Goal: Information Seeking & Learning: Learn about a topic

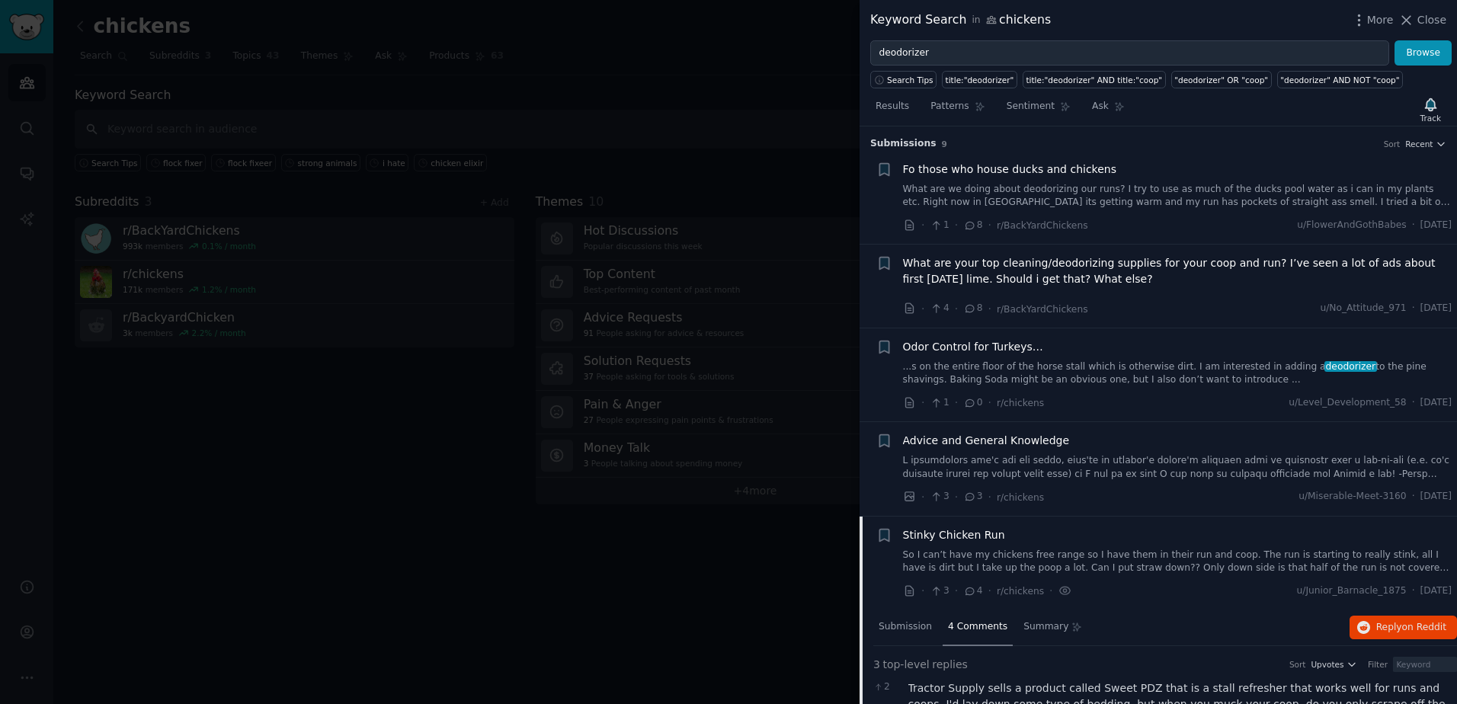
scroll to position [512, 0]
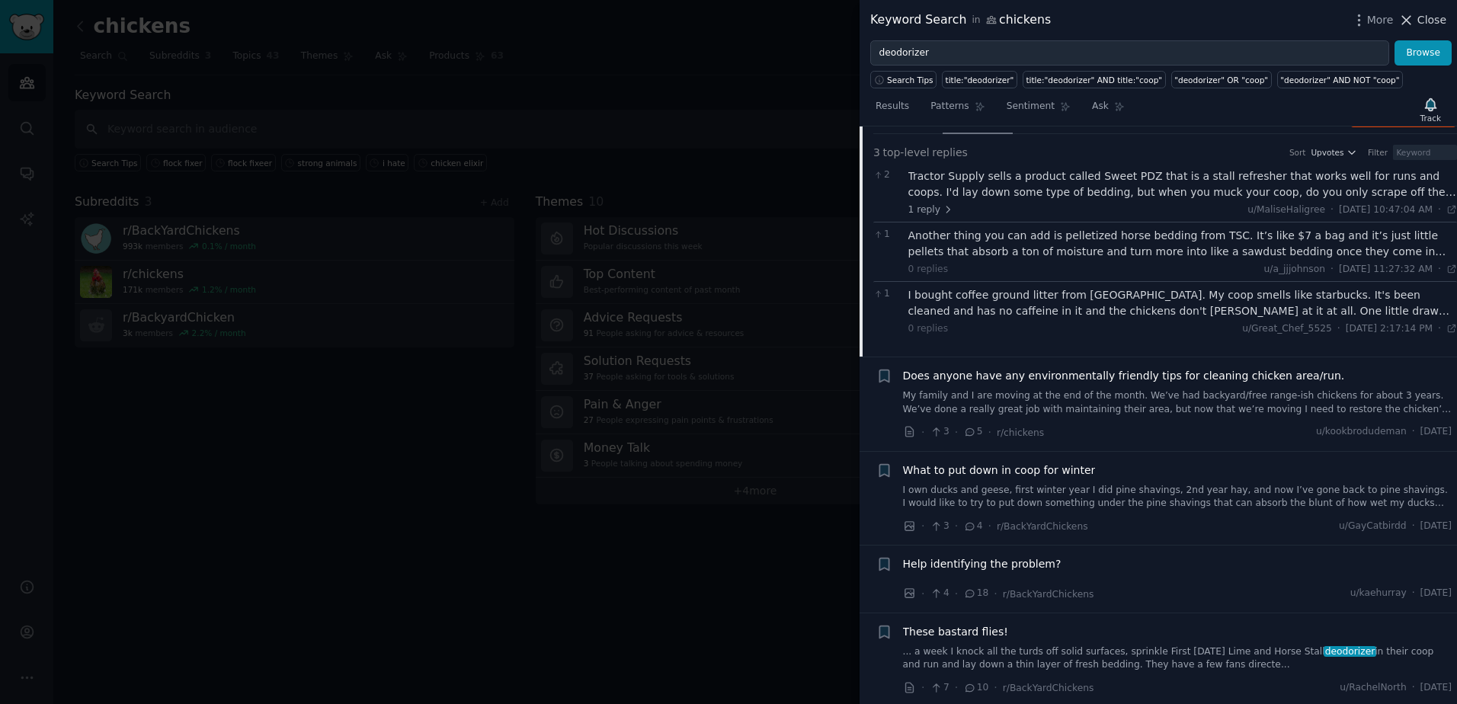
click at [1420, 12] on span "Close" at bounding box center [1431, 20] width 29 height 16
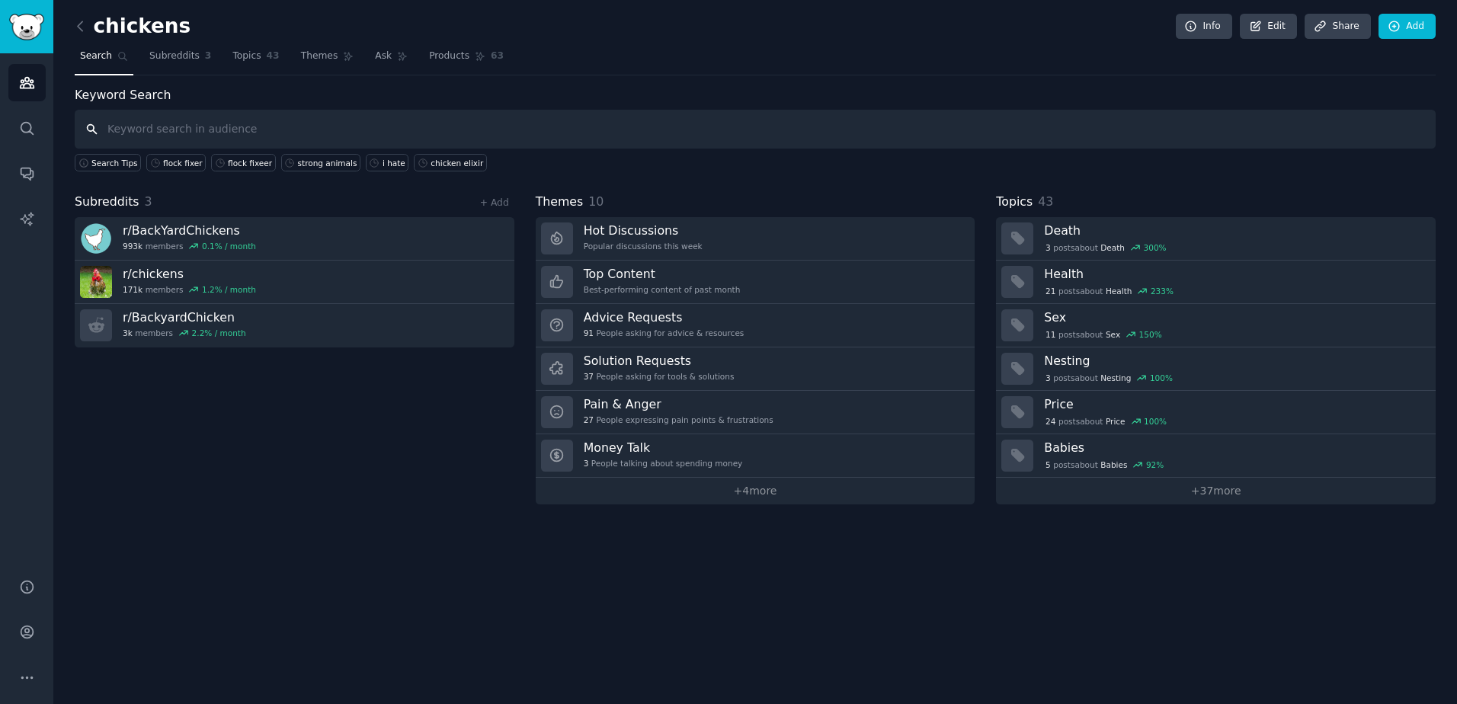
click at [312, 130] on input "text" at bounding box center [755, 129] width 1361 height 39
click at [177, 50] on span "Subreddits" at bounding box center [174, 57] width 50 height 14
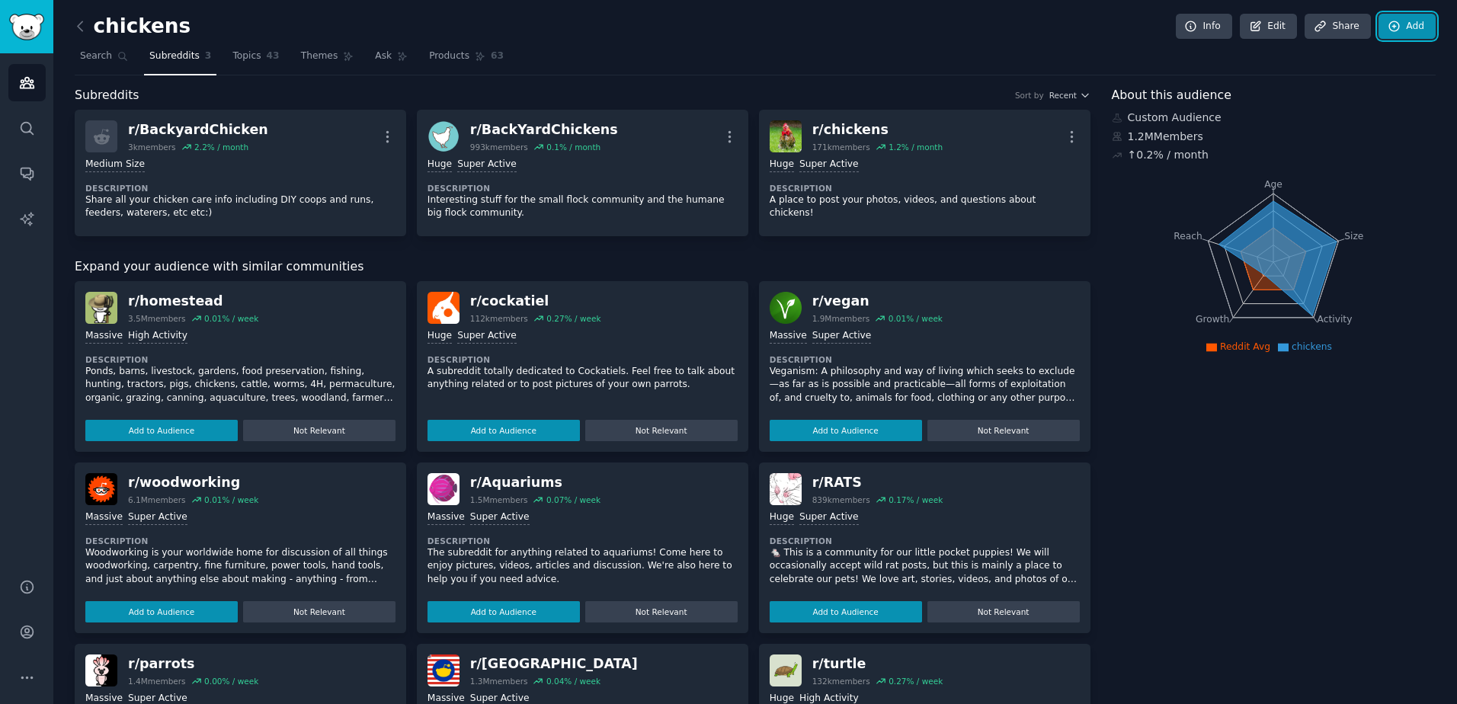
click at [1396, 29] on icon at bounding box center [1394, 27] width 14 height 14
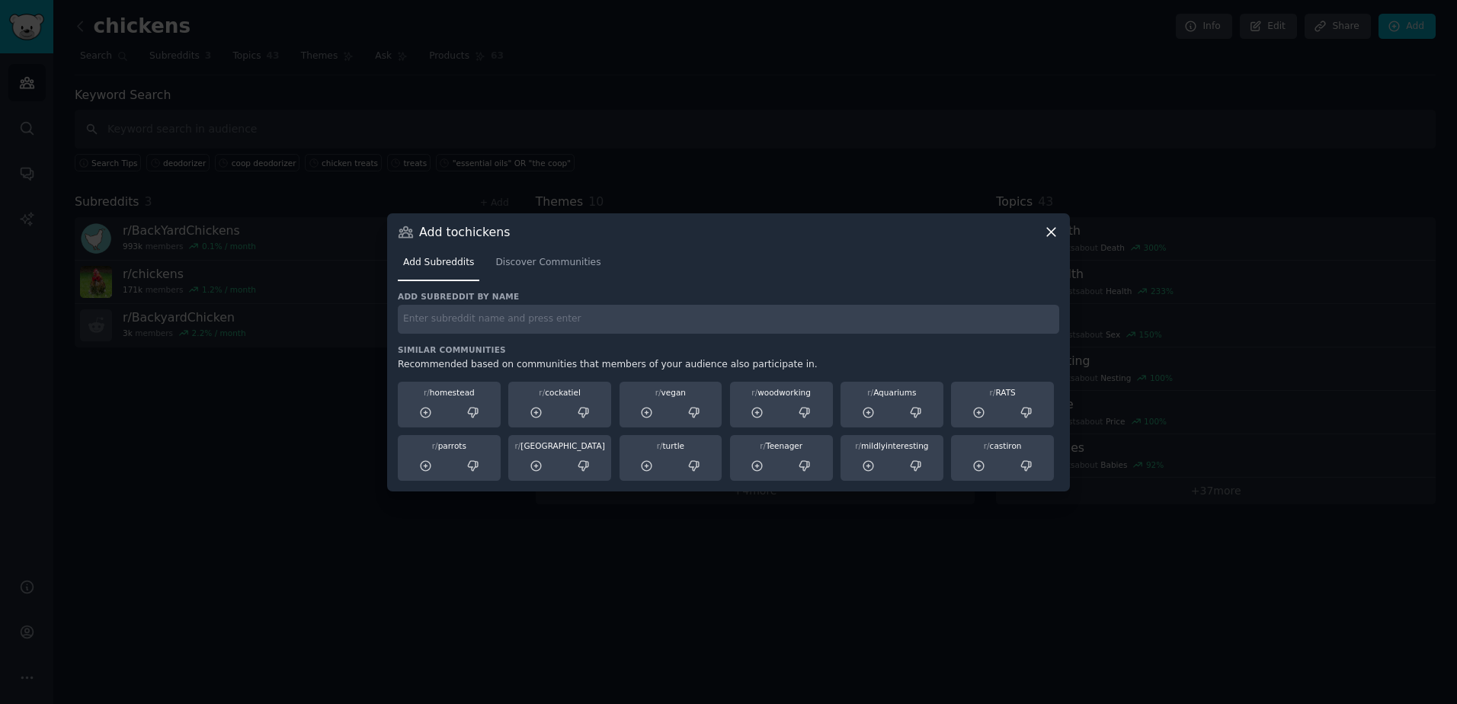
click at [551, 322] on input "text" at bounding box center [728, 320] width 661 height 30
type input "pigs"
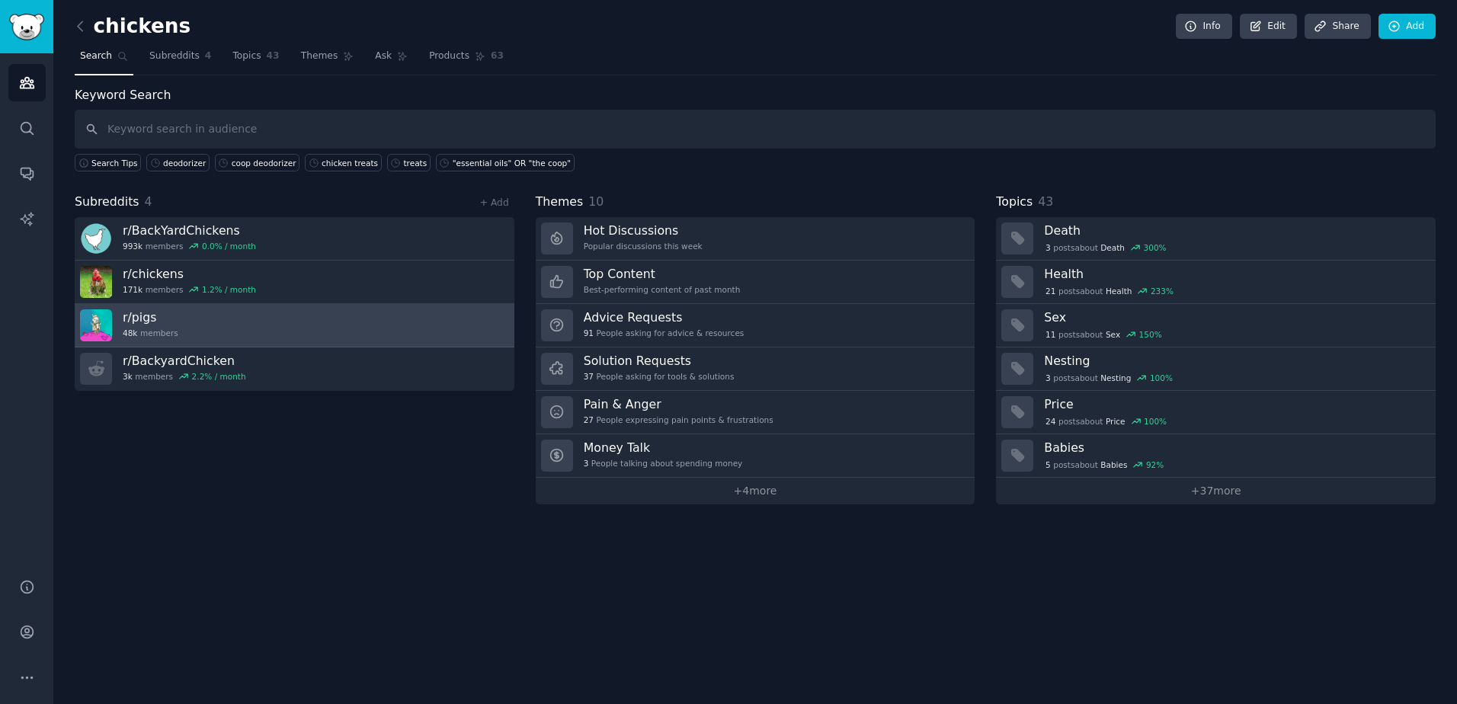
click at [154, 328] on div "48k members" at bounding box center [151, 333] width 56 height 11
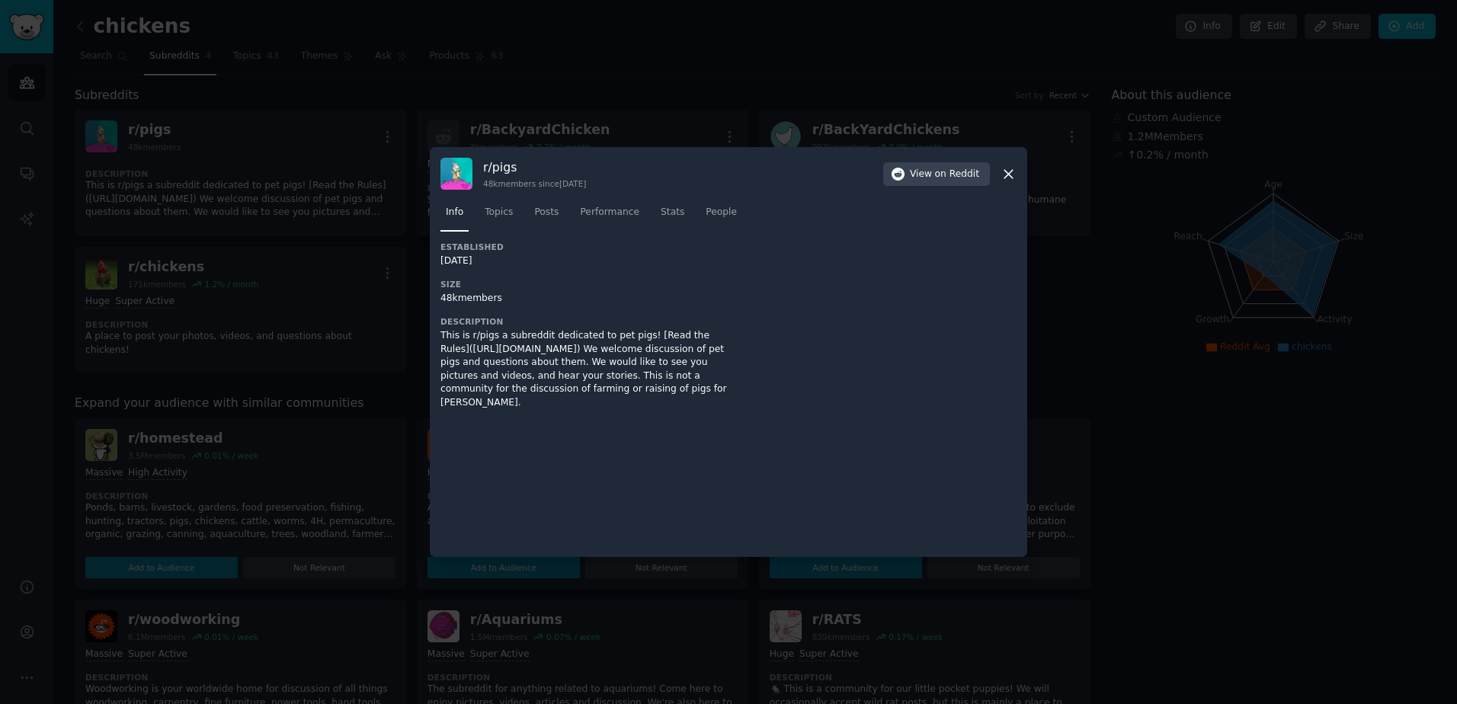
click at [1012, 171] on icon at bounding box center [1008, 174] width 16 height 16
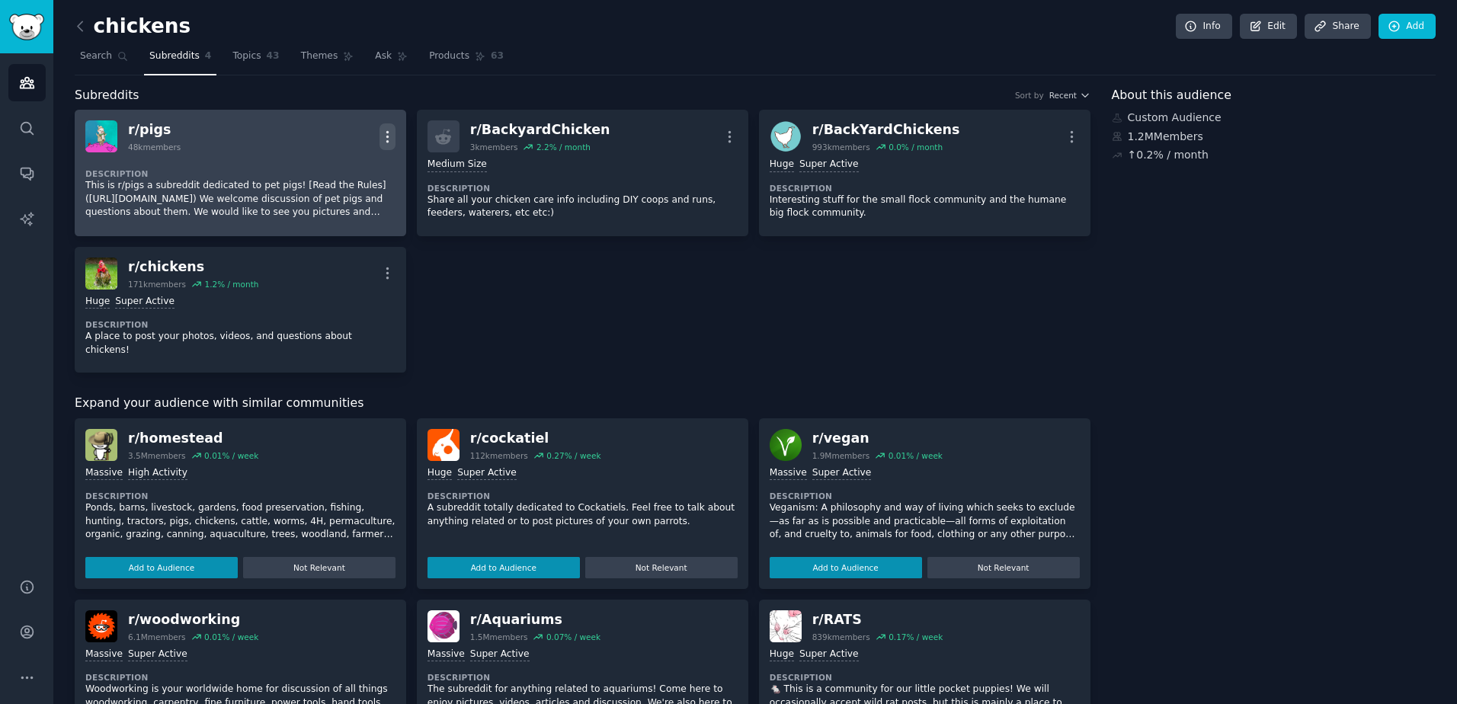
click at [392, 137] on icon "button" at bounding box center [387, 137] width 16 height 16
click at [333, 171] on p "Delete" at bounding box center [327, 169] width 35 height 16
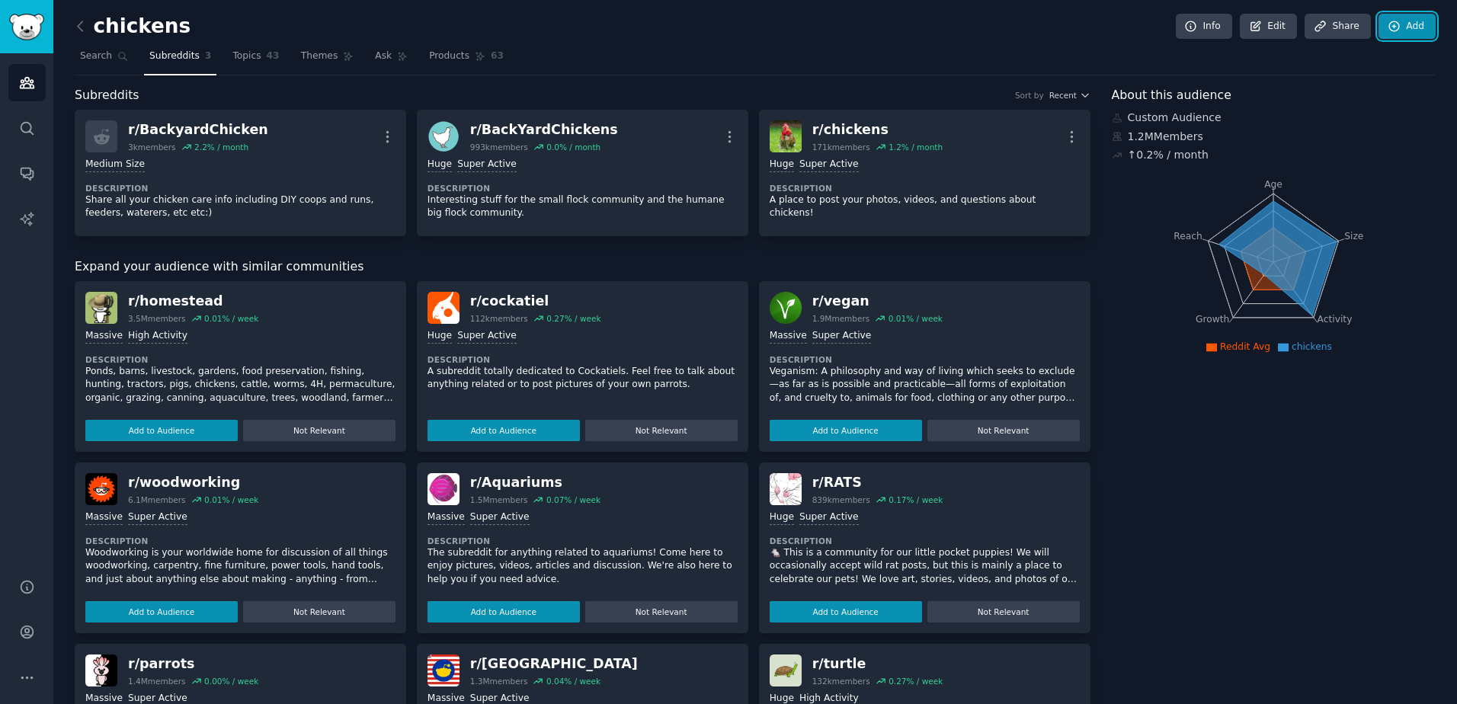
click at [1415, 21] on link "Add" at bounding box center [1406, 27] width 57 height 26
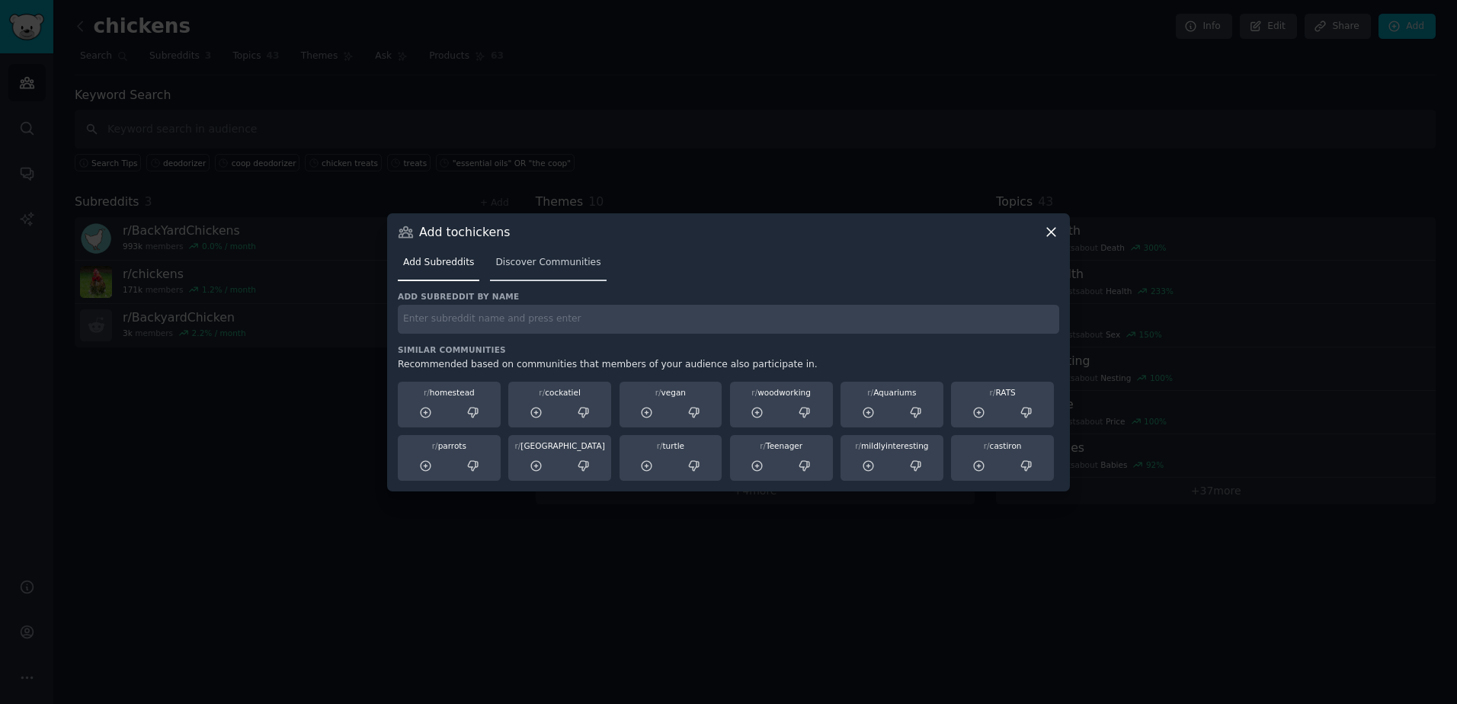
click at [555, 264] on span "Discover Communities" at bounding box center [547, 263] width 105 height 14
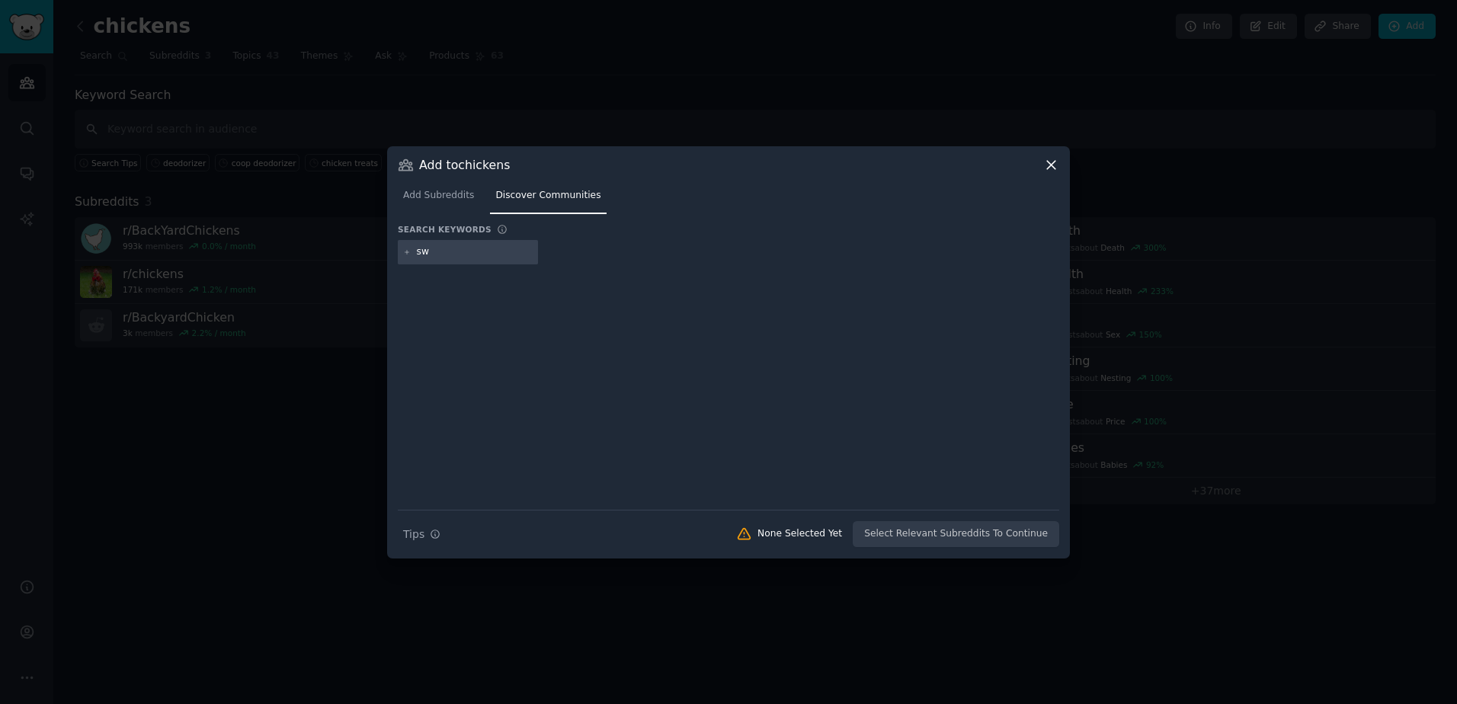
type input "s"
type input "pig"
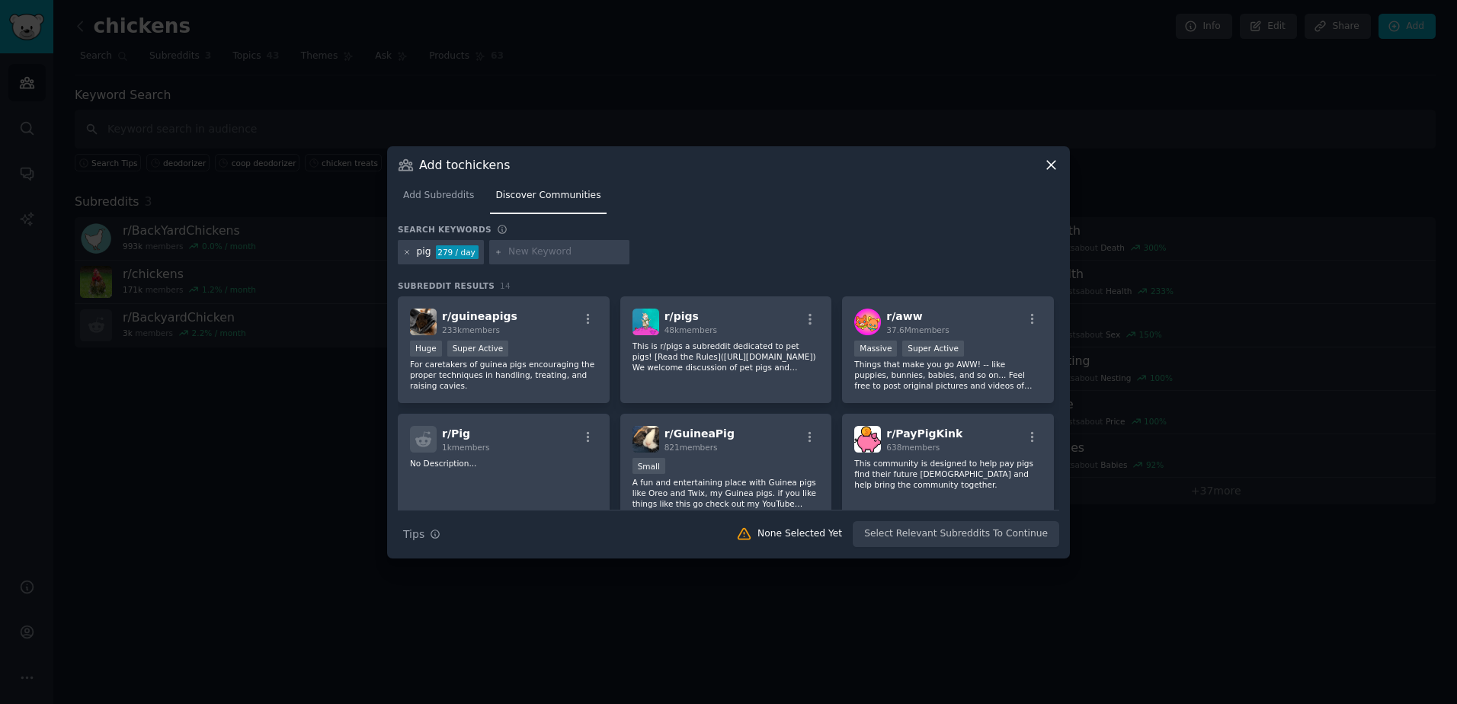
click at [407, 254] on icon at bounding box center [407, 252] width 8 height 8
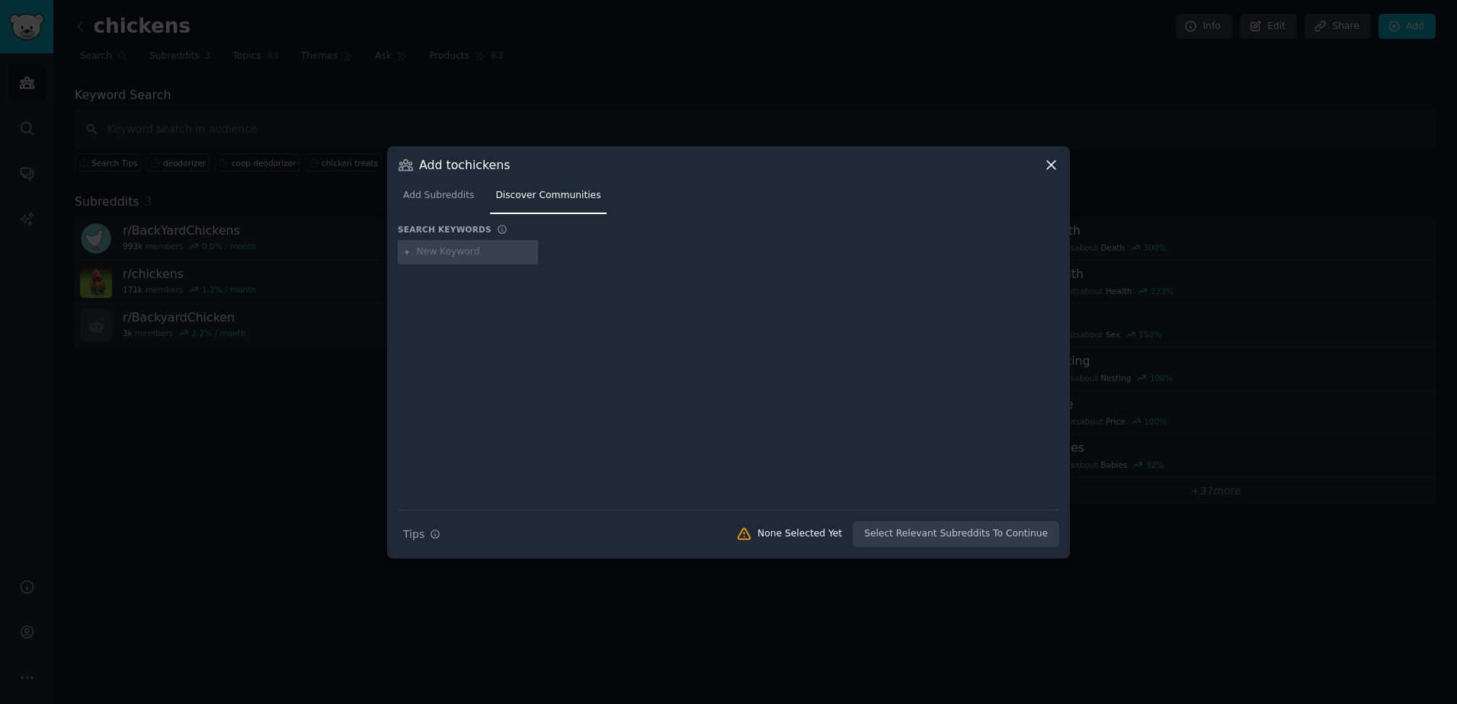
click at [465, 250] on input "text" at bounding box center [475, 252] width 116 height 14
type input "hogs"
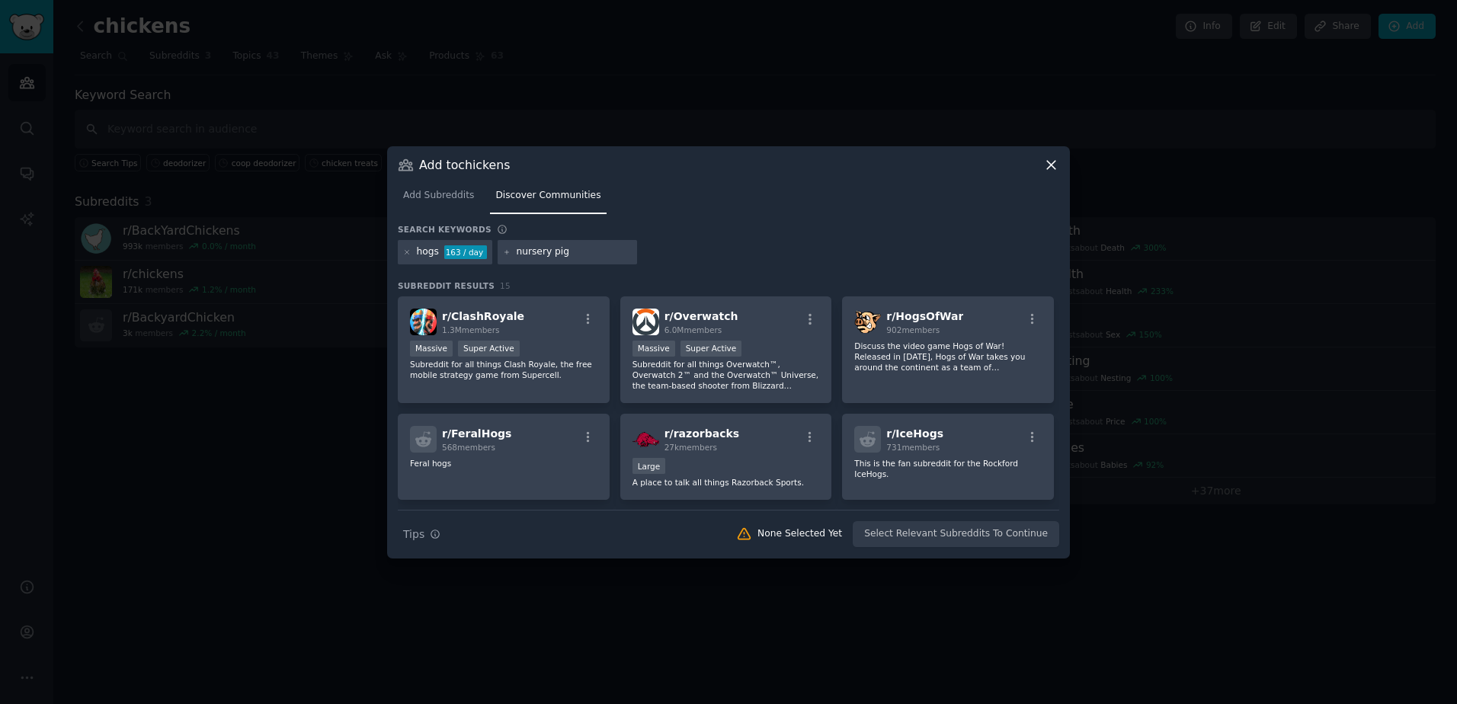
type input "nursery pigs"
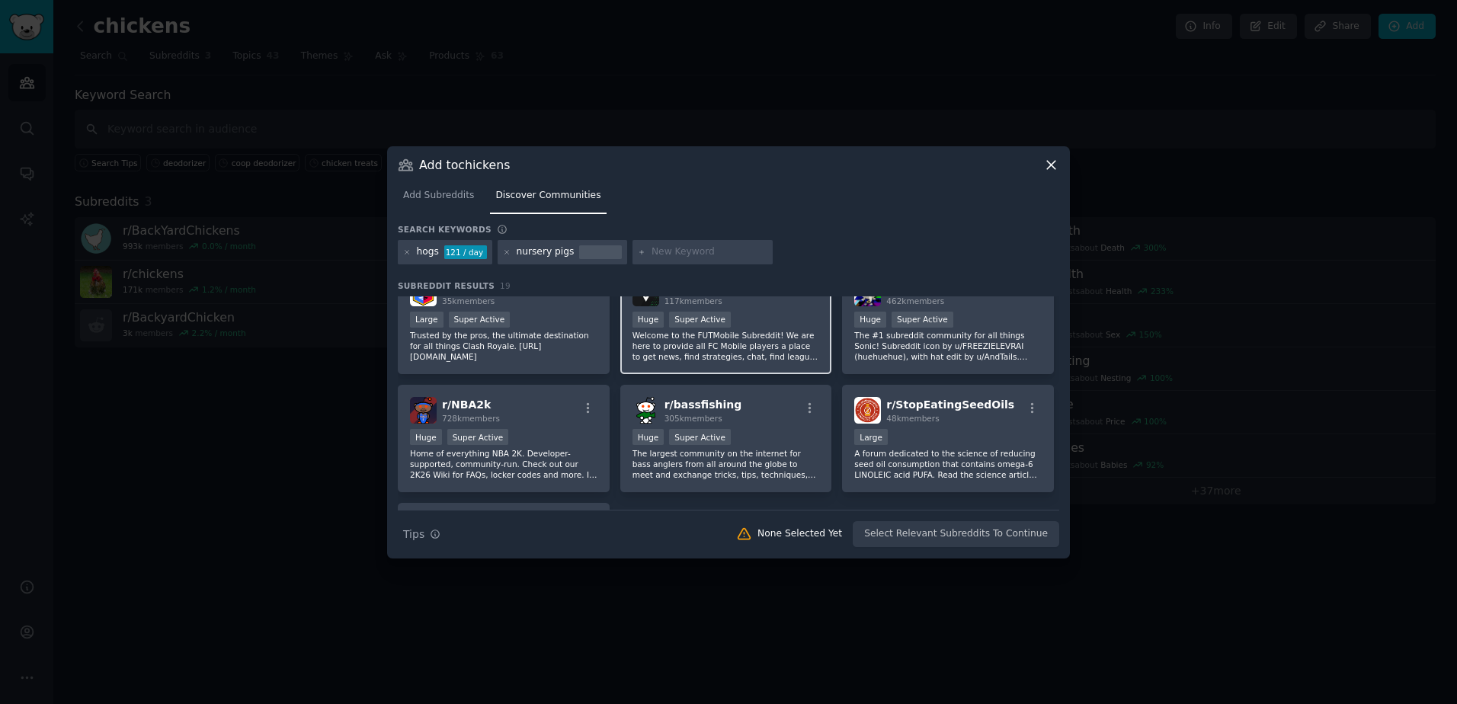
scroll to position [533, 0]
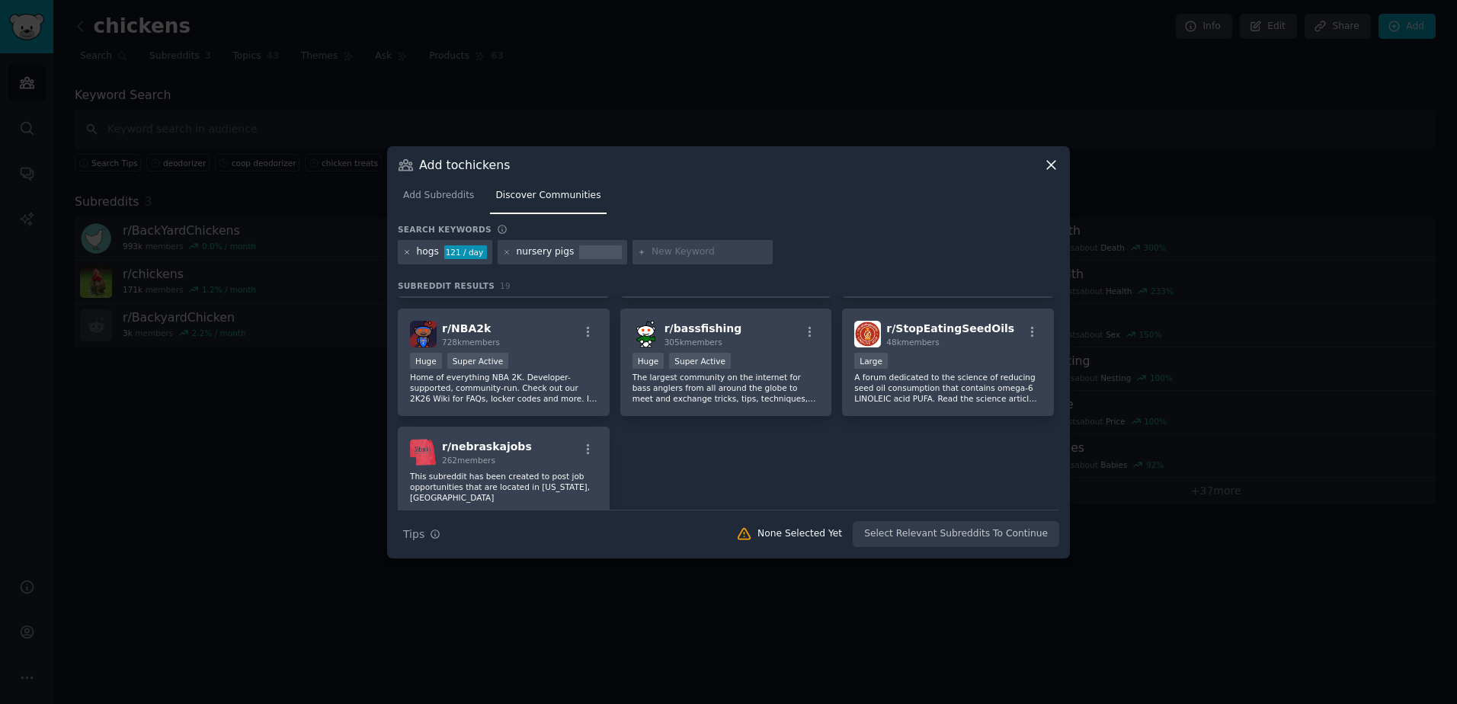
click at [407, 253] on icon at bounding box center [407, 252] width 8 height 8
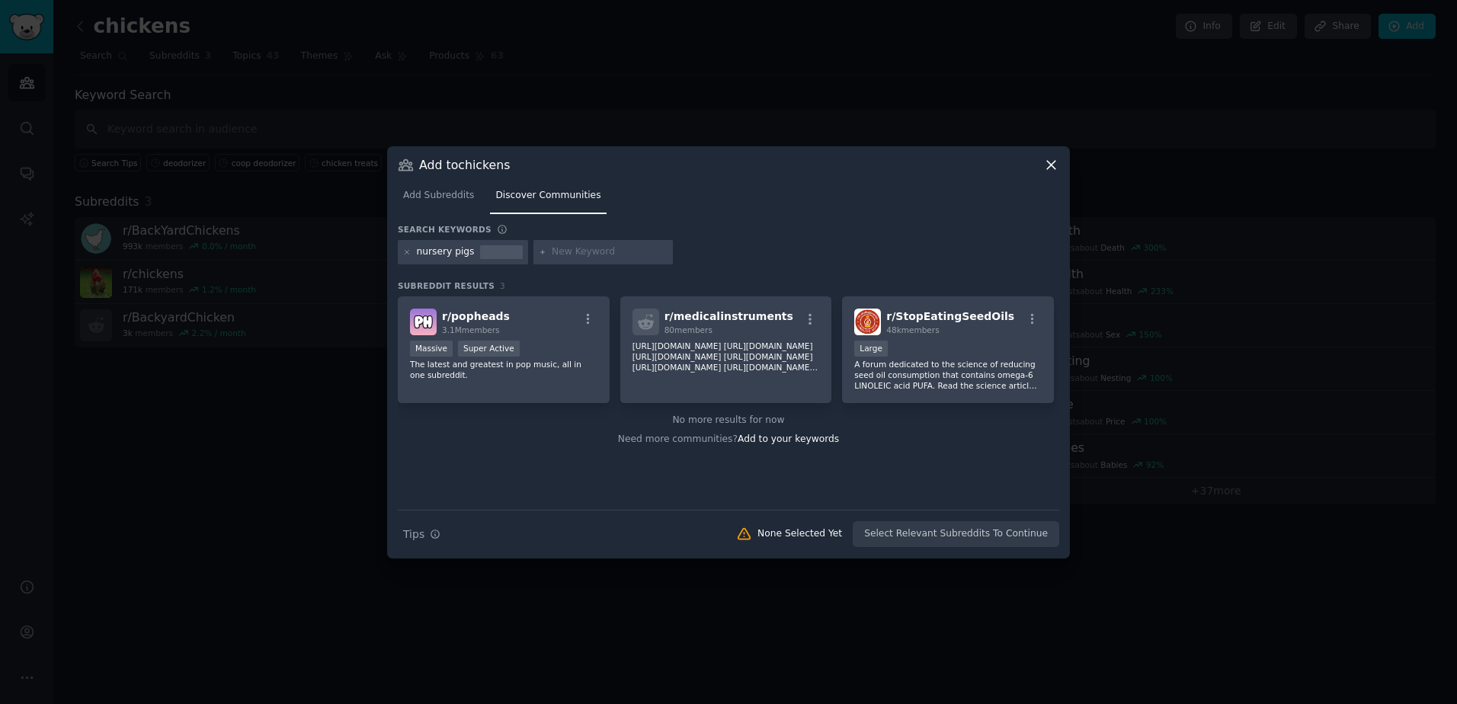
click at [575, 249] on input "text" at bounding box center [610, 252] width 116 height 14
type input "farrowing pigs"
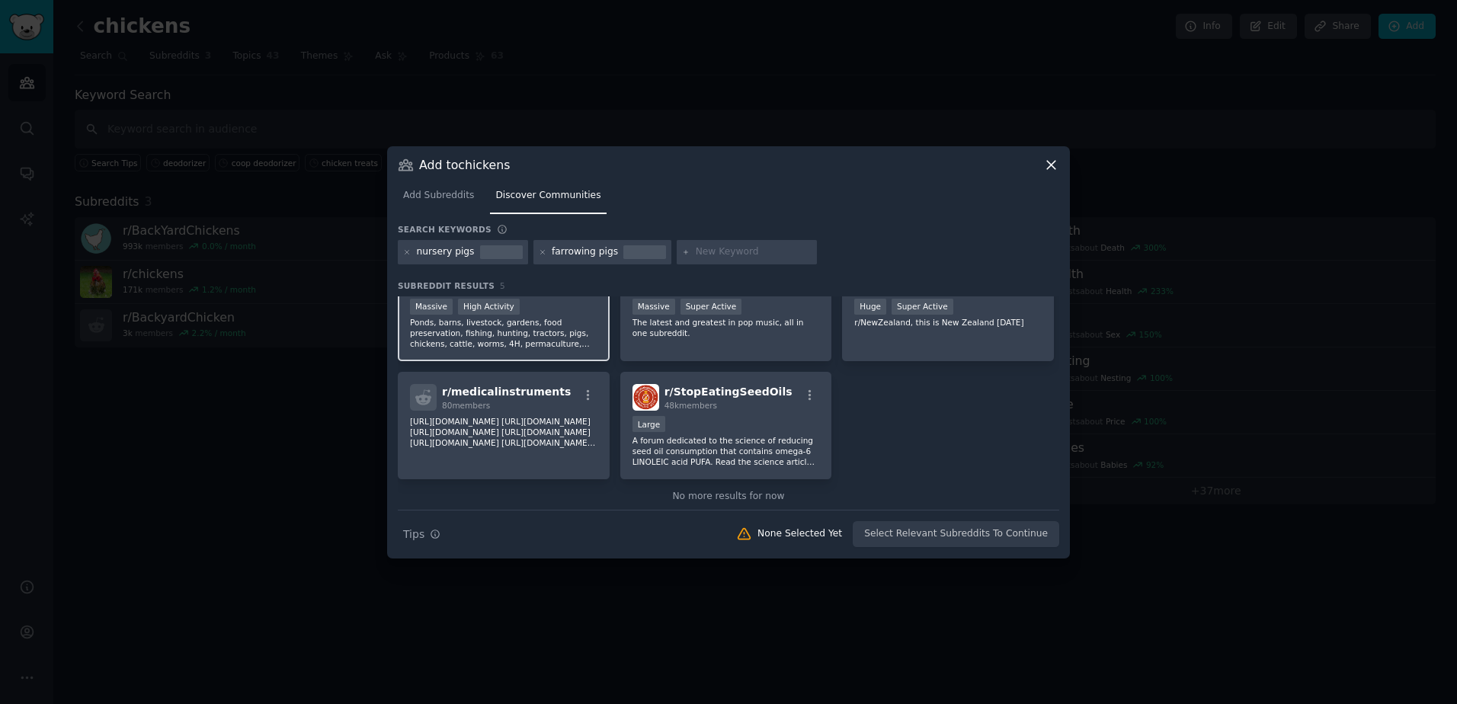
scroll to position [65, 0]
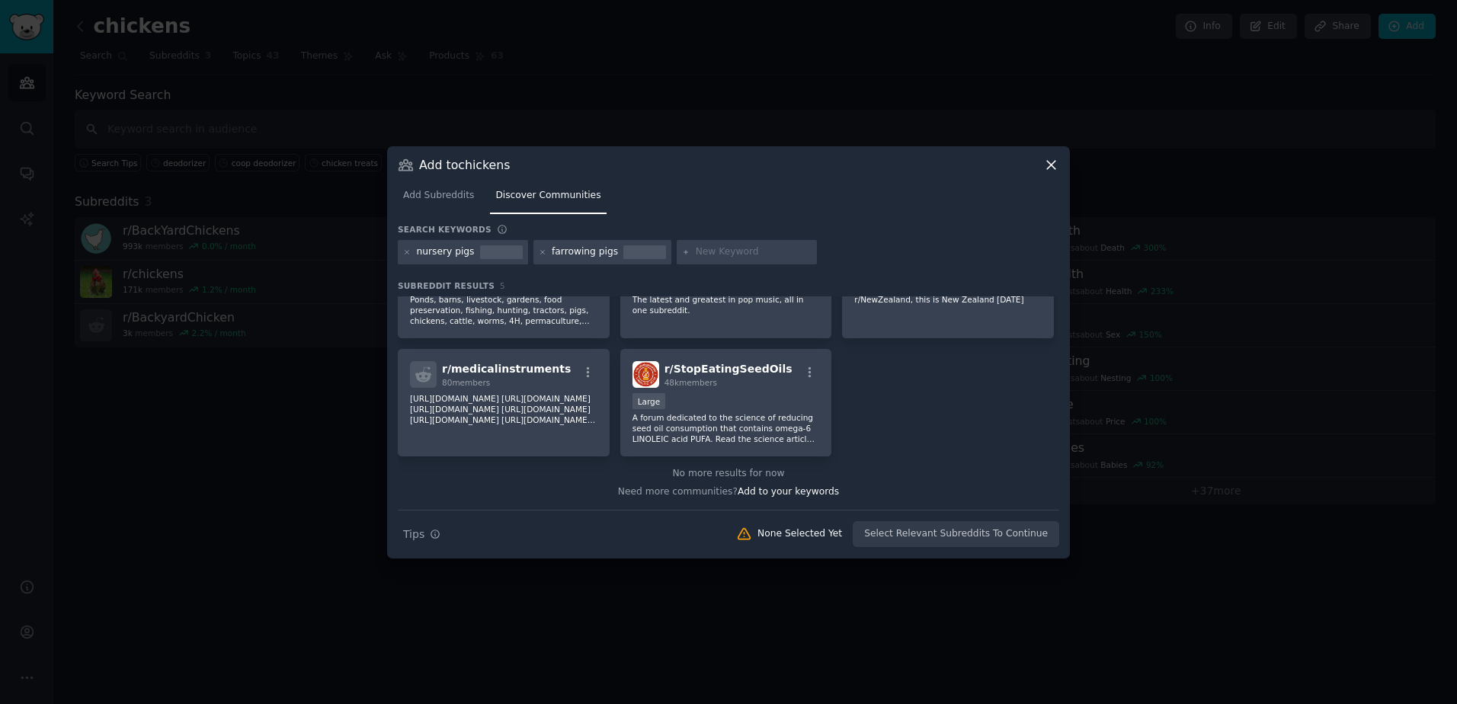
click at [1046, 168] on icon at bounding box center [1051, 165] width 16 height 16
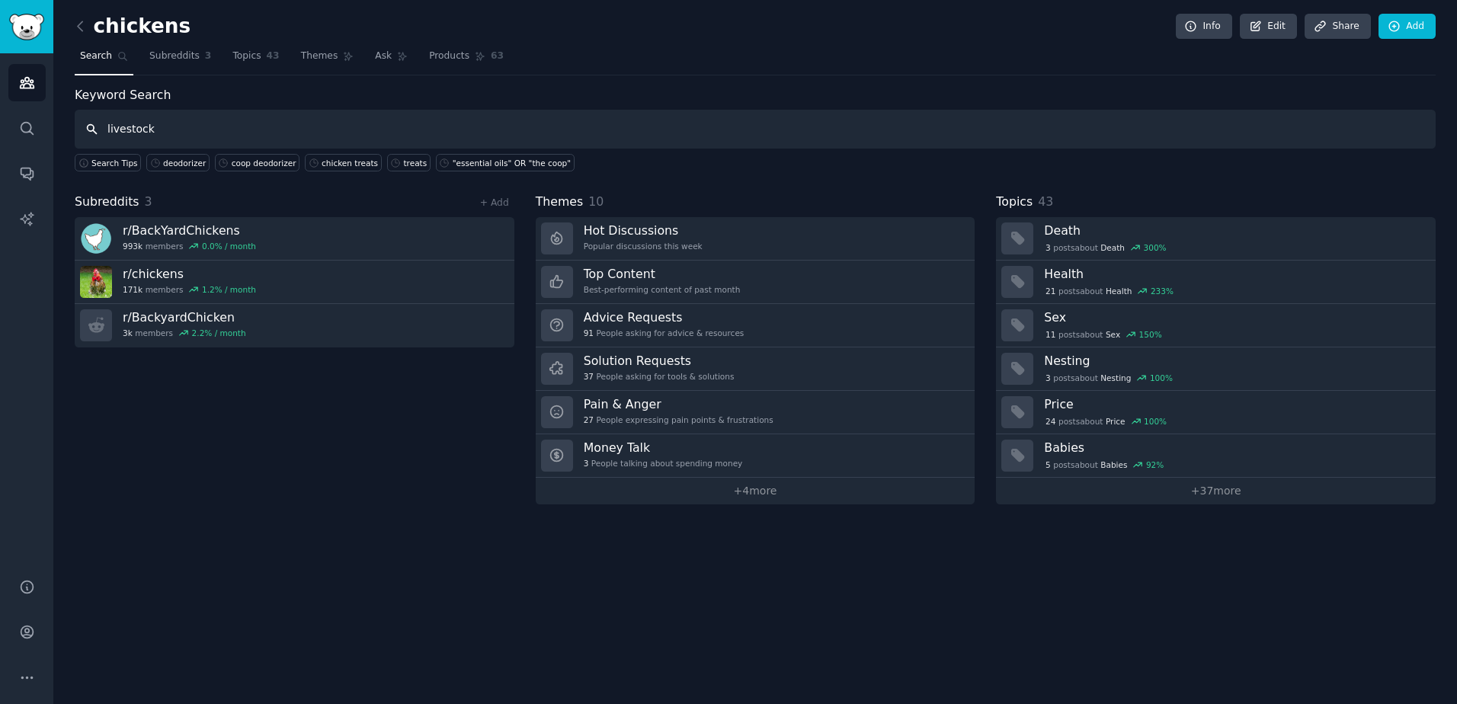
type input "livestock"
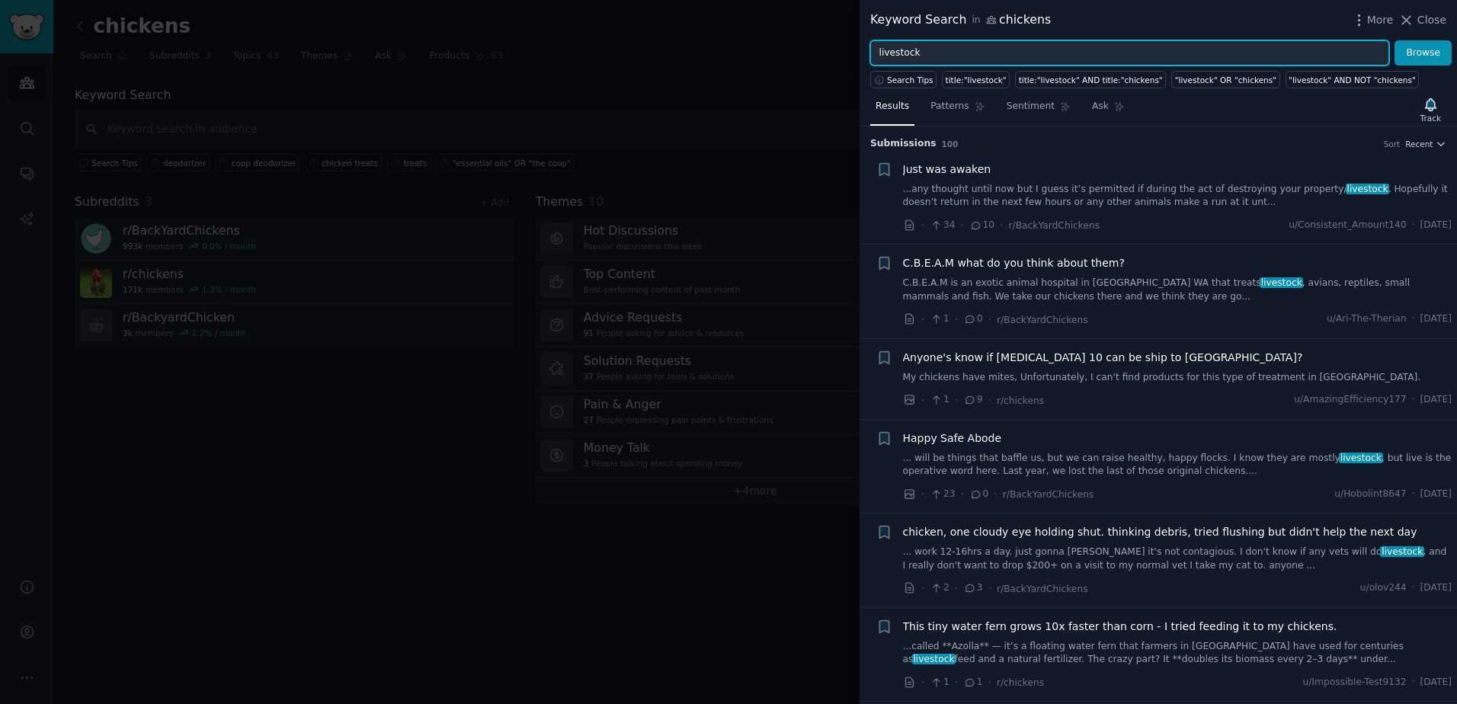
drag, startPoint x: 1015, startPoint y: 50, endPoint x: 878, endPoint y: 43, distance: 137.3
click at [876, 43] on input "livestock" at bounding box center [1129, 53] width 519 height 26
type input "nursery pigs"
click at [1394, 40] on button "Browse" at bounding box center [1422, 53] width 57 height 26
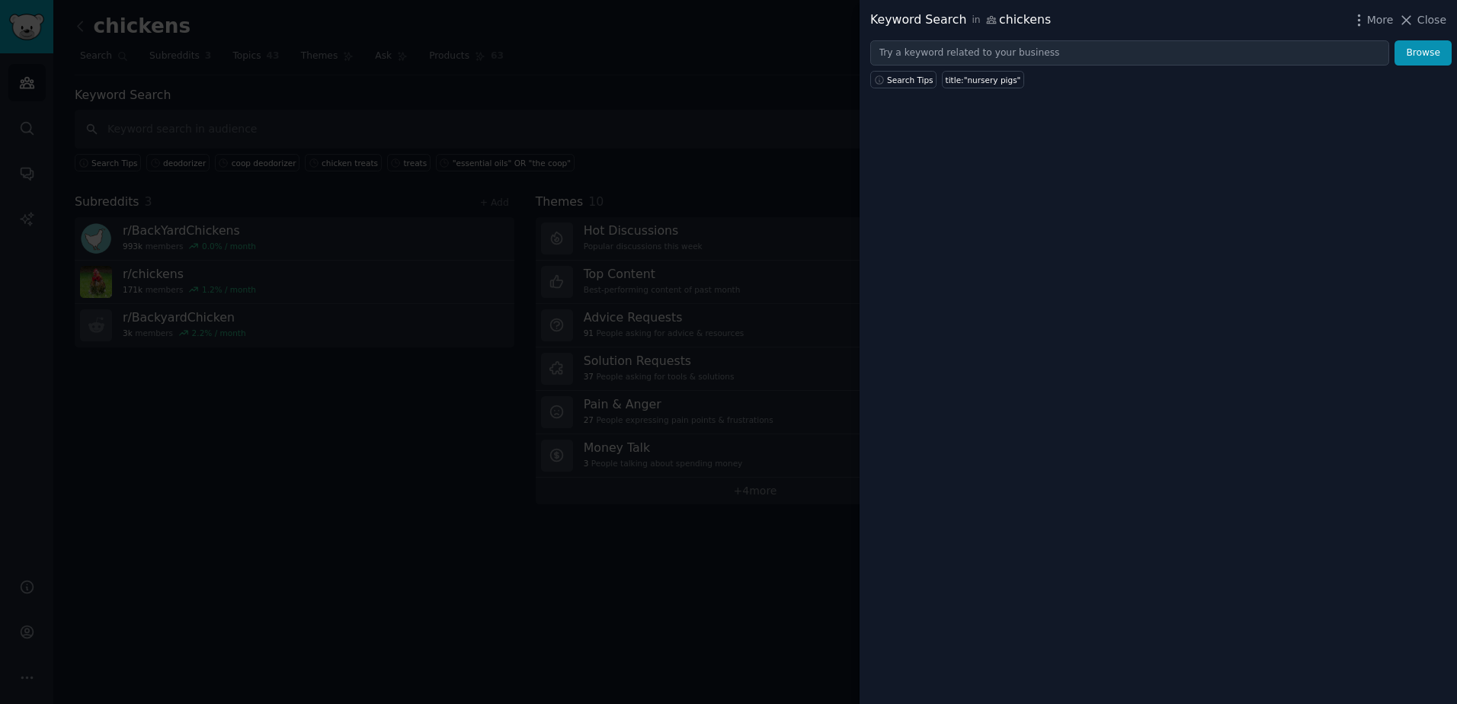
click at [636, 24] on div at bounding box center [728, 352] width 1457 height 704
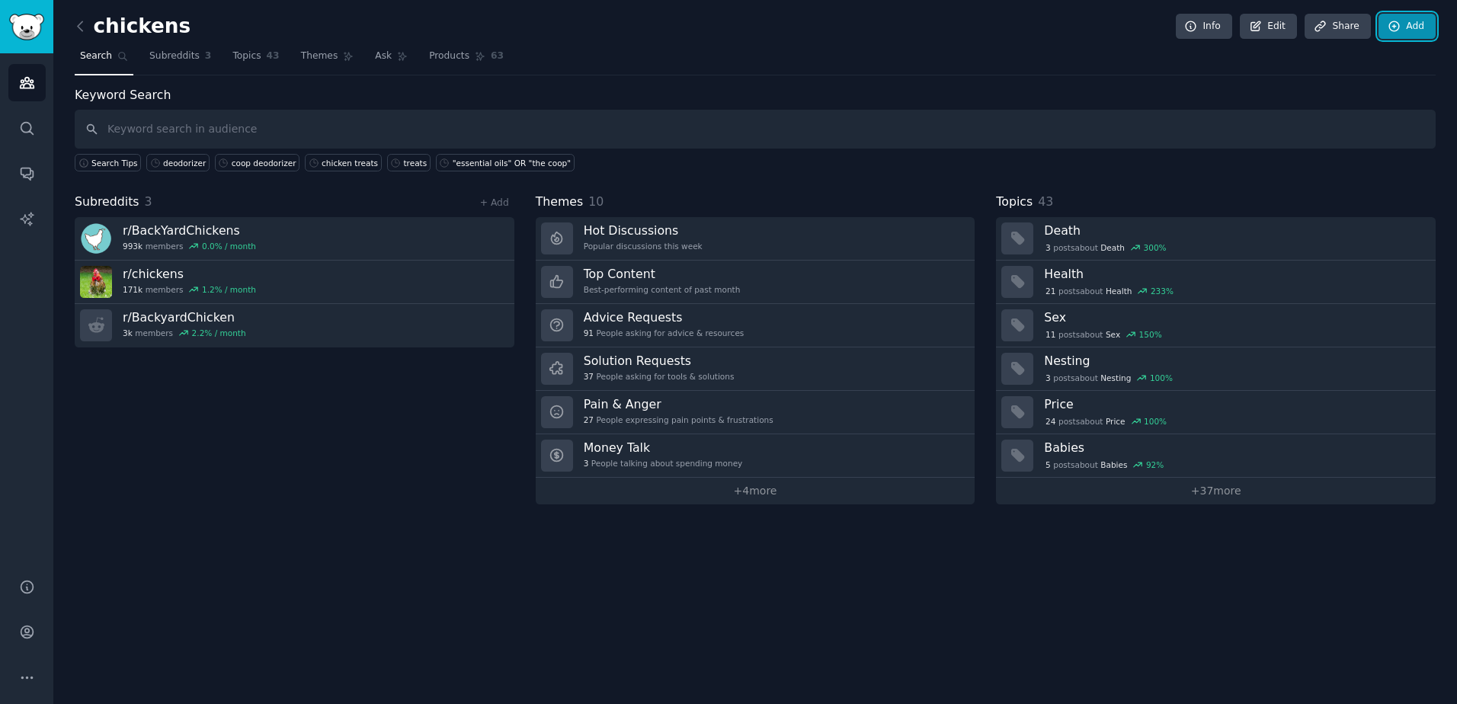
click at [1418, 28] on link "Add" at bounding box center [1406, 27] width 57 height 26
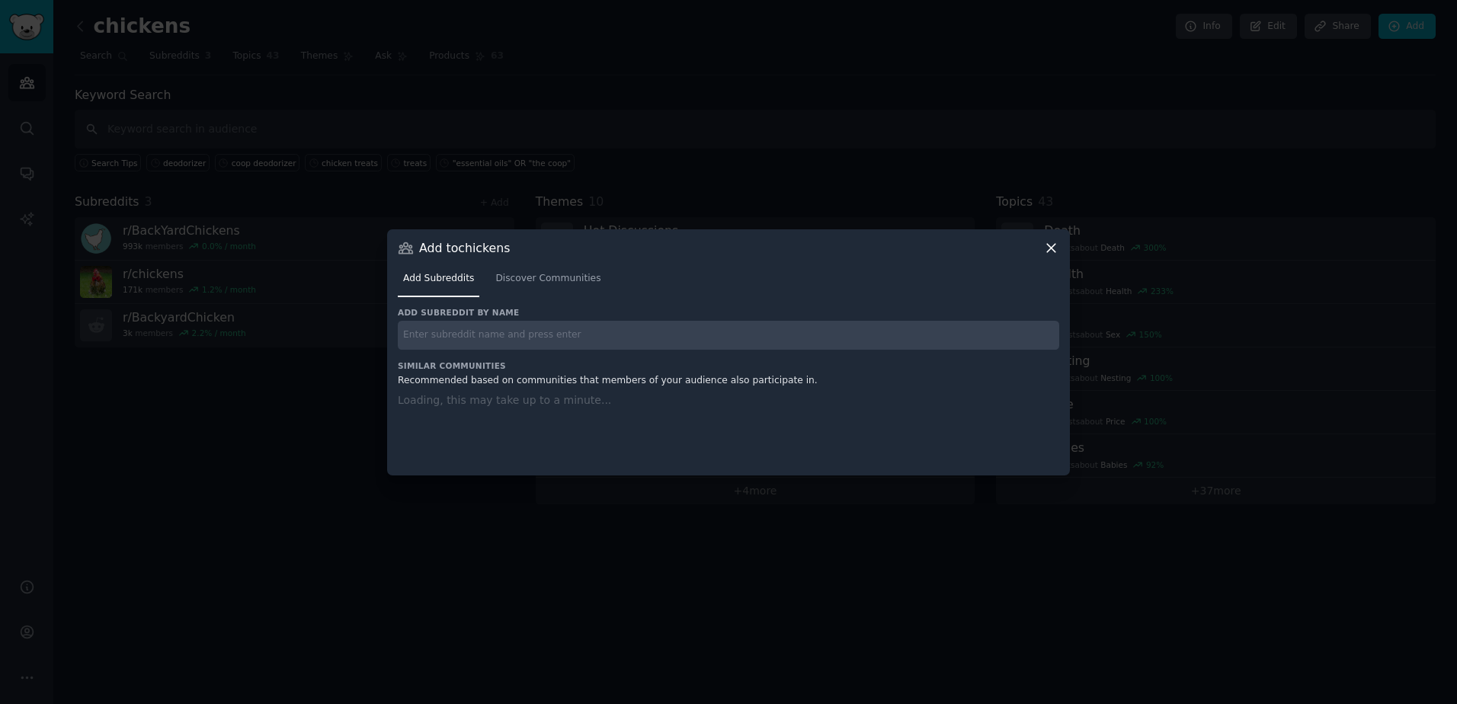
click at [522, 352] on div "Add subreddit by name Similar Communities Recommended based on communities that…" at bounding box center [728, 381] width 661 height 149
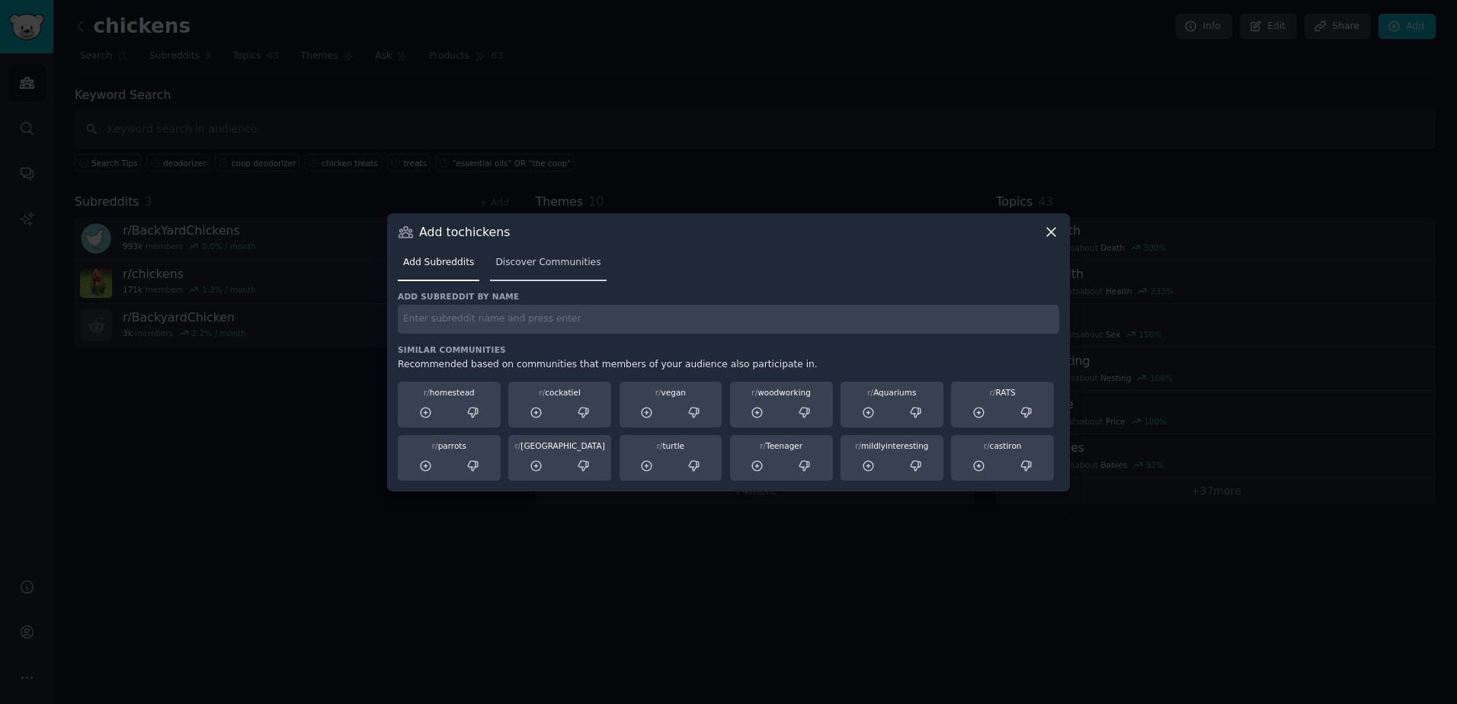
click at [543, 273] on link "Discover Communities" at bounding box center [548, 266] width 116 height 31
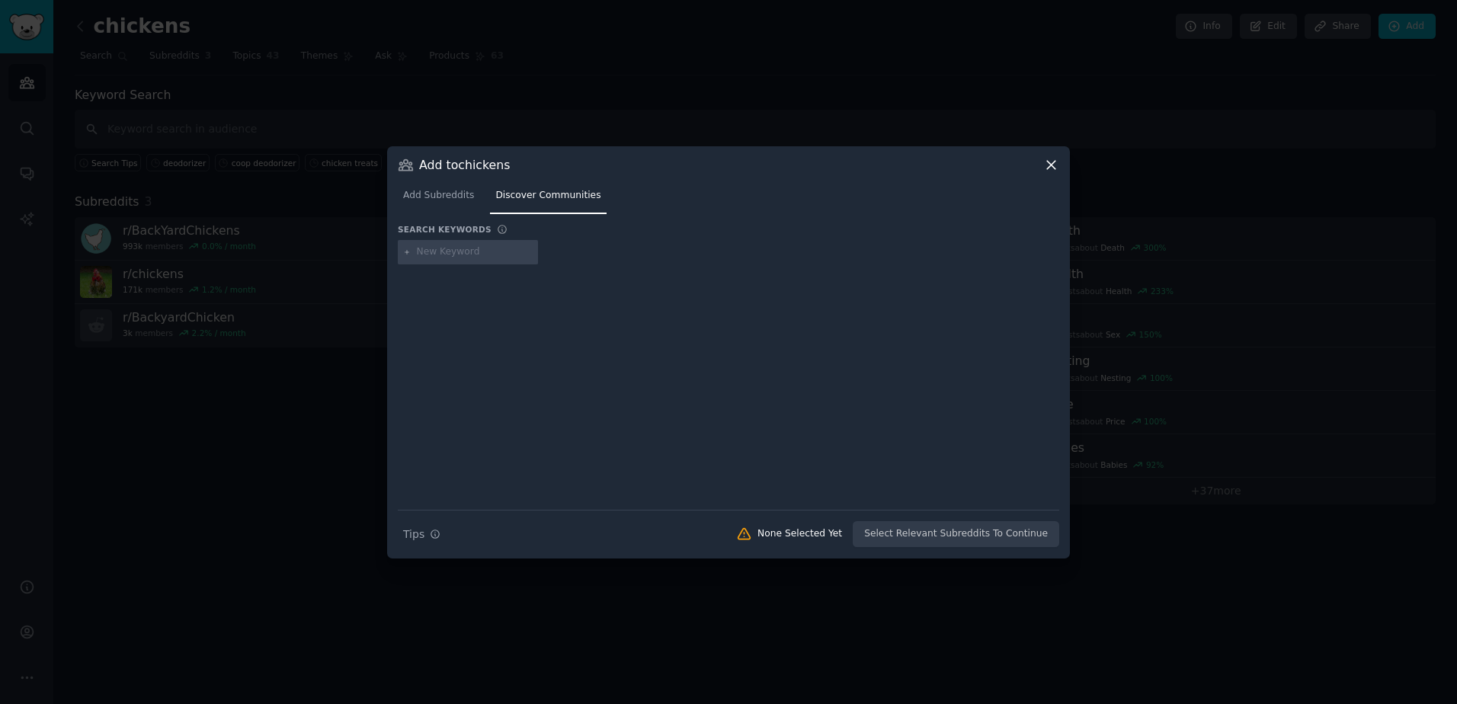
drag, startPoint x: 467, startPoint y: 252, endPoint x: 480, endPoint y: 257, distance: 13.7
click at [478, 257] on input "text" at bounding box center [475, 252] width 116 height 14
type input "farming"
type input "PRRS"
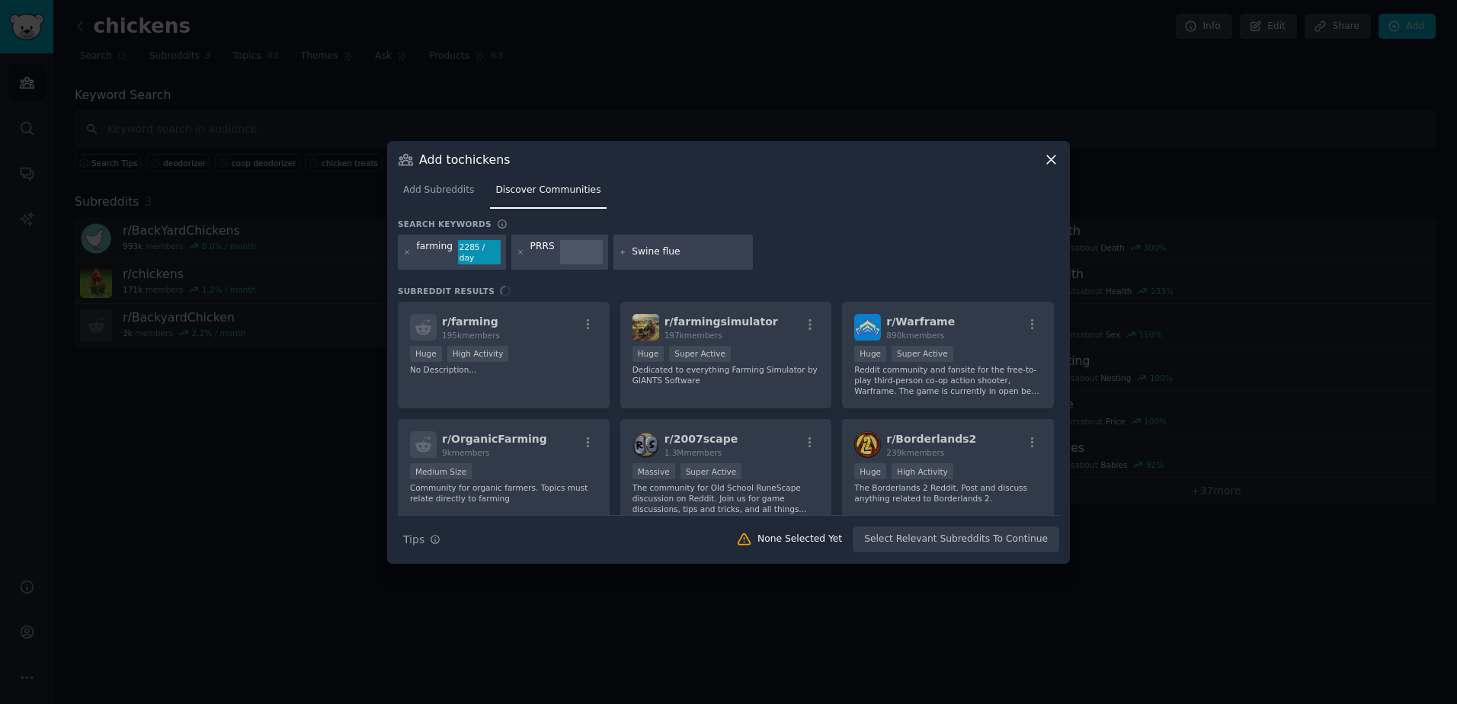
type input "[MEDICAL_DATA]"
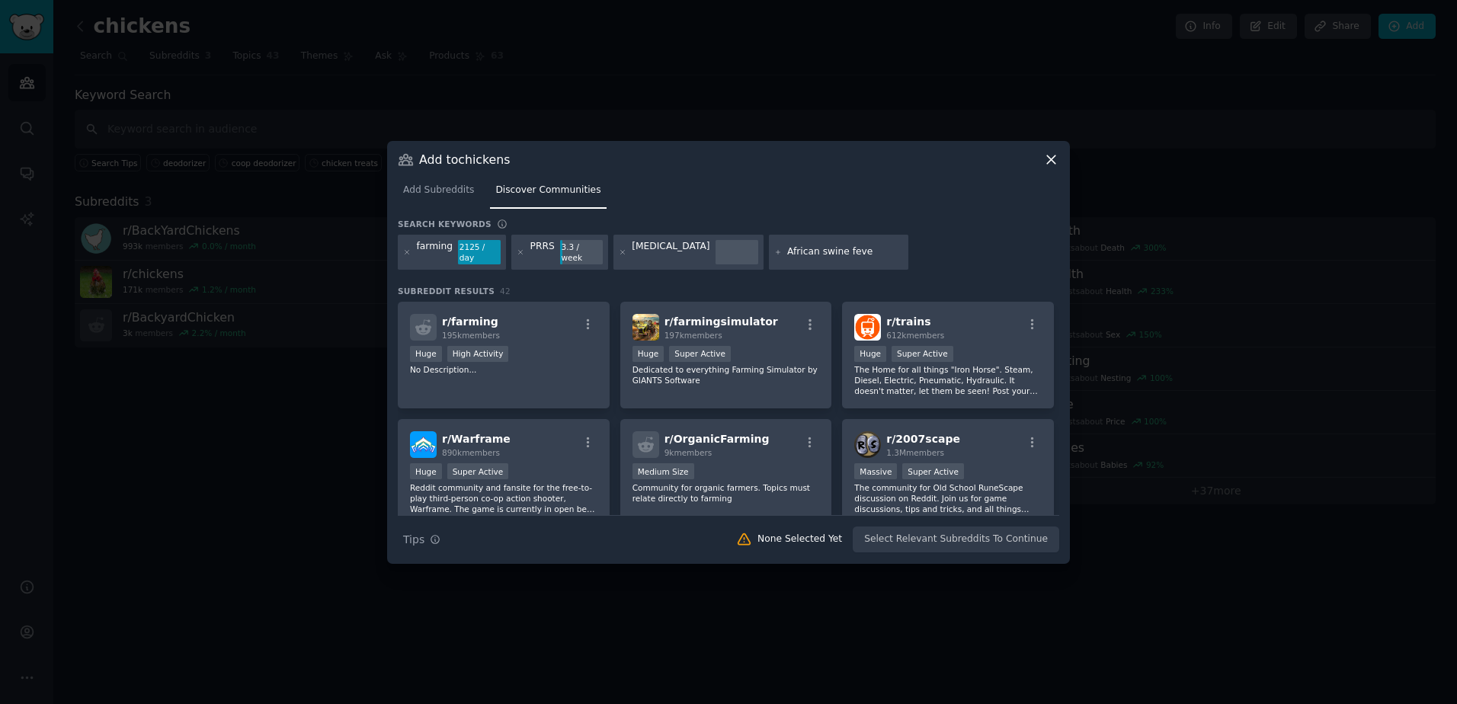
type input "[MEDICAL_DATA]"
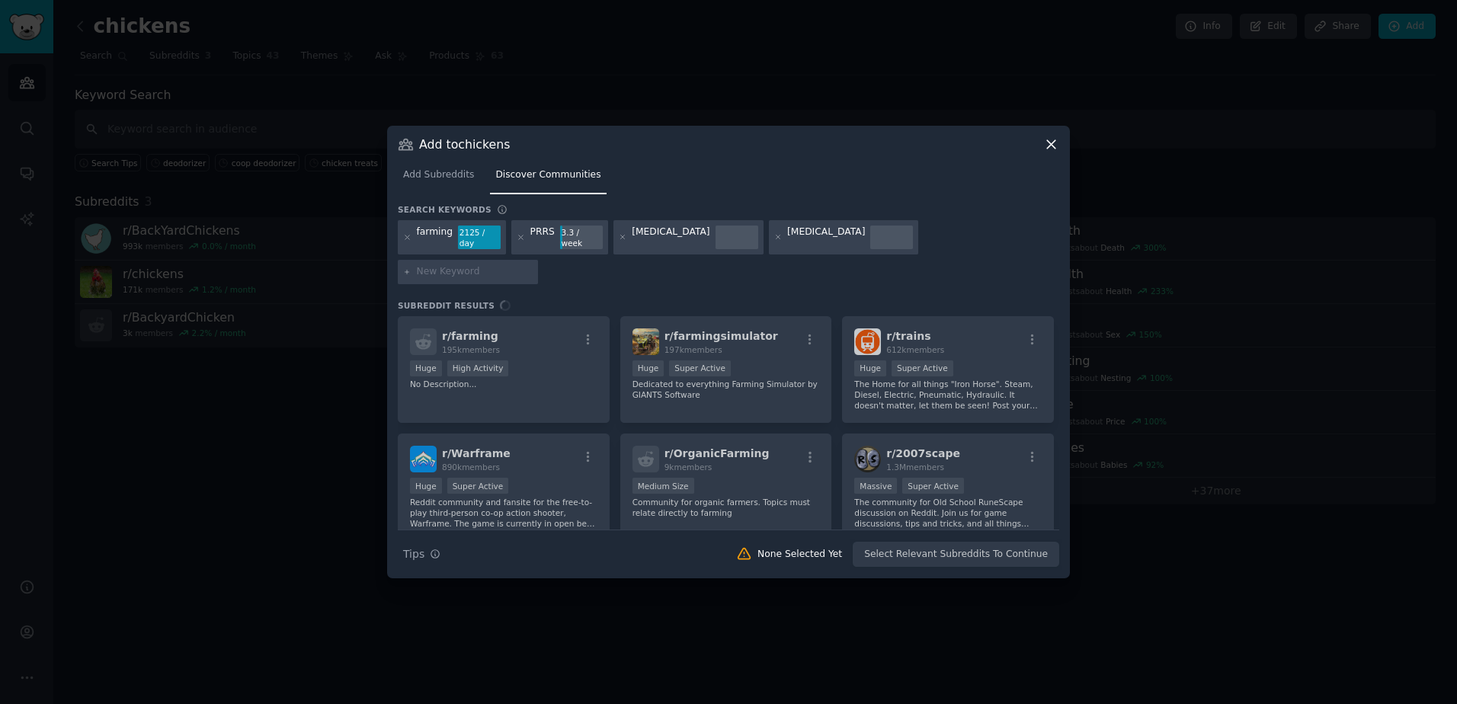
click at [583, 319] on div "r/ farming 195k members Huge High Activity No Description... r/ farmingsimulato…" at bounding box center [728, 422] width 661 height 213
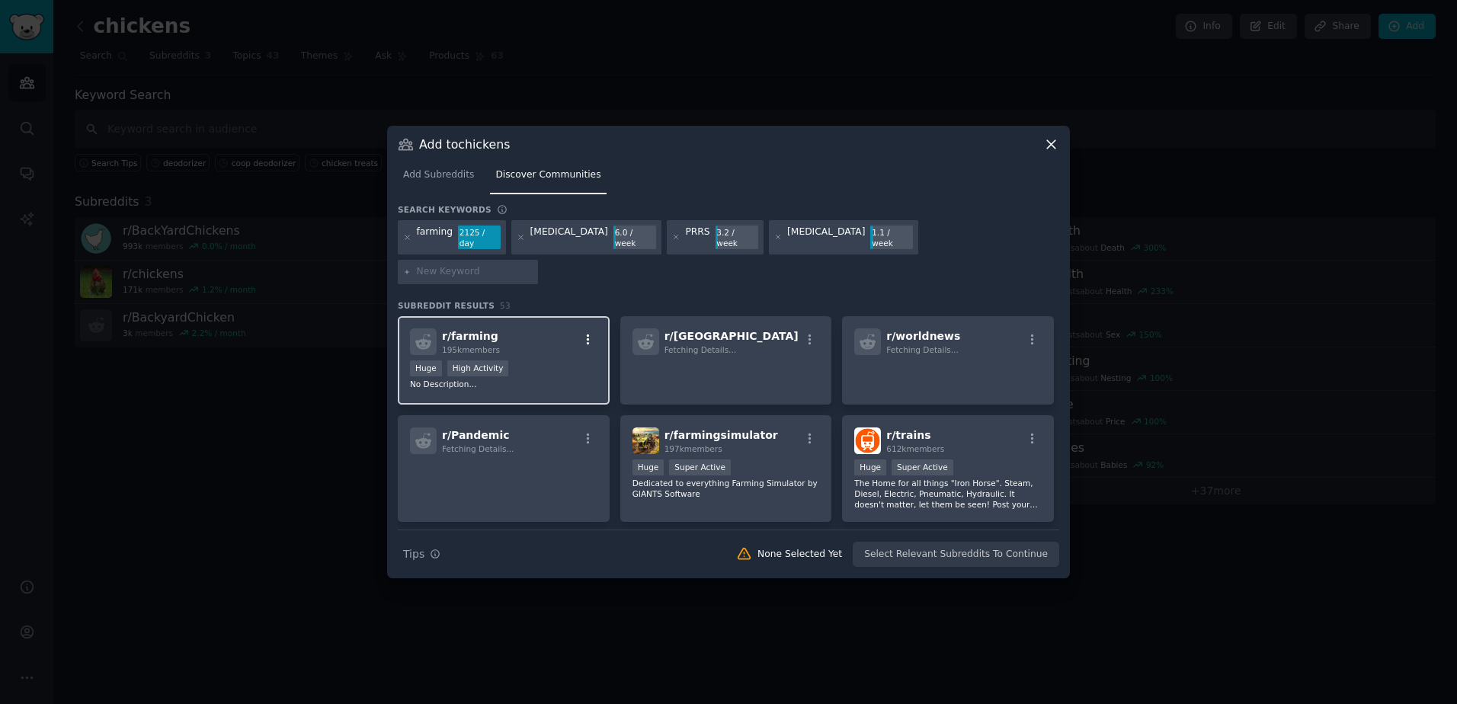
click at [587, 334] on icon "button" at bounding box center [588, 339] width 3 height 11
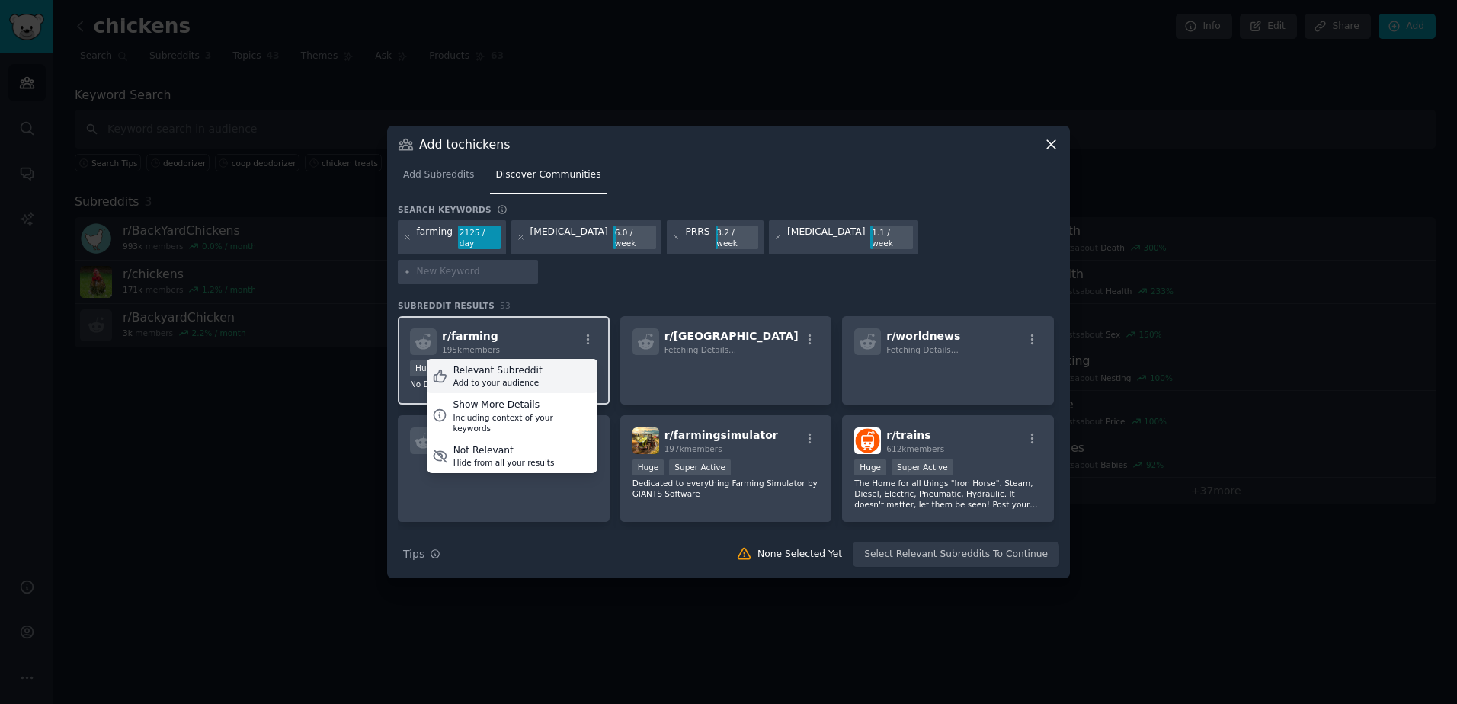
click at [442, 369] on icon at bounding box center [439, 375] width 12 height 12
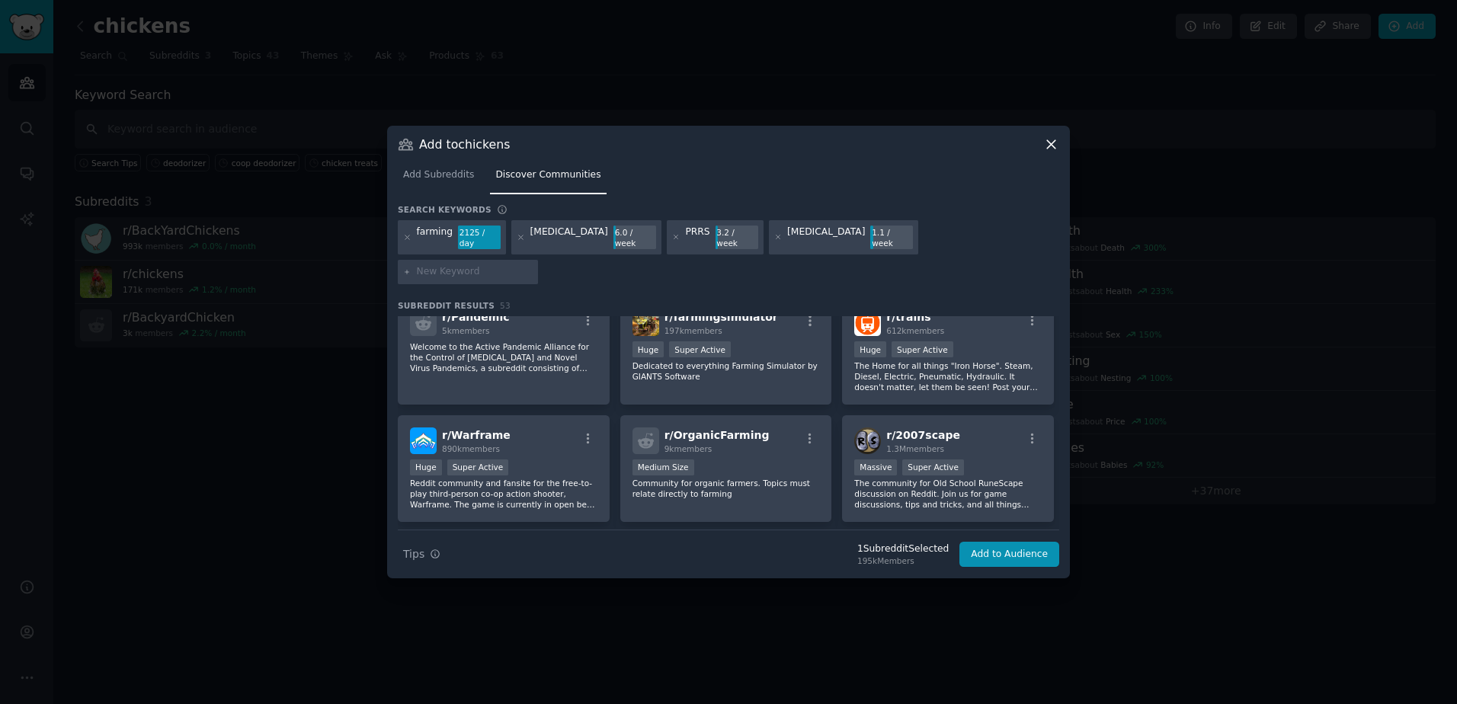
scroll to position [152, 0]
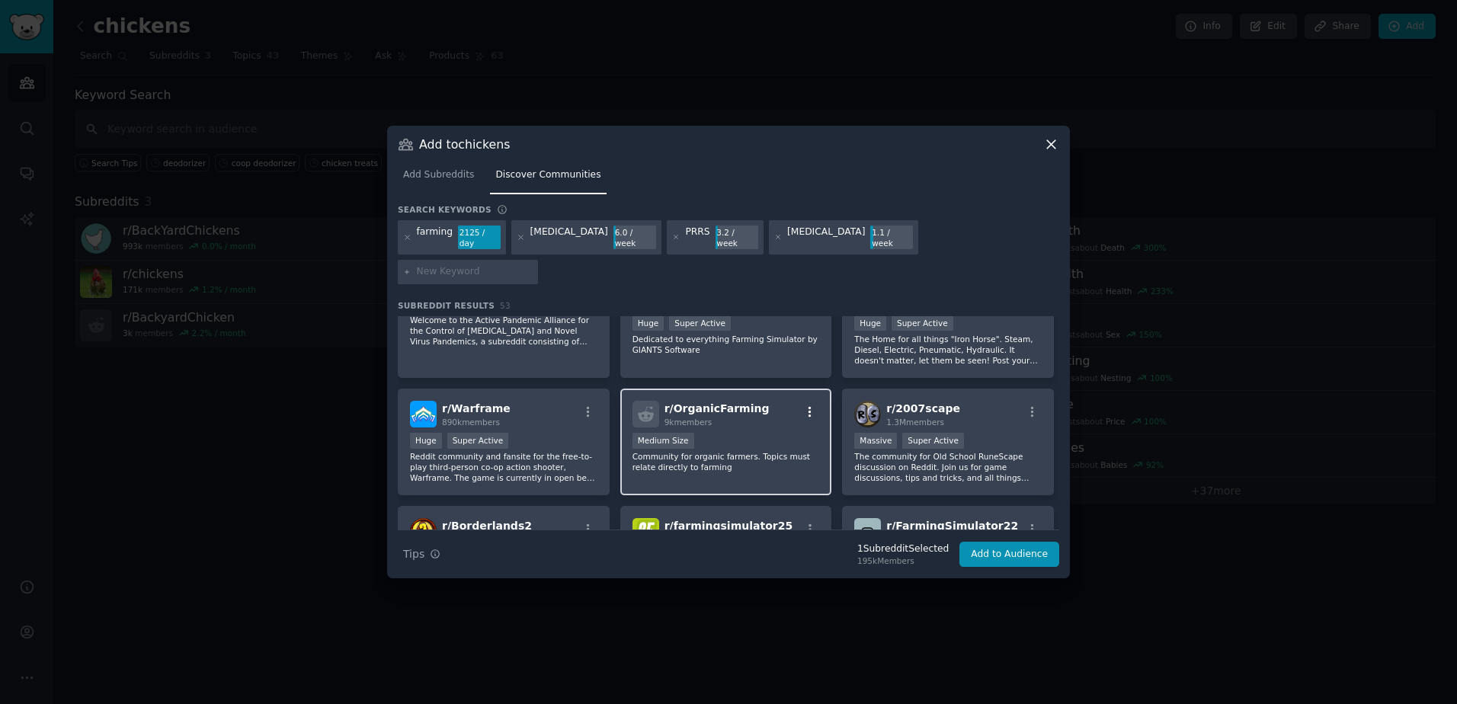
click at [814, 405] on icon "button" at bounding box center [810, 412] width 14 height 14
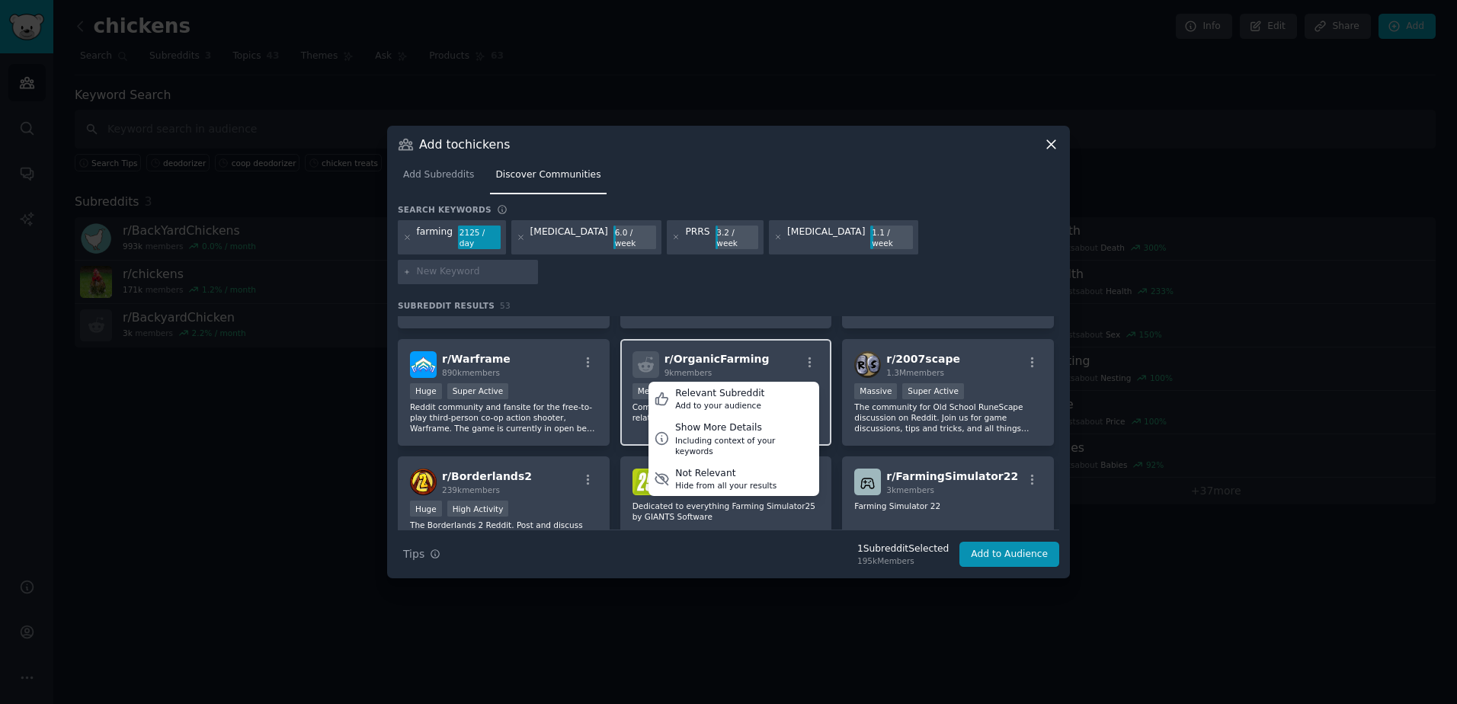
scroll to position [229, 0]
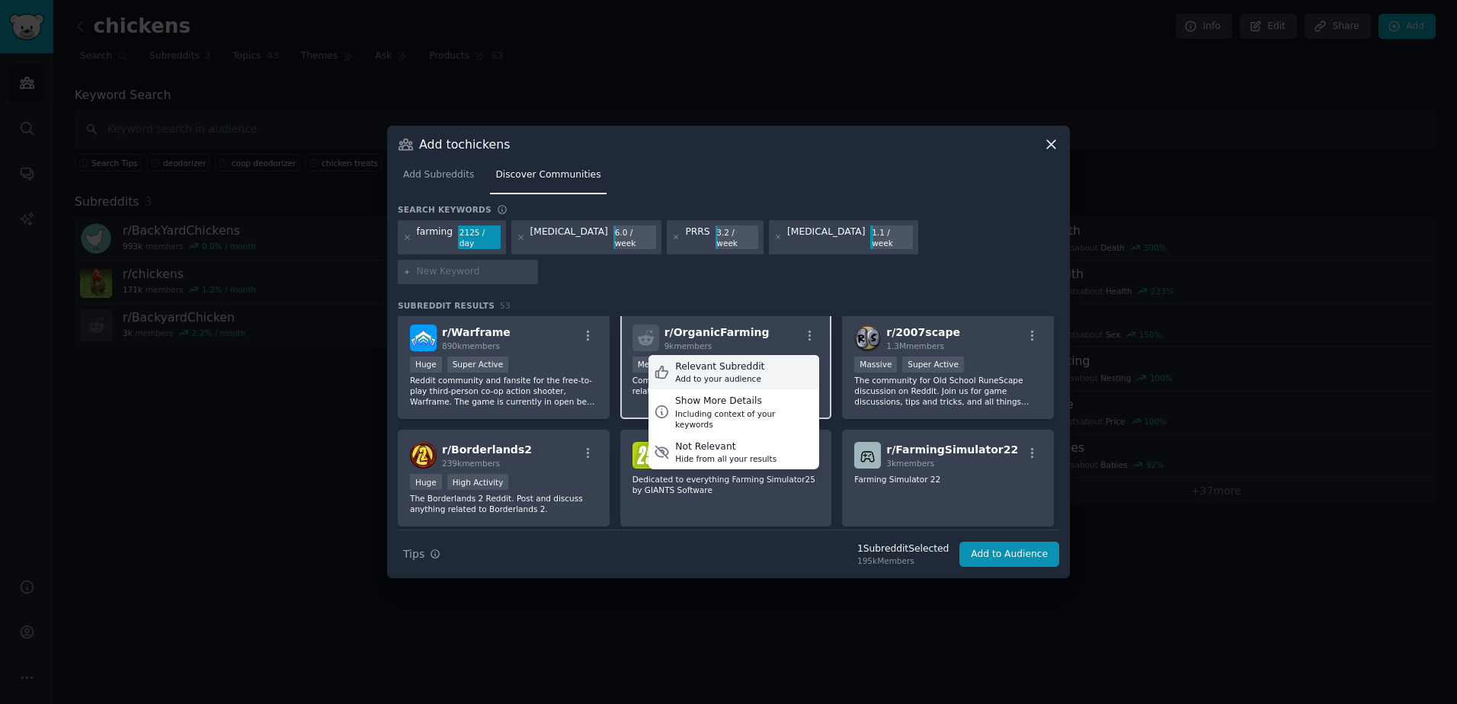
click at [755, 355] on div "Relevant Subreddit Add to your audience" at bounding box center [733, 372] width 171 height 35
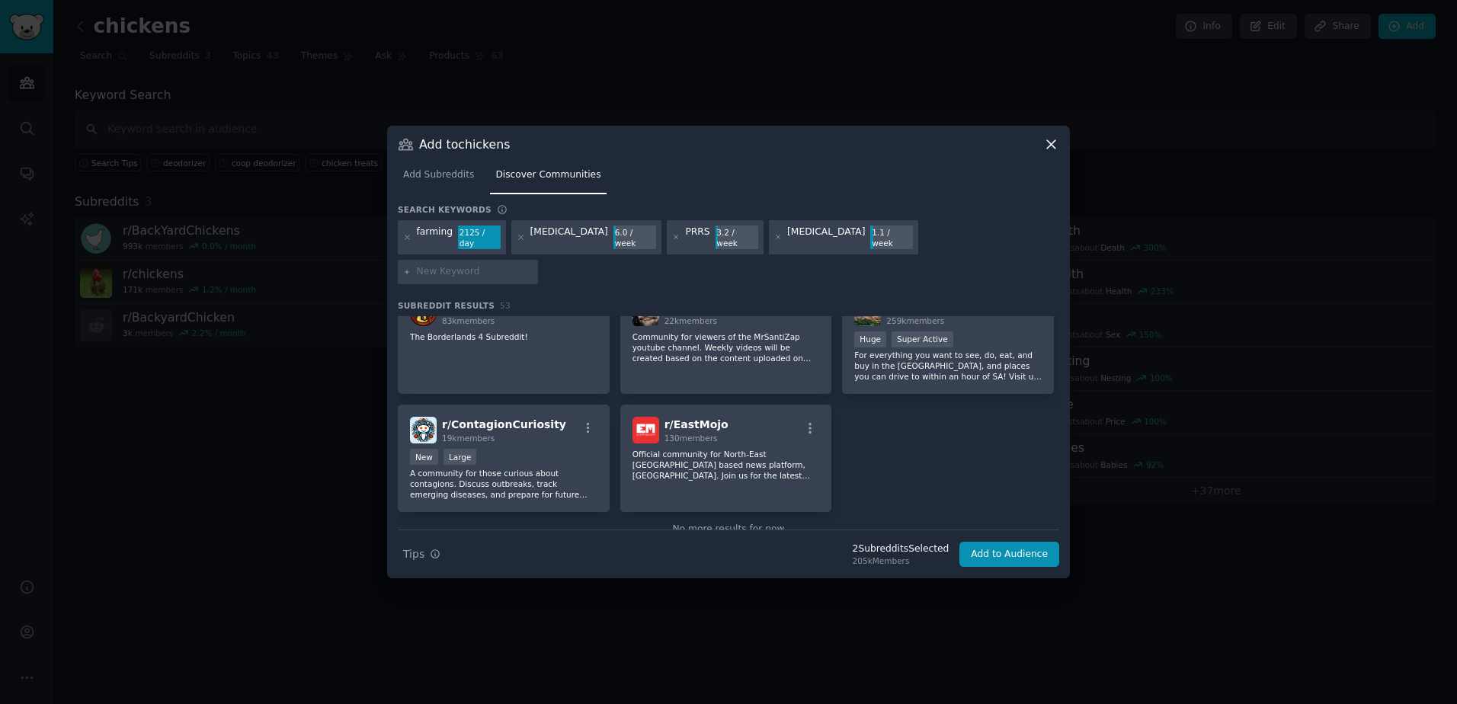
scroll to position [1825, 0]
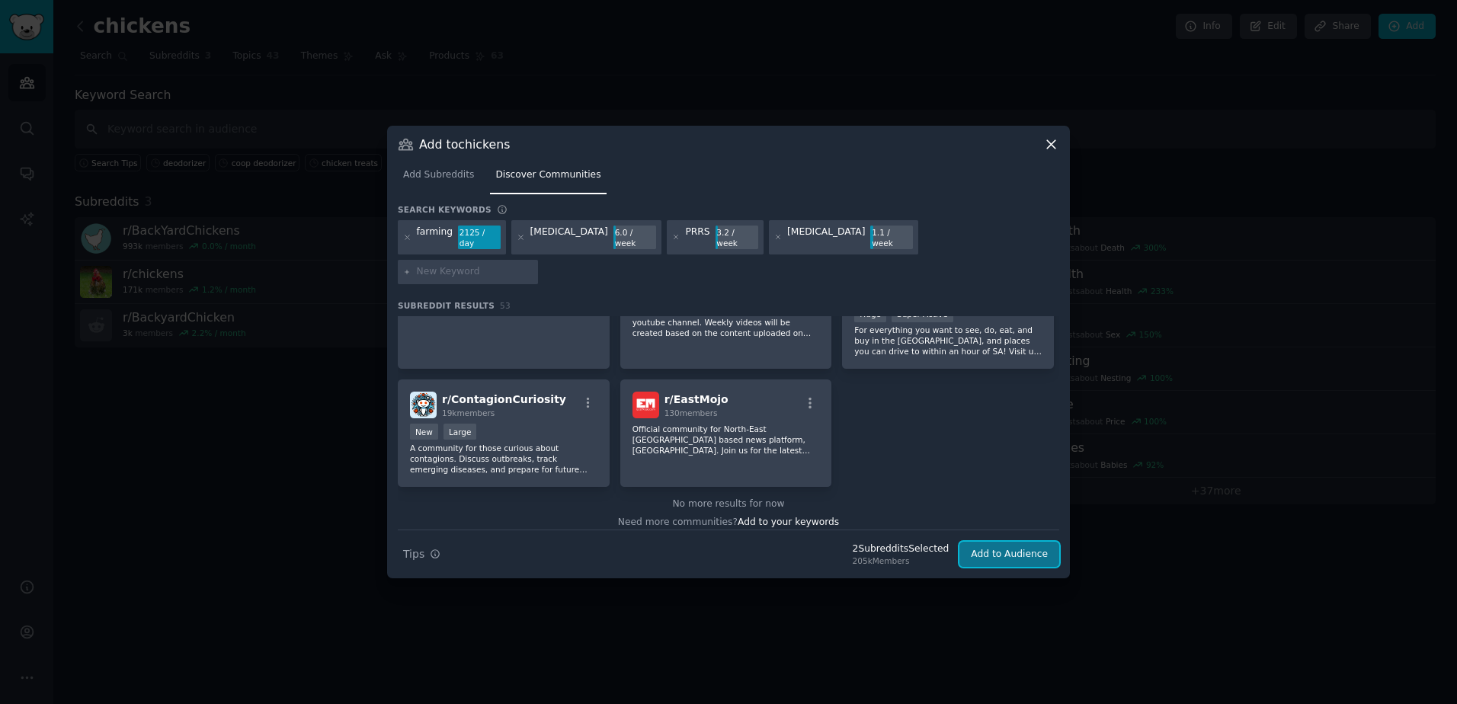
click at [993, 542] on button "Add to Audience" at bounding box center [1009, 555] width 100 height 26
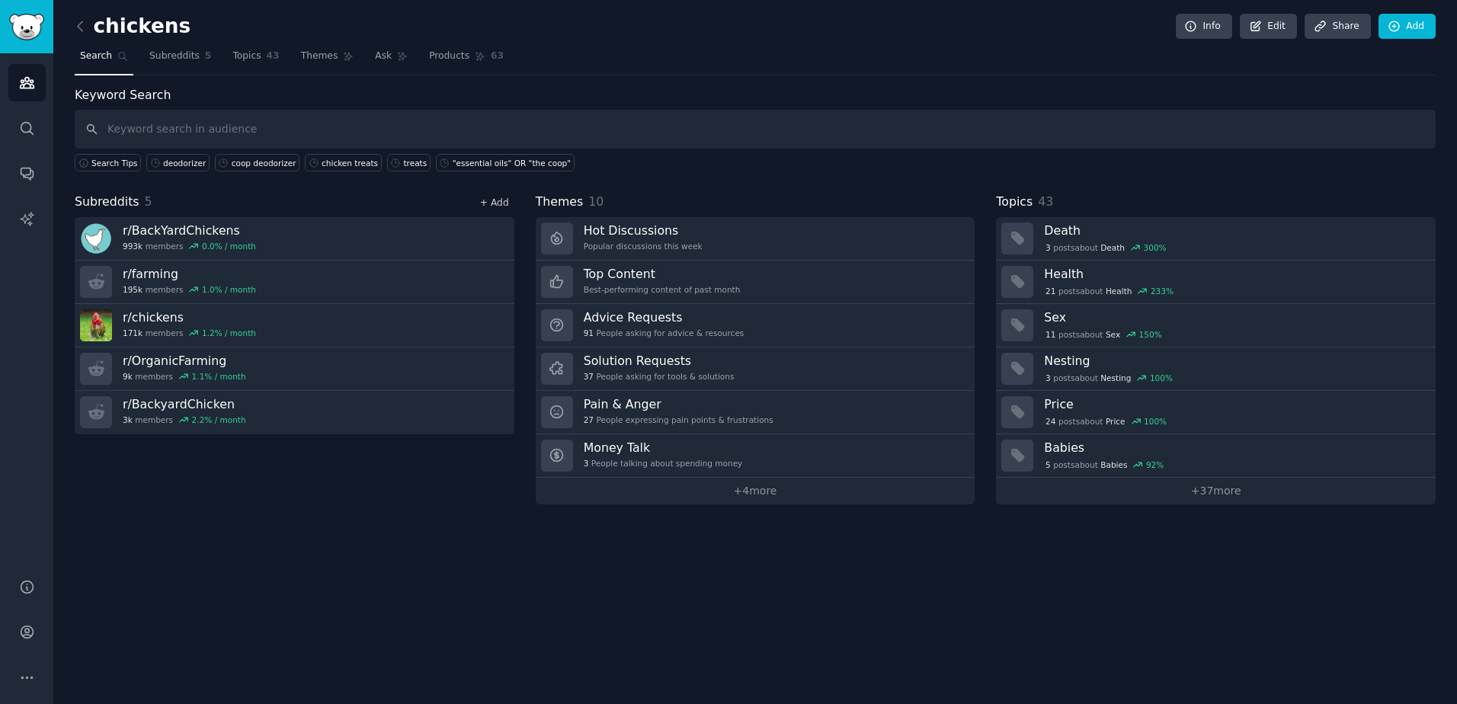
click at [497, 203] on link "+ Add" at bounding box center [494, 202] width 29 height 11
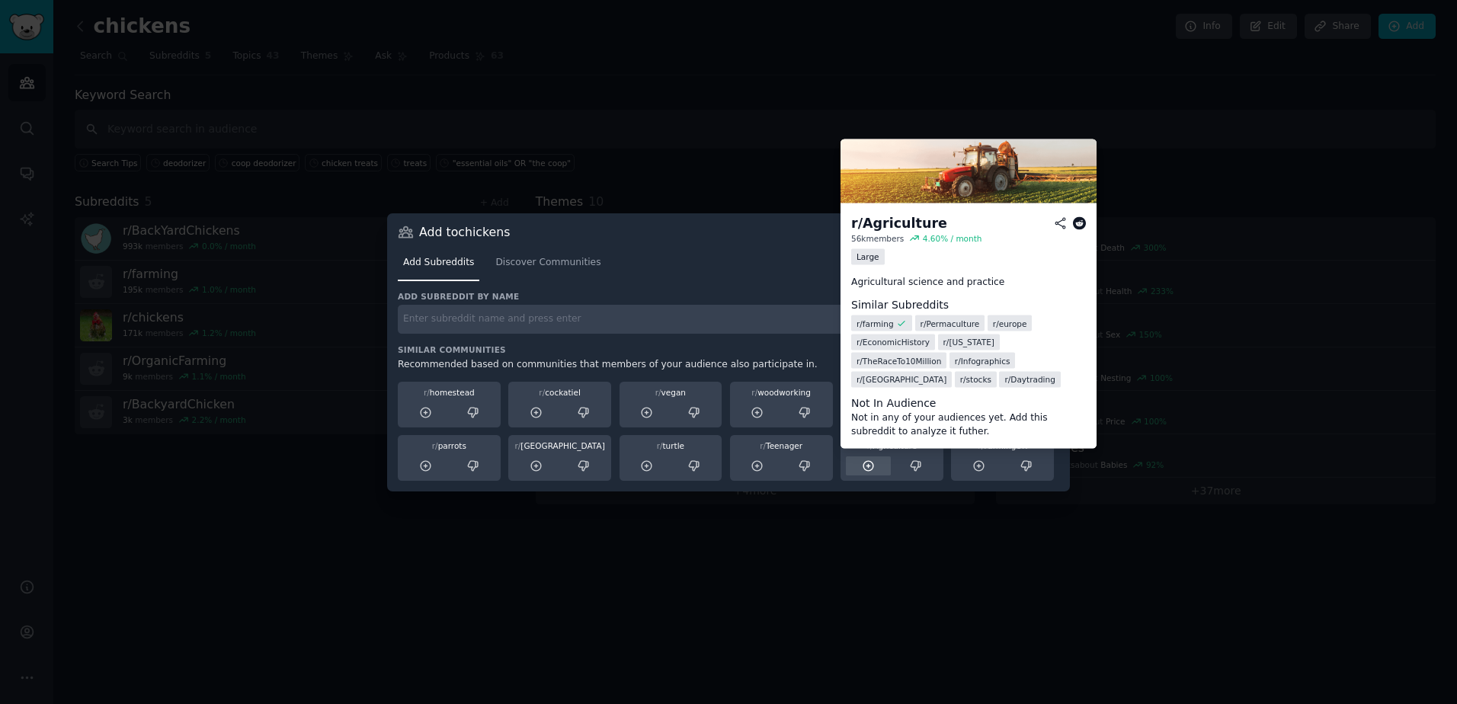
click at [870, 465] on icon at bounding box center [869, 466] width 14 height 14
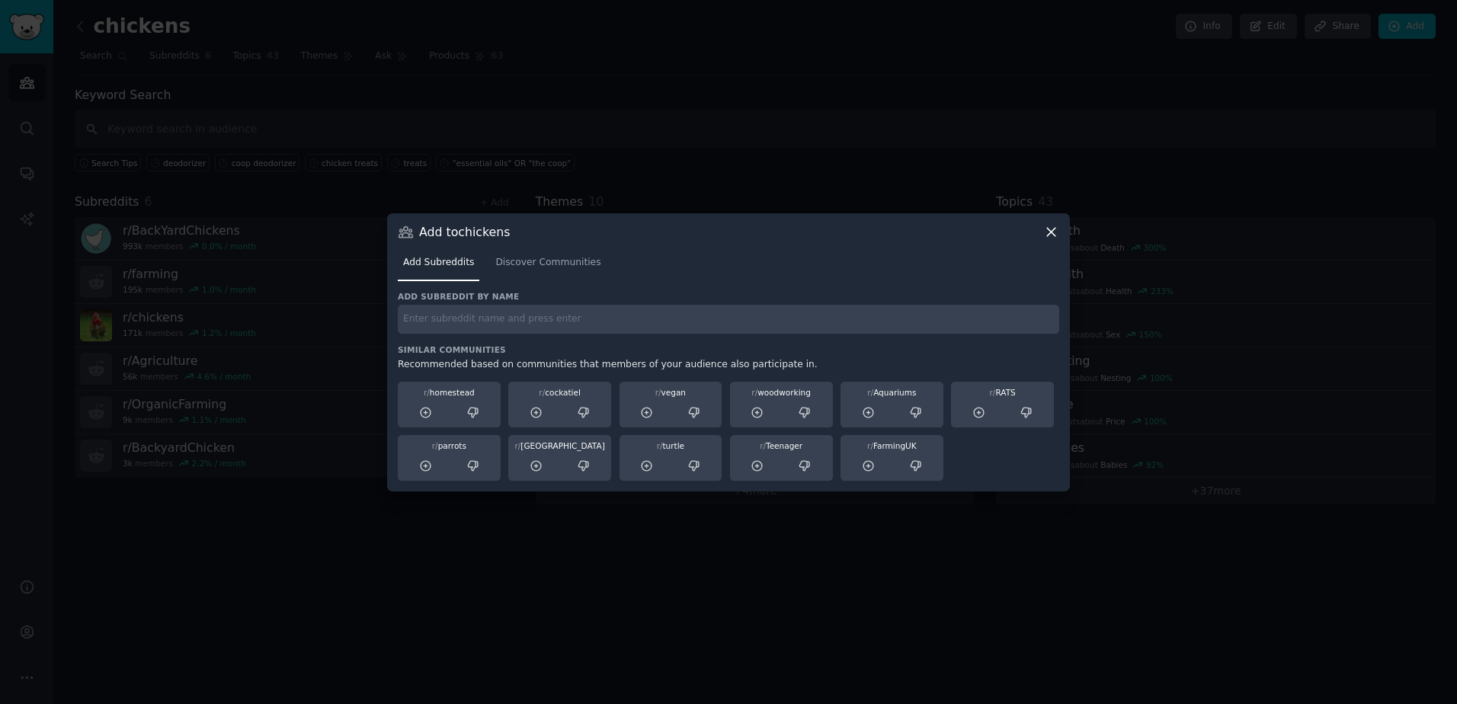
click at [424, 318] on input "text" at bounding box center [728, 320] width 661 height 30
type input "crops"
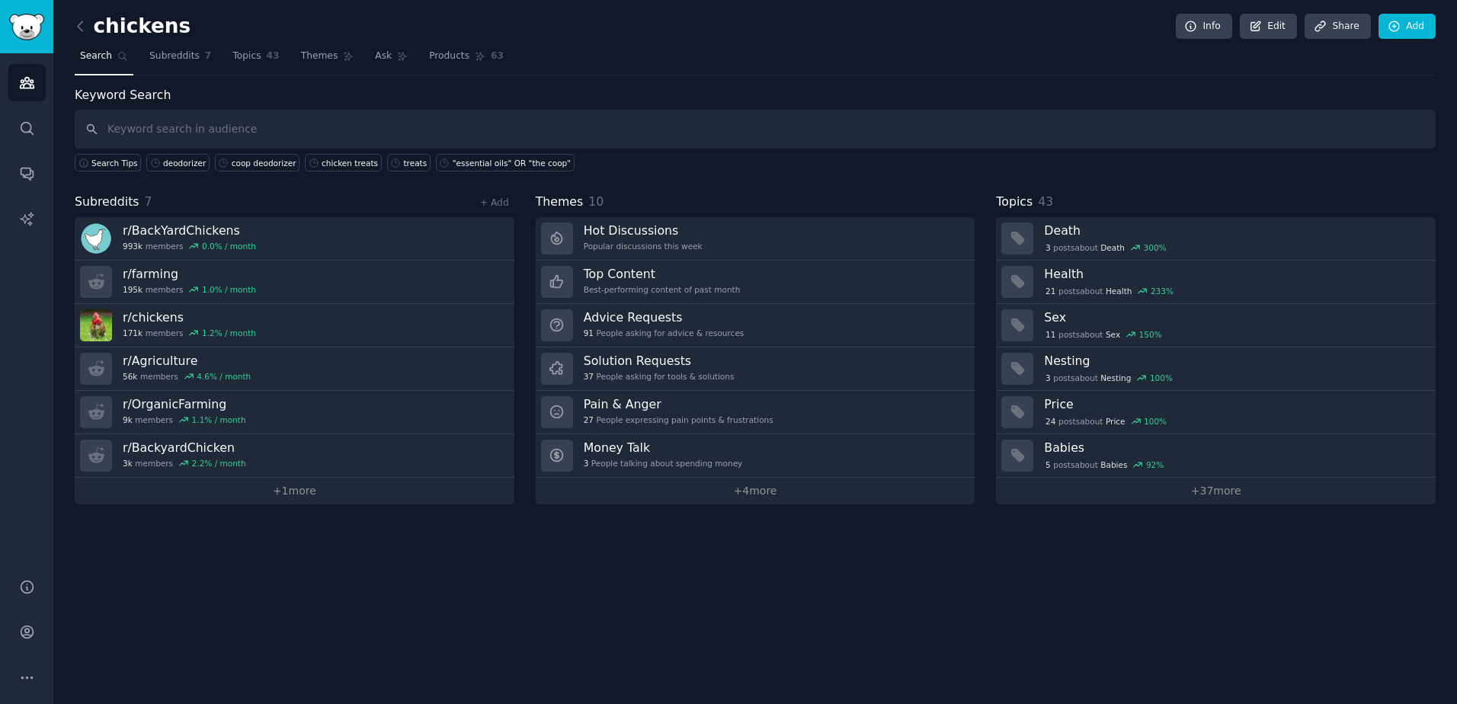
click at [496, 209] on div "+ Add" at bounding box center [495, 202] width 40 height 16
click at [496, 200] on link "+ Add" at bounding box center [494, 202] width 29 height 11
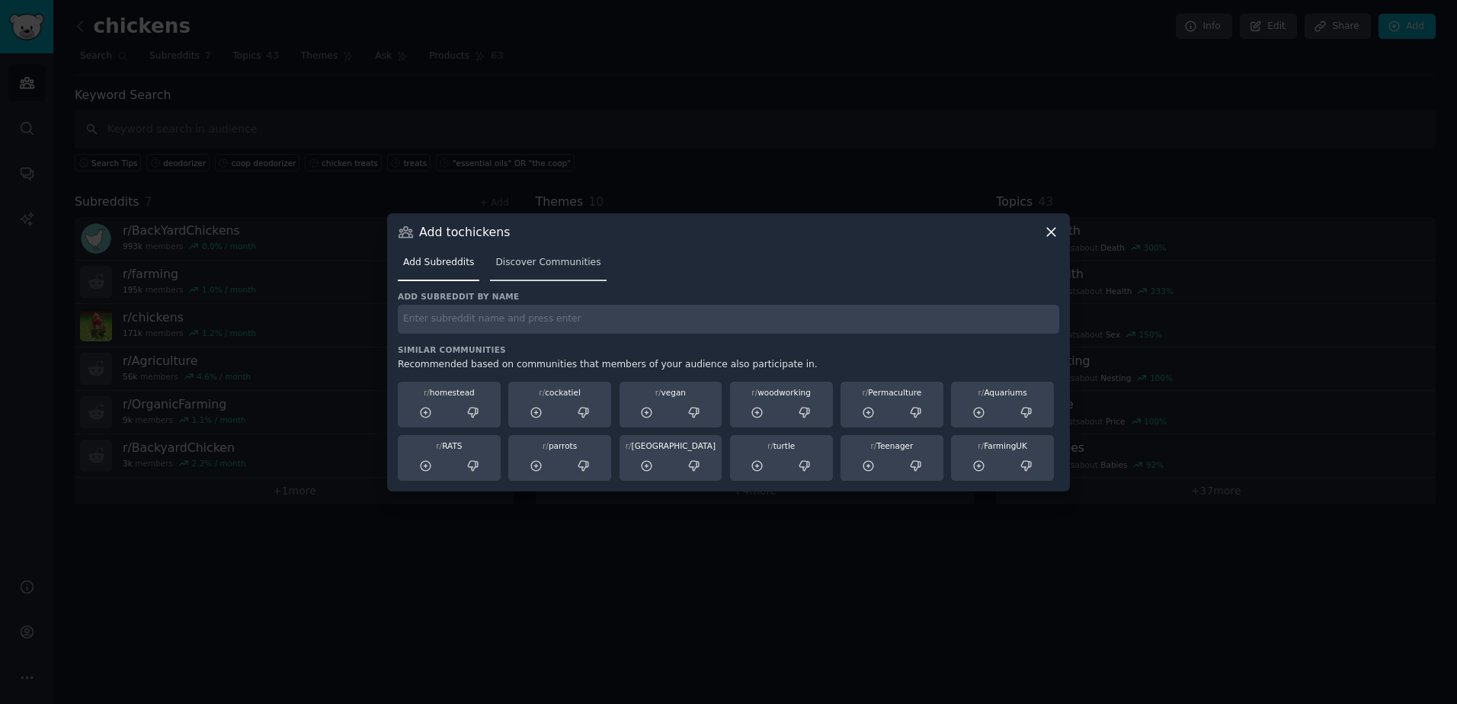
click at [538, 263] on span "Discover Communities" at bounding box center [547, 263] width 105 height 14
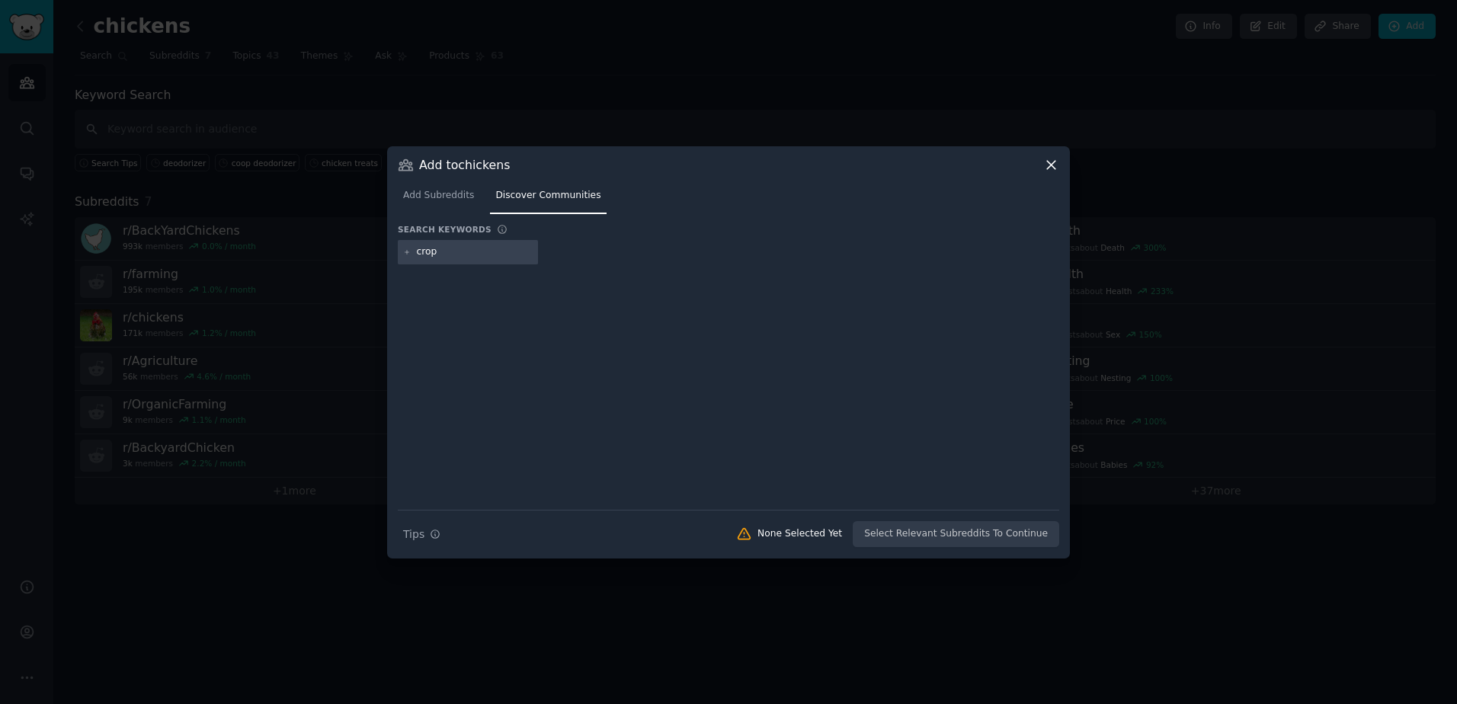
type input "crops"
type input "c"
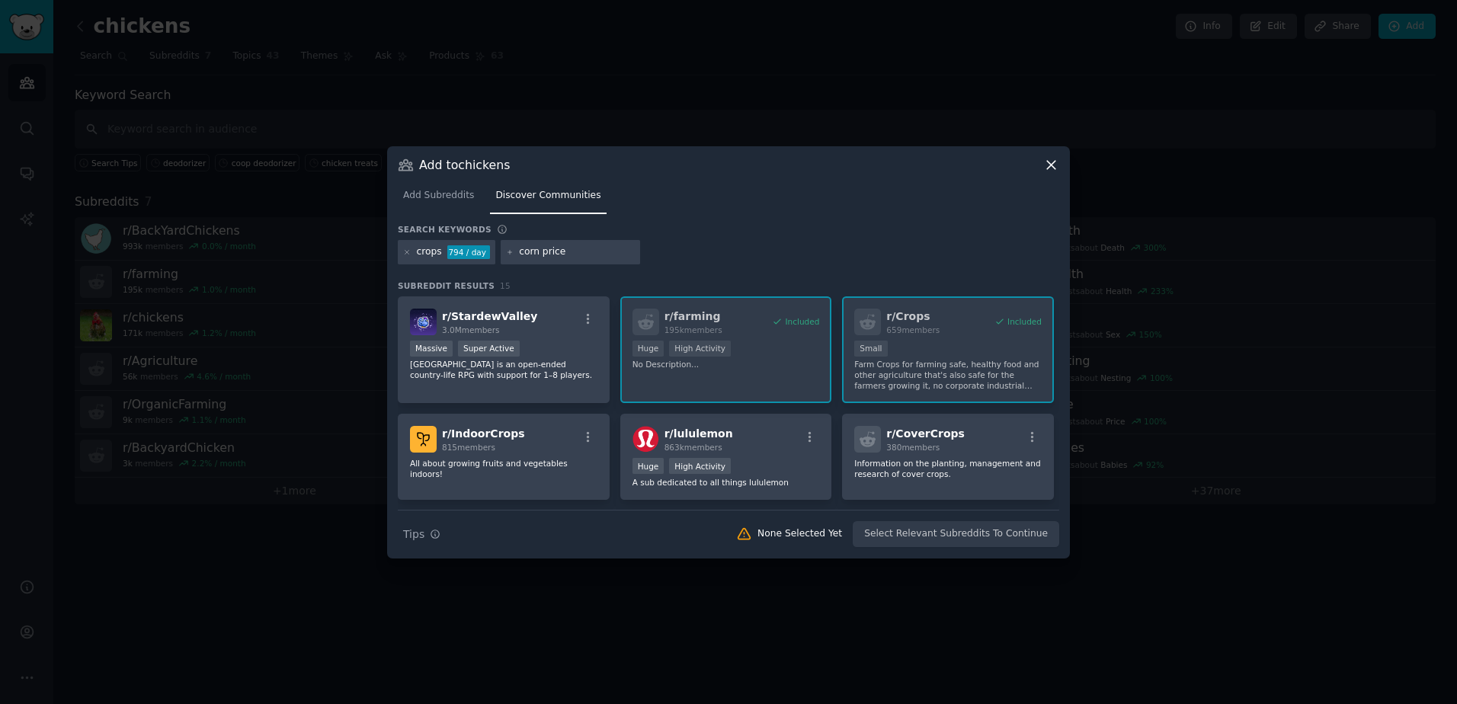
type input "corn prices"
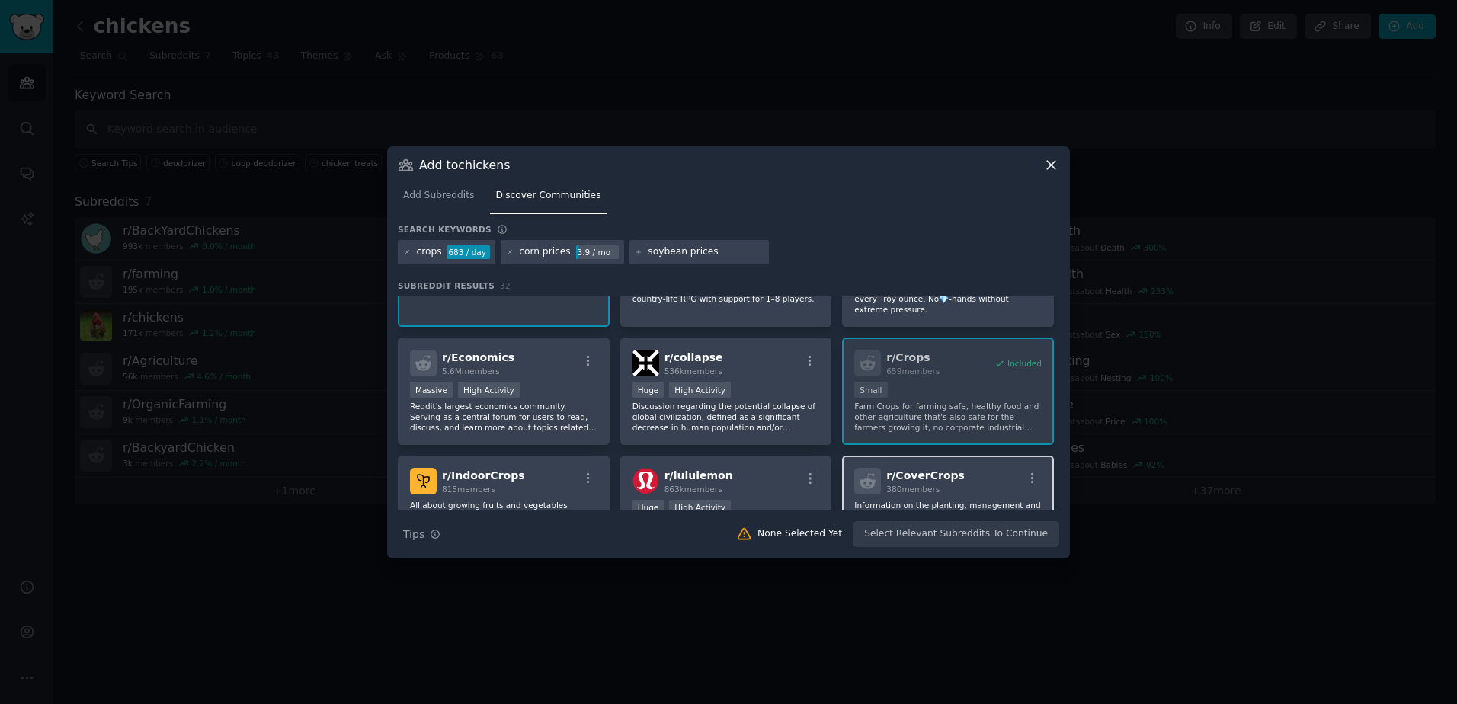
scroll to position [152, 0]
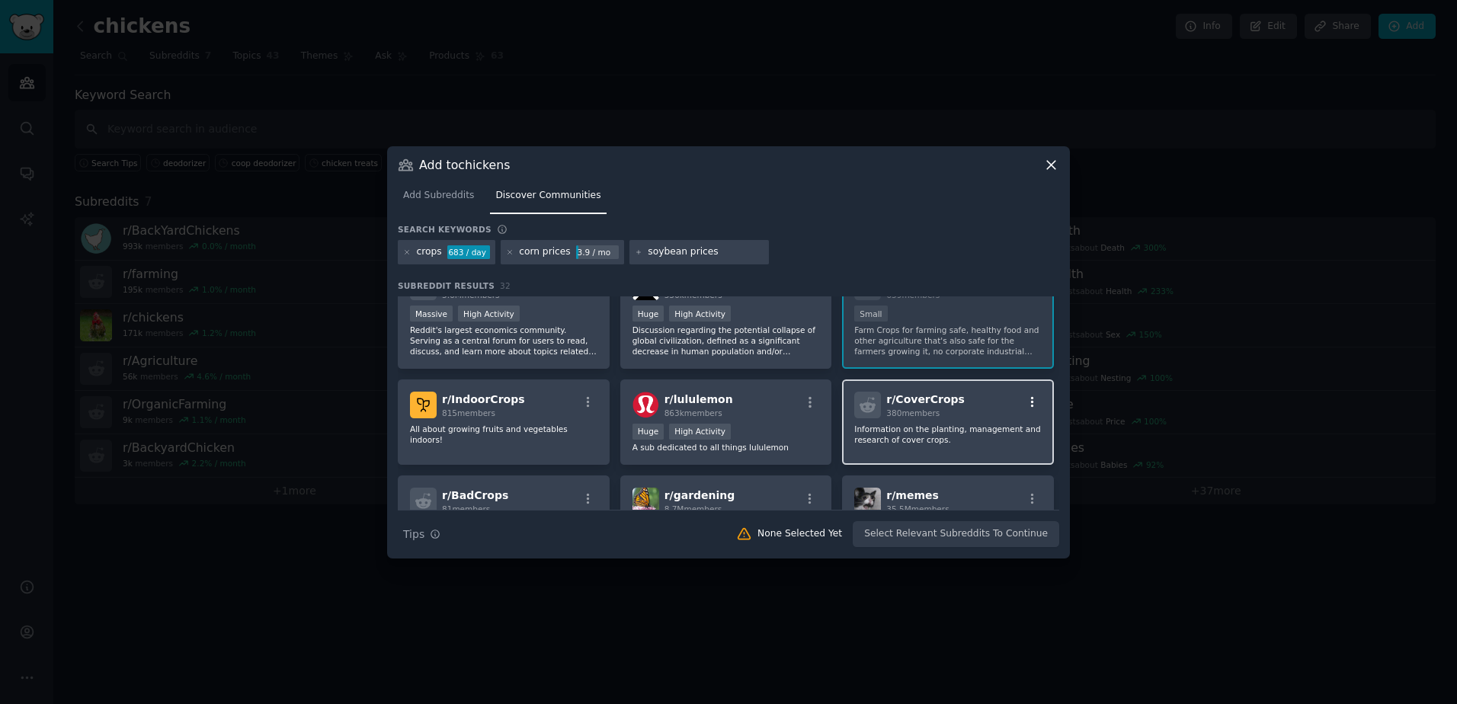
click at [1030, 398] on icon "button" at bounding box center [1032, 402] width 14 height 14
type input "soybean prices"
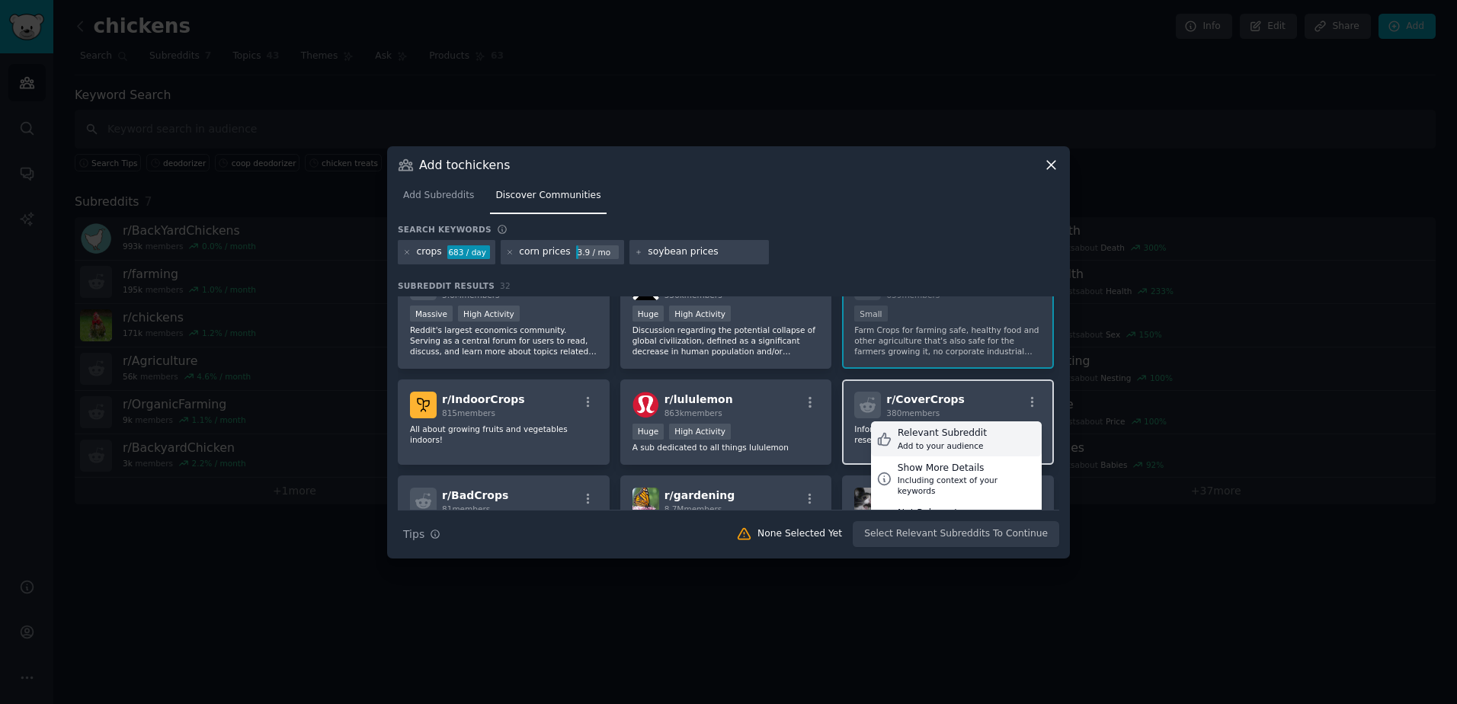
click at [881, 433] on icon at bounding box center [884, 439] width 12 height 12
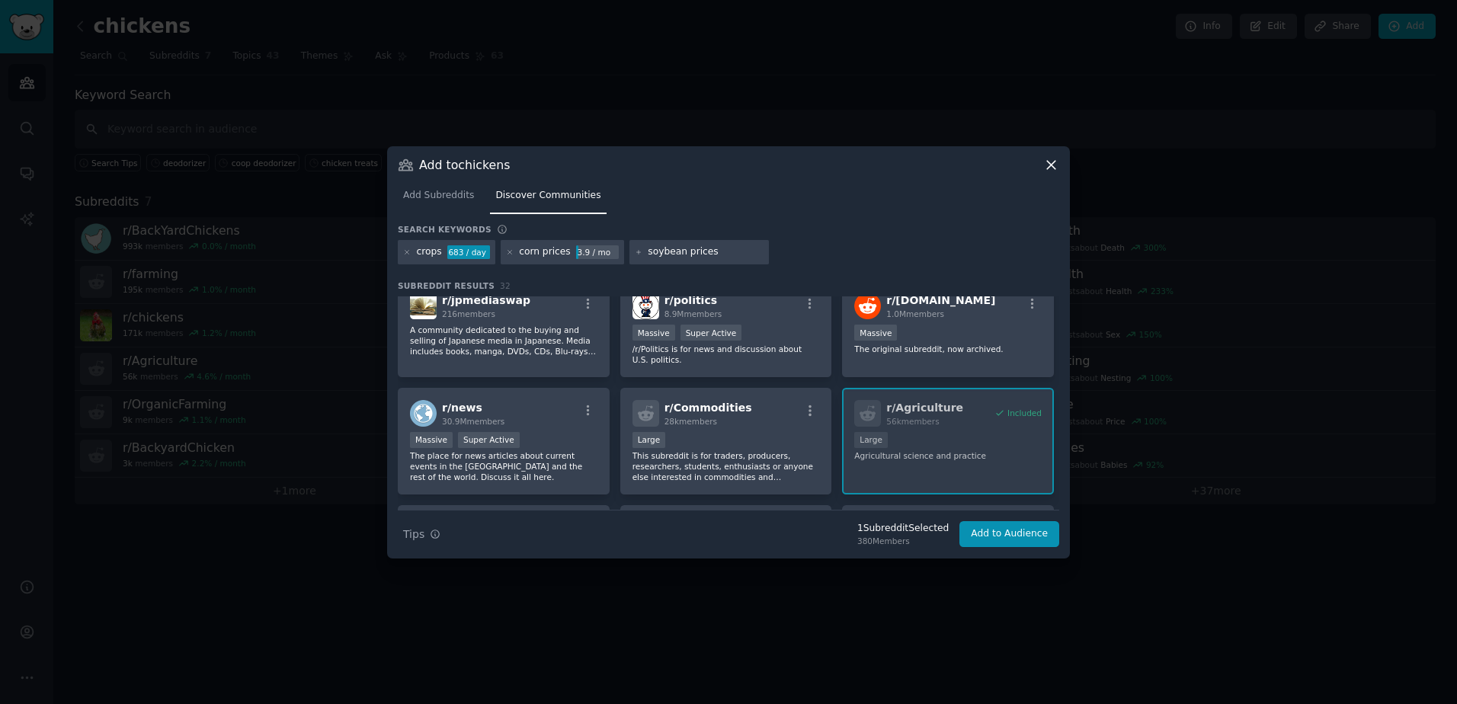
scroll to position [609, 0]
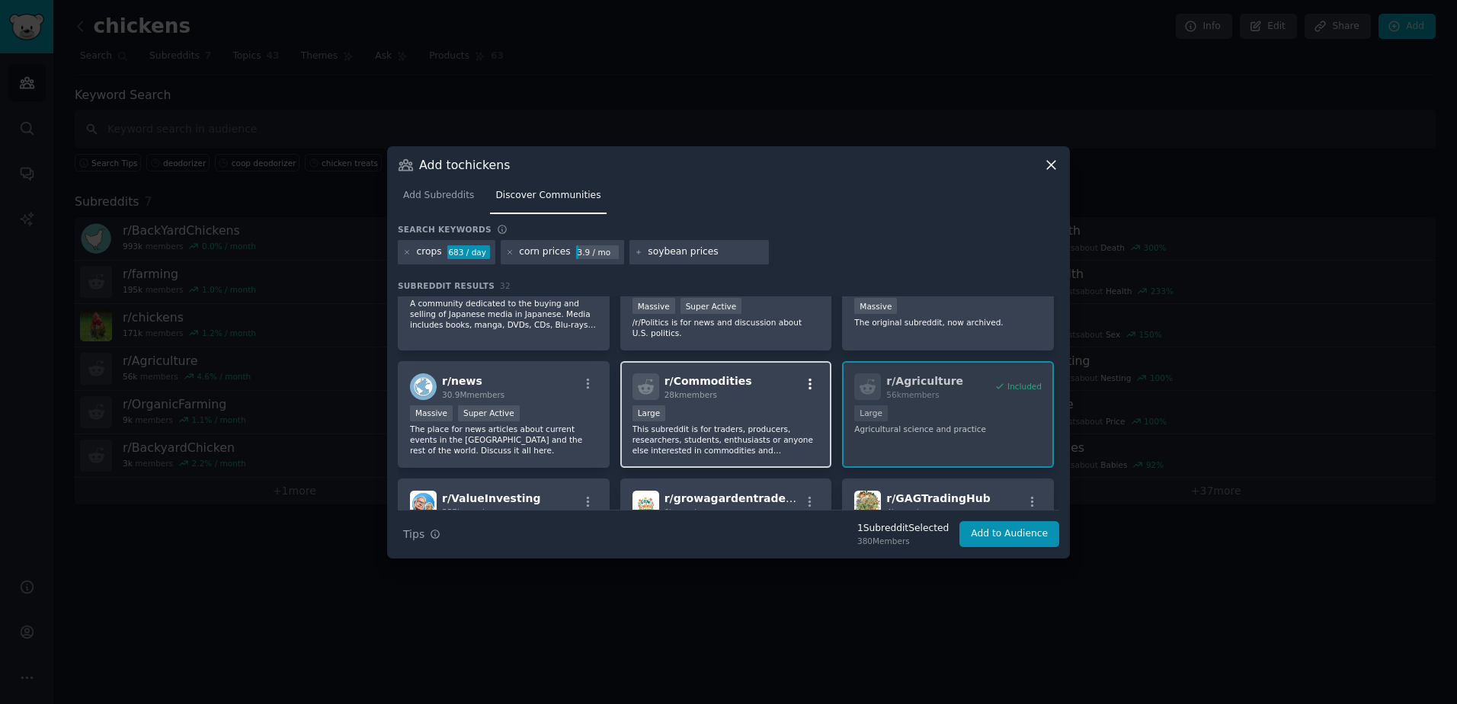
click at [808, 379] on icon "button" at bounding box center [809, 384] width 3 height 11
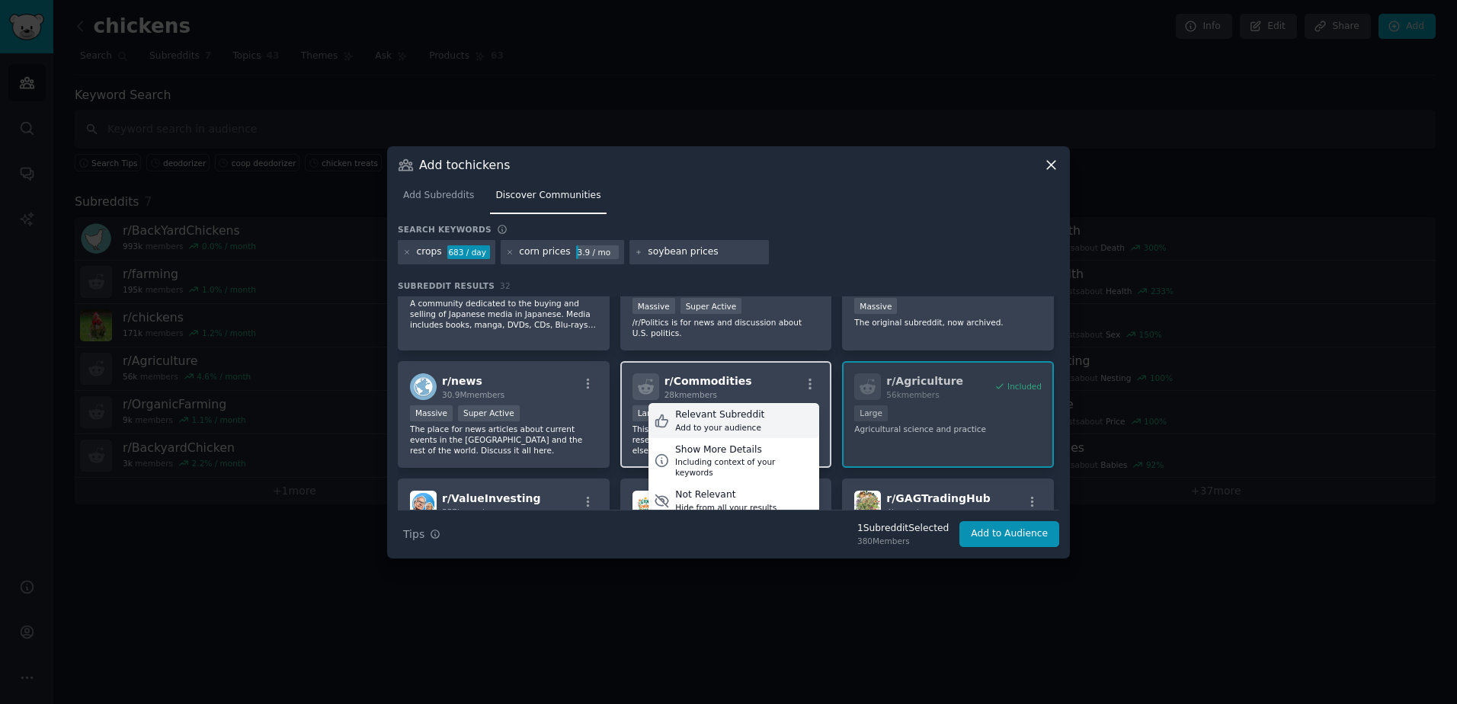
click at [740, 408] on div "Relevant Subreddit" at bounding box center [719, 415] width 89 height 14
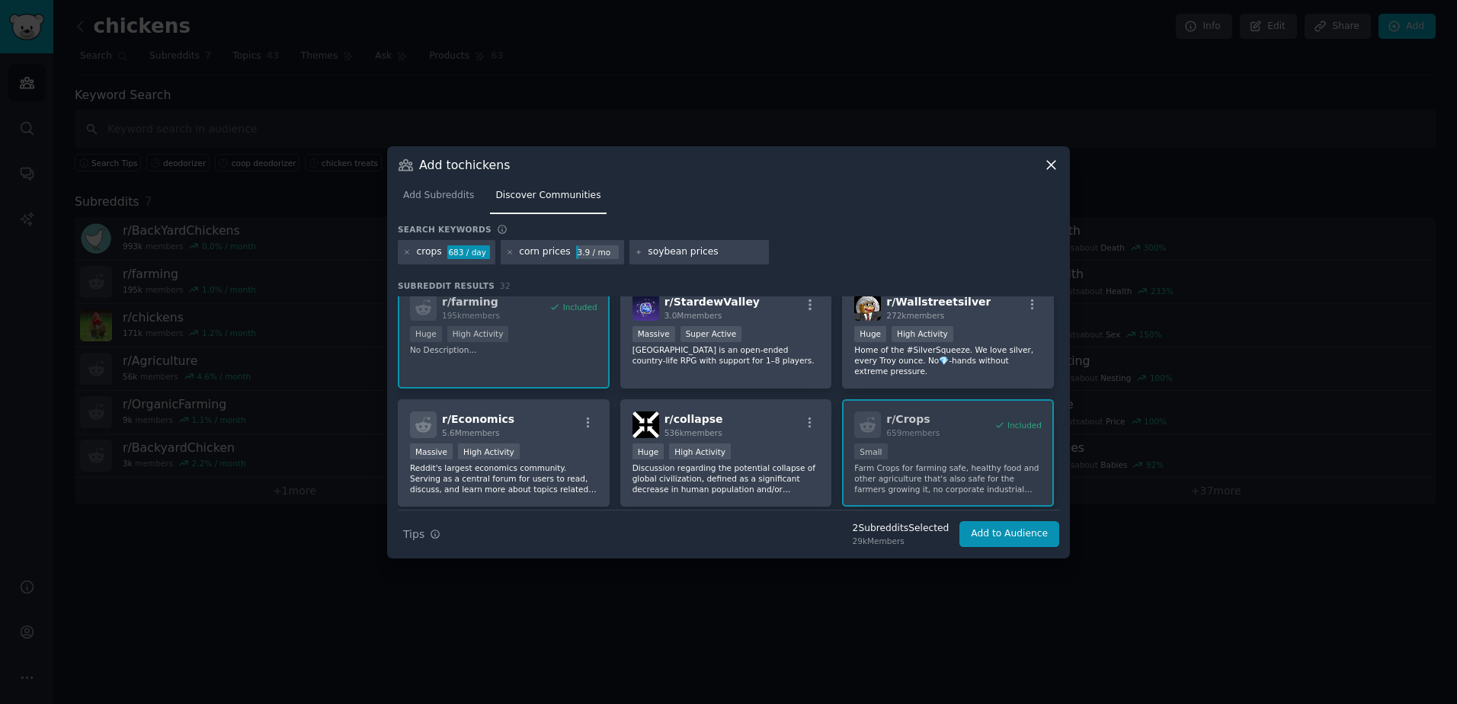
scroll to position [0, 0]
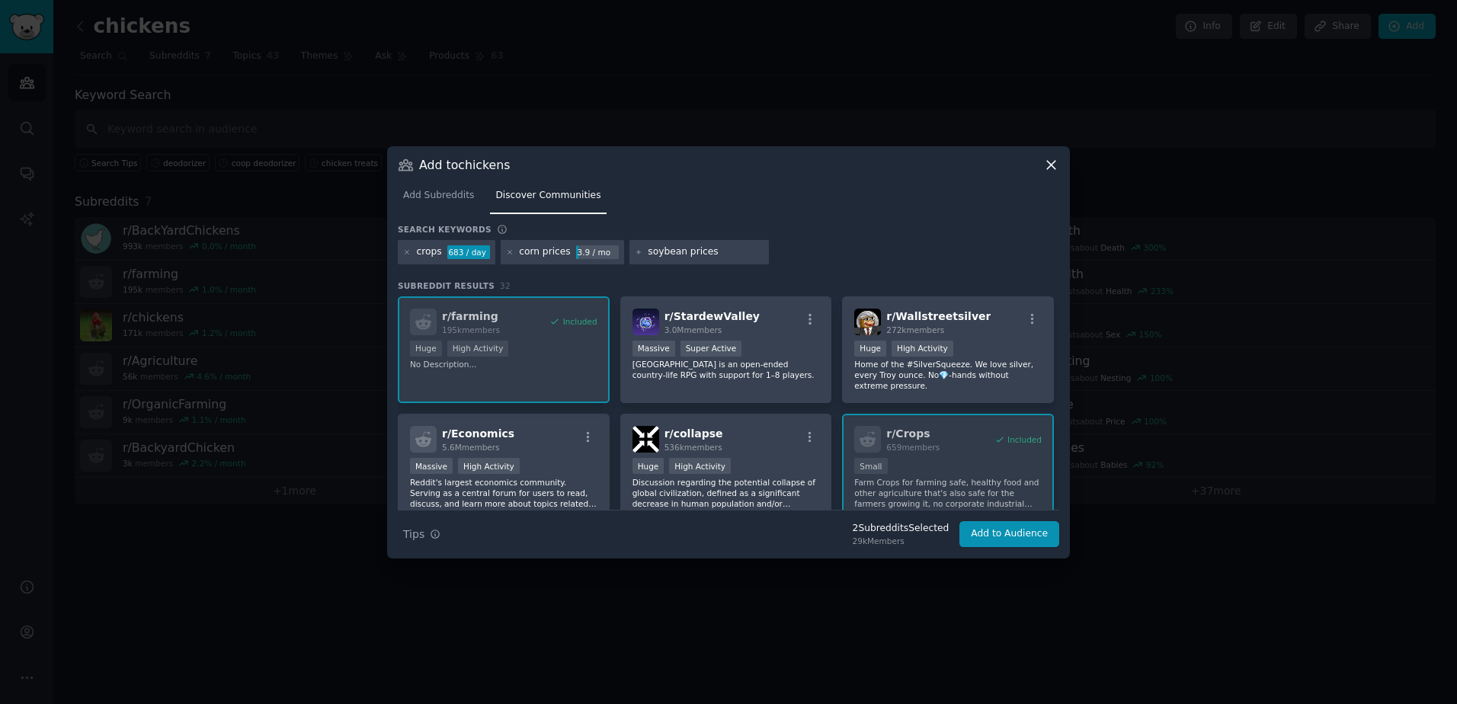
click at [713, 253] on input "soybean prices" at bounding box center [706, 252] width 116 height 14
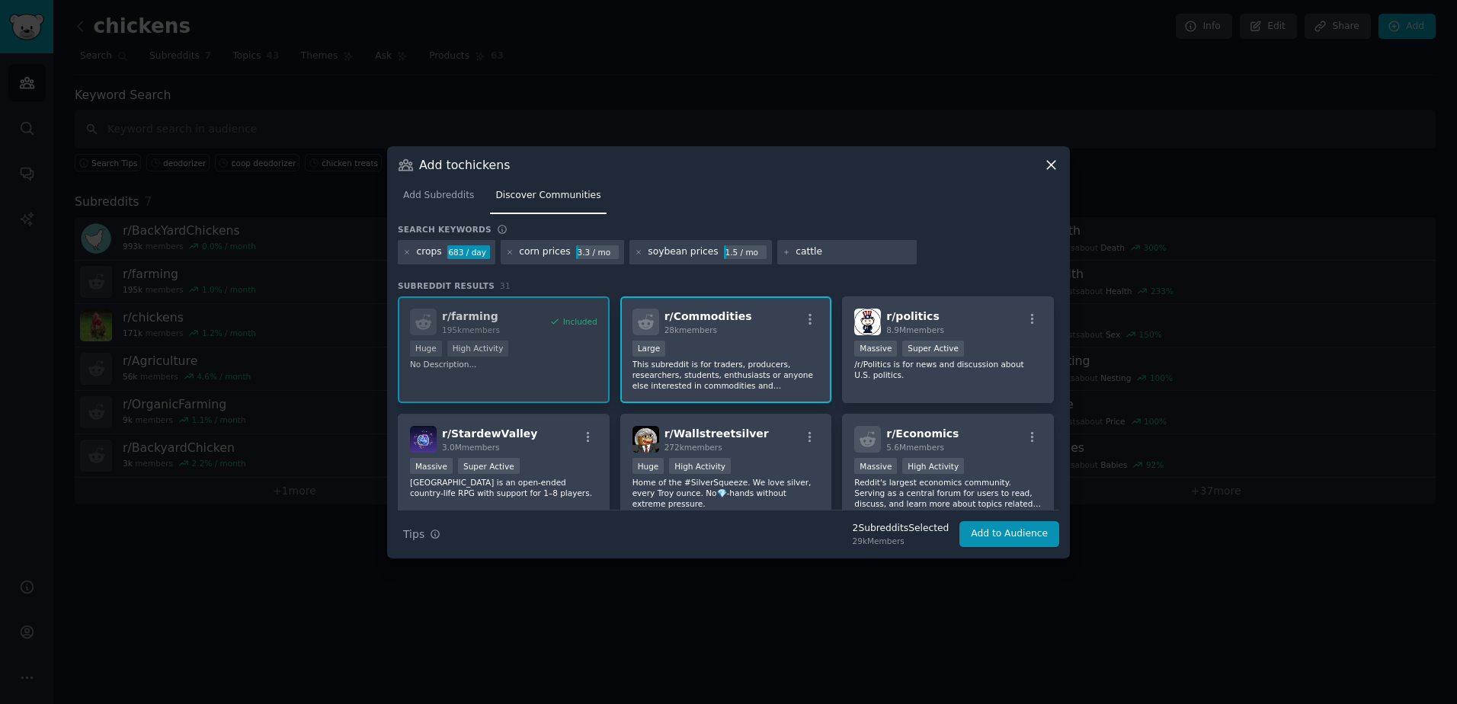
type input "cattle4"
click at [807, 247] on div "cattle4" at bounding box center [829, 252] width 104 height 24
click at [802, 251] on div "cattle4" at bounding box center [811, 252] width 33 height 14
click at [833, 249] on div at bounding box center [854, 252] width 43 height 14
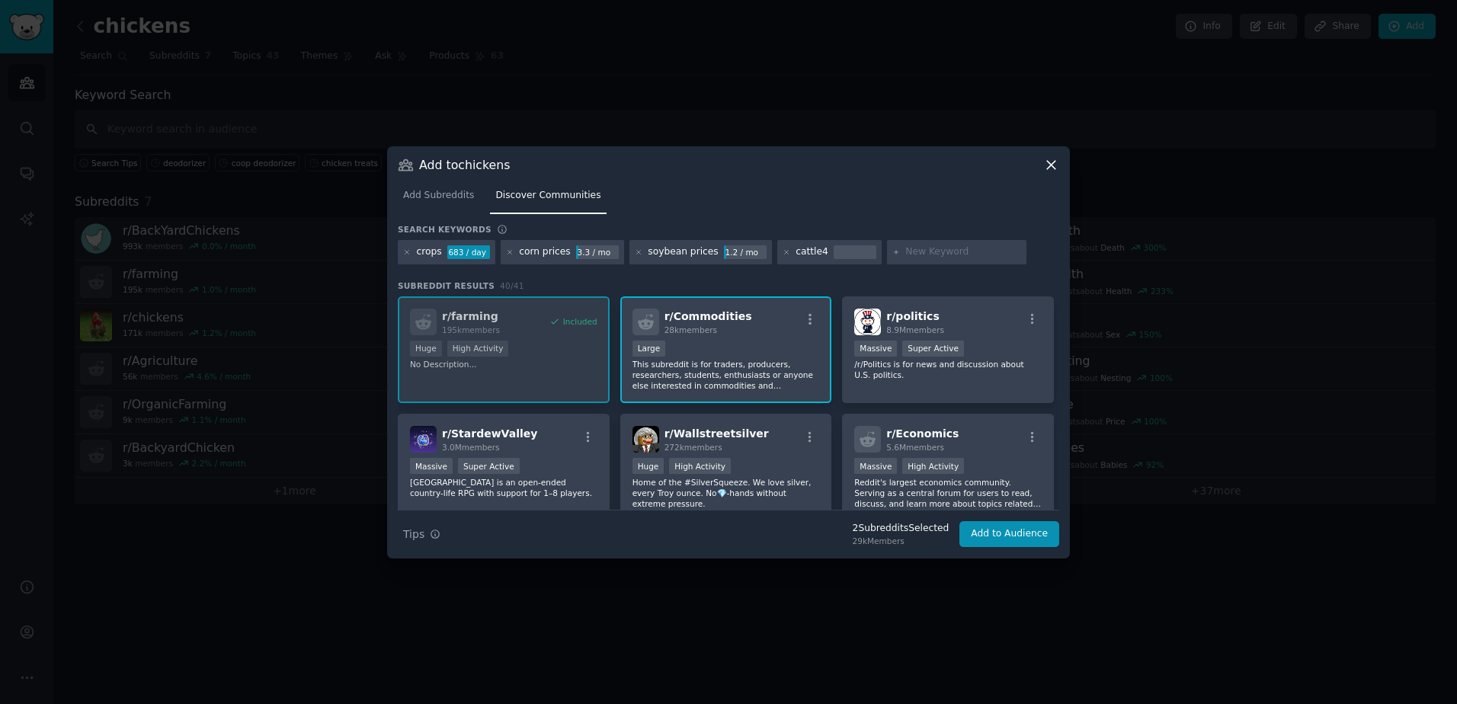
click at [833, 249] on div at bounding box center [854, 252] width 43 height 14
click at [782, 250] on icon at bounding box center [786, 252] width 8 height 8
click at [821, 251] on input "text" at bounding box center [853, 252] width 116 height 14
type input "cattle"
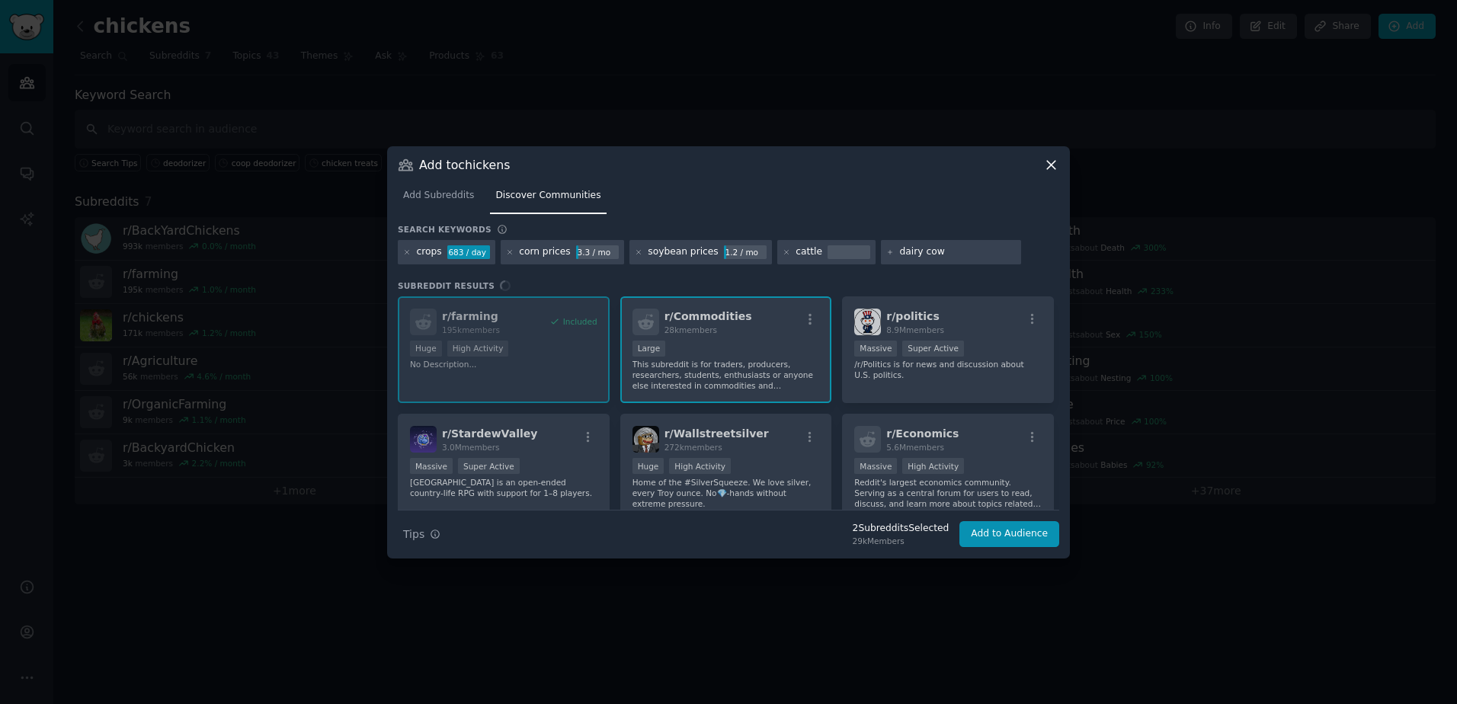
type input "dairy cows"
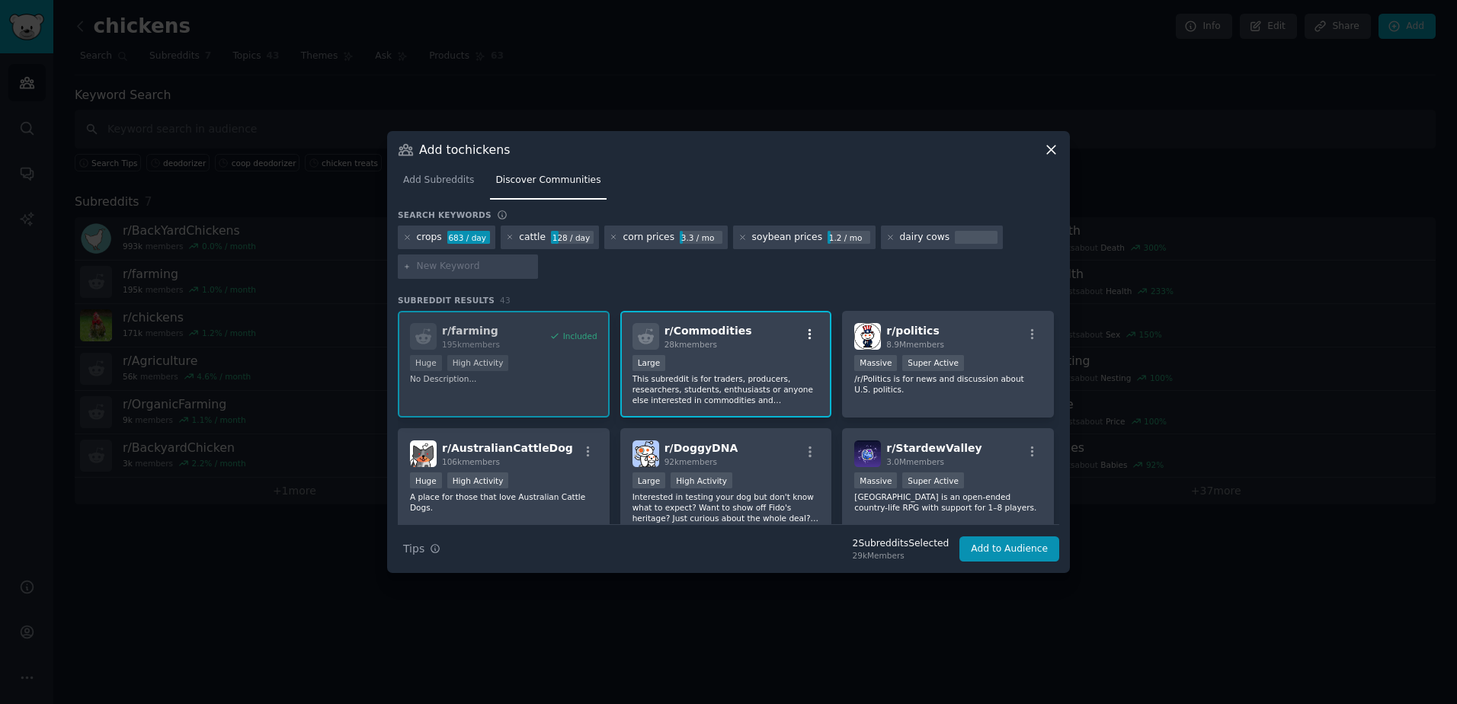
click at [804, 330] on icon "button" at bounding box center [810, 335] width 14 height 14
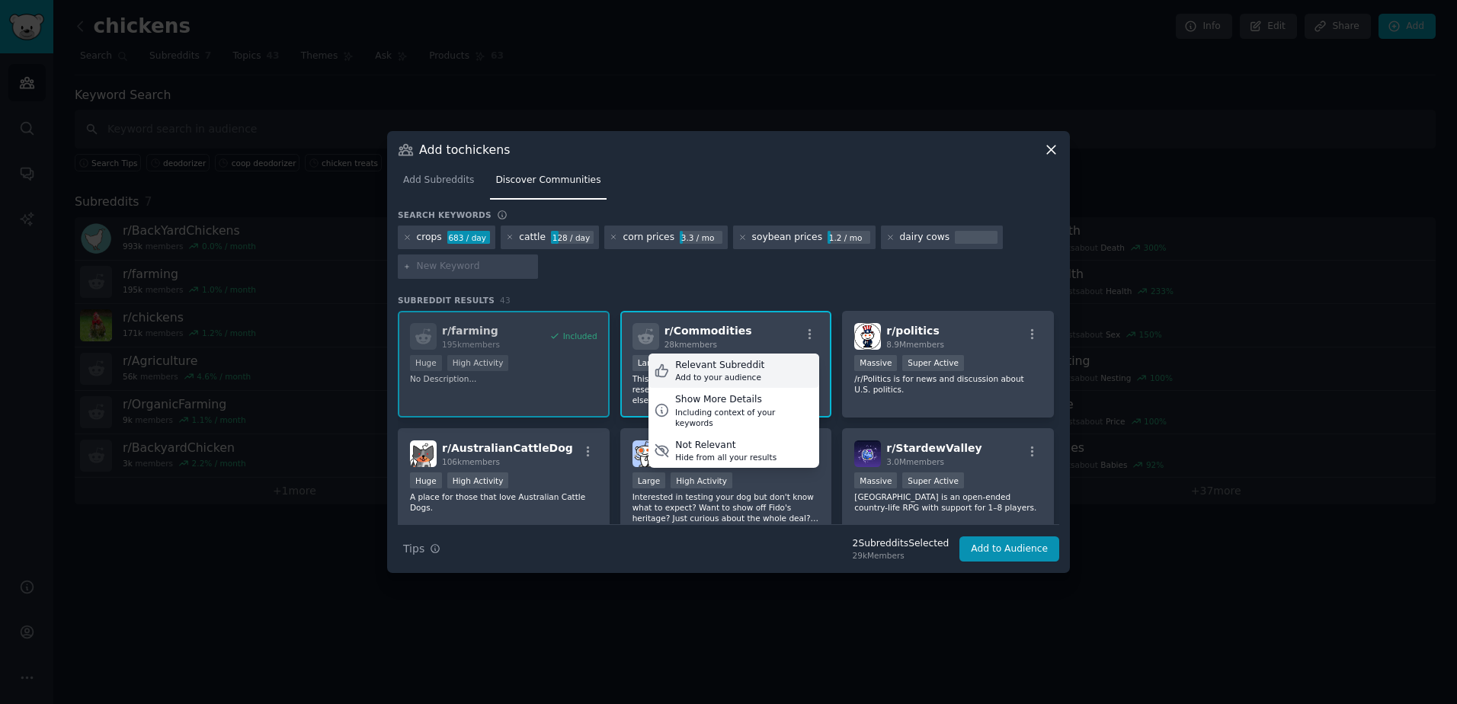
click at [724, 372] on div "Add to your audience" at bounding box center [719, 377] width 89 height 11
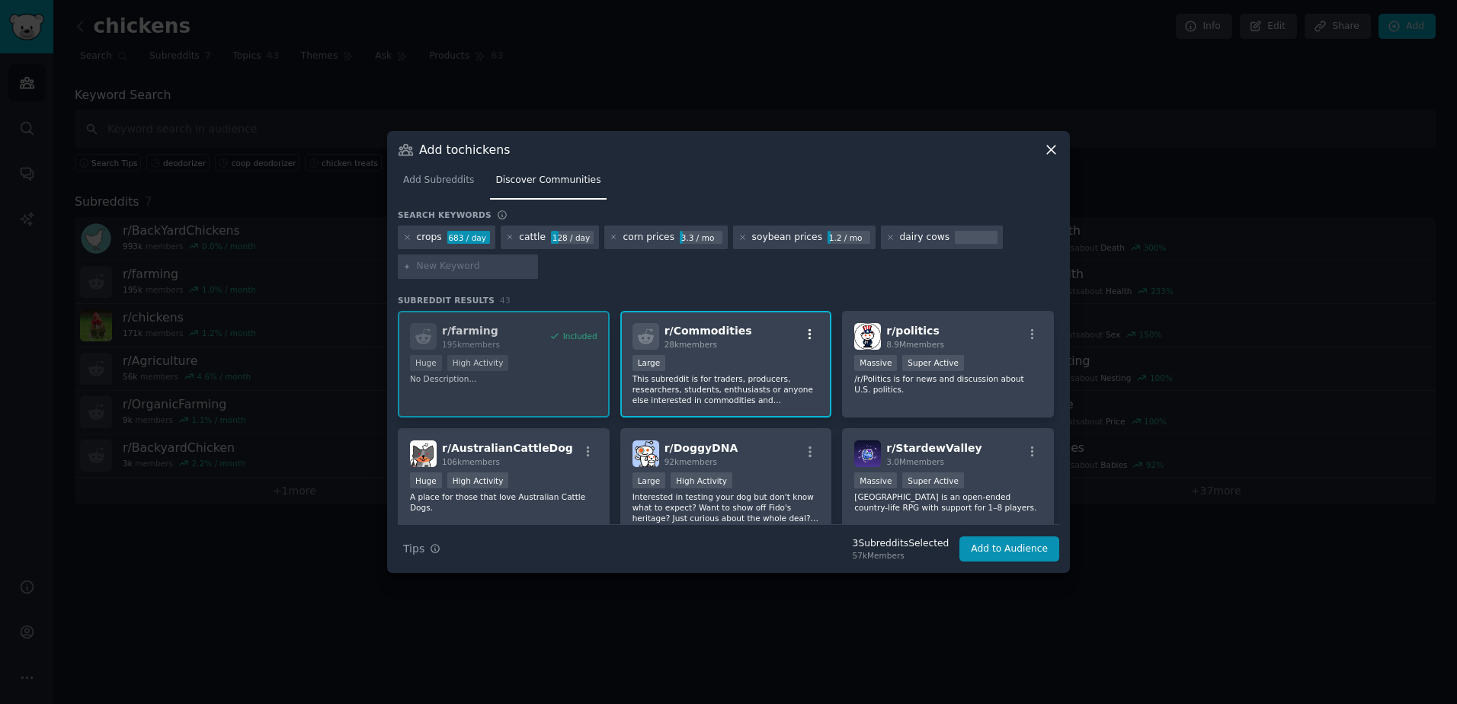
click at [811, 338] on icon "button" at bounding box center [810, 335] width 14 height 14
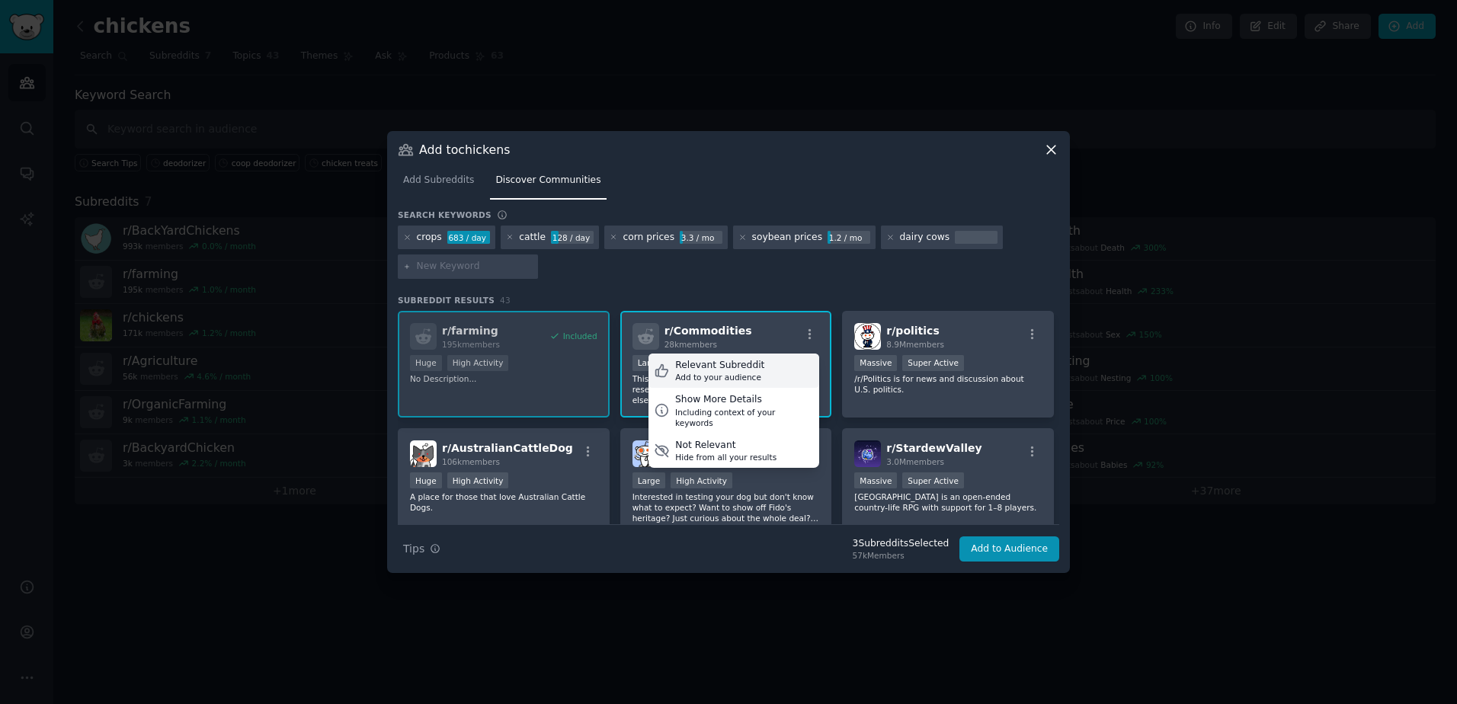
click at [662, 369] on icon at bounding box center [662, 371] width 16 height 16
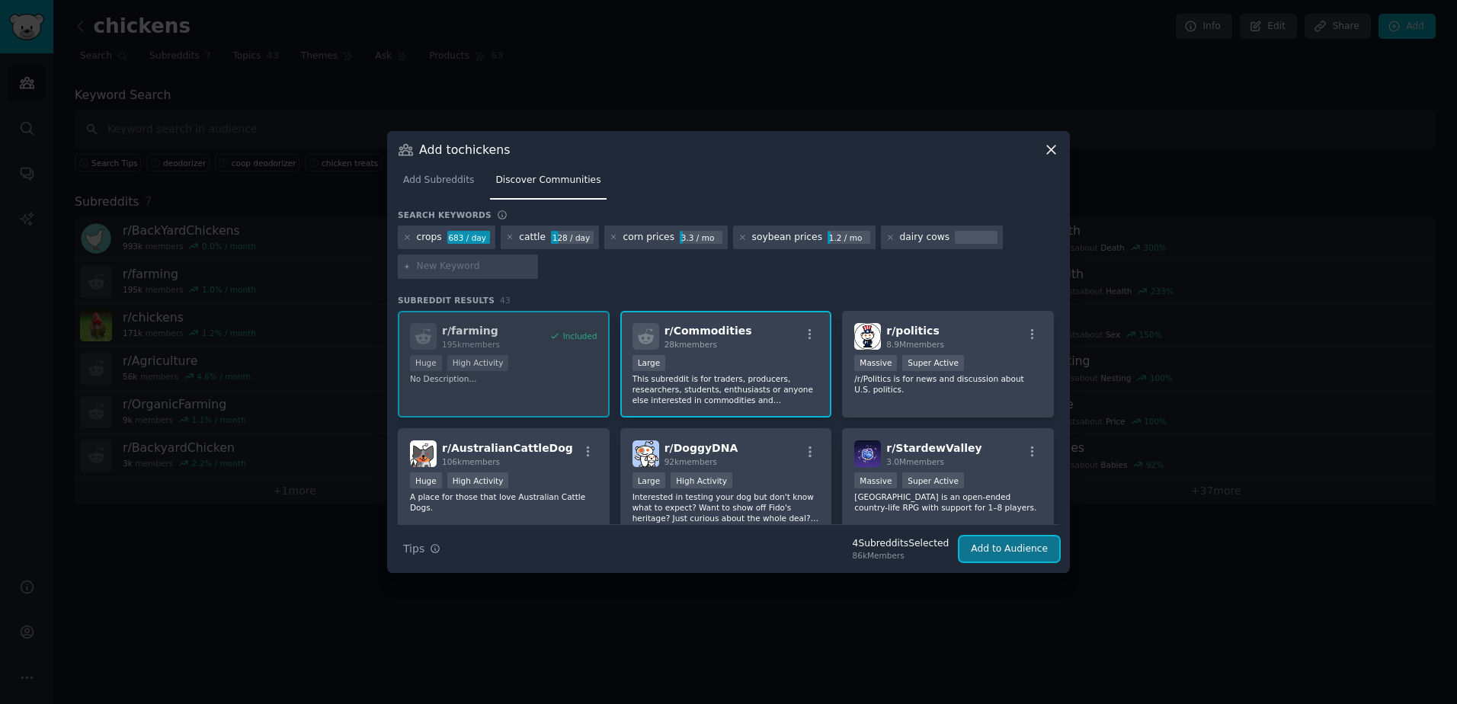
click at [995, 545] on button "Add to Audience" at bounding box center [1009, 549] width 100 height 26
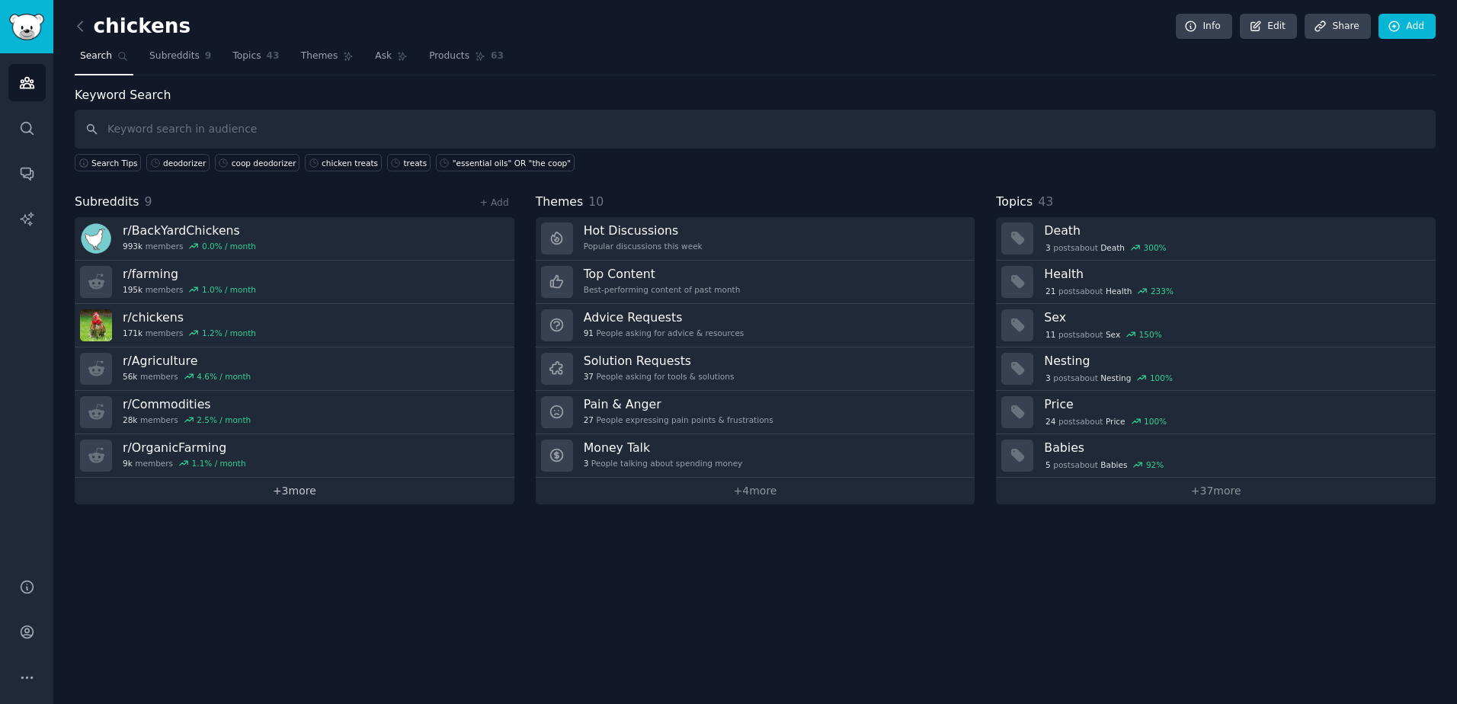
click at [301, 484] on link "+ 3 more" at bounding box center [295, 491] width 440 height 27
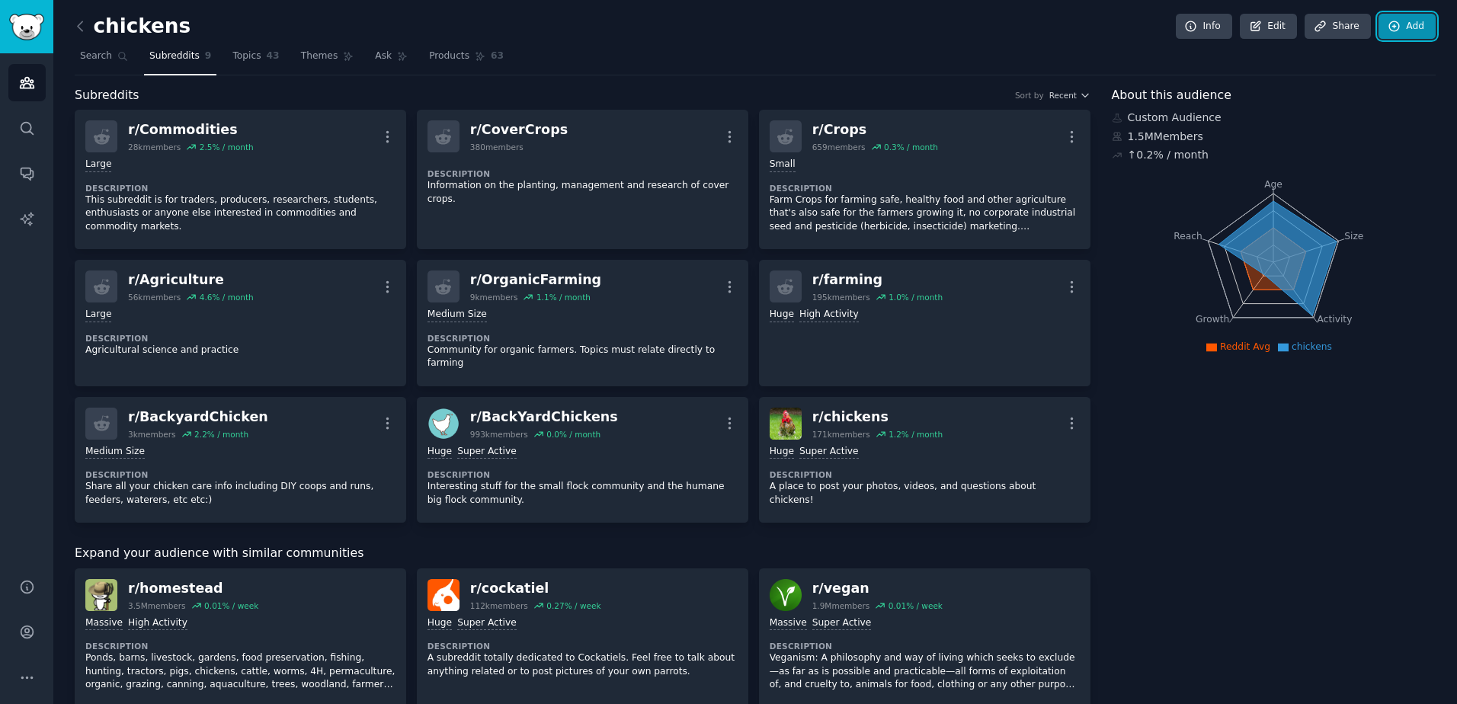
click at [1400, 32] on link "Add" at bounding box center [1406, 27] width 57 height 26
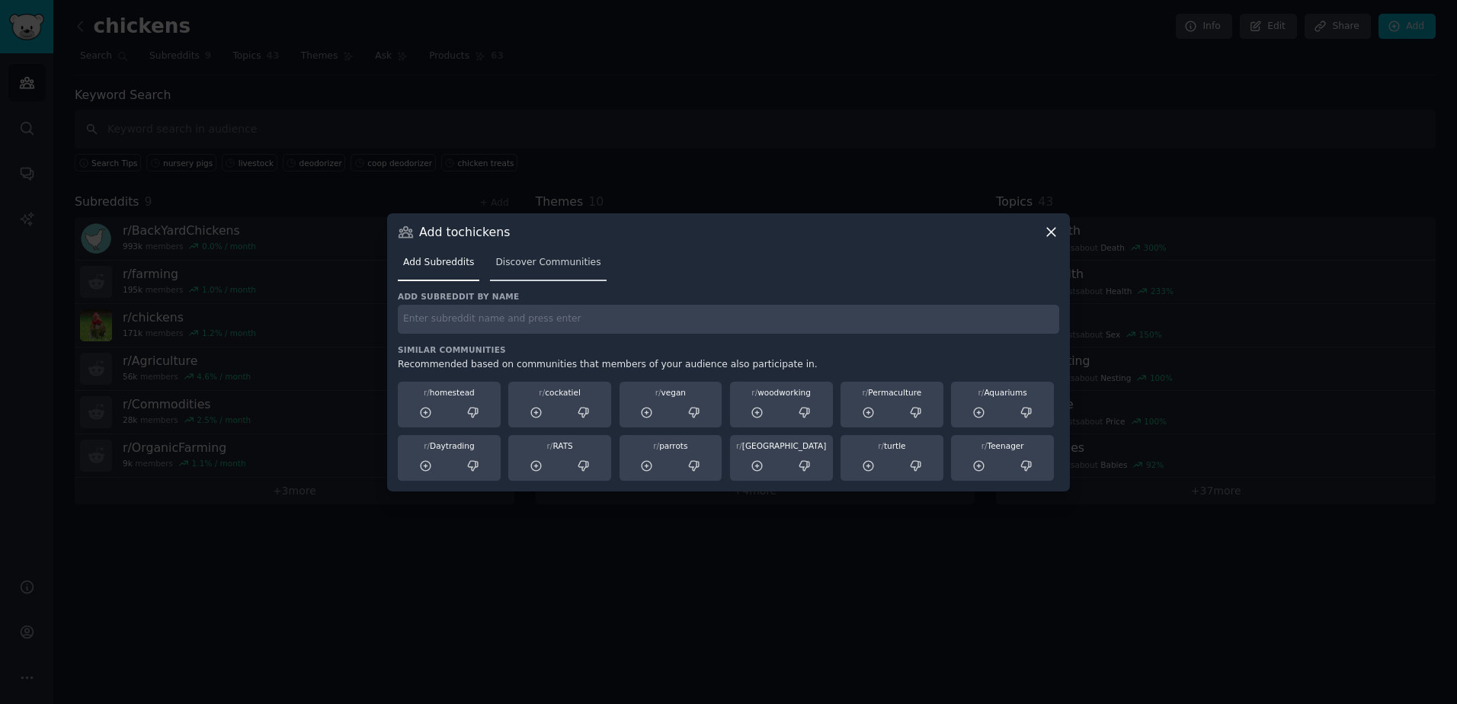
click at [536, 270] on link "Discover Communities" at bounding box center [548, 266] width 116 height 31
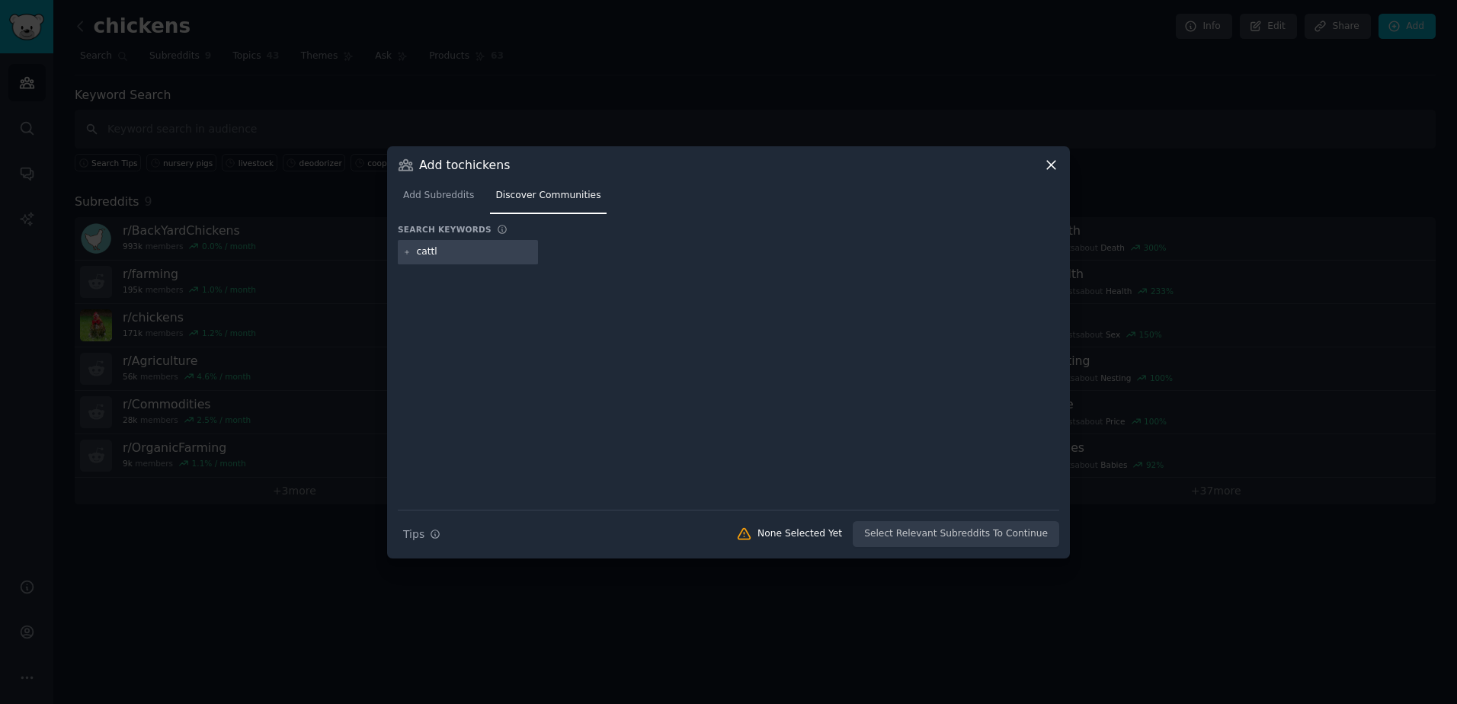
type input "cattle"
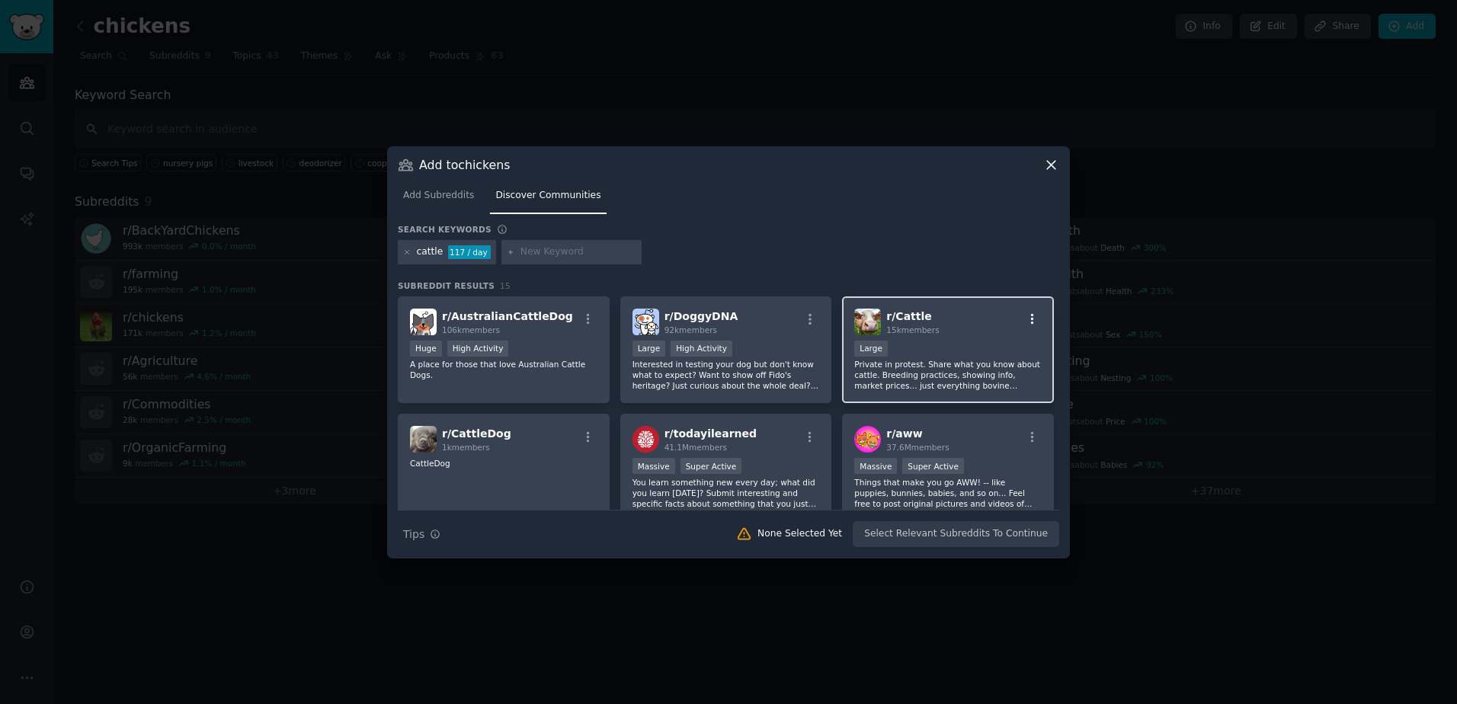
click at [1025, 318] on icon "button" at bounding box center [1032, 319] width 14 height 14
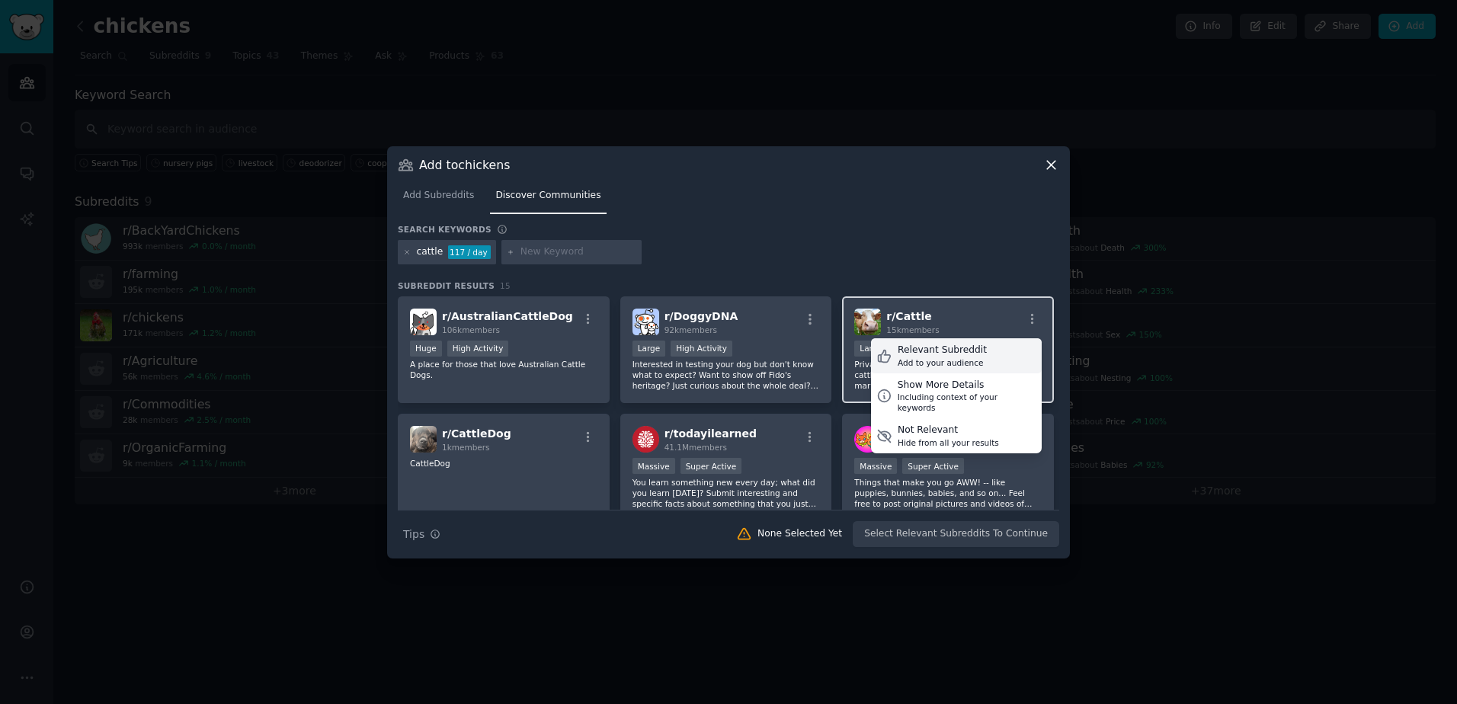
click at [879, 356] on icon at bounding box center [884, 356] width 16 height 16
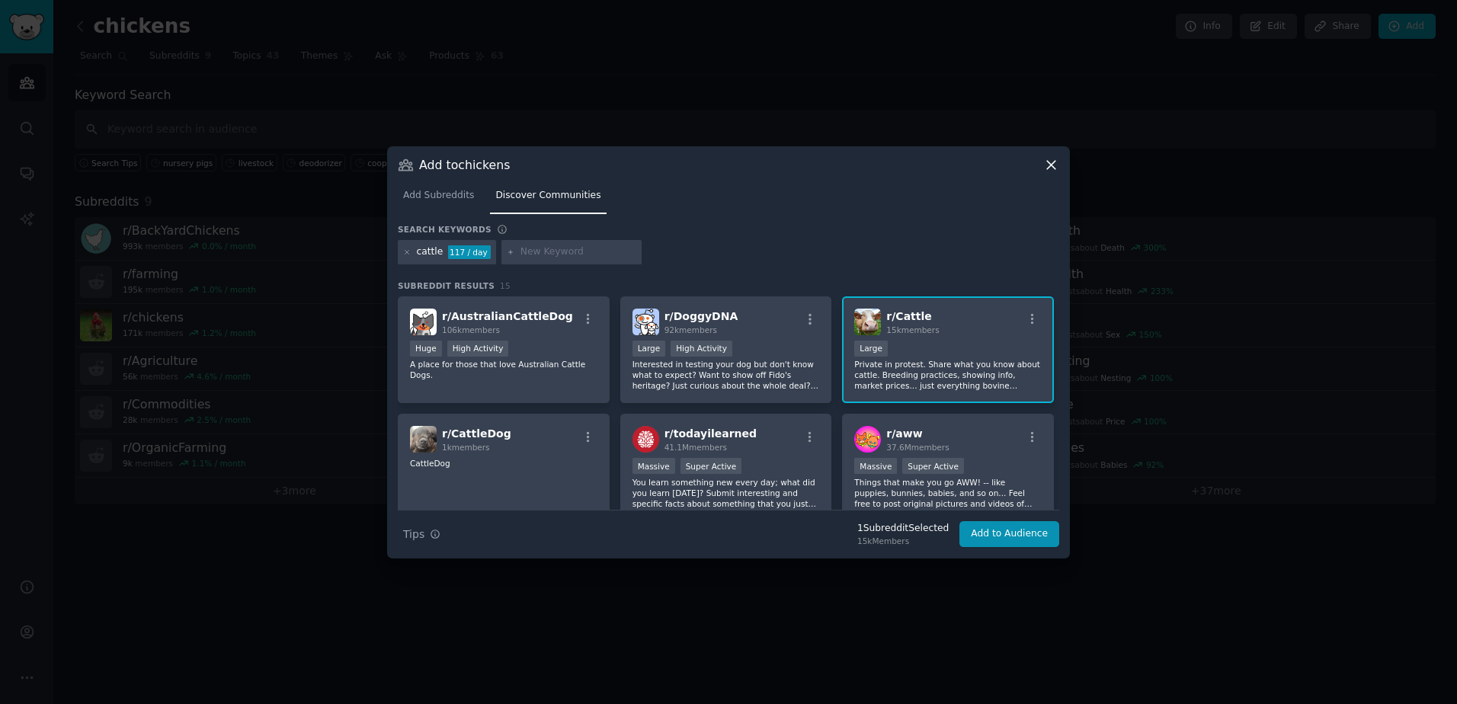
click at [554, 251] on input "text" at bounding box center [578, 252] width 116 height 14
type input "dairy cows"
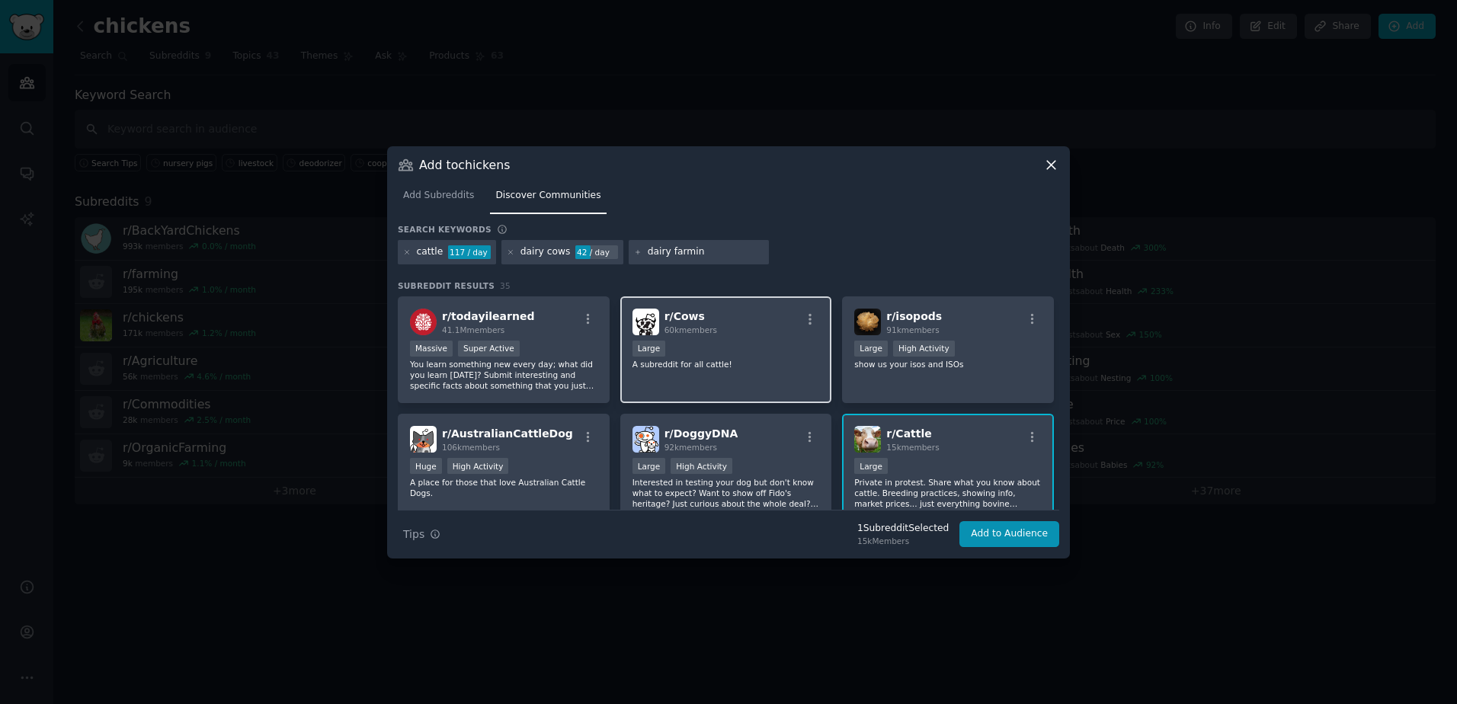
type input "dairy farming"
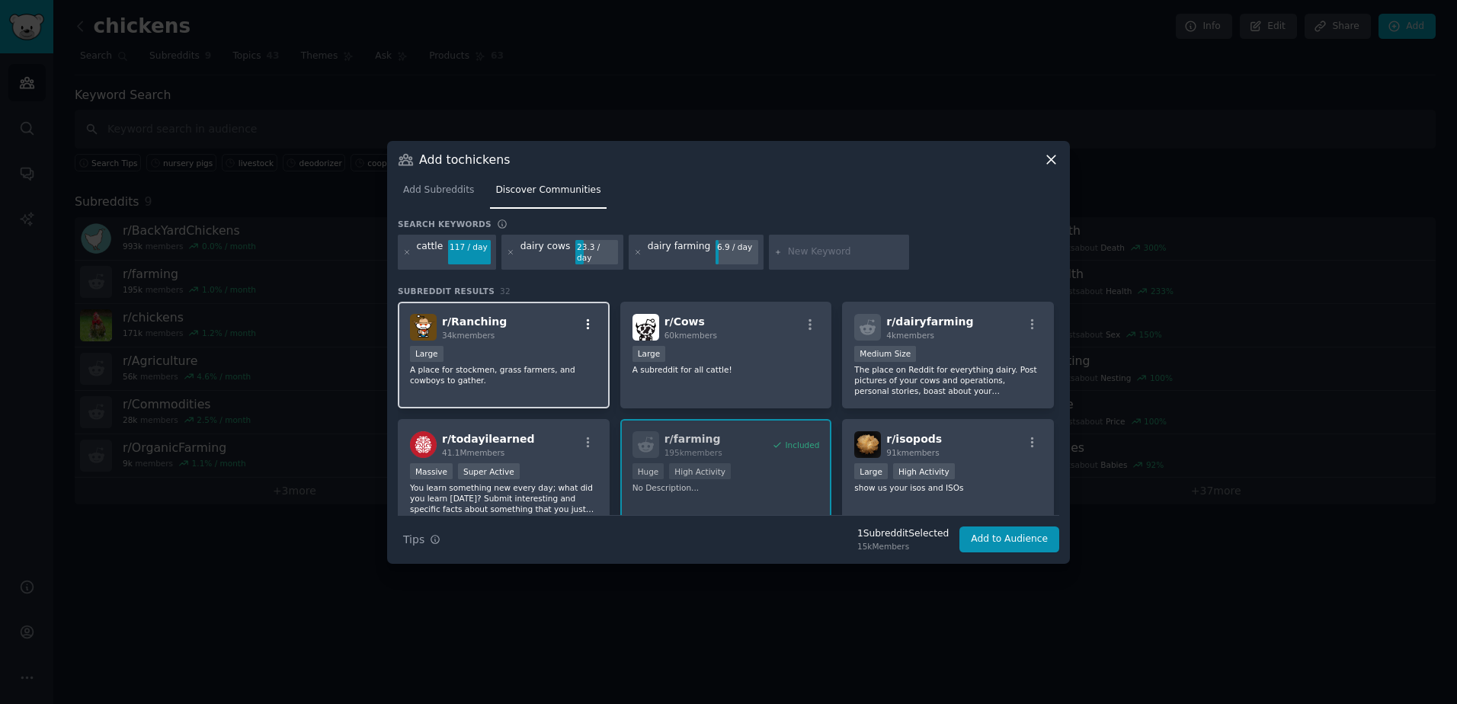
click at [587, 321] on icon "button" at bounding box center [588, 325] width 14 height 14
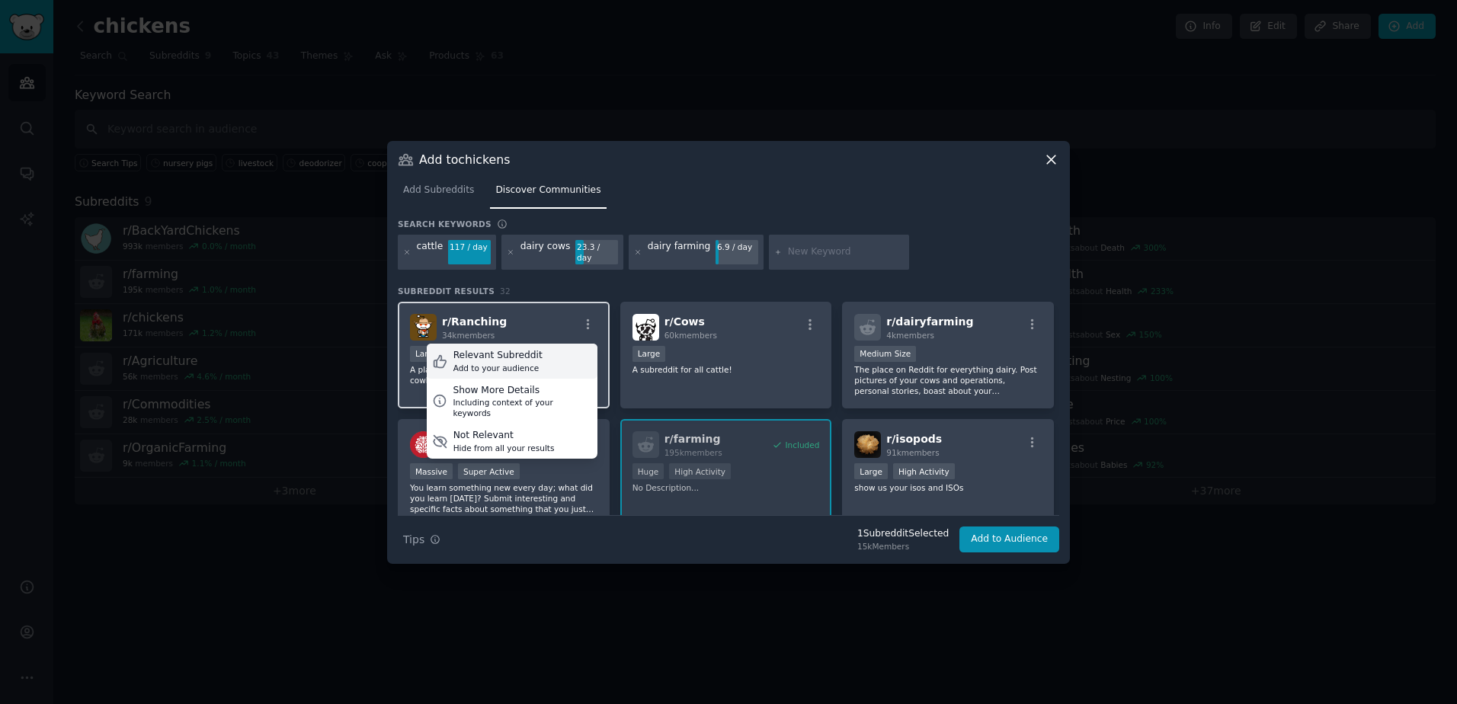
click at [432, 353] on icon at bounding box center [440, 361] width 16 height 16
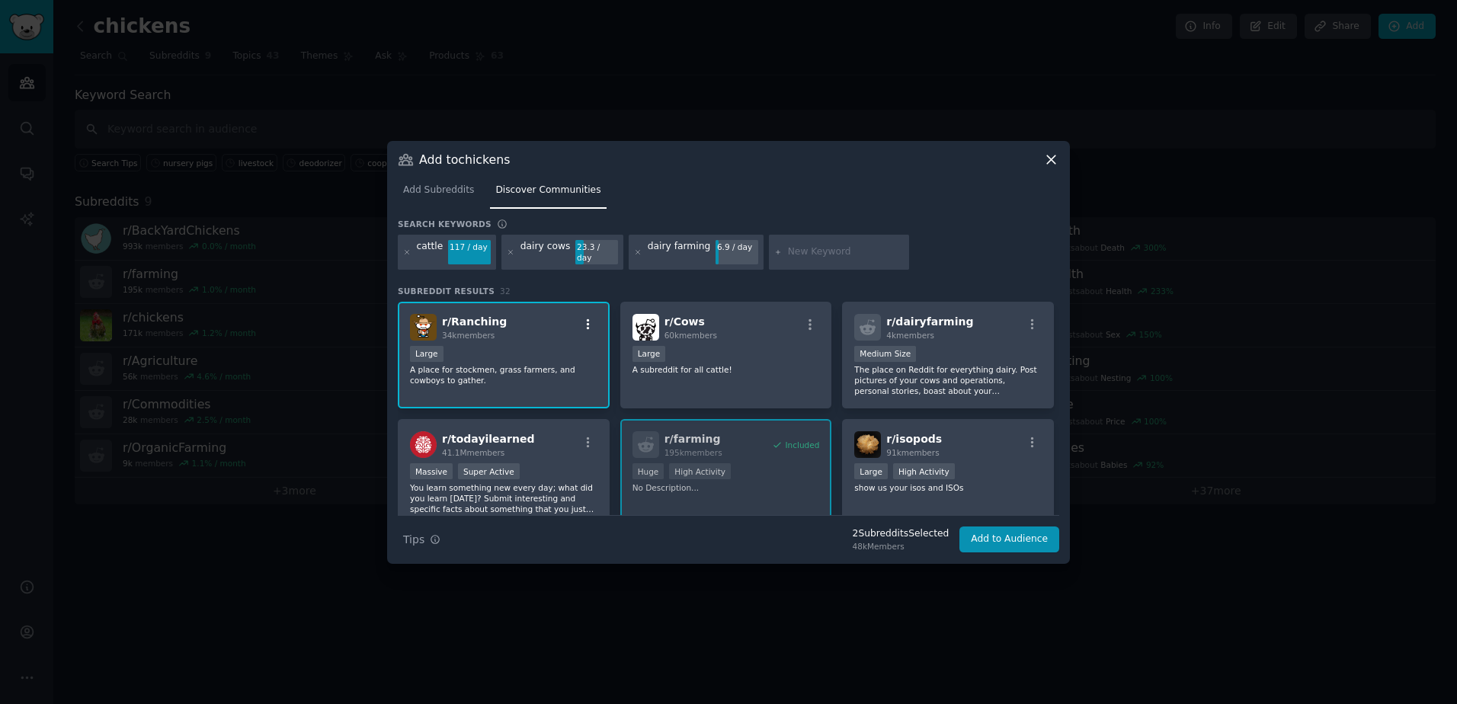
click at [591, 321] on icon "button" at bounding box center [588, 325] width 14 height 14
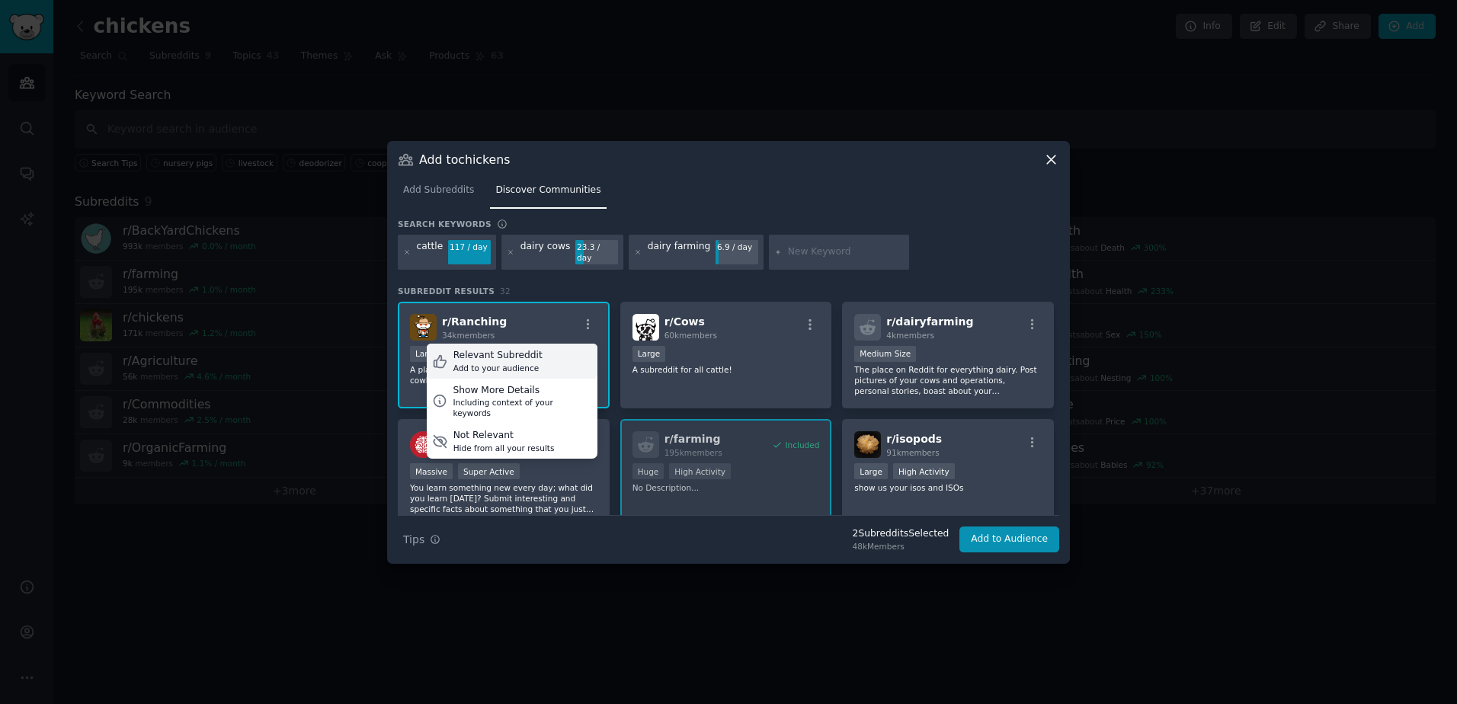
click at [436, 353] on icon at bounding box center [440, 361] width 16 height 16
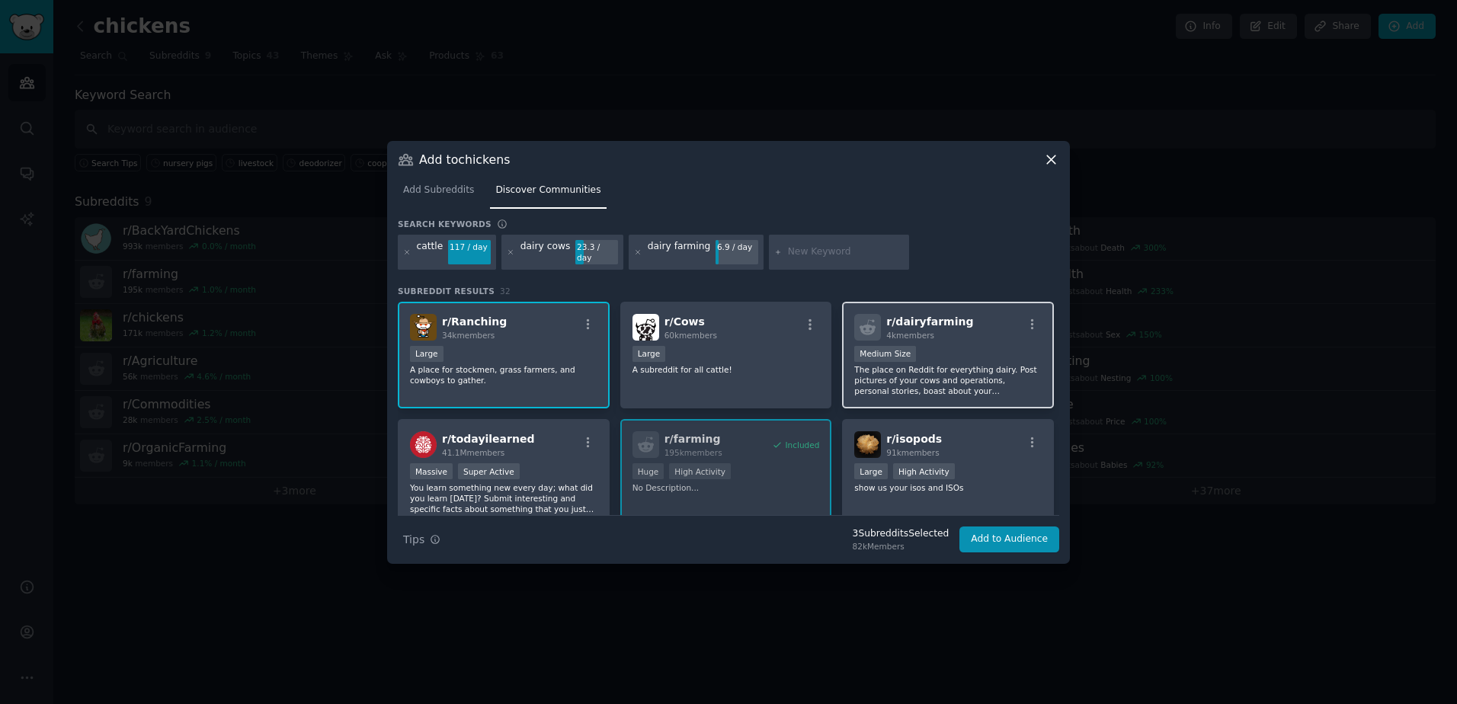
click at [987, 346] on div "Medium Size" at bounding box center [947, 355] width 187 height 19
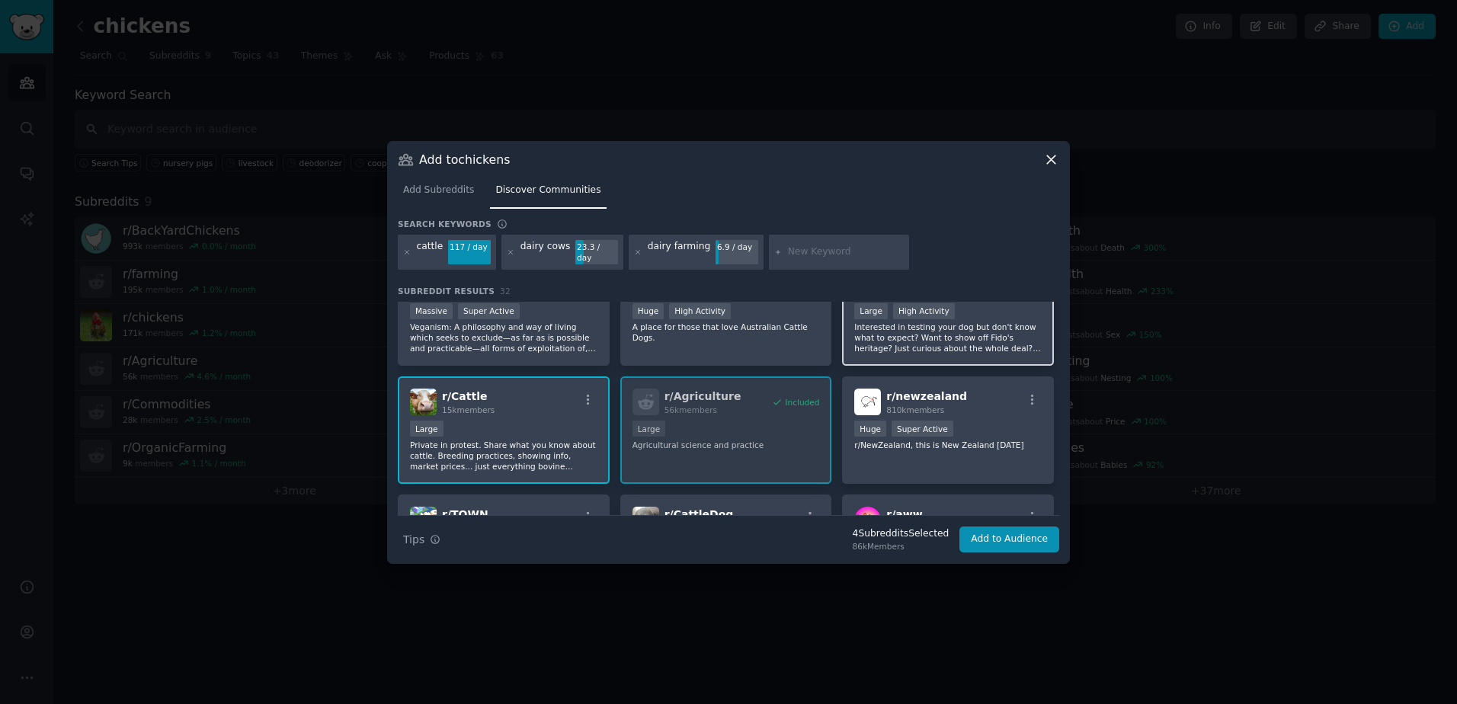
scroll to position [305, 0]
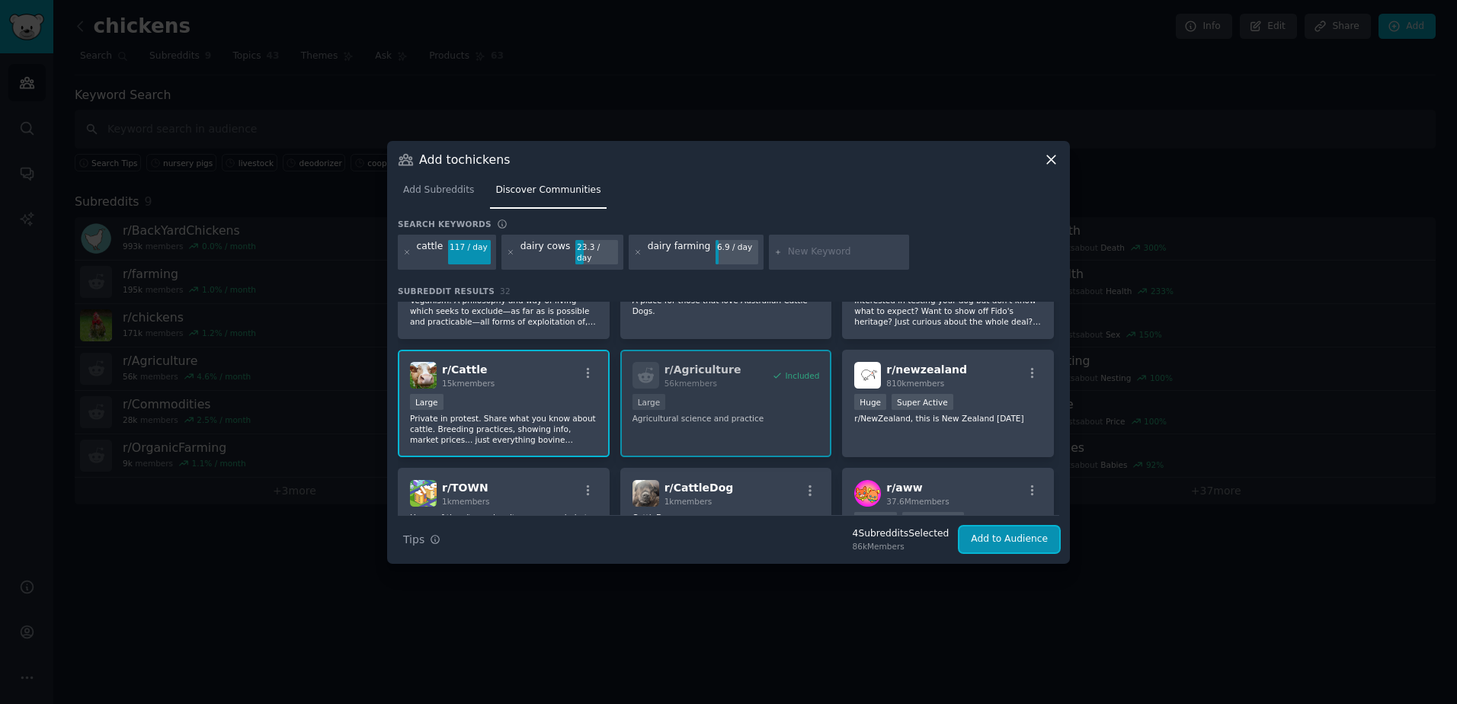
click at [1014, 535] on button "Add to Audience" at bounding box center [1009, 539] width 100 height 26
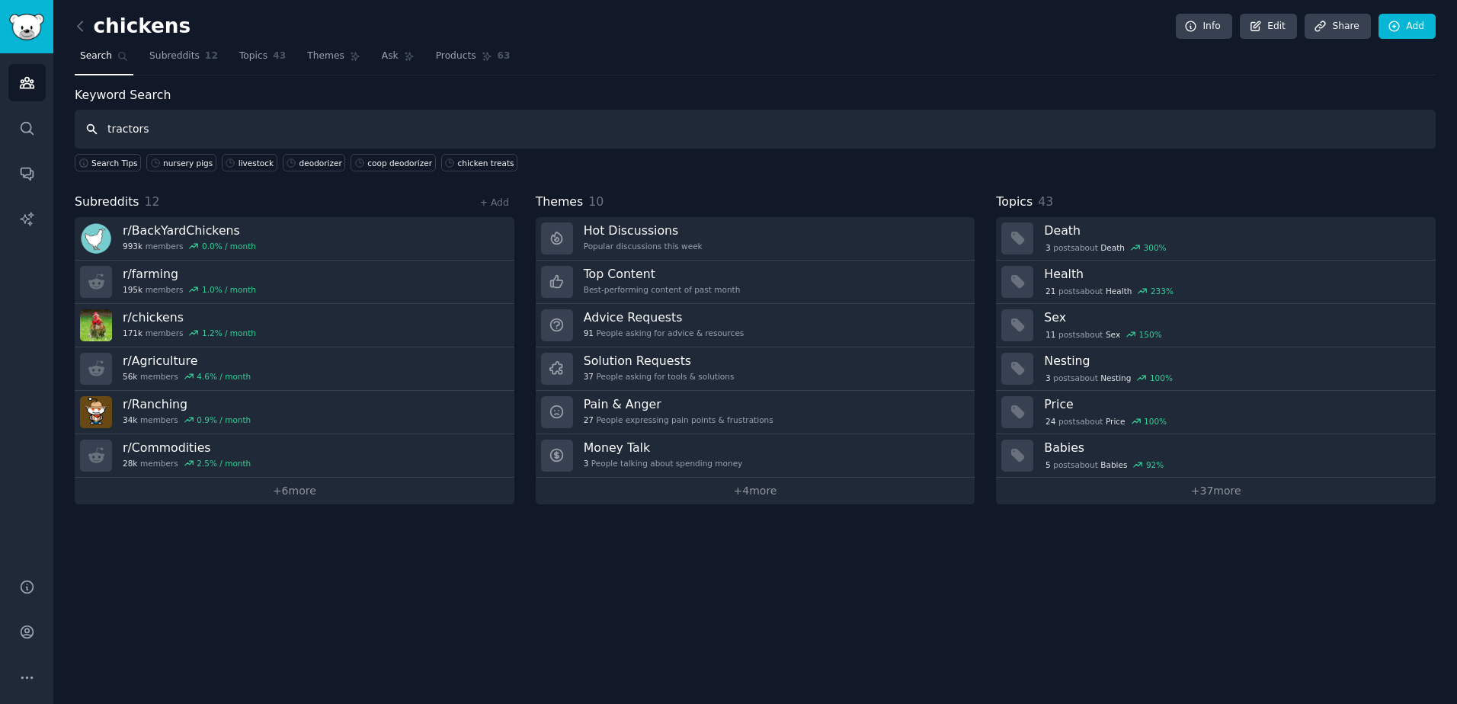
type input "tractors"
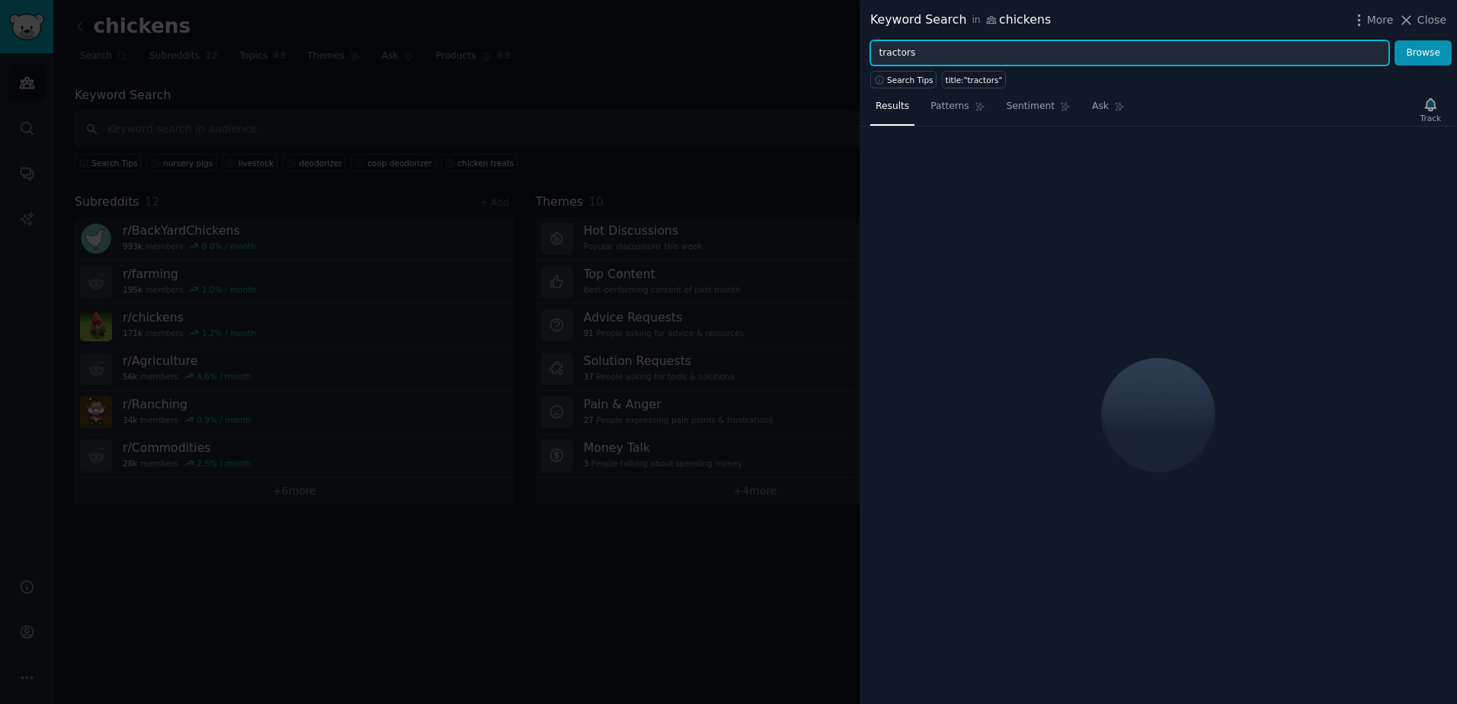
drag, startPoint x: 934, startPoint y: 50, endPoint x: 1198, endPoint y: 70, distance: 264.4
click at [845, 47] on div "Keyword Search in chickens More Close tractors Browse Search Tips title:"tracto…" at bounding box center [728, 352] width 1457 height 704
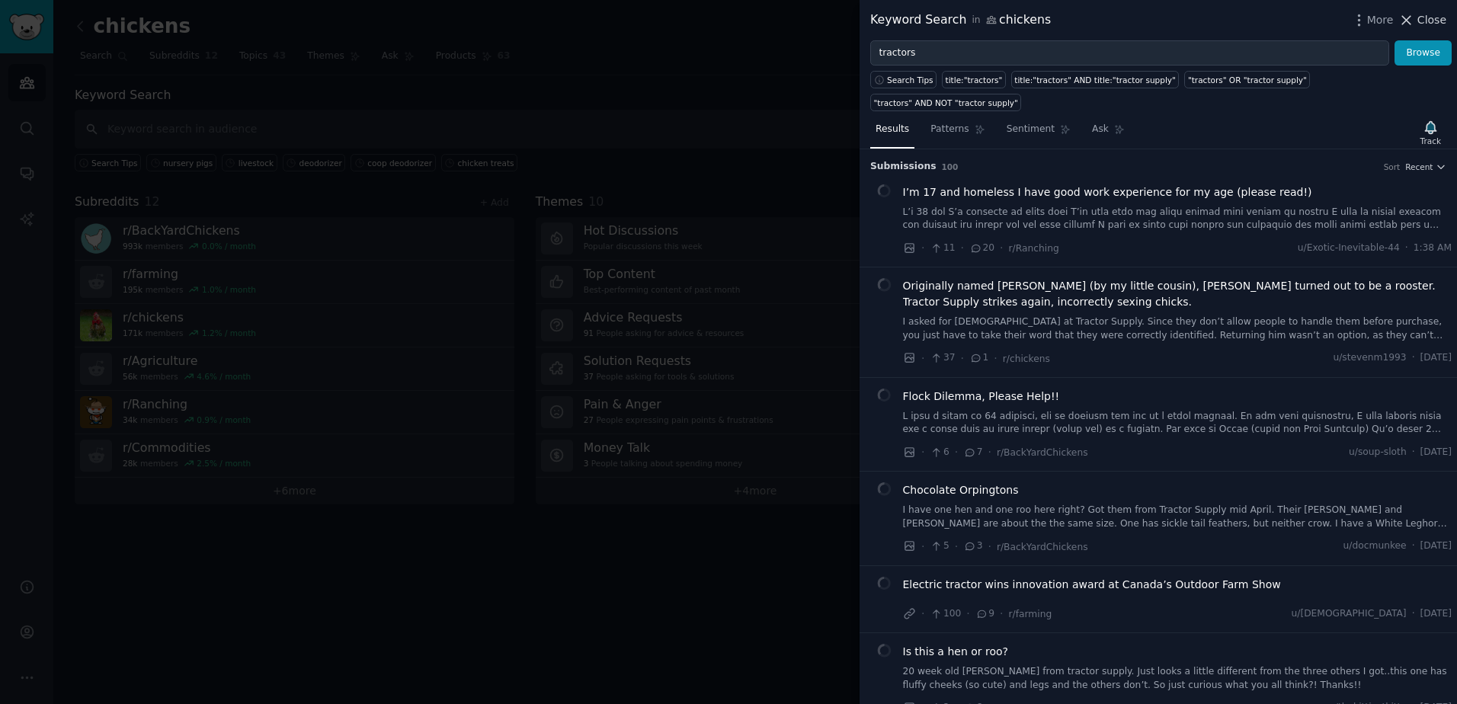
click at [1439, 14] on span "Close" at bounding box center [1431, 20] width 29 height 16
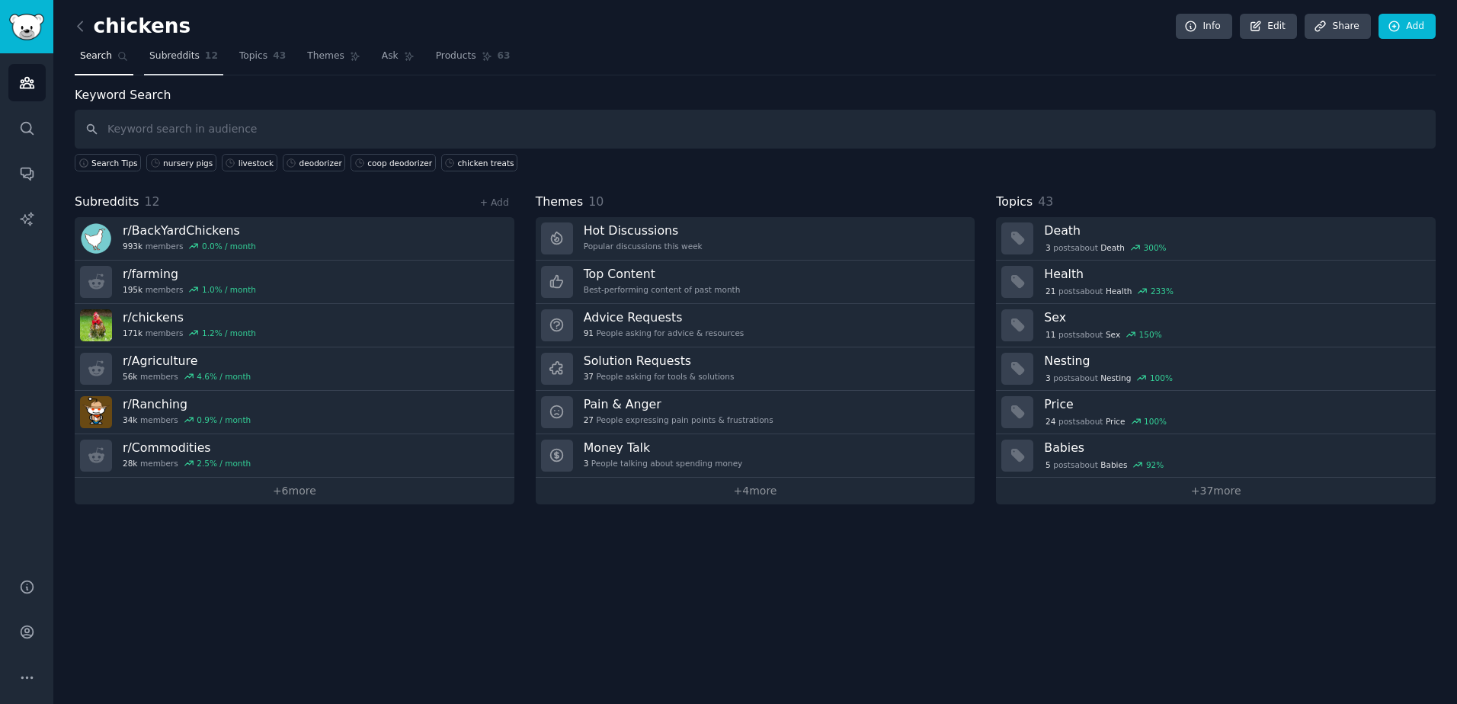
click at [184, 58] on span "Subreddits" at bounding box center [174, 57] width 50 height 14
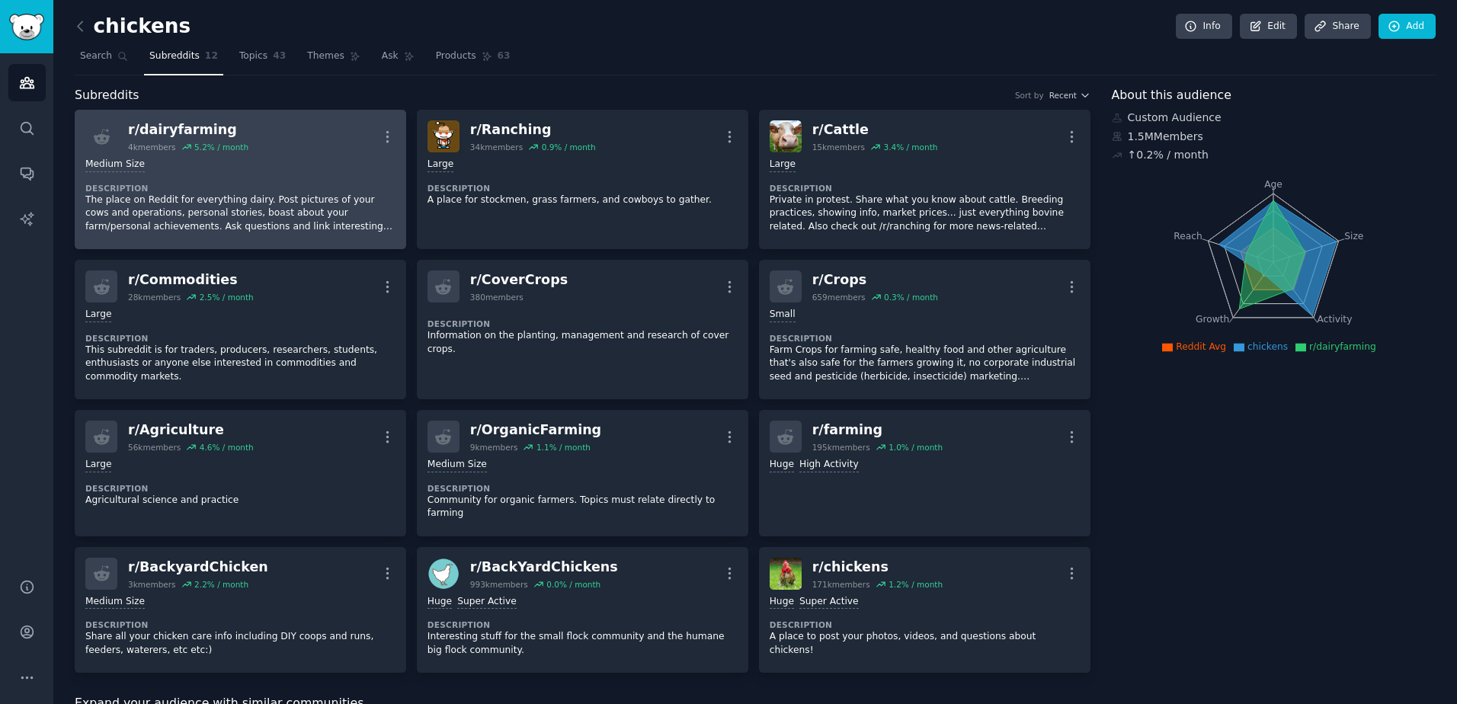
click at [176, 183] on dt "Description" at bounding box center [240, 188] width 310 height 11
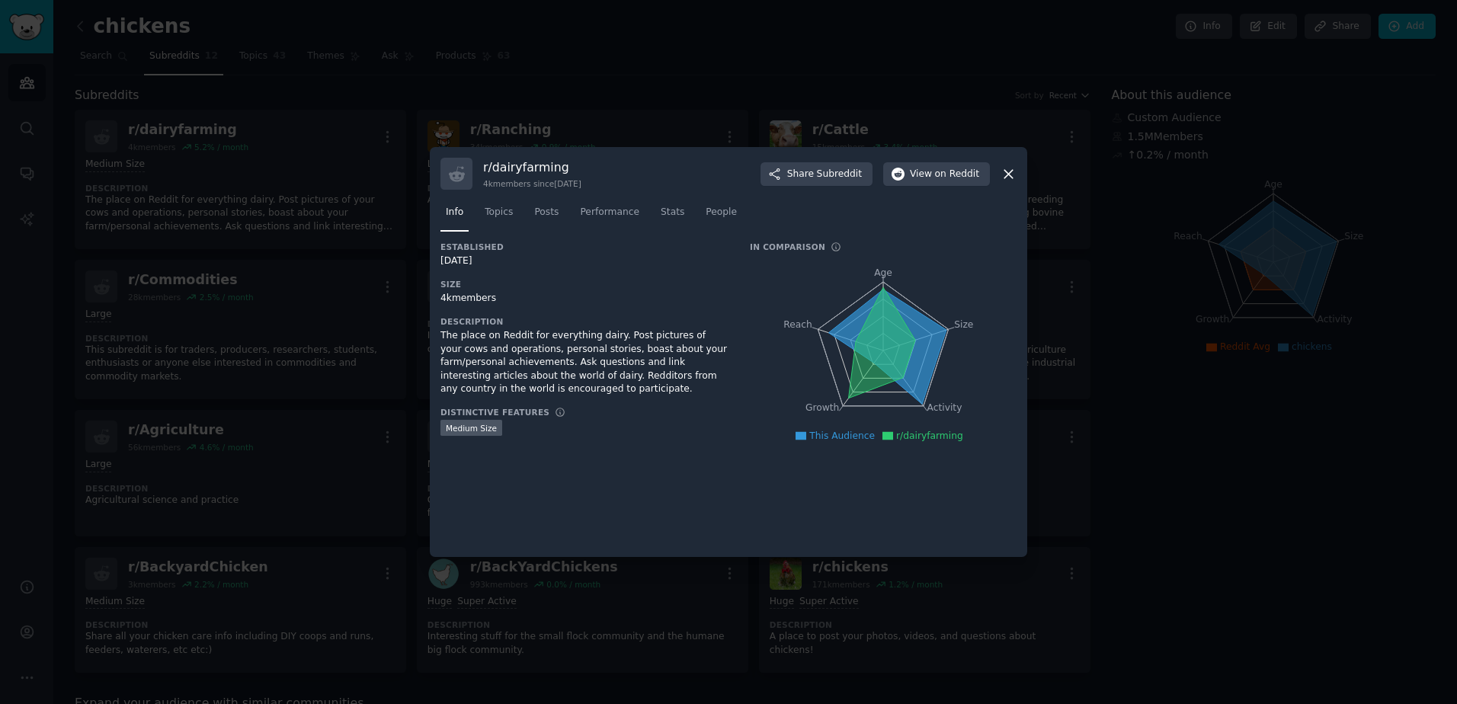
click at [1003, 168] on icon at bounding box center [1008, 174] width 16 height 16
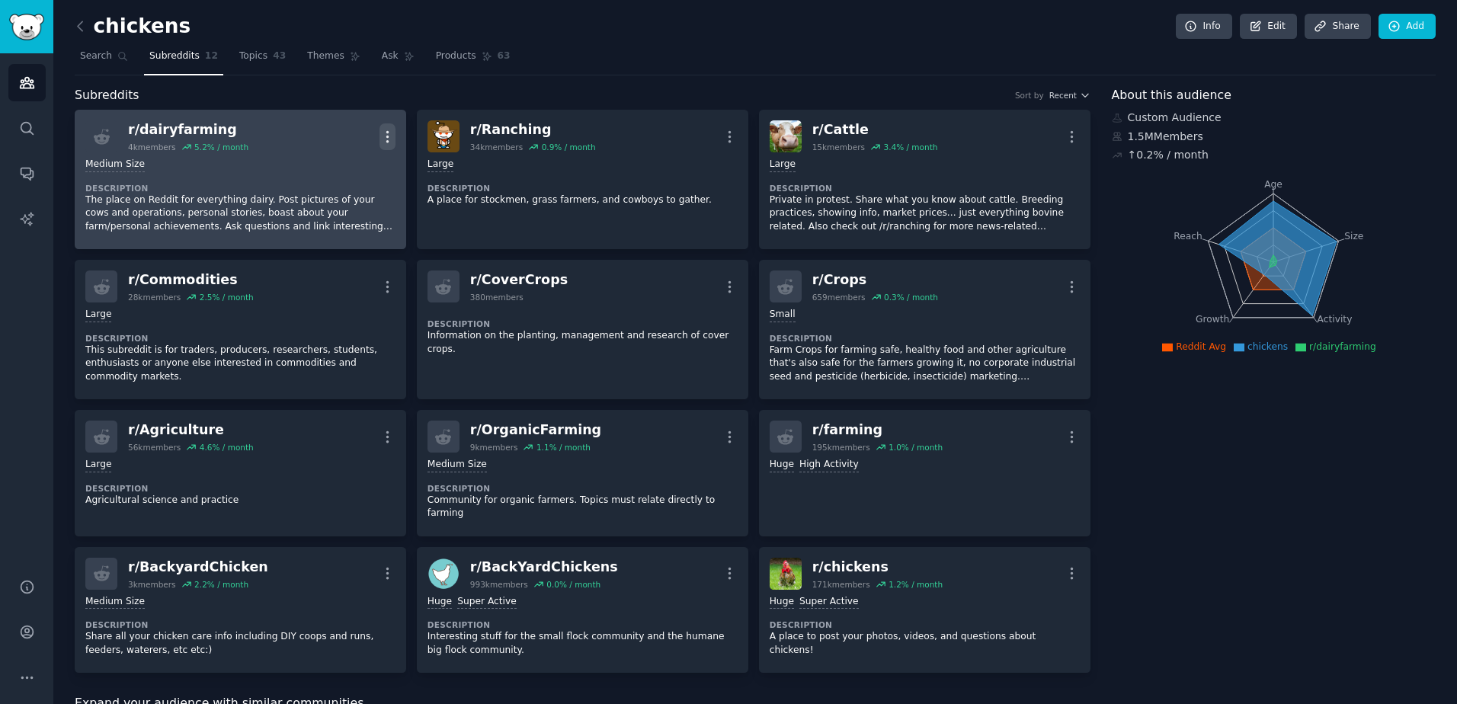
click at [390, 130] on icon "button" at bounding box center [387, 137] width 16 height 16
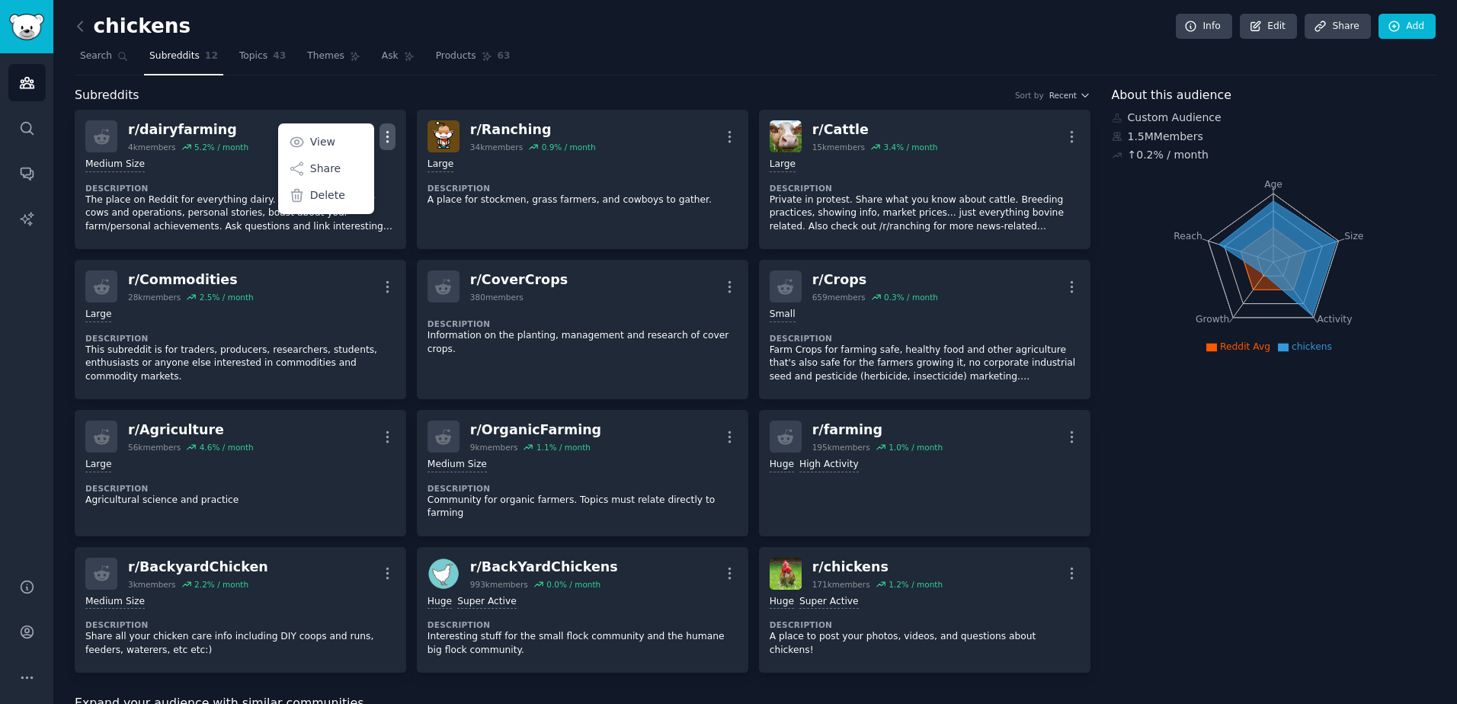
click at [104, 50] on span "Search" at bounding box center [96, 57] width 32 height 14
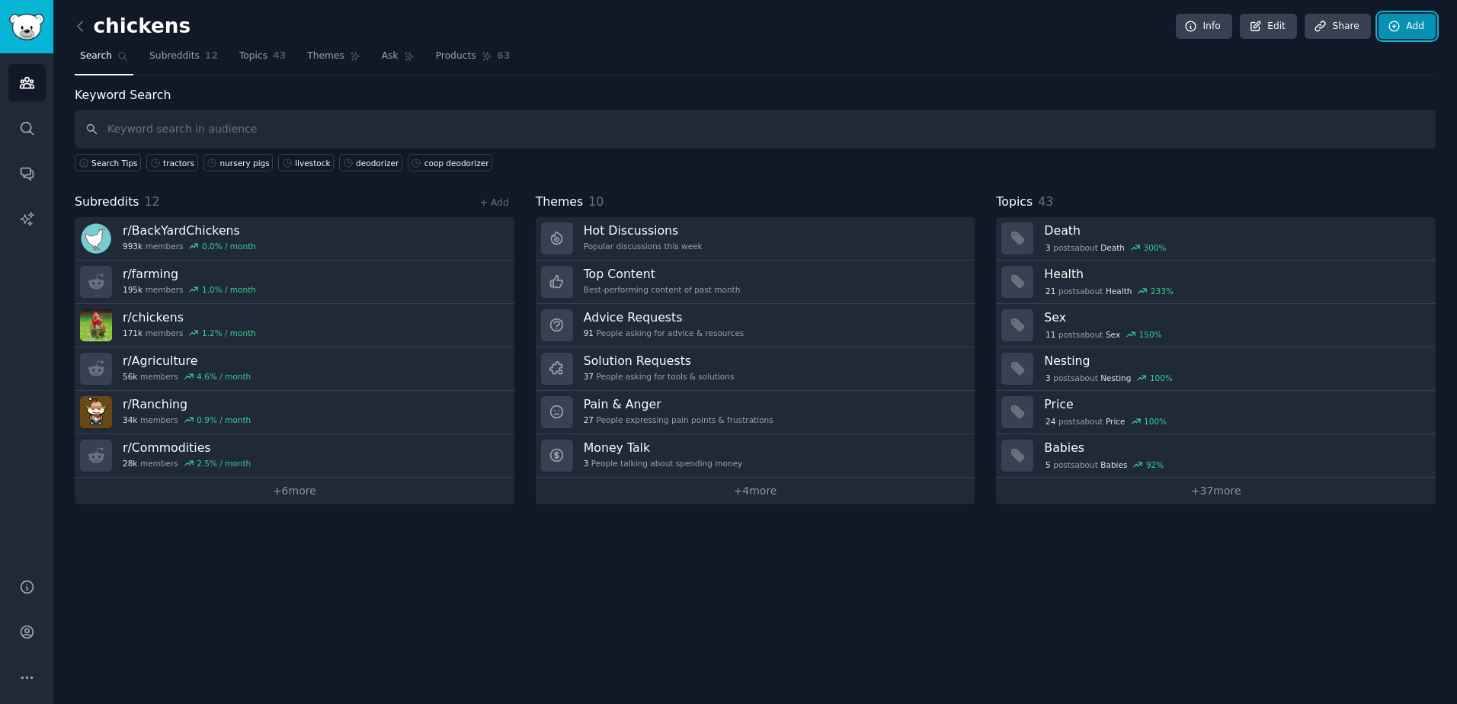
click at [1405, 19] on link "Add" at bounding box center [1406, 27] width 57 height 26
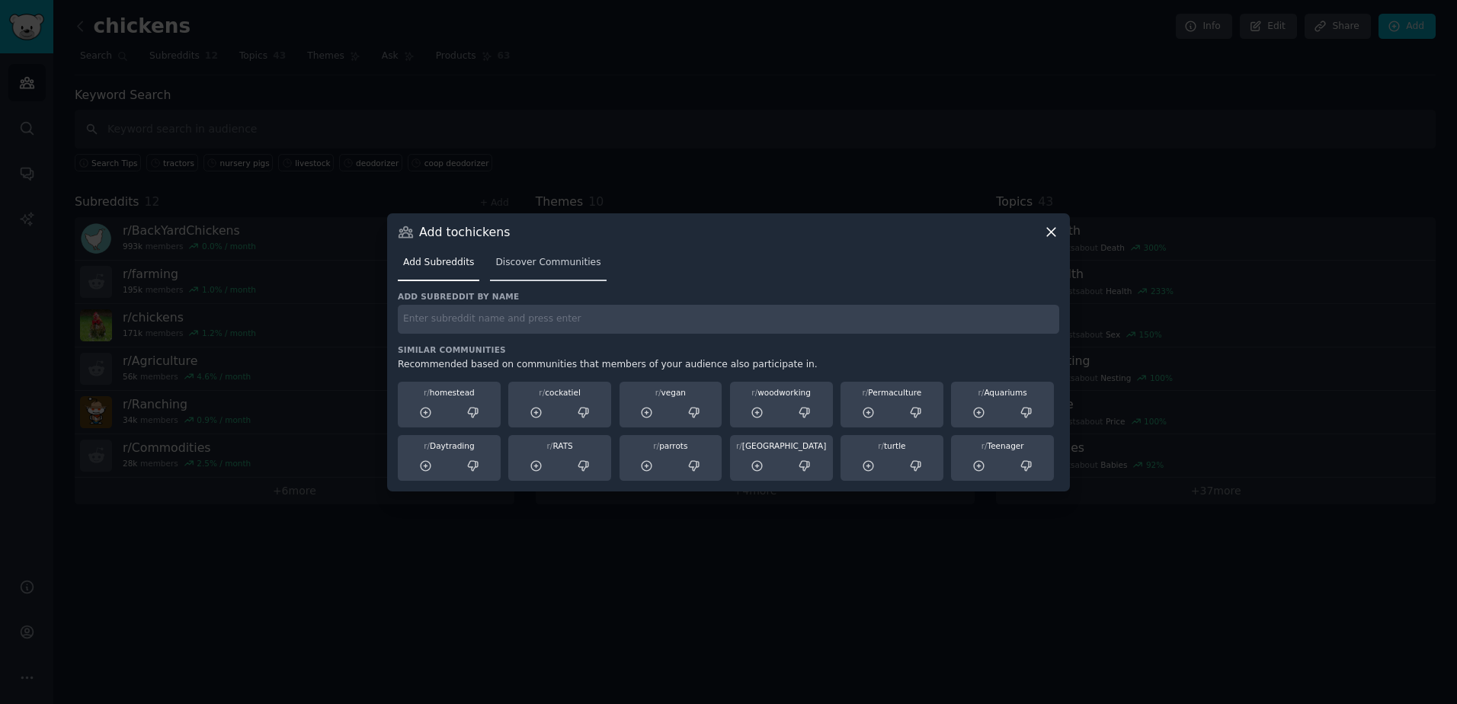
click at [549, 275] on link "Discover Communities" at bounding box center [548, 266] width 116 height 31
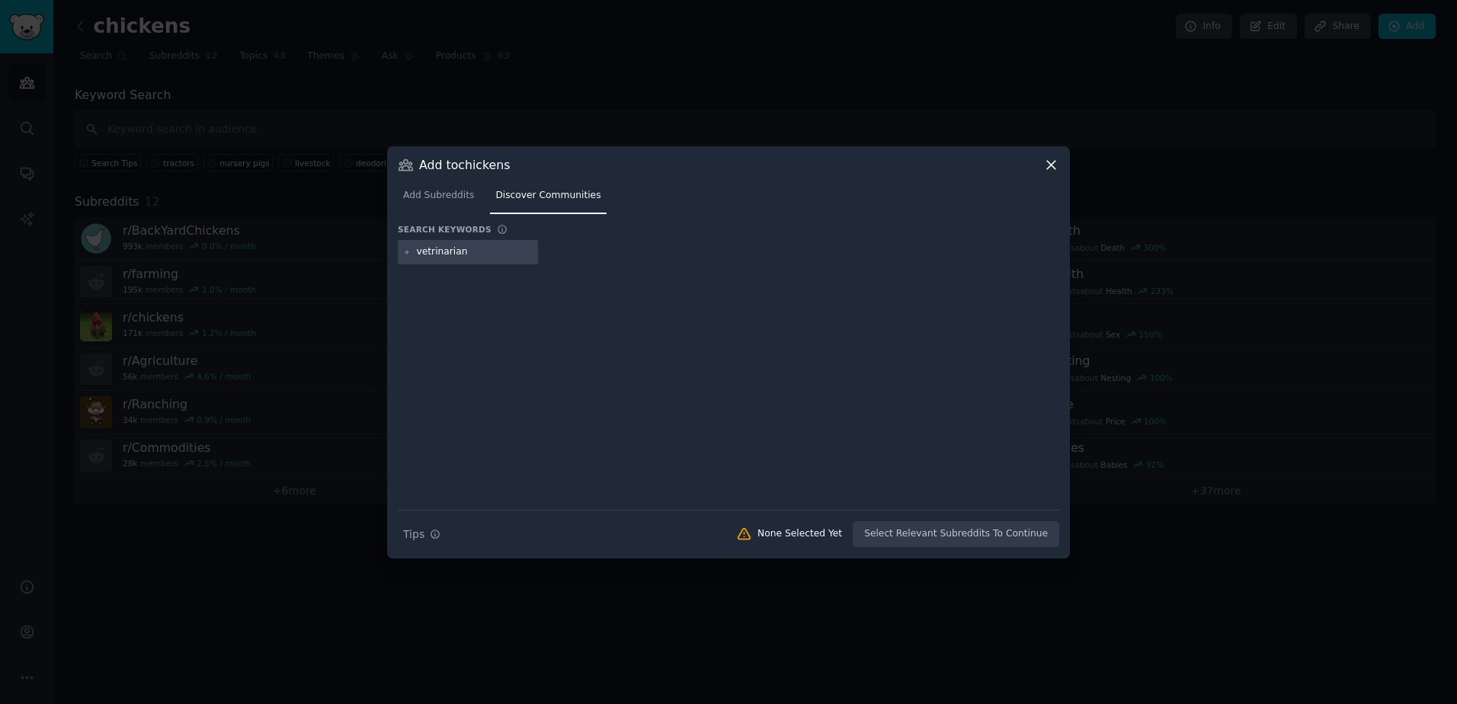
type input "veterinarian"
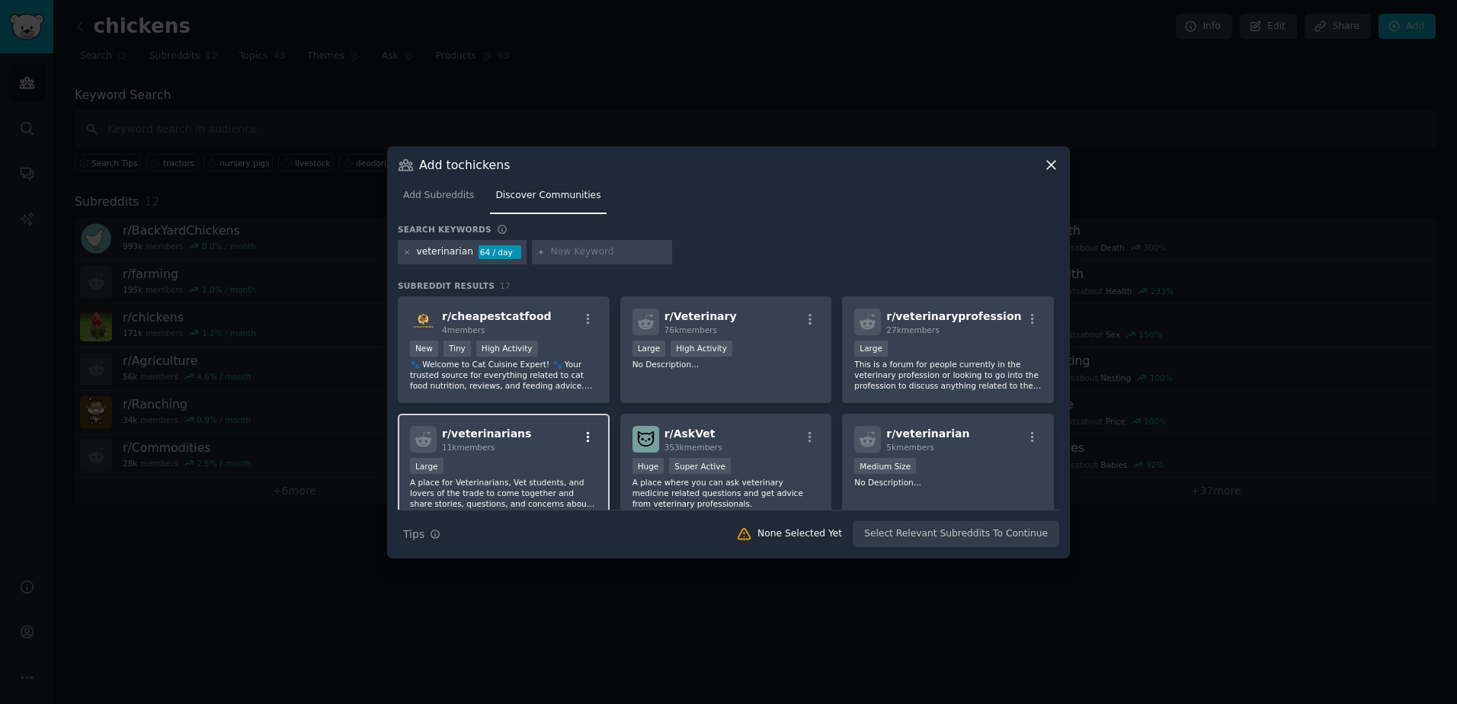
click at [587, 437] on icon "button" at bounding box center [588, 437] width 3 height 11
click at [573, 437] on div "r/ veterinarians 11k members Relevant Subreddit Add to your audience Show More …" at bounding box center [503, 439] width 187 height 27
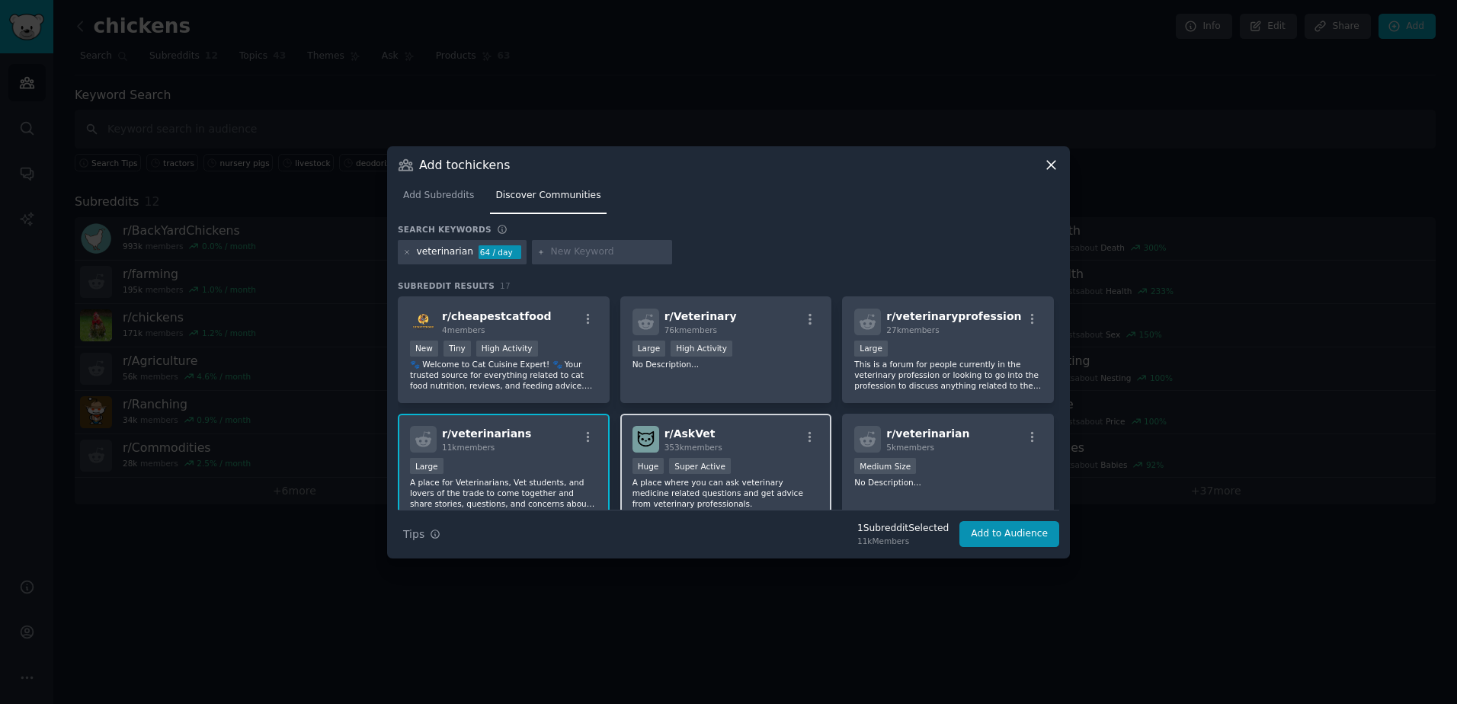
click at [774, 427] on div "r/ AskVet 353k members" at bounding box center [725, 439] width 187 height 27
click at [1018, 526] on button "Add to Audience" at bounding box center [1009, 534] width 100 height 26
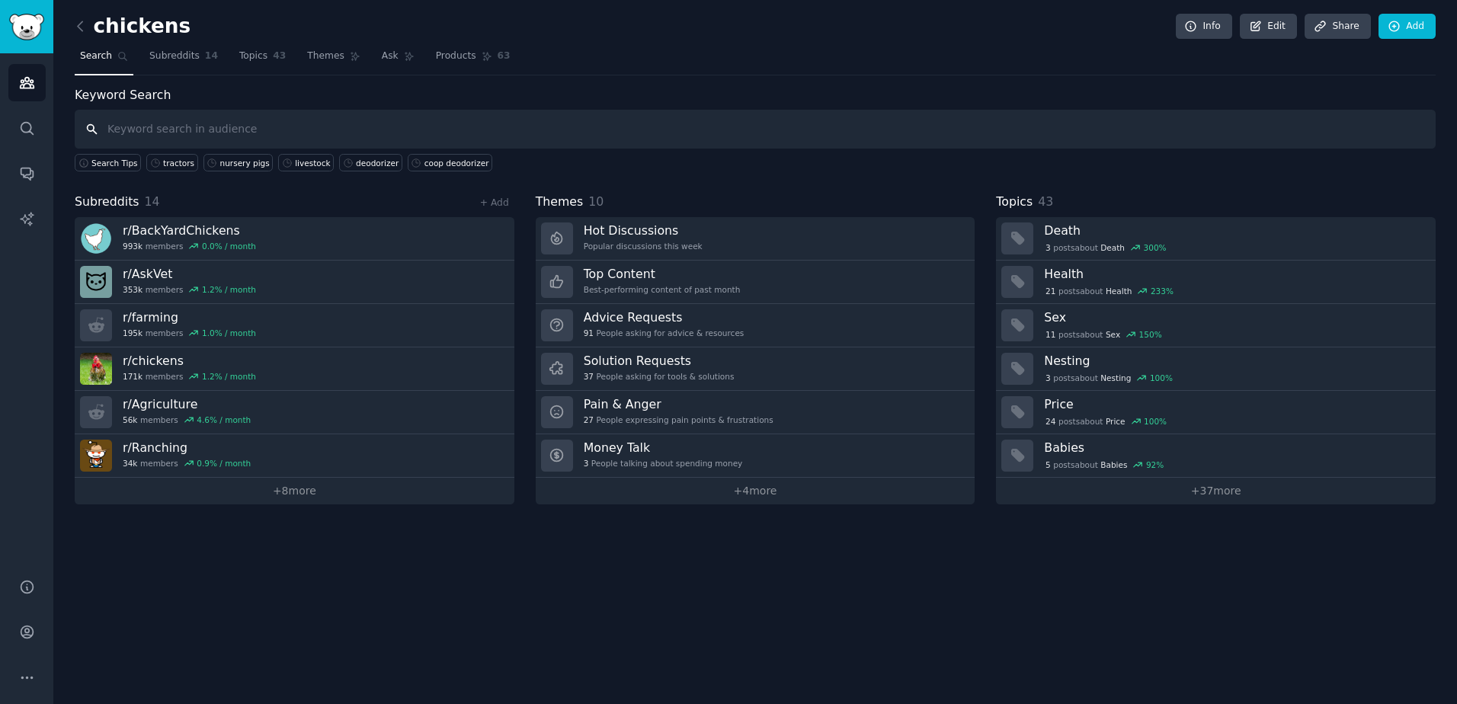
click at [167, 125] on input "text" at bounding box center [755, 129] width 1361 height 39
type input "s"
type input "[MEDICAL_DATA]"
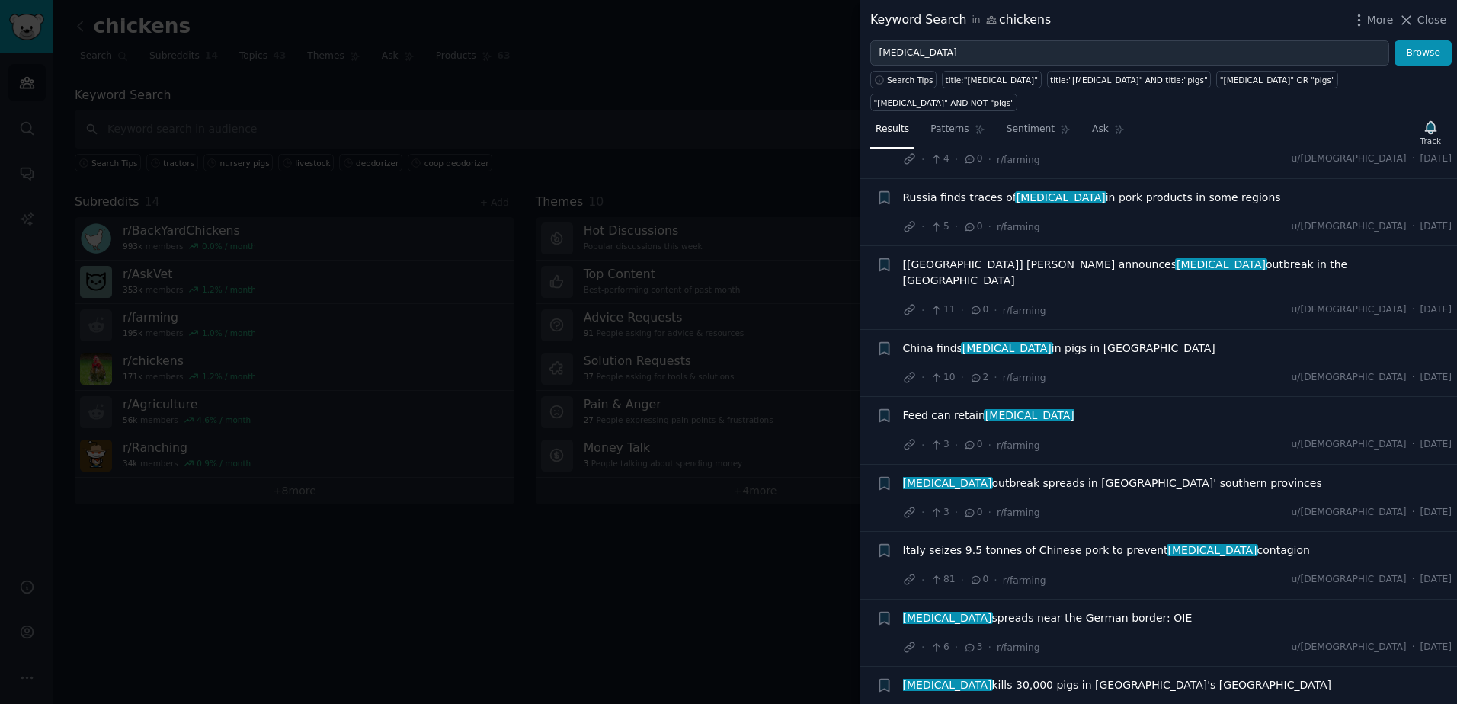
scroll to position [1295, 0]
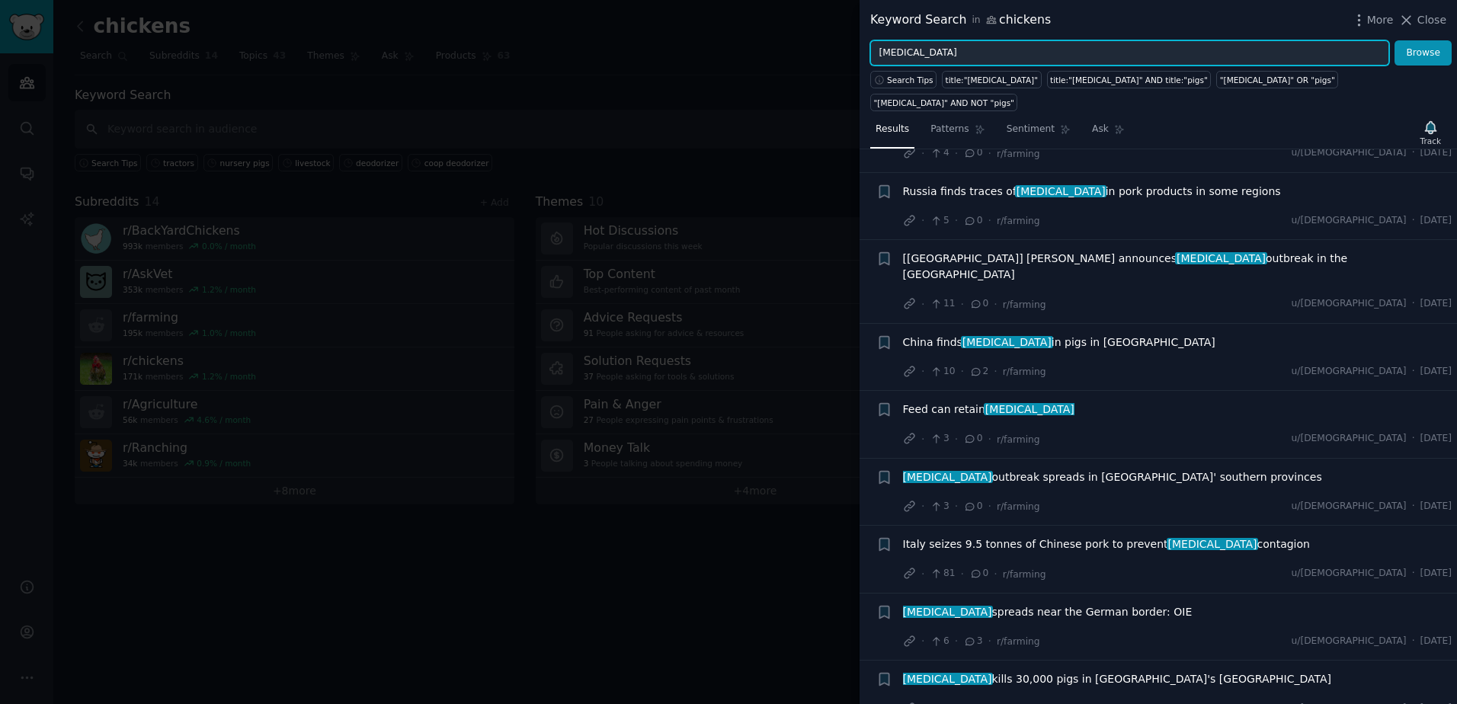
drag, startPoint x: 1006, startPoint y: 52, endPoint x: 855, endPoint y: 34, distance: 151.9
click at [855, 34] on div "Keyword Search in chickens More Close [MEDICAL_DATA] Browse Search Tips title:"…" at bounding box center [728, 352] width 1457 height 704
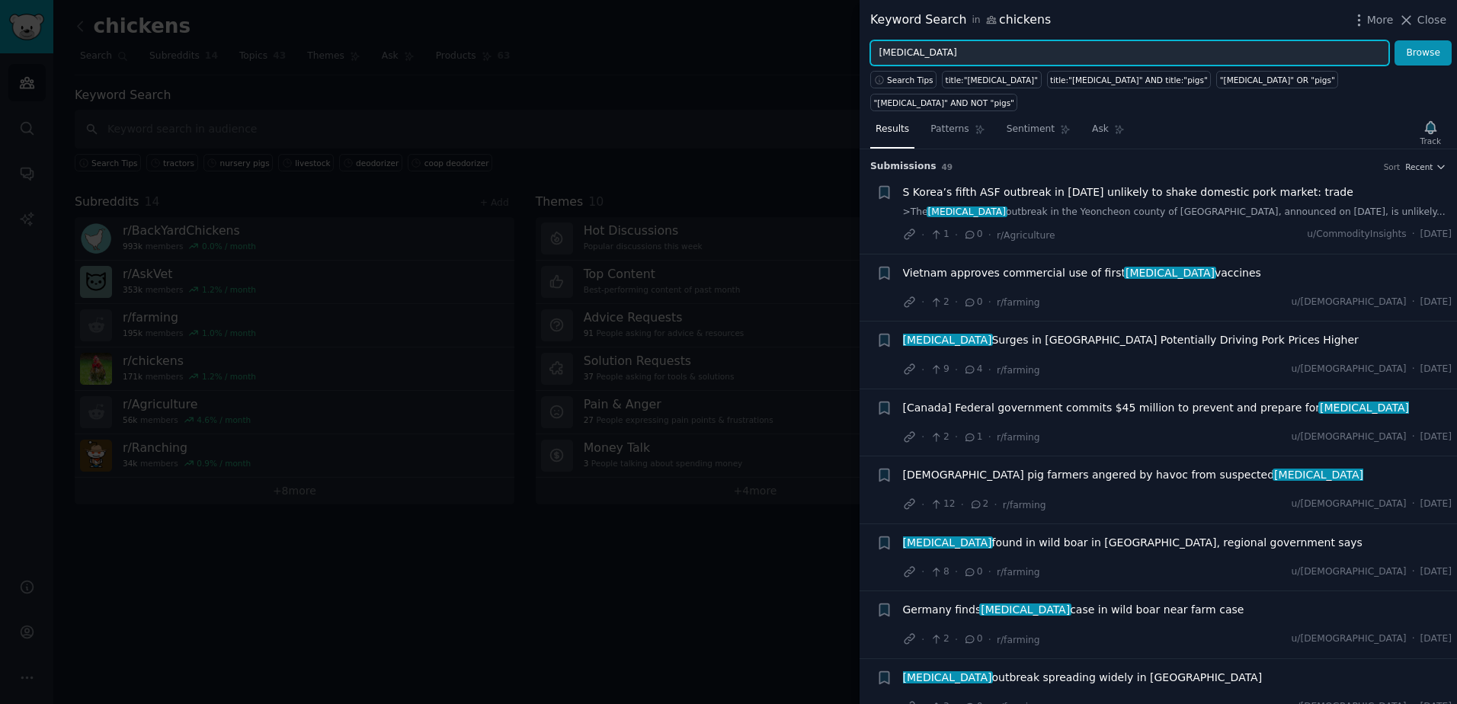
type input "[MEDICAL_DATA]"
click at [1394, 40] on button "Browse" at bounding box center [1422, 53] width 57 height 26
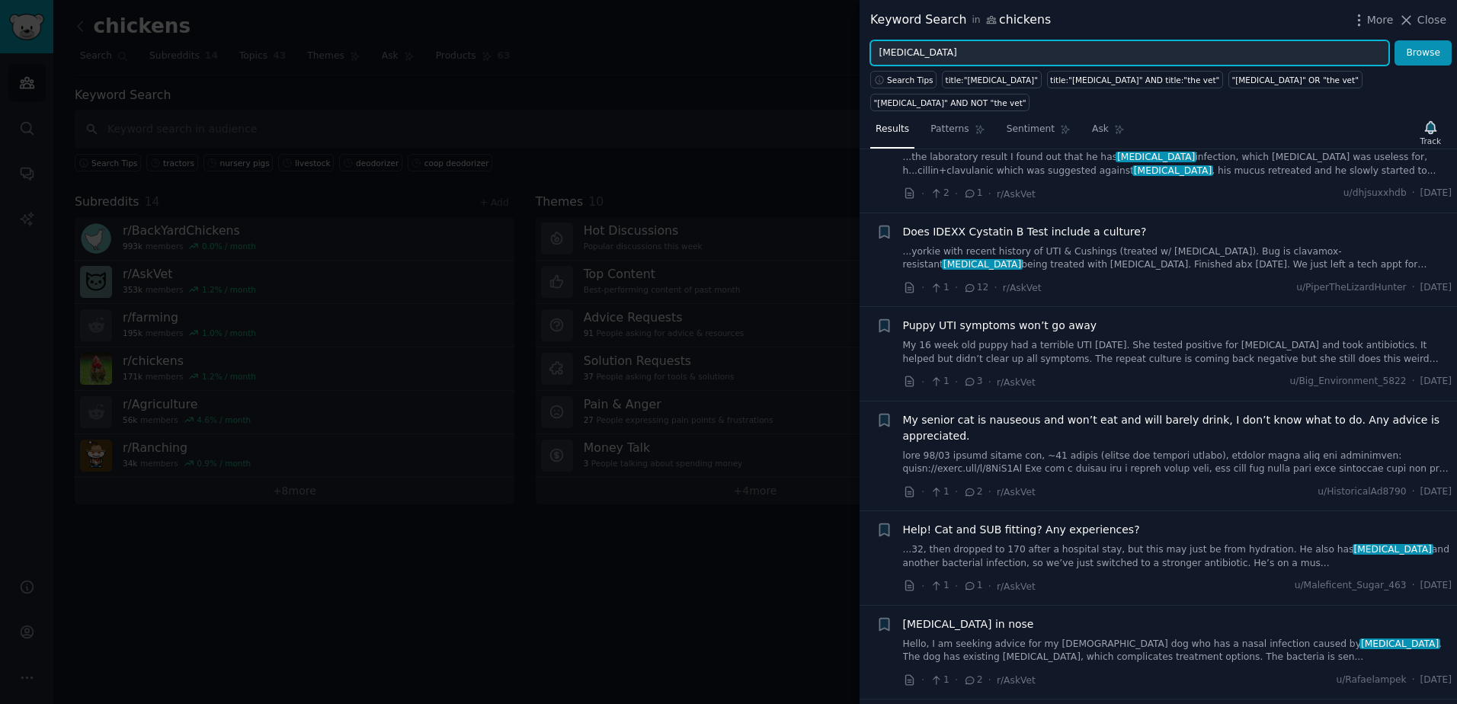
scroll to position [152, 0]
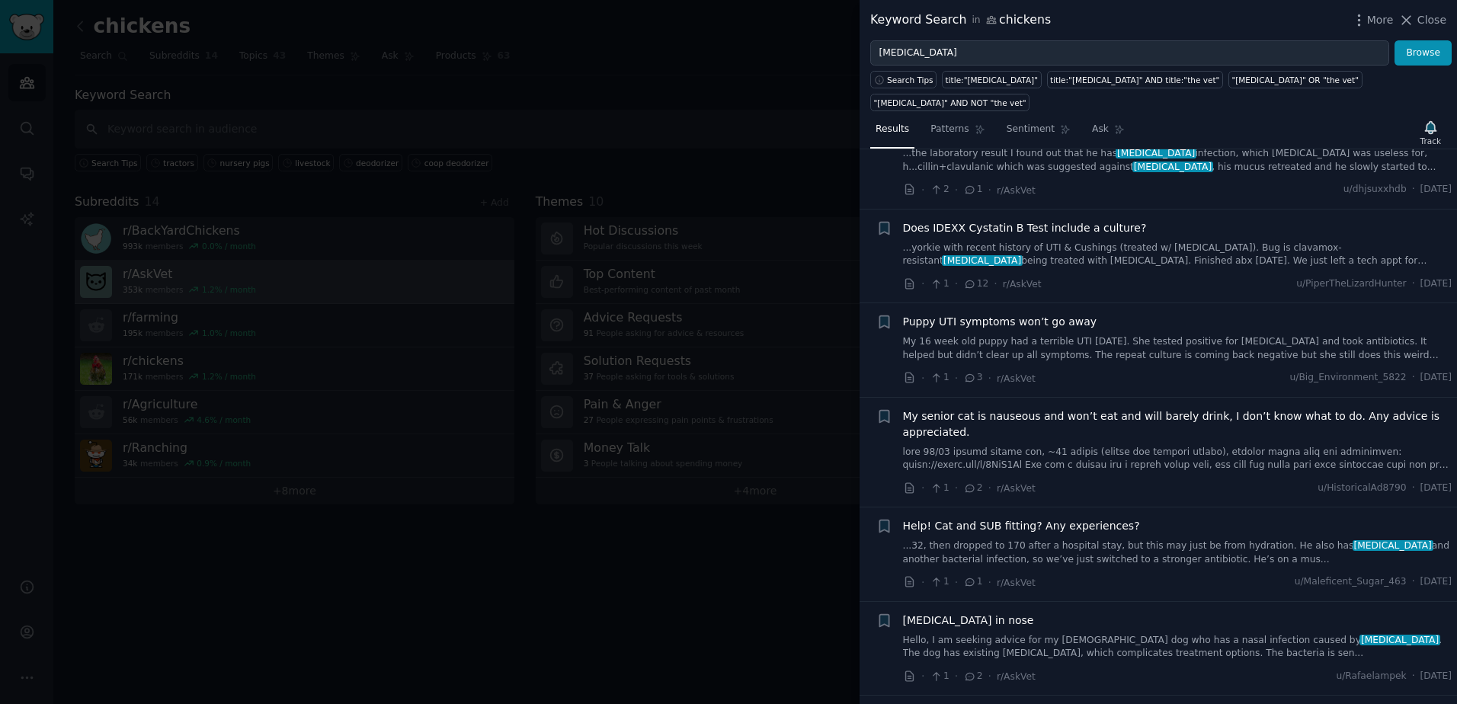
drag, startPoint x: 1434, startPoint y: 18, endPoint x: 102, endPoint y: 301, distance: 1361.4
click at [1434, 17] on span "Close" at bounding box center [1431, 20] width 29 height 16
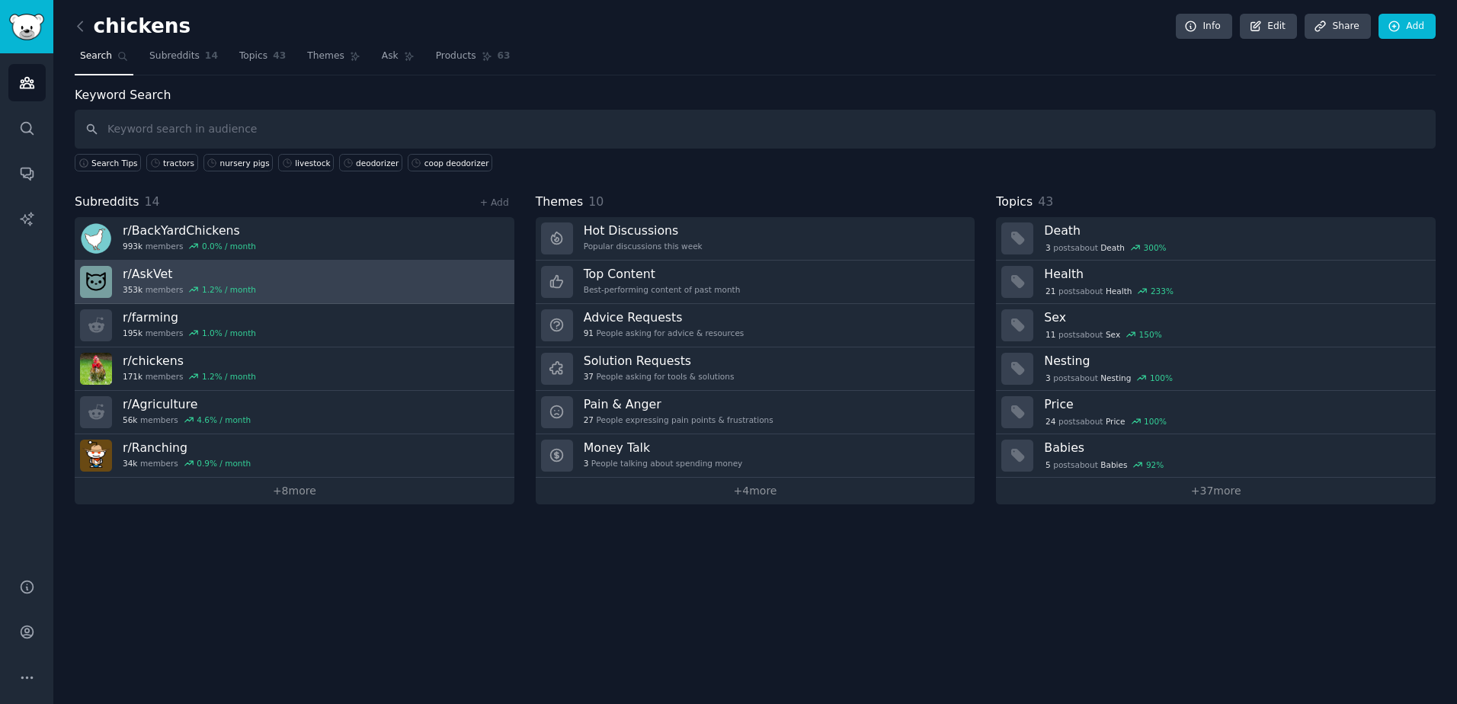
click at [339, 284] on link "r/ AskVet 353k members 1.2 % / month" at bounding box center [295, 282] width 440 height 43
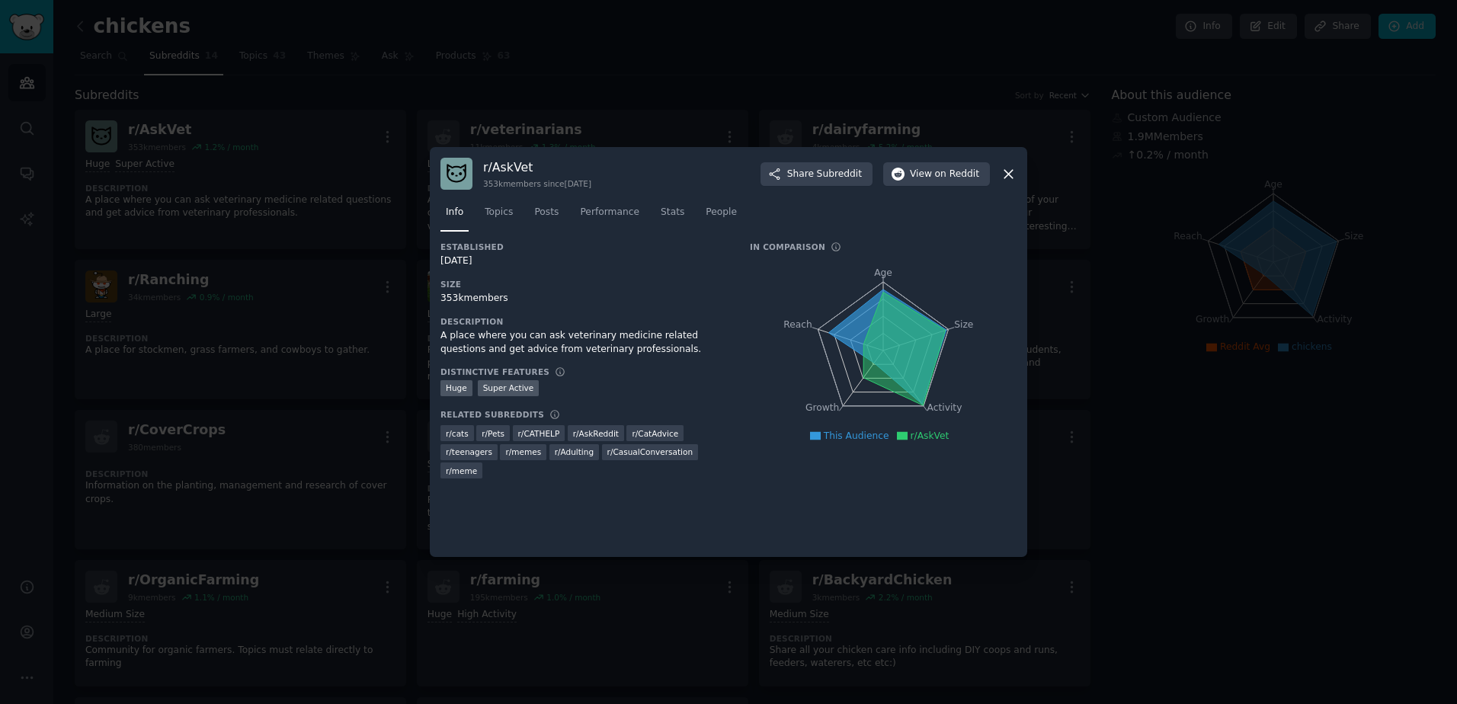
click at [1002, 168] on icon at bounding box center [1008, 174] width 16 height 16
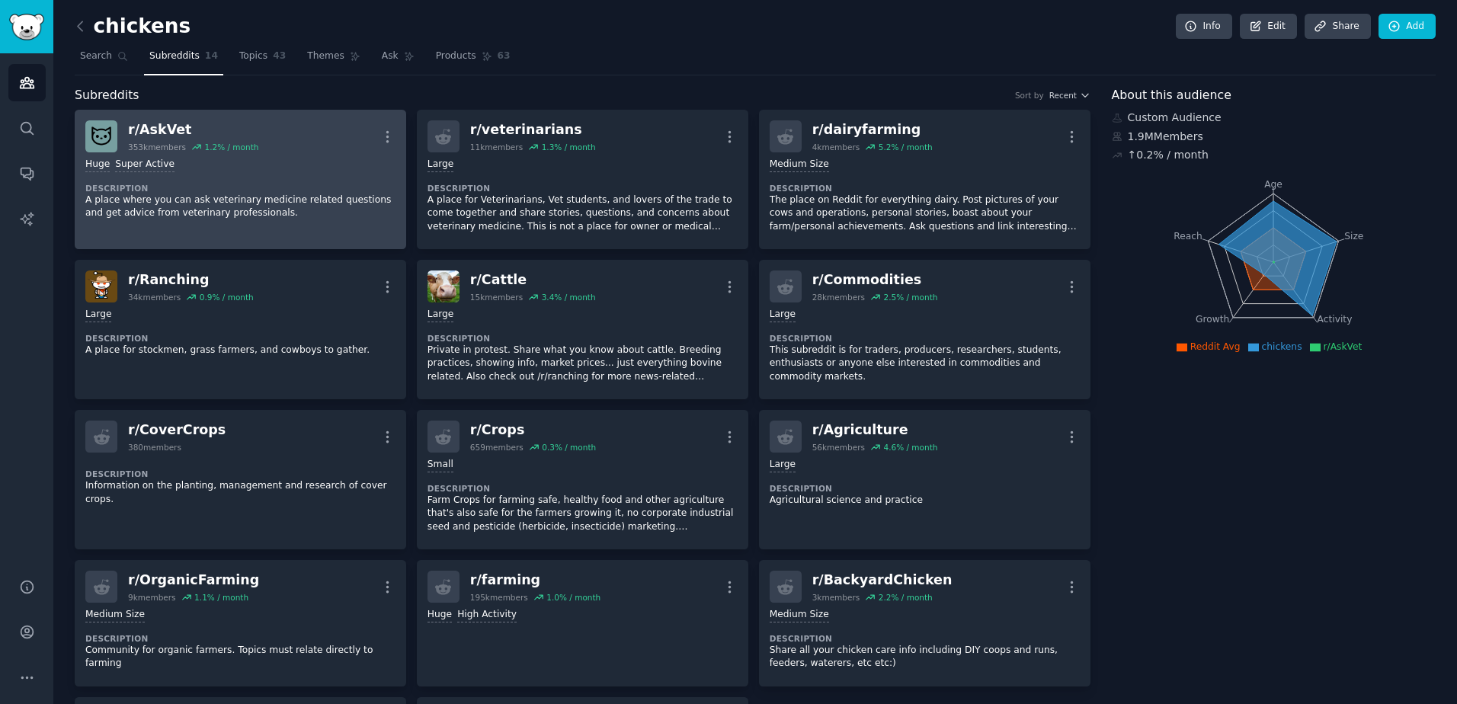
click at [396, 131] on link "r/ AskVet 353k members 1.2 % / month More >= 95th percentile for submissions / …" at bounding box center [240, 179] width 331 height 139
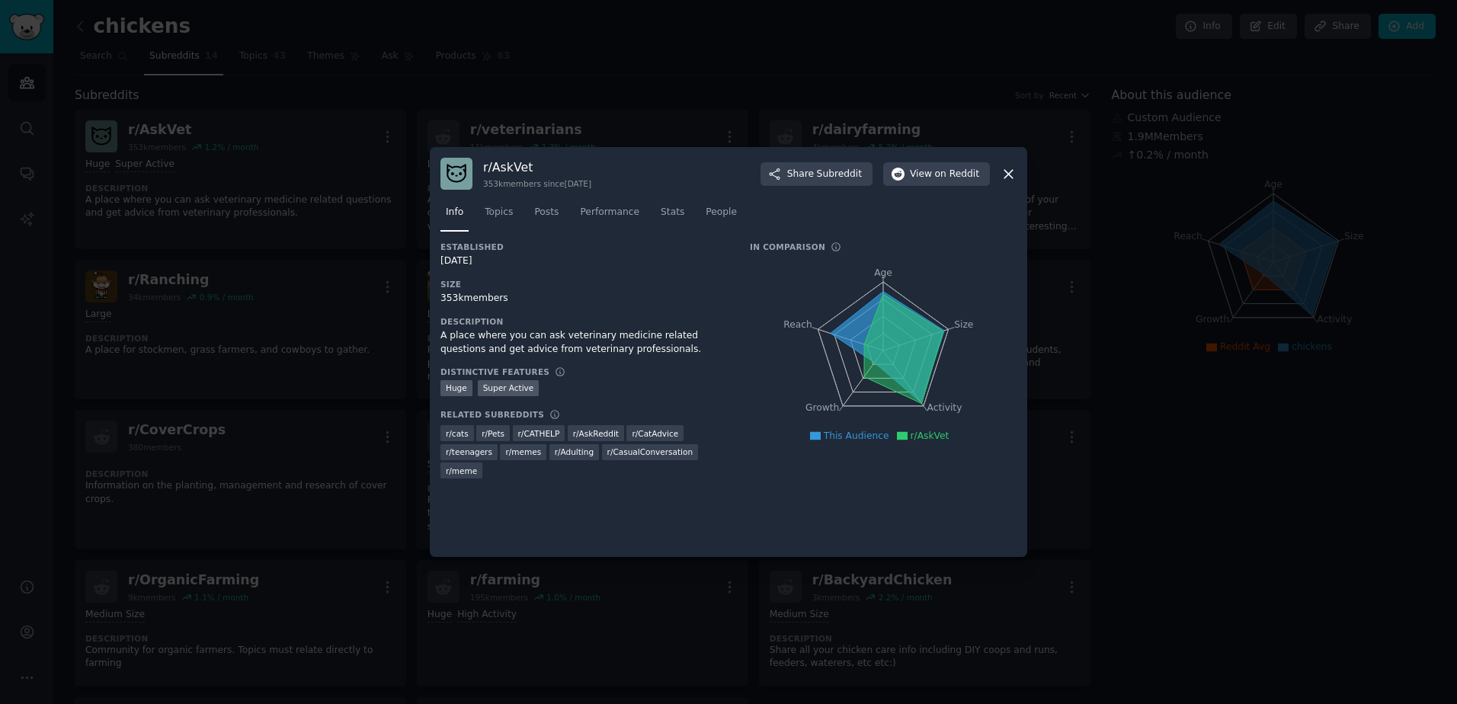
click at [1002, 171] on icon at bounding box center [1008, 174] width 16 height 16
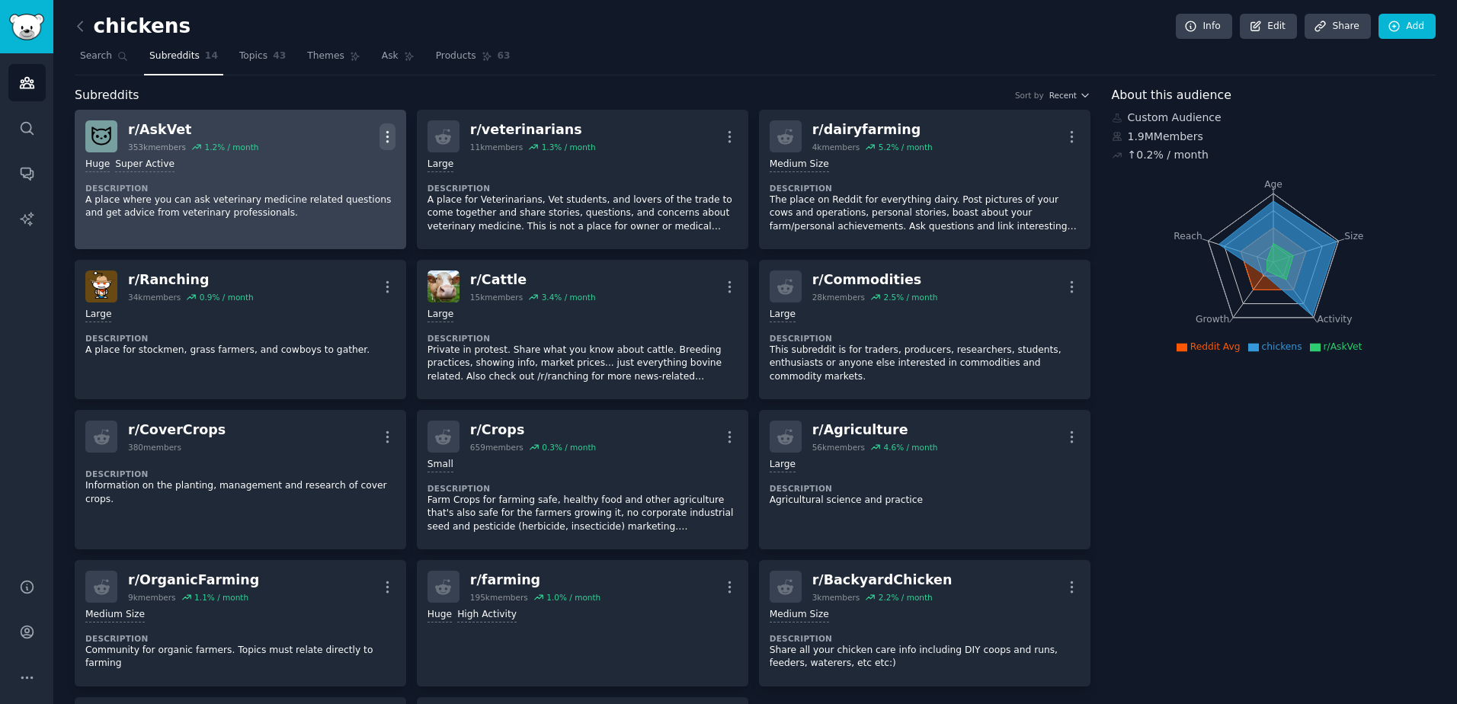
click at [388, 139] on icon "button" at bounding box center [387, 137] width 16 height 16
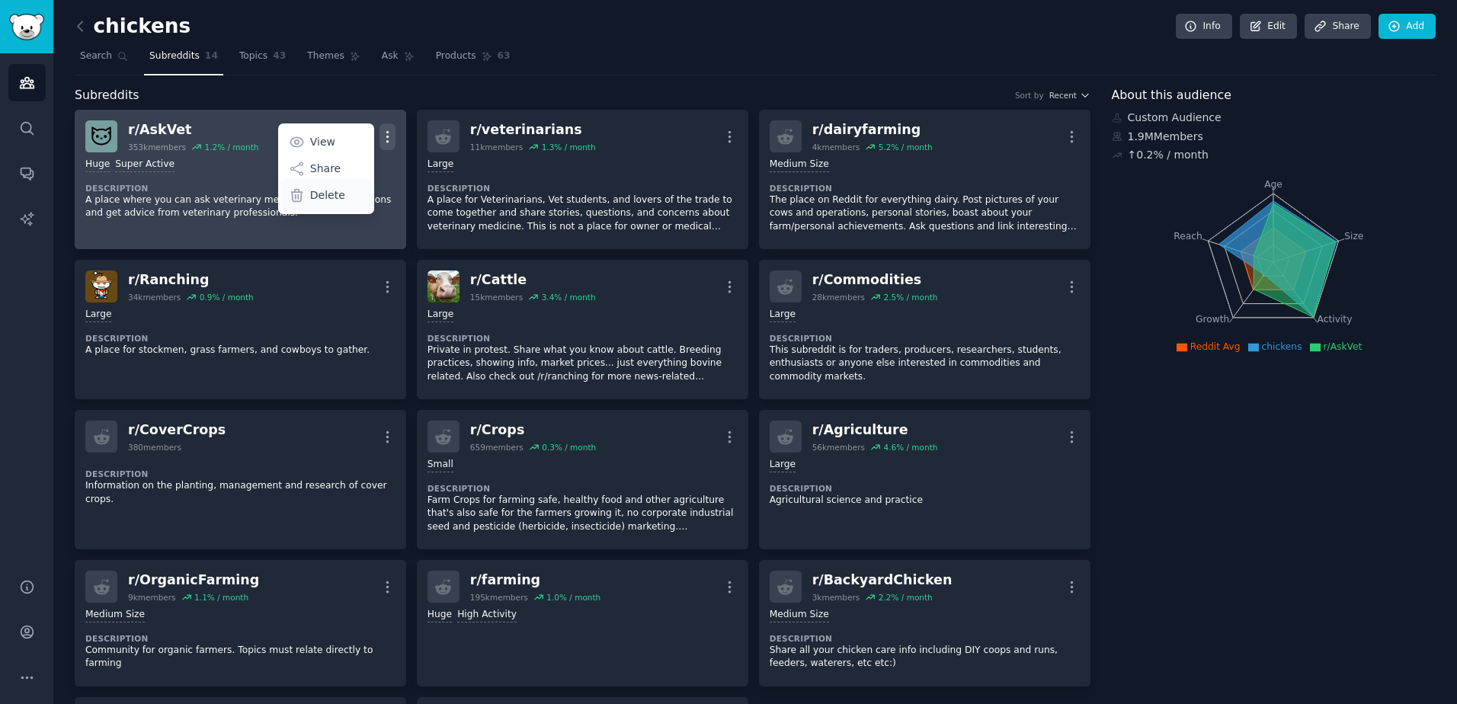
click at [325, 200] on p "Delete" at bounding box center [327, 195] width 35 height 16
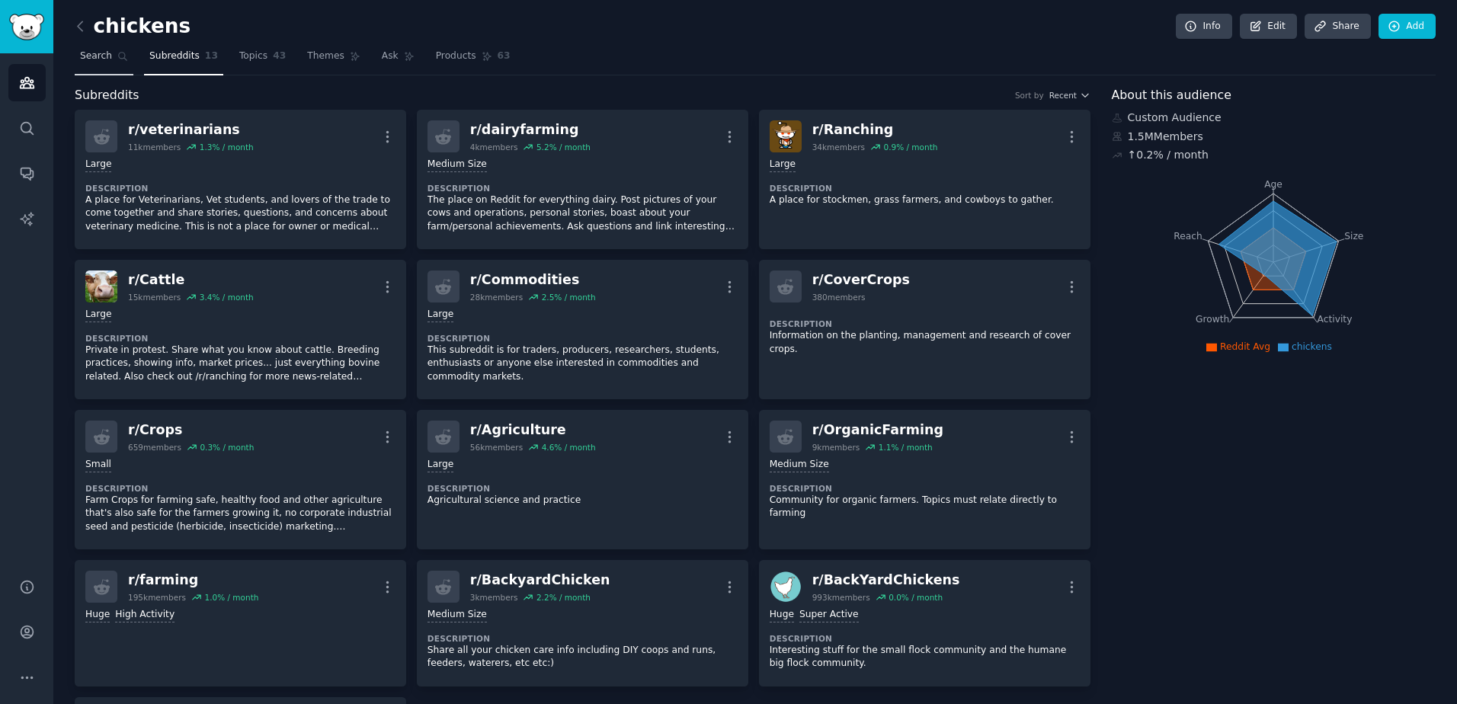
click at [92, 49] on link "Search" at bounding box center [104, 59] width 59 height 31
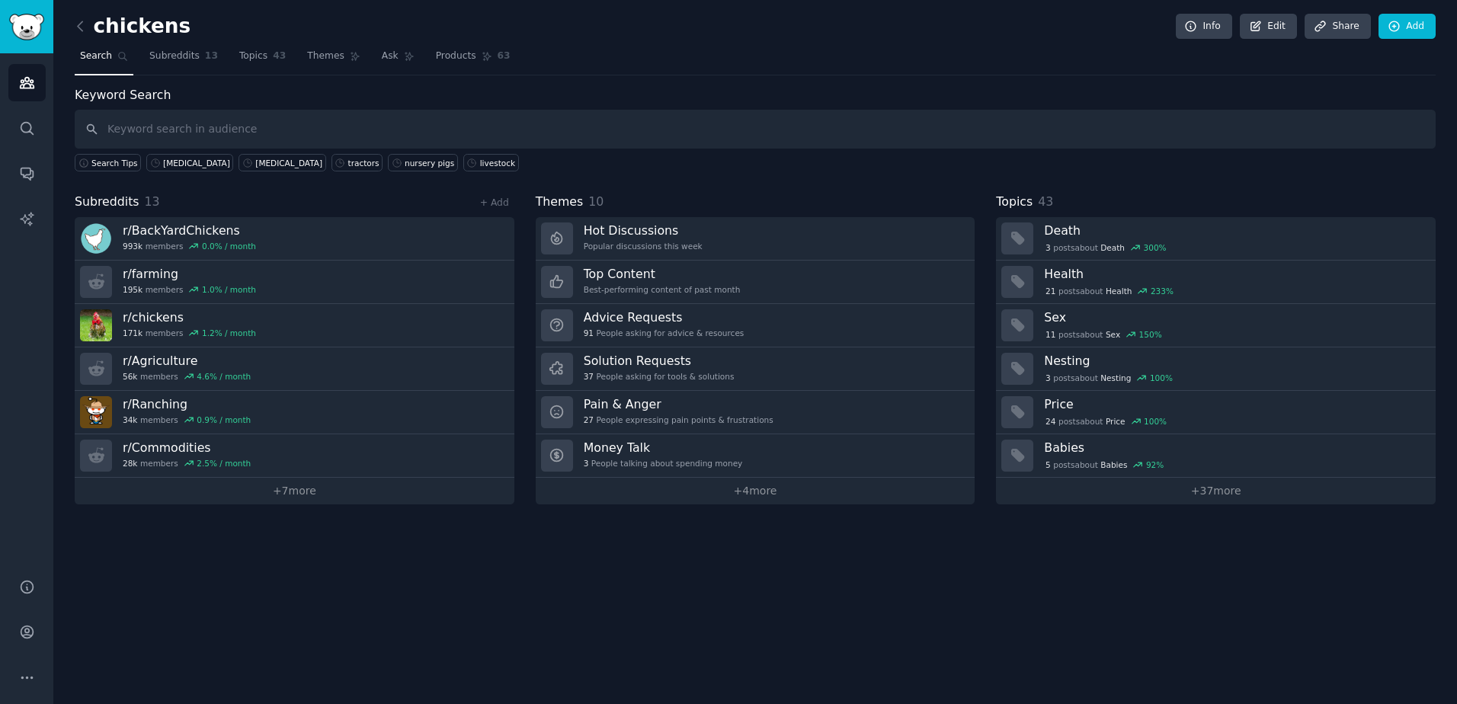
click at [788, 149] on div "Search Tips [MEDICAL_DATA] [MEDICAL_DATA] tractors nursery pigs livestock" at bounding box center [755, 160] width 1361 height 23
click at [766, 143] on input "text" at bounding box center [755, 129] width 1361 height 39
type input "[MEDICAL_DATA] pigs"
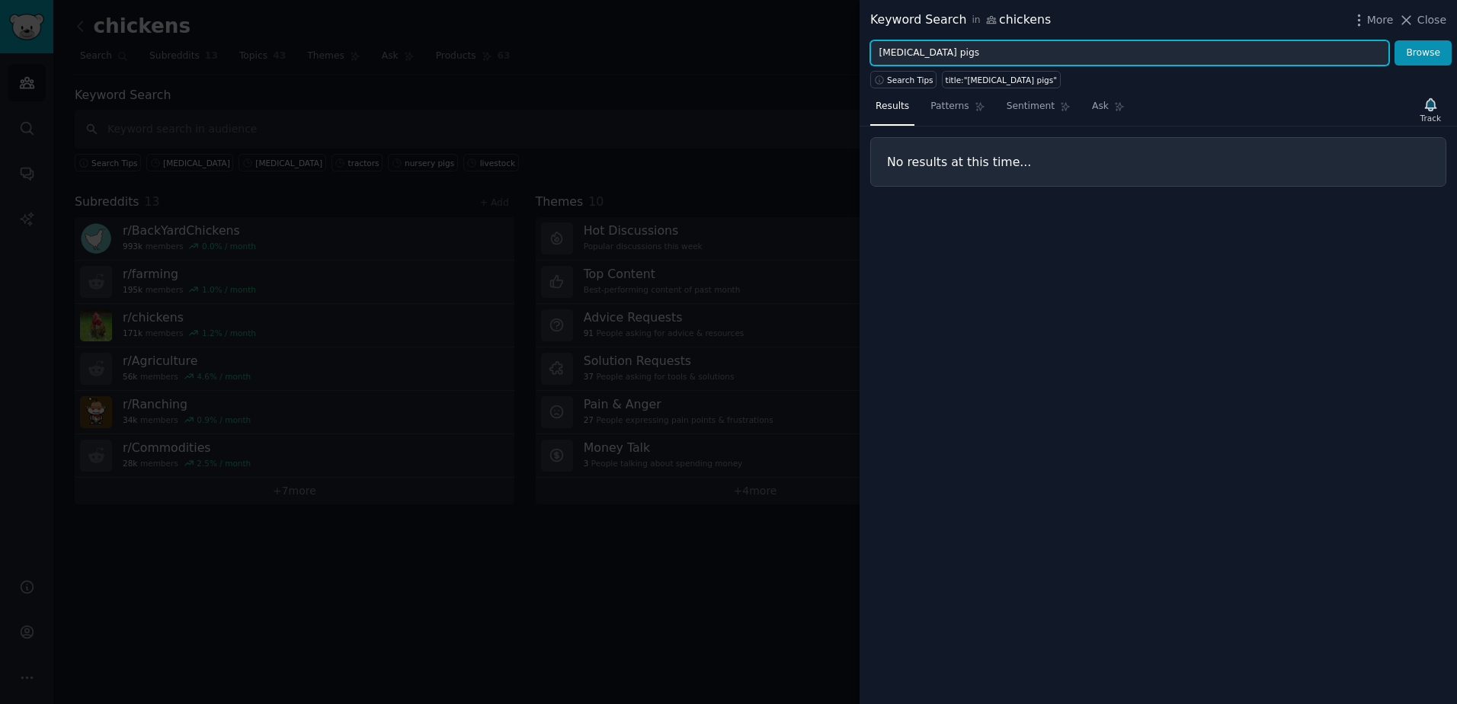
click at [883, 59] on input "[MEDICAL_DATA] pigs" at bounding box center [1129, 53] width 519 height 26
click at [1394, 40] on button "Browse" at bounding box center [1422, 53] width 57 height 26
click at [1005, 56] on input "[MEDICAL_DATA] pigs" at bounding box center [1129, 53] width 519 height 26
type input "[MEDICAL_DATA]"
click at [1394, 40] on button "Browse" at bounding box center [1422, 53] width 57 height 26
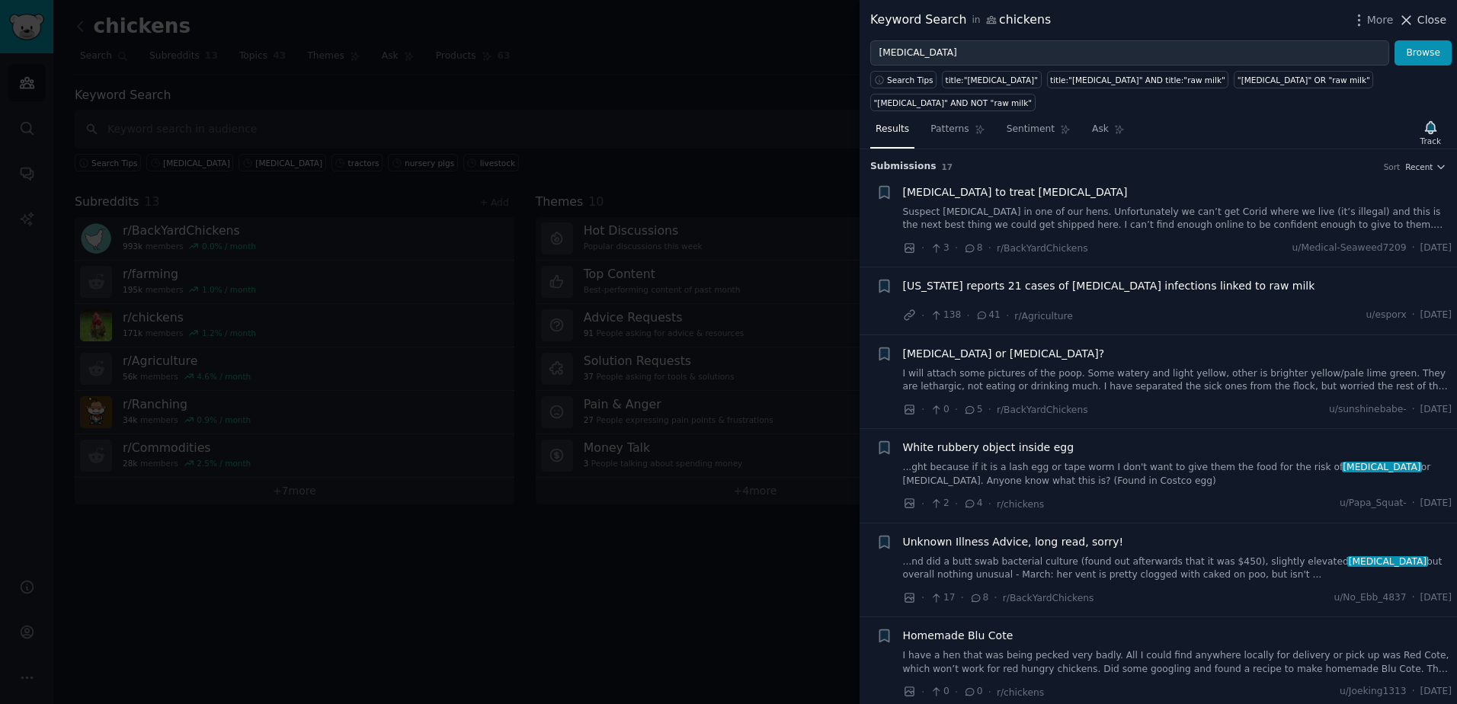
click at [1411, 18] on icon at bounding box center [1406, 20] width 8 height 8
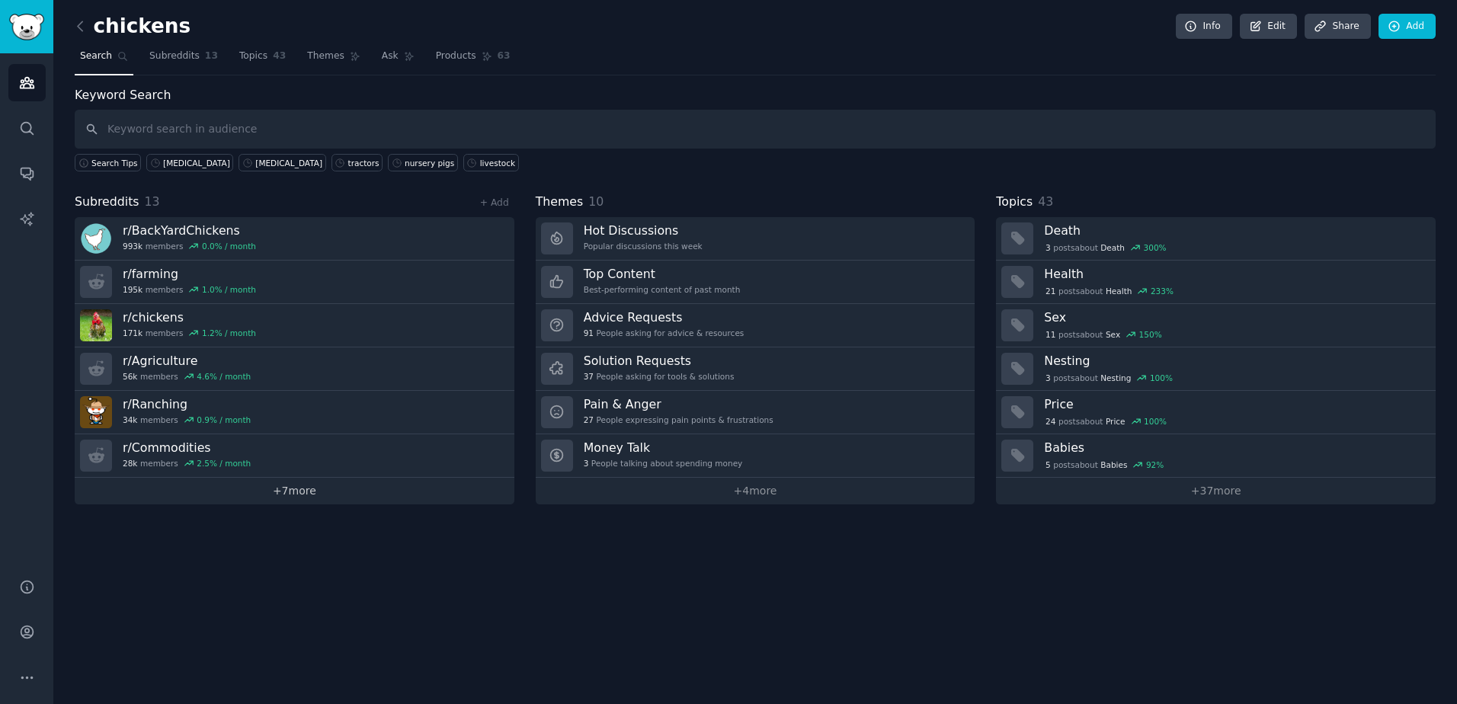
click at [277, 498] on link "+ 7 more" at bounding box center [295, 491] width 440 height 27
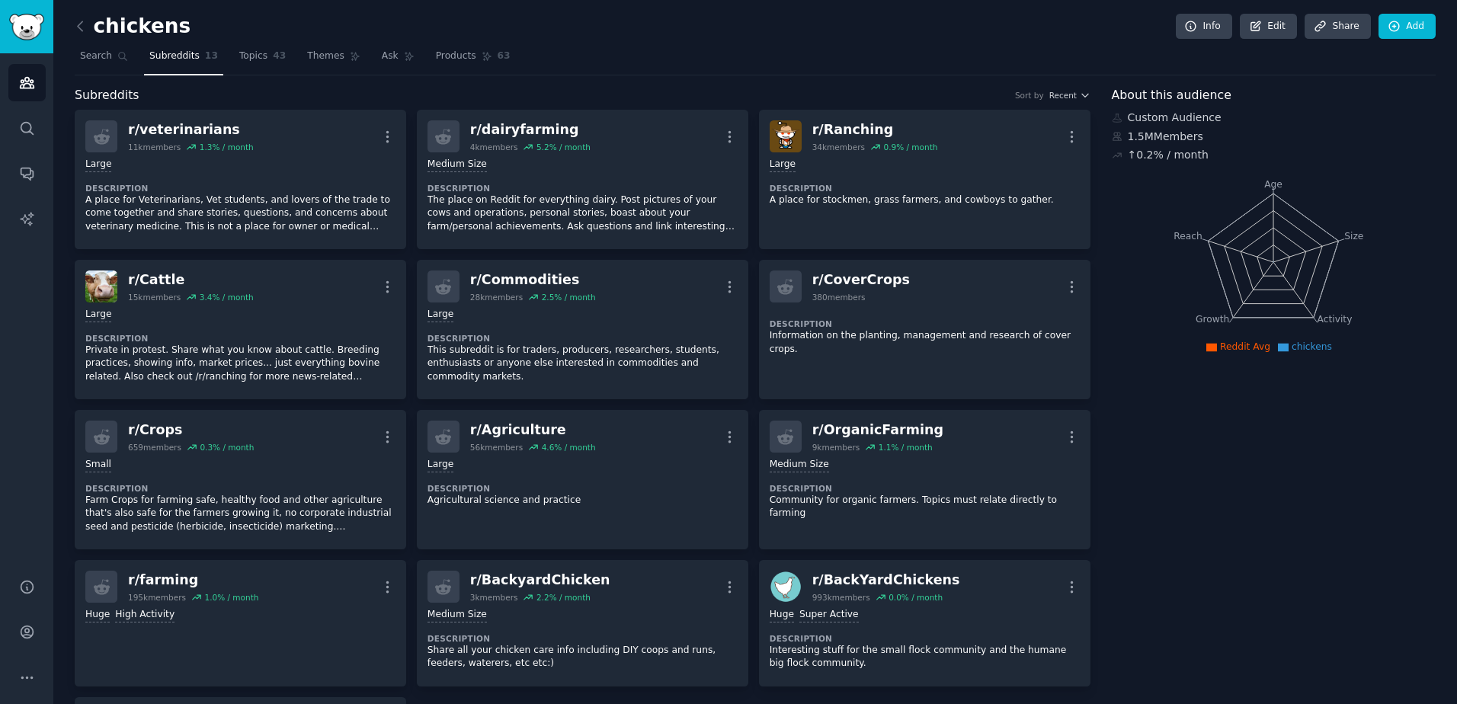
click at [1143, 334] on icon "Age Size Activity Growth Reach" at bounding box center [1272, 262] width 323 height 192
click at [81, 30] on icon at bounding box center [80, 25] width 5 height 9
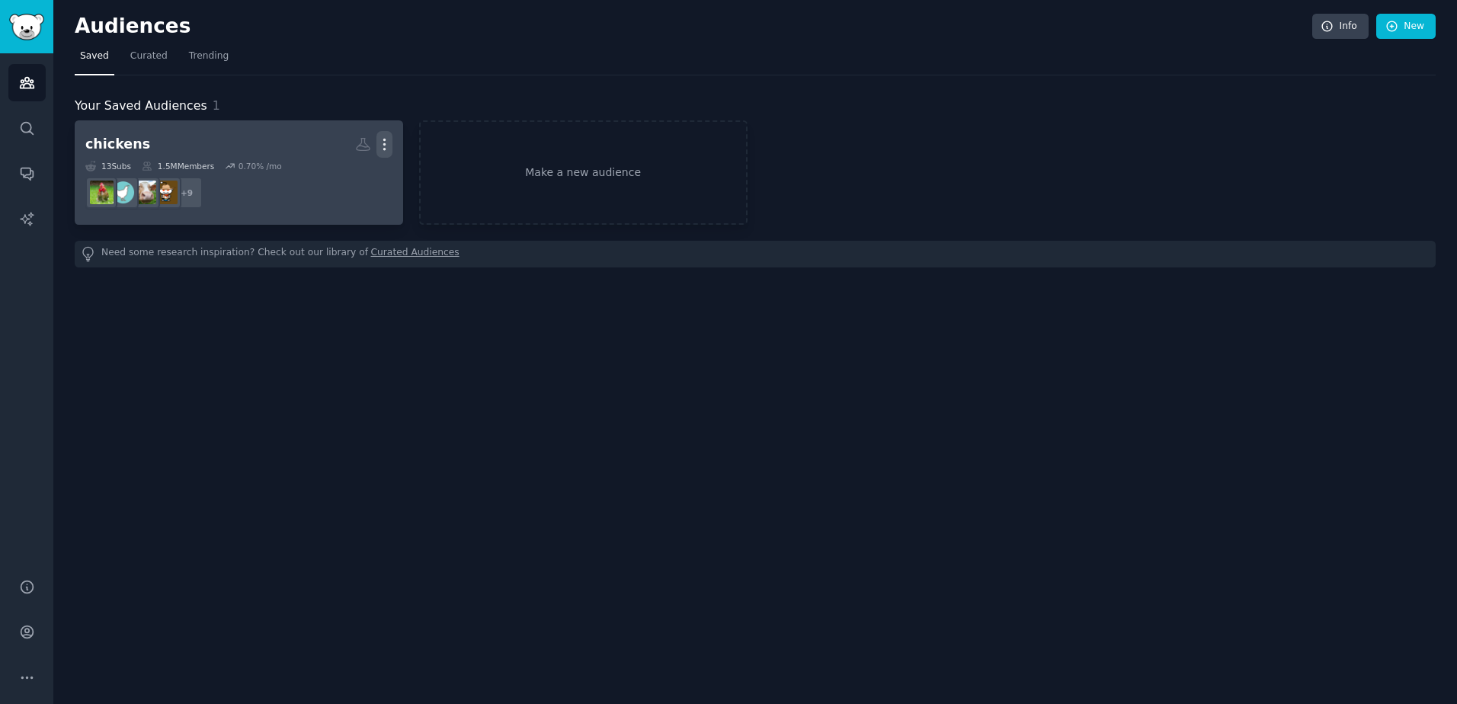
click at [382, 148] on icon "button" at bounding box center [384, 144] width 16 height 16
click at [338, 152] on p "View" at bounding box center [337, 150] width 25 height 16
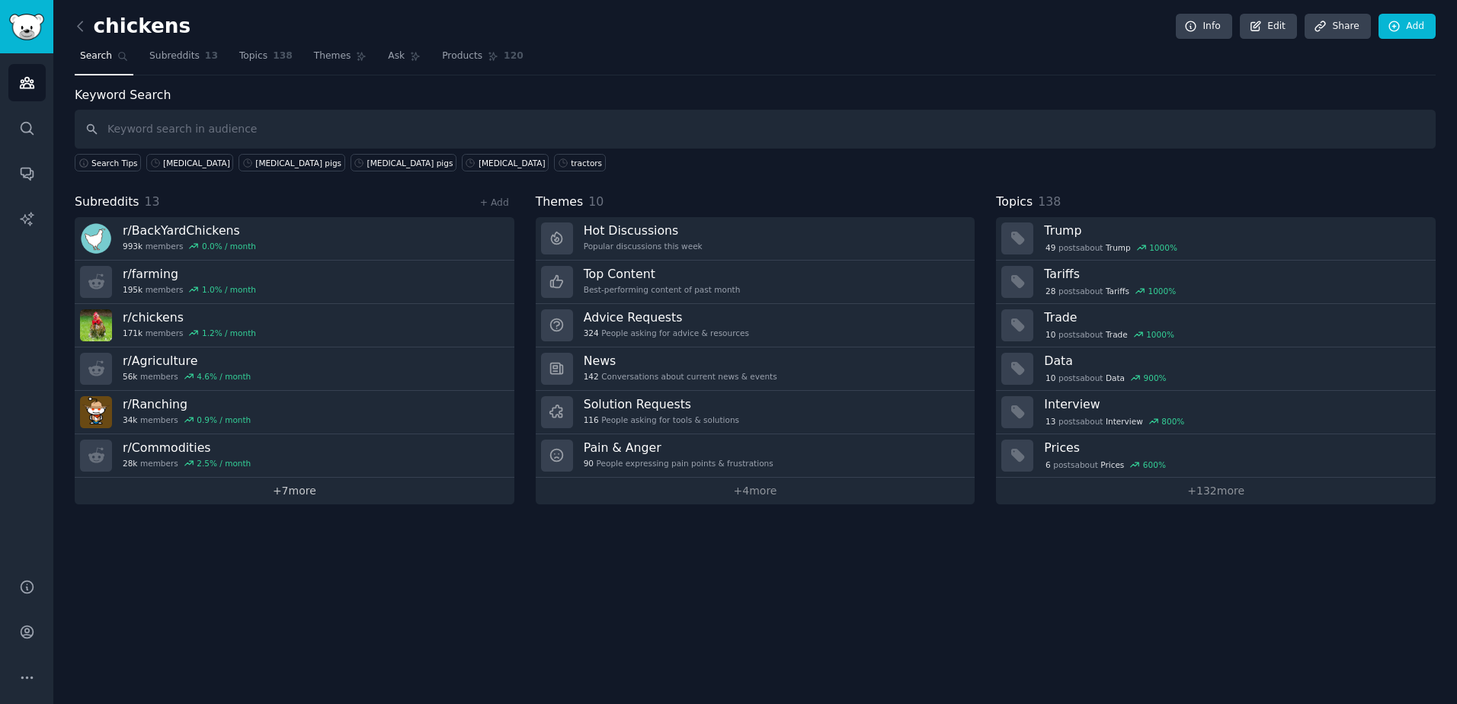
click at [275, 500] on link "+ 7 more" at bounding box center [295, 491] width 440 height 27
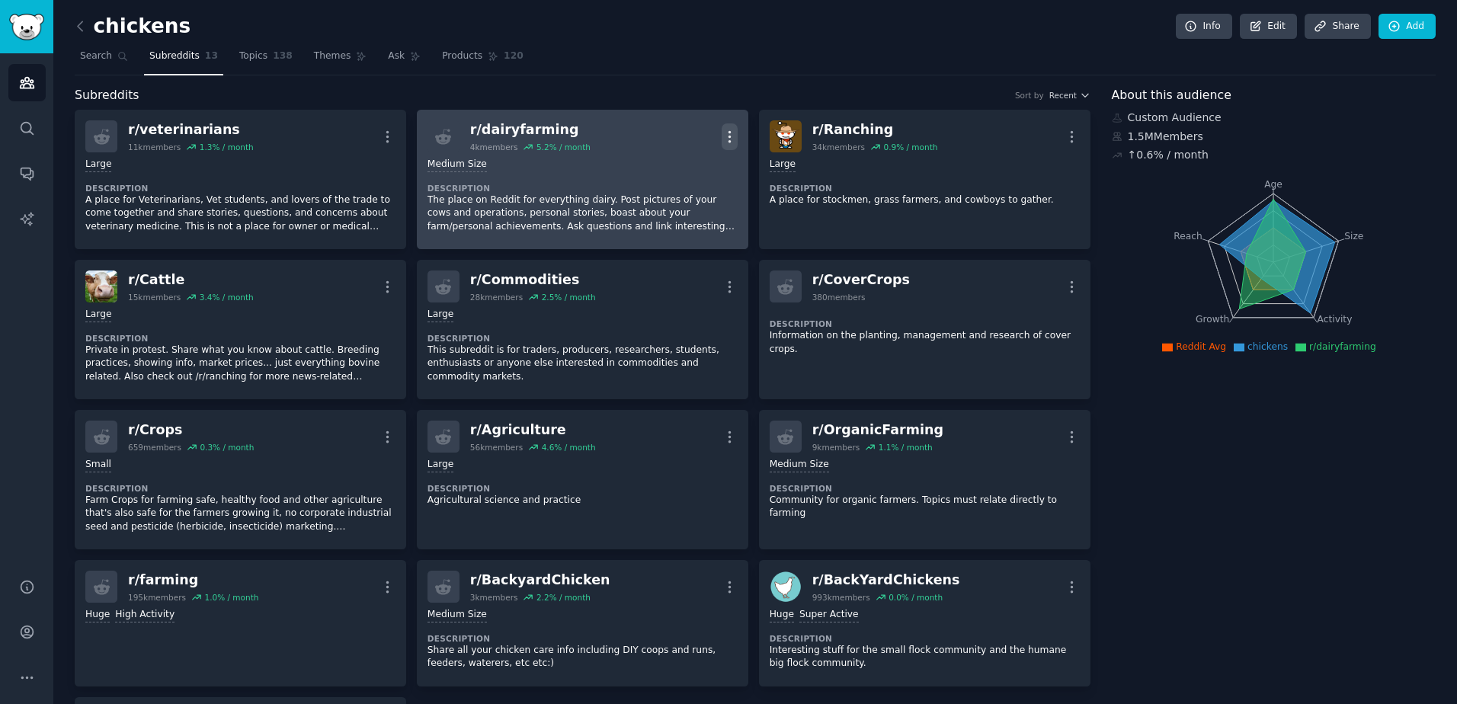
click at [728, 132] on icon "button" at bounding box center [729, 136] width 2 height 11
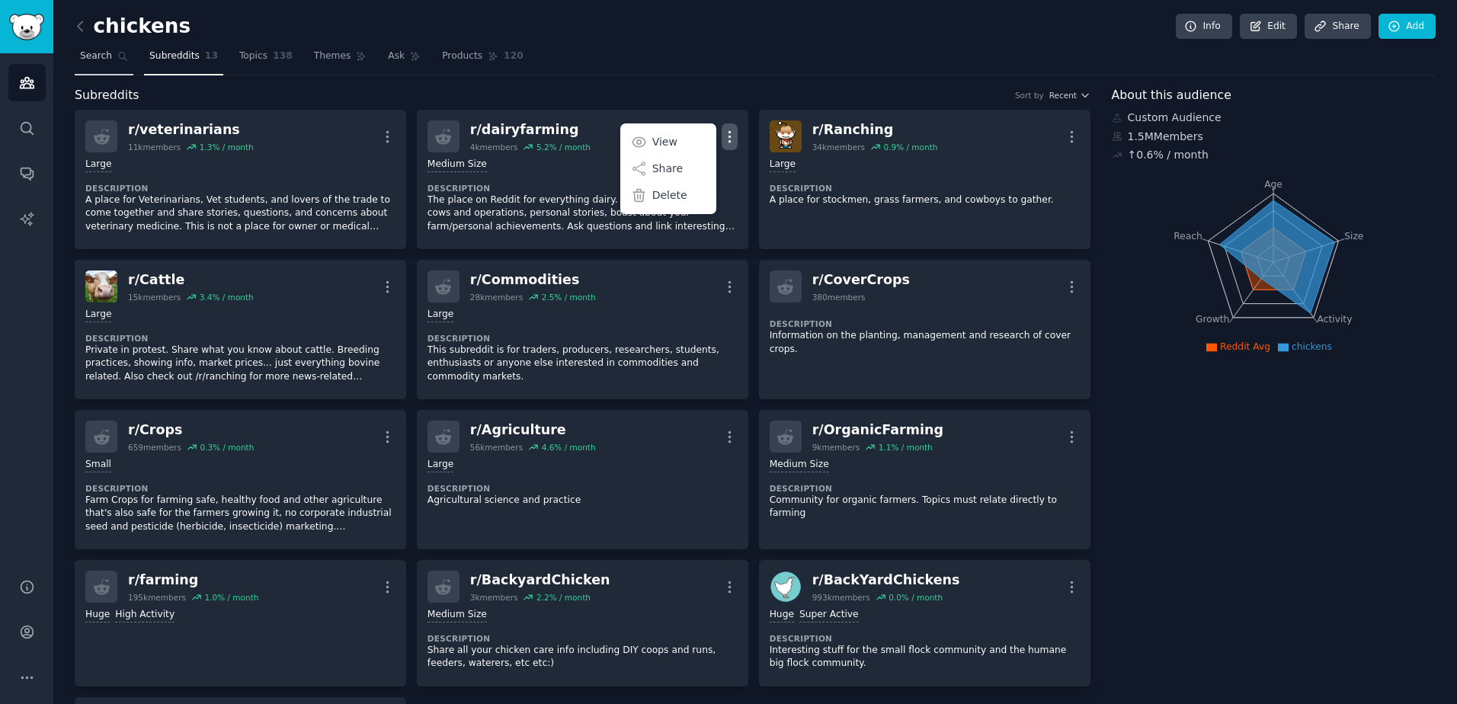
click at [91, 53] on span "Search" at bounding box center [96, 57] width 32 height 14
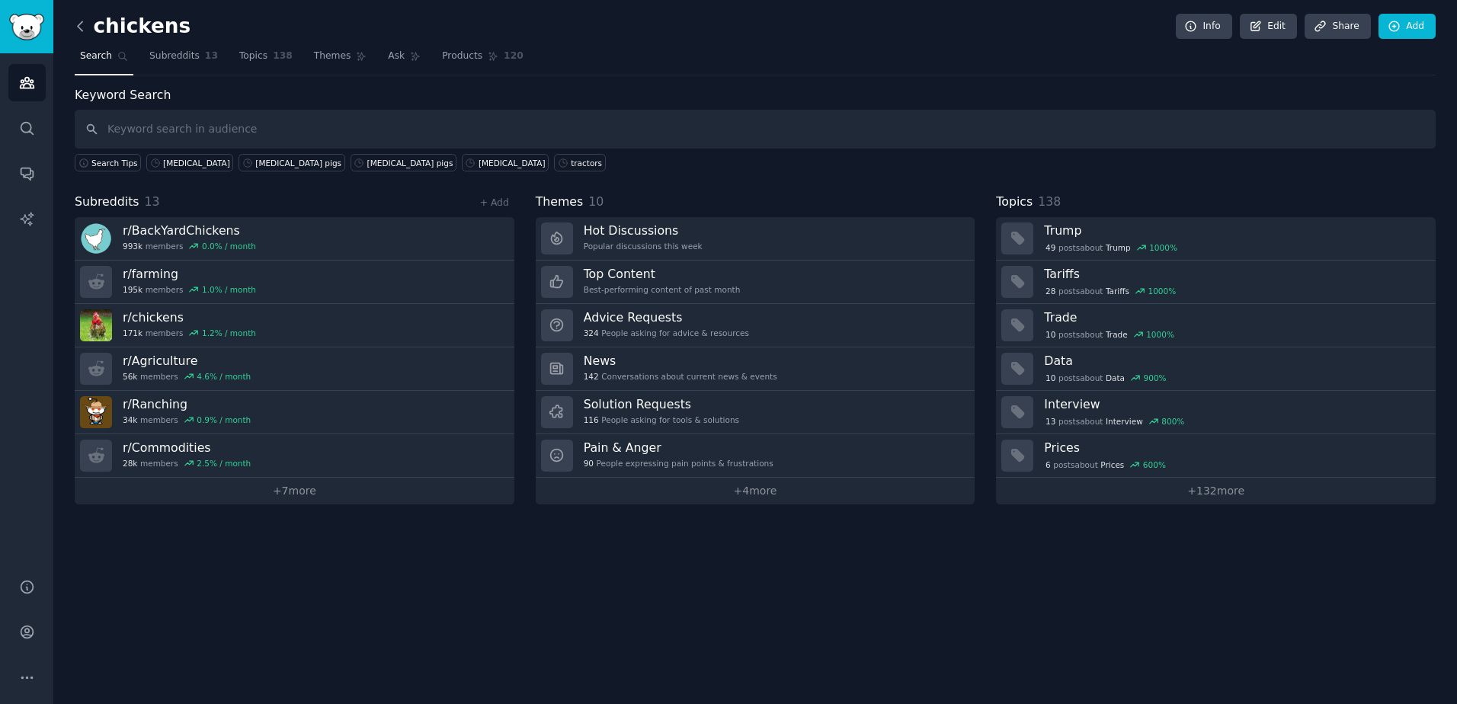
click at [78, 28] on icon at bounding box center [80, 26] width 16 height 16
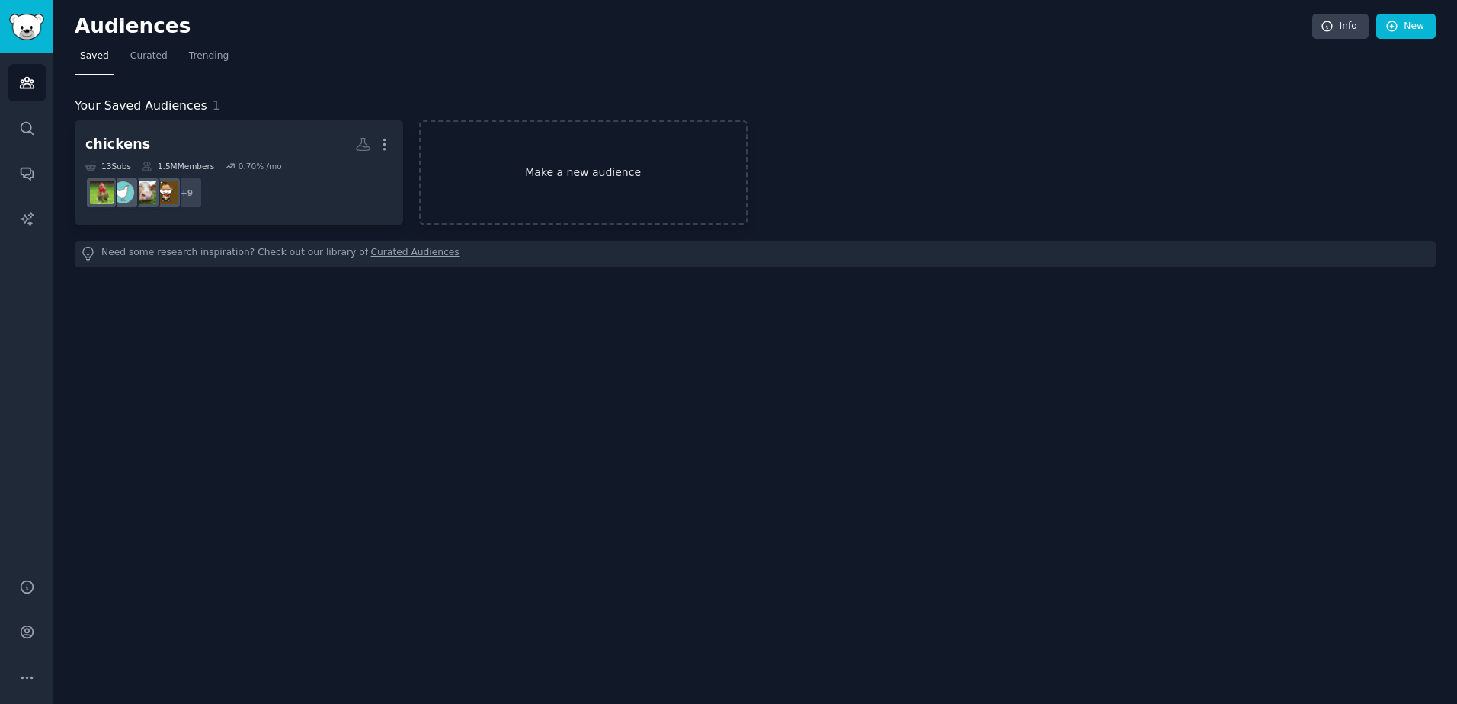
click at [627, 182] on link "Make a new audience" at bounding box center [583, 172] width 328 height 104
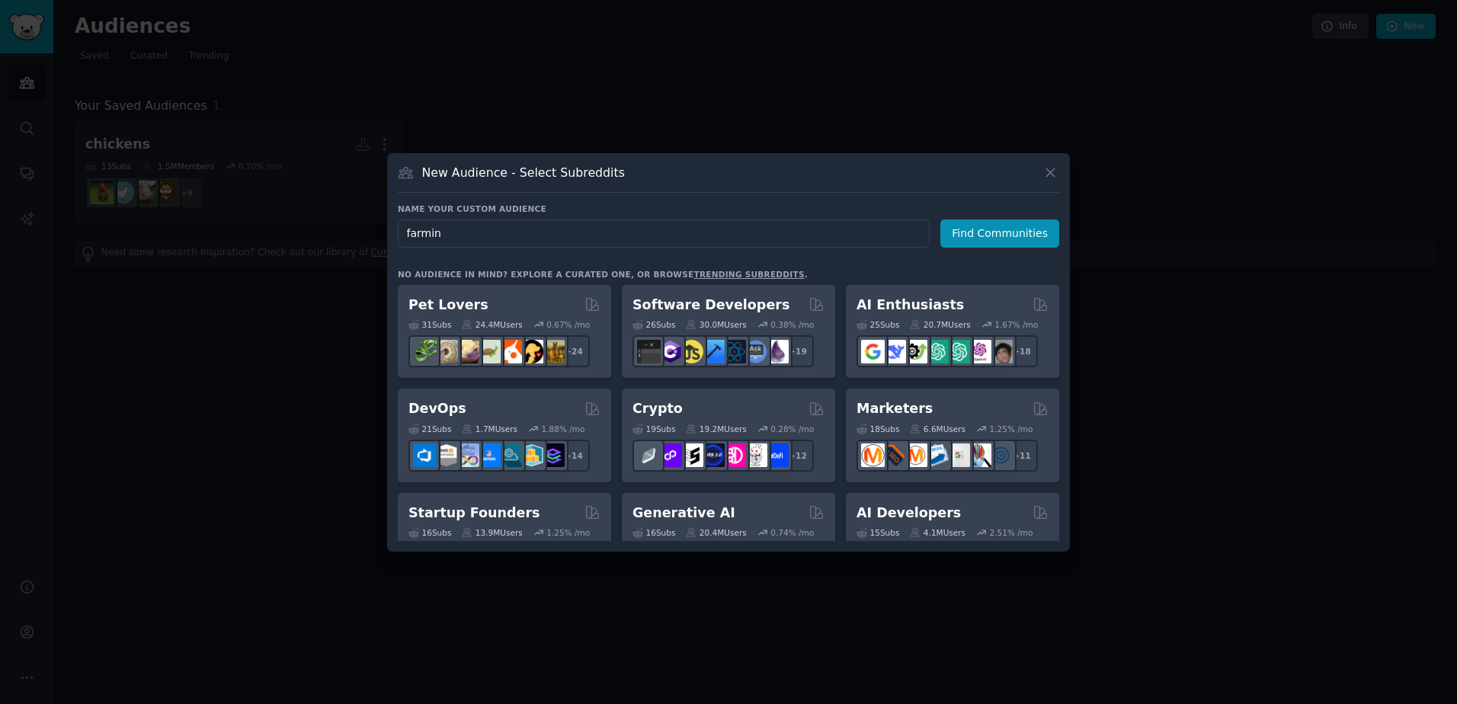
type input "farming"
click button "Find Communities" at bounding box center [999, 233] width 119 height 28
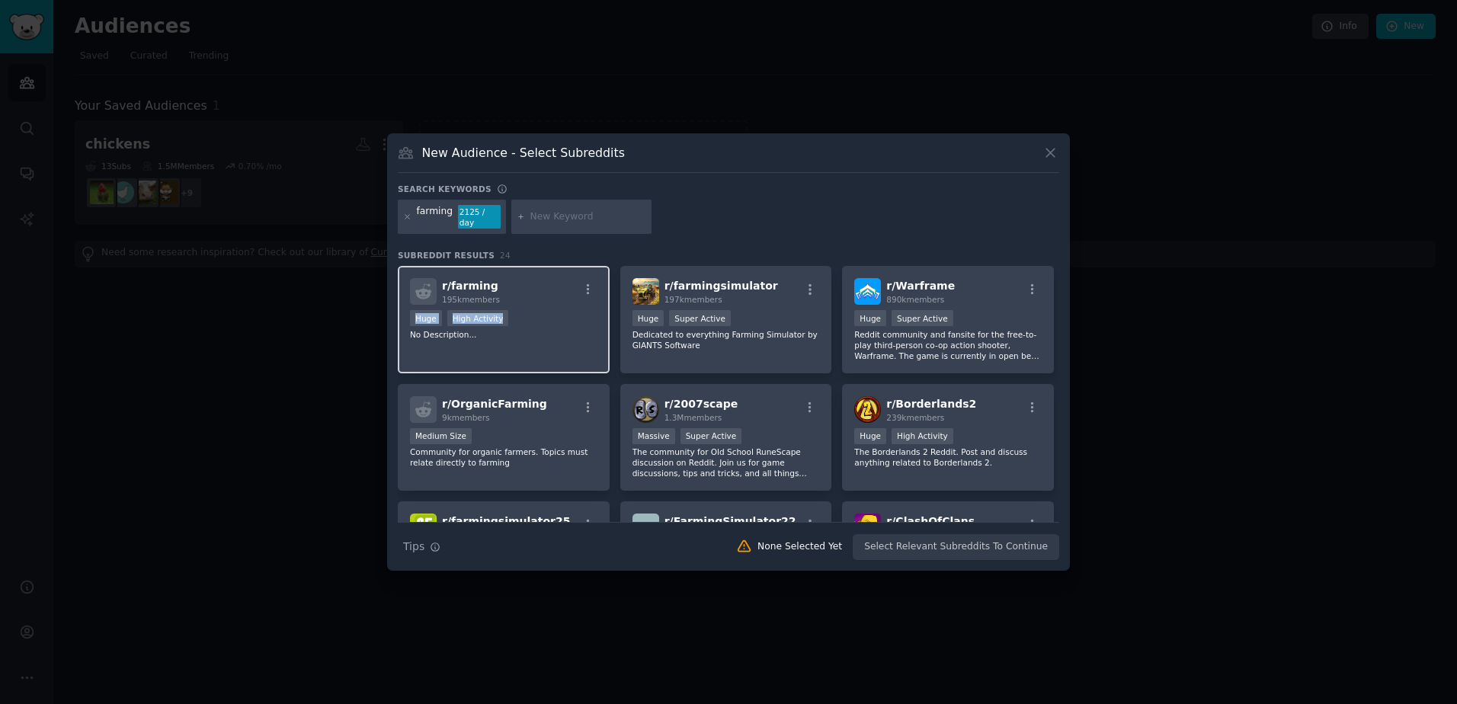
click at [564, 300] on div "r/ farming 195k members >= 80th percentile for submissions / day Huge High Acti…" at bounding box center [504, 319] width 212 height 107
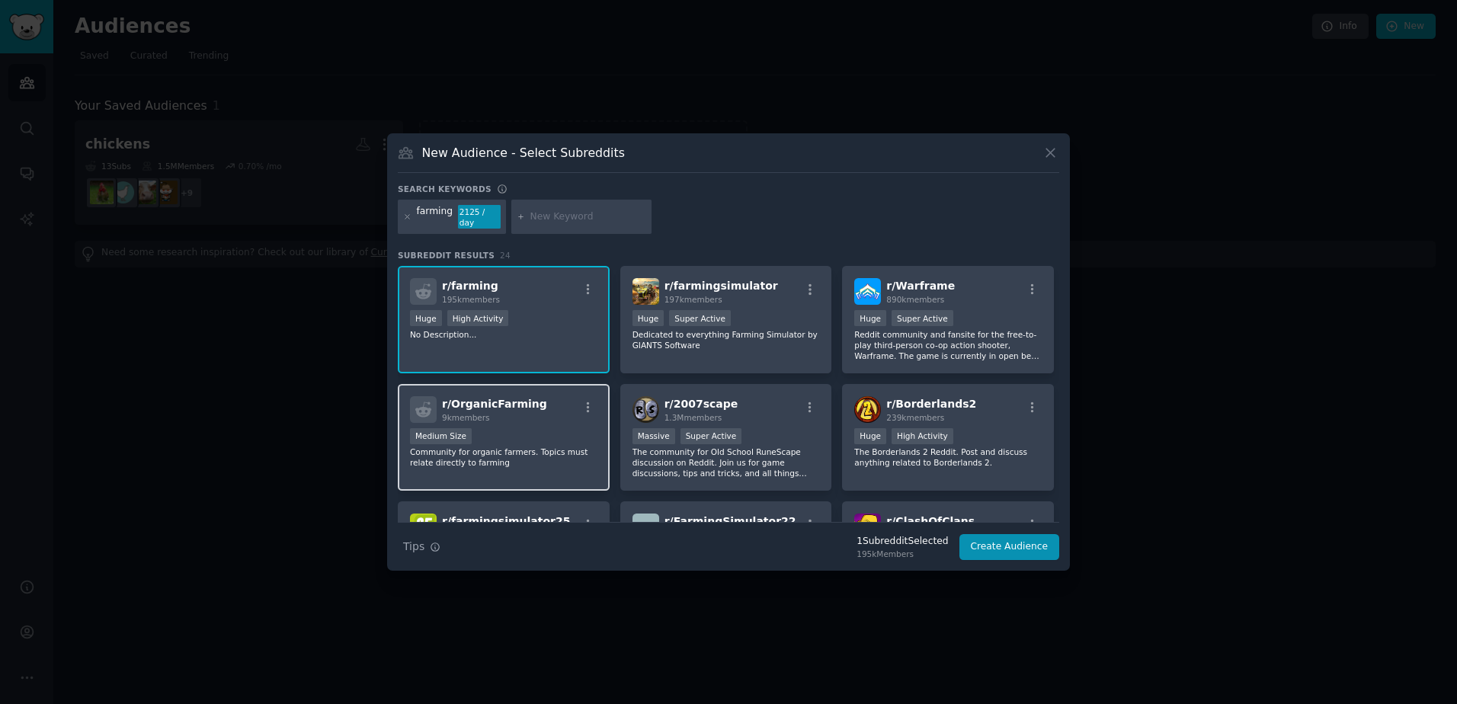
click at [585, 430] on div "Medium Size" at bounding box center [503, 437] width 187 height 19
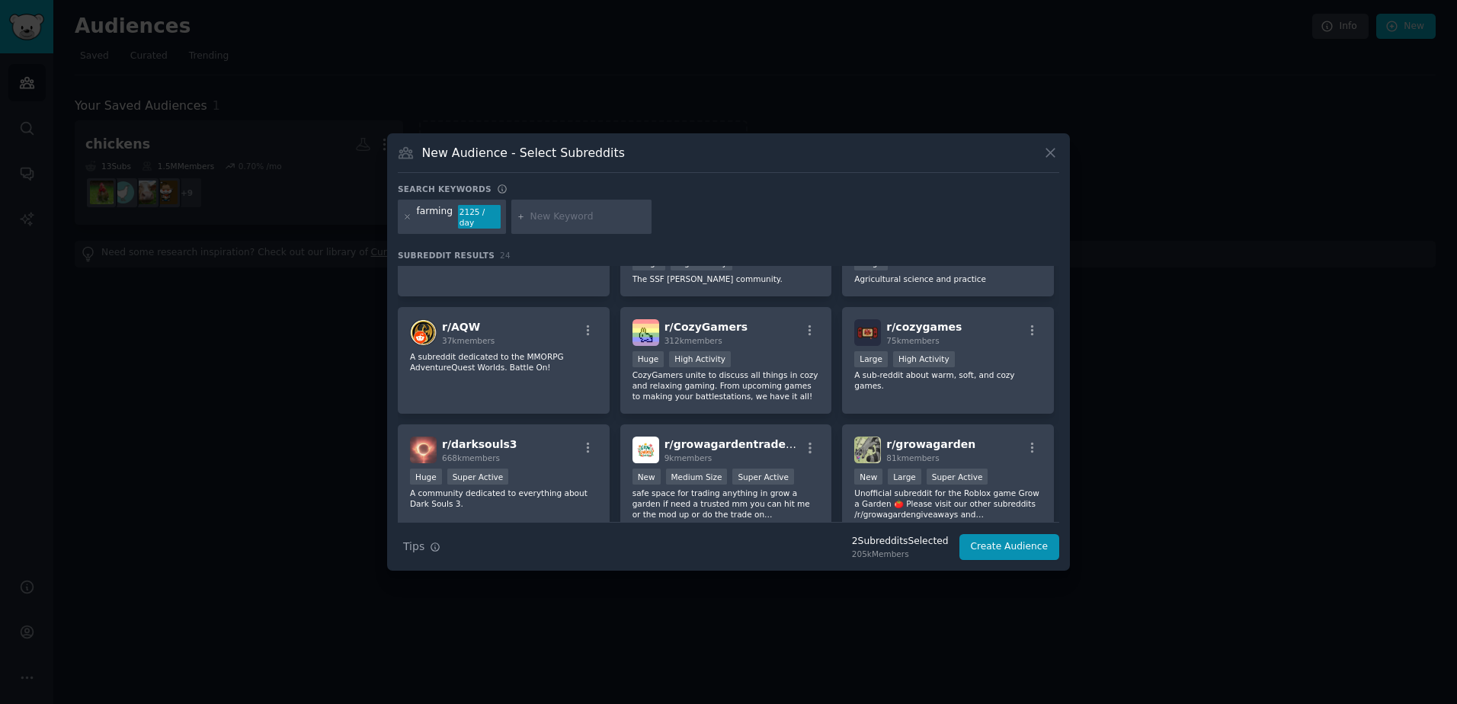
scroll to position [239, 0]
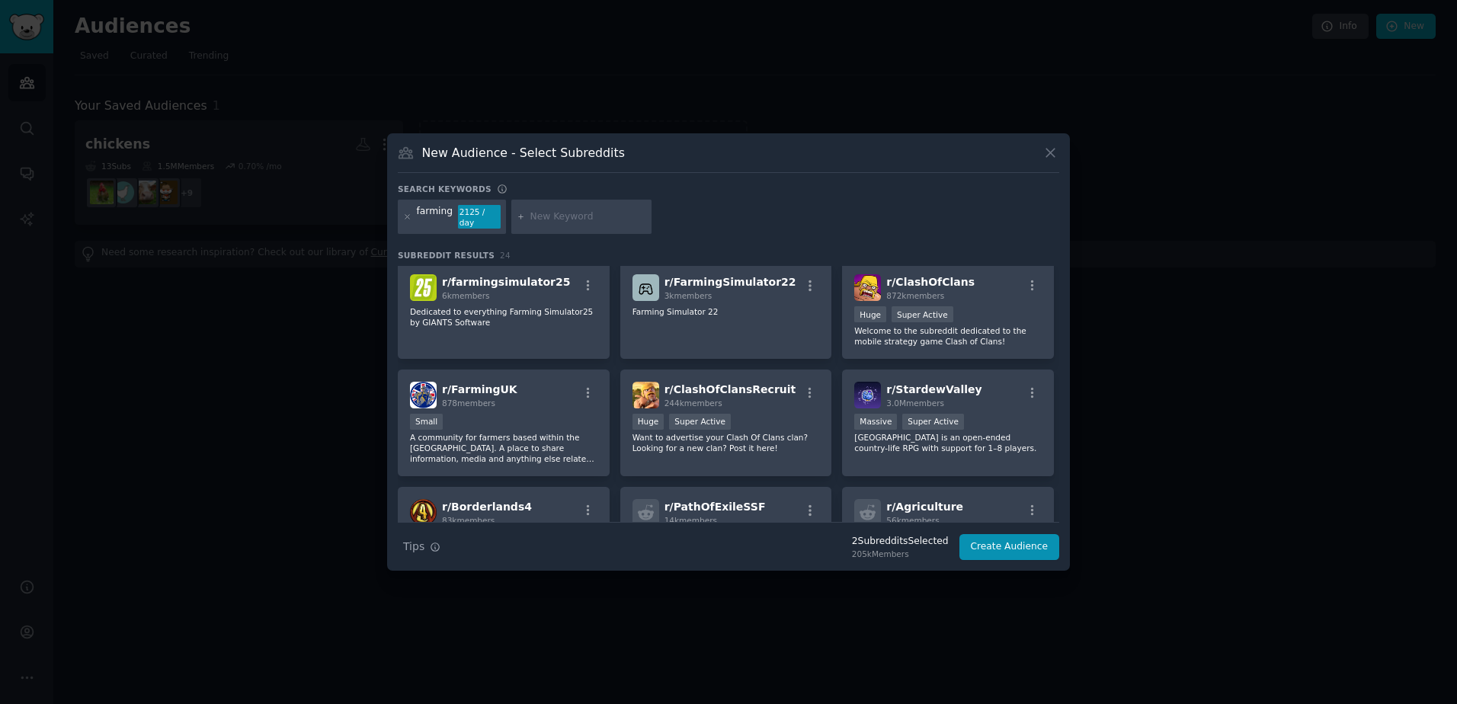
click at [547, 213] on input "text" at bounding box center [588, 217] width 116 height 14
type input "hogs"
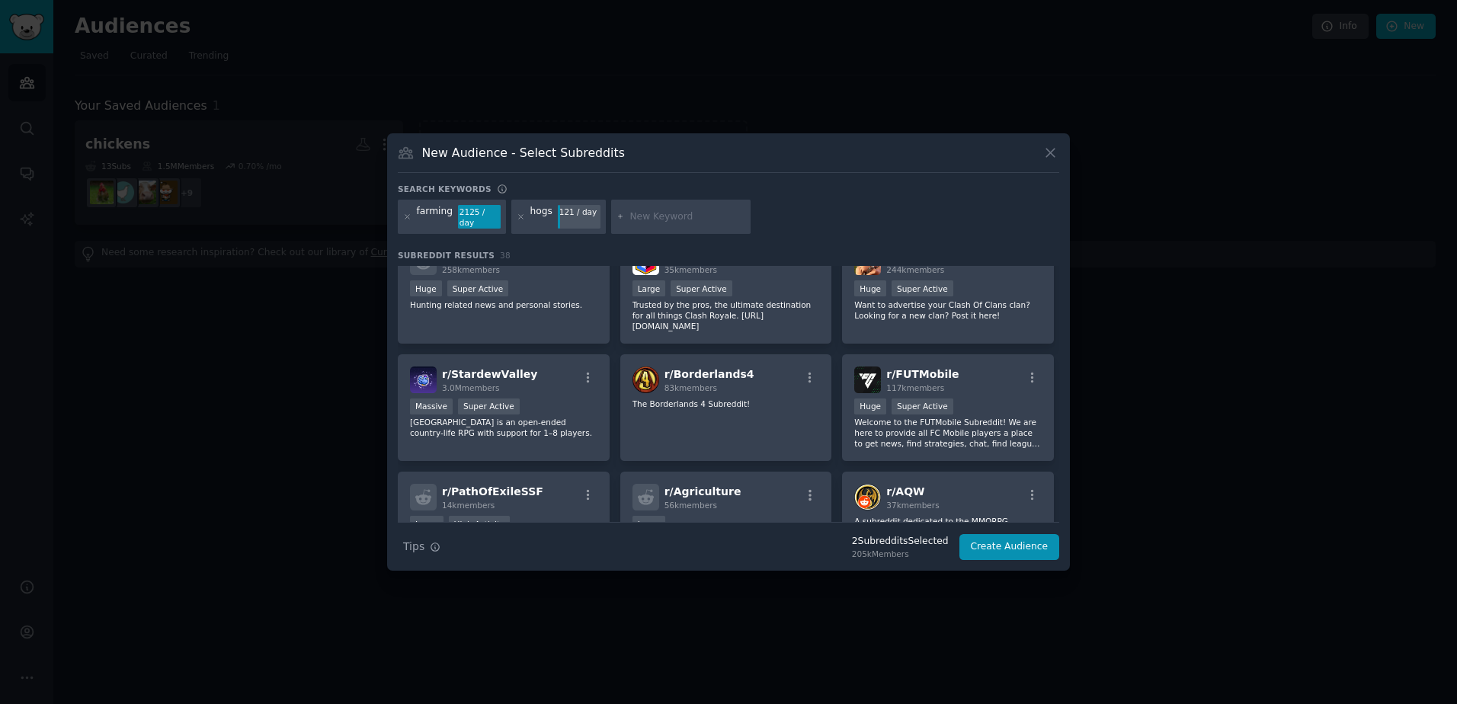
scroll to position [762, 0]
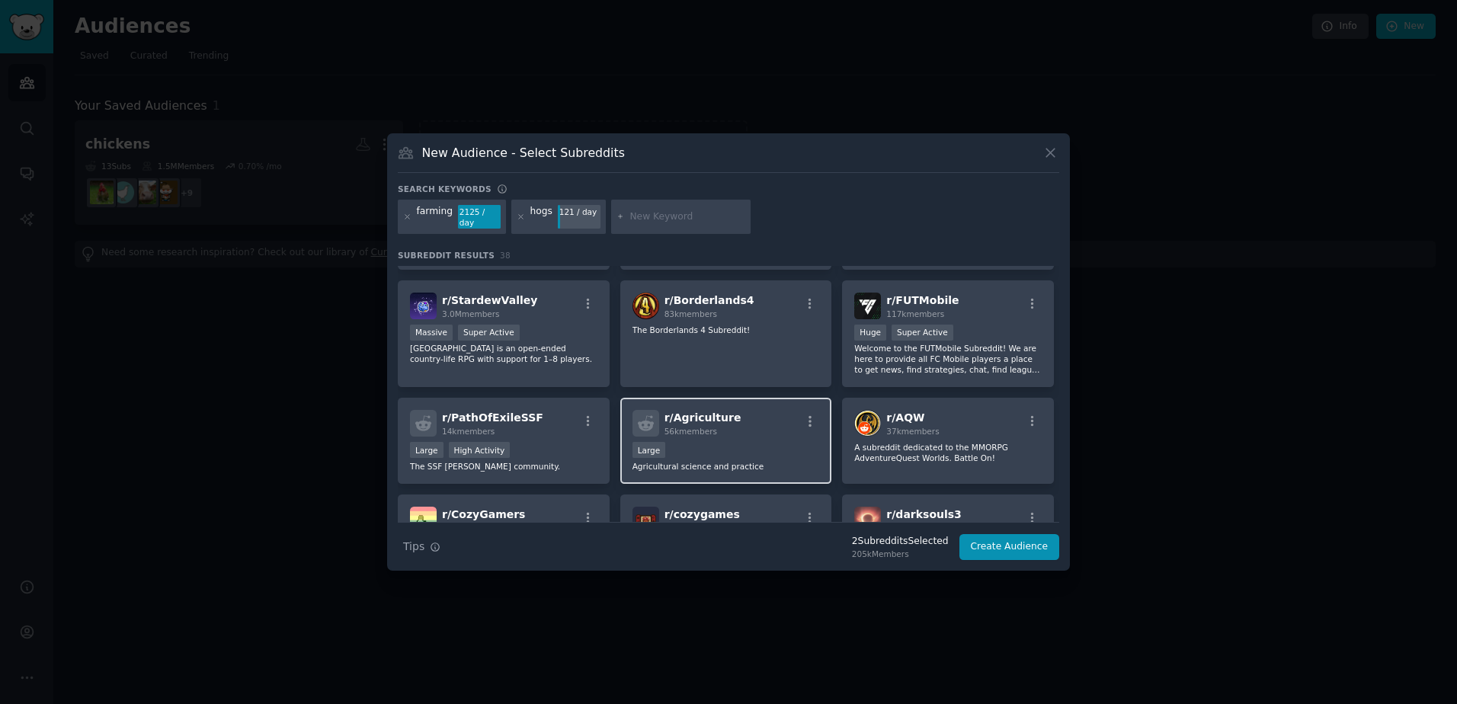
click at [750, 398] on div "r/ Agriculture 56k members Large Agricultural science and practice" at bounding box center [726, 441] width 212 height 86
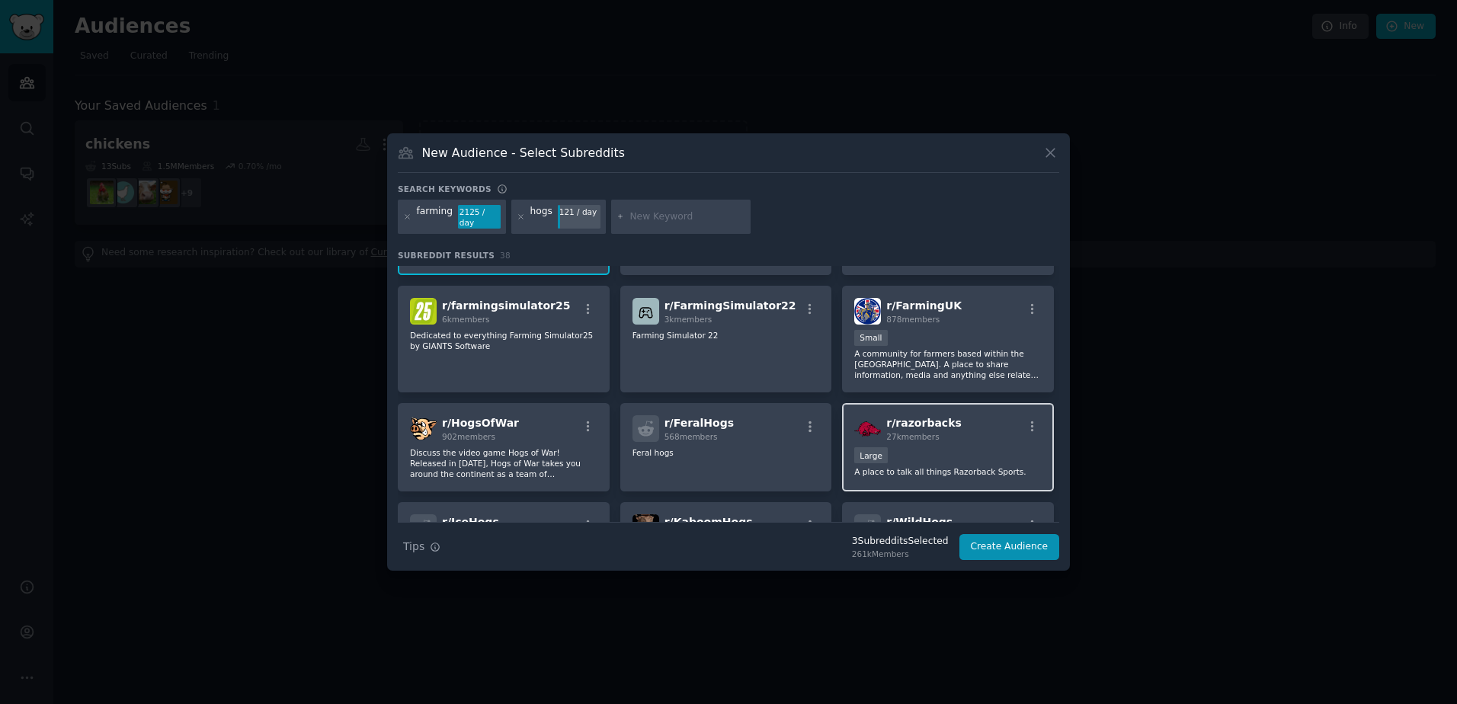
scroll to position [0, 0]
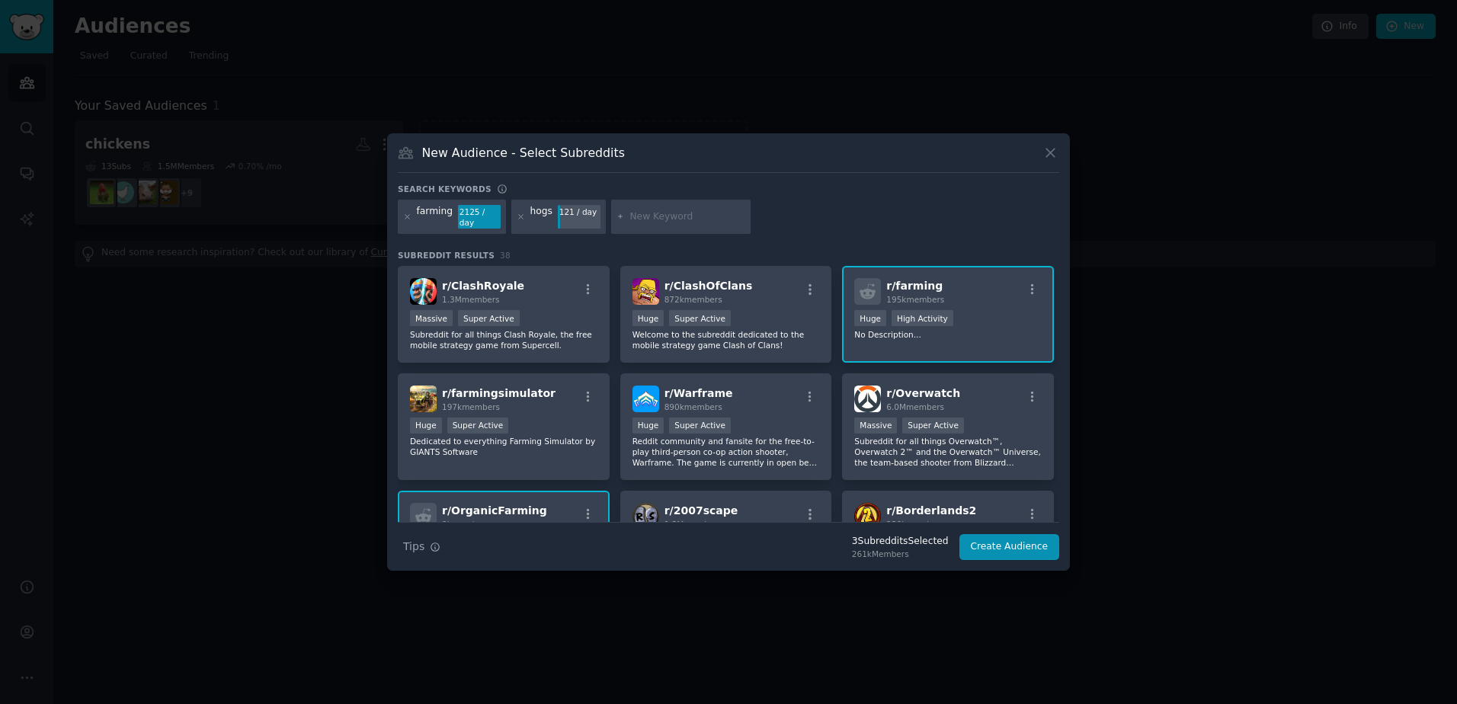
click at [657, 219] on input "text" at bounding box center [687, 217] width 116 height 14
click at [638, 210] on input "text" at bounding box center [687, 217] width 116 height 14
type input "hog barns"
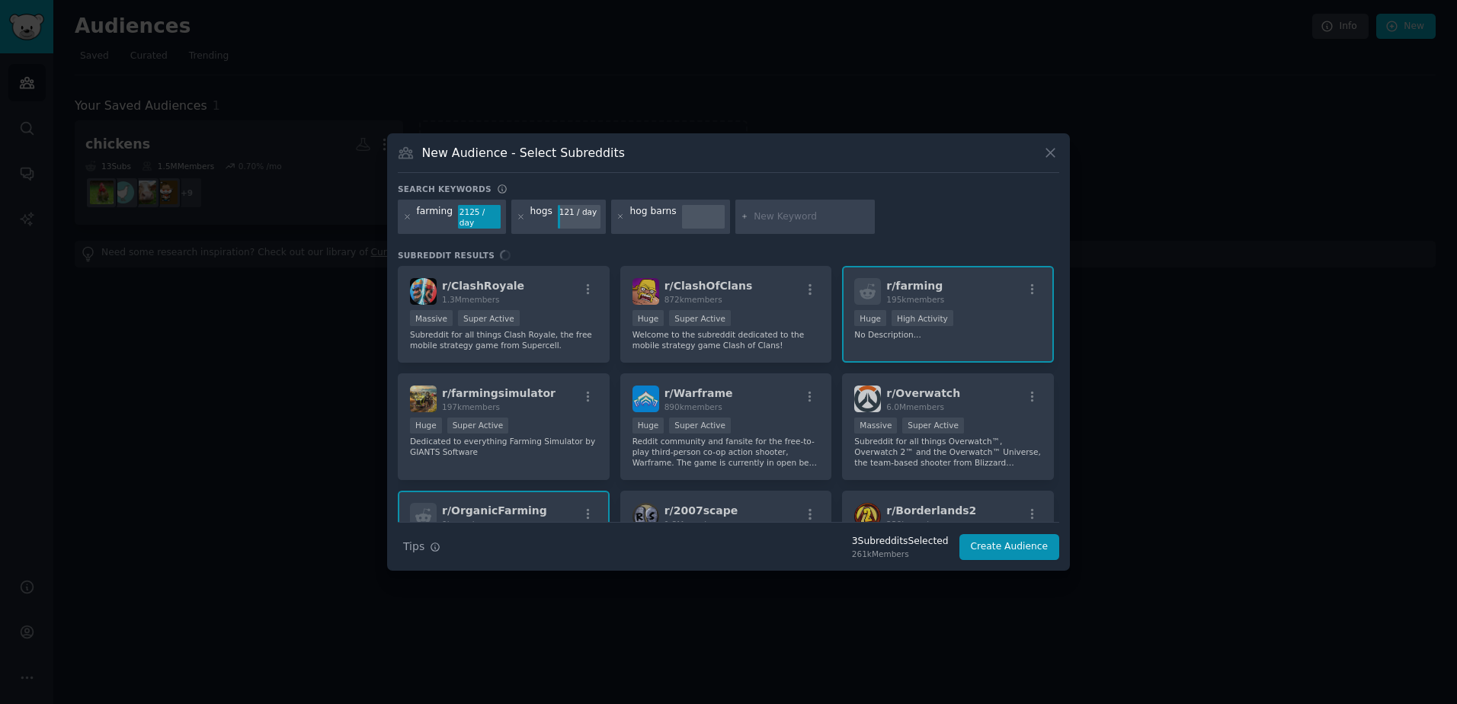
click at [682, 213] on div at bounding box center [703, 217] width 43 height 24
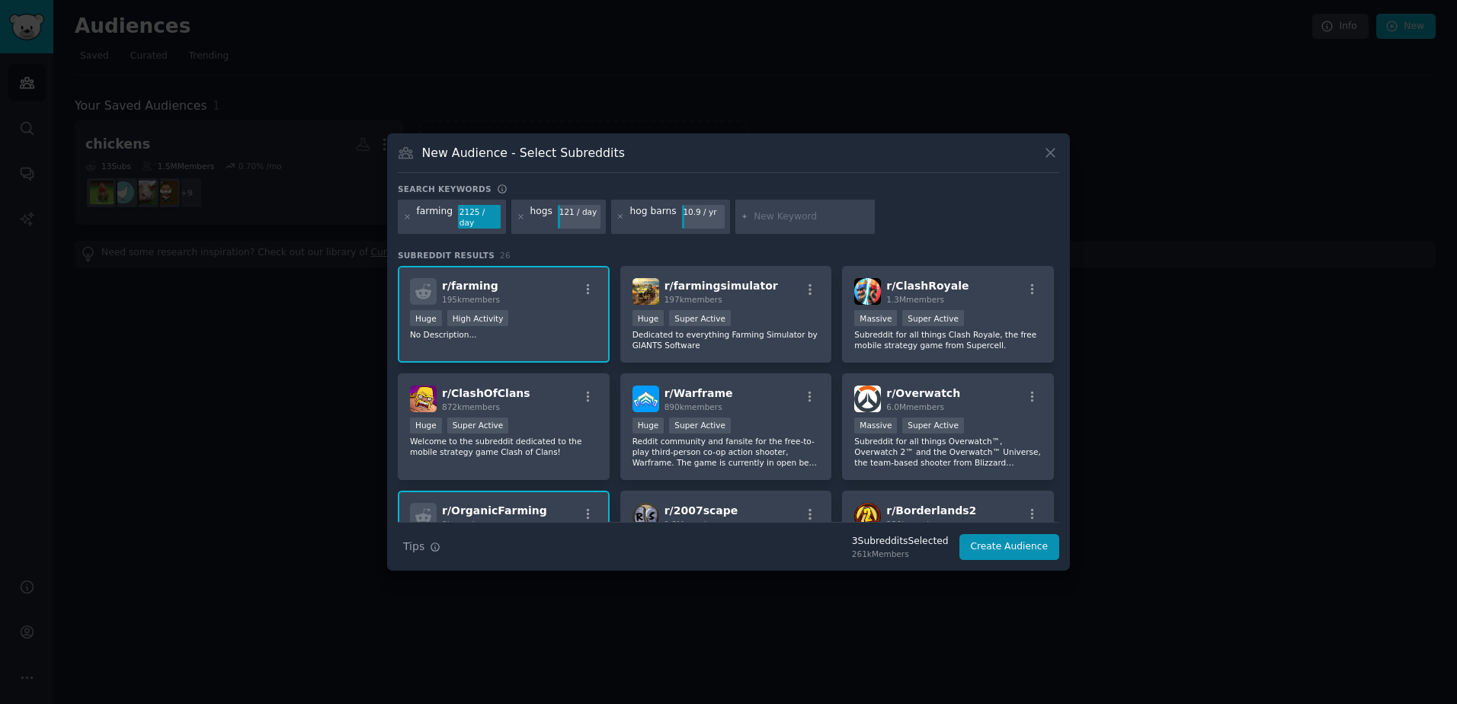
click at [801, 206] on div at bounding box center [805, 217] width 140 height 35
click at [789, 214] on input "text" at bounding box center [811, 217] width 116 height 14
type input "m"
type input "hog market"
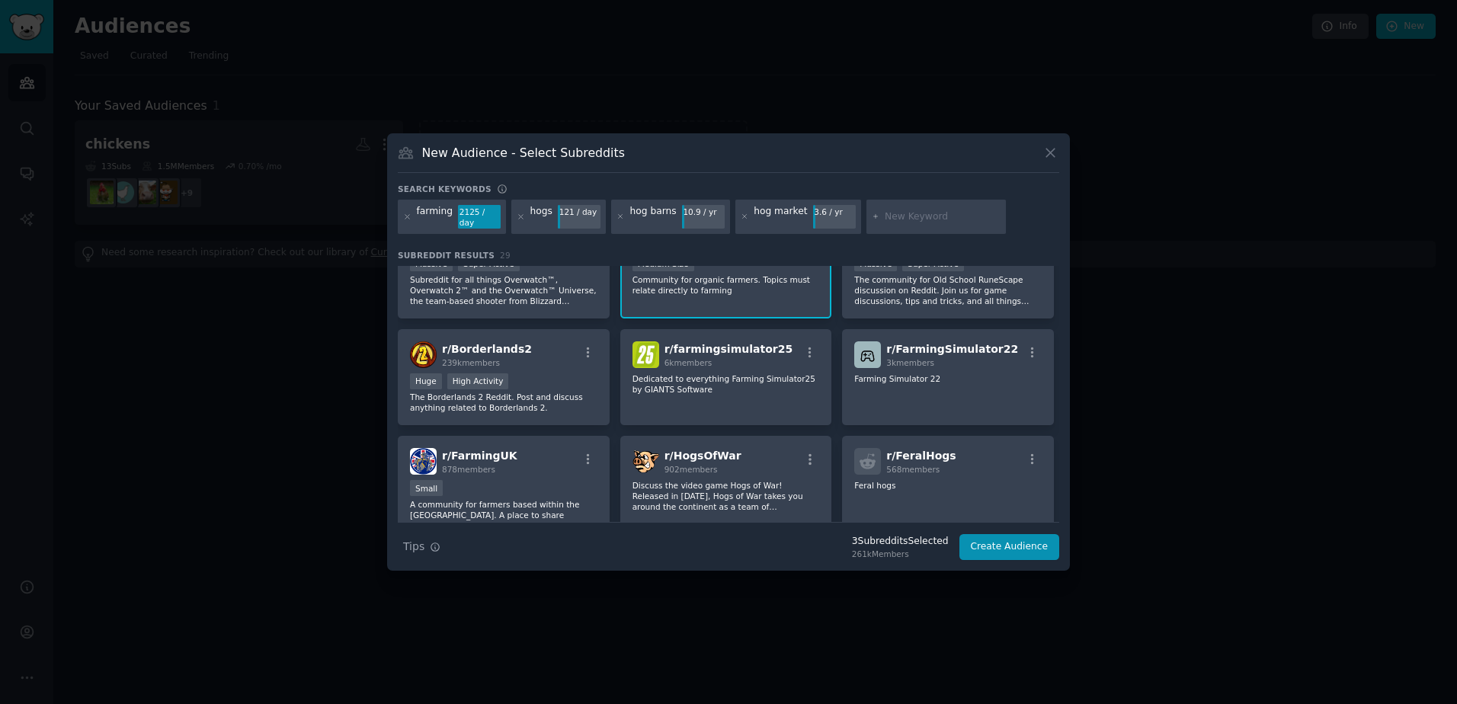
scroll to position [305, 0]
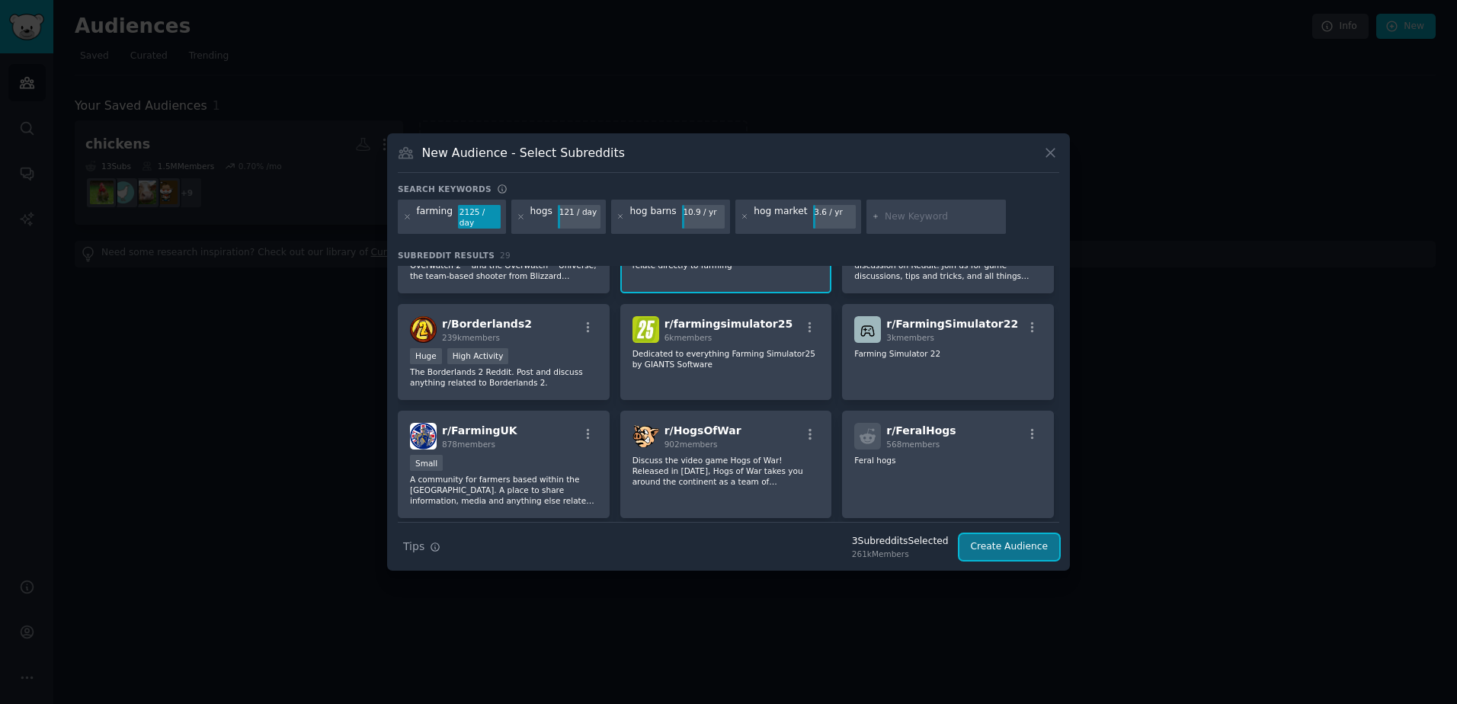
click at [1029, 540] on button "Create Audience" at bounding box center [1009, 547] width 101 height 26
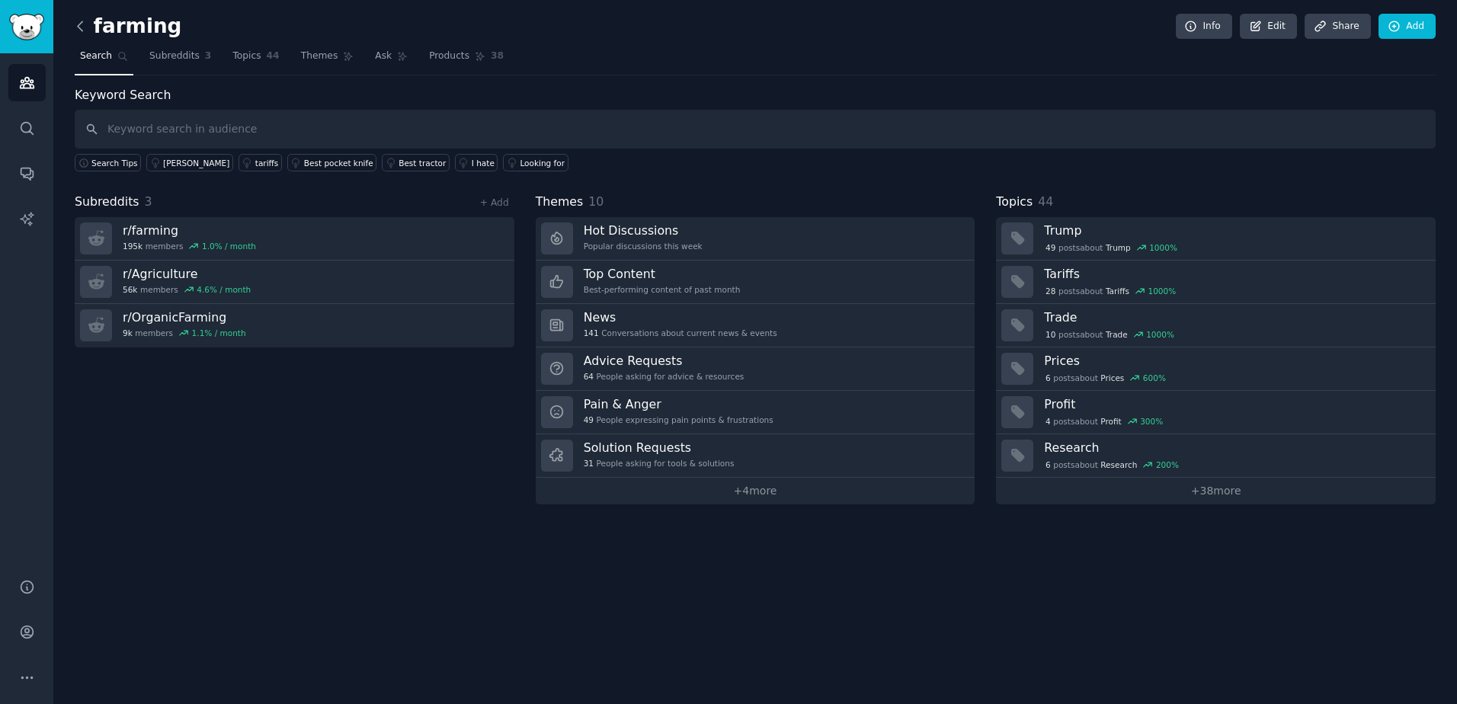
click at [83, 26] on icon at bounding box center [80, 26] width 16 height 16
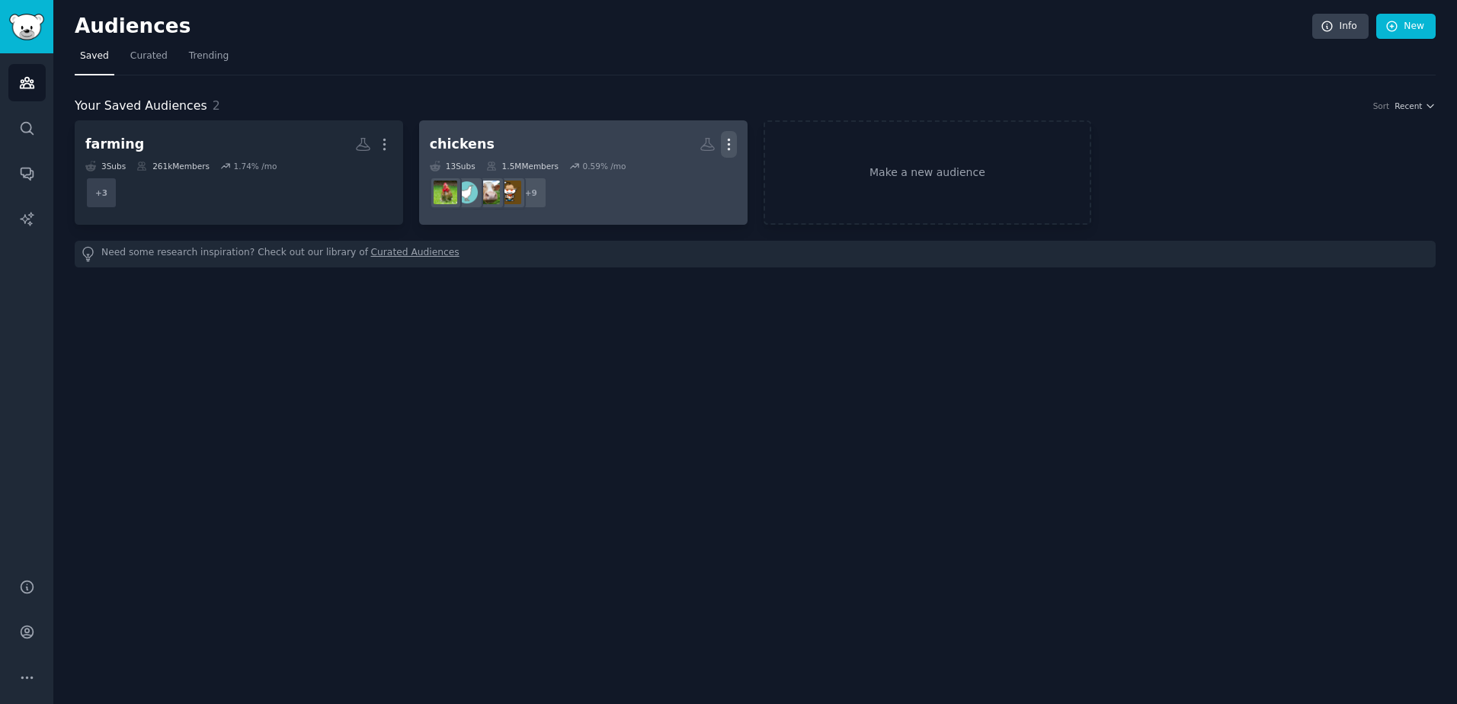
click at [723, 144] on icon "button" at bounding box center [729, 144] width 16 height 16
click at [670, 153] on link "View" at bounding box center [676, 150] width 72 height 32
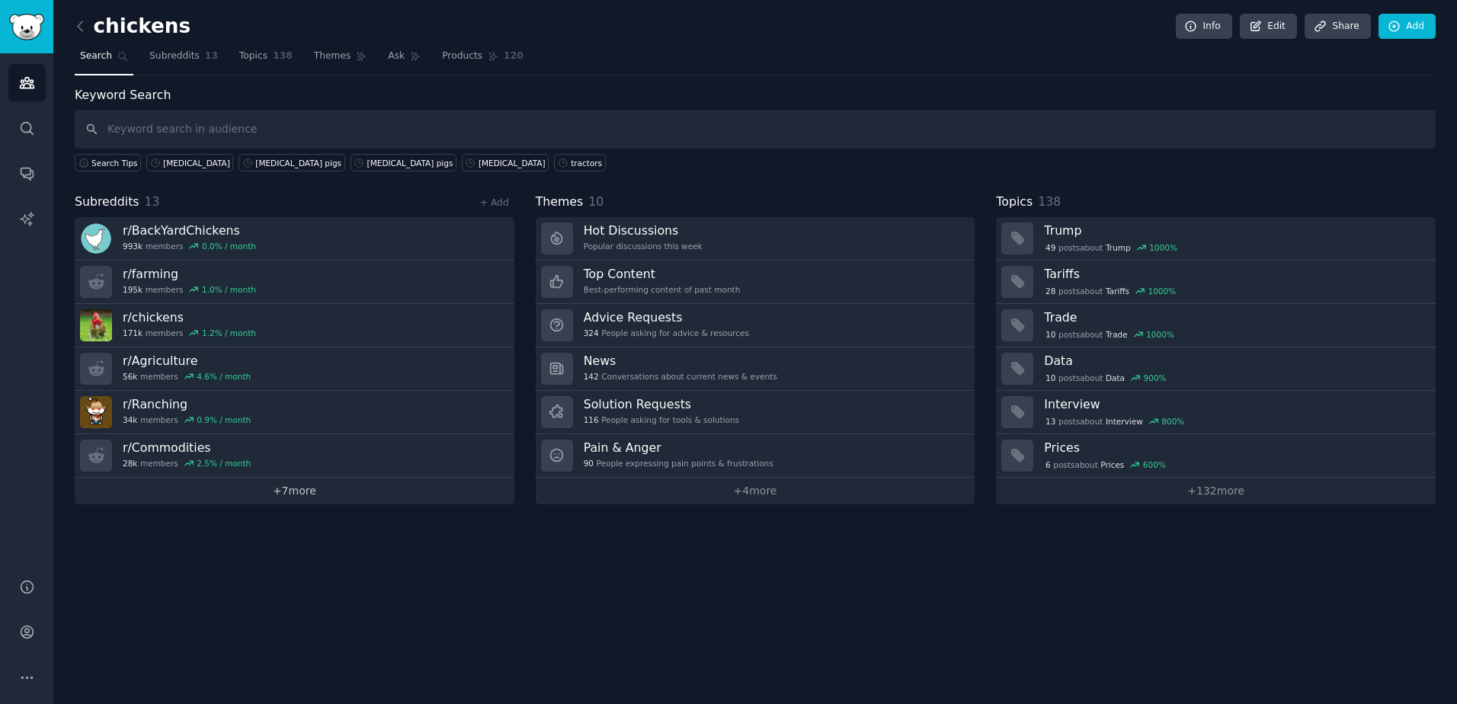
click at [283, 496] on link "+ 7 more" at bounding box center [295, 491] width 440 height 27
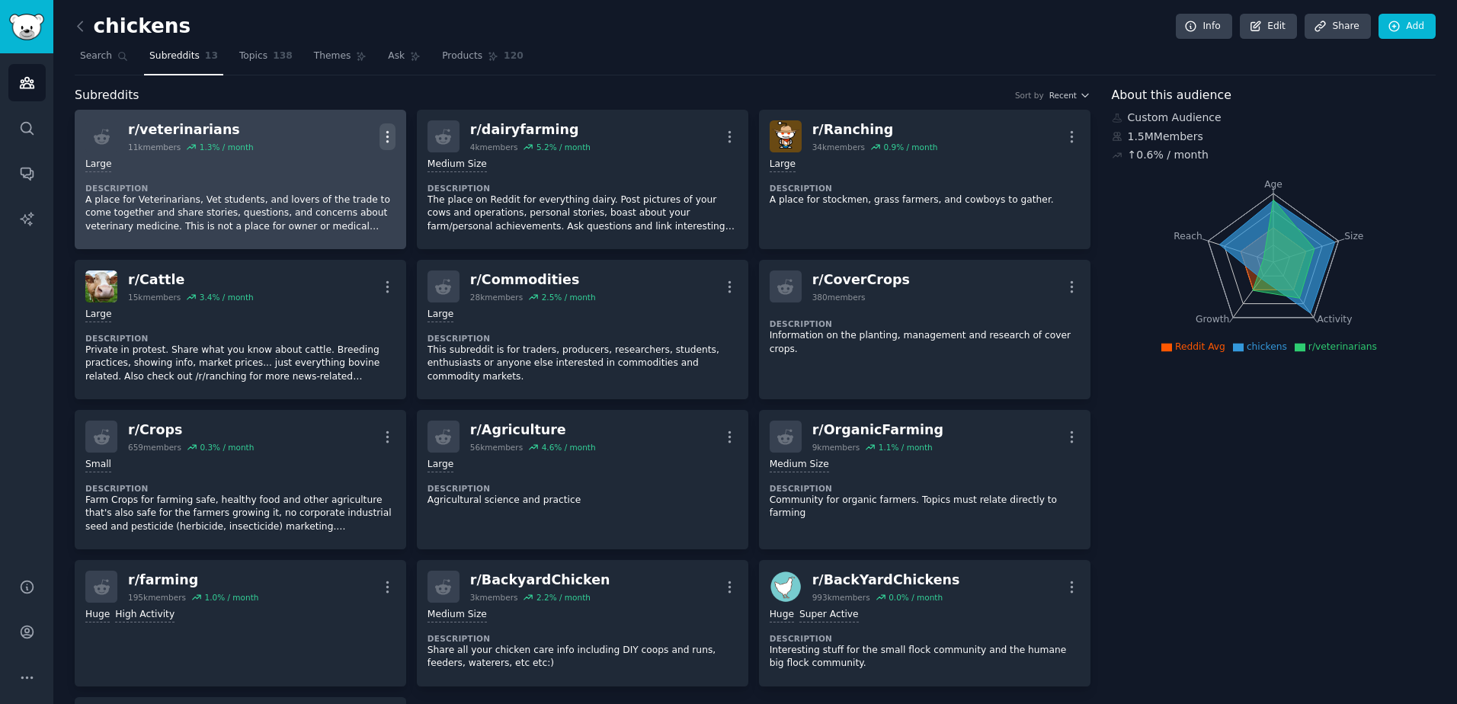
click at [385, 135] on icon "button" at bounding box center [387, 137] width 16 height 16
click at [312, 200] on p "Delete" at bounding box center [327, 195] width 35 height 16
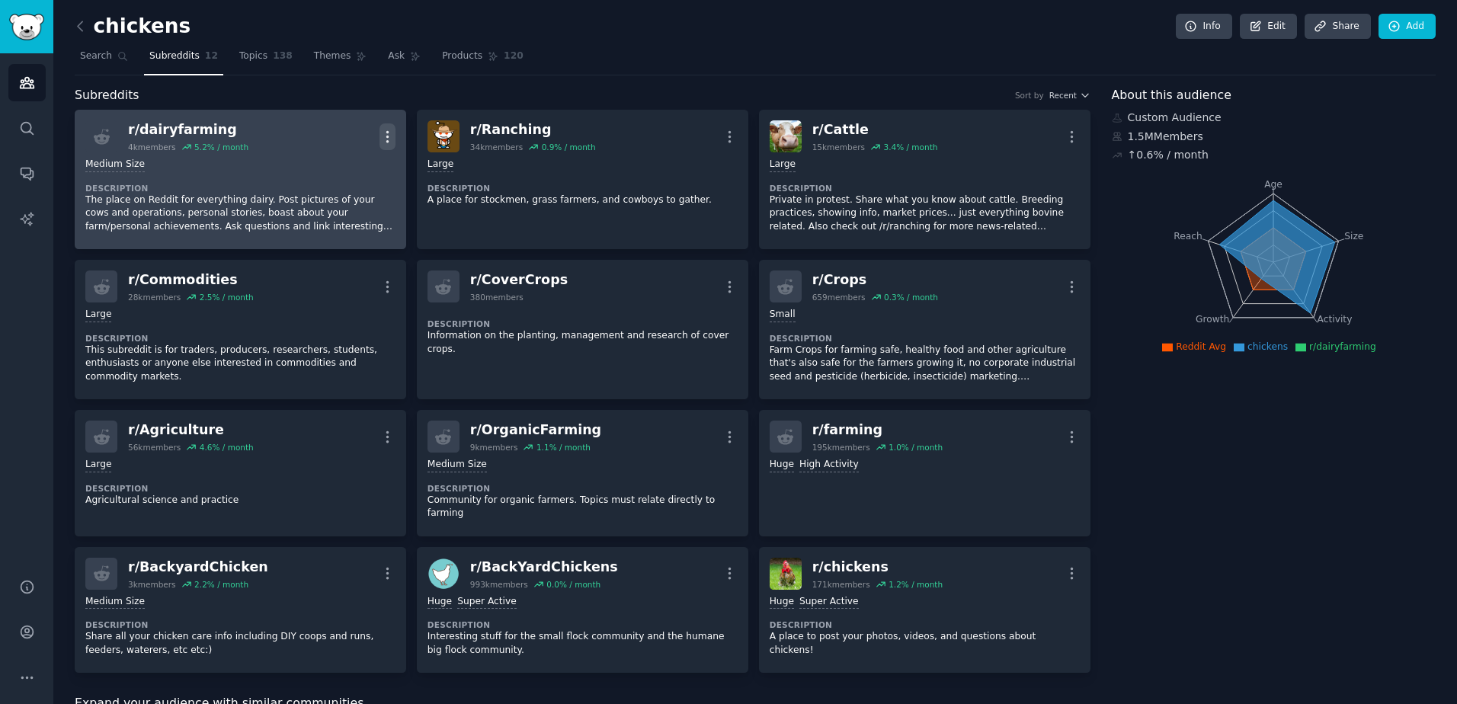
click at [382, 129] on icon "button" at bounding box center [387, 137] width 16 height 16
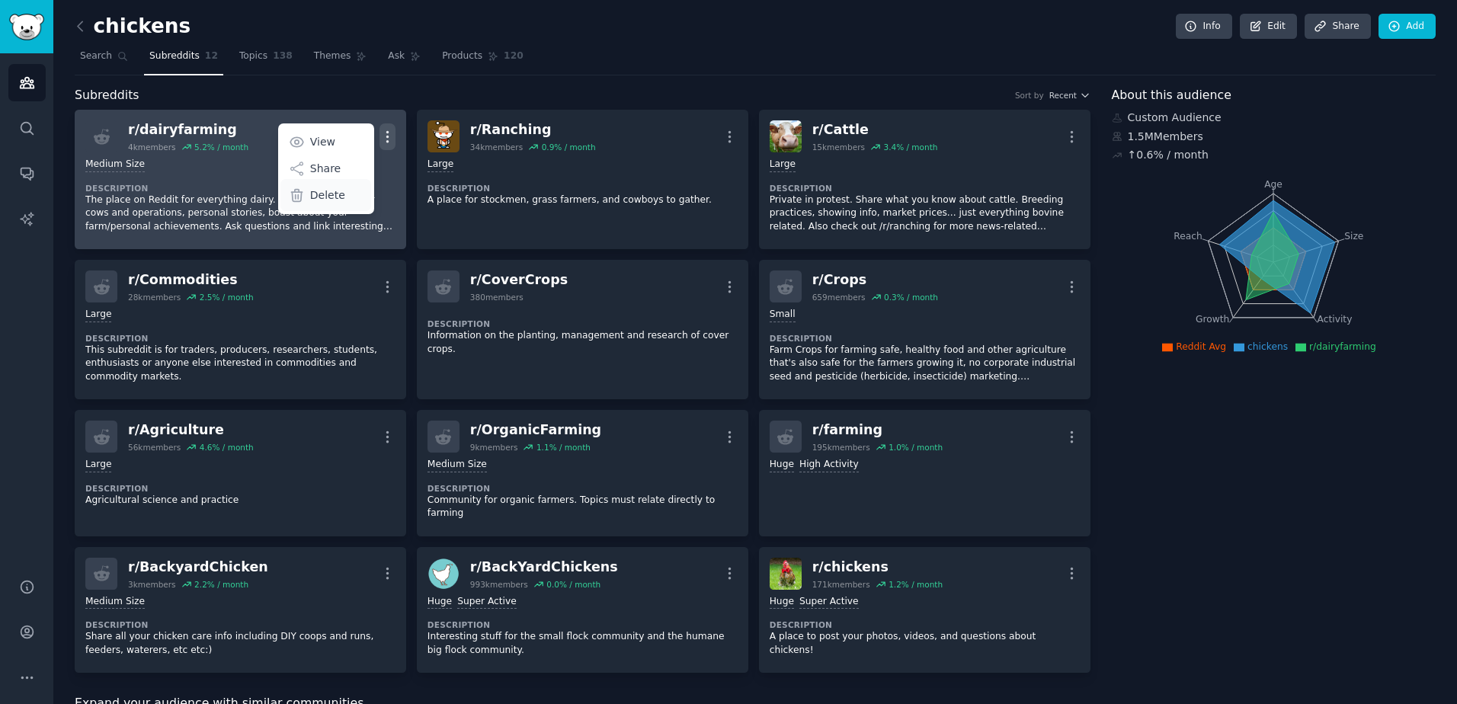
click at [312, 193] on p "Delete" at bounding box center [327, 195] width 35 height 16
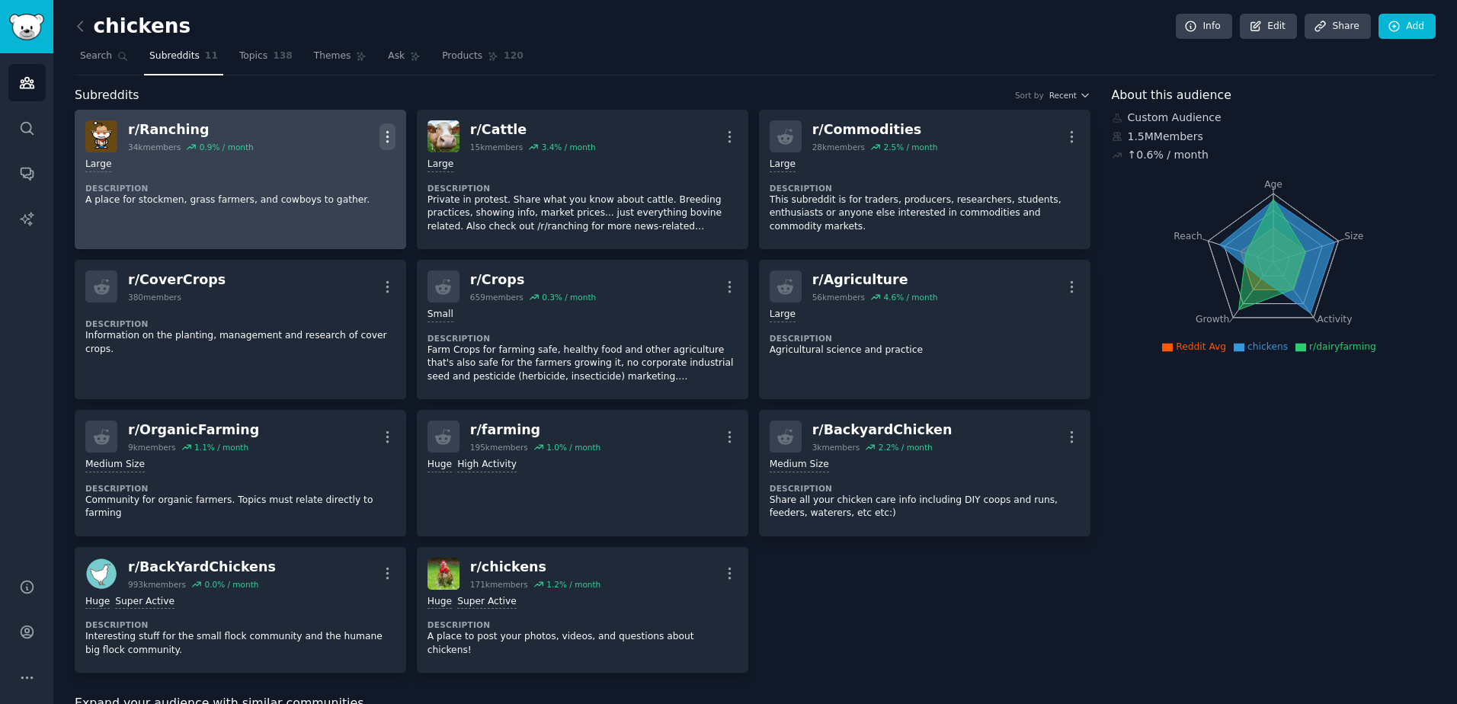
click at [385, 139] on icon "button" at bounding box center [387, 137] width 16 height 16
click at [342, 195] on div "Delete" at bounding box center [325, 195] width 91 height 32
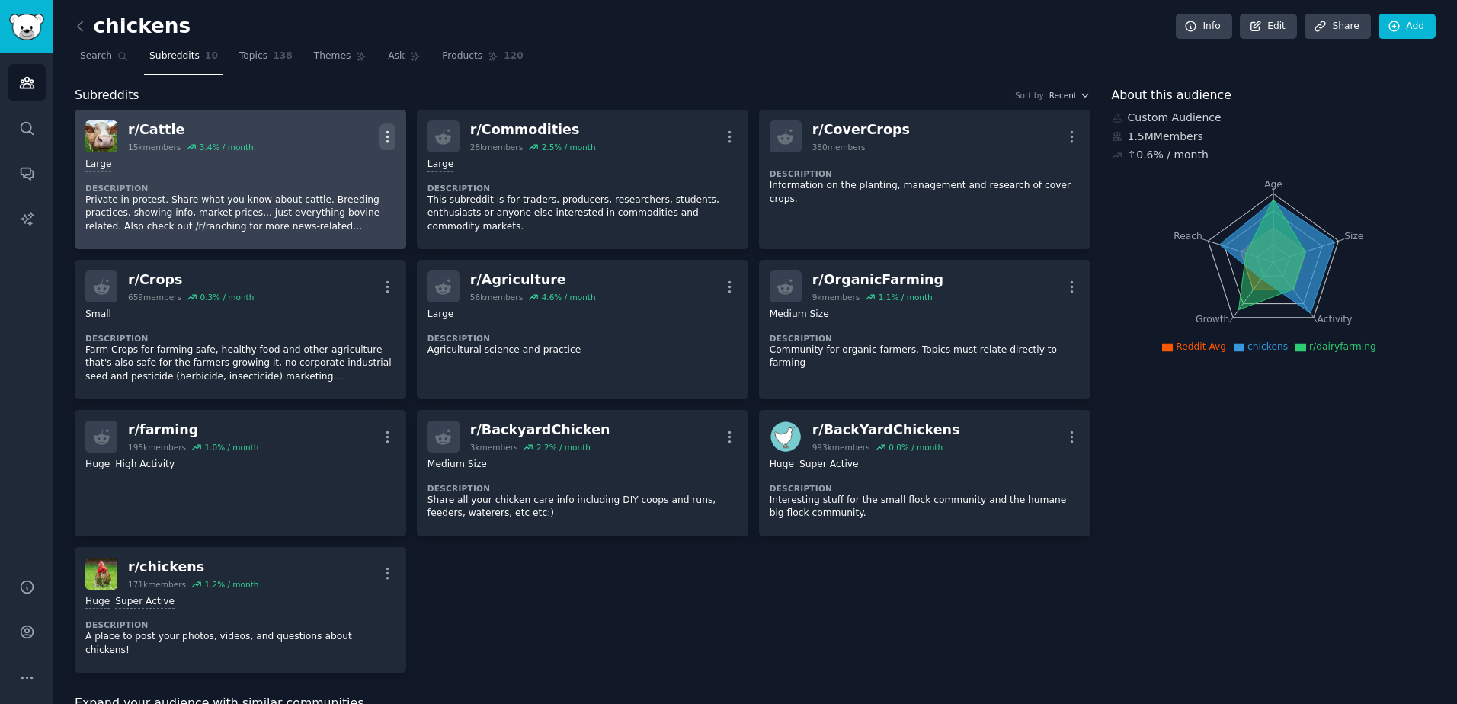
click at [379, 133] on icon "button" at bounding box center [387, 137] width 16 height 16
click at [325, 196] on p "Delete" at bounding box center [327, 195] width 35 height 16
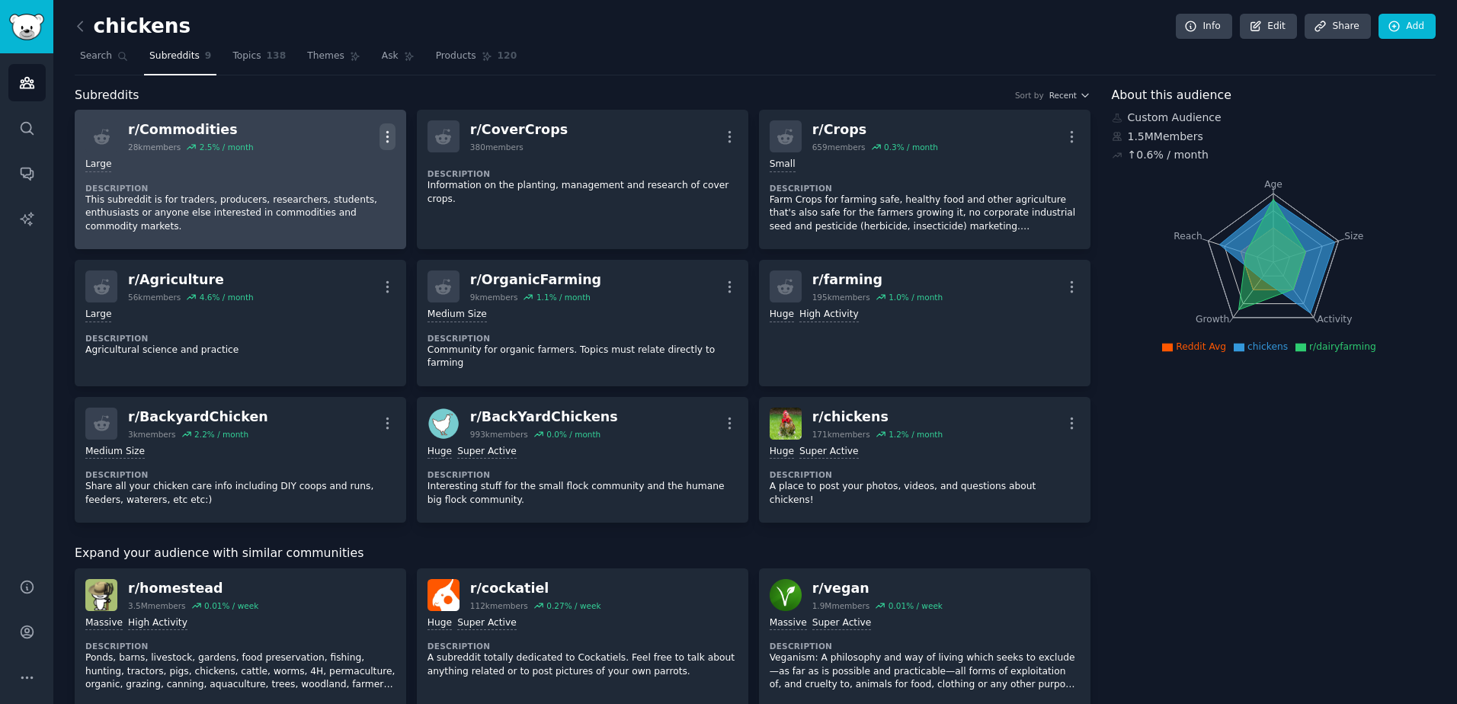
click at [382, 133] on icon "button" at bounding box center [387, 137] width 16 height 16
click at [360, 197] on div "Delete" at bounding box center [325, 195] width 91 height 32
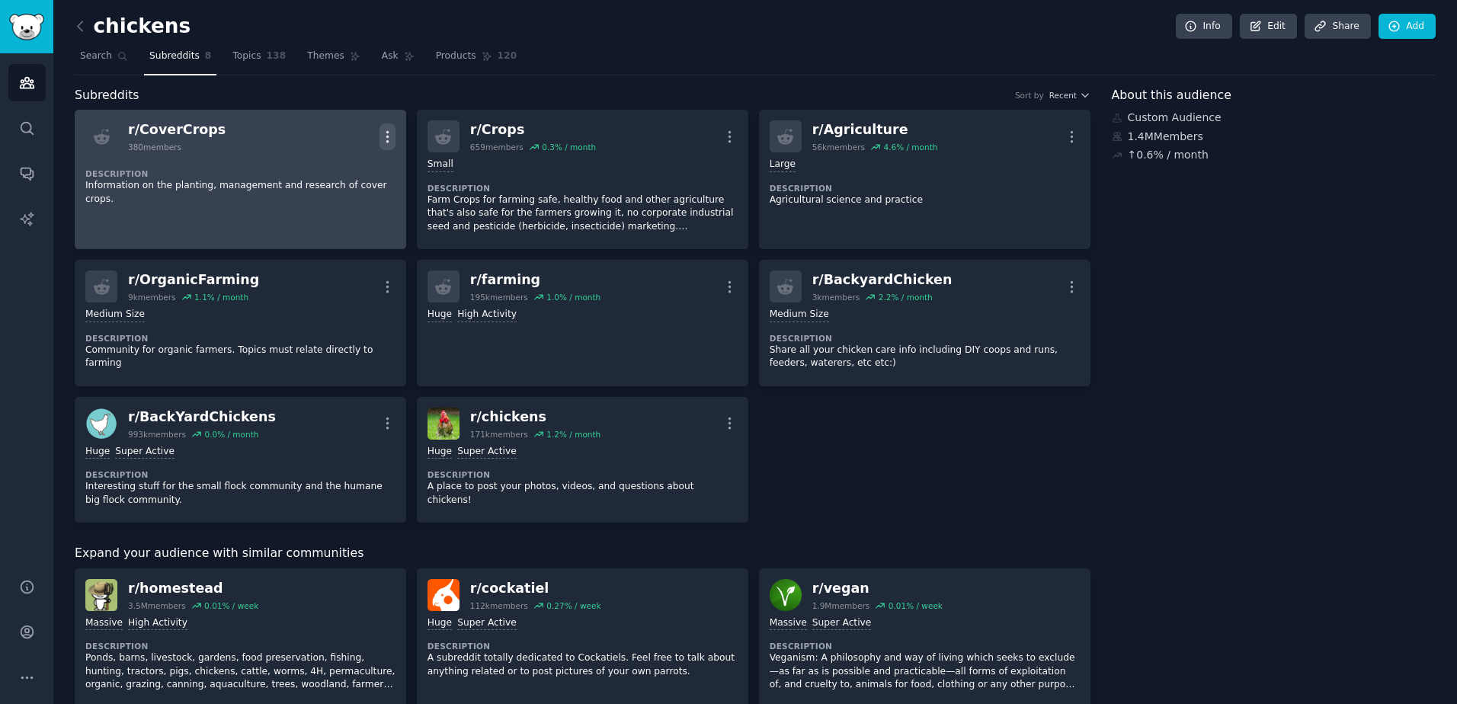
click at [383, 134] on icon "button" at bounding box center [387, 137] width 16 height 16
click at [324, 176] on p "Delete" at bounding box center [327, 169] width 35 height 16
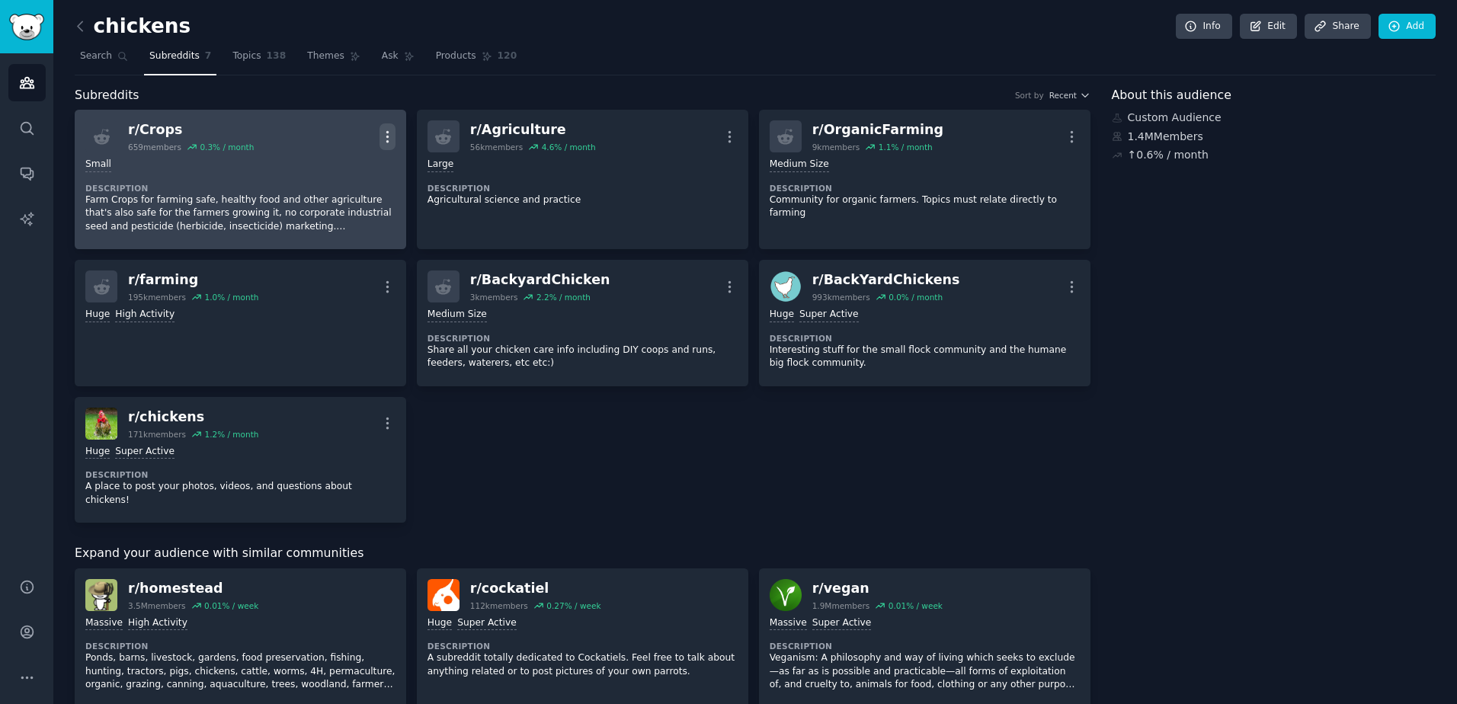
click at [386, 136] on icon "button" at bounding box center [387, 136] width 2 height 11
click at [357, 197] on div "Delete" at bounding box center [325, 195] width 91 height 32
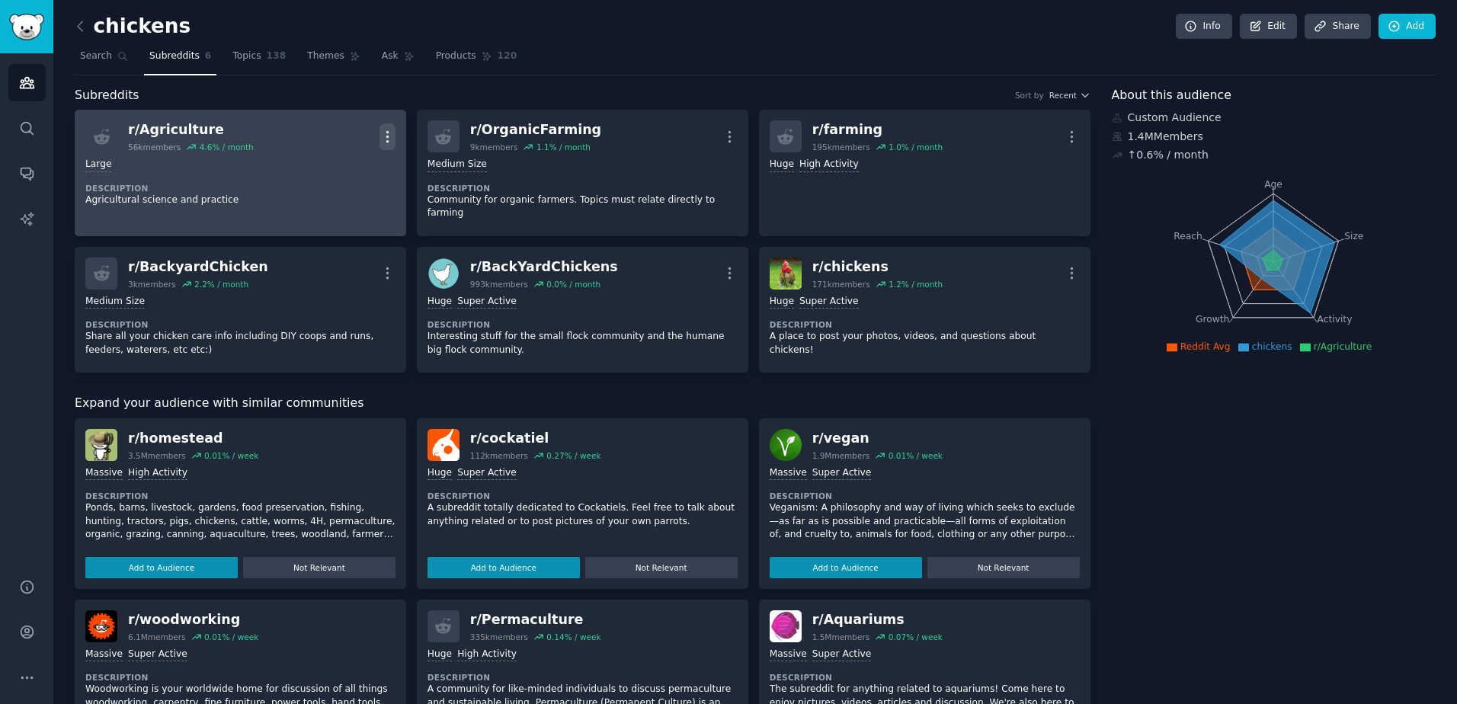
click at [383, 136] on icon "button" at bounding box center [387, 137] width 16 height 16
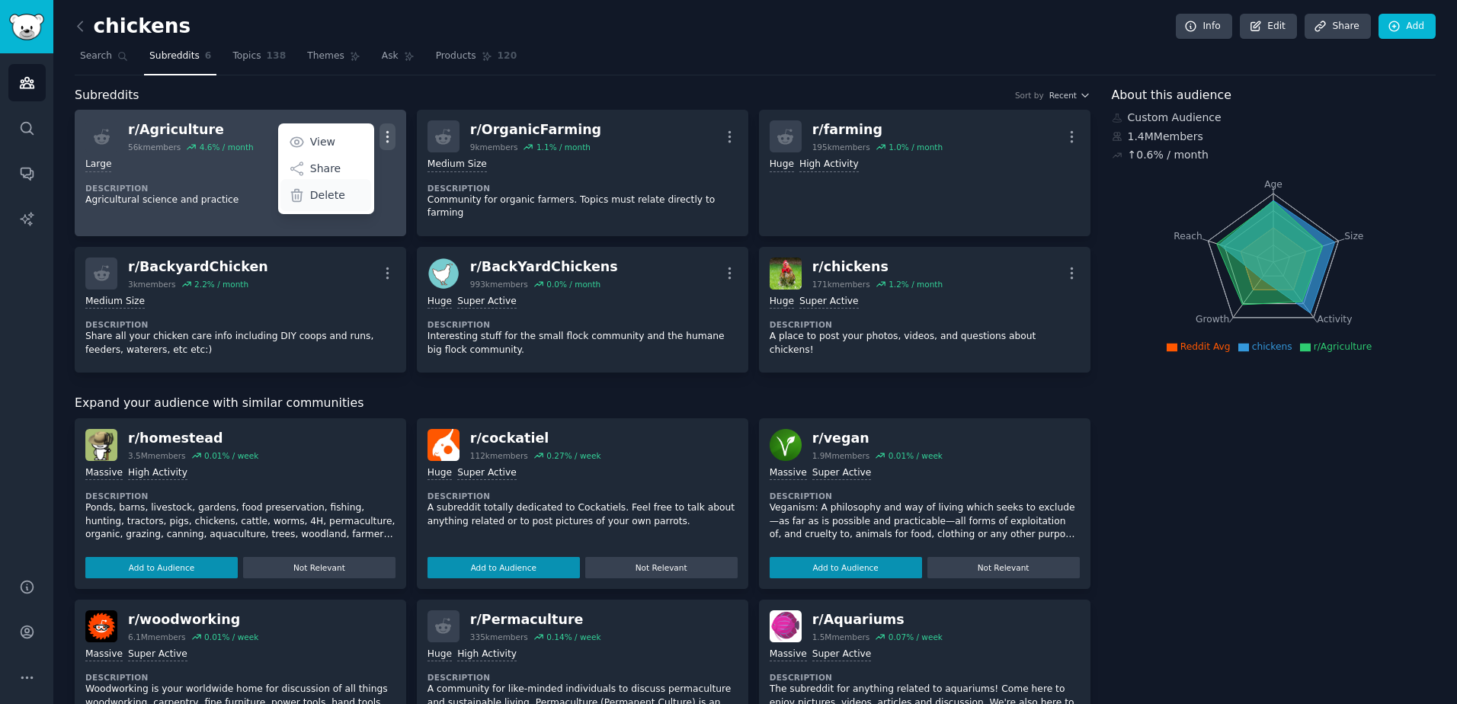
click at [337, 199] on p "Delete" at bounding box center [327, 195] width 35 height 16
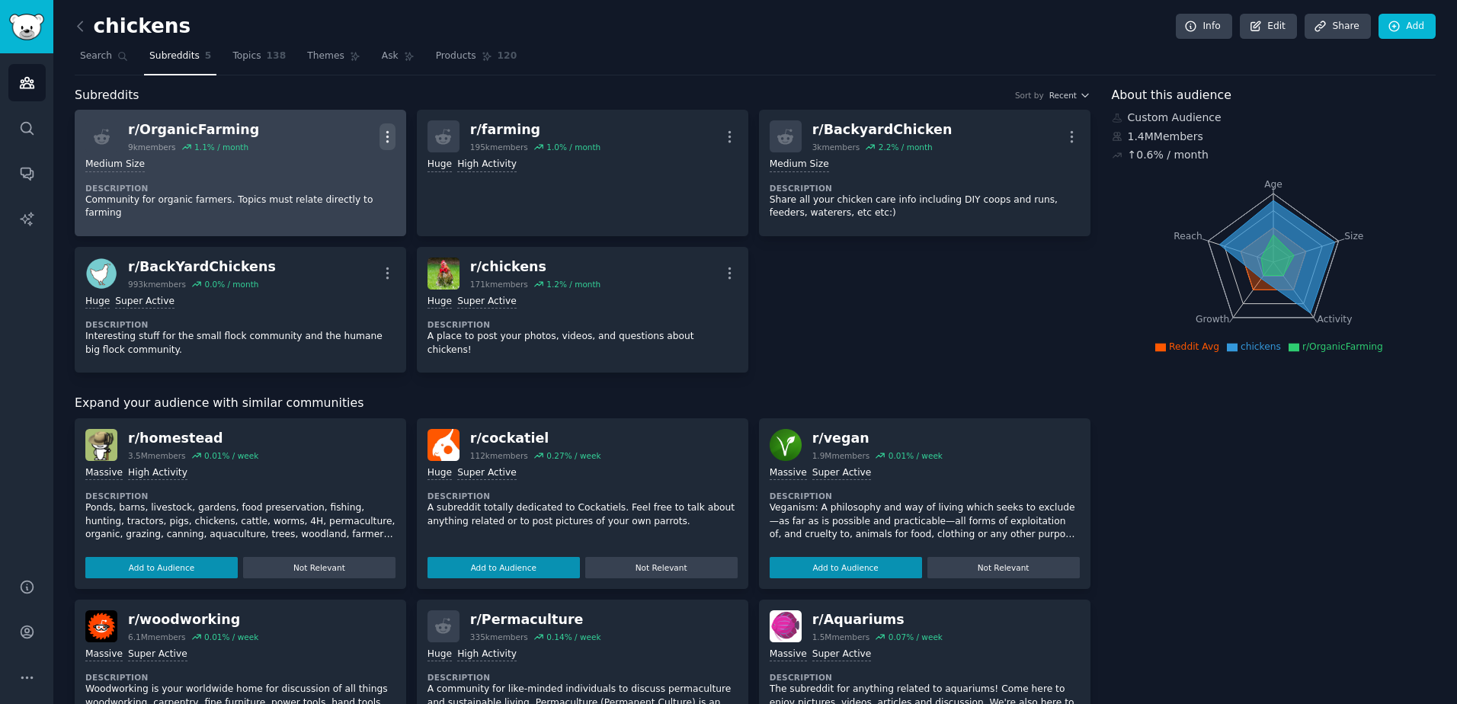
click at [387, 133] on icon "button" at bounding box center [387, 137] width 16 height 16
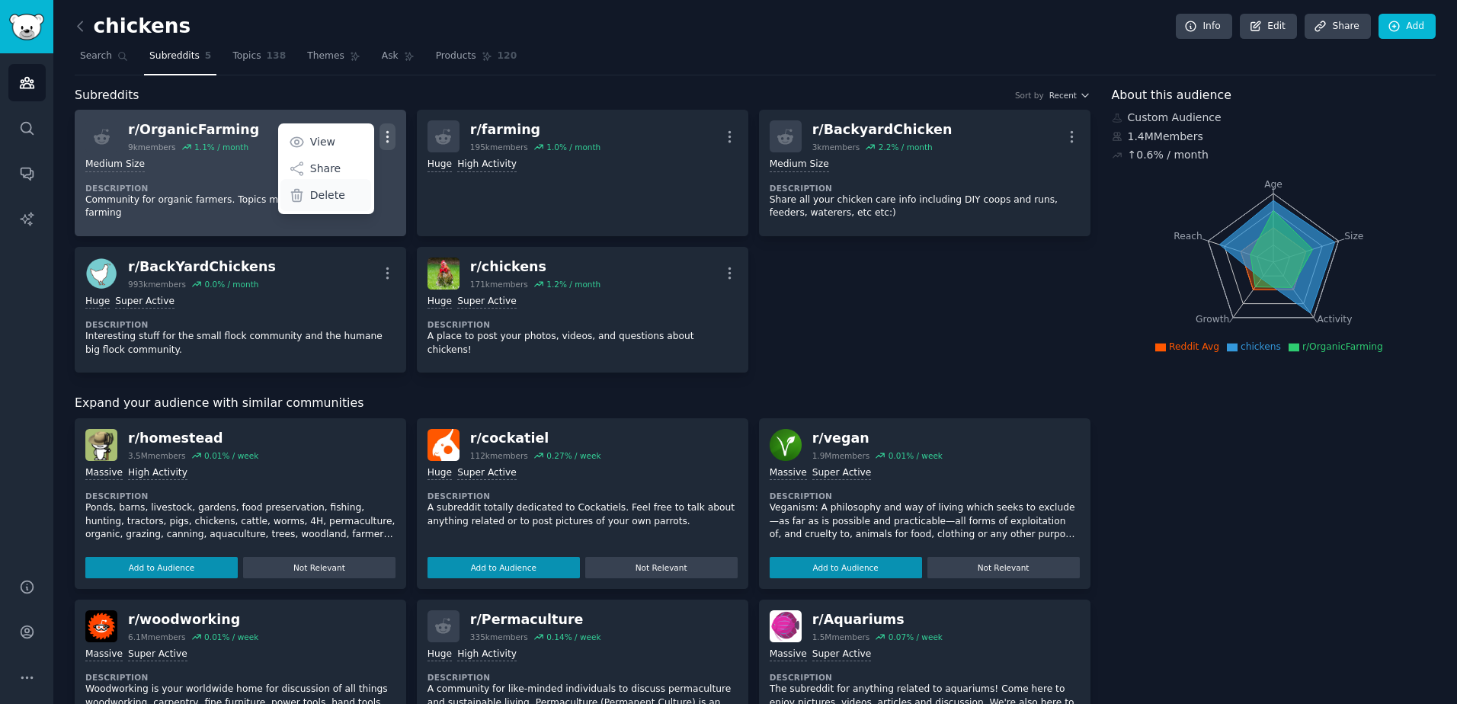
click at [351, 199] on div "Delete" at bounding box center [325, 195] width 91 height 32
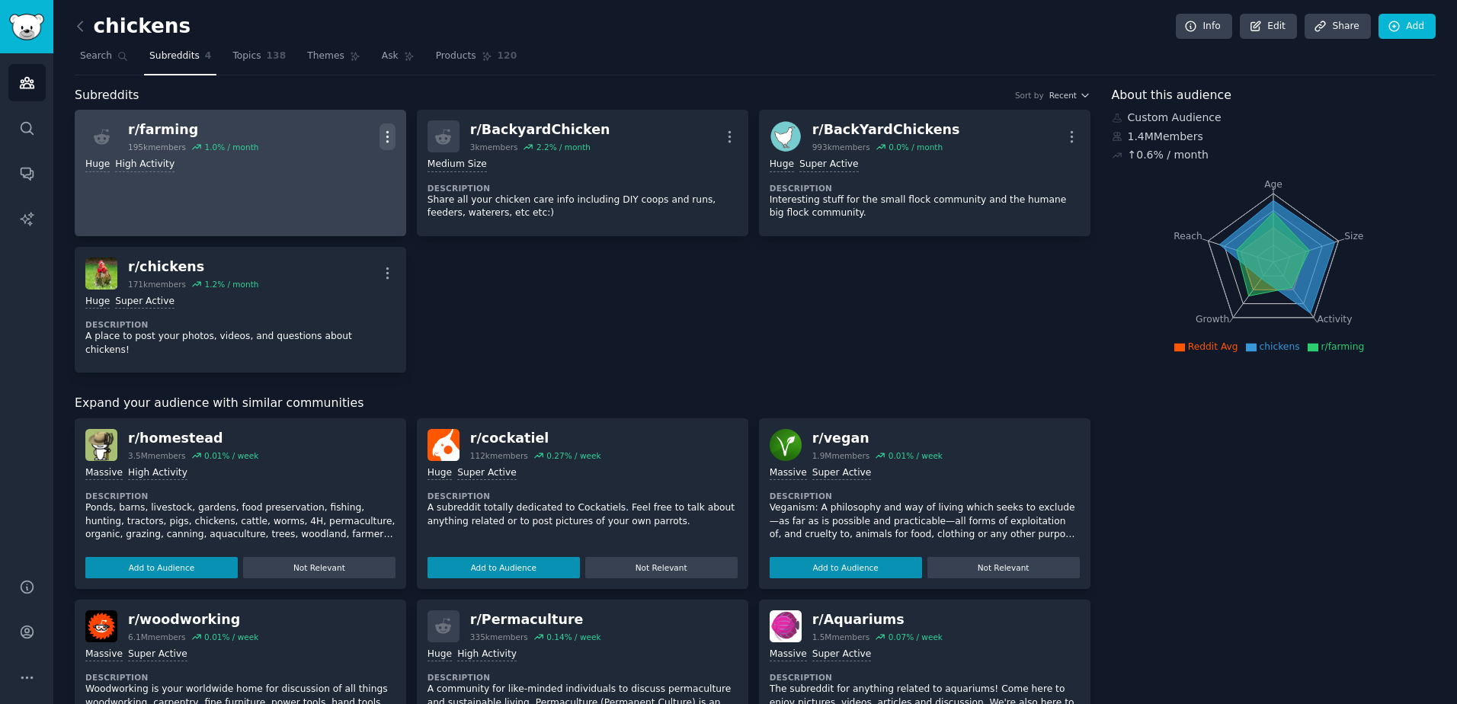
click at [391, 137] on icon "button" at bounding box center [387, 137] width 16 height 16
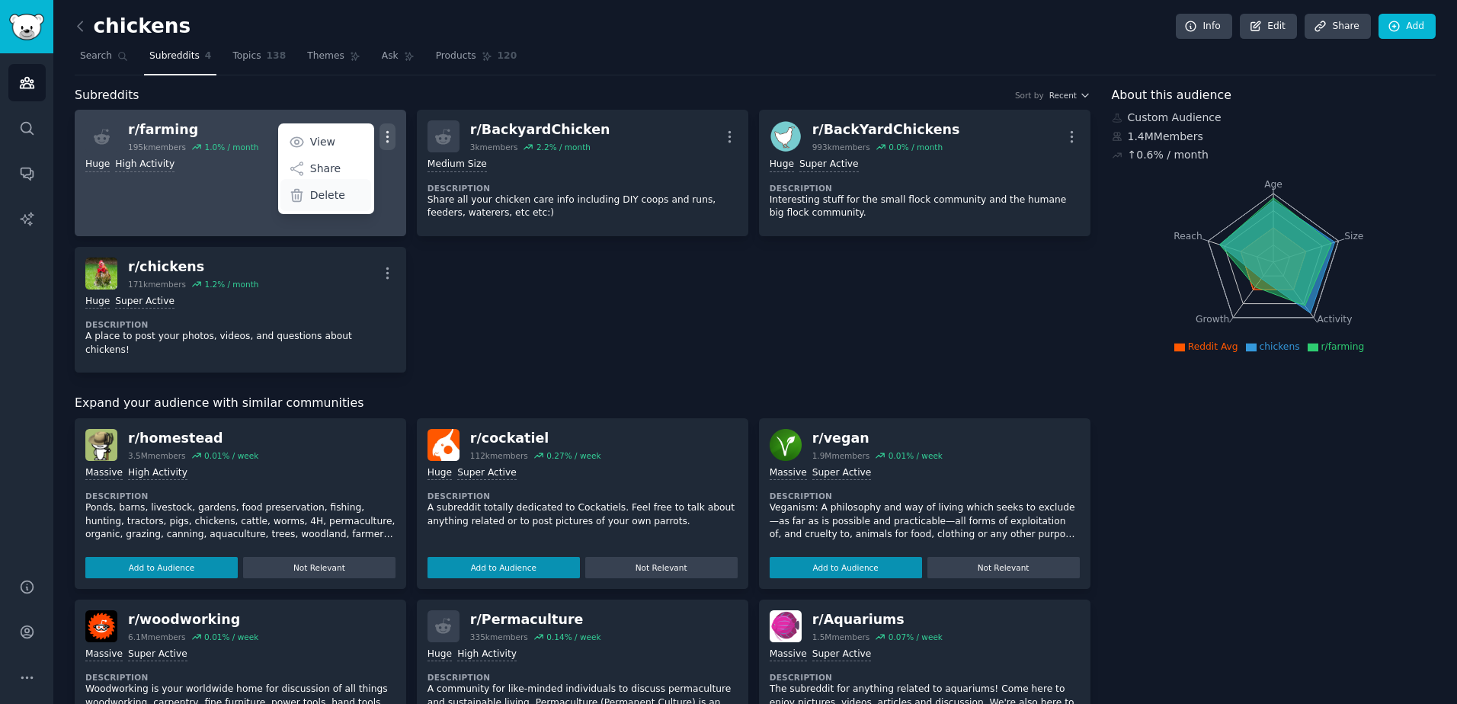
click at [345, 197] on div "Delete" at bounding box center [325, 195] width 91 height 32
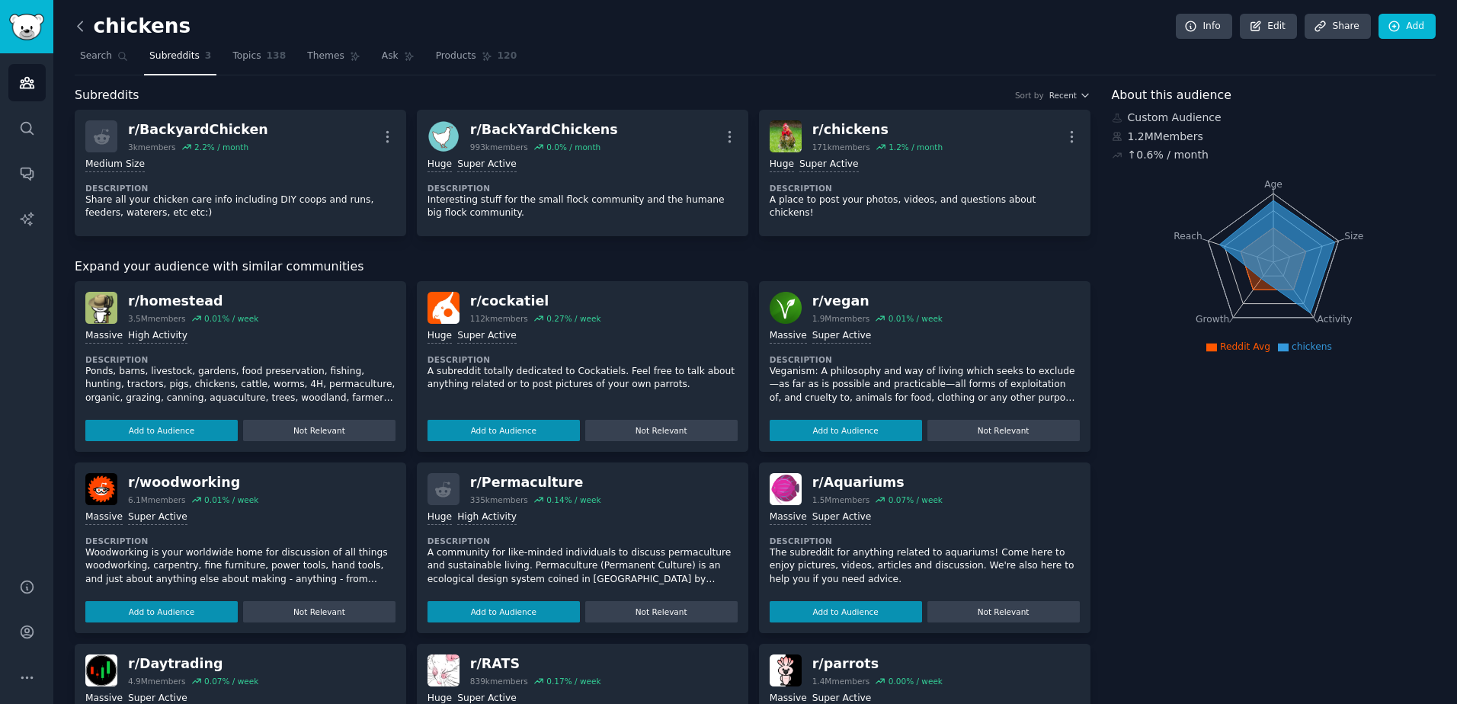
click at [88, 23] on icon at bounding box center [80, 26] width 16 height 16
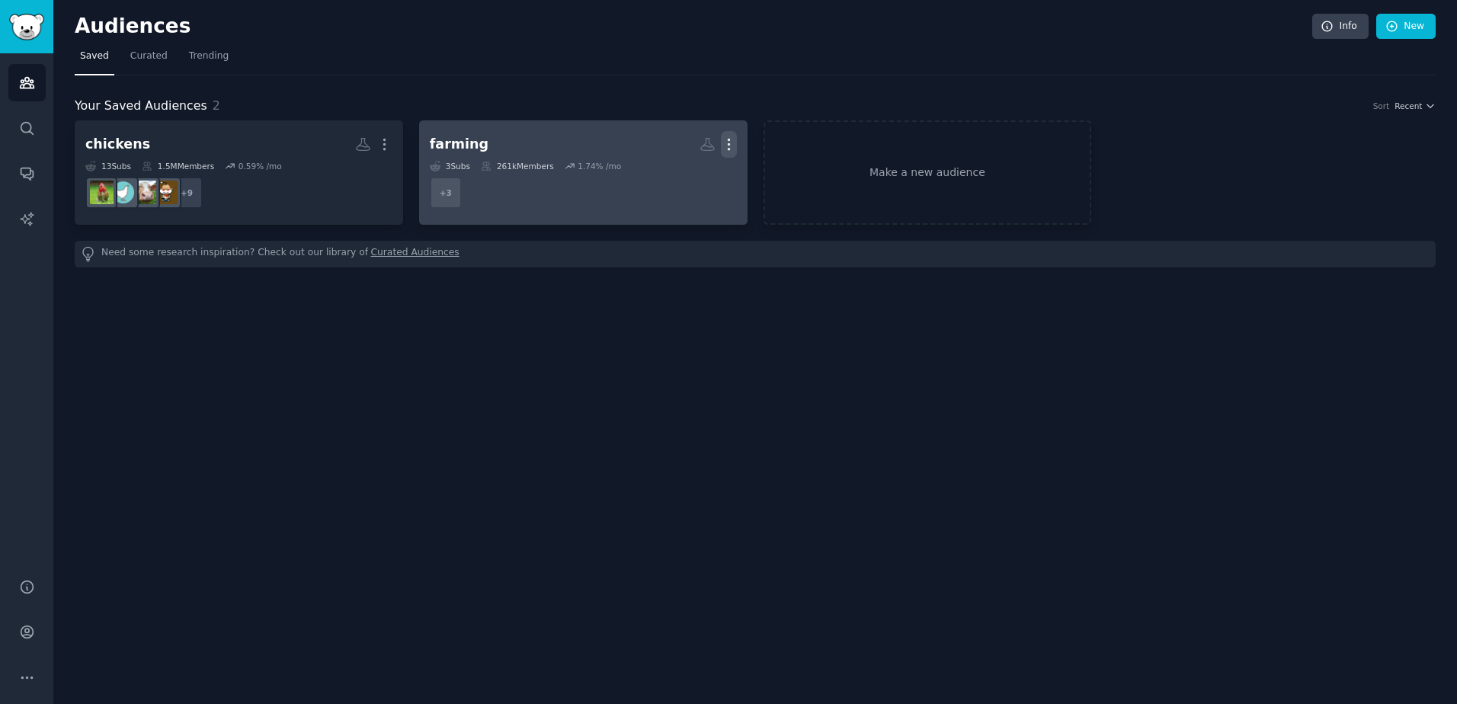
click at [734, 136] on icon "button" at bounding box center [729, 144] width 16 height 16
click at [683, 149] on p "View" at bounding box center [682, 150] width 25 height 16
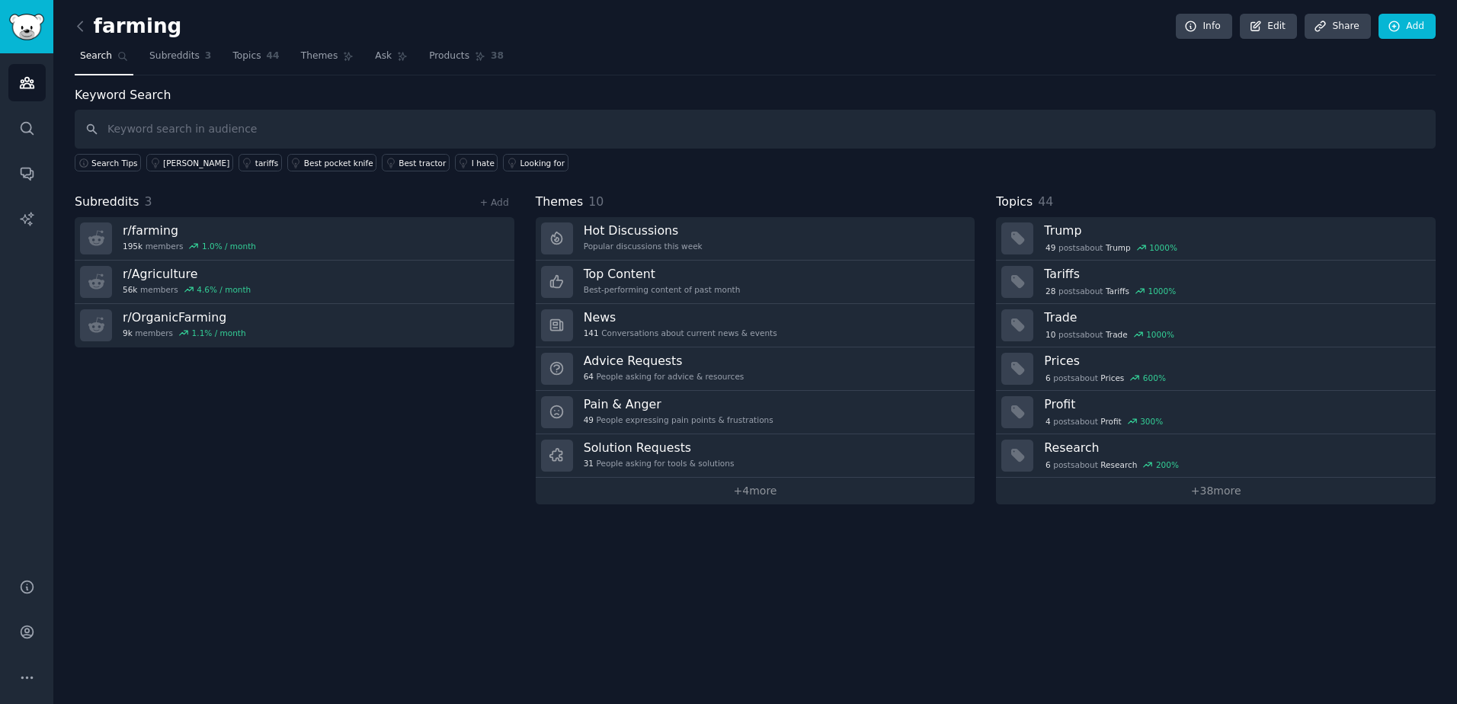
click at [155, 24] on h2 "farming" at bounding box center [128, 26] width 107 height 24
click at [180, 26] on div "farming Info Edit Share Add" at bounding box center [755, 29] width 1361 height 31
click at [170, 30] on div "farming Info Edit Share Add" at bounding box center [755, 29] width 1361 height 31
click at [136, 31] on h2 "farming" at bounding box center [128, 26] width 107 height 24
click at [500, 199] on link "+ Add" at bounding box center [494, 202] width 29 height 11
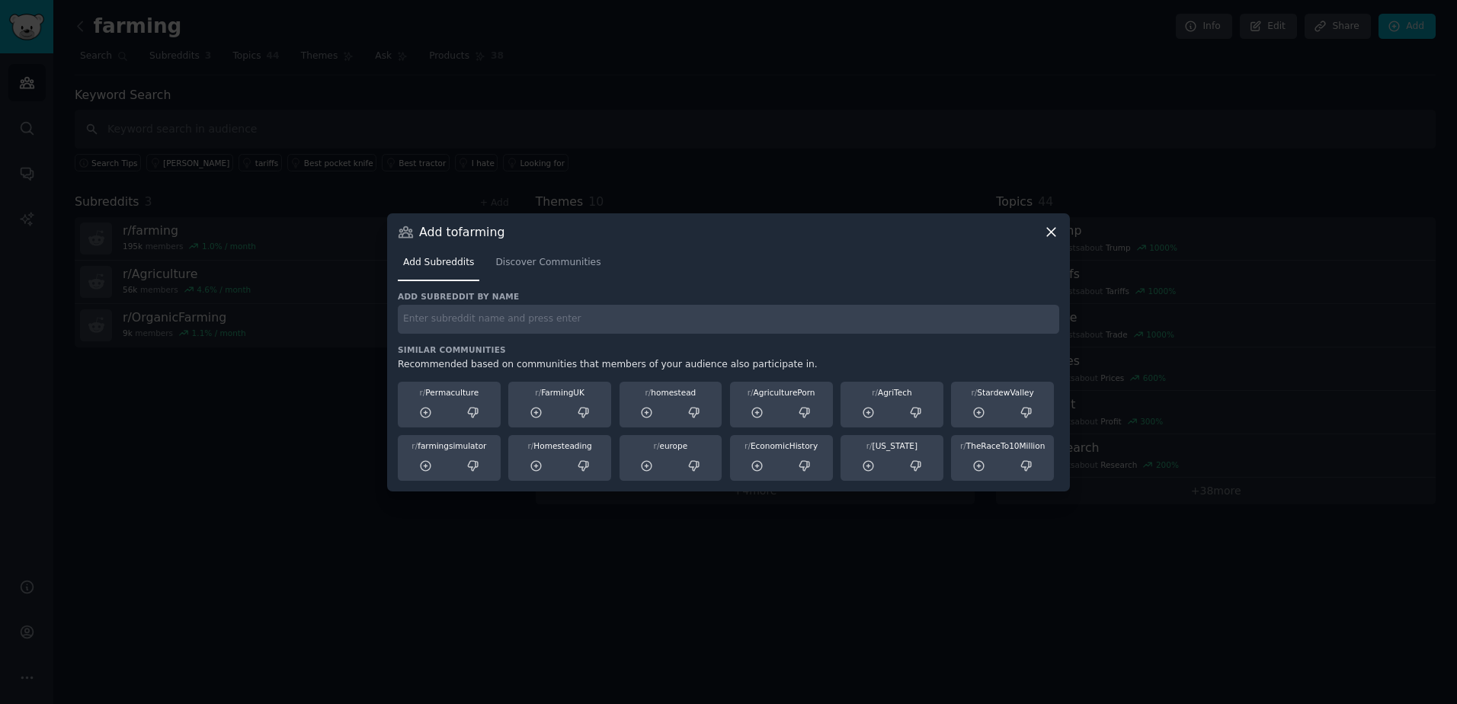
click at [499, 334] on div "Add subreddit by name Similar Communities Recommended based on communities that…" at bounding box center [728, 386] width 661 height 190
click at [497, 318] on input "text" at bounding box center [728, 320] width 661 height 30
click at [516, 253] on link "Discover Communities" at bounding box center [548, 266] width 116 height 31
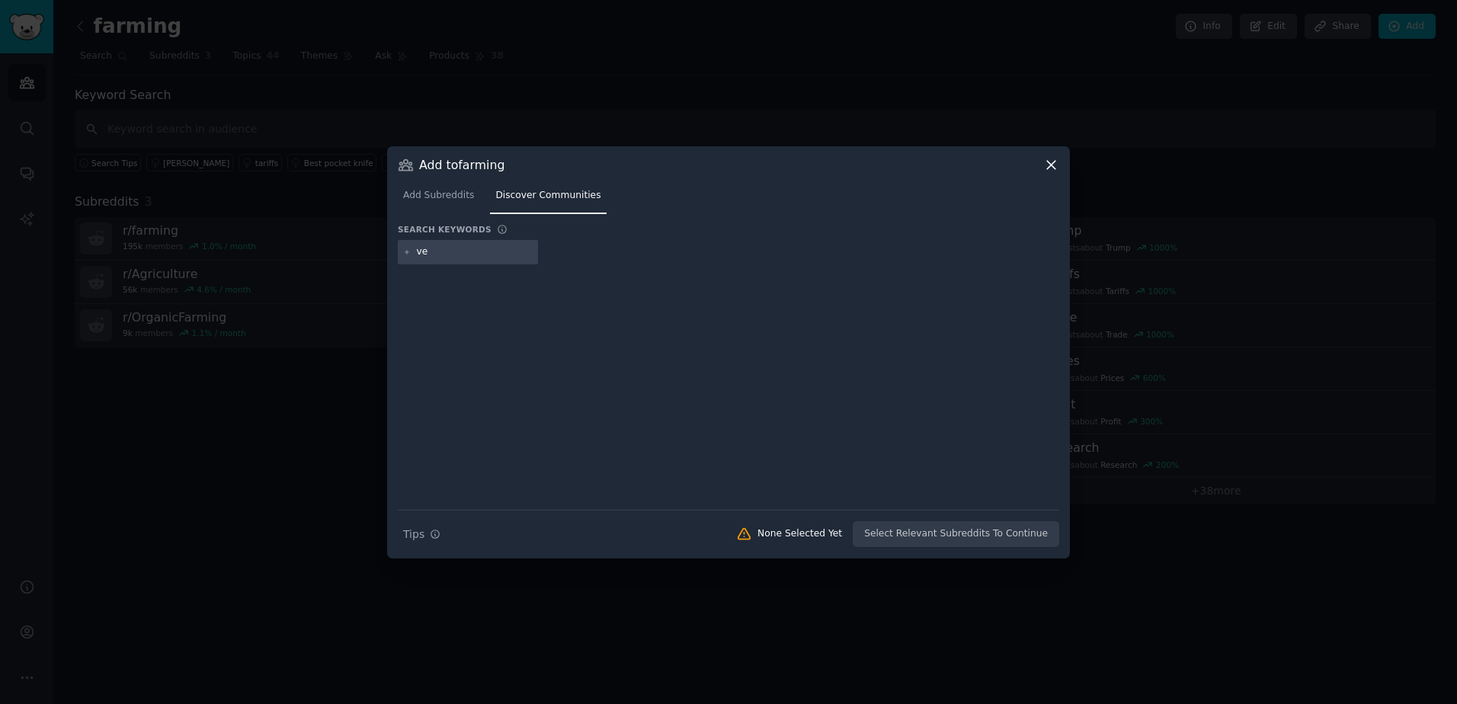
type input "v"
type input "livestock vet"
click at [574, 253] on input "text" at bounding box center [611, 252] width 116 height 14
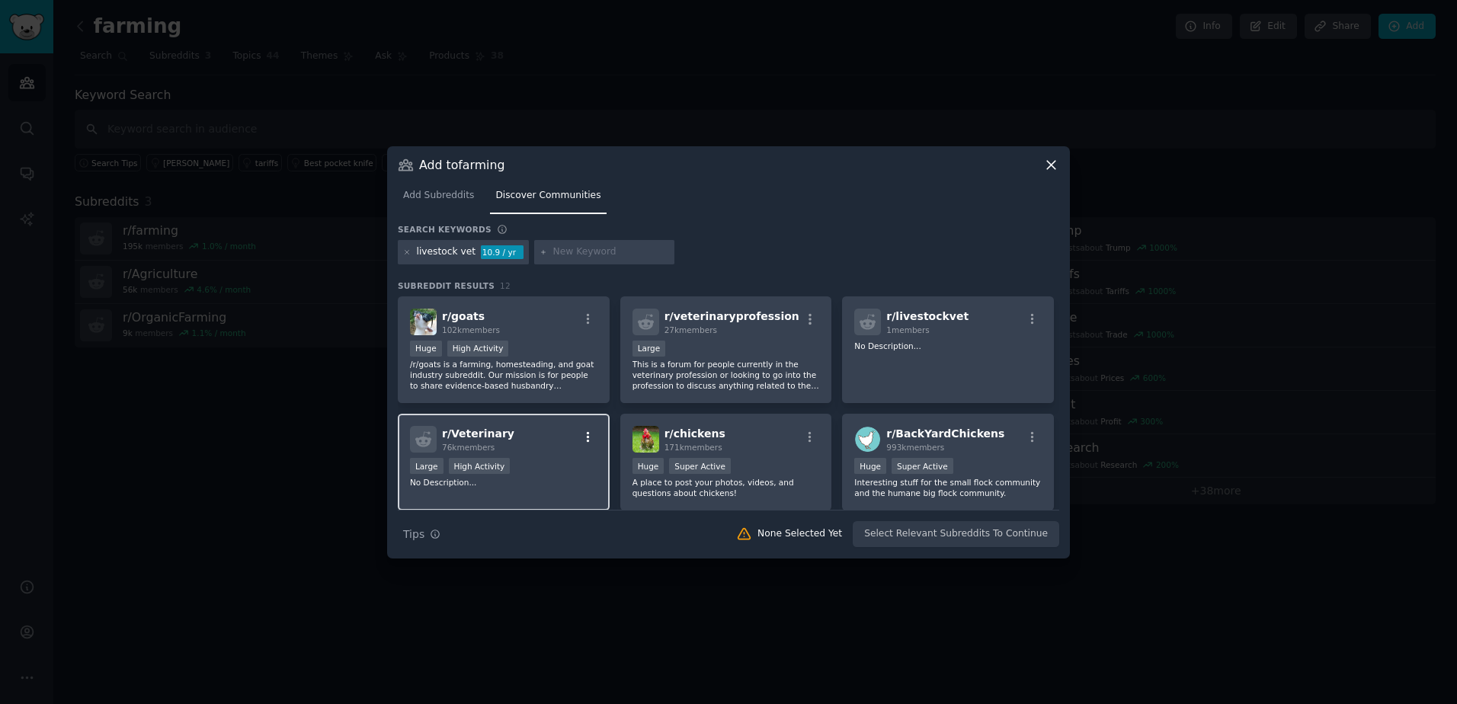
click at [586, 435] on icon "button" at bounding box center [588, 437] width 14 height 14
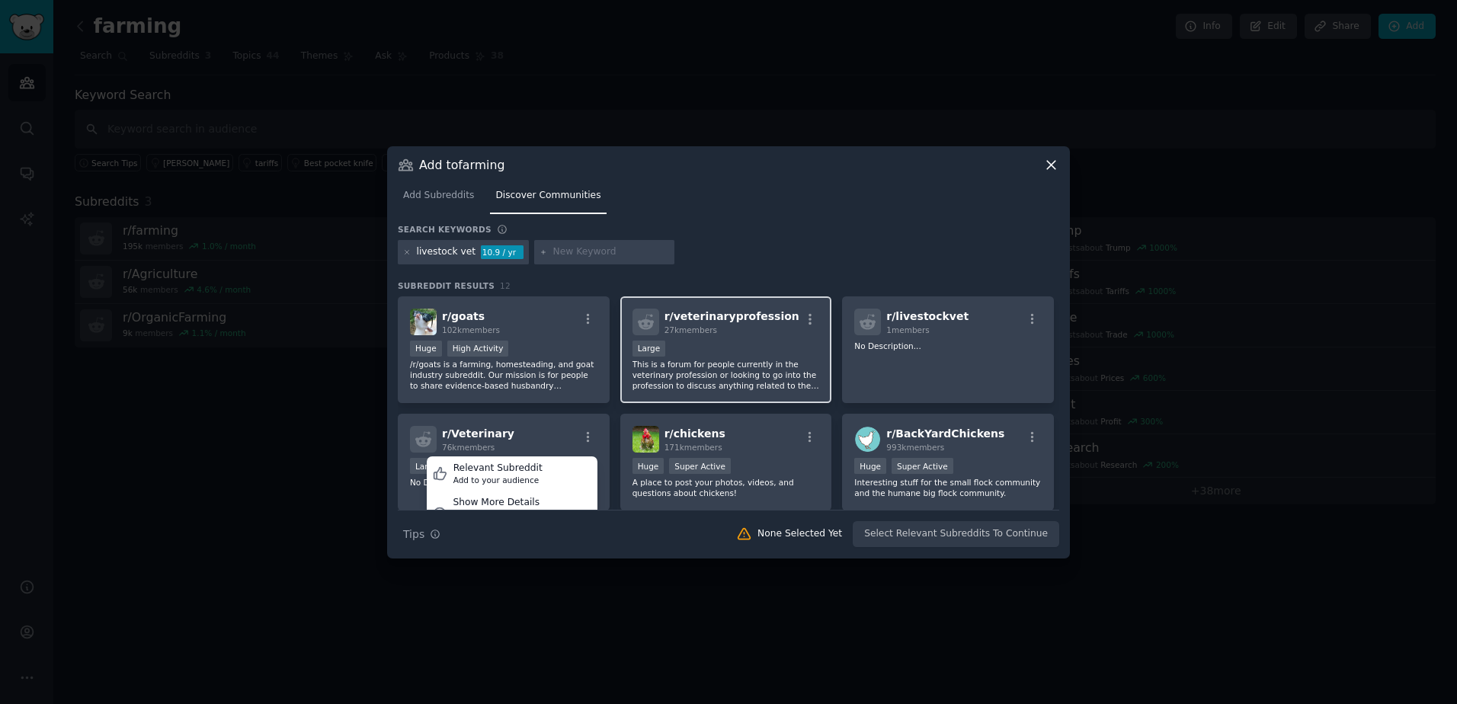
click at [716, 354] on div "Large" at bounding box center [725, 350] width 187 height 19
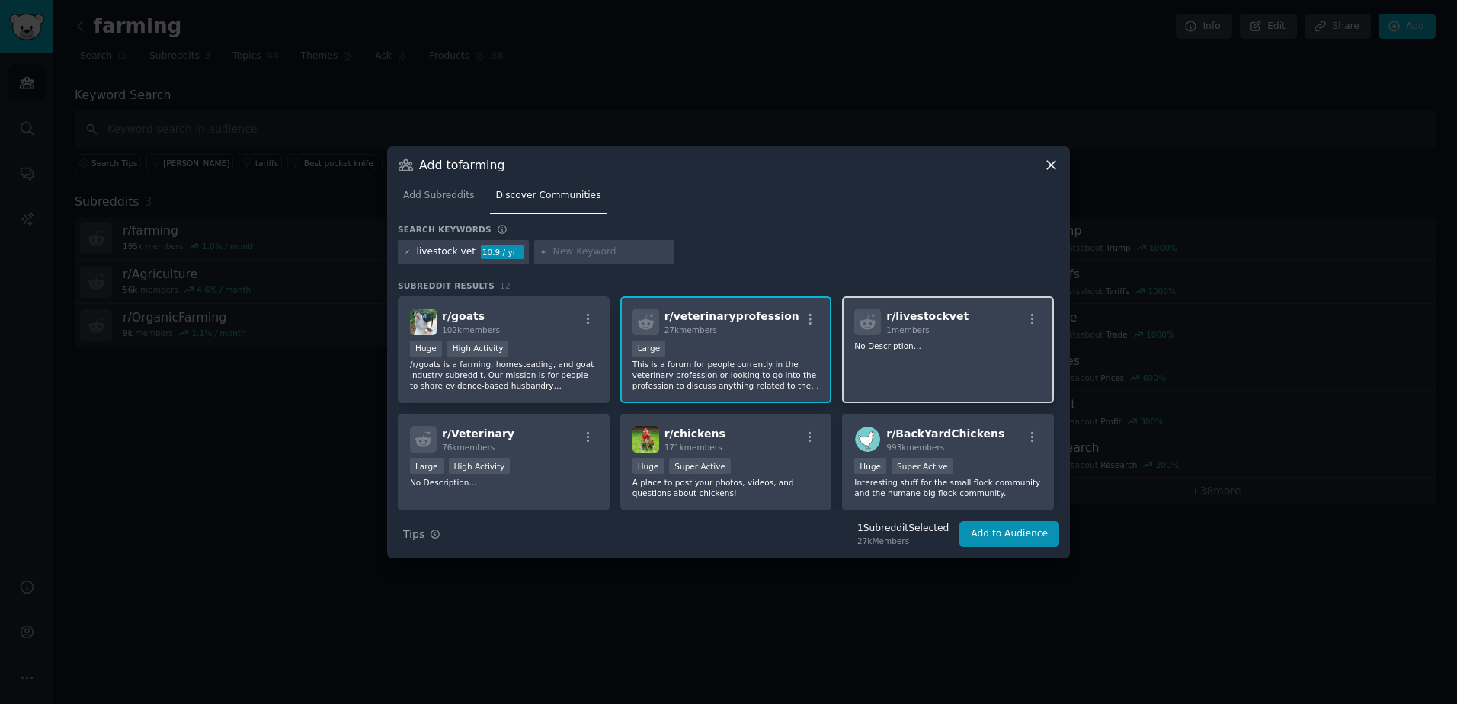
click at [968, 348] on p "No Description..." at bounding box center [947, 346] width 187 height 11
click at [724, 362] on p "This is a forum for people currently in the veterinary profession or looking to…" at bounding box center [725, 375] width 187 height 32
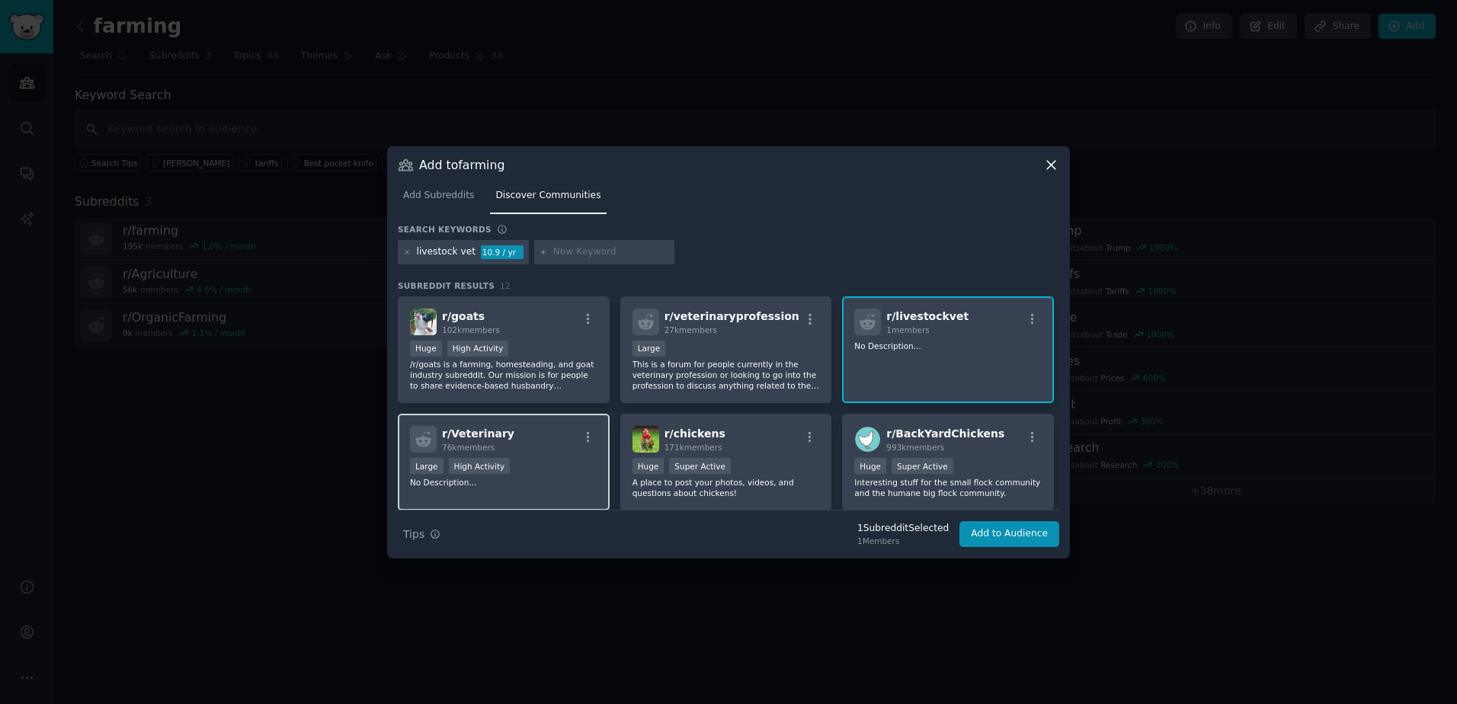
click at [513, 440] on div "r/ Veterinary 76k members" at bounding box center [503, 439] width 187 height 27
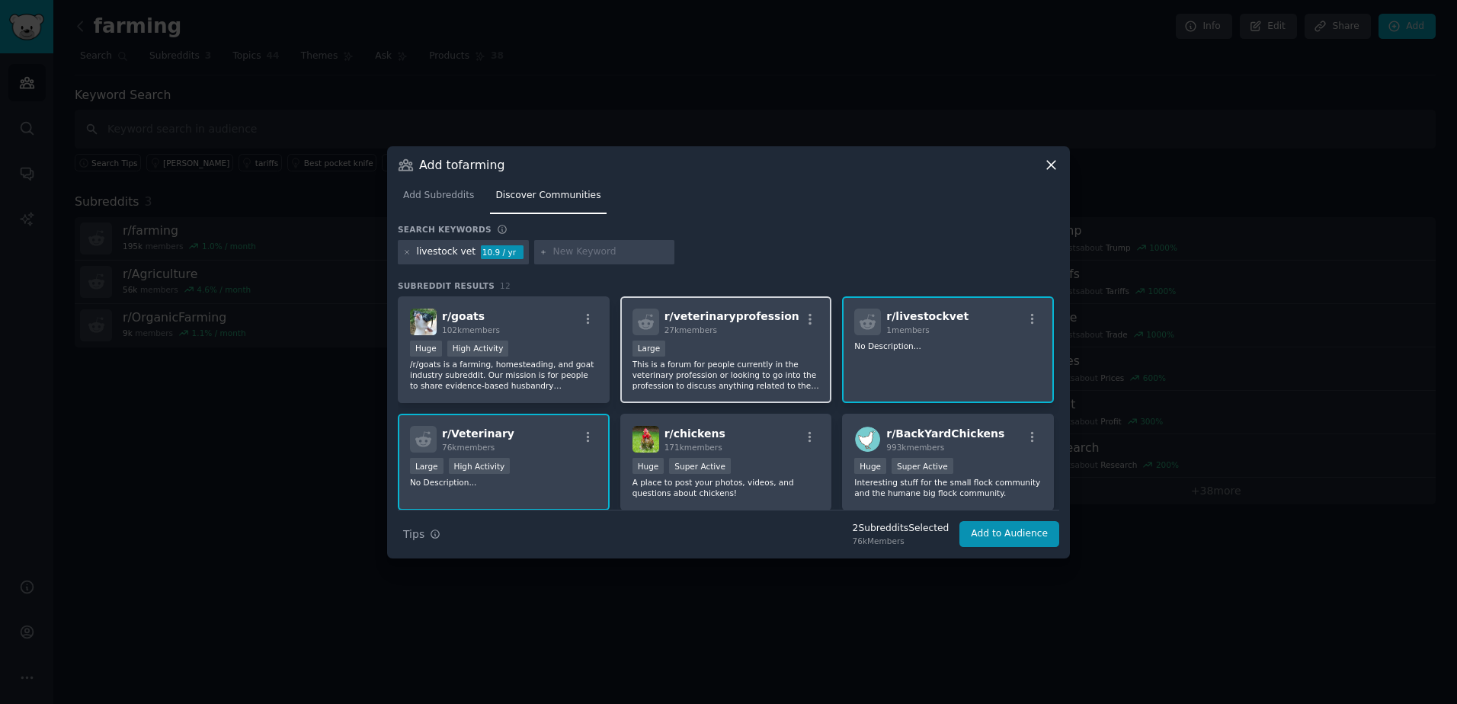
click at [724, 325] on div "27k members" at bounding box center [731, 330] width 135 height 11
click at [925, 332] on div "1 members" at bounding box center [927, 330] width 82 height 11
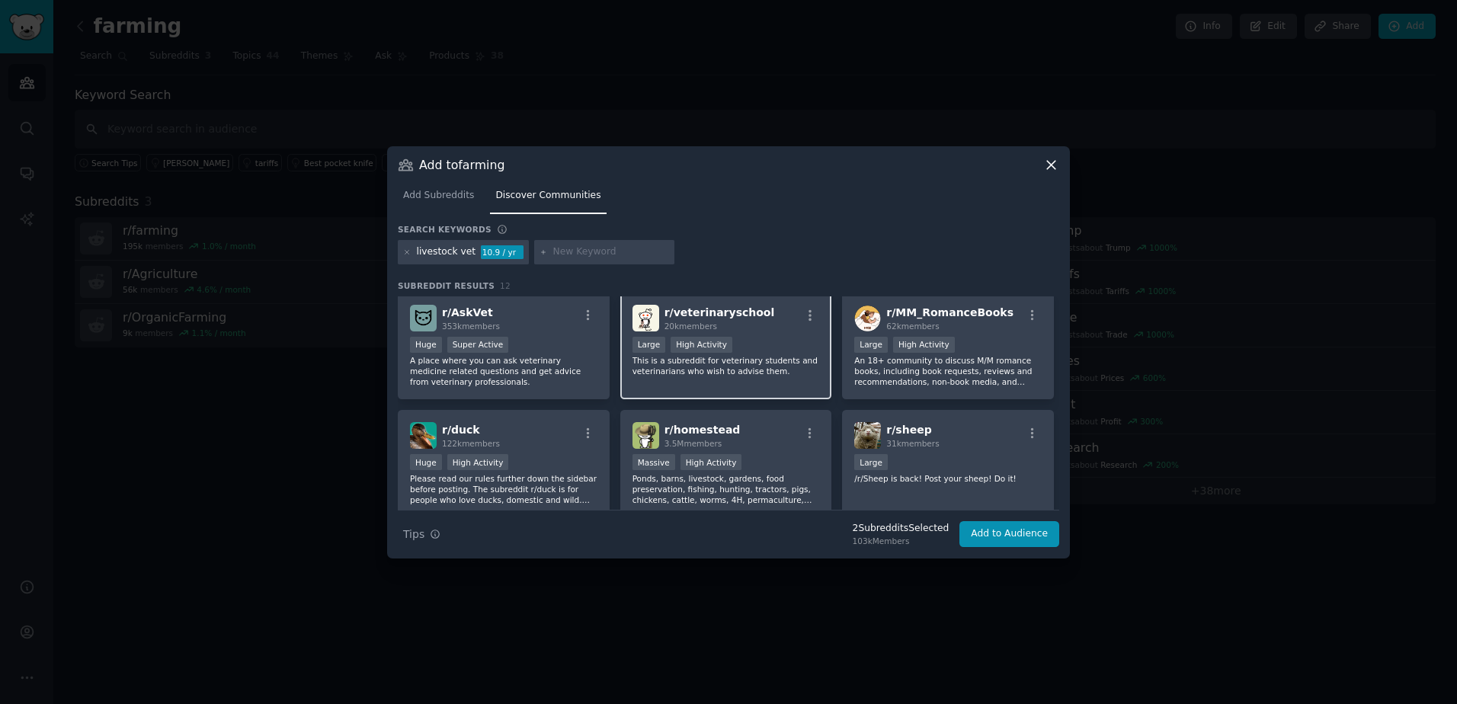
scroll to position [289, 0]
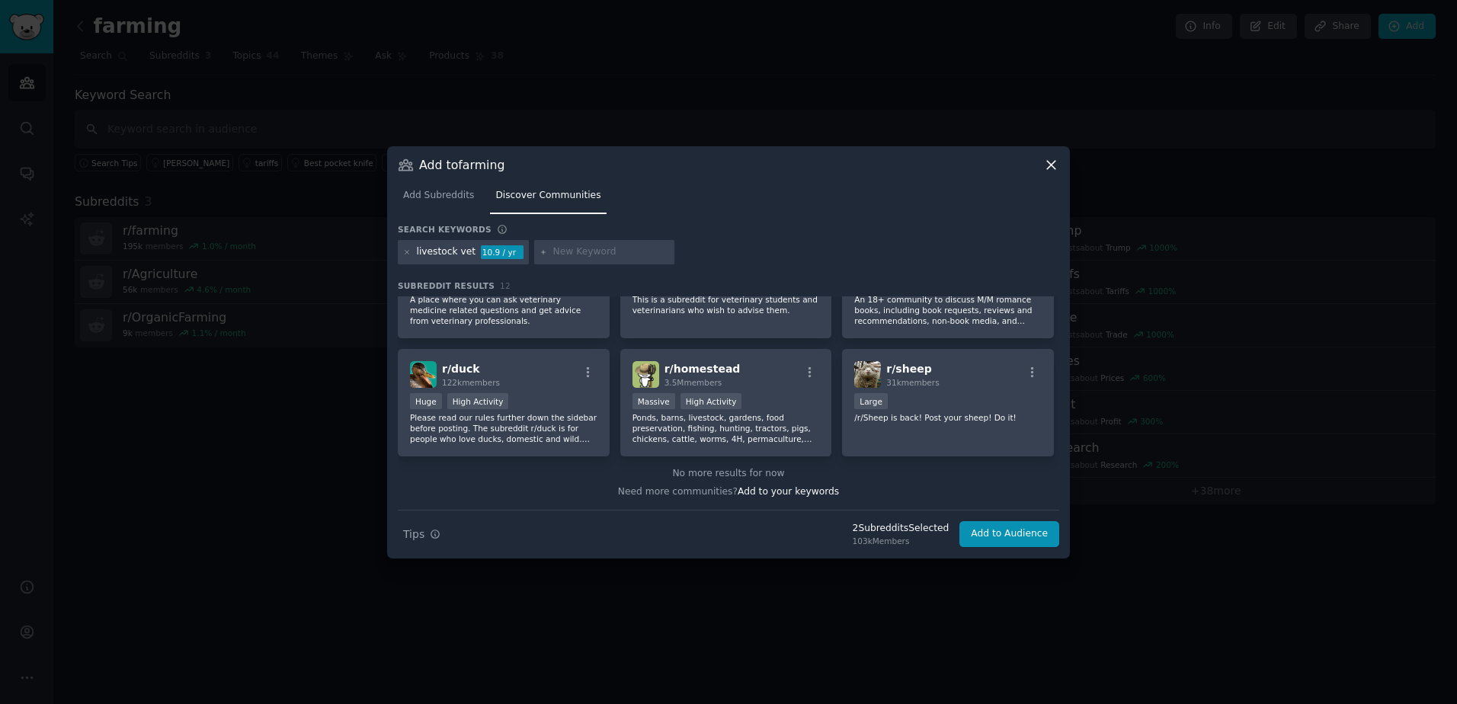
click at [593, 257] on input "text" at bounding box center [611, 252] width 116 height 14
type input "pigs"
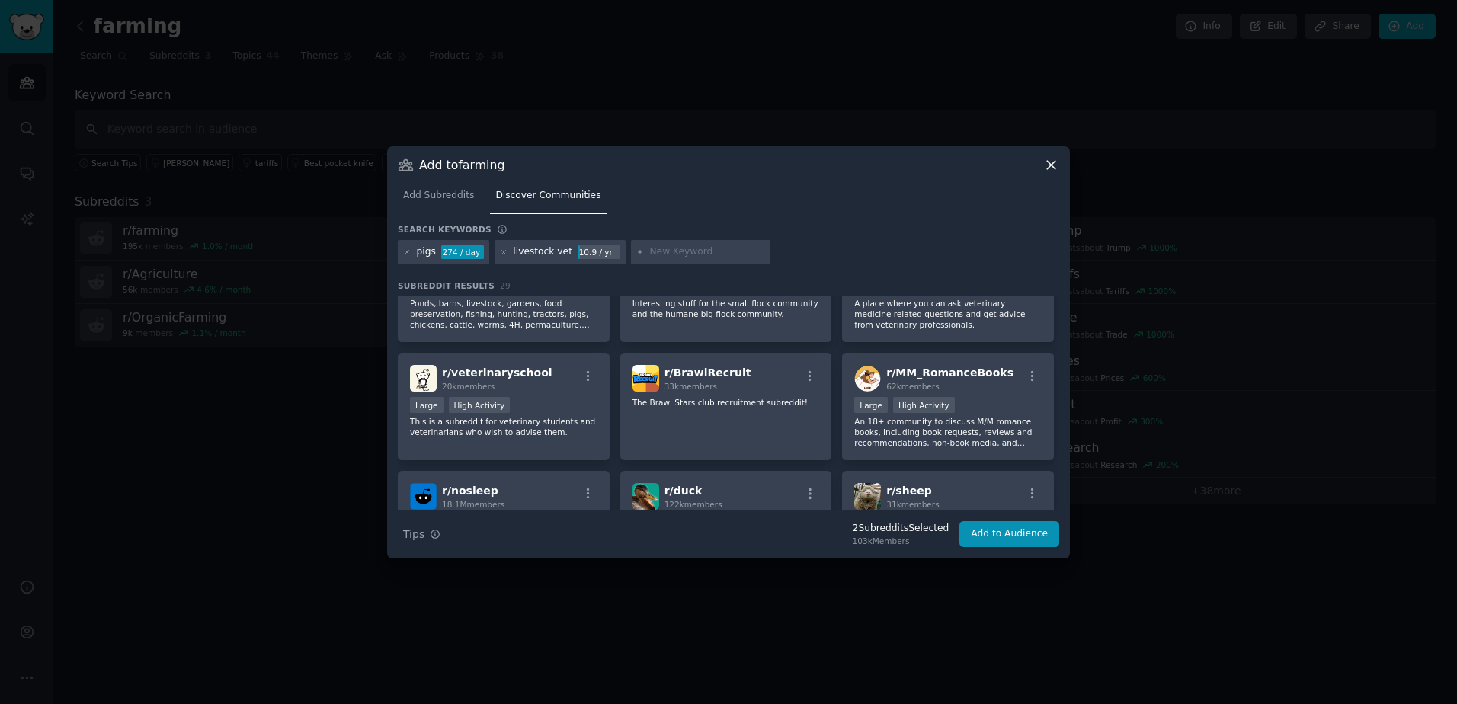
scroll to position [381, 0]
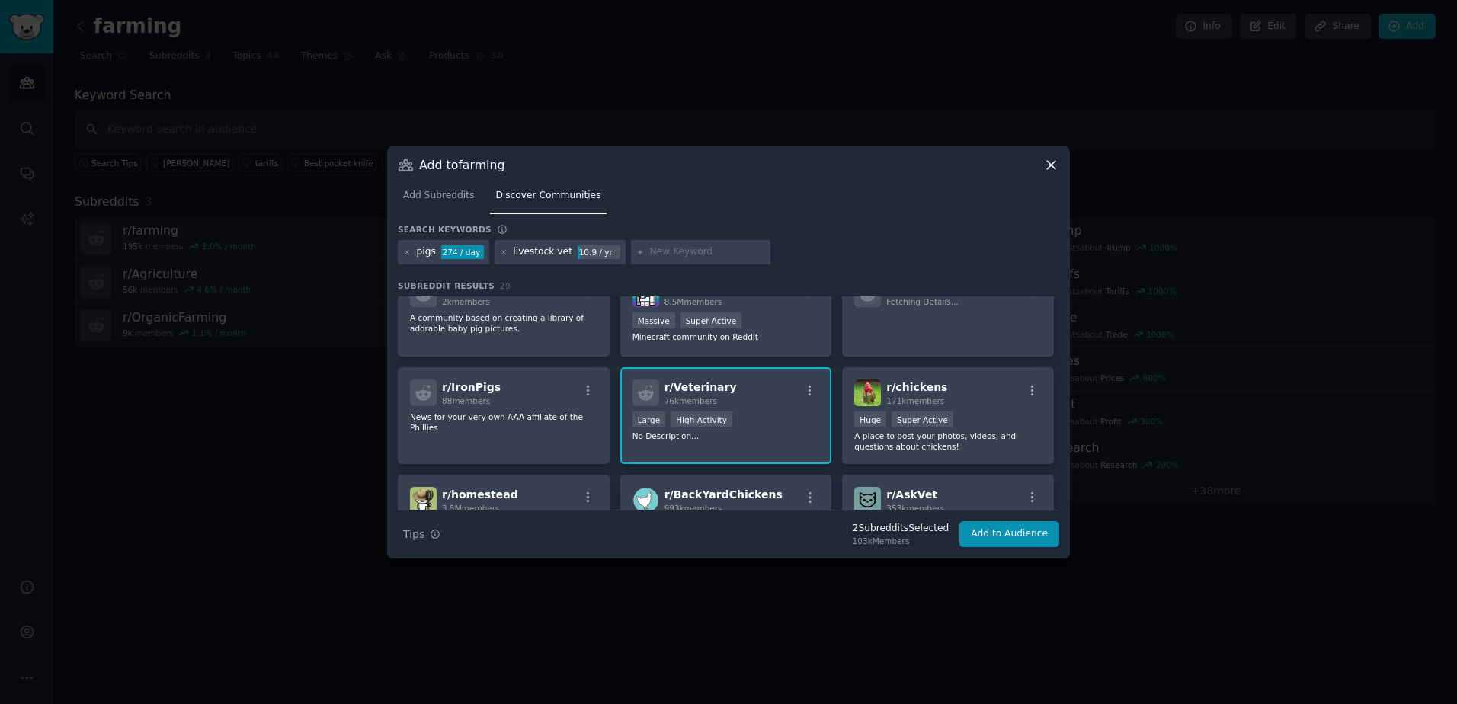
click at [697, 238] on div "Search keywords" at bounding box center [728, 232] width 661 height 16
click at [686, 253] on input "text" at bounding box center [707, 252] width 116 height 14
type input "commodities"
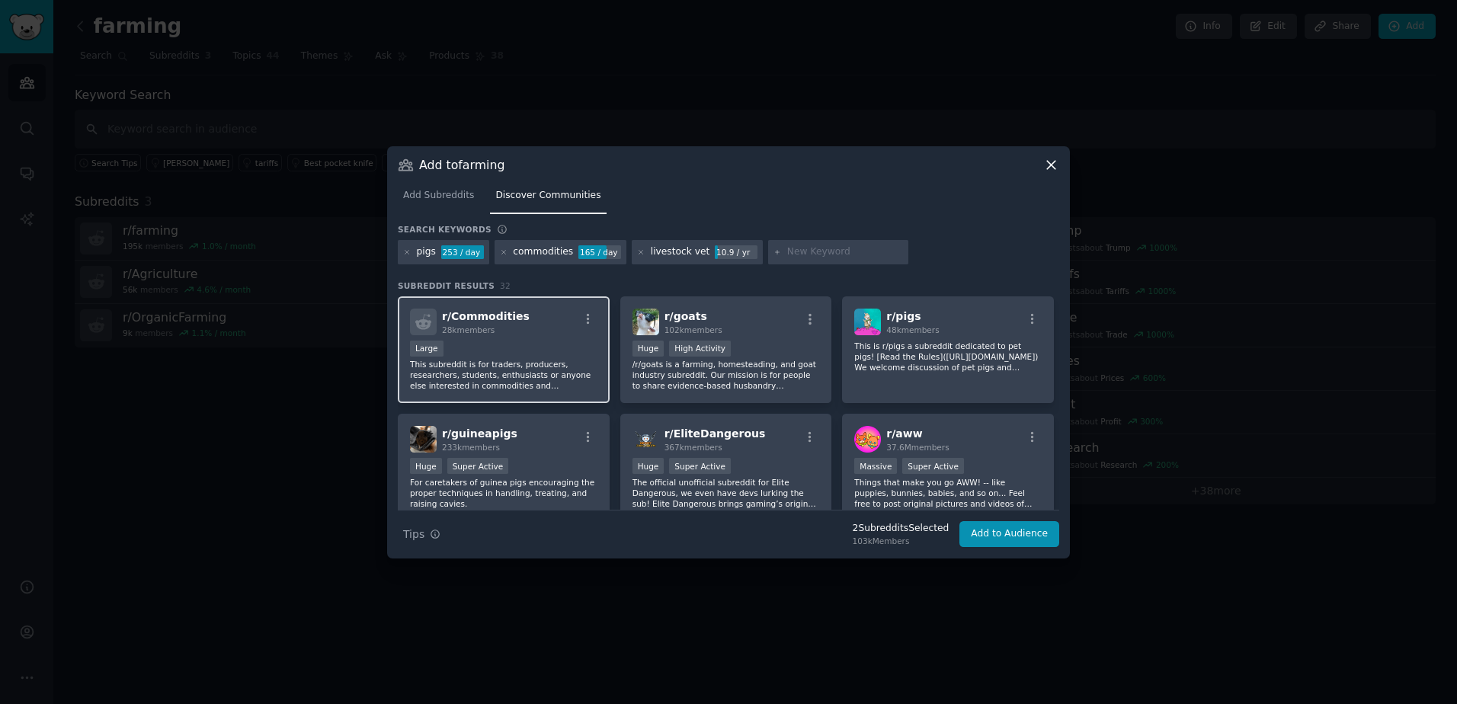
click at [491, 337] on div "r/ Commodities 28k members 10,000 - 100,000 members Large This subreddit is for…" at bounding box center [504, 349] width 212 height 107
click at [806, 248] on input "text" at bounding box center [845, 252] width 116 height 14
type input "farm market"
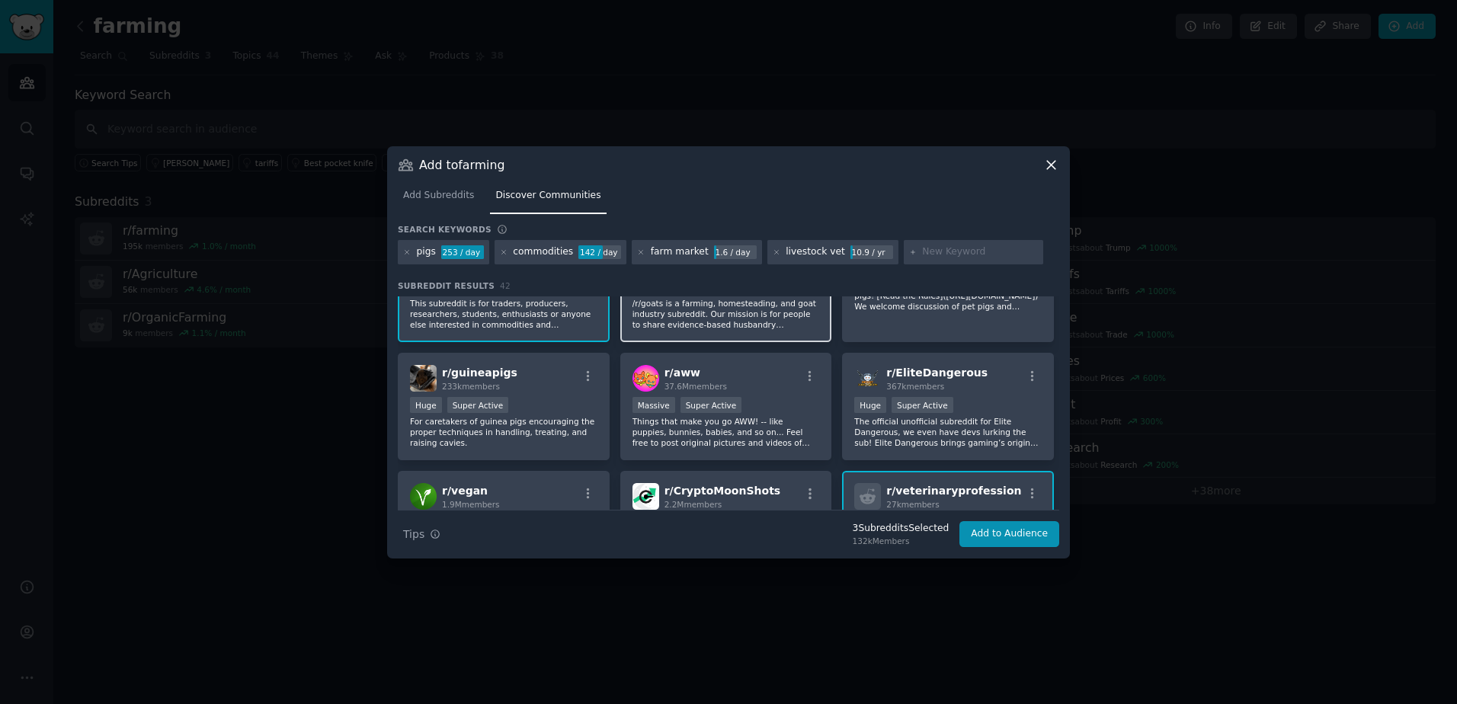
scroll to position [152, 0]
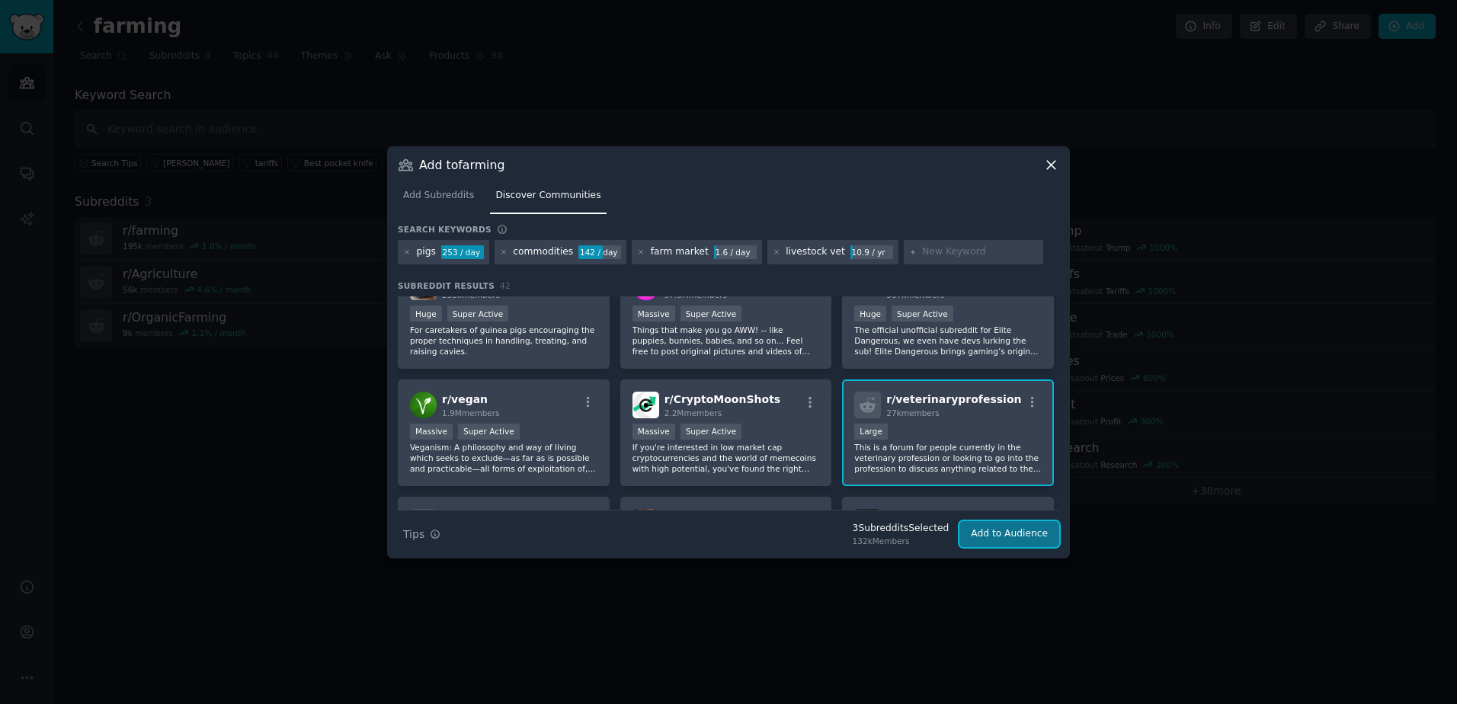
click at [1016, 532] on button "Add to Audience" at bounding box center [1009, 534] width 100 height 26
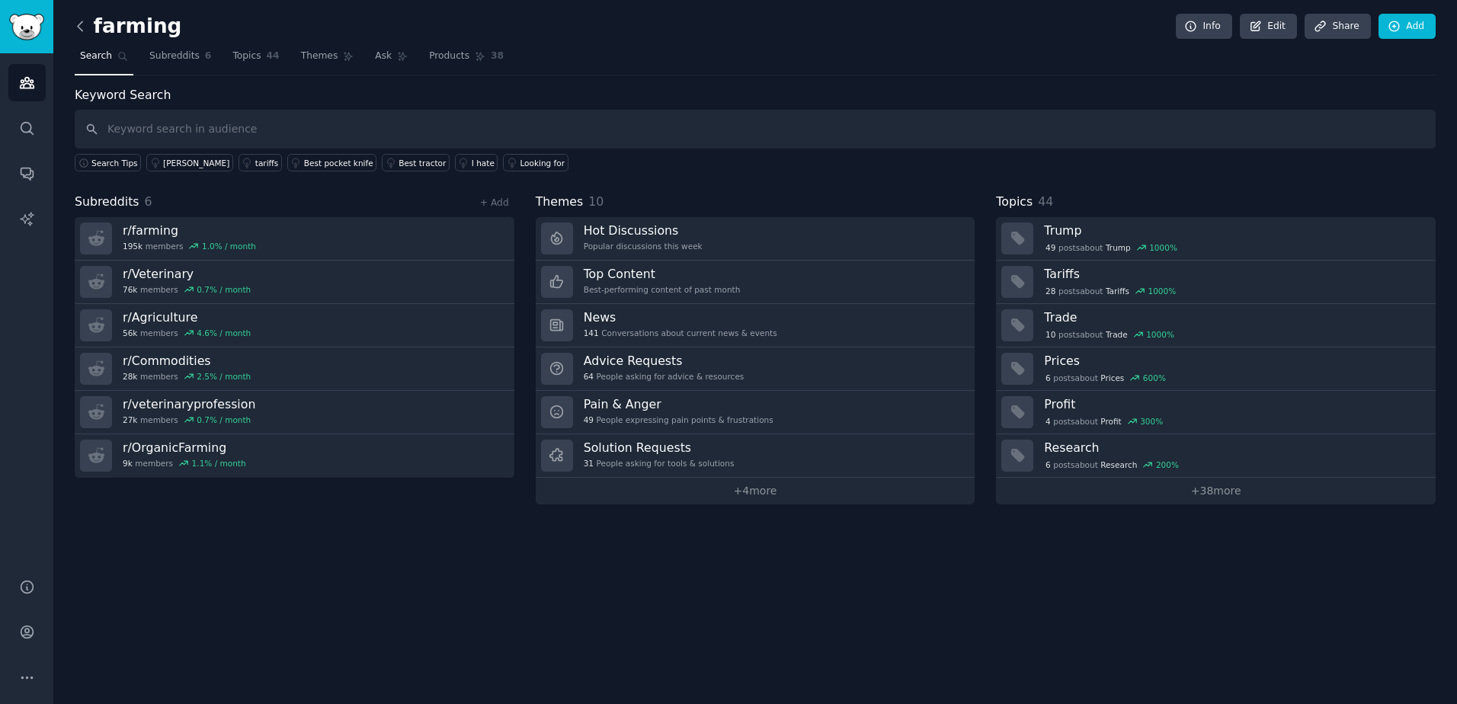
click at [78, 27] on icon at bounding box center [80, 25] width 5 height 9
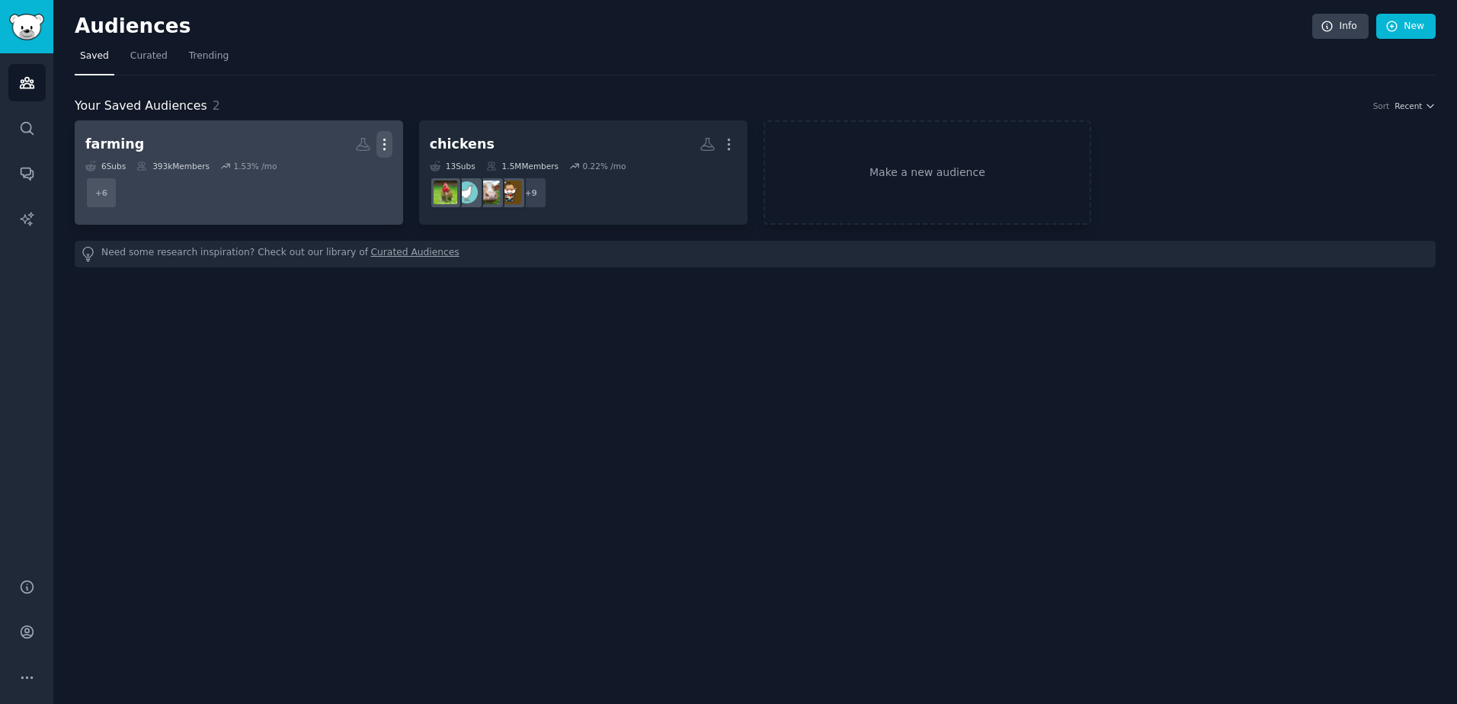
click at [385, 138] on icon "button" at bounding box center [384, 144] width 16 height 16
click at [214, 139] on h2 "farming Custom Audience More View Delete" at bounding box center [238, 144] width 307 height 27
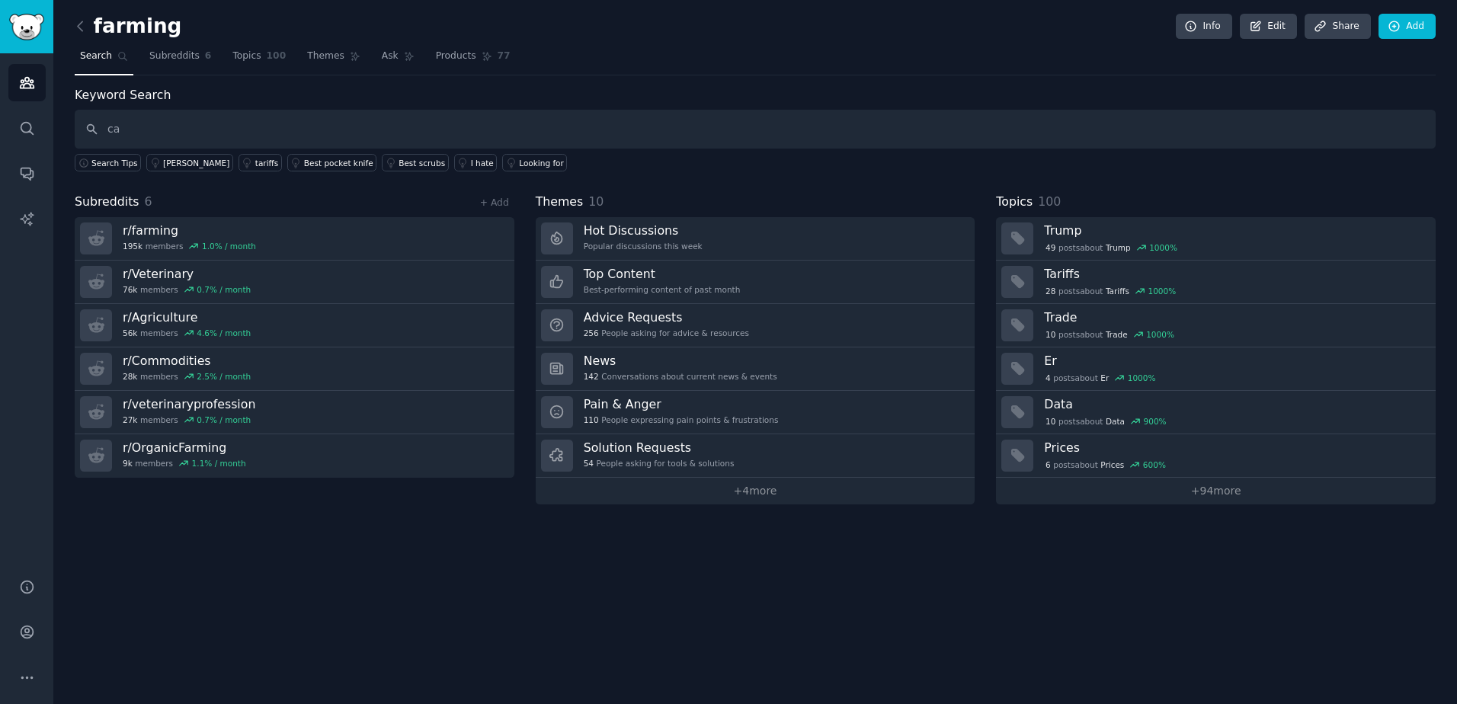
type input "c"
click at [1407, 25] on link "Add" at bounding box center [1406, 27] width 57 height 26
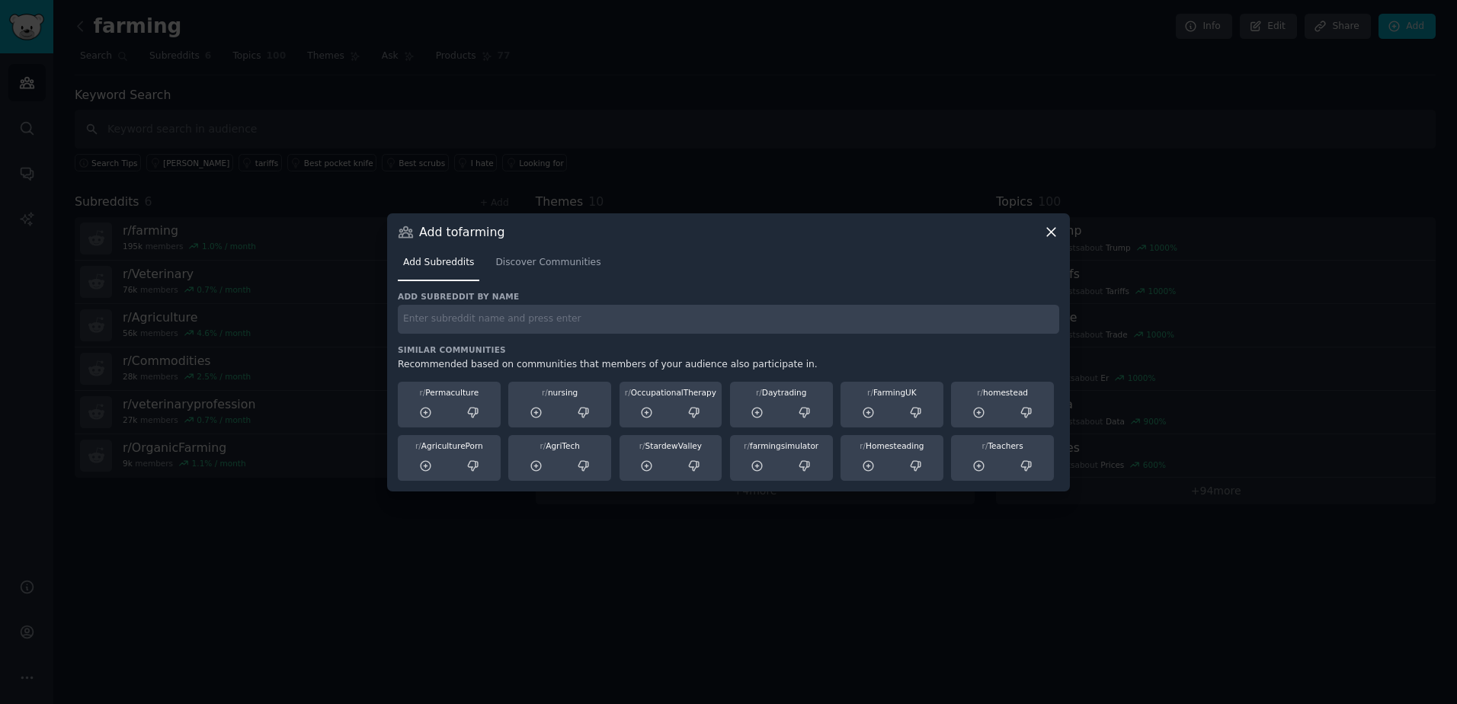
click at [596, 302] on div "Add subreddit by name" at bounding box center [728, 312] width 661 height 43
click at [568, 317] on input "text" at bounding box center [728, 320] width 661 height 30
type input "cattle"
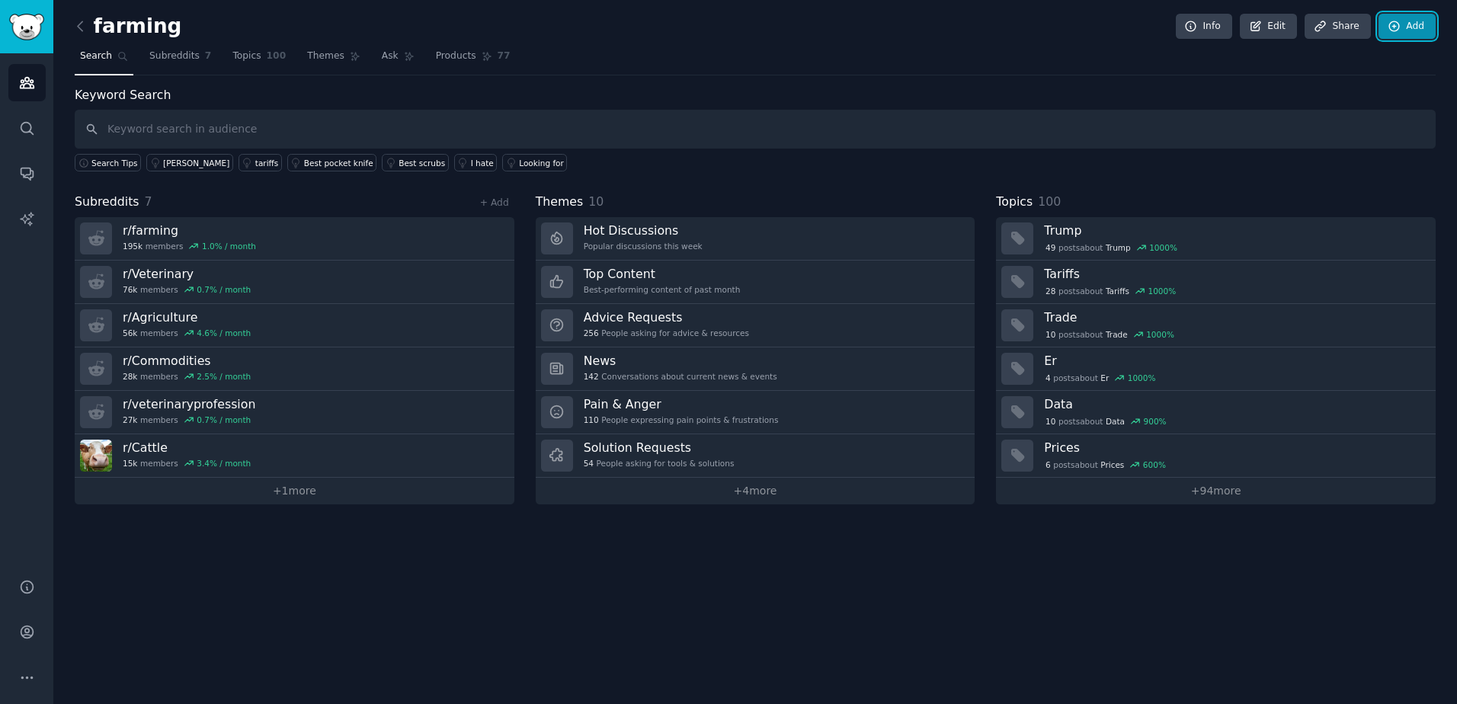
click at [1418, 33] on link "Add" at bounding box center [1406, 27] width 57 height 26
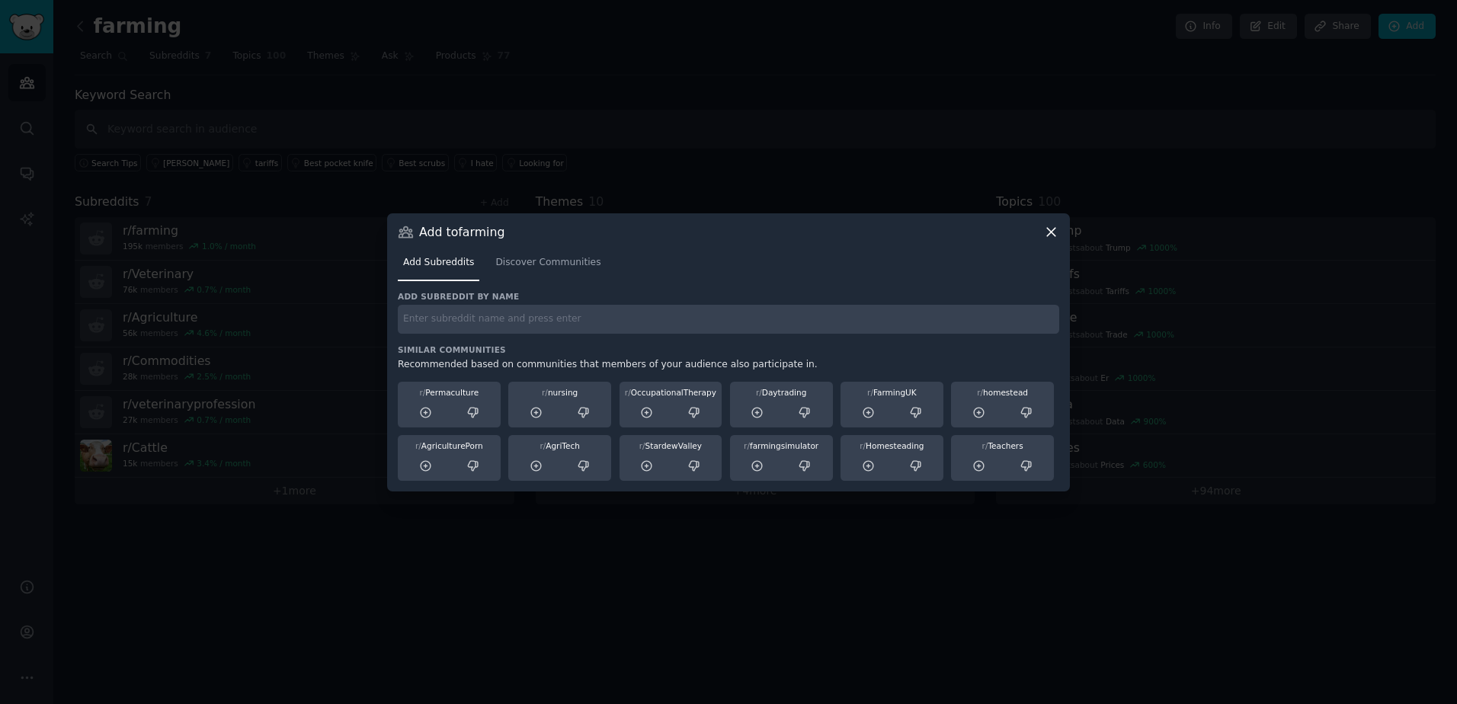
click at [654, 338] on div "Add subreddit by name Similar Communities Recommended based on communities that…" at bounding box center [728, 386] width 661 height 190
click at [654, 312] on input "text" at bounding box center [728, 320] width 661 height 30
type input "dairy farming"
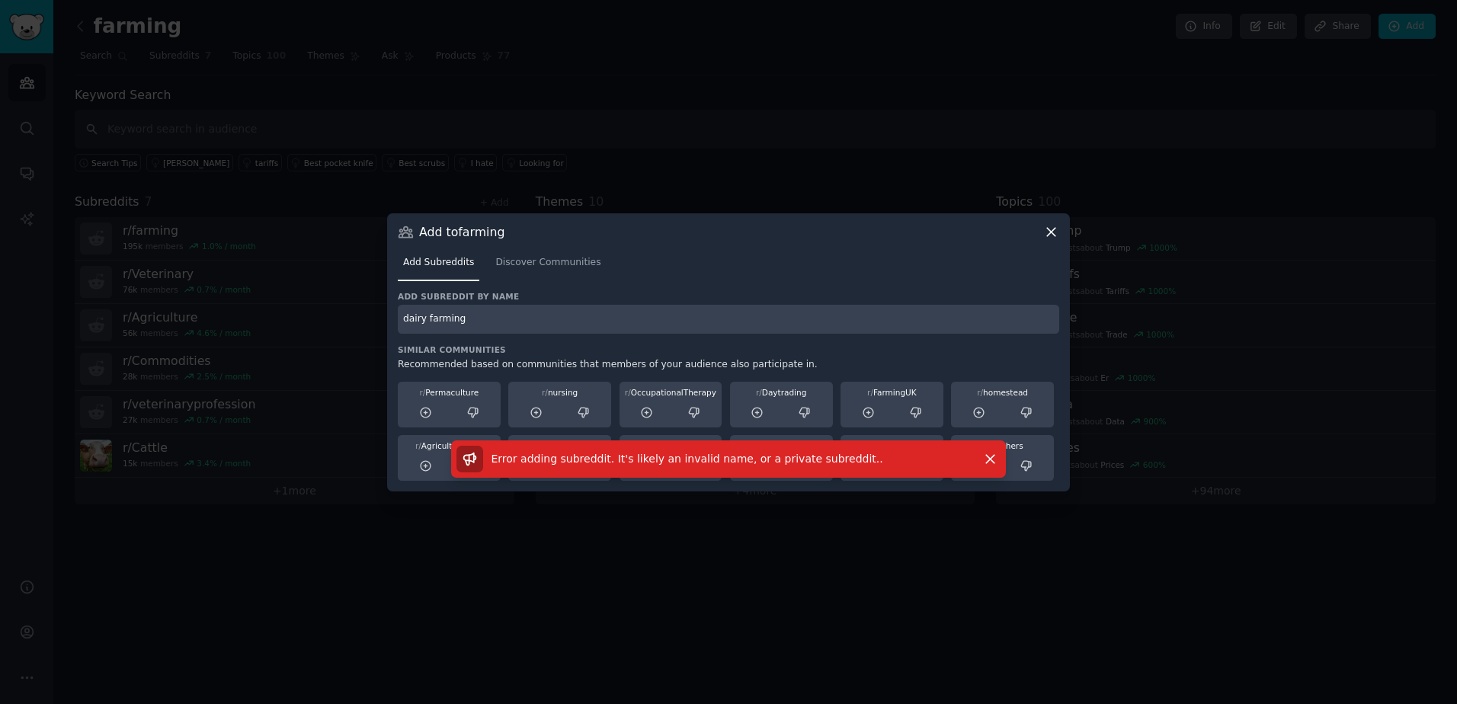
click at [561, 329] on input "dairy farming" at bounding box center [728, 320] width 661 height 30
click at [521, 319] on input "dairy farming" at bounding box center [728, 320] width 661 height 30
drag, startPoint x: 496, startPoint y: 315, endPoint x: 372, endPoint y: 305, distance: 124.6
click at [372, 305] on div "​ Add to farming Add Subreddits Discover Communities Add subreddit by name dair…" at bounding box center [728, 352] width 1446 height 704
click at [484, 312] on input "text" at bounding box center [728, 320] width 661 height 30
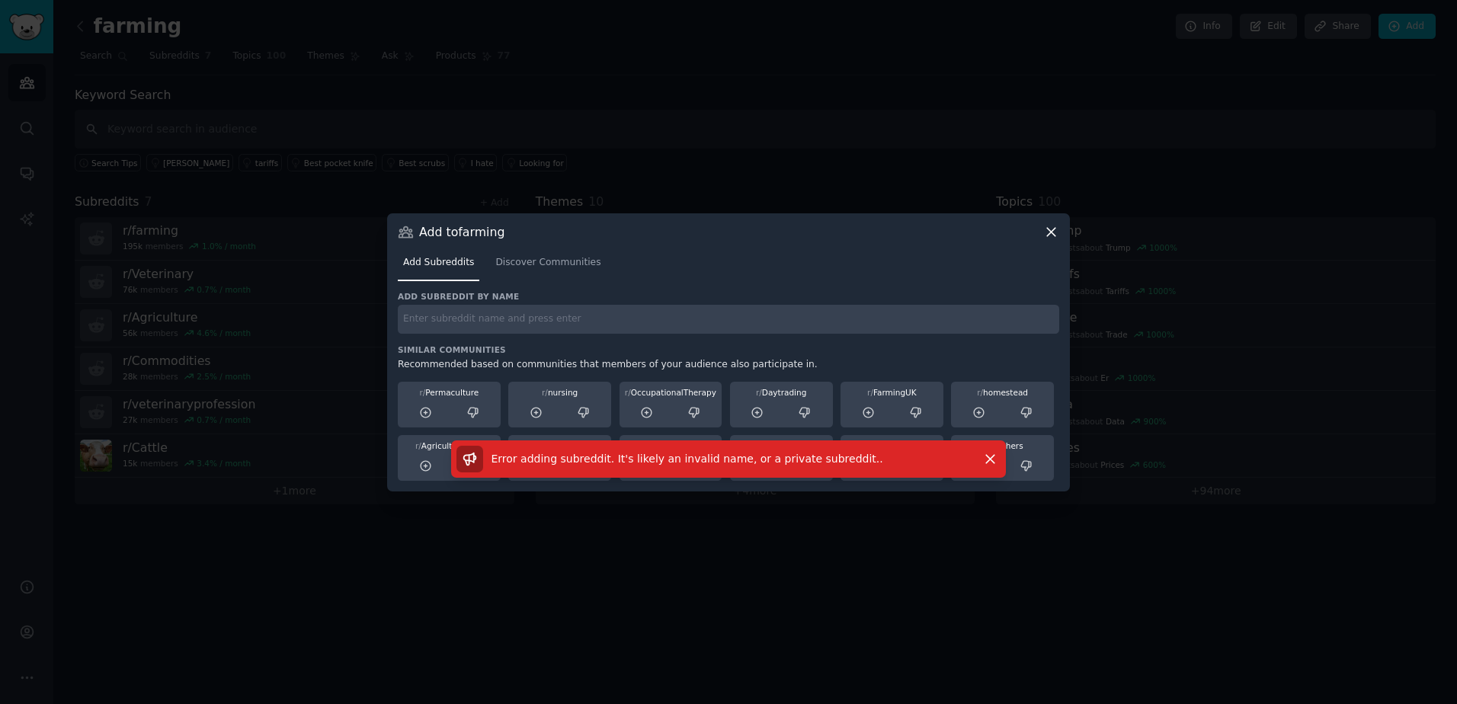
click at [500, 302] on div "Add subreddit by name" at bounding box center [728, 312] width 661 height 43
click at [529, 270] on link "Discover Communities" at bounding box center [548, 266] width 116 height 31
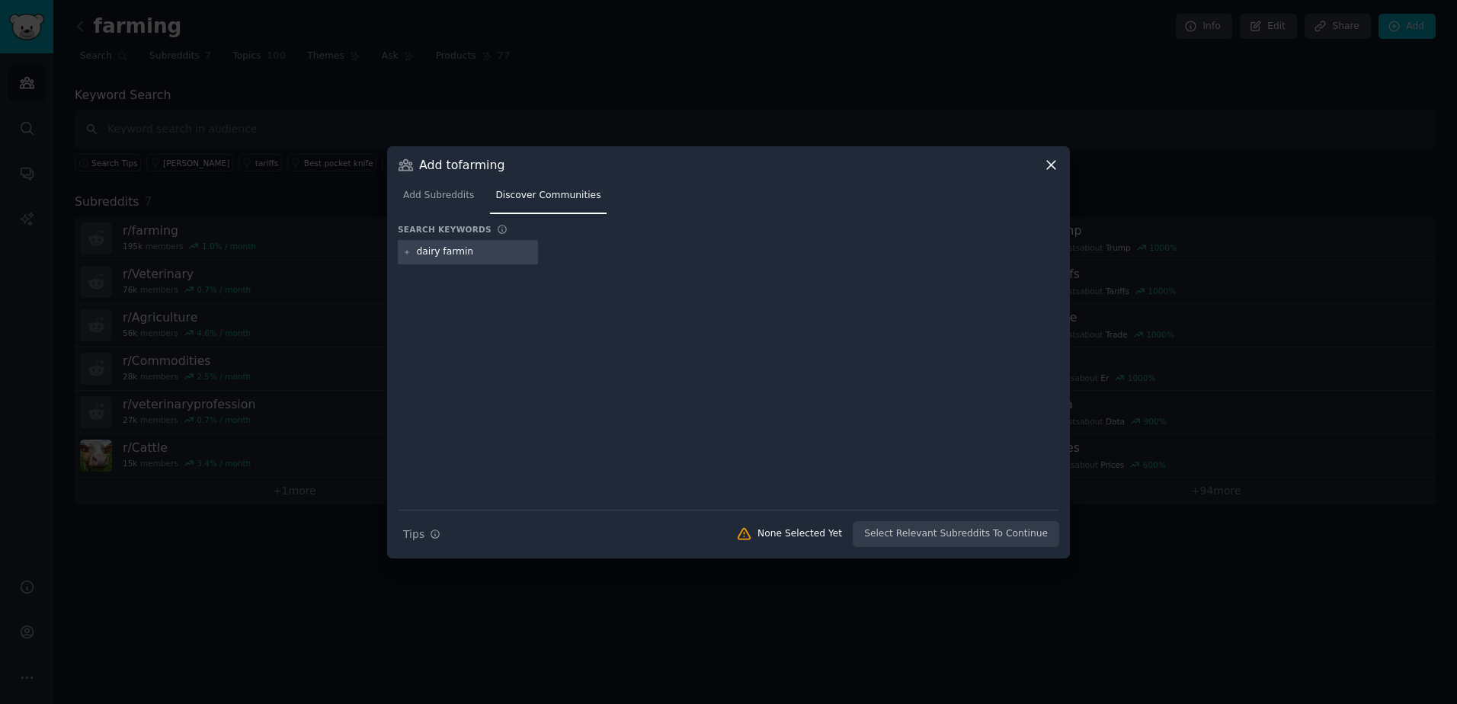
type input "dairy farming"
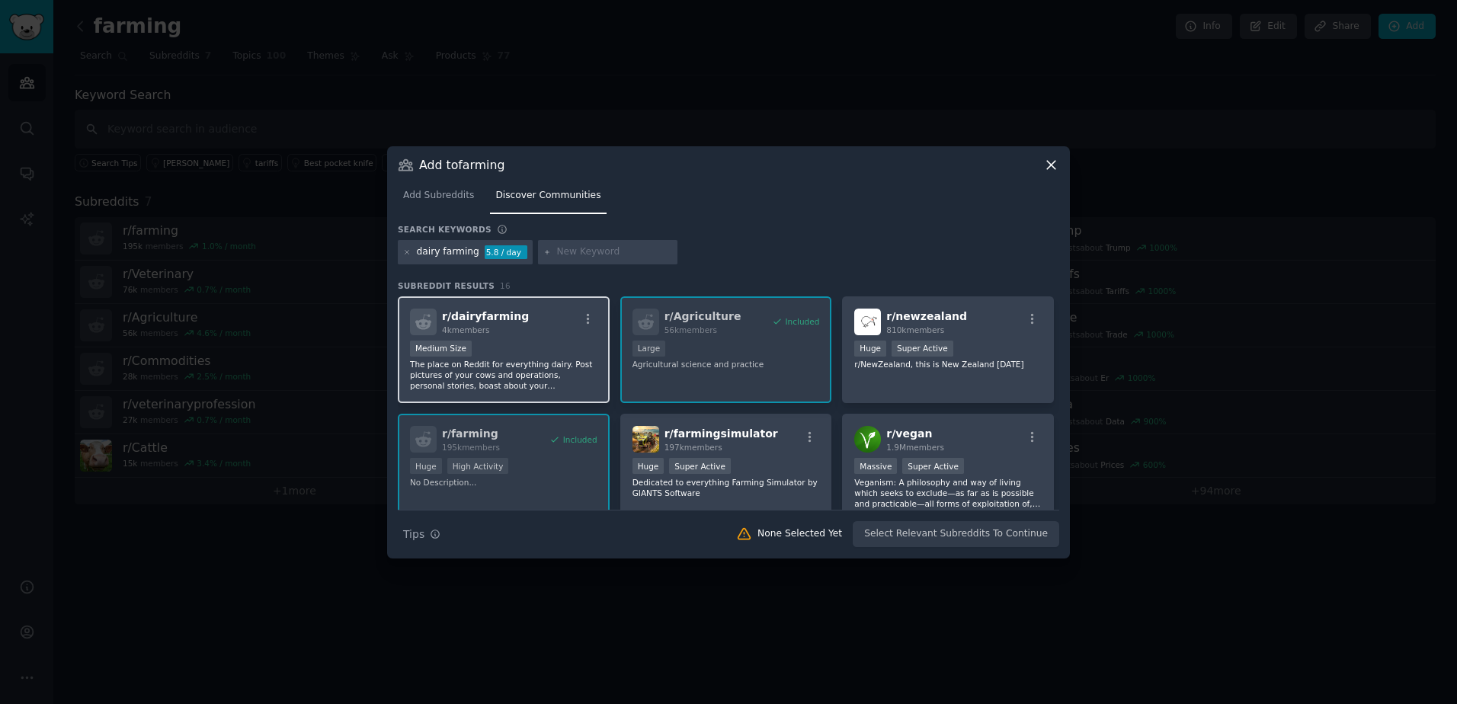
click at [502, 331] on div "4k members" at bounding box center [485, 330] width 87 height 11
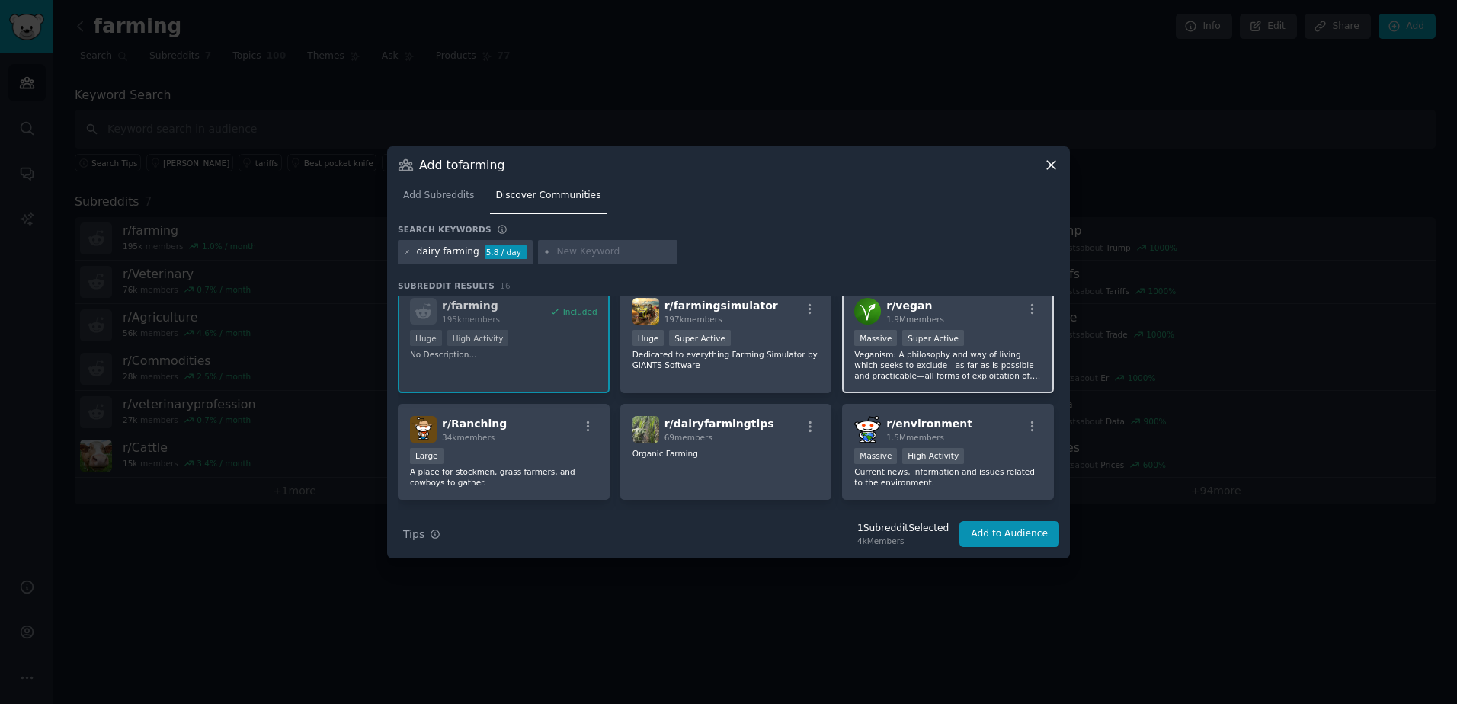
scroll to position [152, 0]
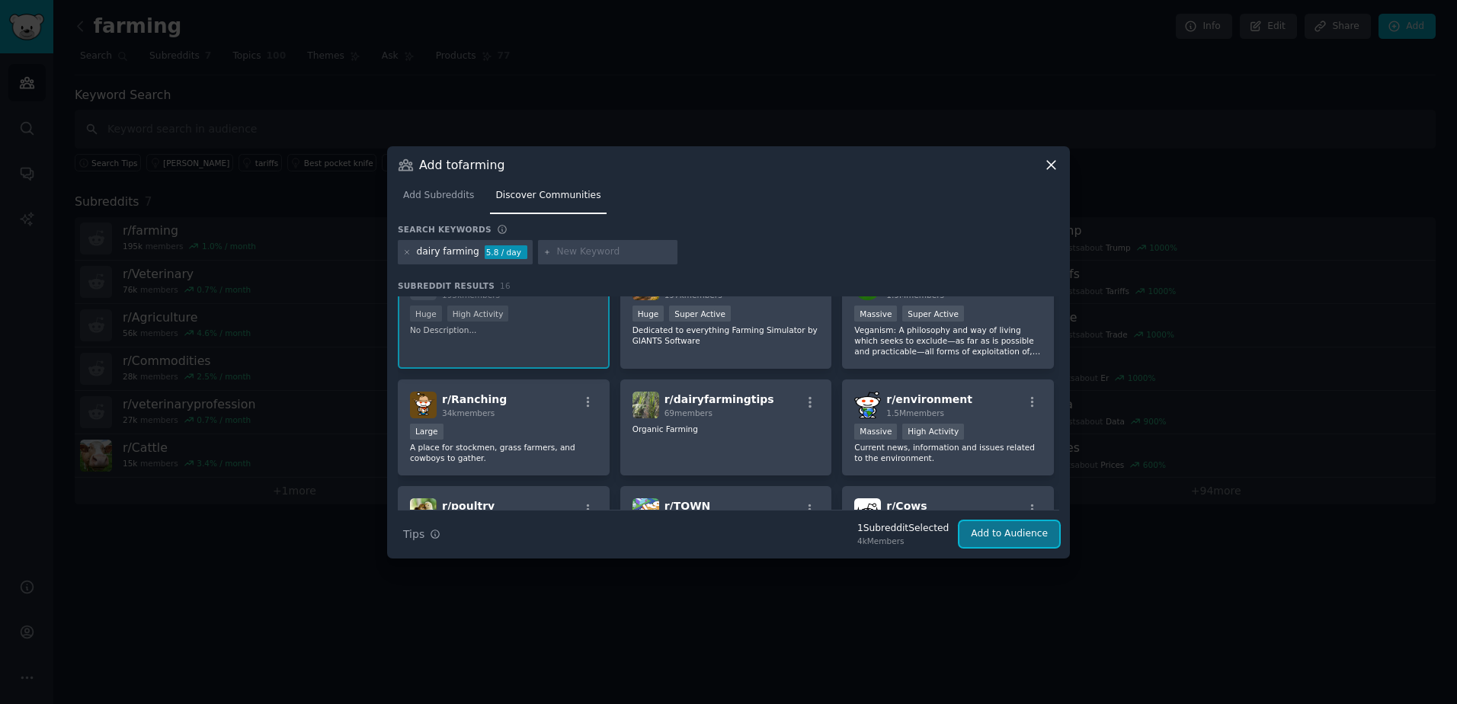
click at [1025, 529] on button "Add to Audience" at bounding box center [1009, 534] width 100 height 26
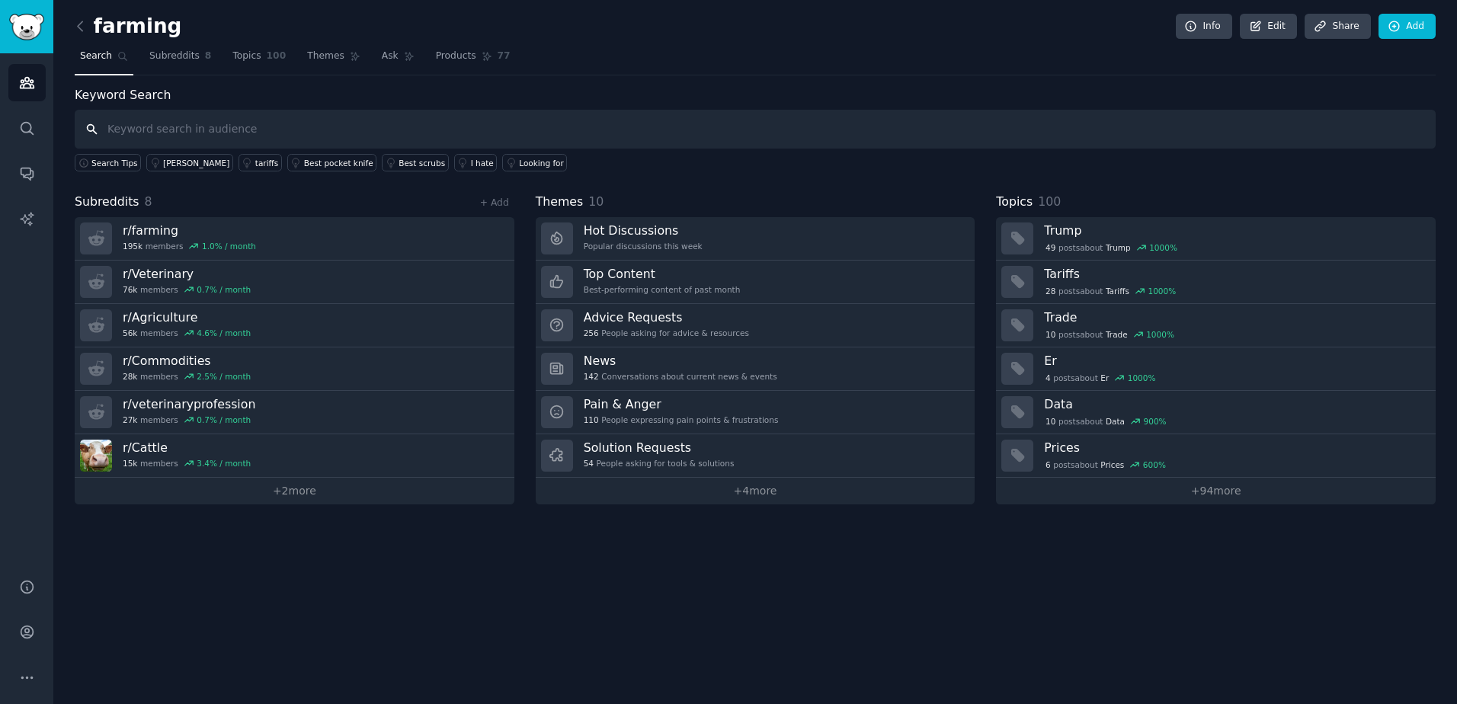
click at [180, 127] on input "text" at bounding box center [755, 129] width 1361 height 39
type input "hog prices"
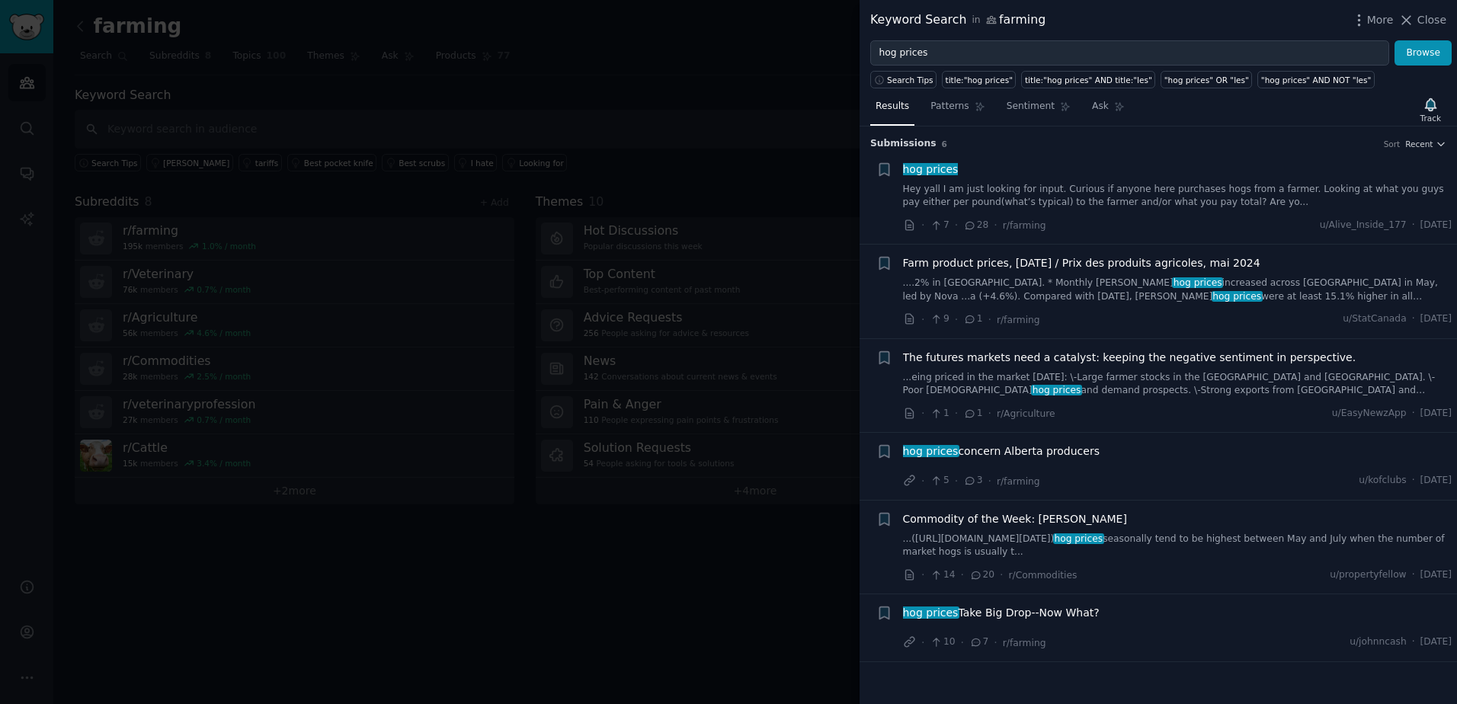
click at [1219, 193] on link "Hey yall I am just looking for input. Curious if anyone here purchases hogs fro…" at bounding box center [1177, 196] width 549 height 27
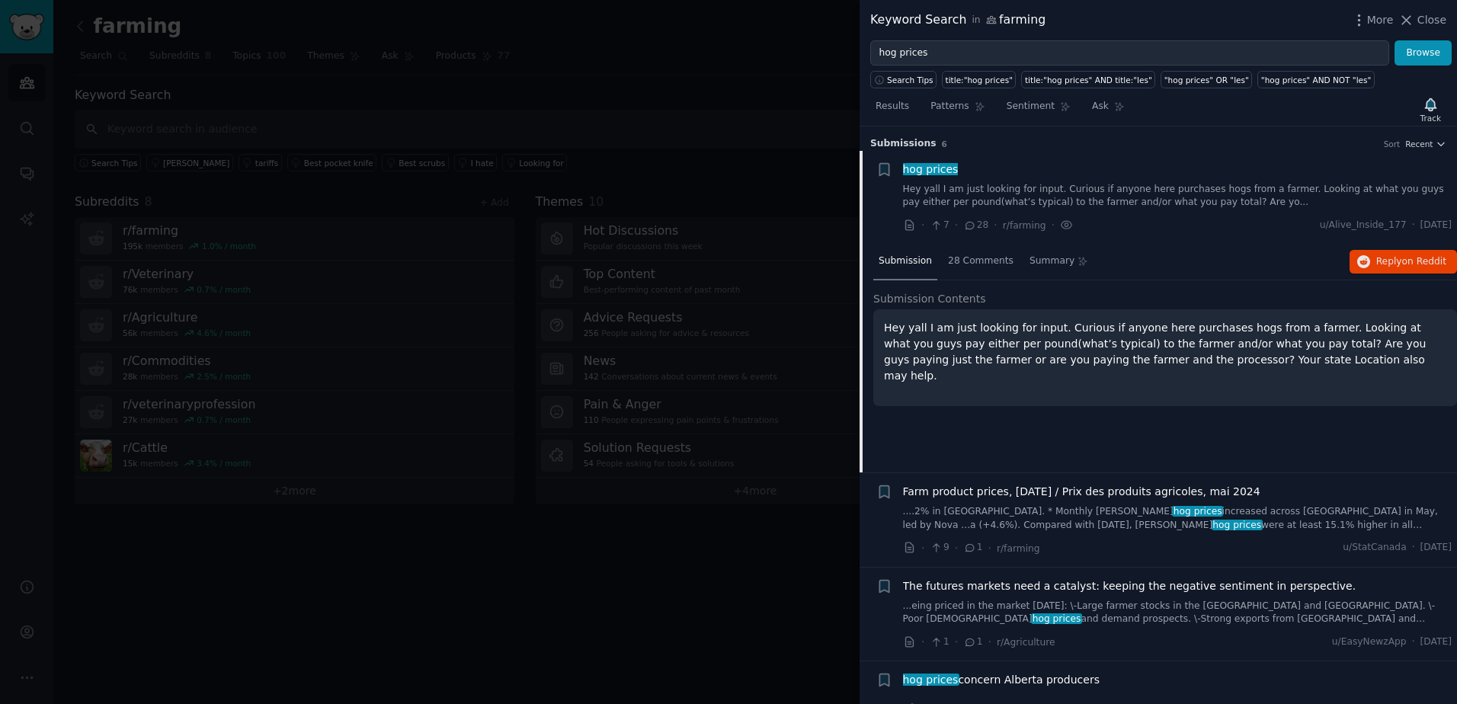
scroll to position [24, 0]
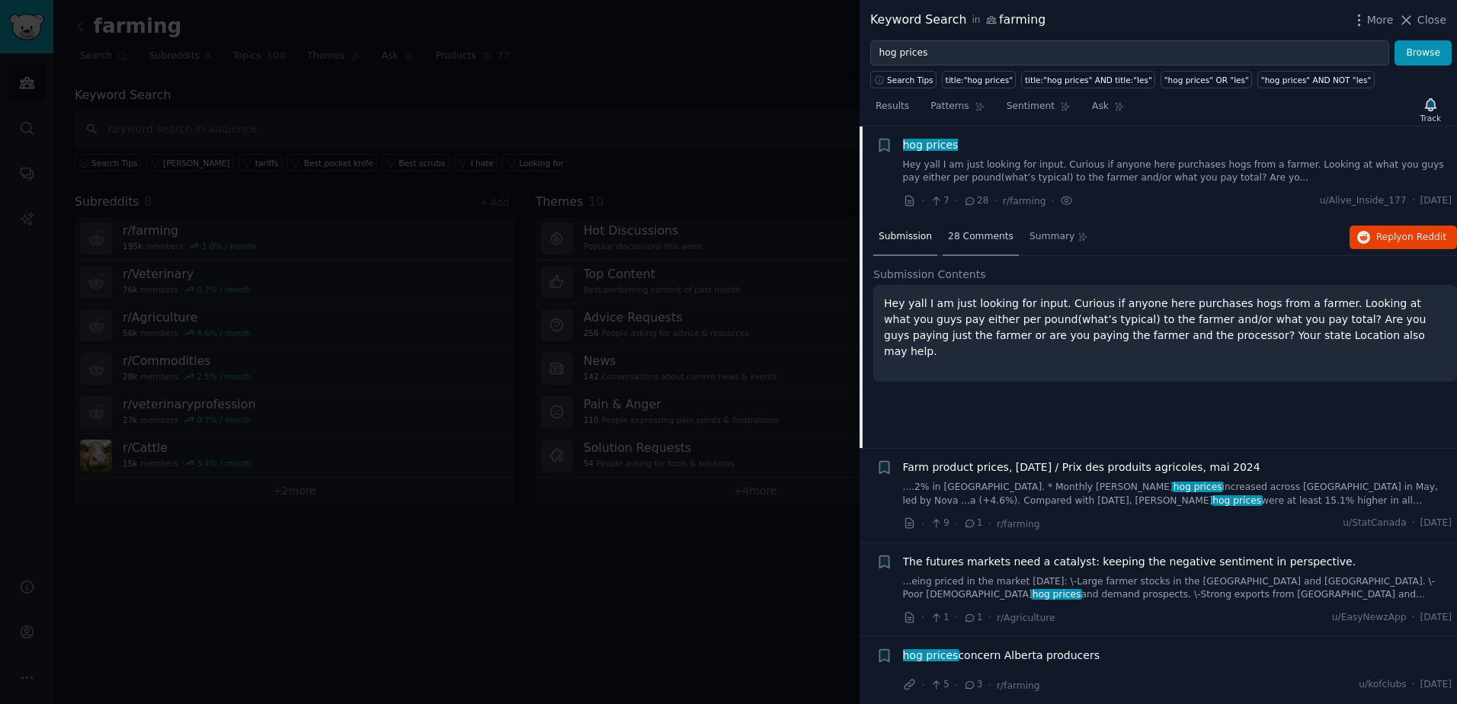
click at [981, 236] on span "28 Comments" at bounding box center [981, 237] width 66 height 14
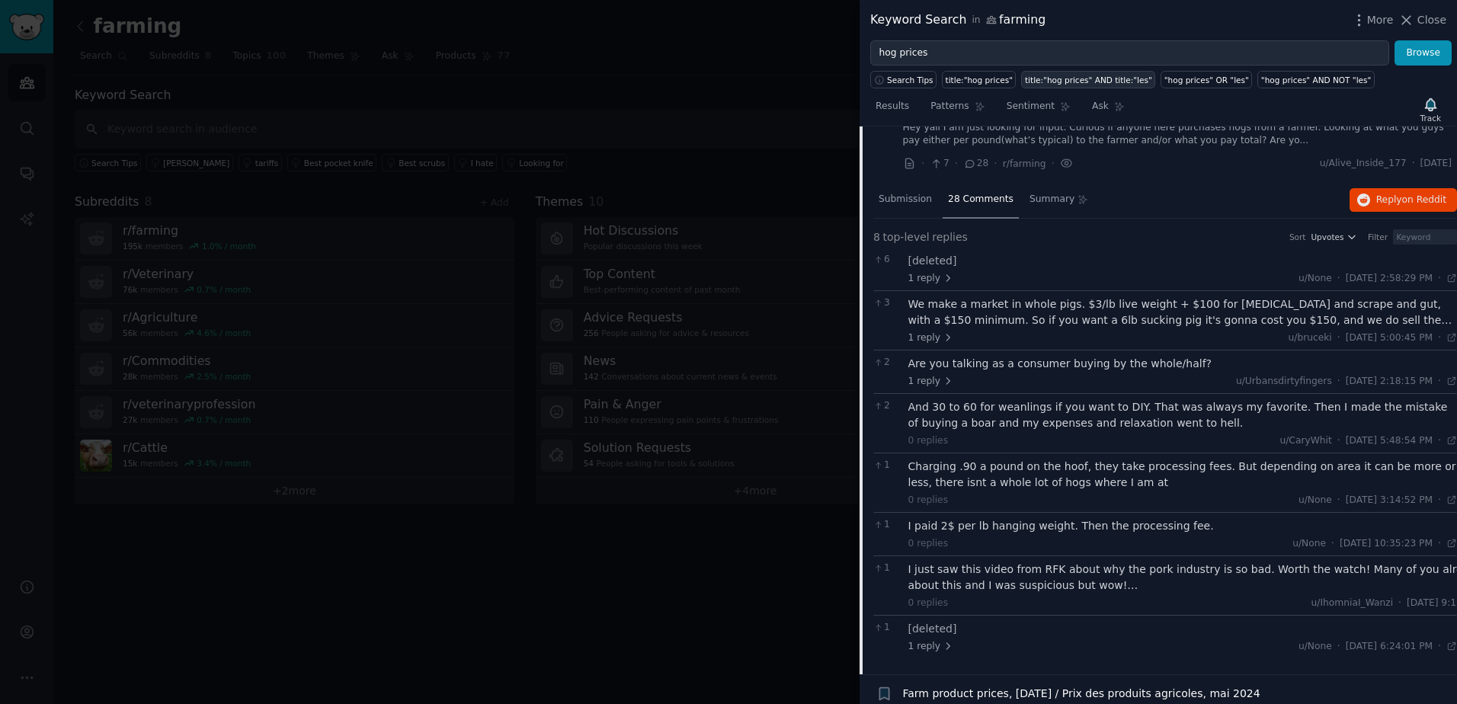
scroll to position [0, 0]
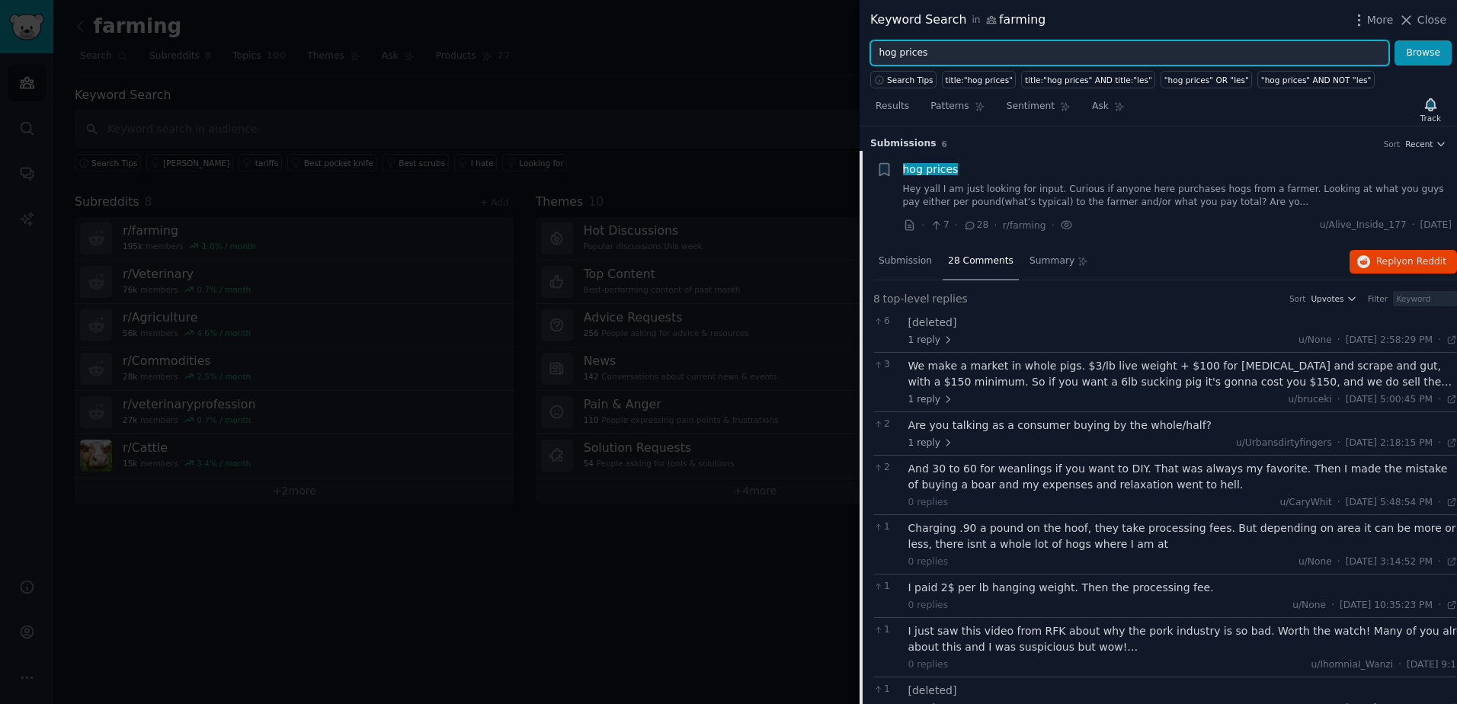
drag, startPoint x: 973, startPoint y: 52, endPoint x: 836, endPoint y: 43, distance: 137.4
click at [836, 43] on div "Keyword Search in farming More Close hog prices Browse Search Tips title:"hog p…" at bounding box center [728, 352] width 1457 height 704
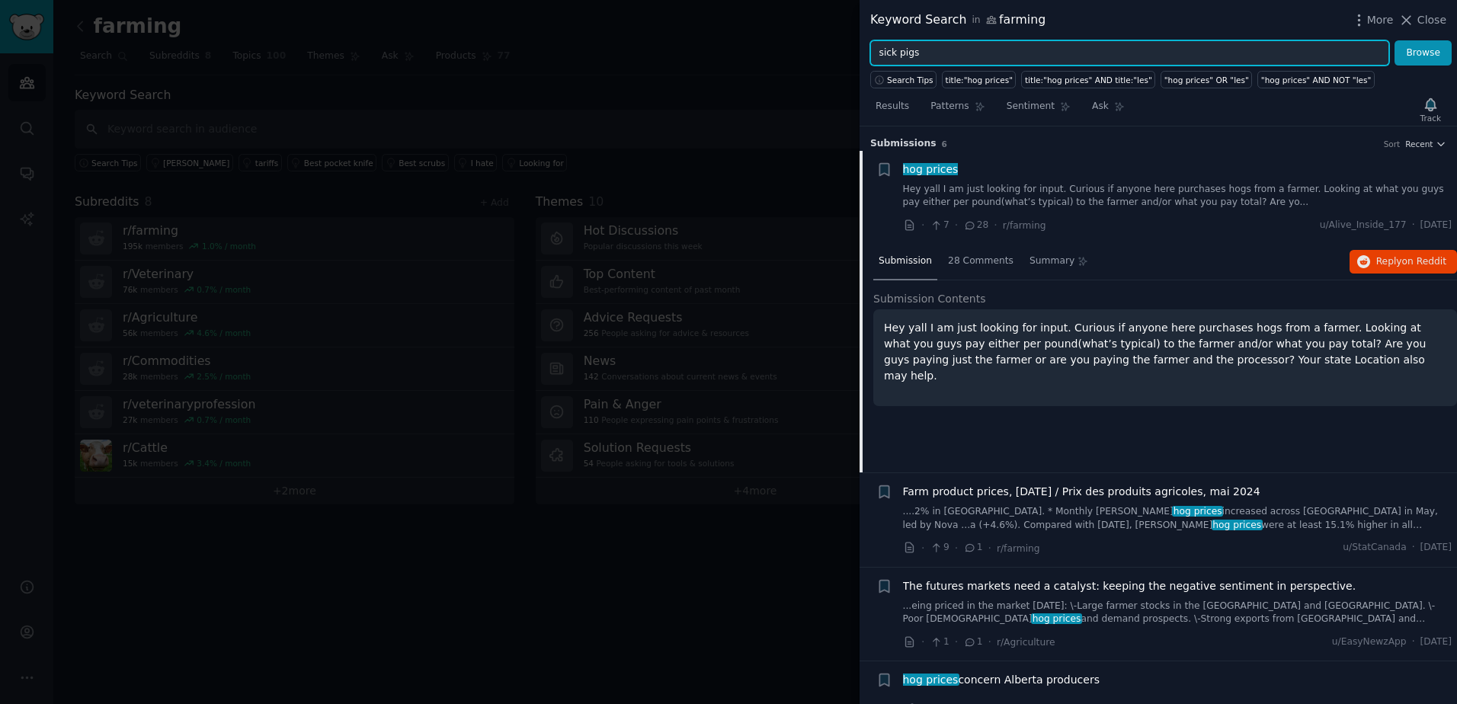
type input "sick pigs"
click at [1394, 40] on button "Browse" at bounding box center [1422, 53] width 57 height 26
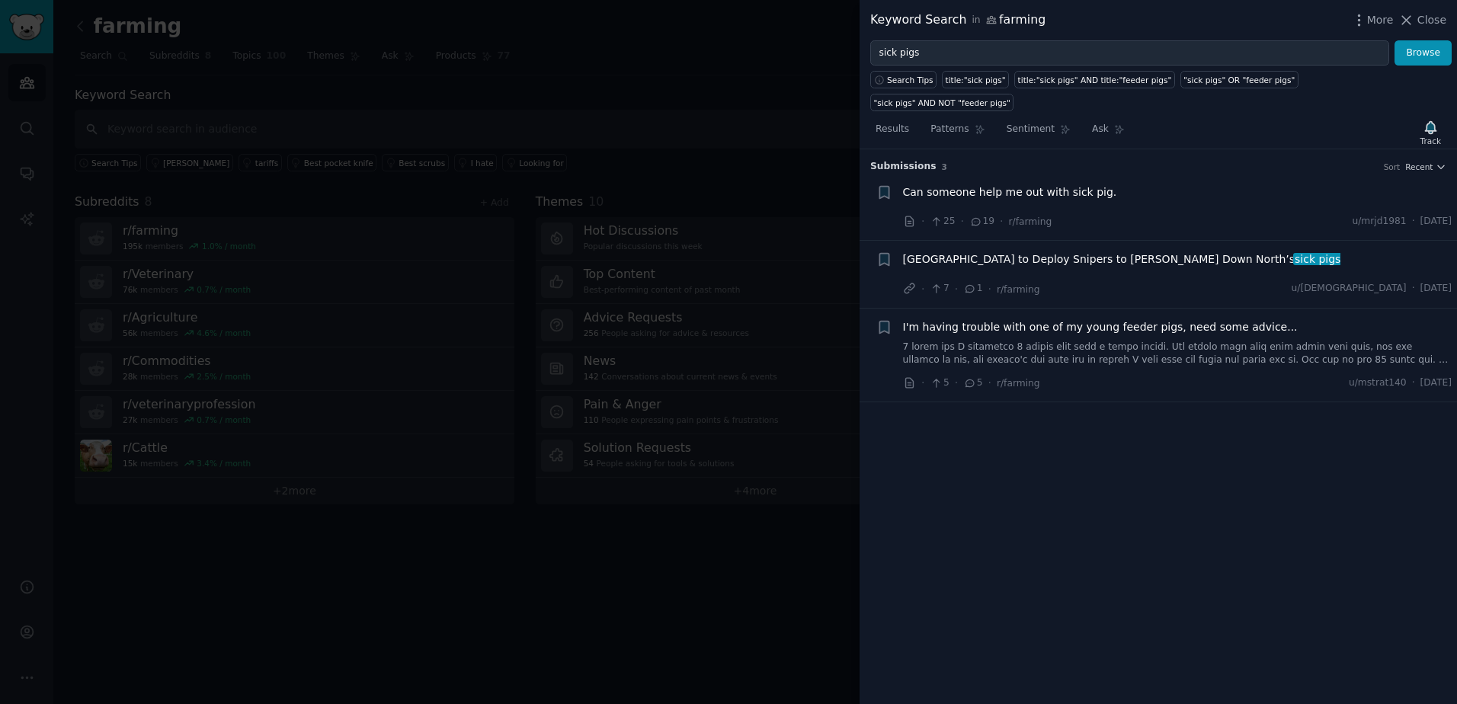
click at [1046, 184] on span "Can someone help me out with sick pig." at bounding box center [1010, 192] width 214 height 16
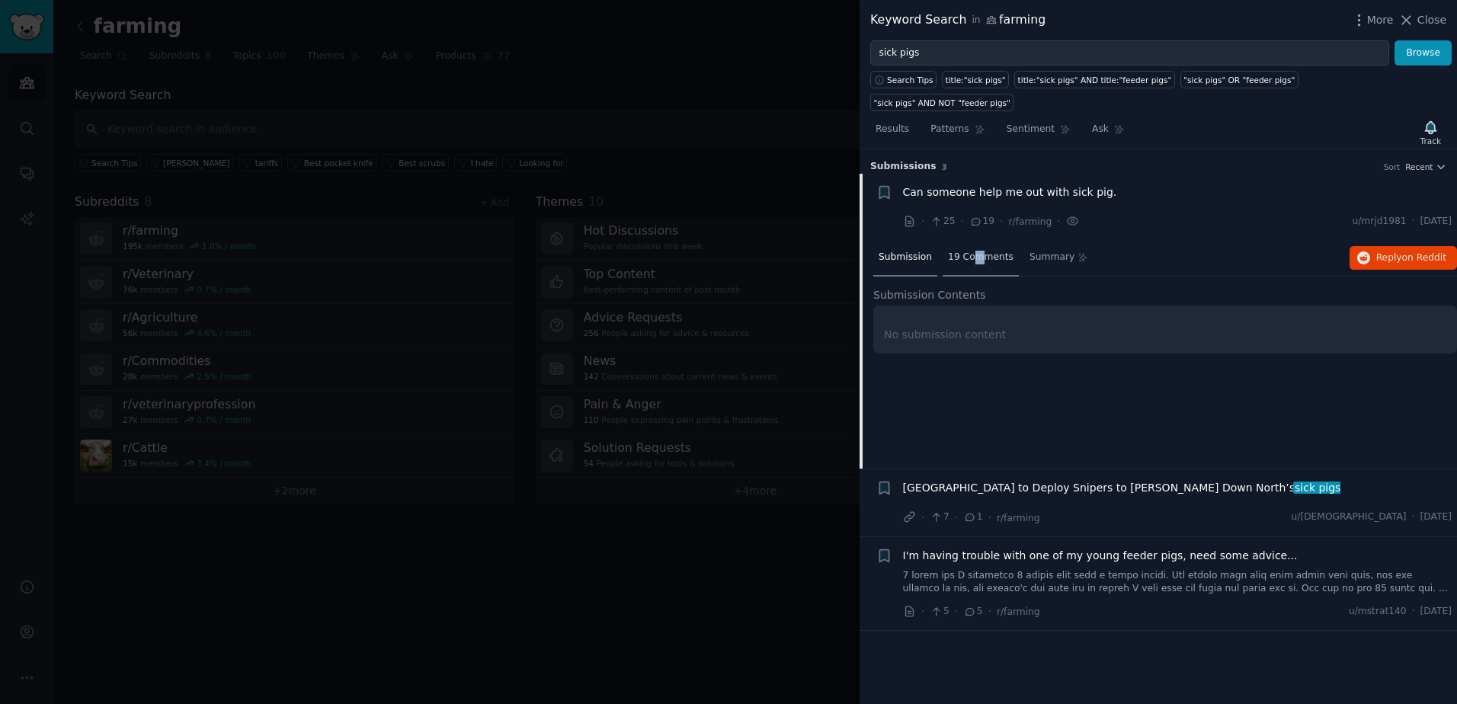
click at [970, 240] on div "19 Comments" at bounding box center [980, 258] width 76 height 37
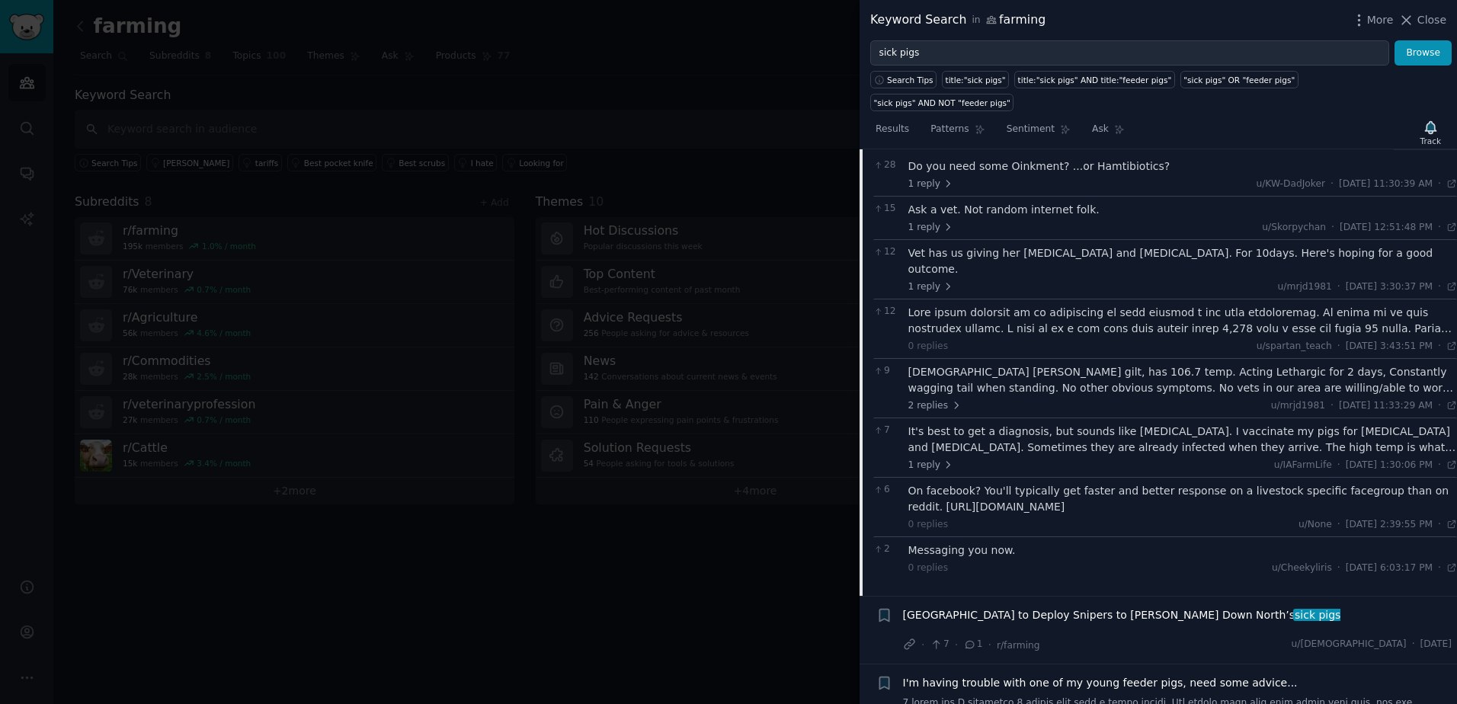
scroll to position [168, 0]
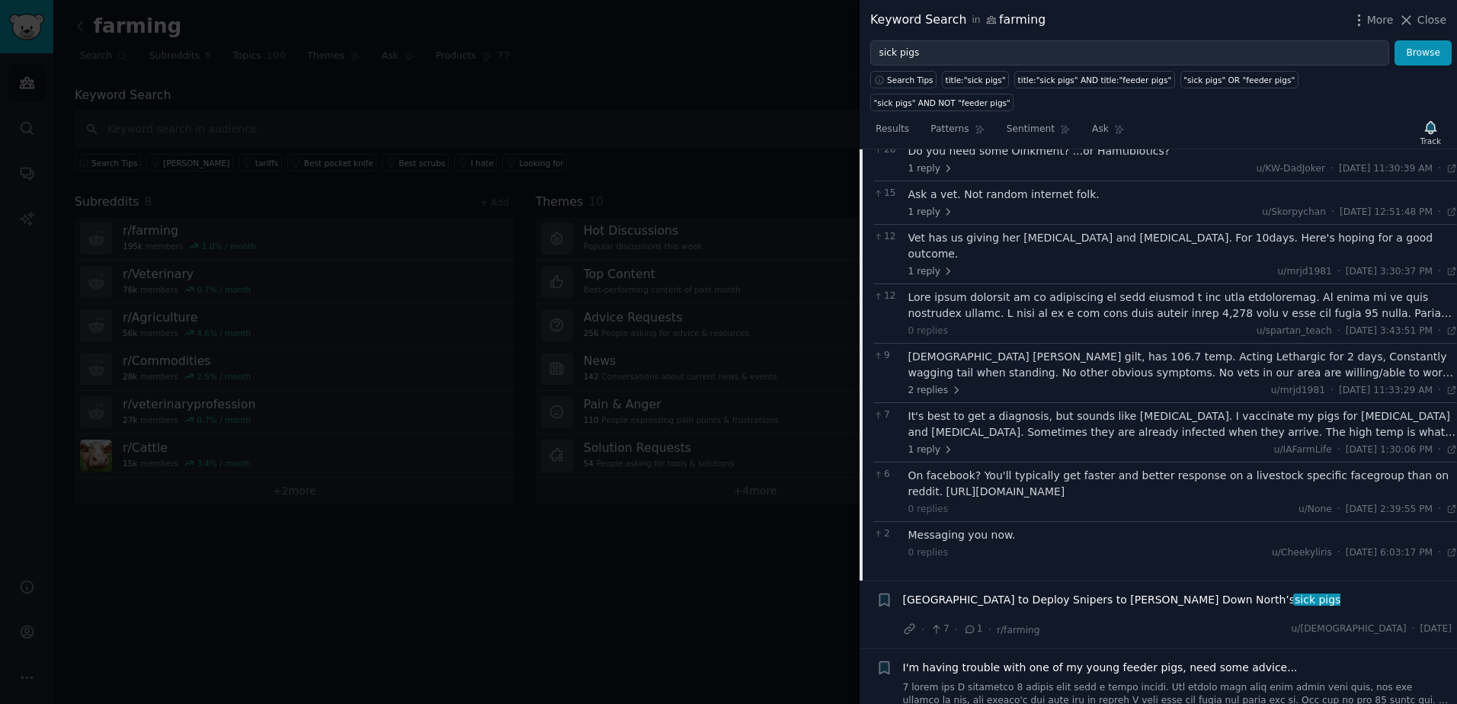
click at [1026, 660] on span "I'm having trouble with one of my young feeder pigs, need some advice..." at bounding box center [1100, 668] width 395 height 16
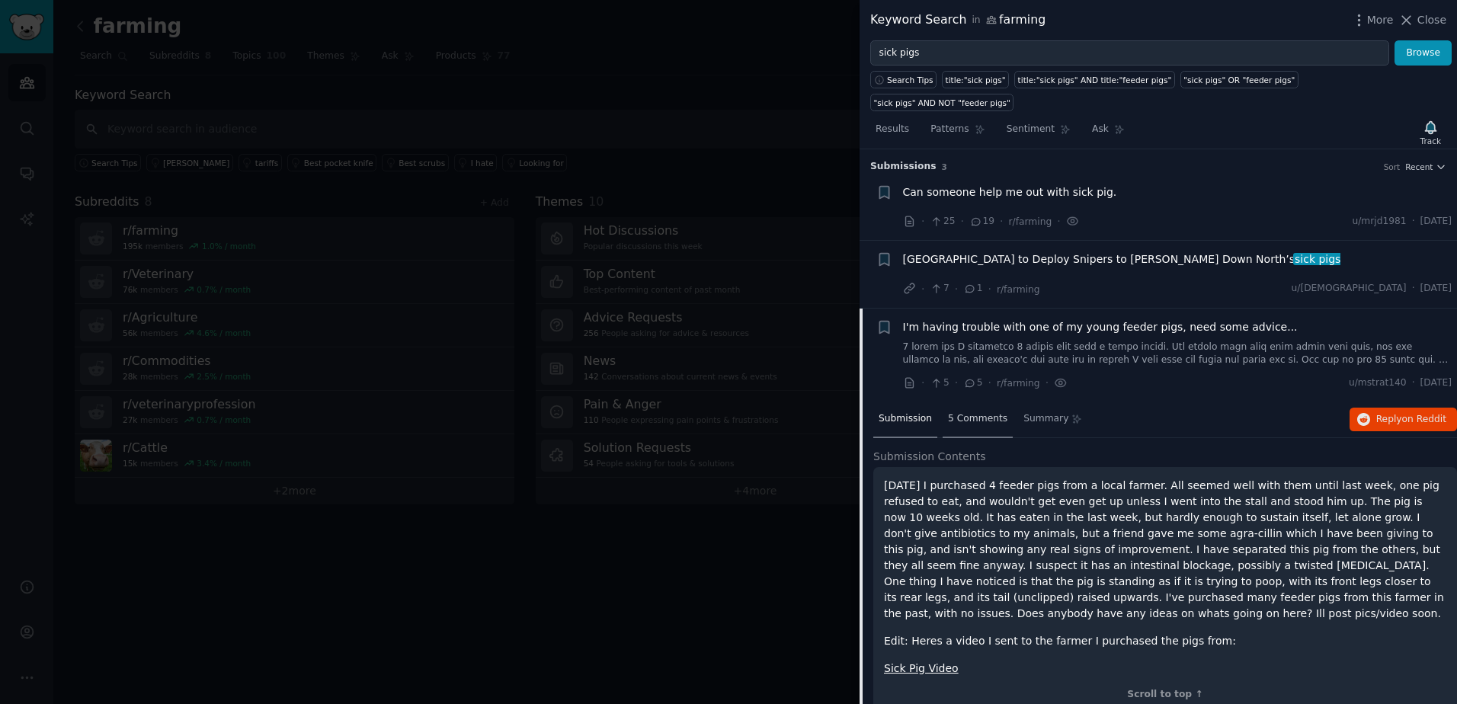
click at [975, 412] on span "5 Comments" at bounding box center [977, 419] width 59 height 14
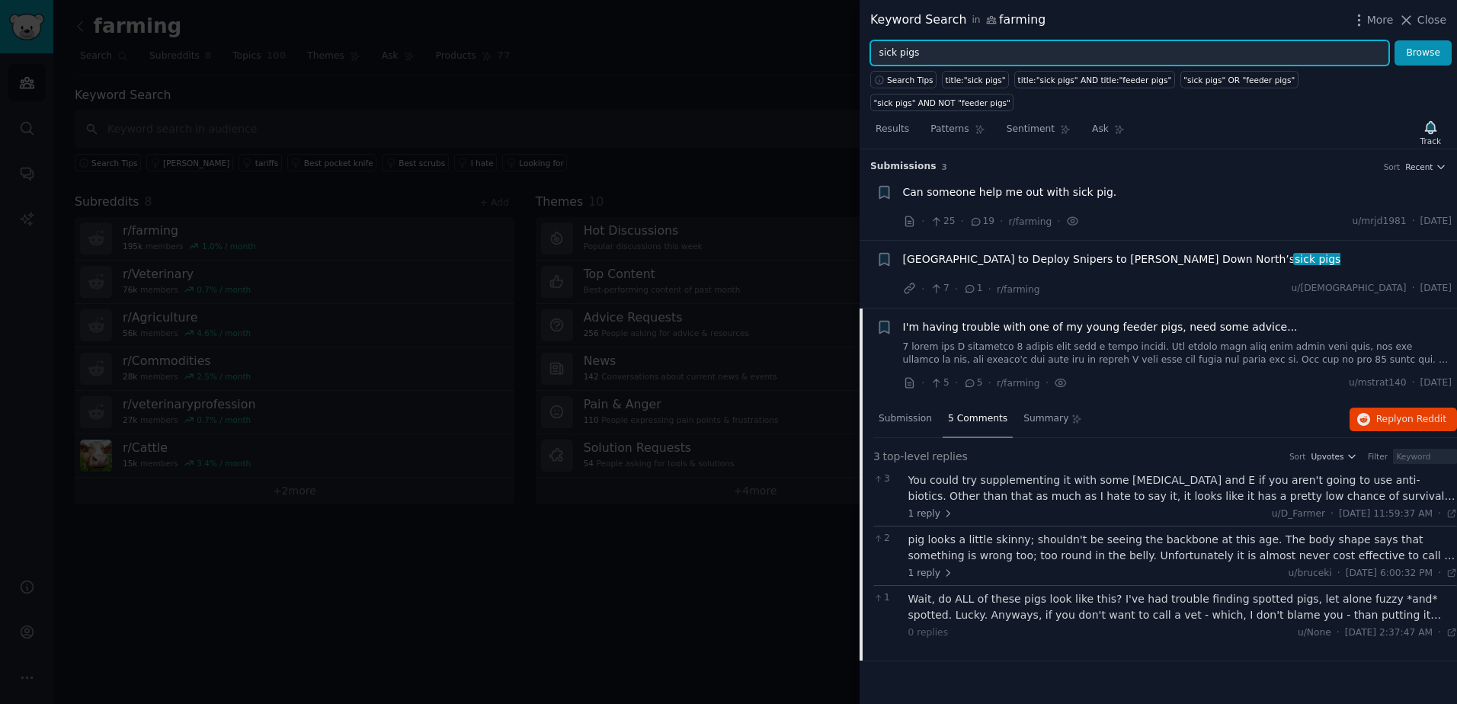
drag, startPoint x: 942, startPoint y: 55, endPoint x: 857, endPoint y: 42, distance: 85.5
click at [857, 42] on div "Keyword Search in farming More Close sick pigs Browse Search Tips title:"sick p…" at bounding box center [728, 352] width 1457 height 704
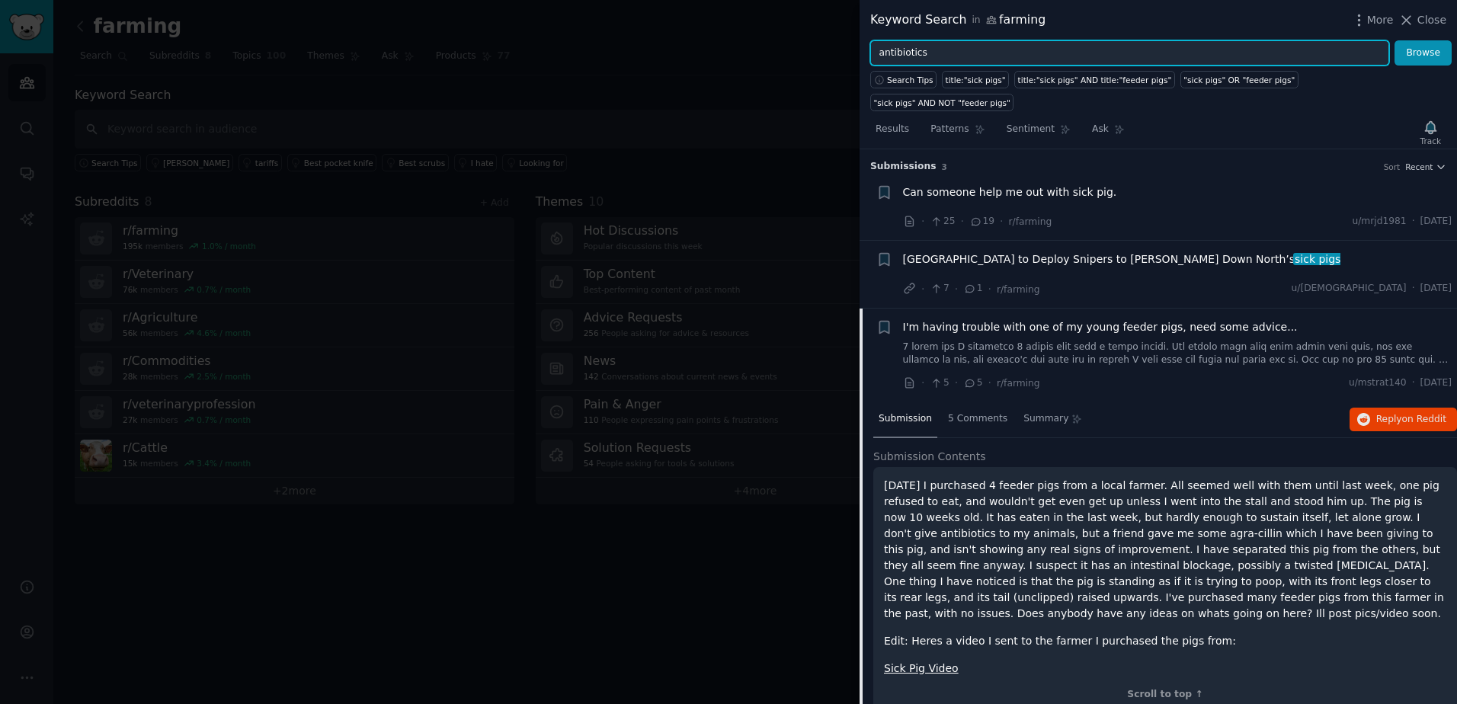
type input "antibiotics"
click at [1394, 40] on button "Browse" at bounding box center [1422, 53] width 57 height 26
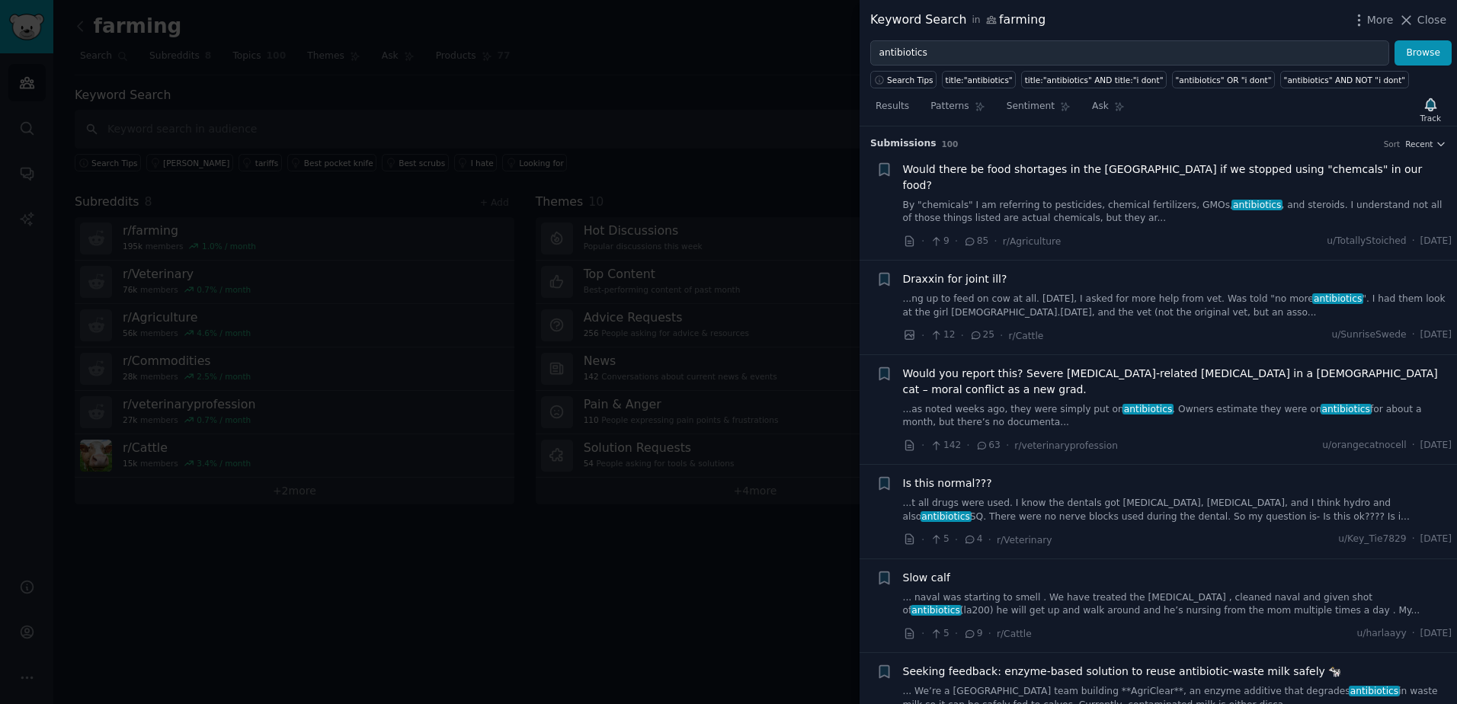
click at [937, 271] on span "Draxxin for joint ill?" at bounding box center [955, 279] width 104 height 16
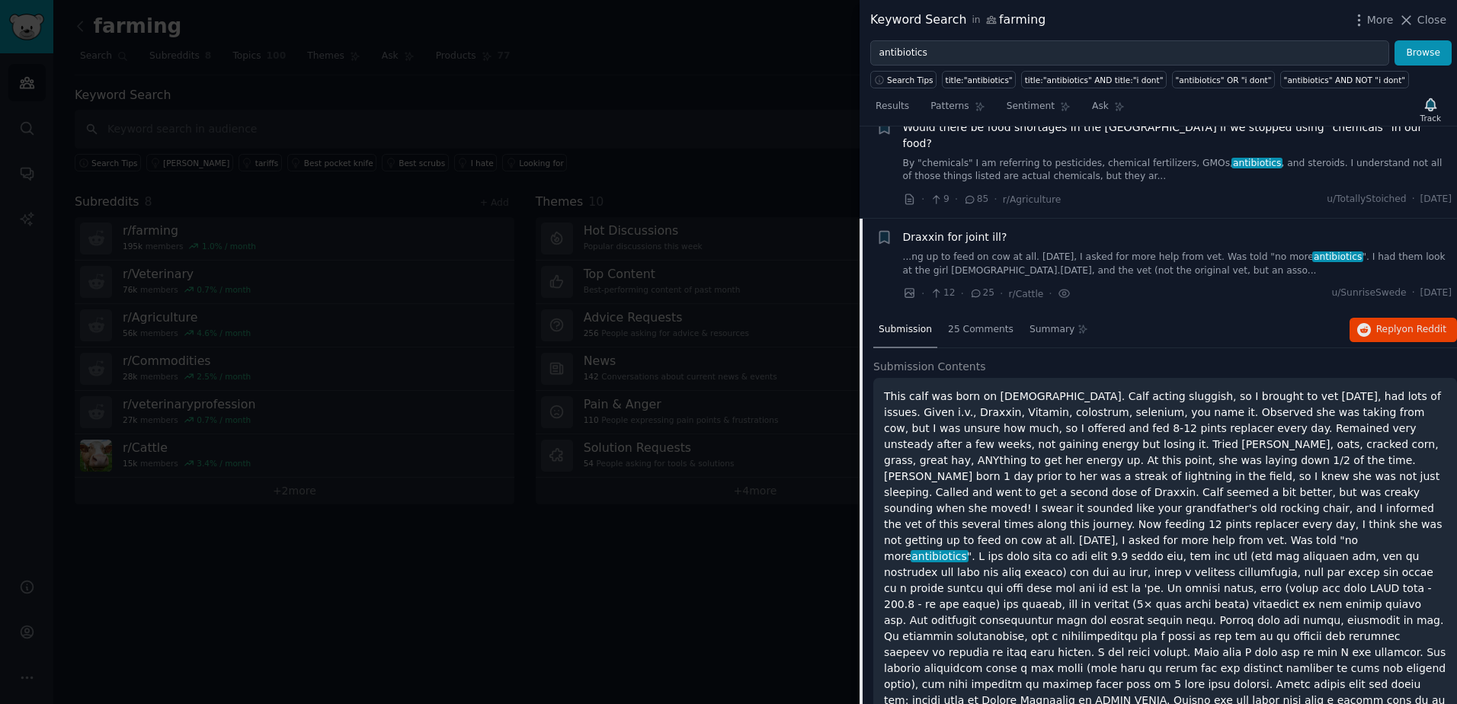
scroll to position [575, 0]
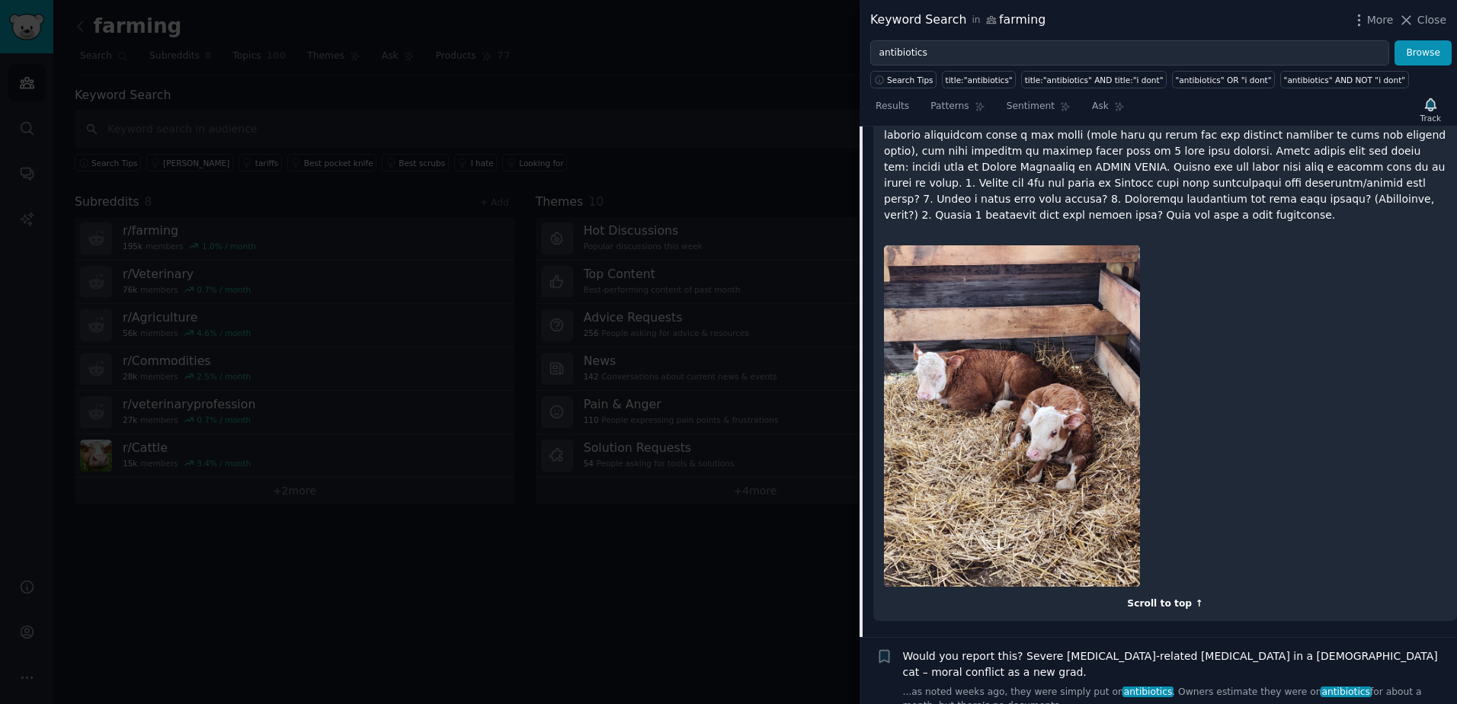
click at [1164, 597] on div "Scroll to top ↑" at bounding box center [1165, 604] width 562 height 14
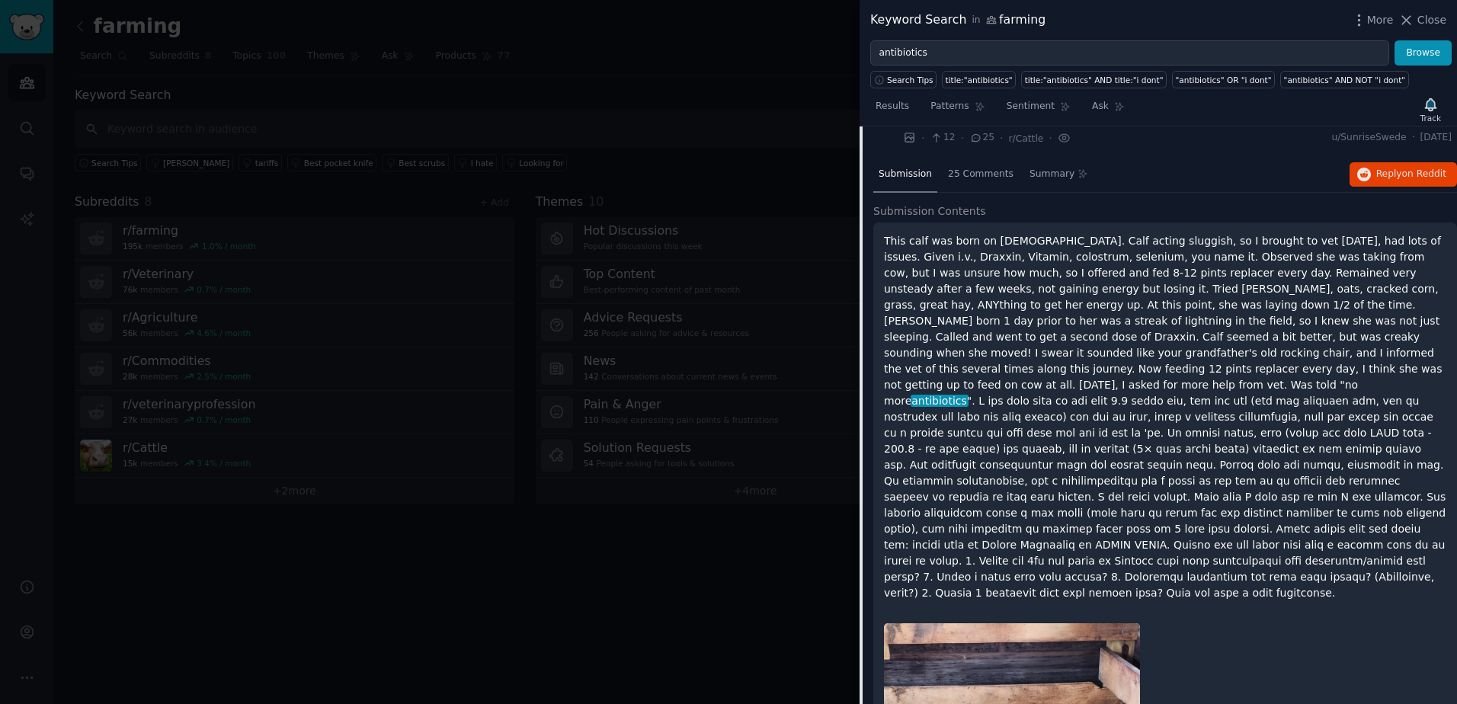
scroll to position [194, 0]
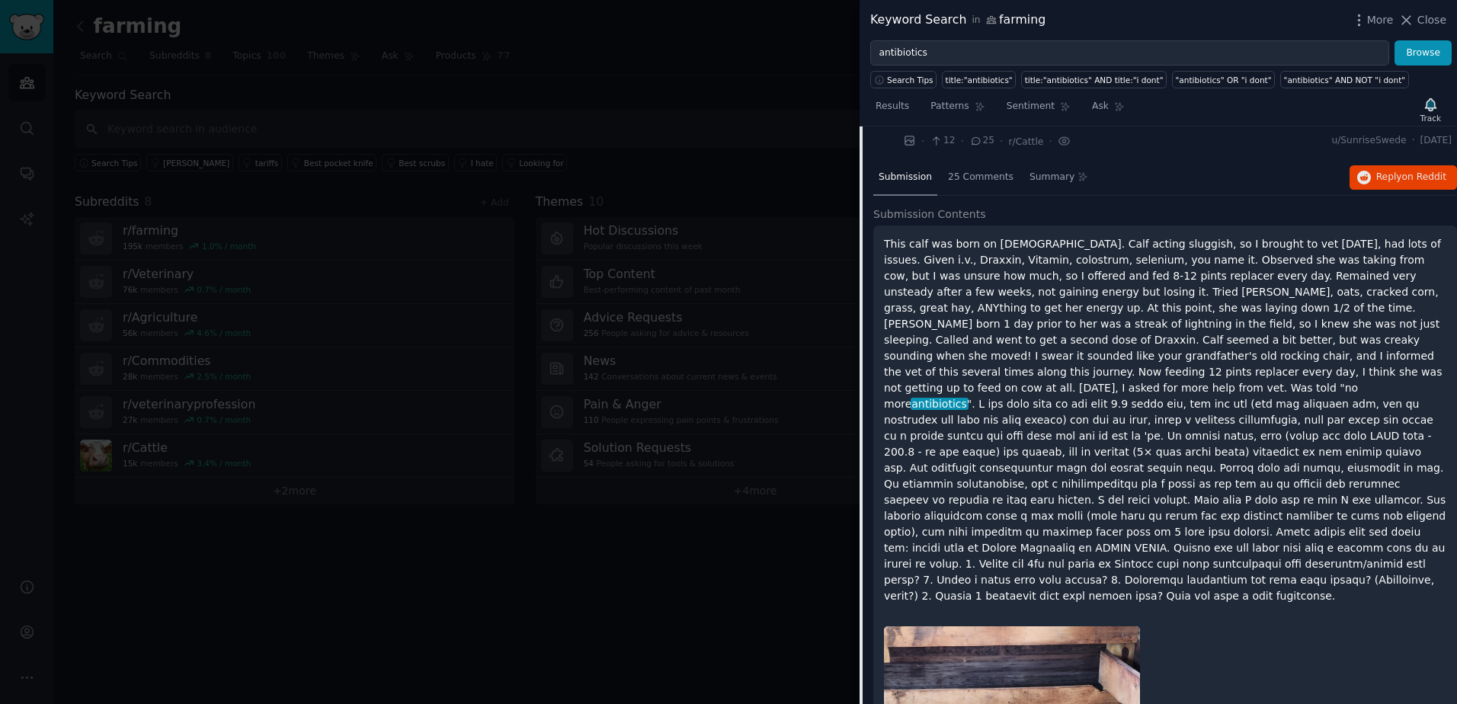
drag, startPoint x: 1352, startPoint y: 375, endPoint x: 874, endPoint y: 219, distance: 503.0
click at [874, 225] on div "This calf was born on [DEMOGRAPHIC_DATA]. Calf acting sluggish, so I brought to…" at bounding box center [1165, 613] width 584 height 777
copy p "This calf was born on [DEMOGRAPHIC_DATA]. Calf acting sluggish, so I brought to…"
click at [1412, 171] on span "on Reddit" at bounding box center [1424, 176] width 44 height 11
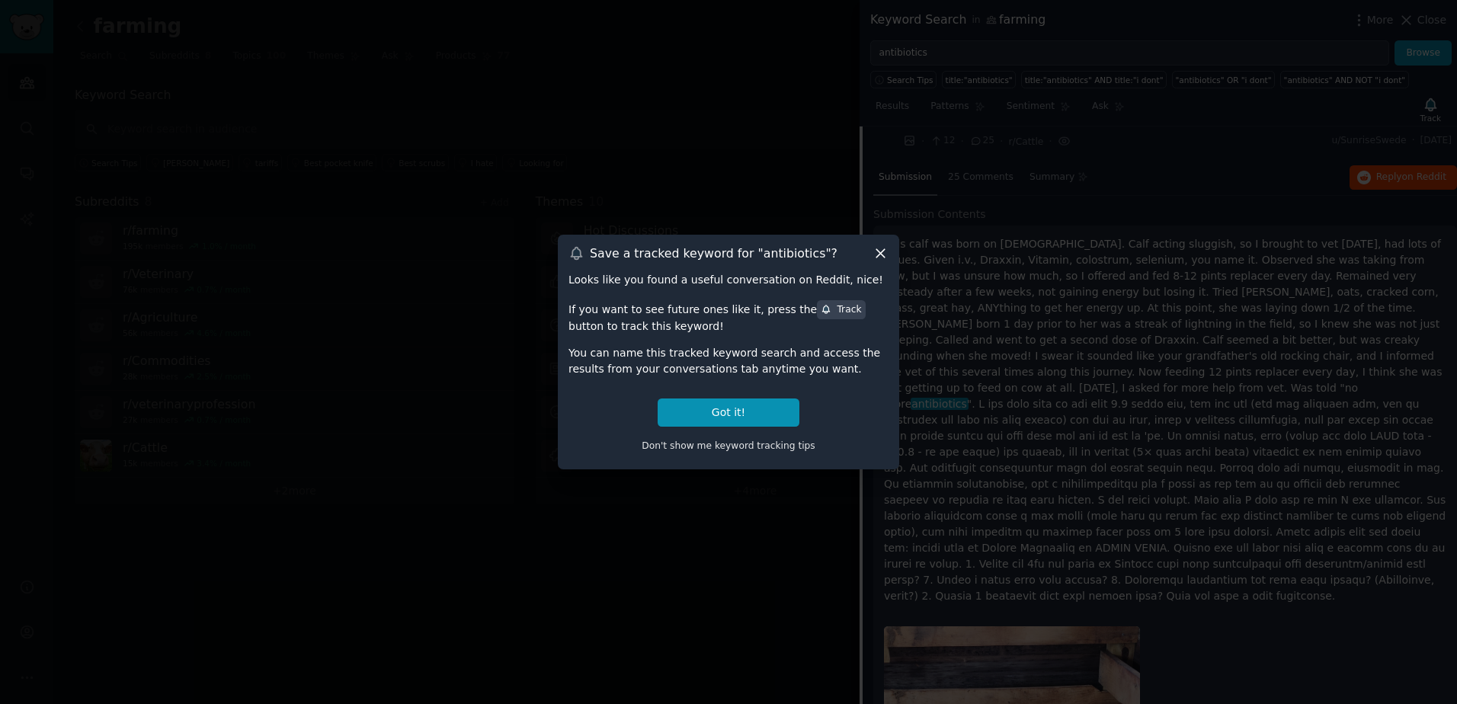
click at [888, 261] on div "Save a tracked keyword for " antibiotics "? Looks like you found a useful conve…" at bounding box center [728, 352] width 341 height 234
click at [886, 261] on icon at bounding box center [880, 253] width 16 height 16
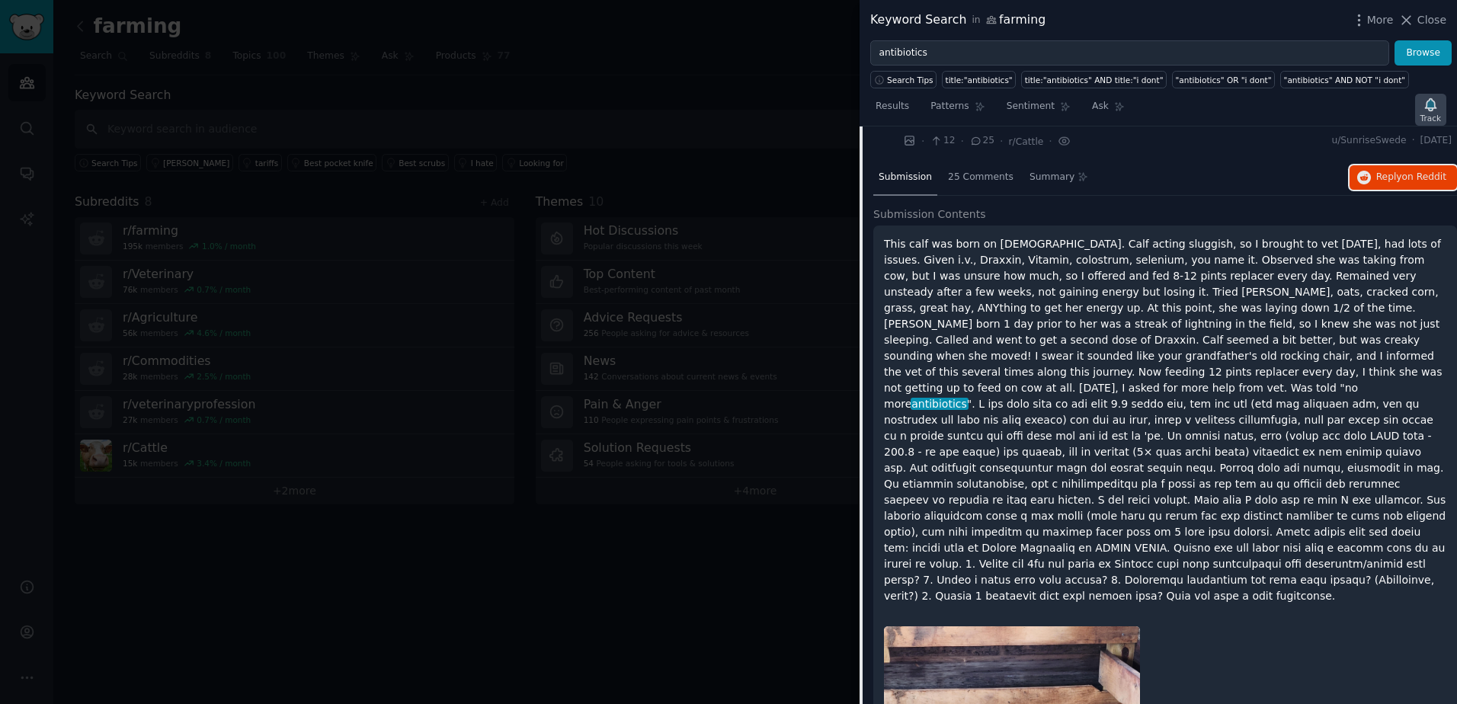
click at [1429, 109] on icon "button" at bounding box center [1430, 104] width 11 height 12
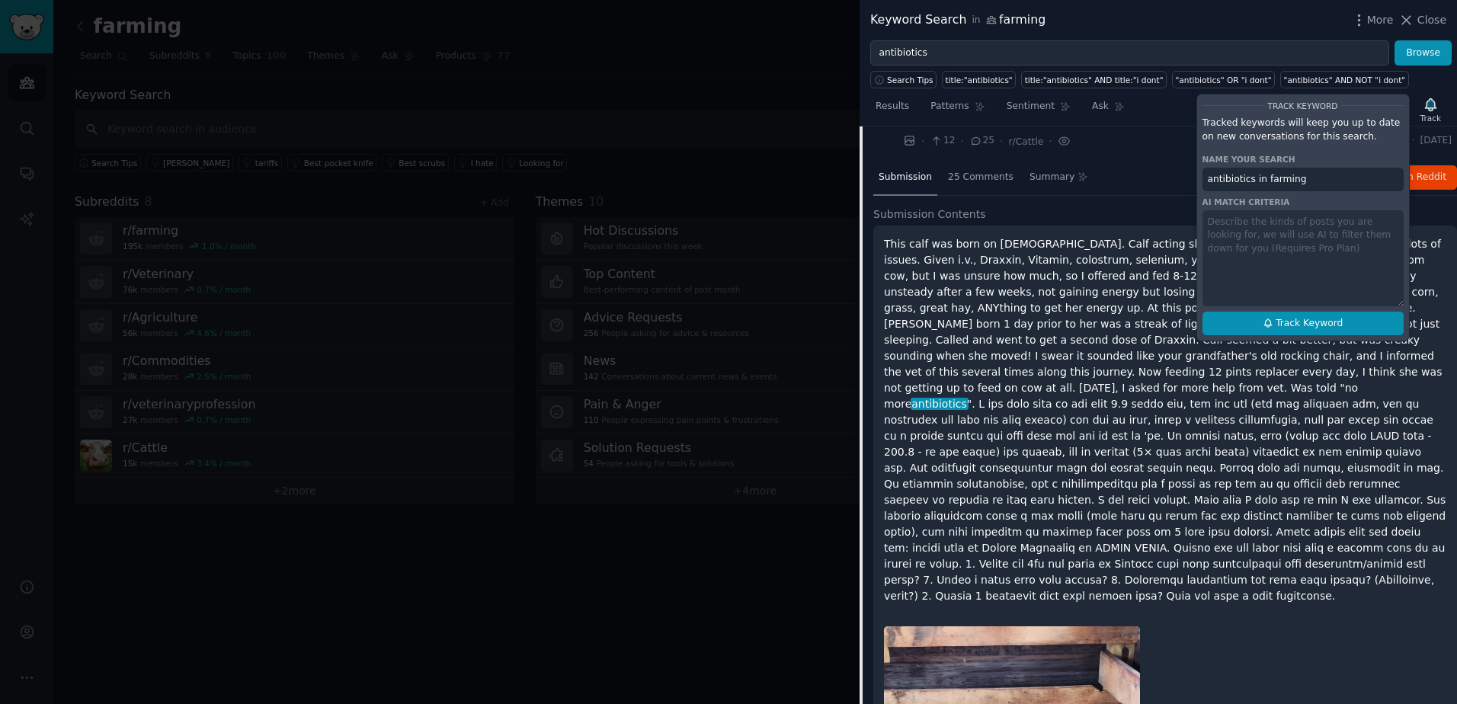
click at [1276, 316] on button "Track Keyword" at bounding box center [1302, 324] width 201 height 24
type input "antibiotics in farming"
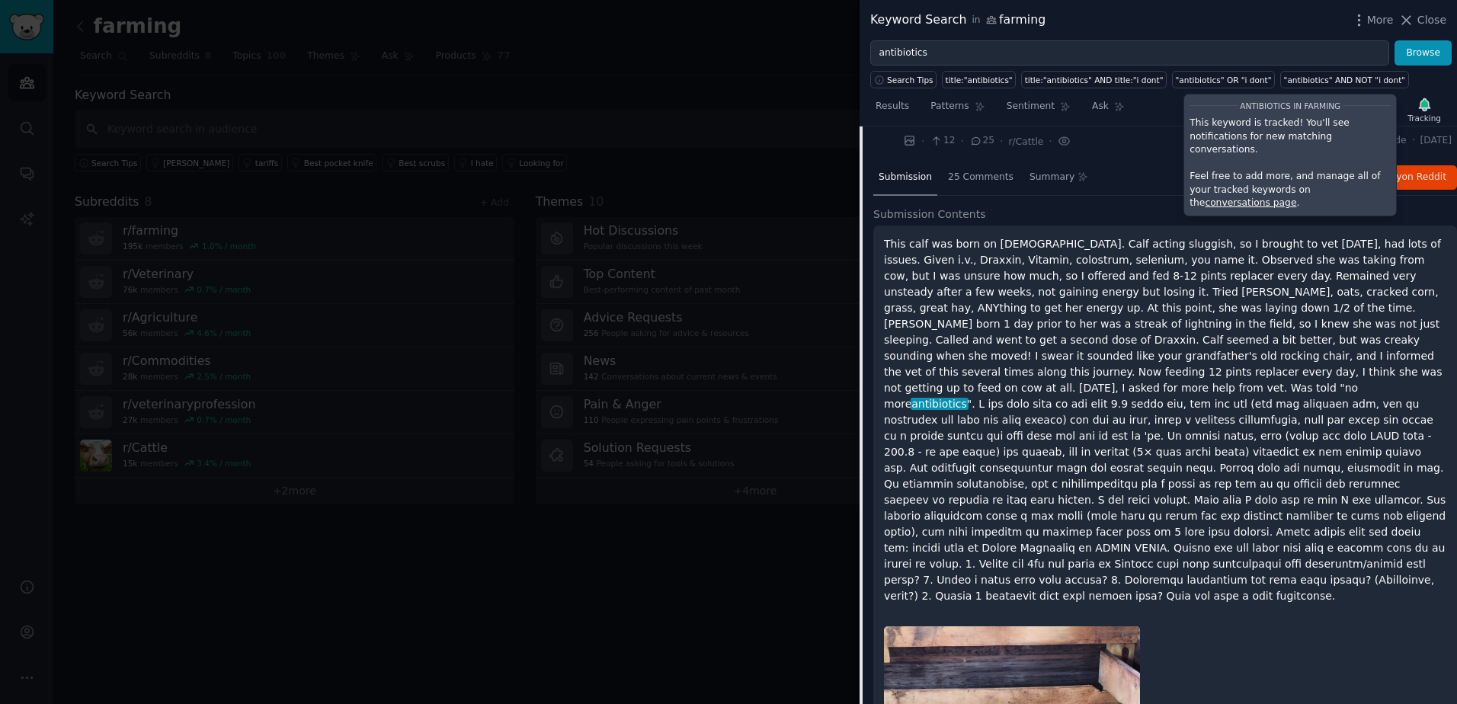
click at [1126, 176] on div "Submission 25 Comments Summary Reply on Reddit" at bounding box center [1165, 178] width 584 height 37
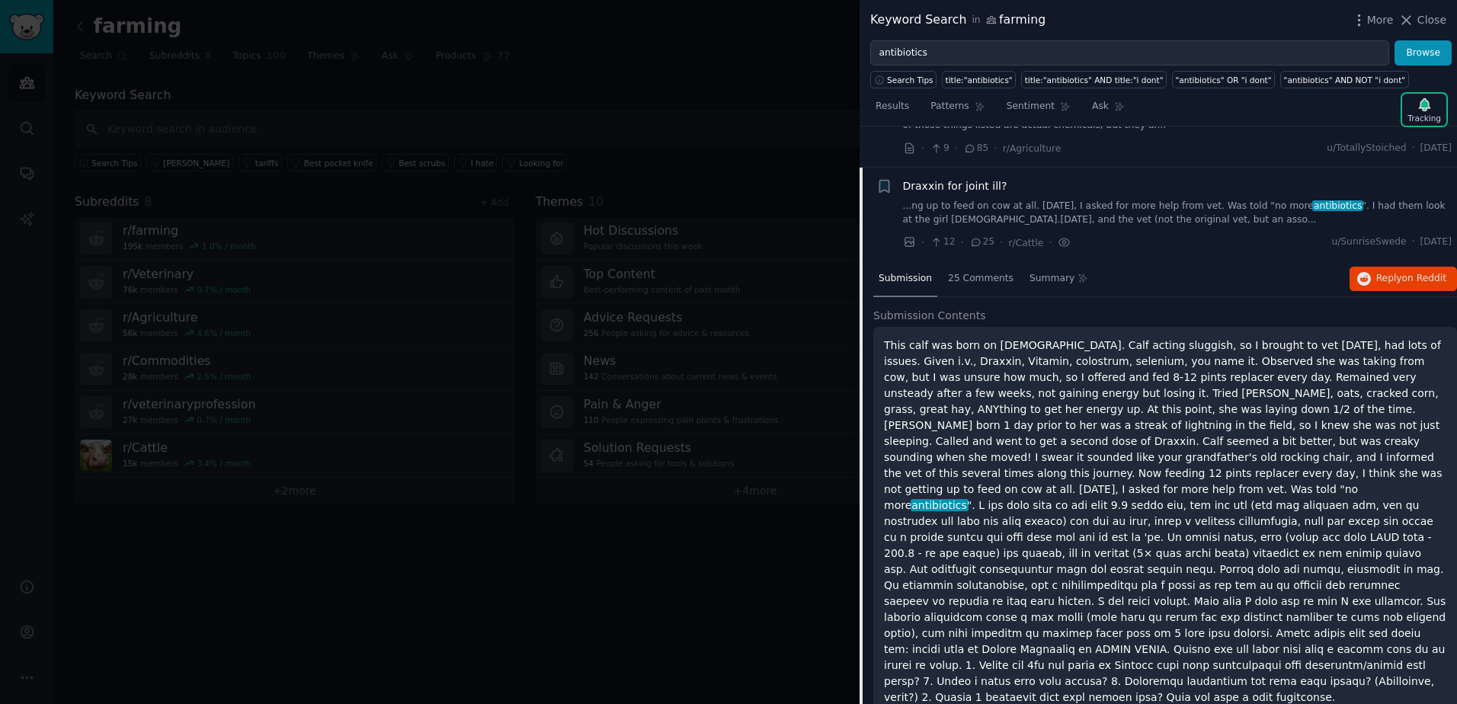
scroll to position [0, 0]
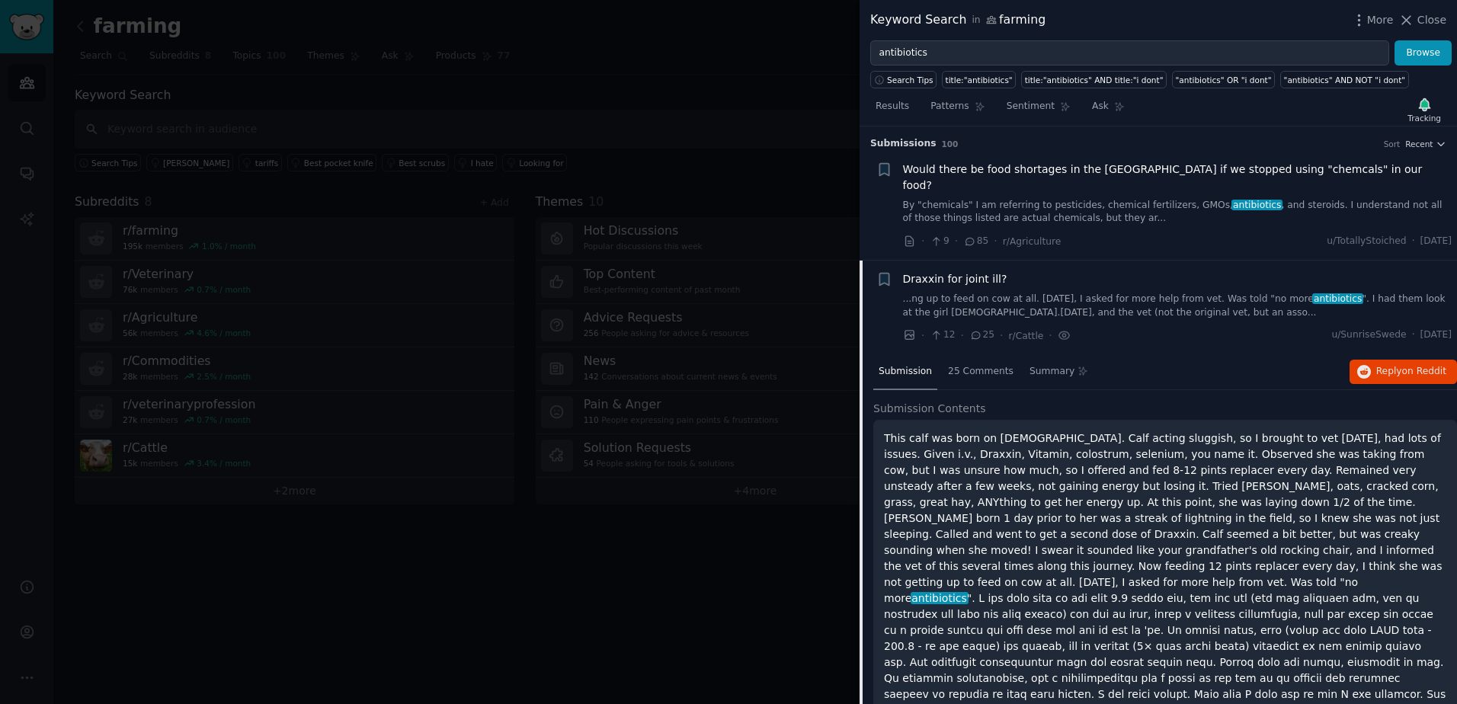
click at [970, 271] on span "Draxxin for joint ill?" at bounding box center [955, 279] width 104 height 16
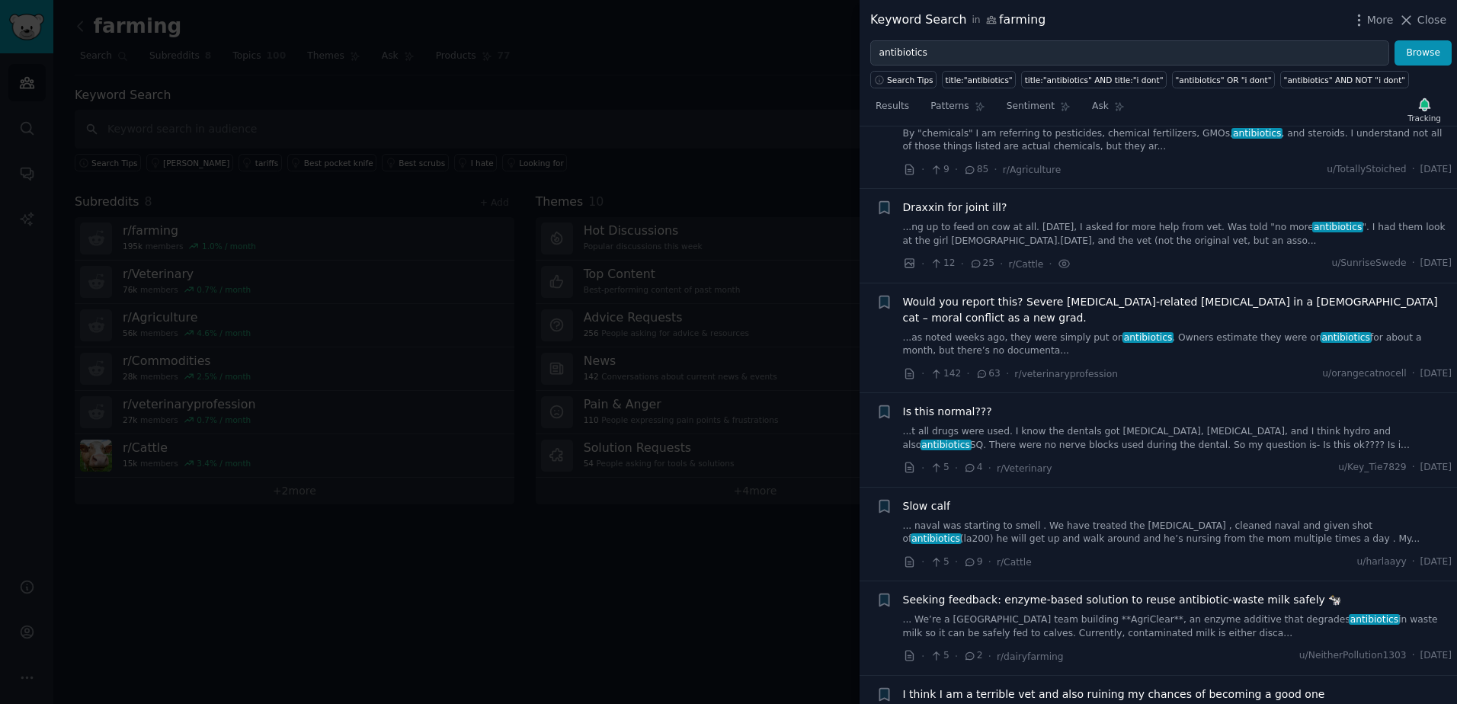
scroll to position [118, 0]
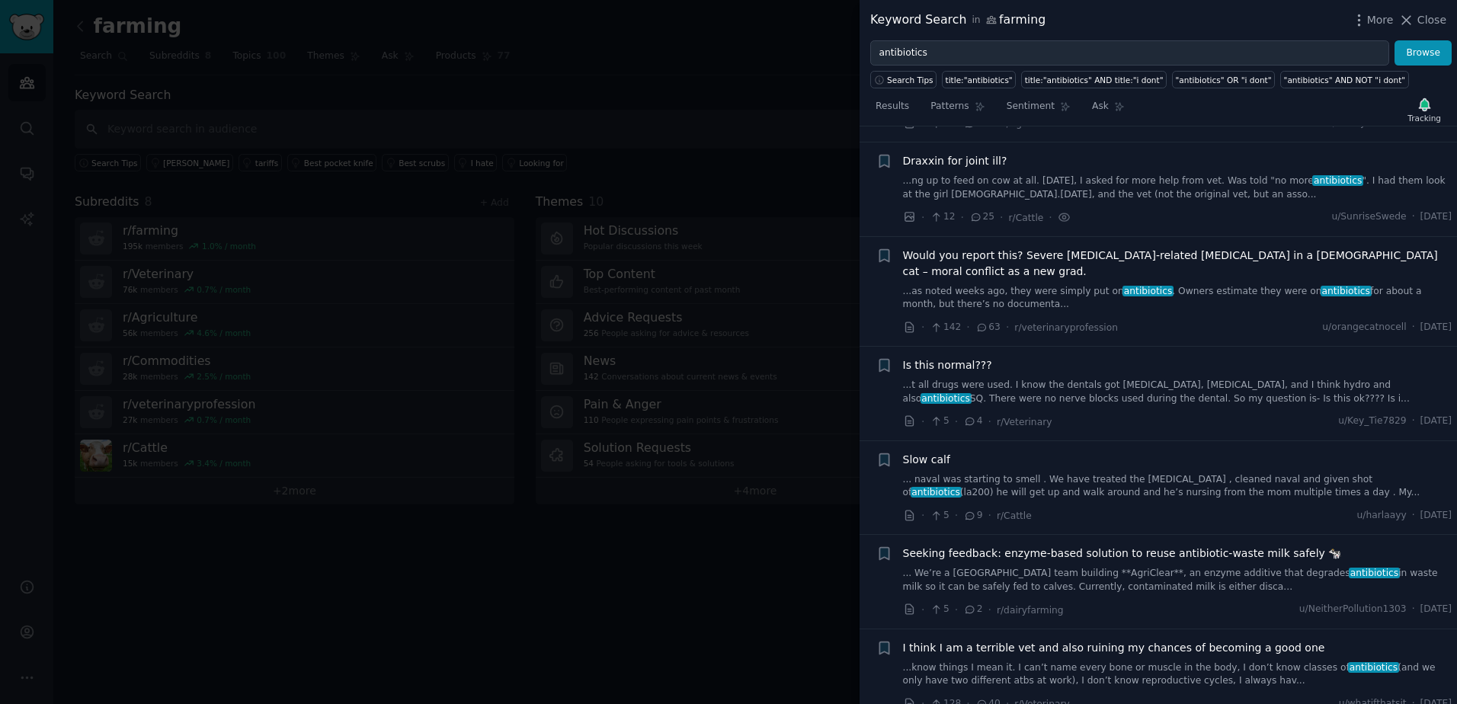
click at [964, 357] on span "Is this normal???" at bounding box center [947, 365] width 89 height 16
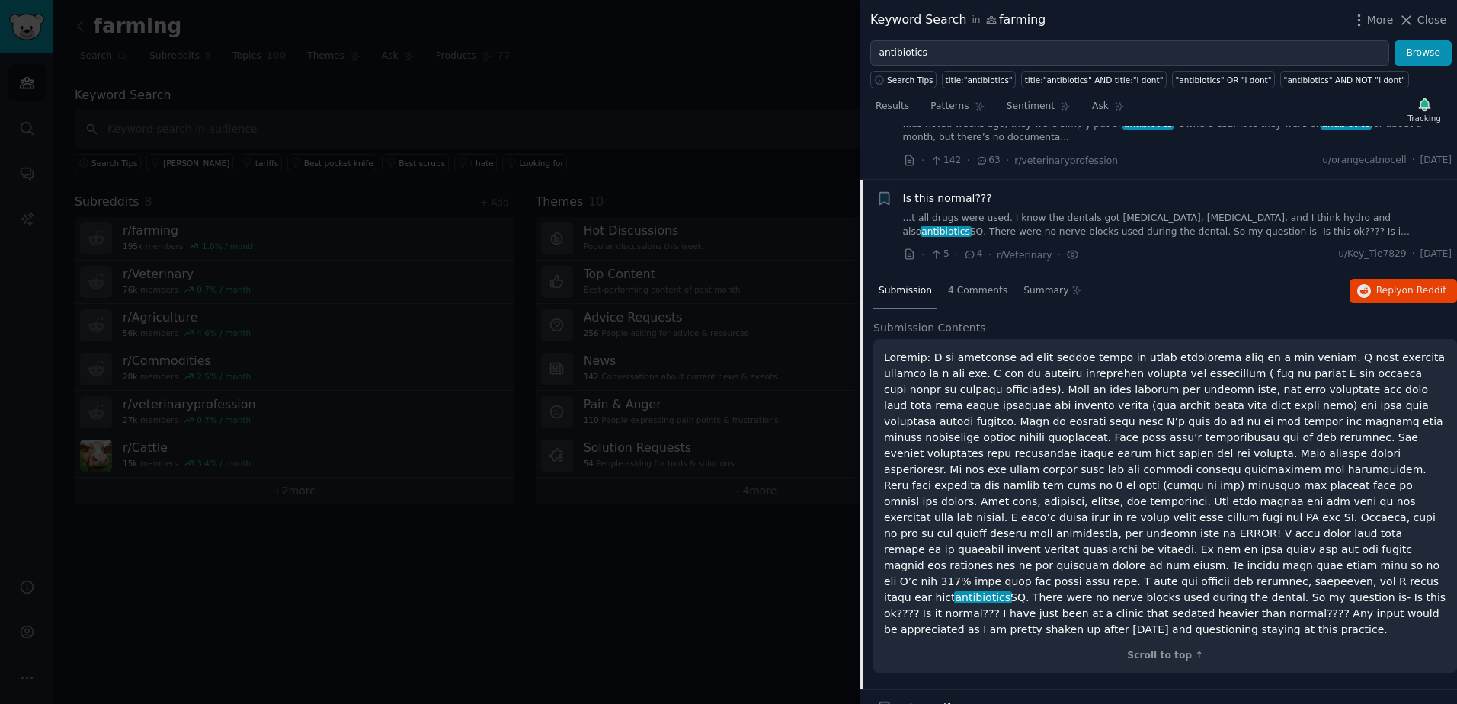
scroll to position [306, 0]
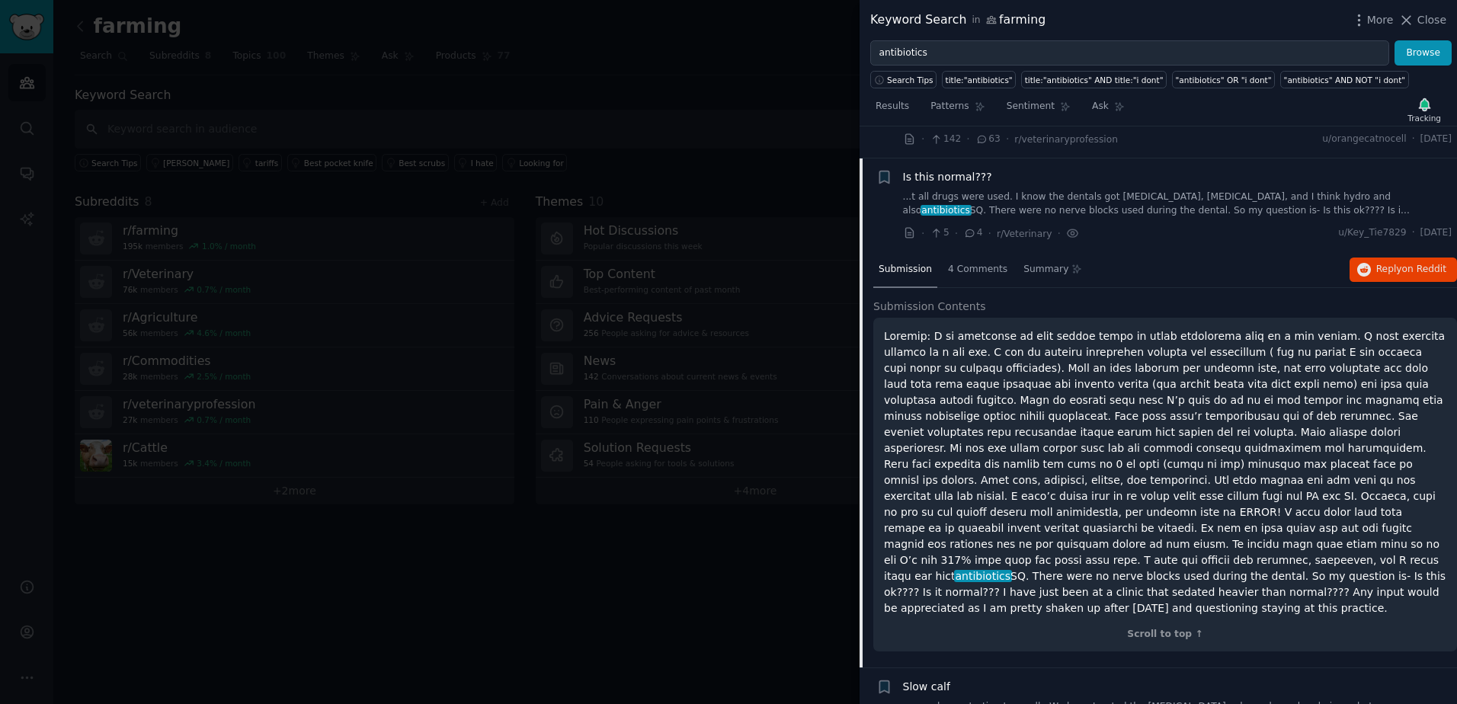
click at [929, 169] on span "Is this normal???" at bounding box center [947, 177] width 89 height 16
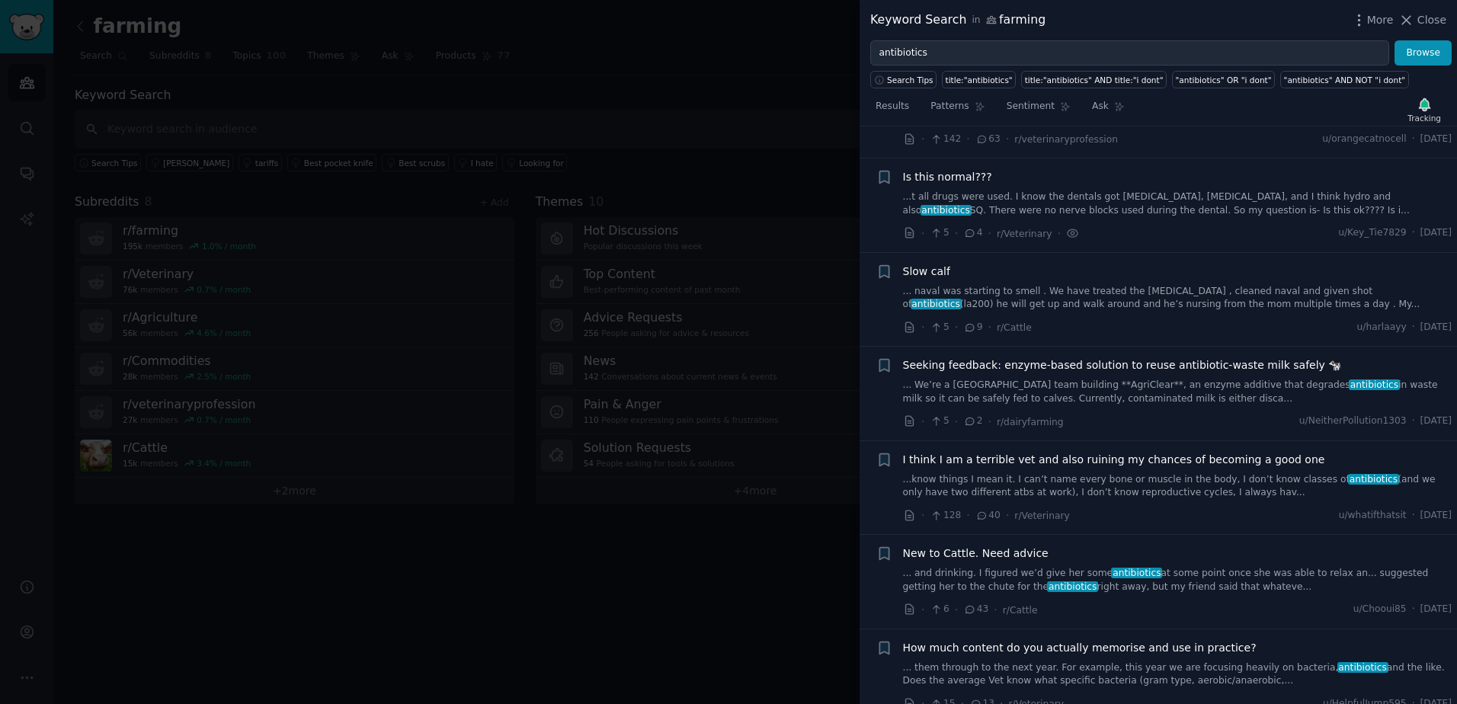
click at [938, 264] on span "Slow calf" at bounding box center [926, 272] width 47 height 16
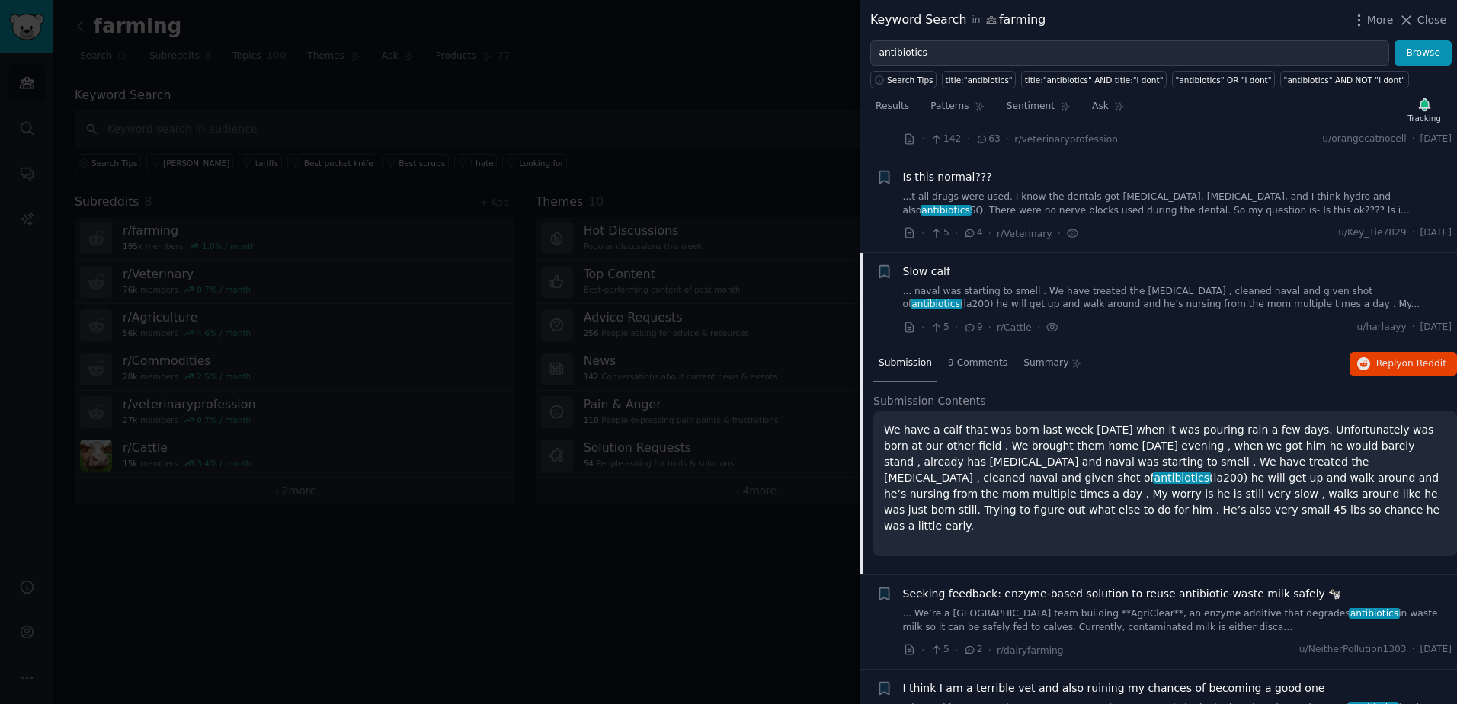
scroll to position [401, 0]
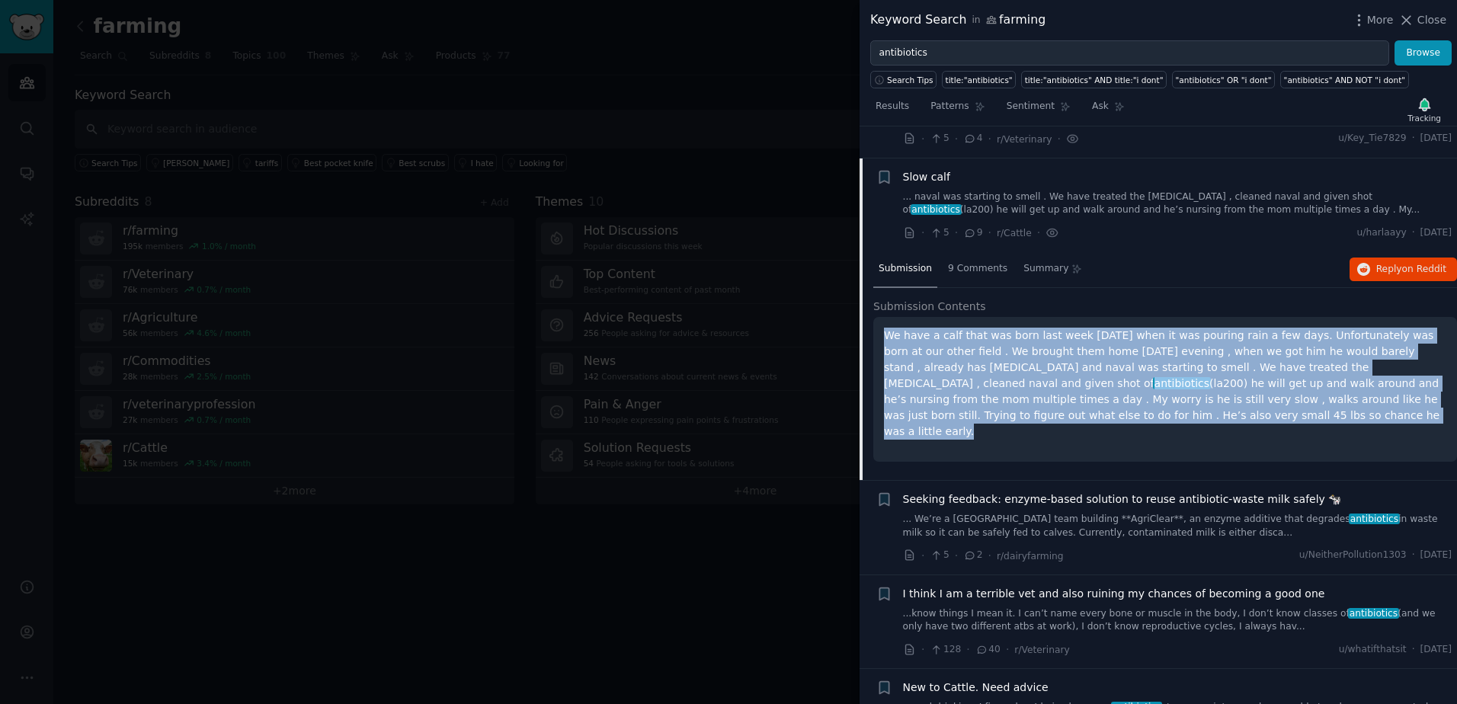
drag, startPoint x: 1038, startPoint y: 386, endPoint x: 885, endPoint y: 301, distance: 174.6
click at [885, 328] on p "We have a calf that was born last week [DATE] when it was pouring rain a few da…" at bounding box center [1165, 384] width 562 height 112
copy p "We have a calf that was born last week [DATE] when it was pouring rain a few da…"
click at [1370, 257] on button "Reply on Reddit" at bounding box center [1402, 269] width 107 height 24
click at [933, 169] on span "Slow calf" at bounding box center [926, 177] width 47 height 16
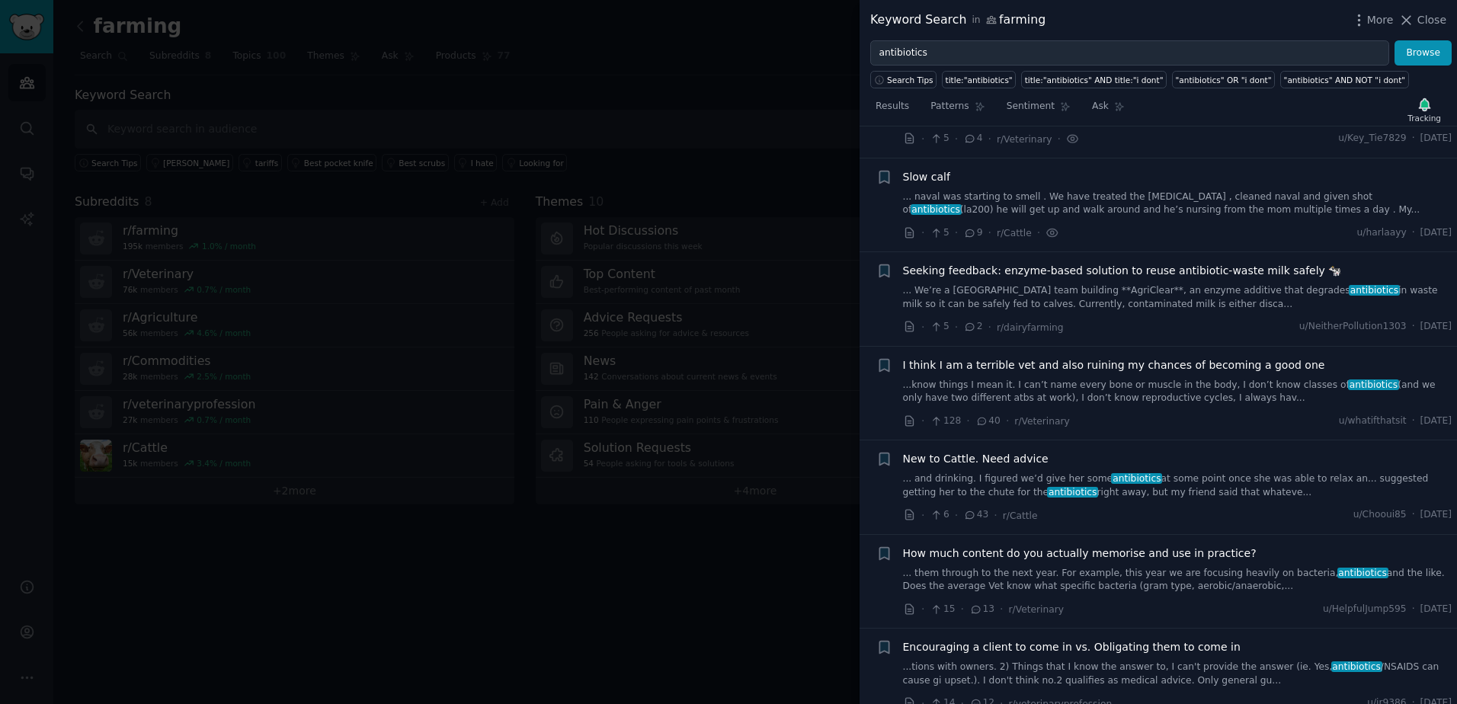
click at [932, 263] on span "Seeking feedback: enzyme-based solution to reuse antibiotic-waste milk safely 🐄" at bounding box center [1122, 271] width 439 height 16
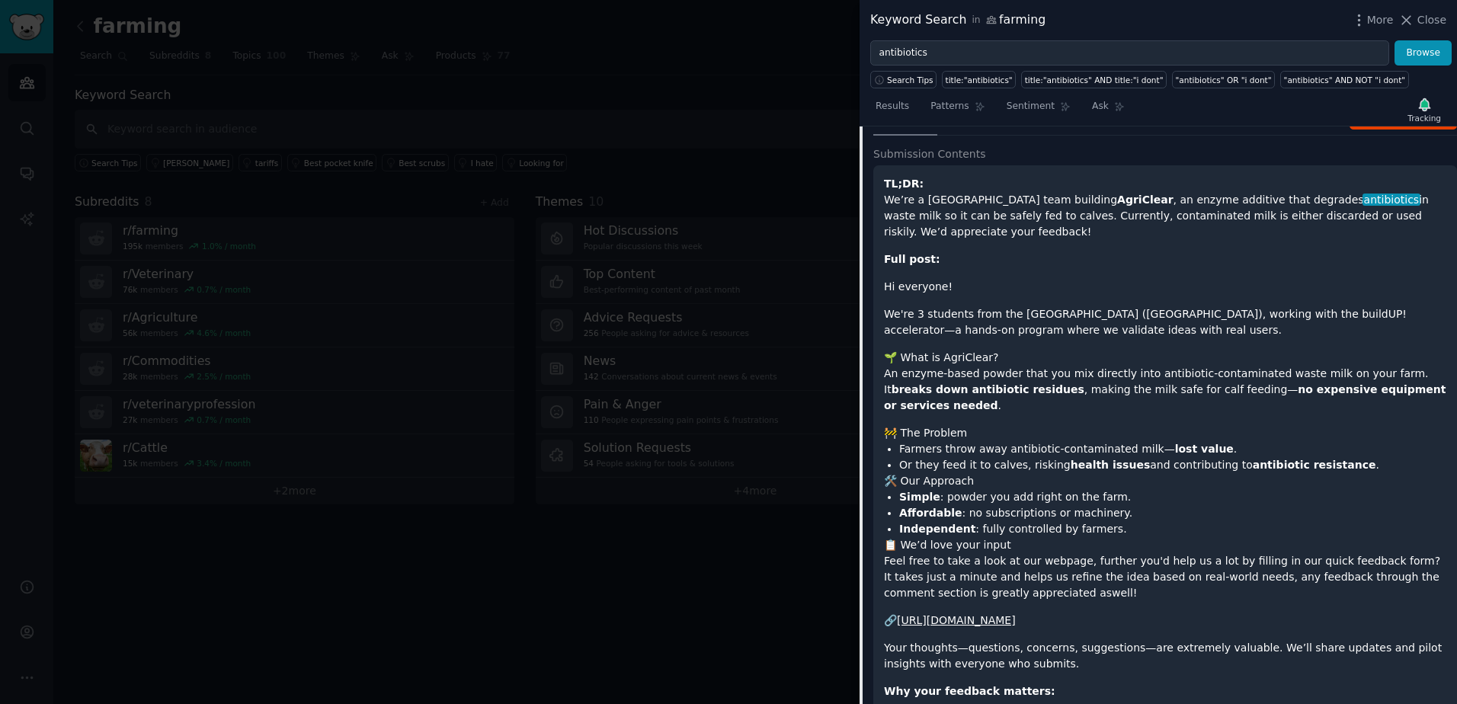
scroll to position [418, 0]
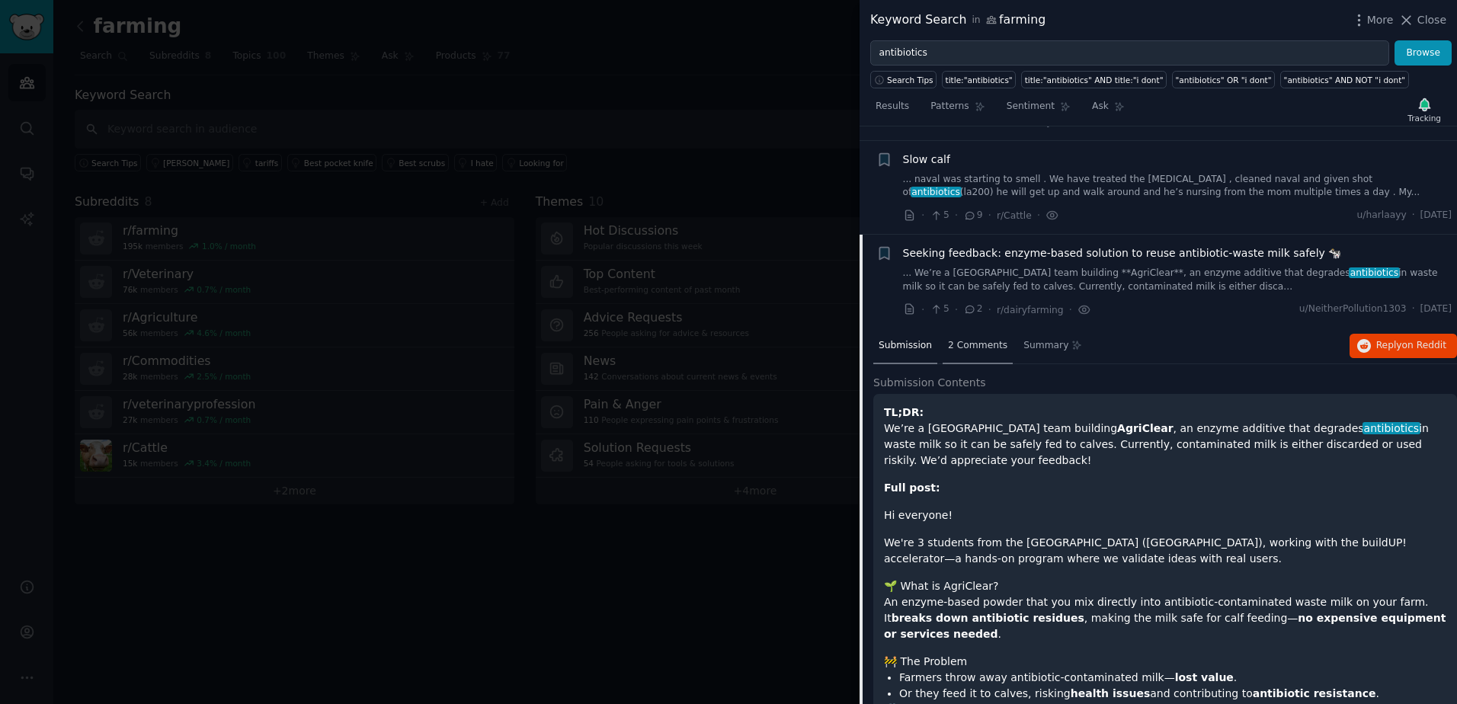
click at [971, 339] on span "2 Comments" at bounding box center [977, 346] width 59 height 14
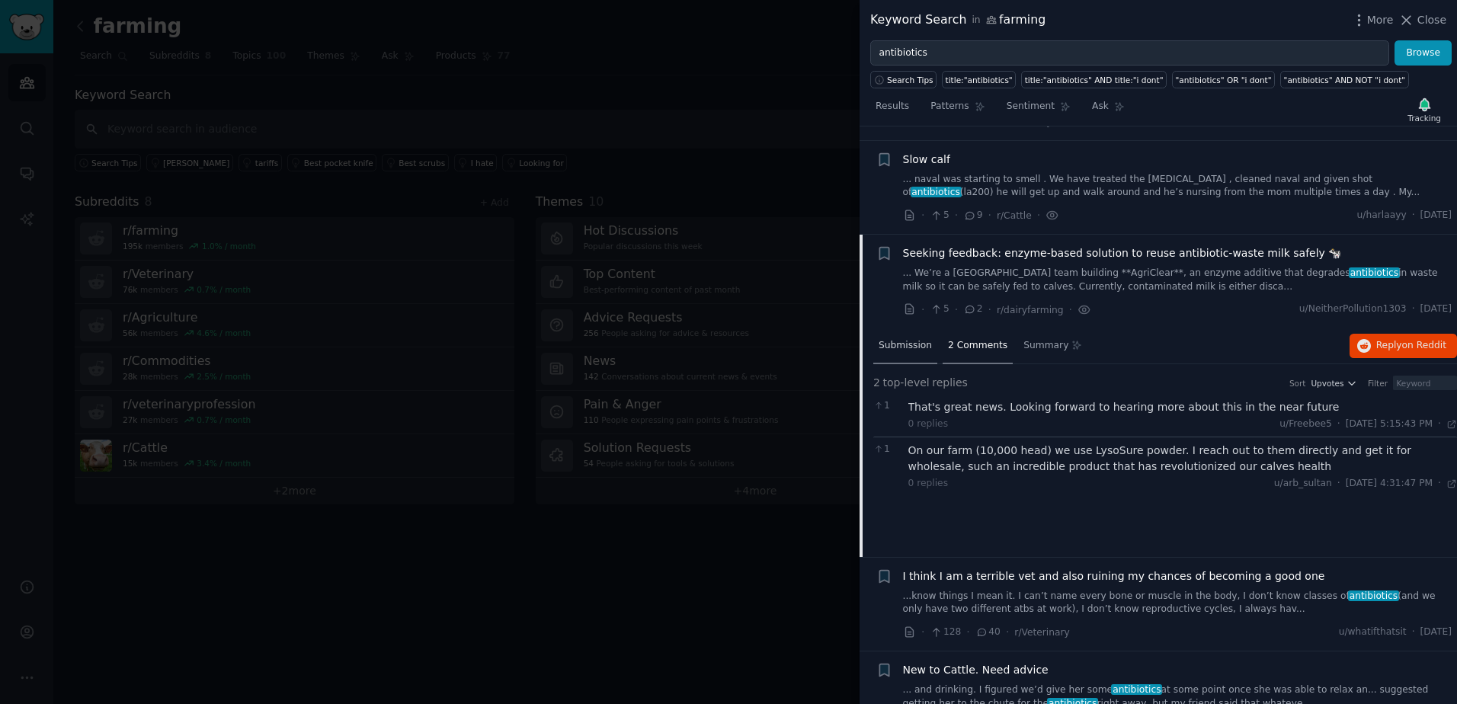
click at [897, 339] on span "Submission" at bounding box center [904, 346] width 53 height 14
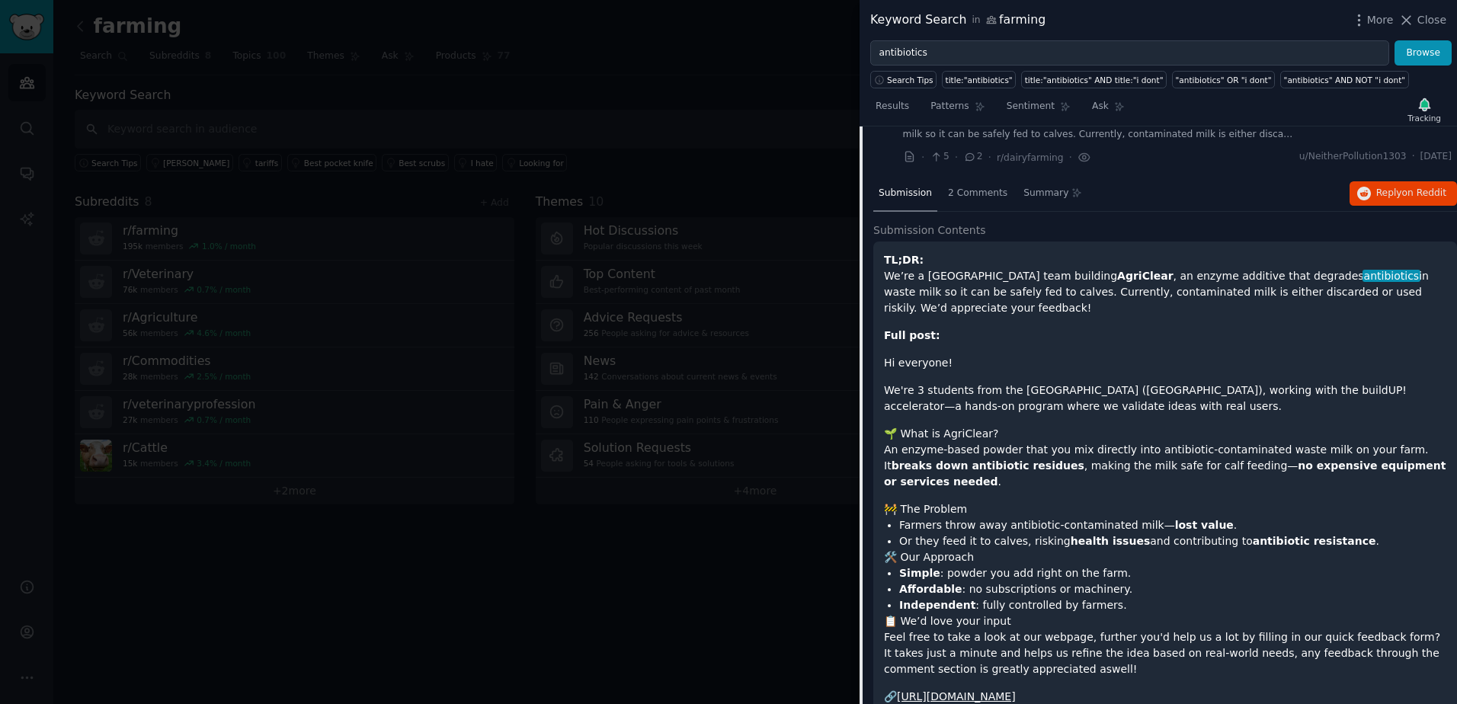
scroll to position [1180, 0]
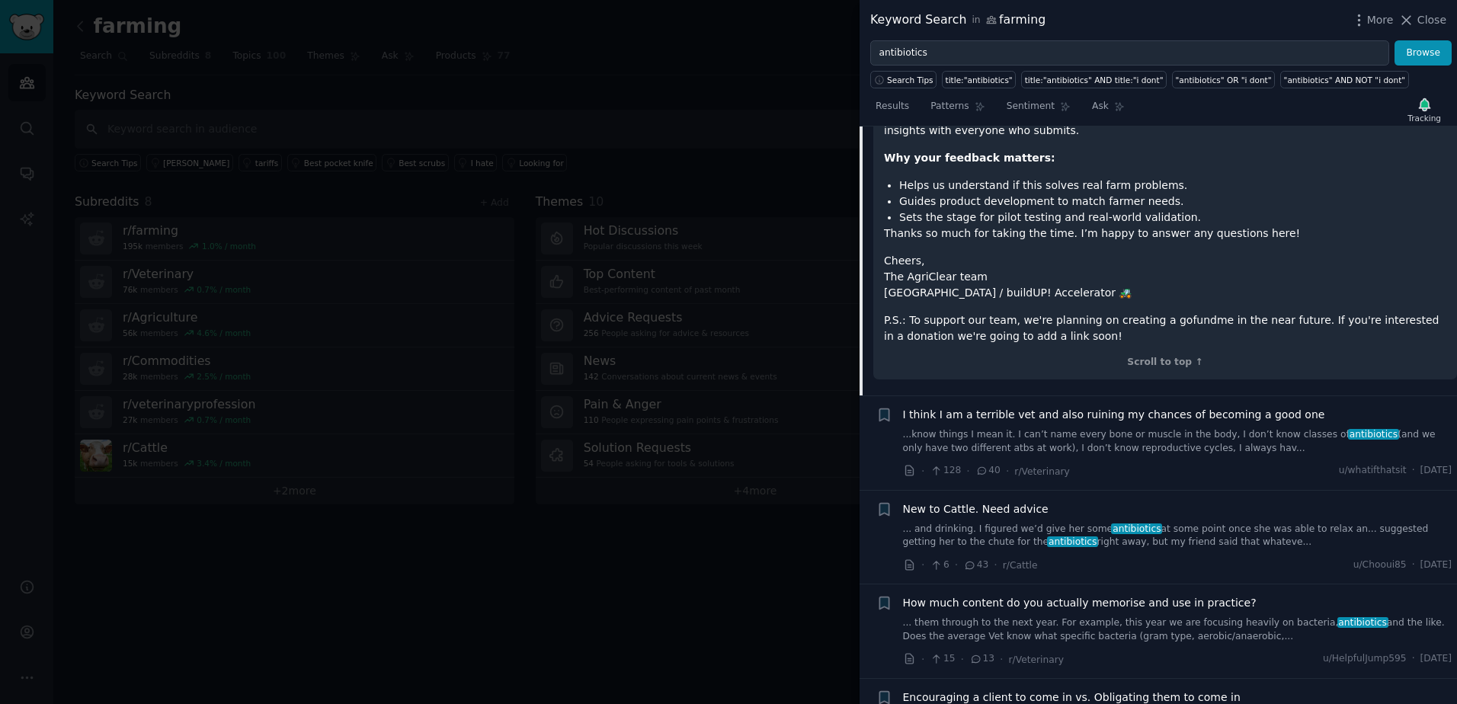
click at [1027, 501] on span "New to Cattle. Need advice" at bounding box center [975, 509] width 145 height 16
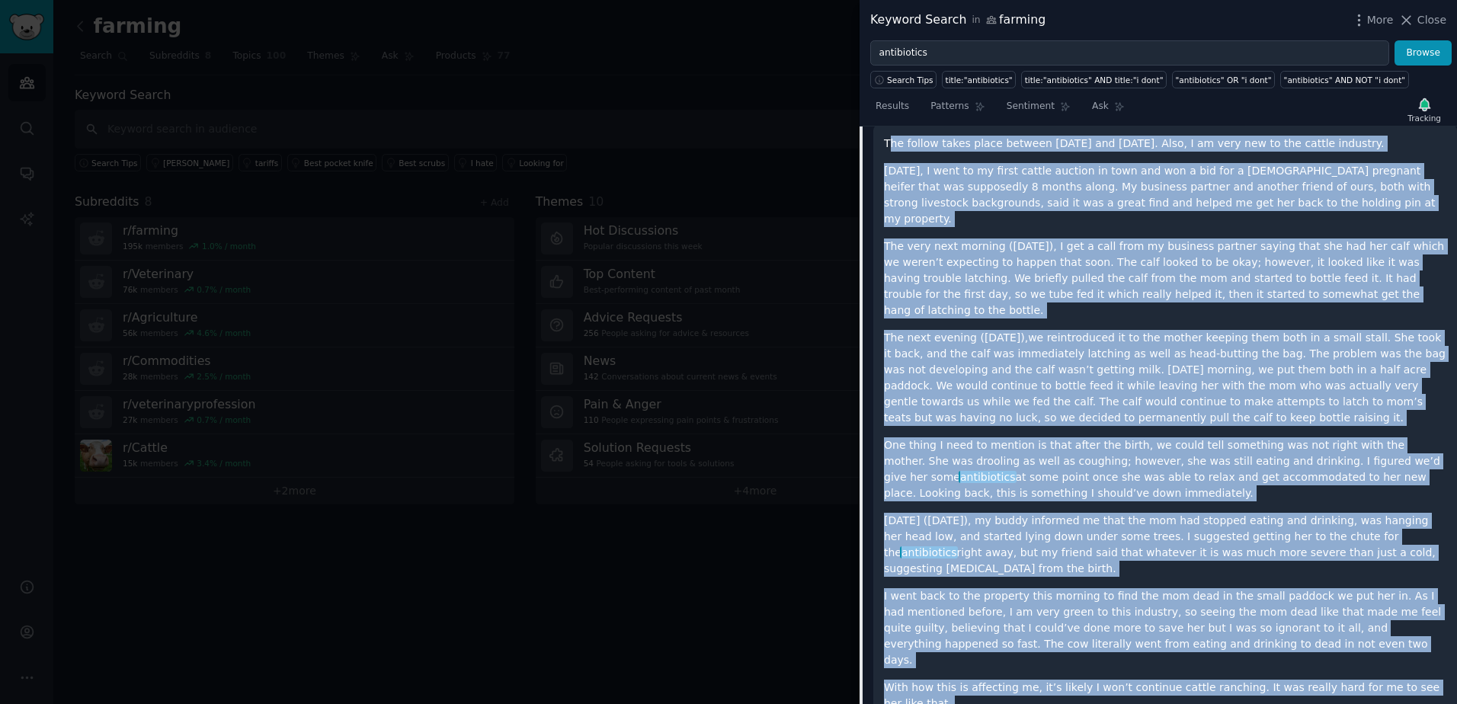
scroll to position [1063, 0]
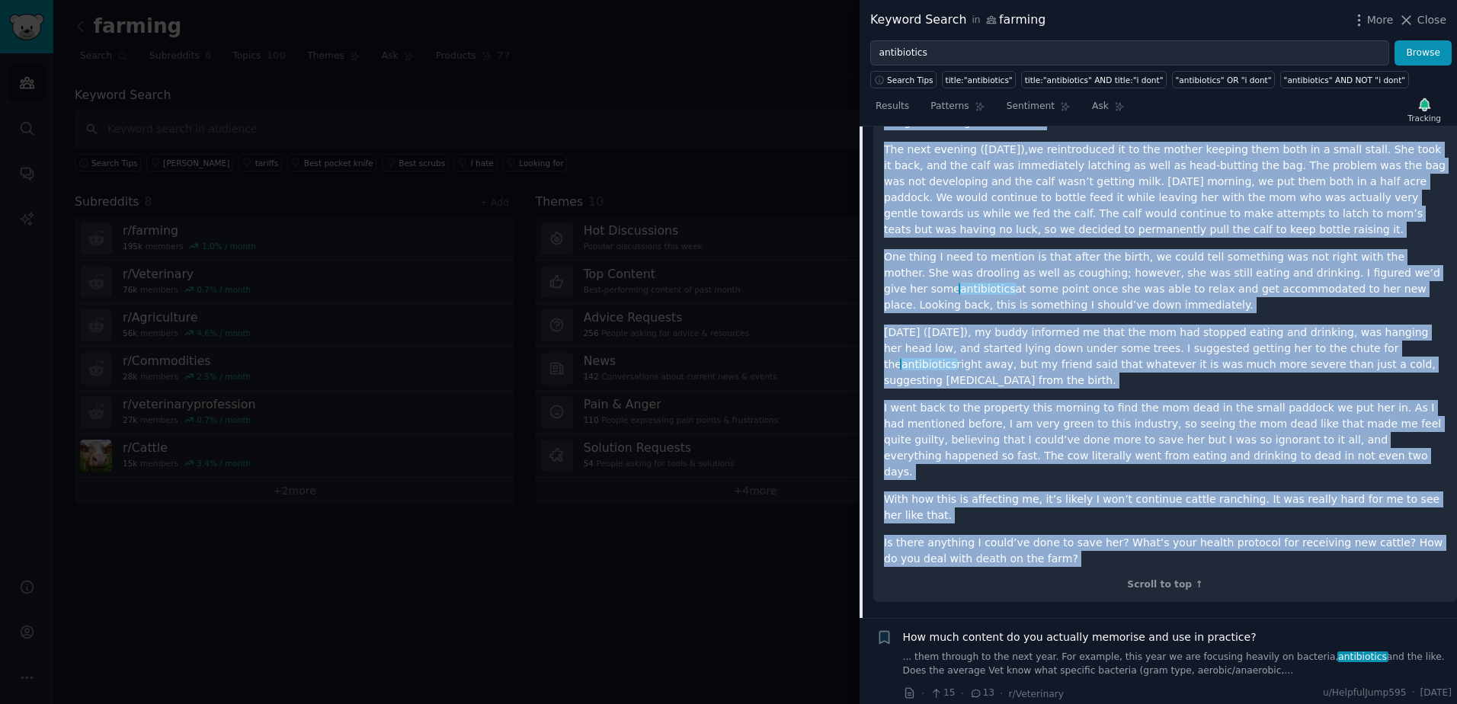
drag, startPoint x: 887, startPoint y: 299, endPoint x: 1088, endPoint y: 465, distance: 260.3
click at [1088, 465] on div "The follow takes place between [DATE] and [DATE]. Also, I am very new to the ca…" at bounding box center [1165, 270] width 584 height 666
copy div "lo ipsumd sitam conse adipisc elit Seddoe tem incid. Utla, E do magn ali en adm…"
click at [1166, 325] on p "[DATE] ([DATE]), my buddy informed me that the mom had stopped eating and drink…" at bounding box center [1165, 357] width 562 height 64
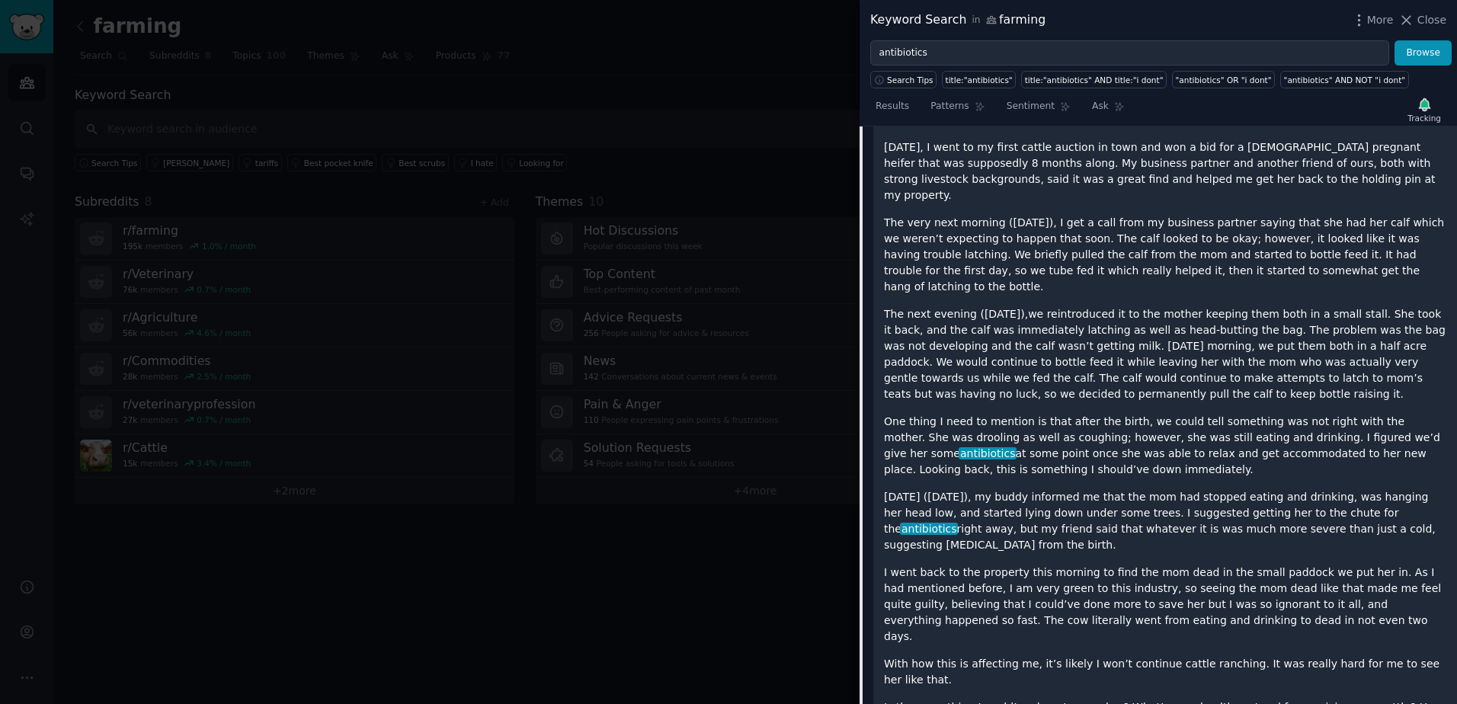
scroll to position [683, 0]
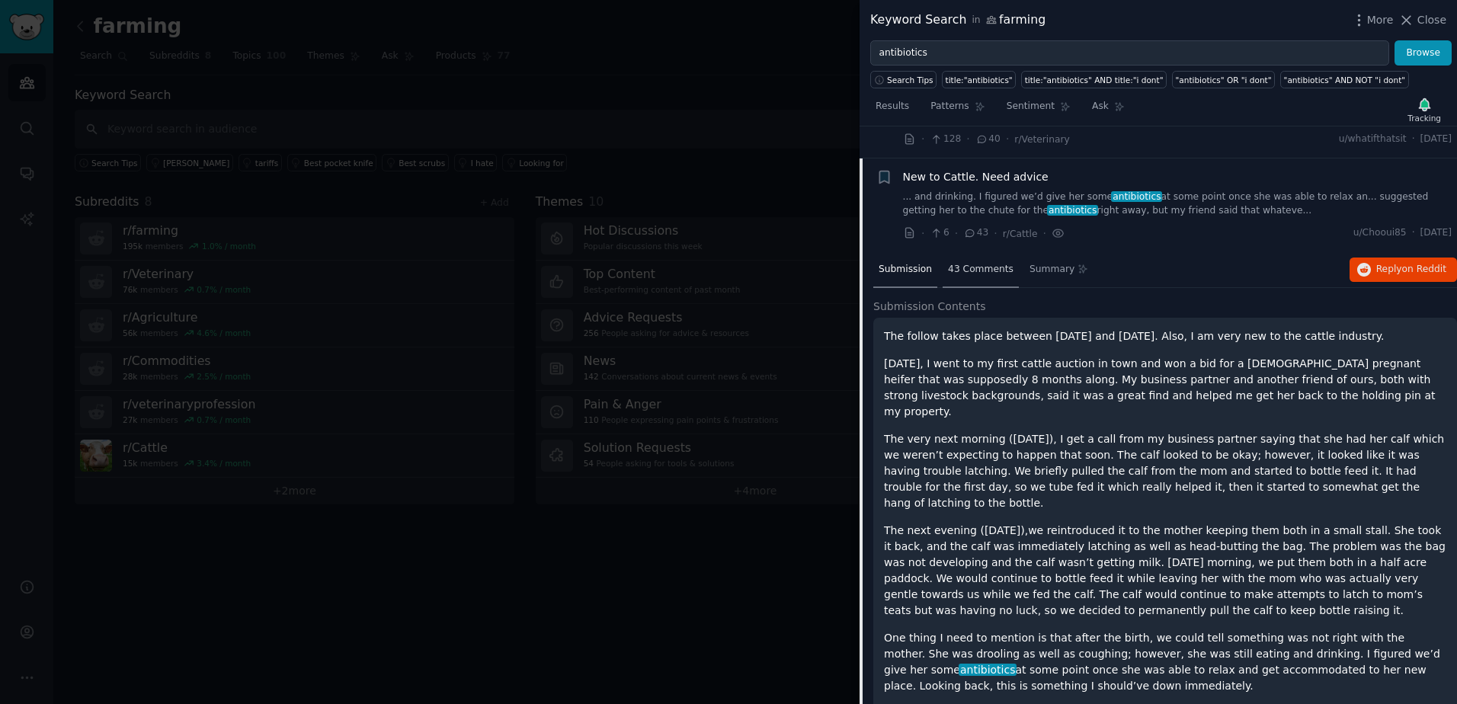
click at [982, 252] on div "43 Comments" at bounding box center [980, 270] width 76 height 37
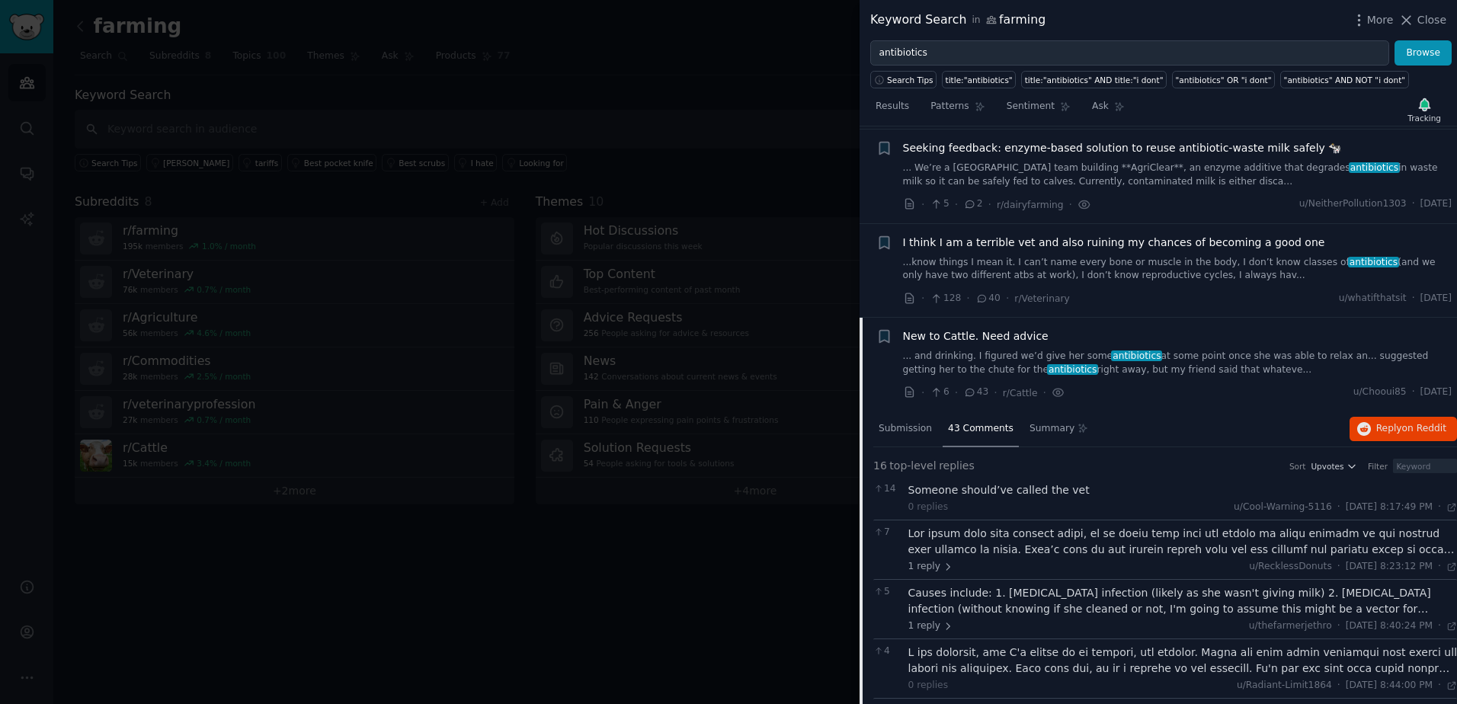
scroll to position [454, 0]
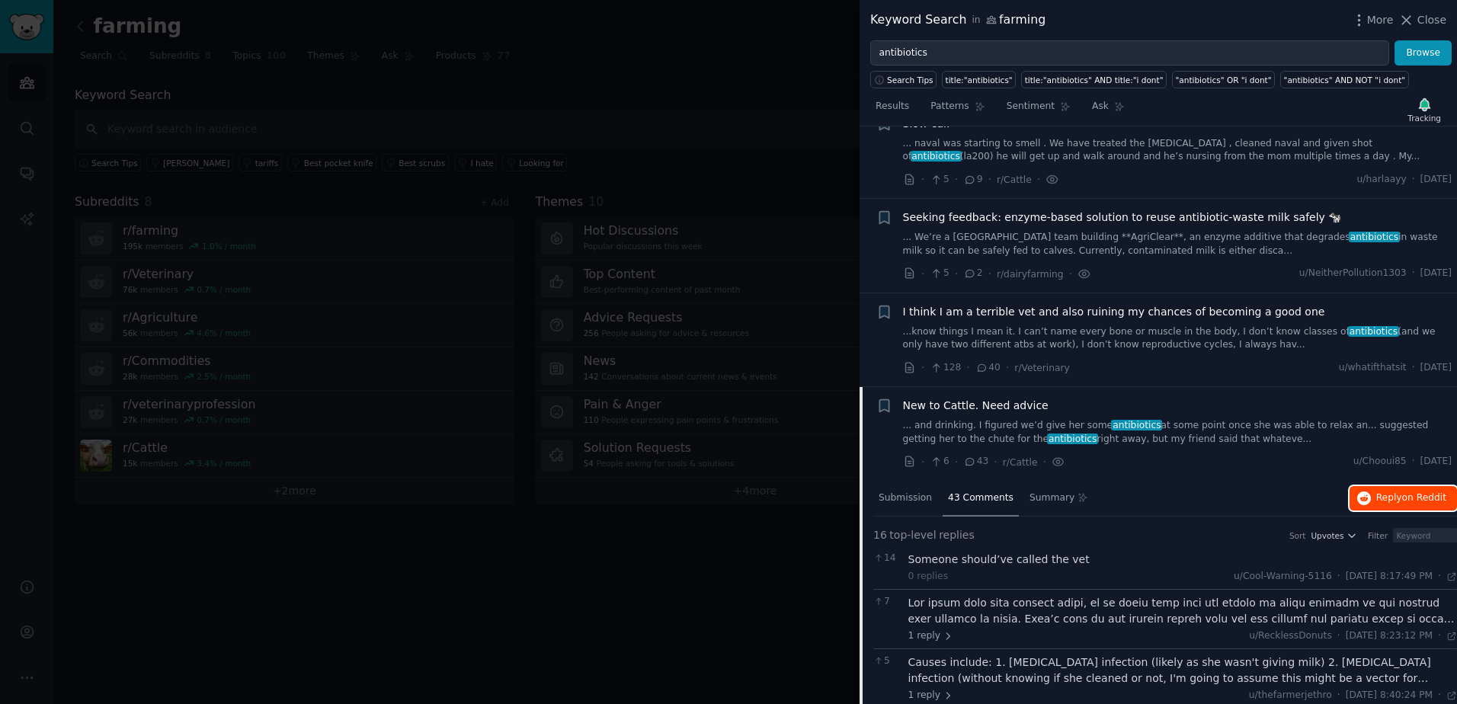
click at [1384, 491] on span "Reply on Reddit" at bounding box center [1411, 498] width 70 height 14
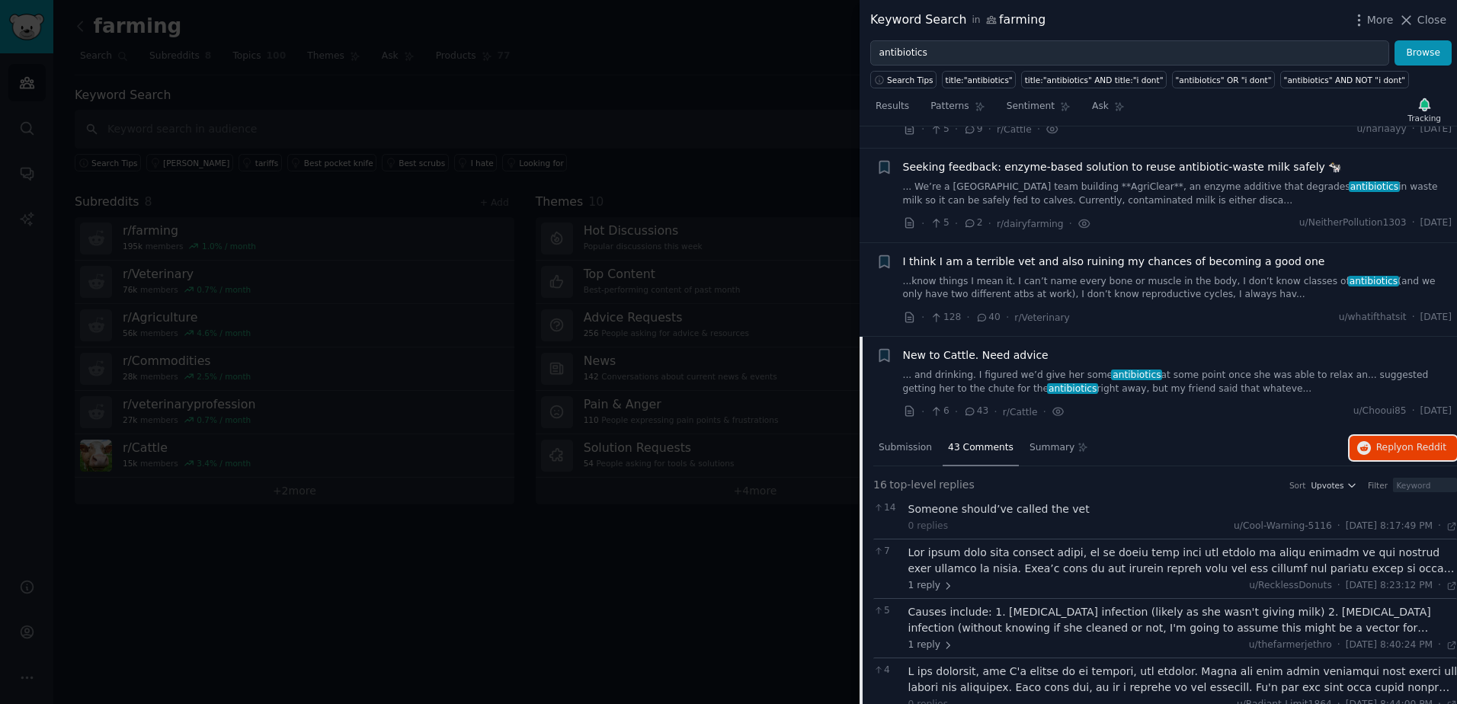
scroll to position [530, 0]
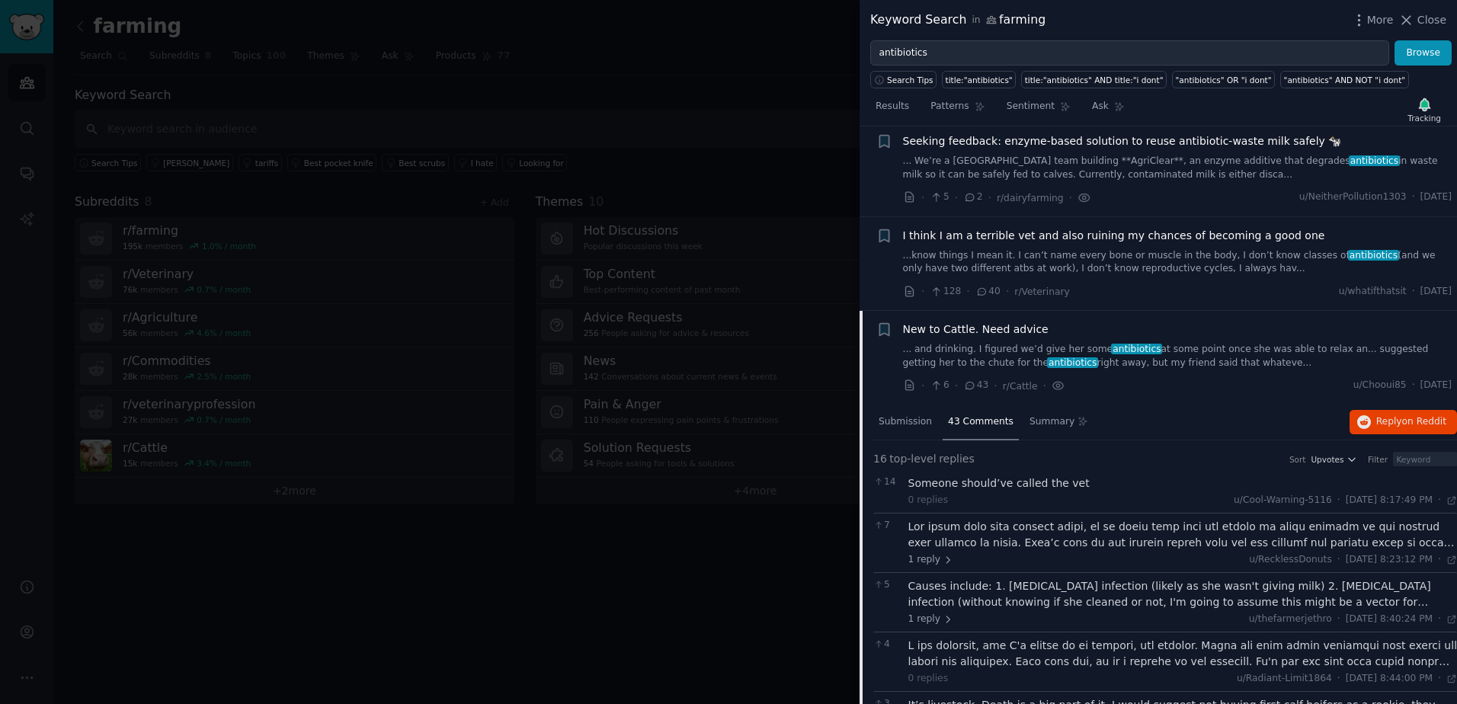
click at [999, 321] on span "New to Cattle. Need advice" at bounding box center [975, 329] width 145 height 16
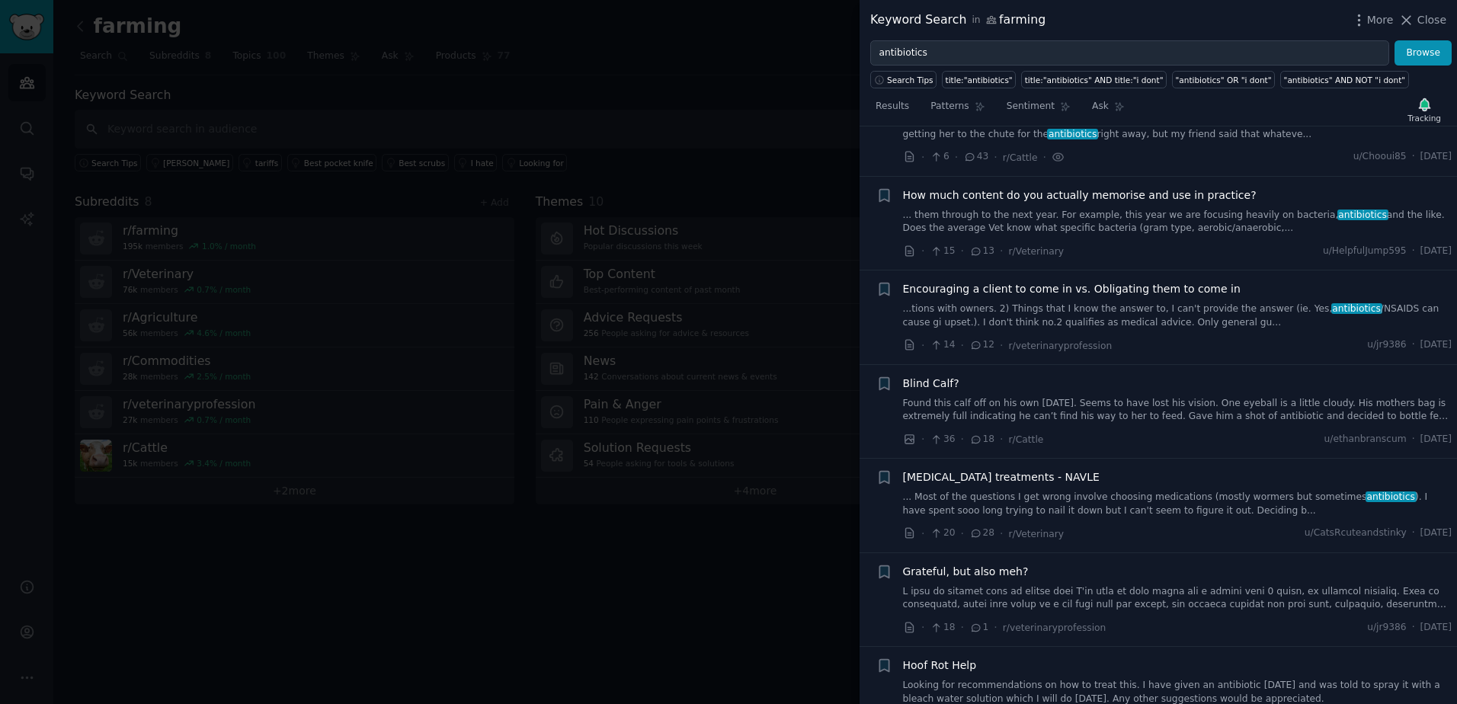
scroll to position [683, 0]
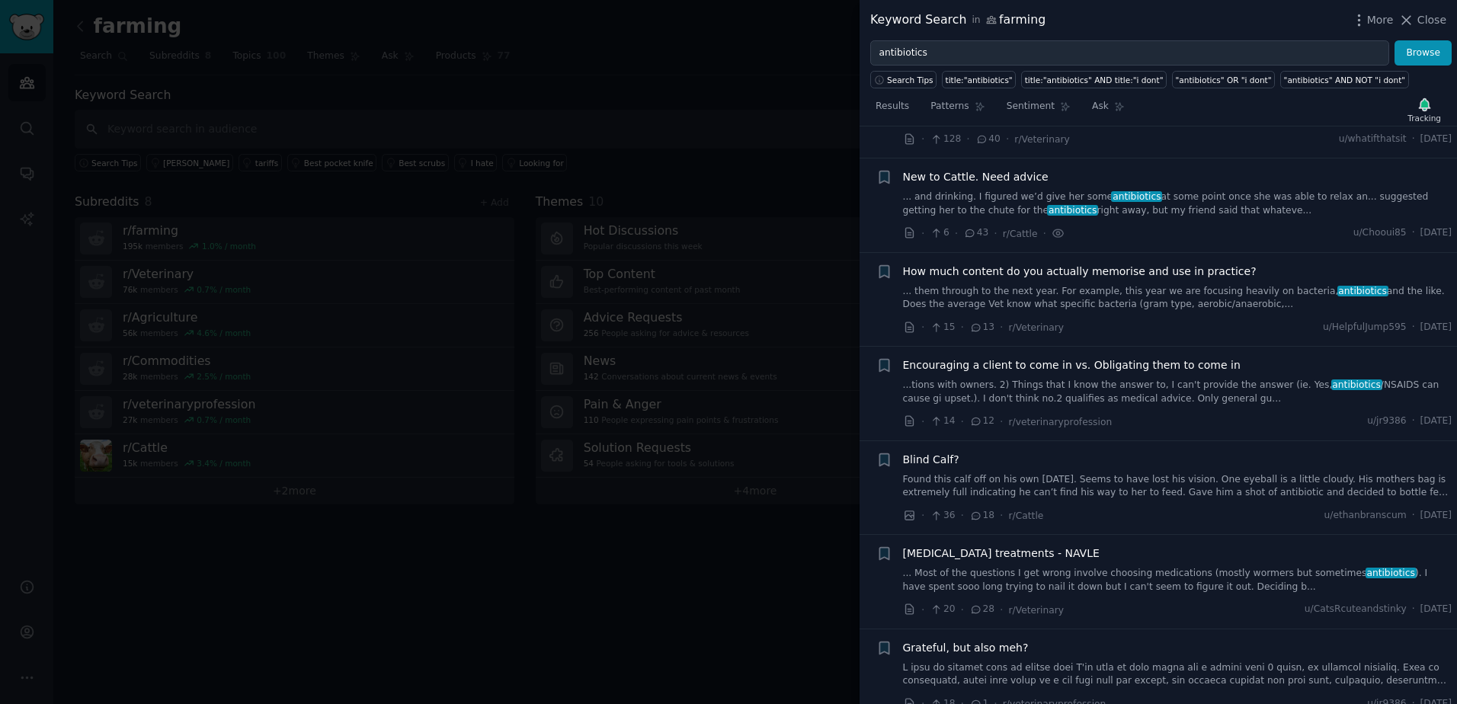
click at [944, 452] on span "Blind Calf?" at bounding box center [931, 460] width 56 height 16
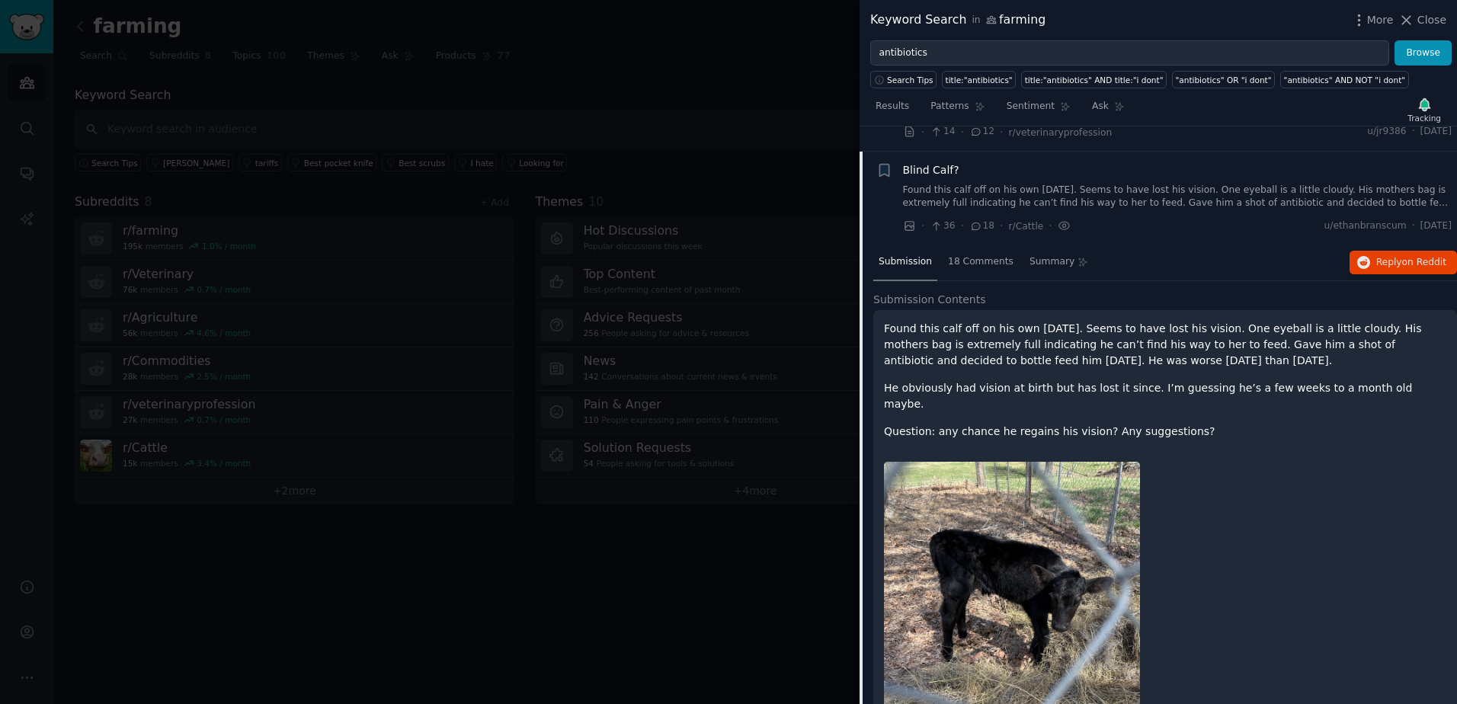
scroll to position [965, 0]
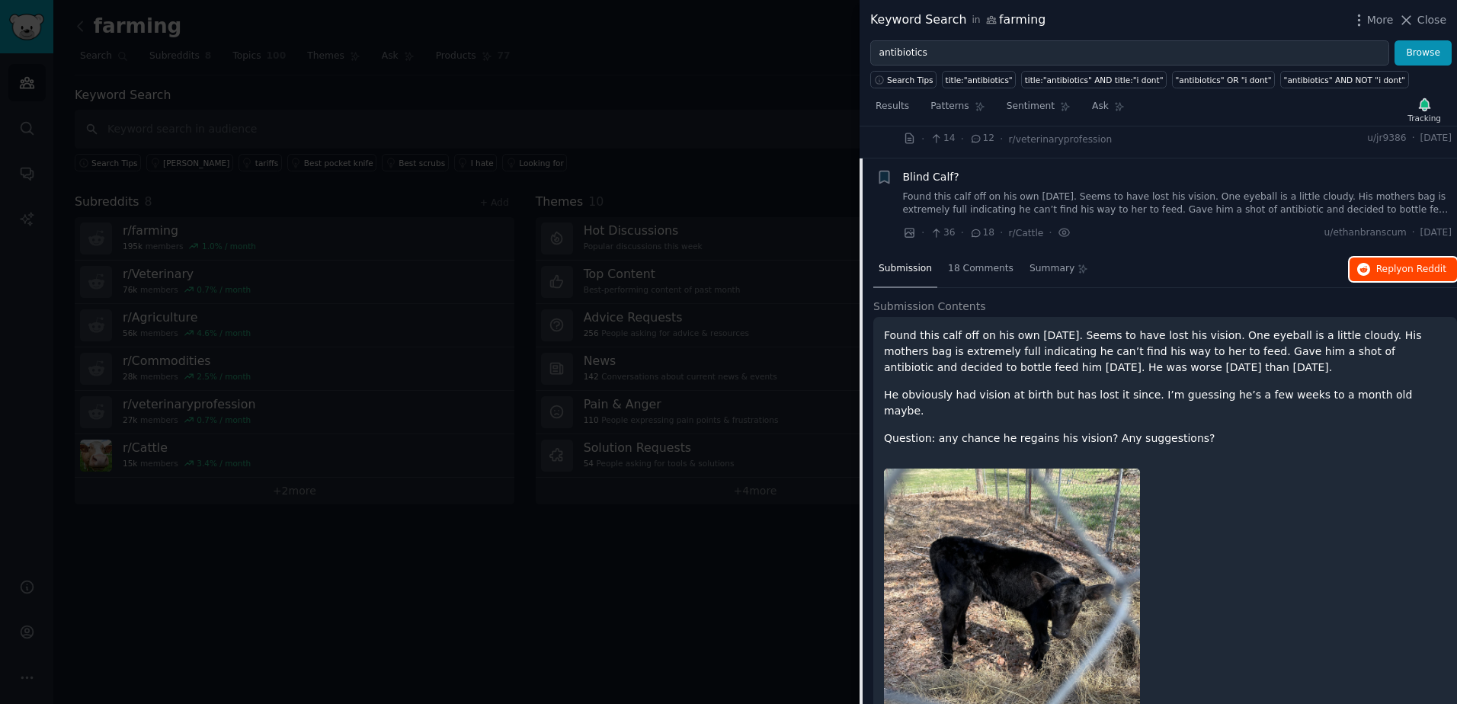
click at [1417, 264] on span "on Reddit" at bounding box center [1424, 269] width 44 height 11
click at [923, 169] on span "Blind Calf?" at bounding box center [931, 177] width 56 height 16
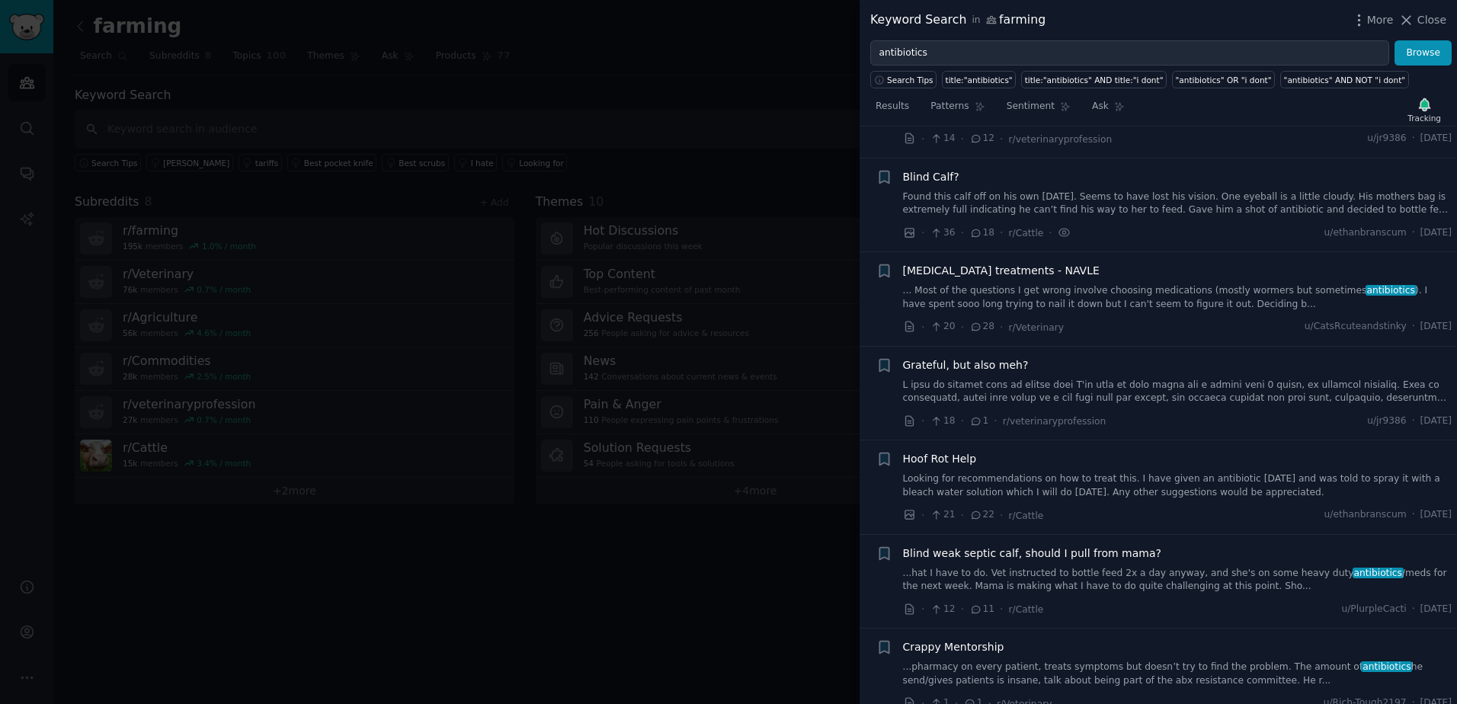
click at [919, 263] on span "[MEDICAL_DATA] treatments - NAVLE" at bounding box center [1001, 271] width 197 height 16
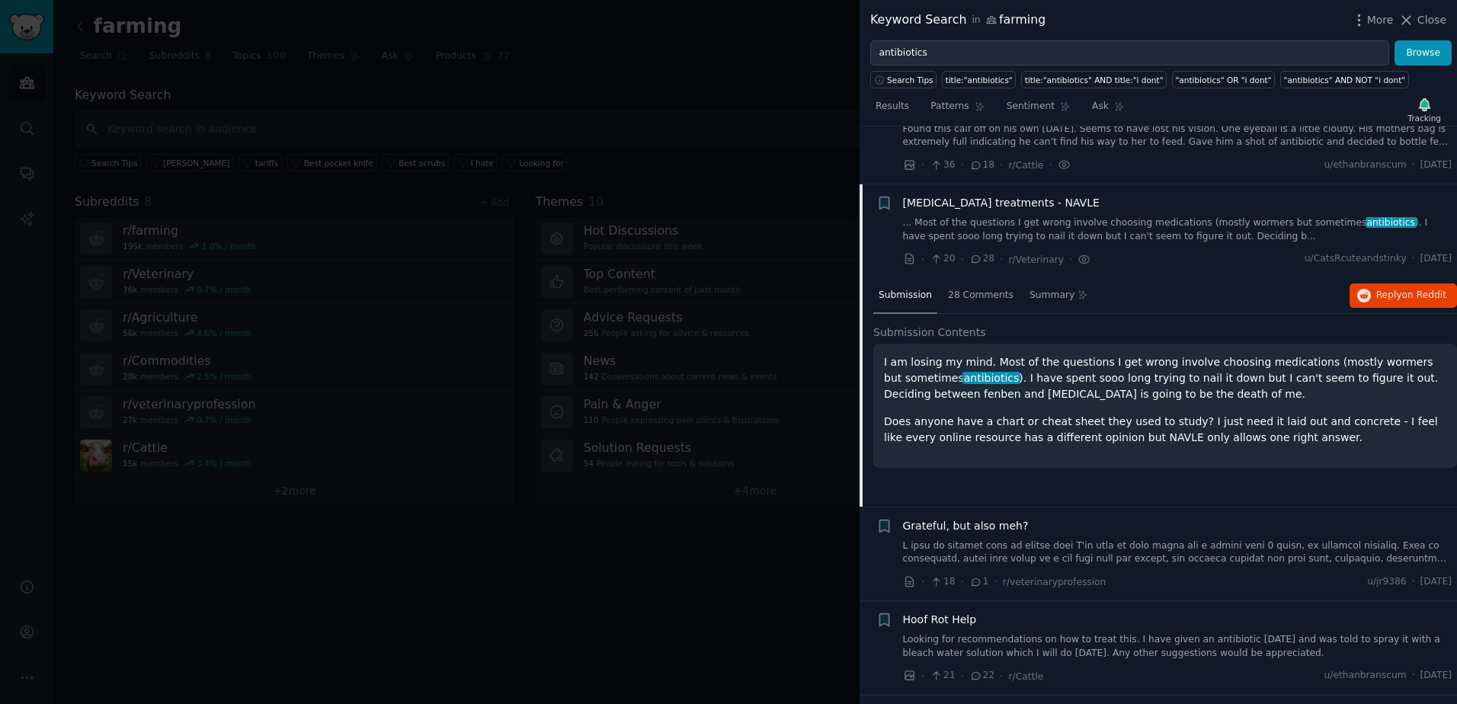
scroll to position [1059, 0]
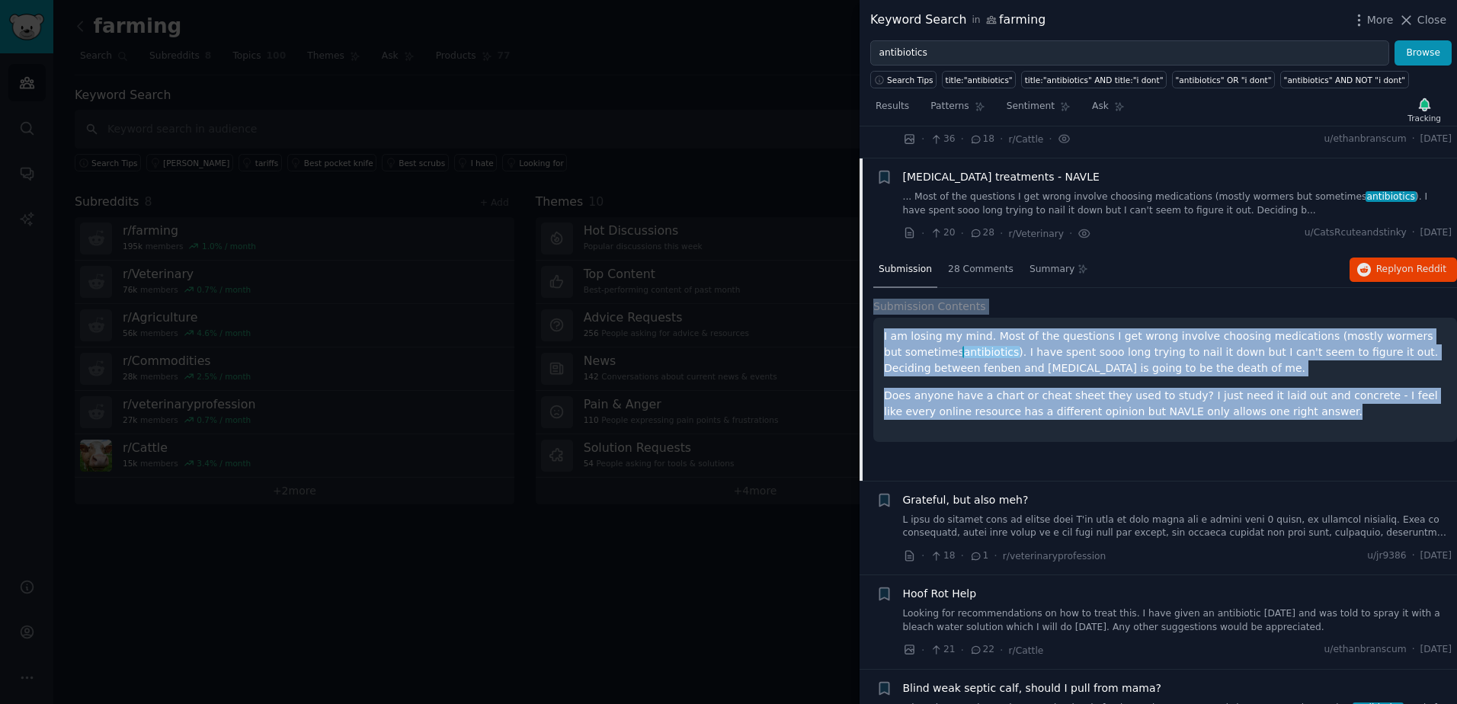
drag, startPoint x: 1262, startPoint y: 382, endPoint x: 867, endPoint y: 281, distance: 407.2
click at [867, 281] on div "Submission 28 Comments Summary Reply on Reddit Submission Contents I am losing …" at bounding box center [1157, 366] width 597 height 229
copy div "Submission Contents I am losing my mind. Most of the questions I get wrong invo…"
click at [1092, 345] on div "I am losing my mind. Most of the questions I get wrong involve choosing medicat…" at bounding box center [1165, 373] width 562 height 91
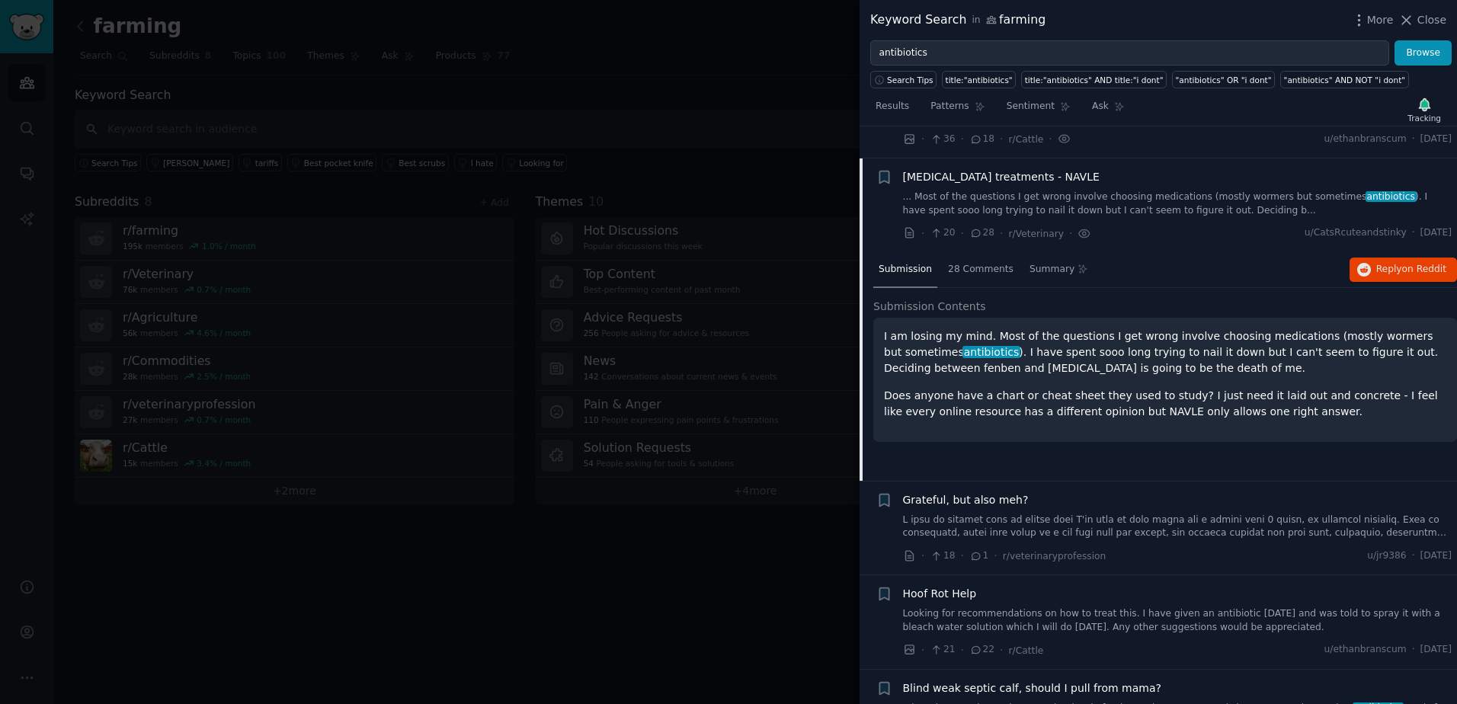
click at [986, 169] on span "[MEDICAL_DATA] treatments - NAVLE" at bounding box center [1001, 177] width 197 height 16
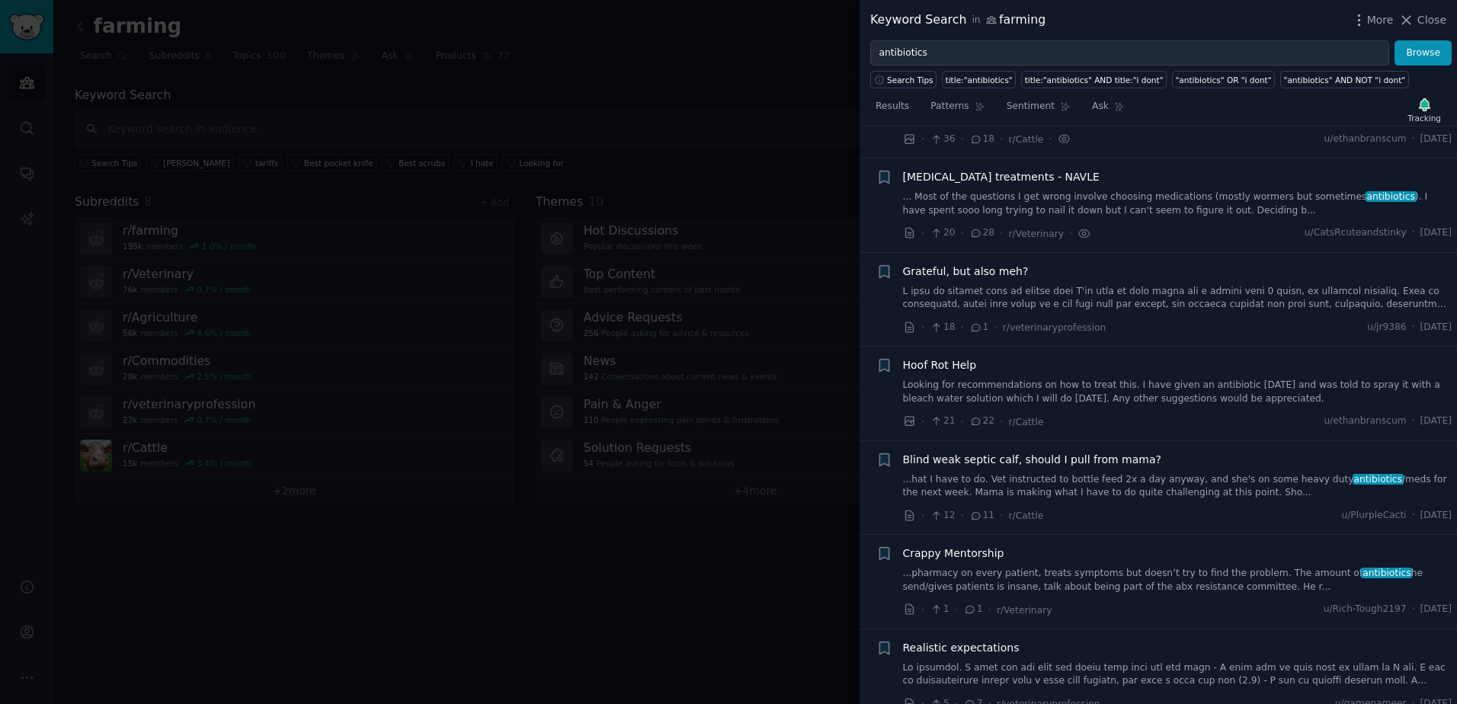
click at [958, 357] on span "Hoof Rot Help" at bounding box center [940, 365] width 74 height 16
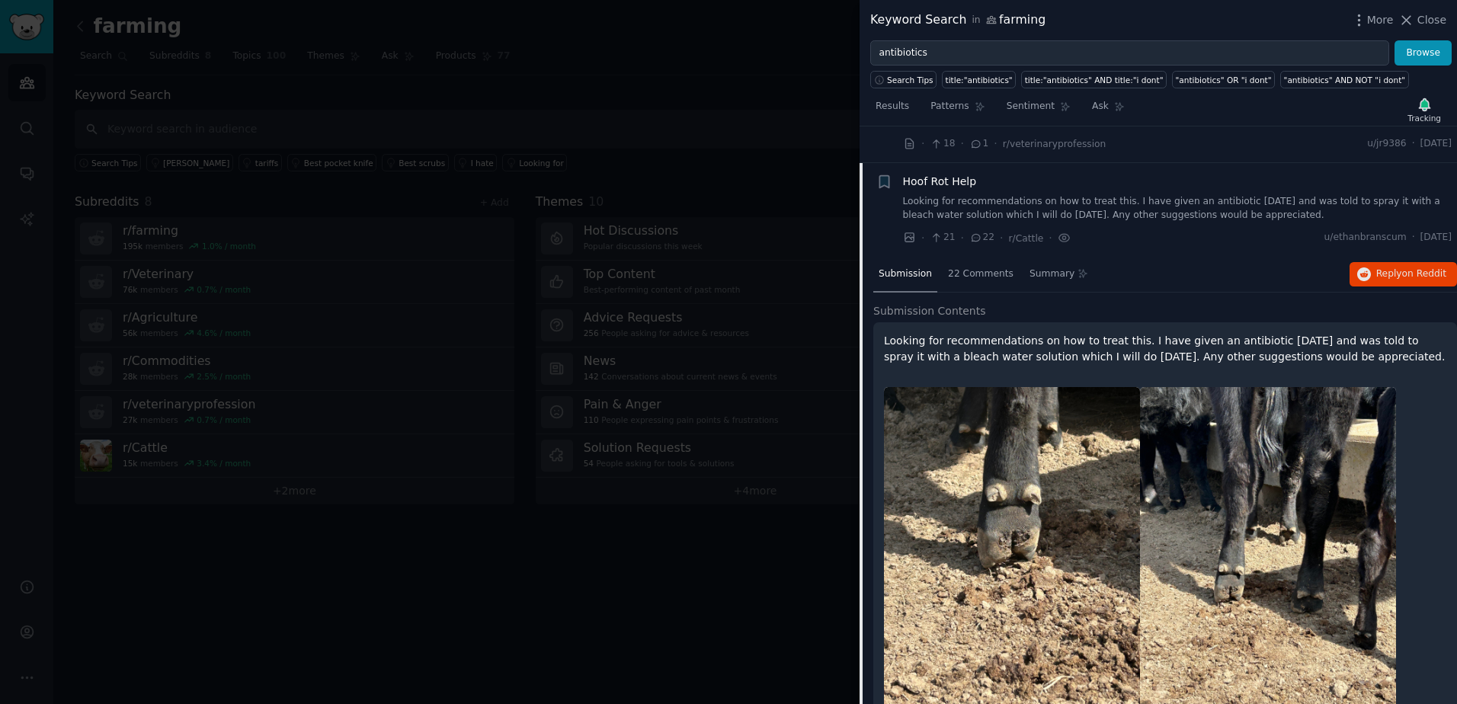
scroll to position [1247, 0]
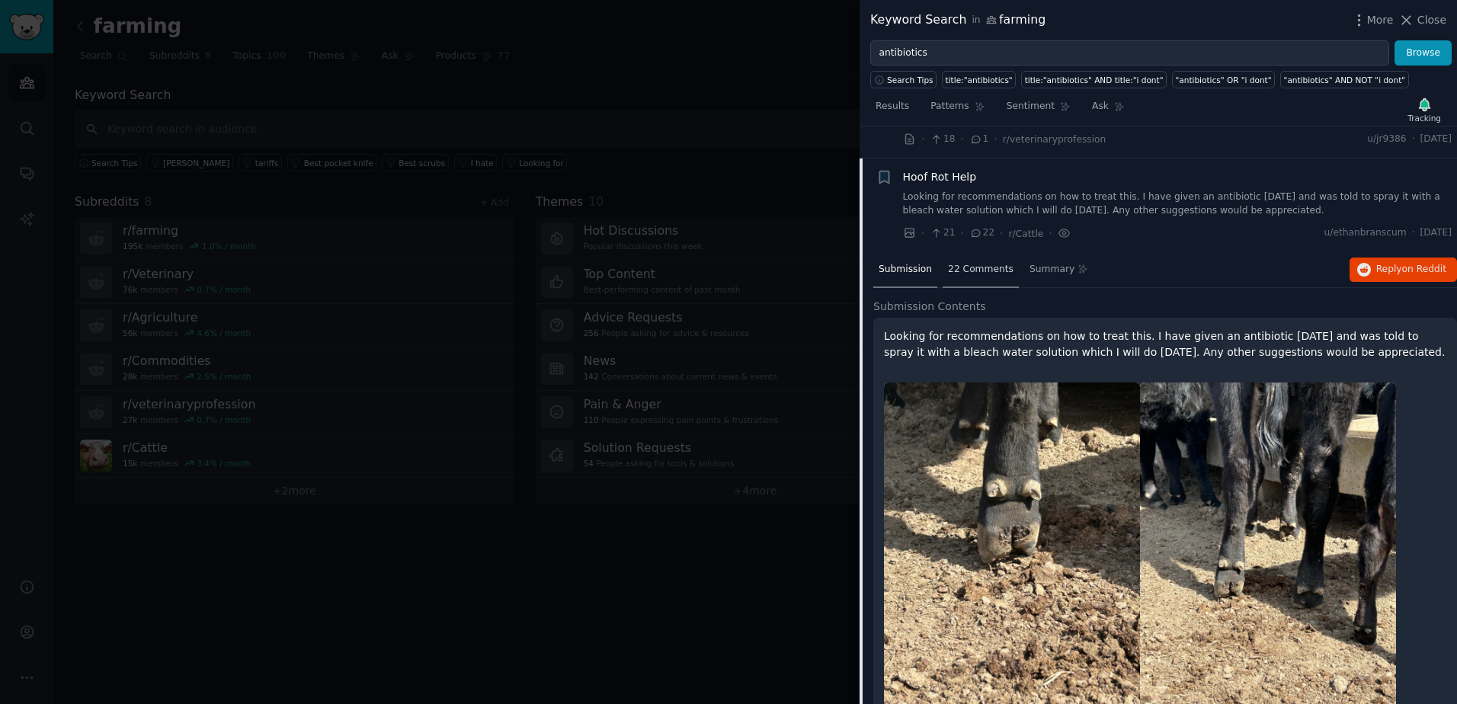
click at [956, 263] on span "22 Comments" at bounding box center [981, 270] width 66 height 14
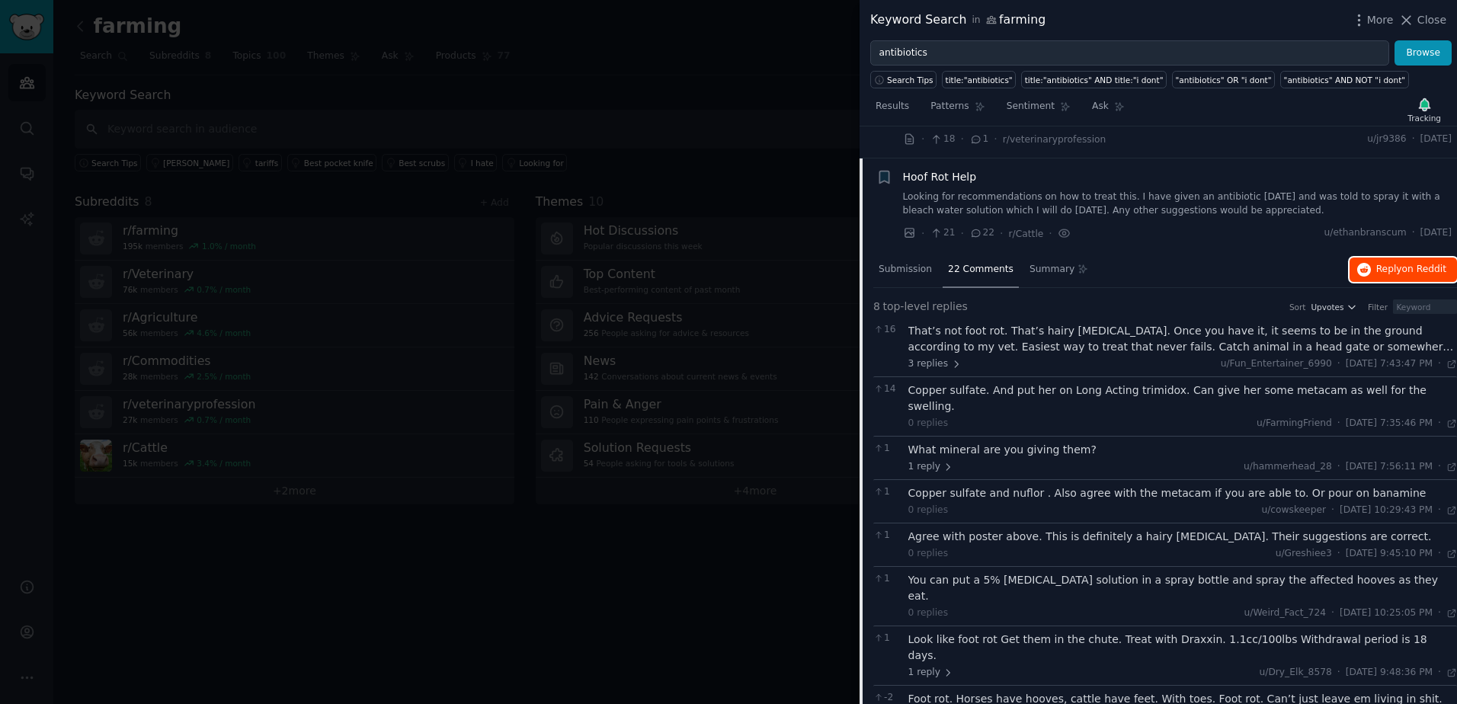
click at [1386, 263] on span "Reply on Reddit" at bounding box center [1411, 270] width 70 height 14
click at [929, 169] on span "Hoof Rot Help" at bounding box center [940, 177] width 74 height 16
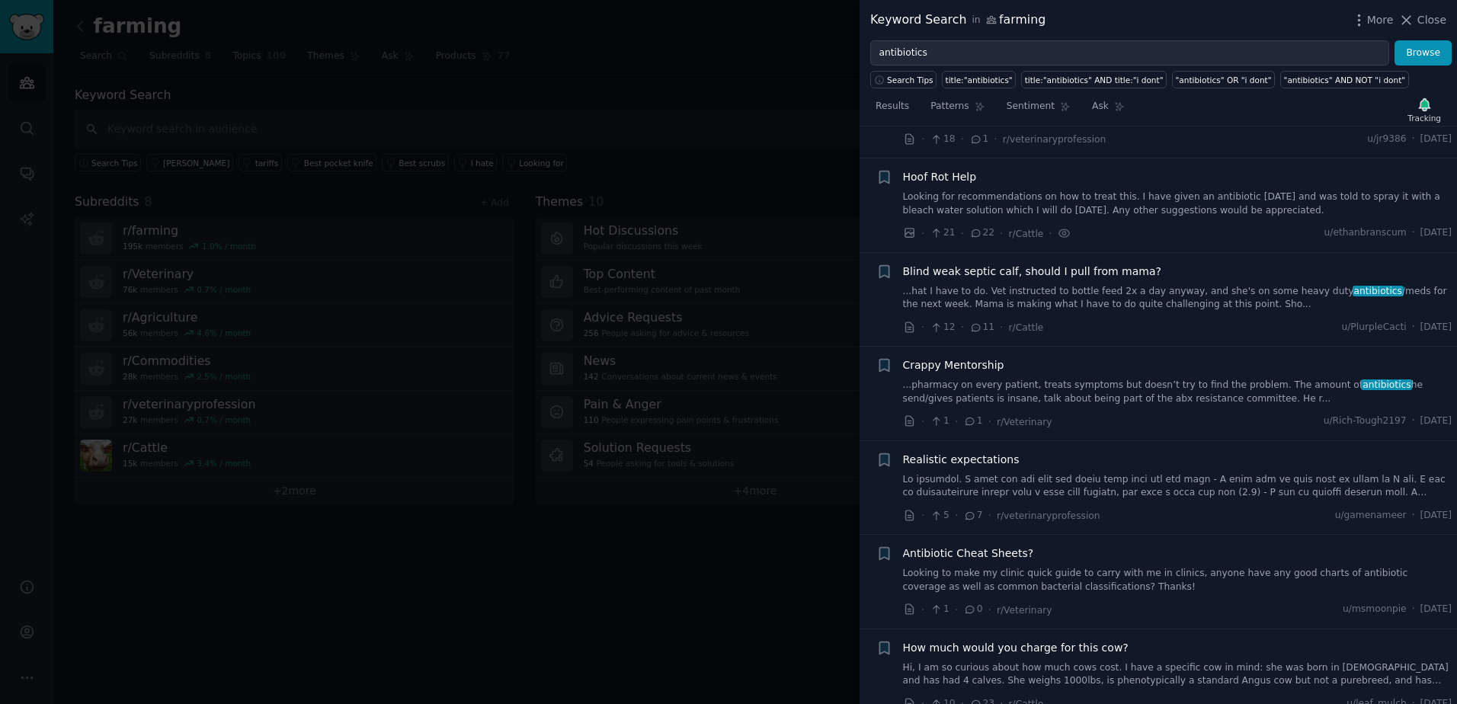
click at [959, 264] on span "Blind weak septic calf, should I pull from mama?" at bounding box center [1032, 272] width 258 height 16
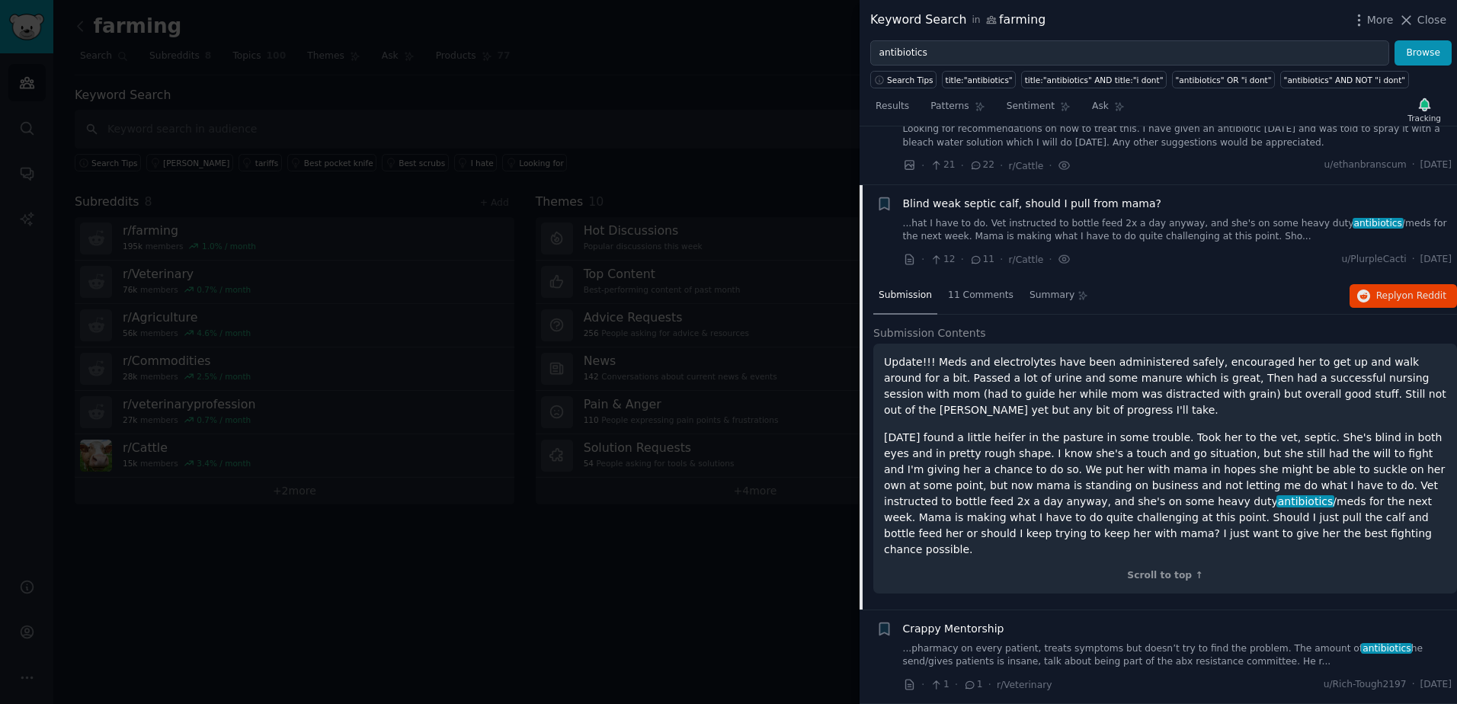
scroll to position [1341, 0]
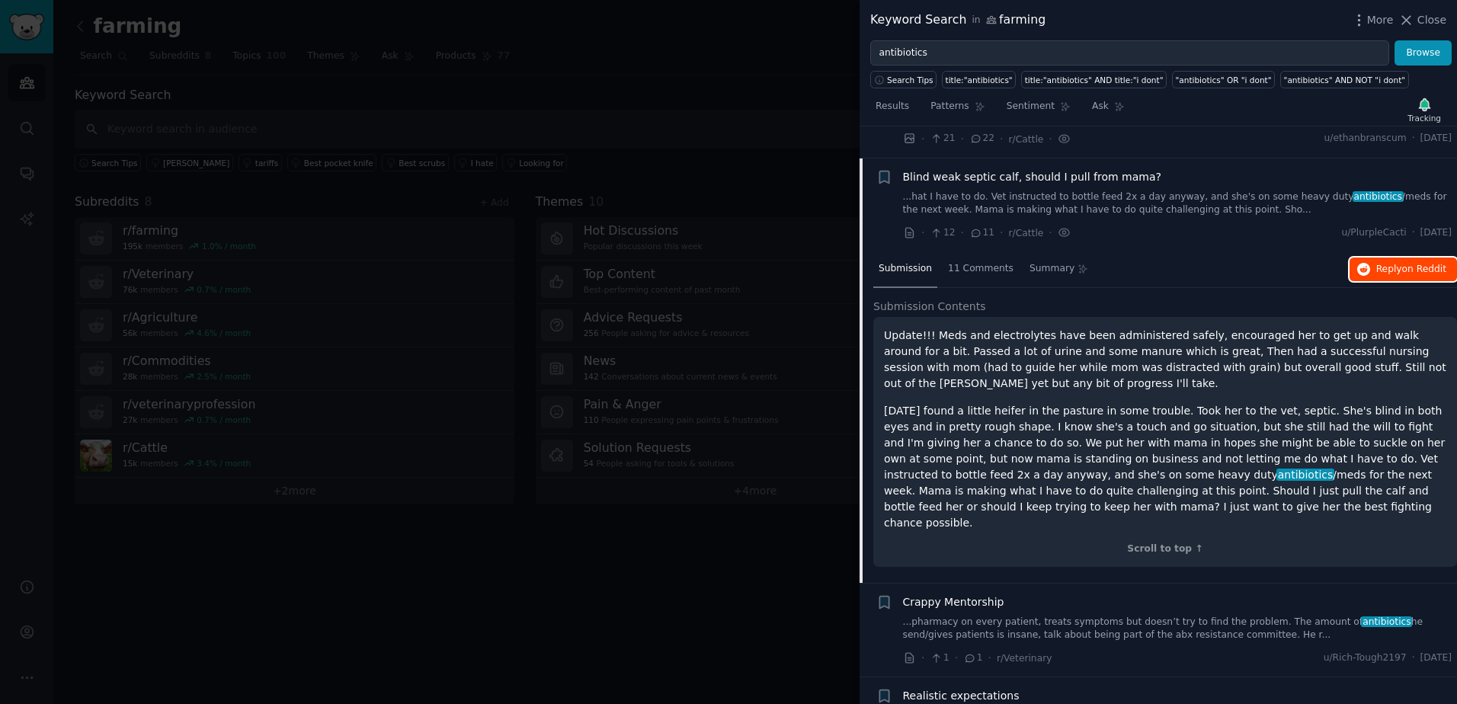
click at [1404, 264] on span "on Reddit" at bounding box center [1424, 269] width 44 height 11
click at [379, 66] on div at bounding box center [728, 352] width 1457 height 704
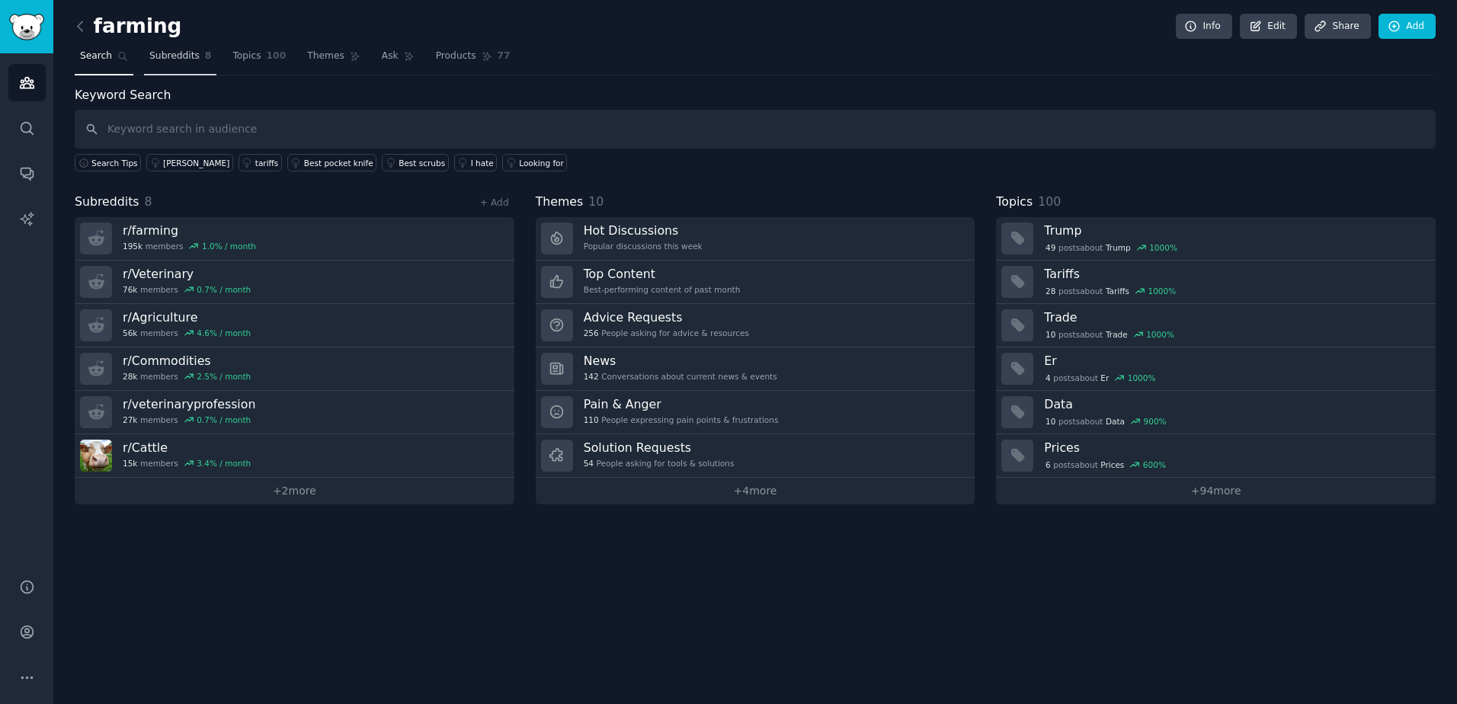
click at [171, 52] on span "Subreddits" at bounding box center [174, 57] width 50 height 14
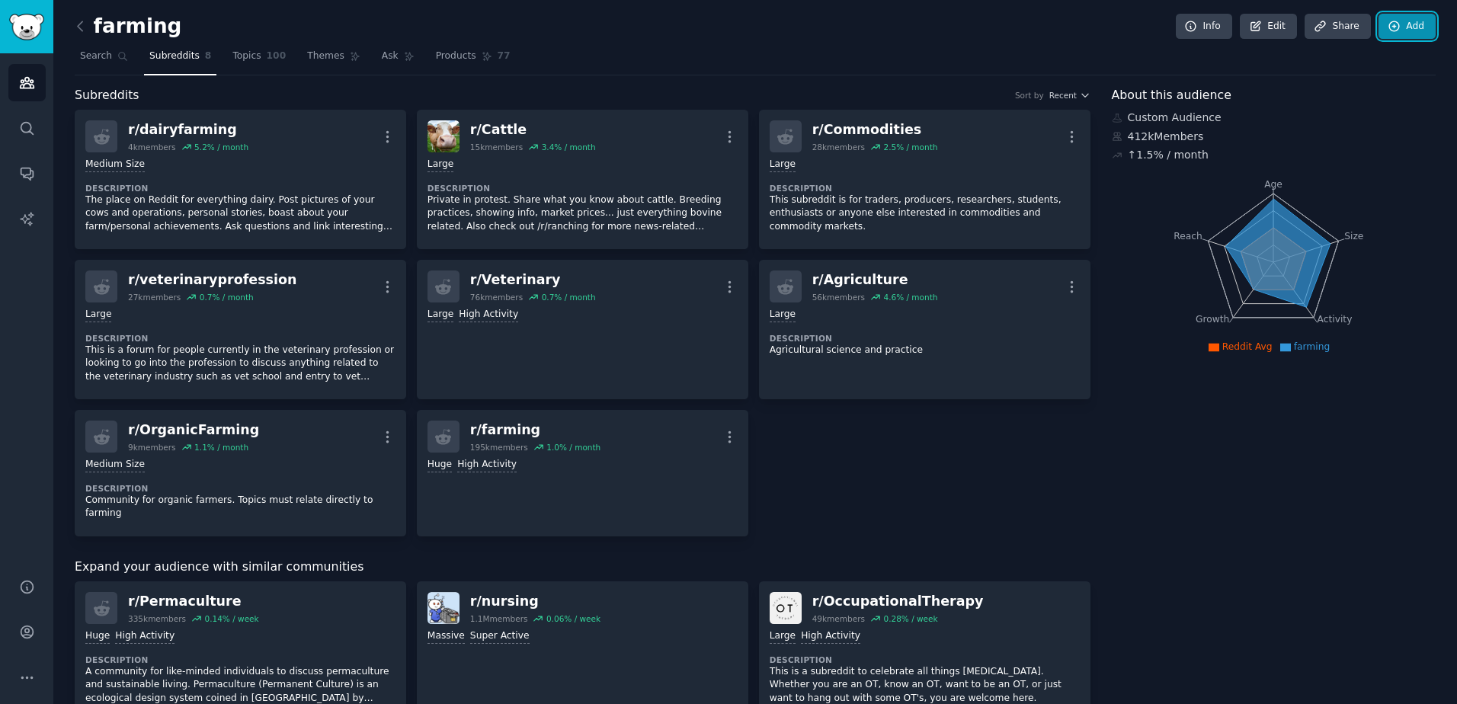
click at [1389, 23] on icon at bounding box center [1394, 26] width 10 height 10
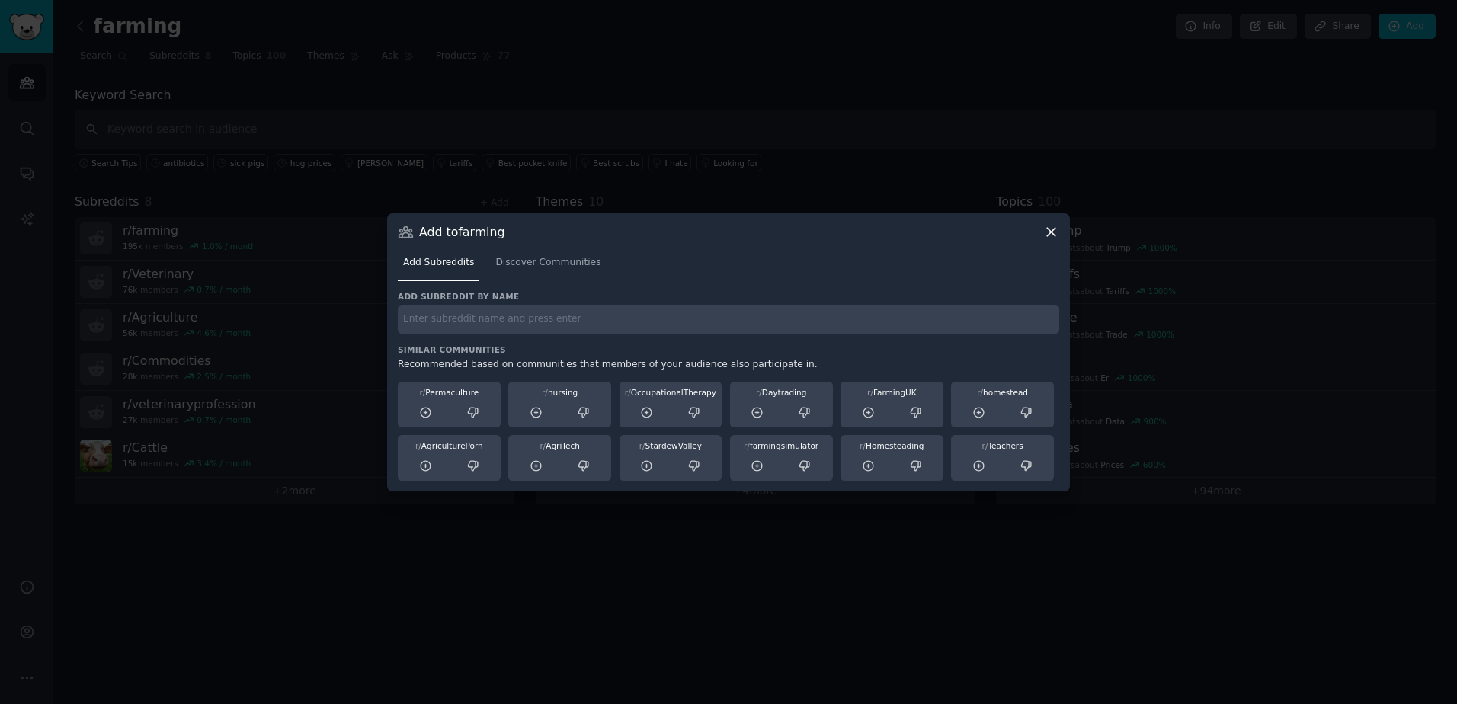
click at [773, 309] on input "text" at bounding box center [728, 320] width 661 height 30
type input "calf ranch"
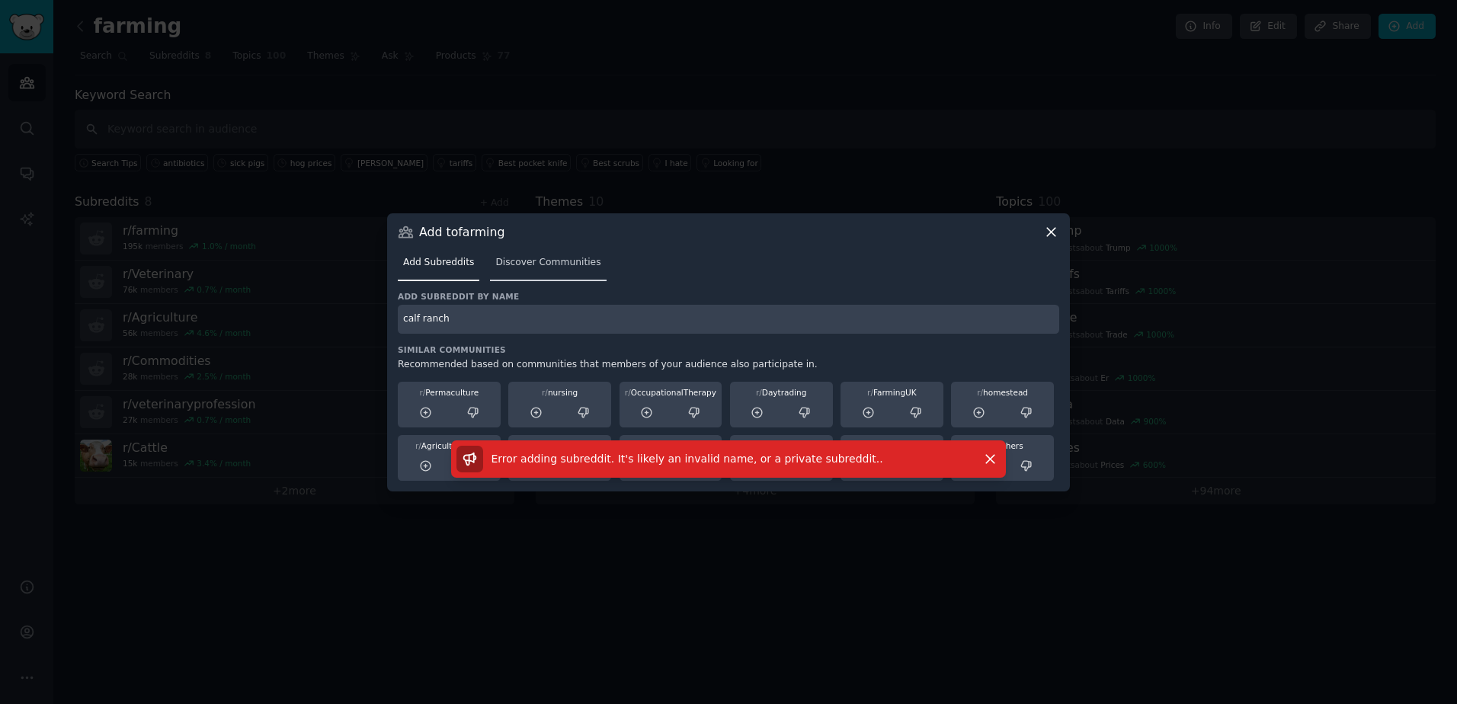
click at [530, 258] on span "Discover Communities" at bounding box center [547, 263] width 105 height 14
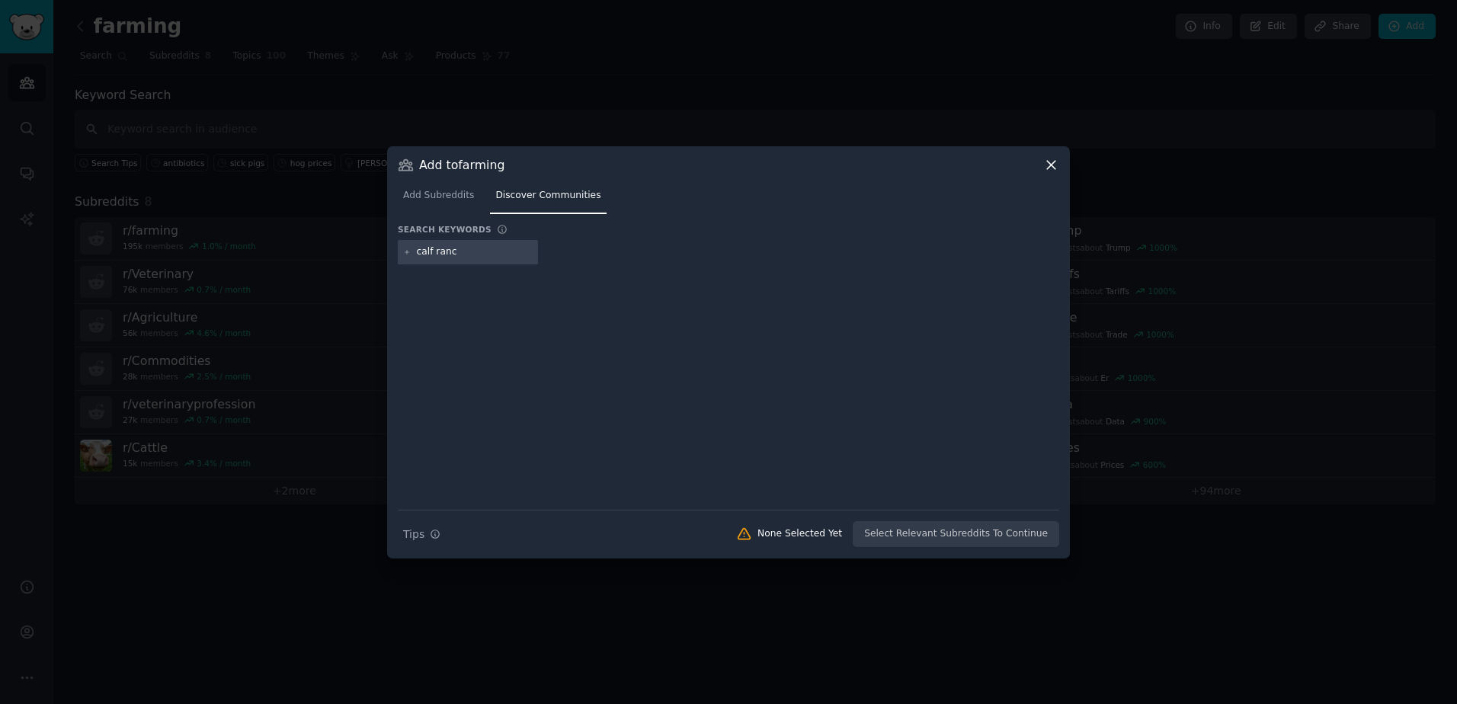
type input "calf ranch"
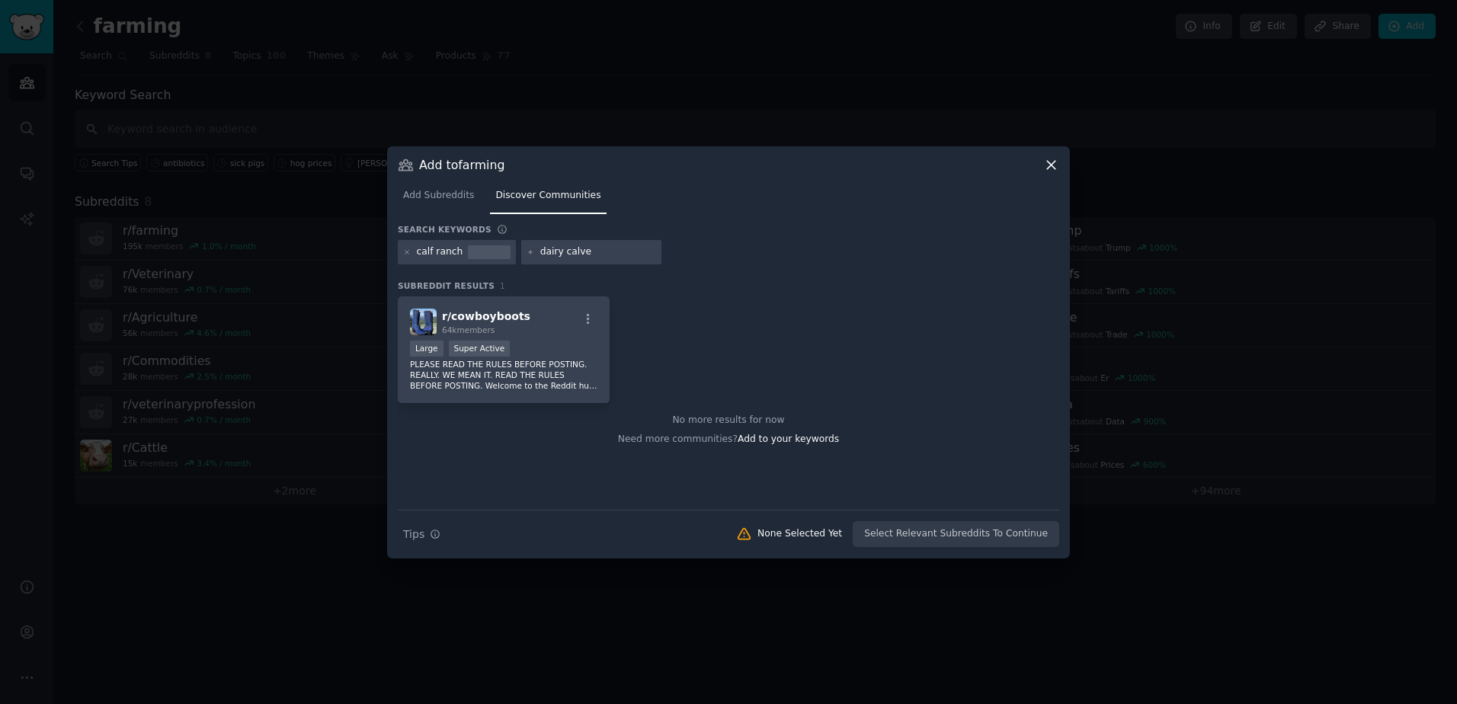
type input "dairy calves"
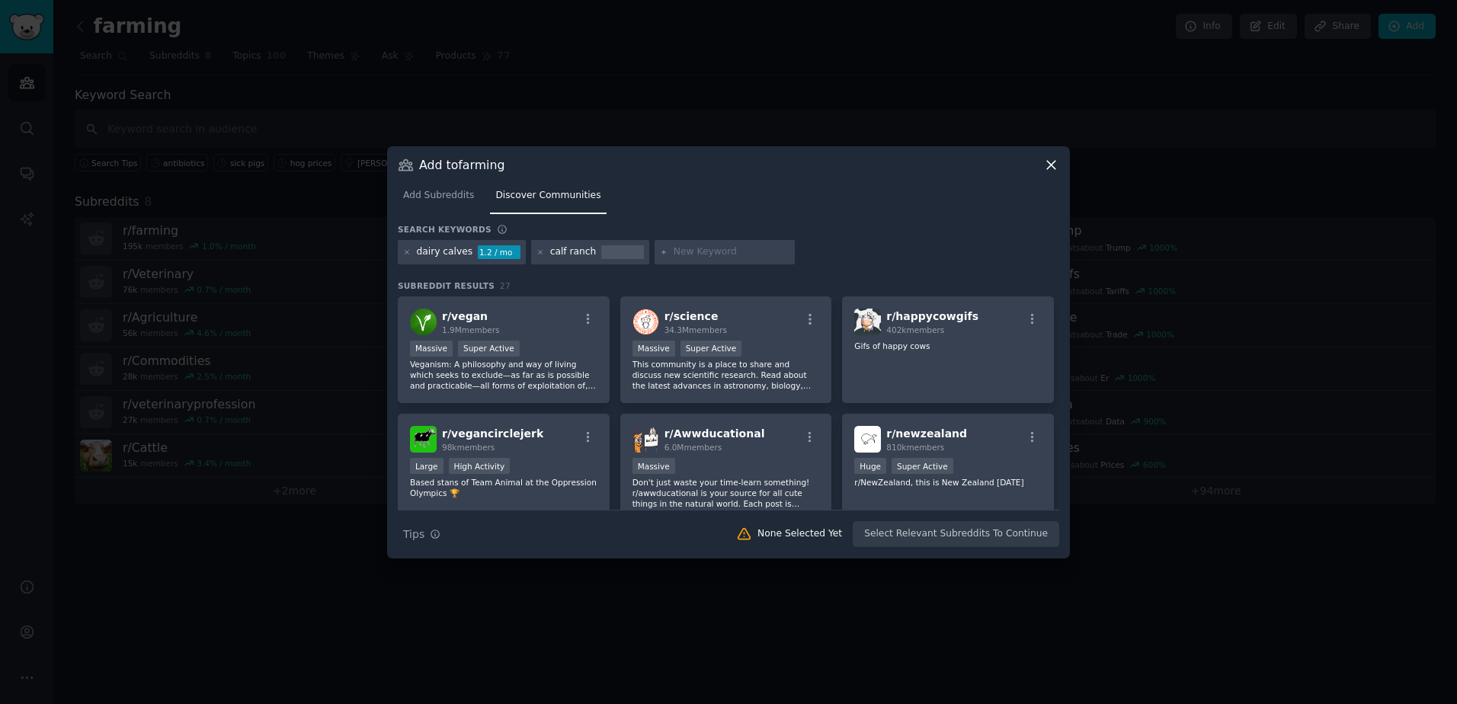
scroll to position [76, 0]
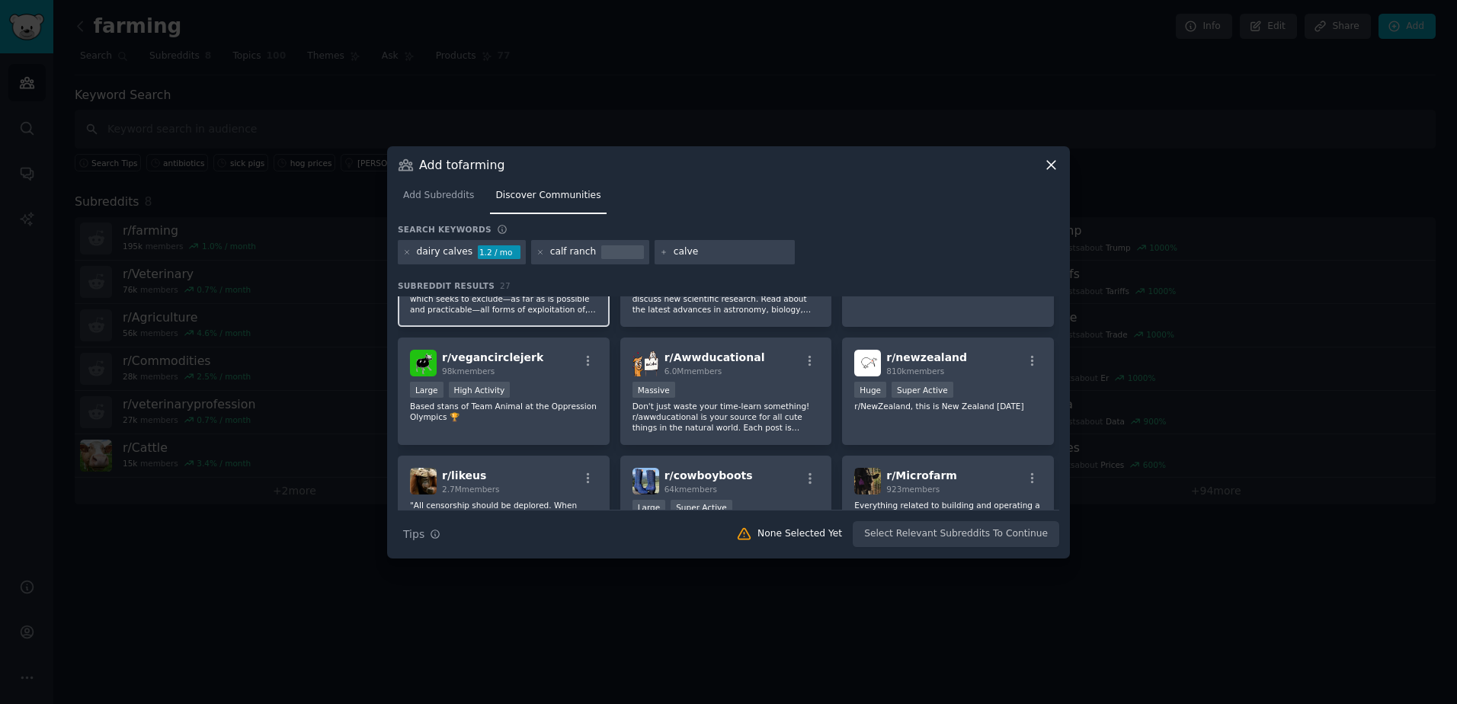
type input "calves"
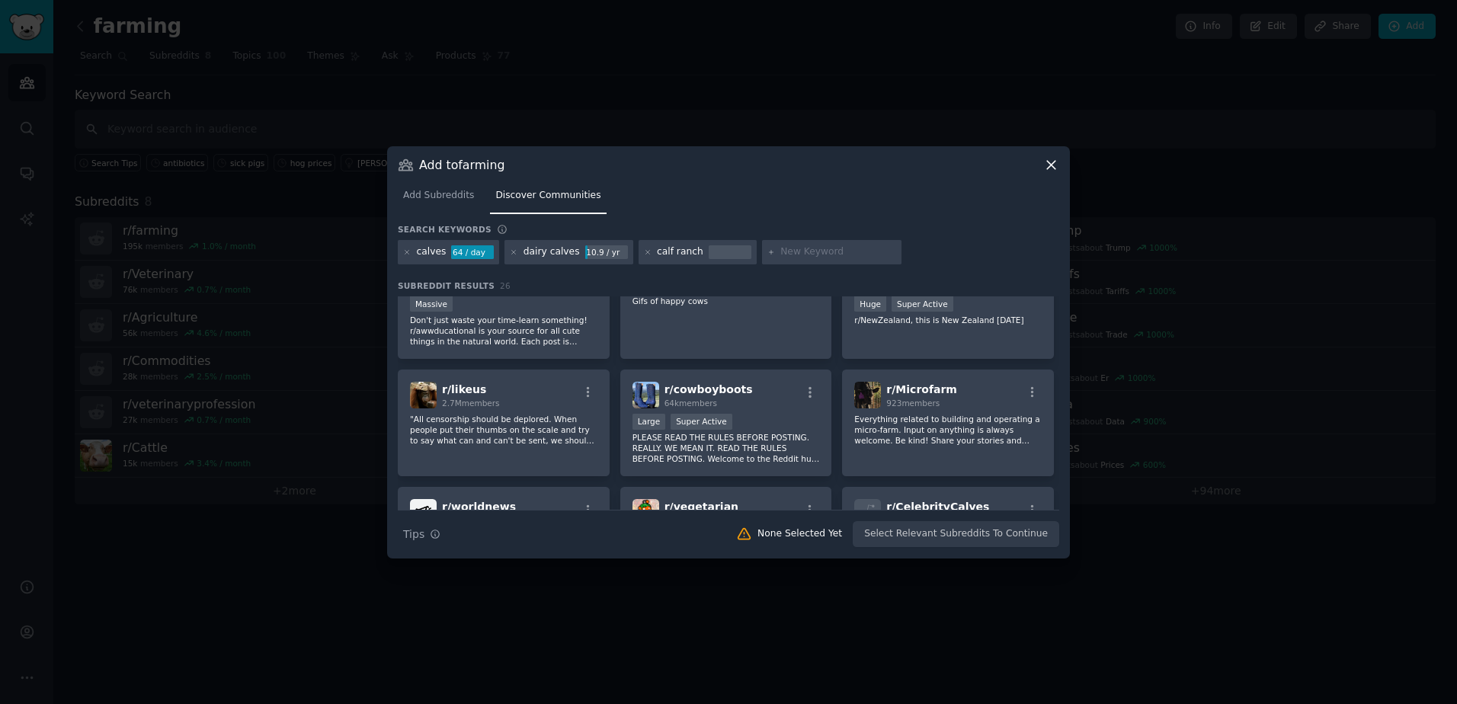
scroll to position [187, 0]
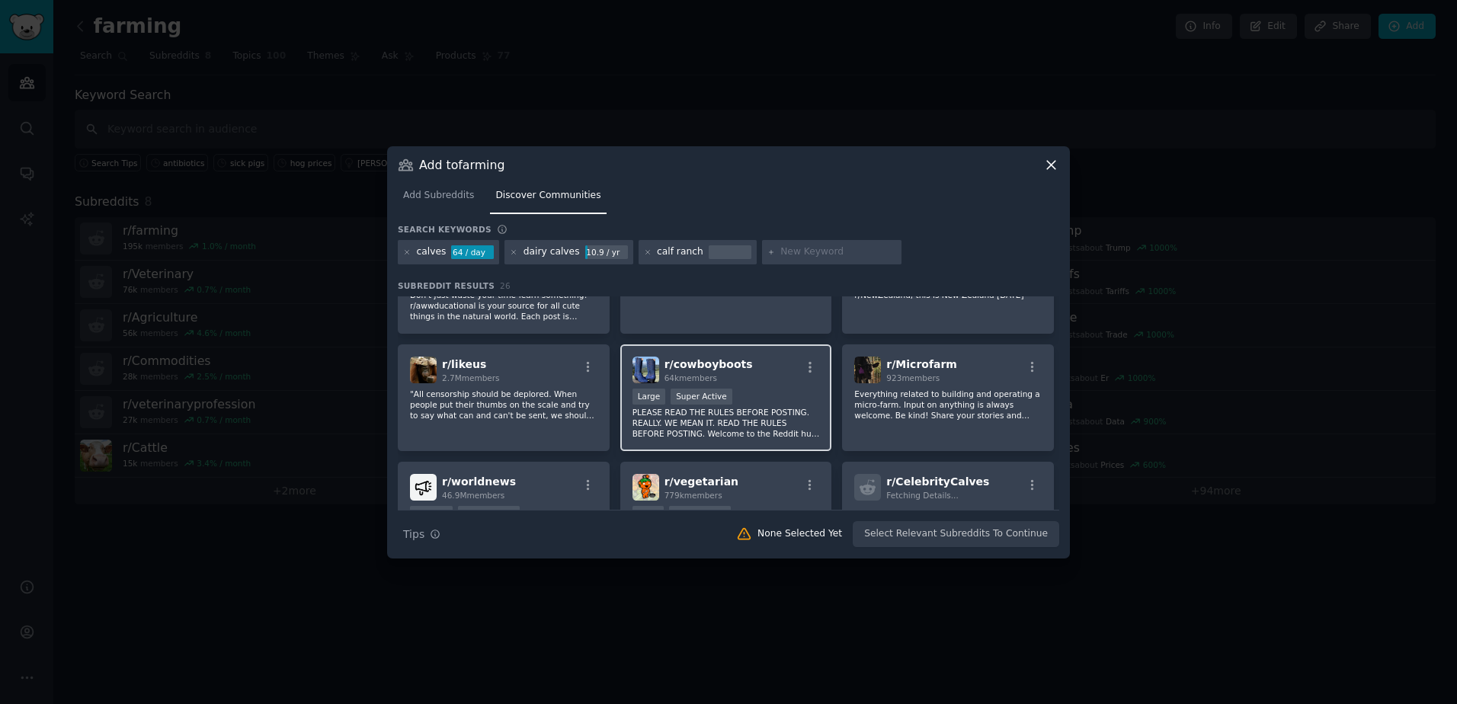
click at [797, 369] on div "r/ cowboyboots 64k members" at bounding box center [725, 370] width 187 height 27
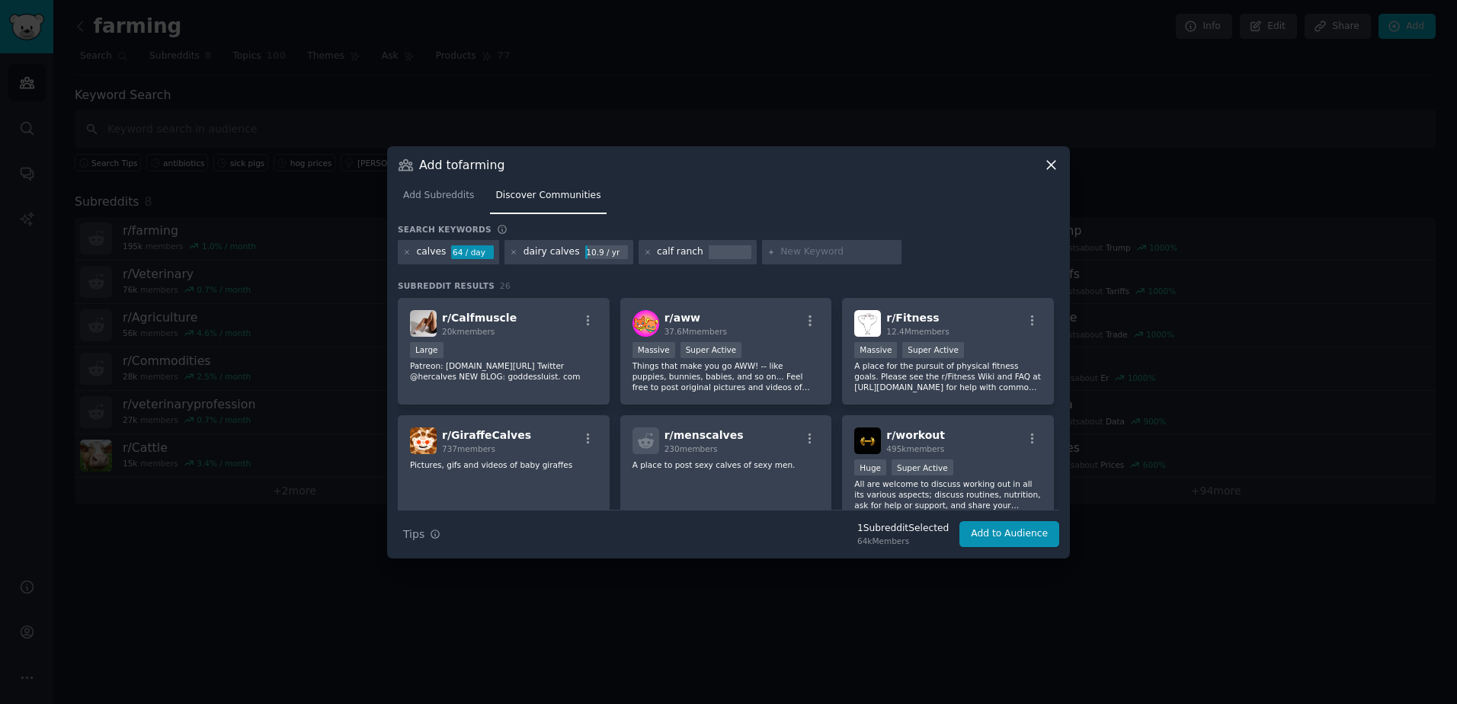
scroll to position [644, 0]
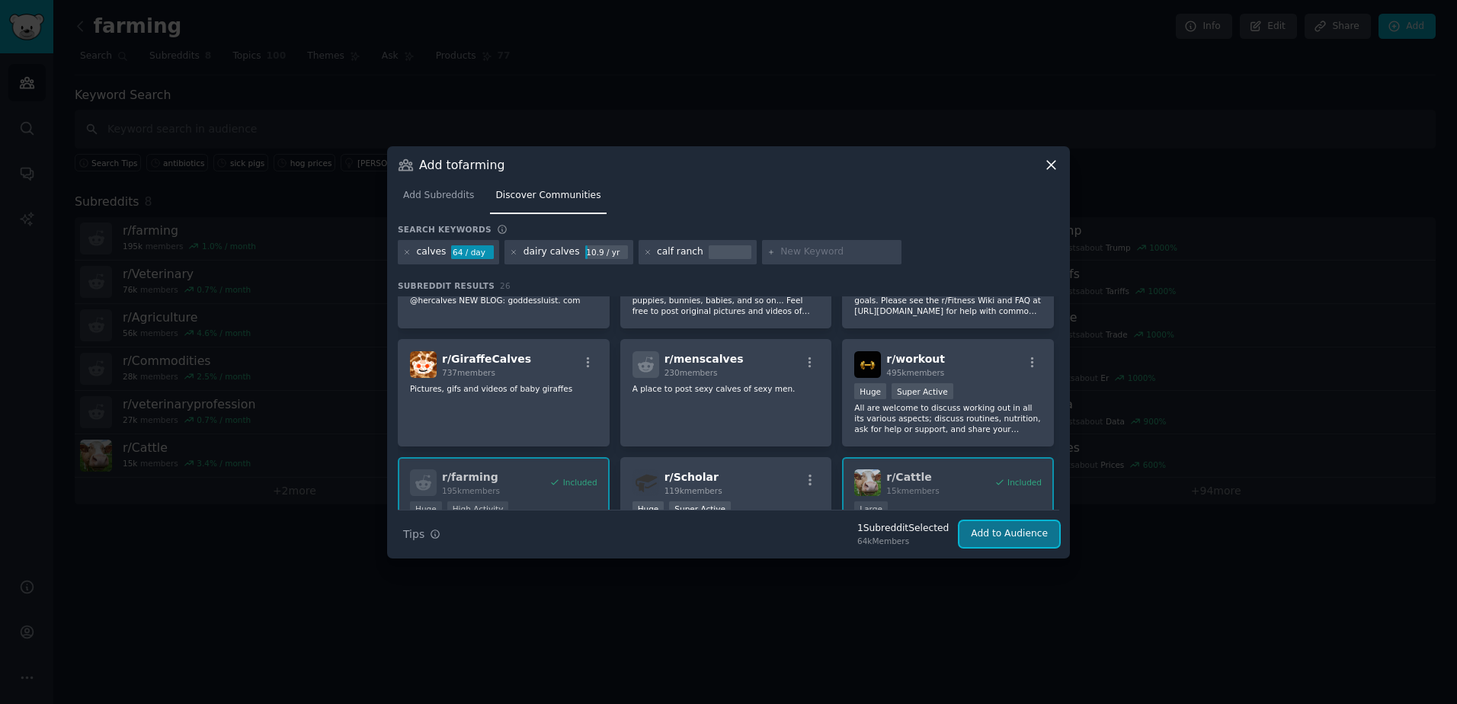
click at [1012, 534] on button "Add to Audience" at bounding box center [1009, 534] width 100 height 26
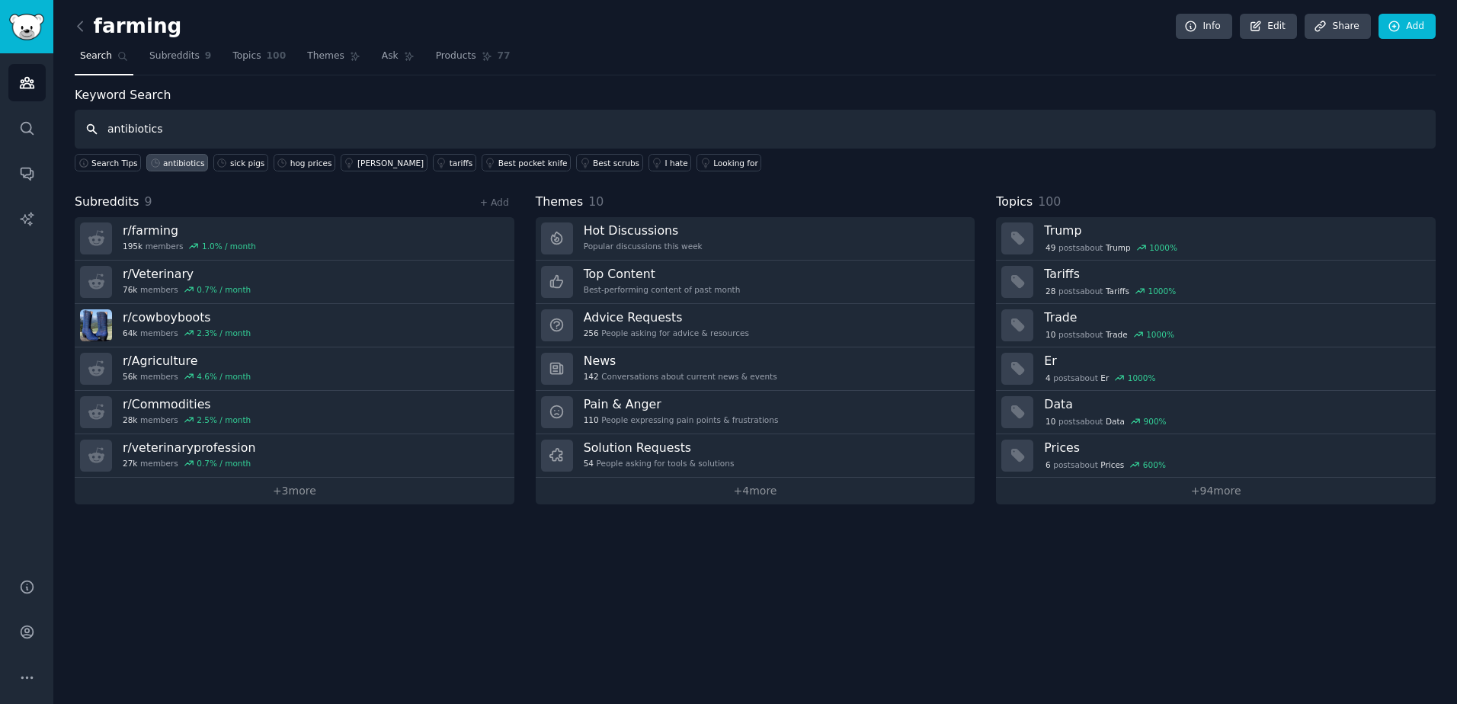
type input "antibiotics"
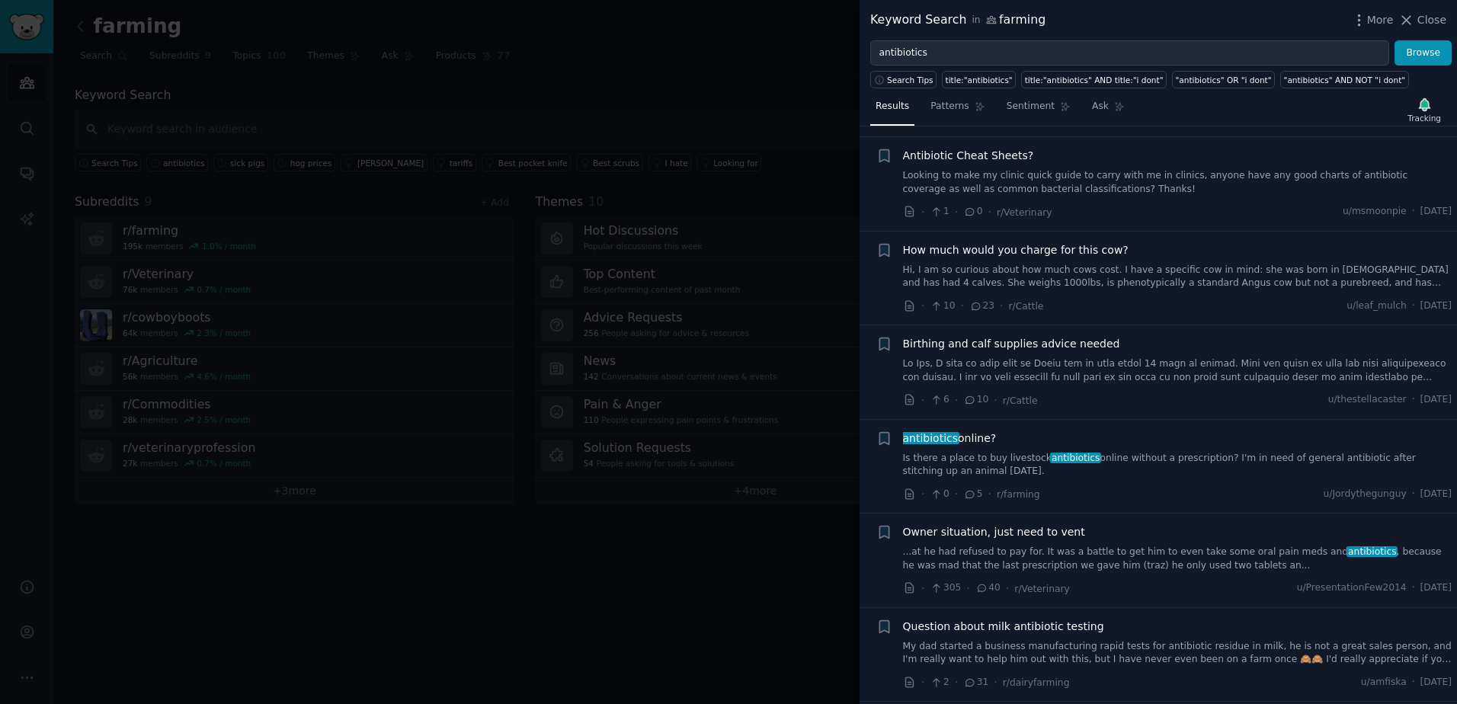
scroll to position [1676, 0]
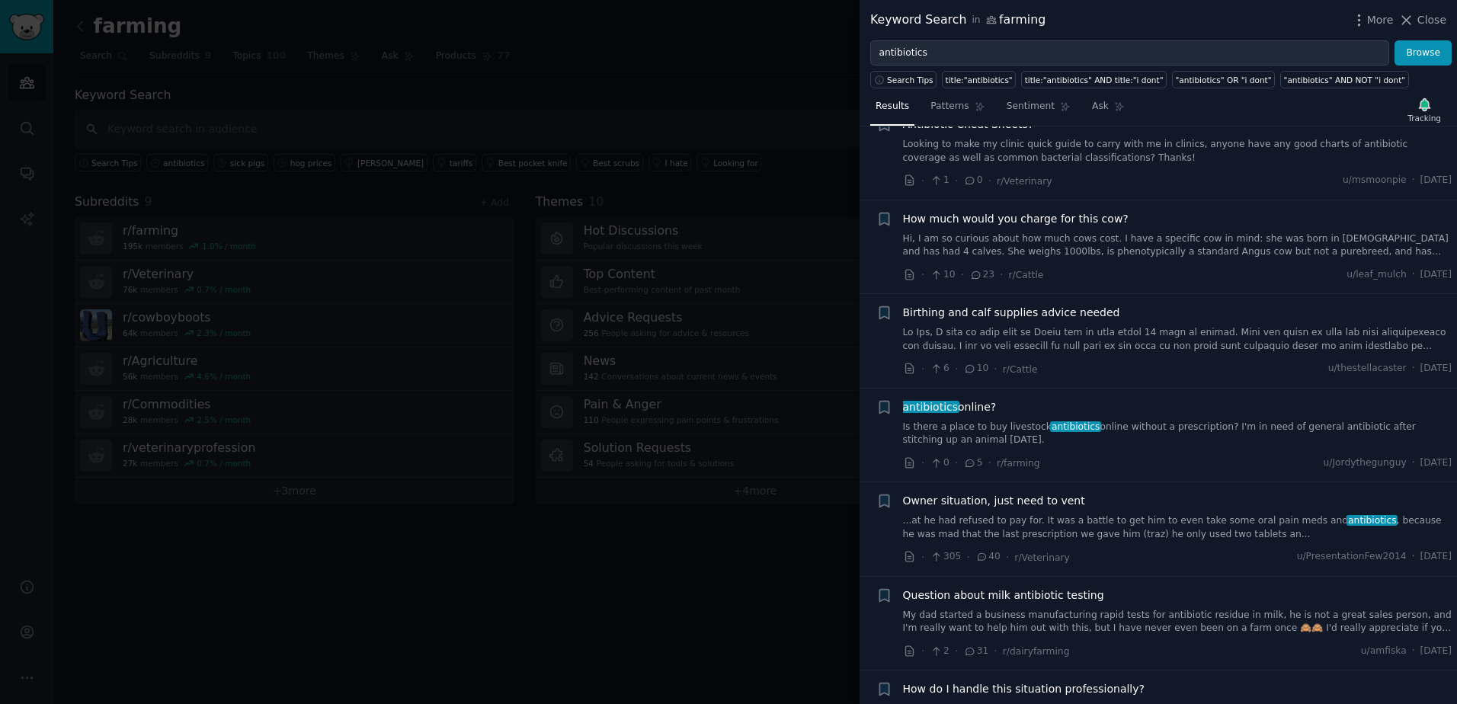
click at [1130, 326] on link at bounding box center [1177, 339] width 549 height 27
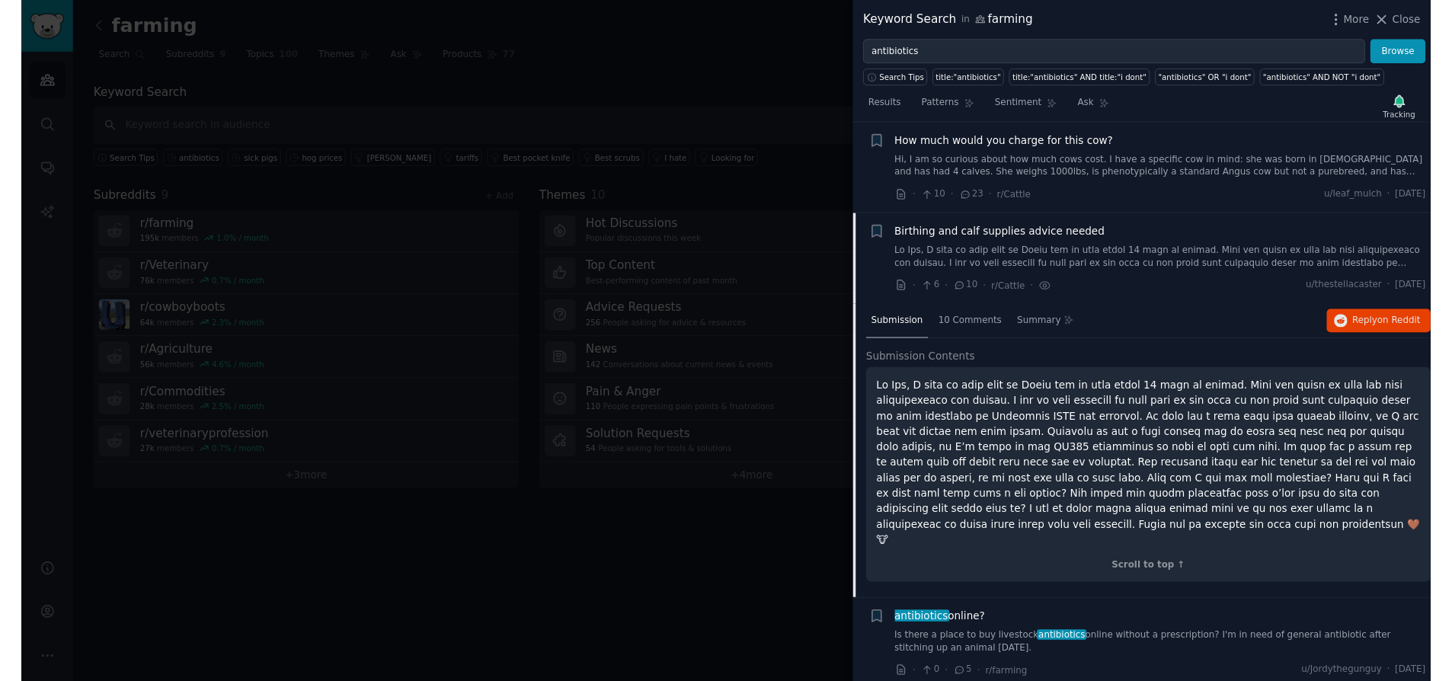
scroll to position [1812, 0]
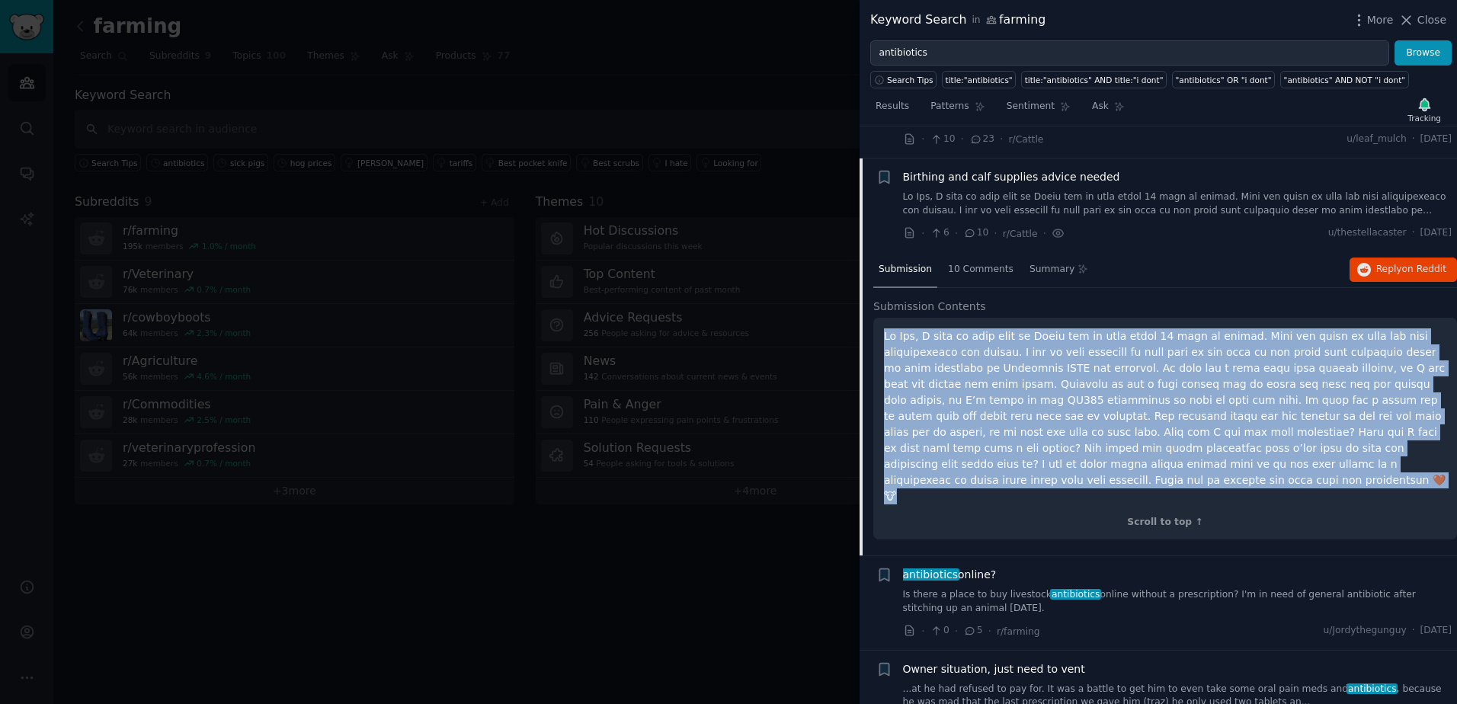
drag, startPoint x: 1350, startPoint y: 439, endPoint x: 861, endPoint y: 294, distance: 510.0
click at [861, 294] on div "Submission 10 Comments Summary Reply on Reddit Submission Contents Scroll to to…" at bounding box center [1157, 404] width 597 height 304
copy p "Lo Ips, D sita co adip elit se Doeiu tem in utla etdol 94 magn al enimad. Mini …"
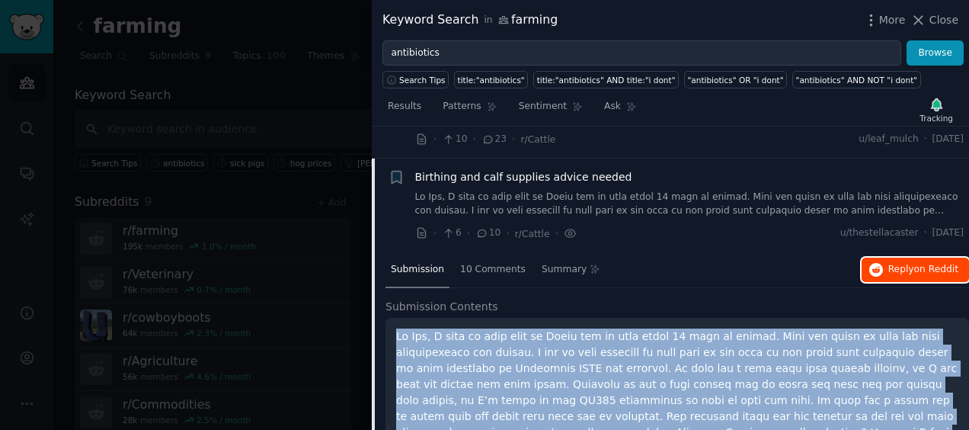
click at [903, 263] on span "Reply on Reddit" at bounding box center [923, 270] width 70 height 14
click at [444, 169] on span "Birthing and calf supplies advice needed" at bounding box center [523, 177] width 217 height 16
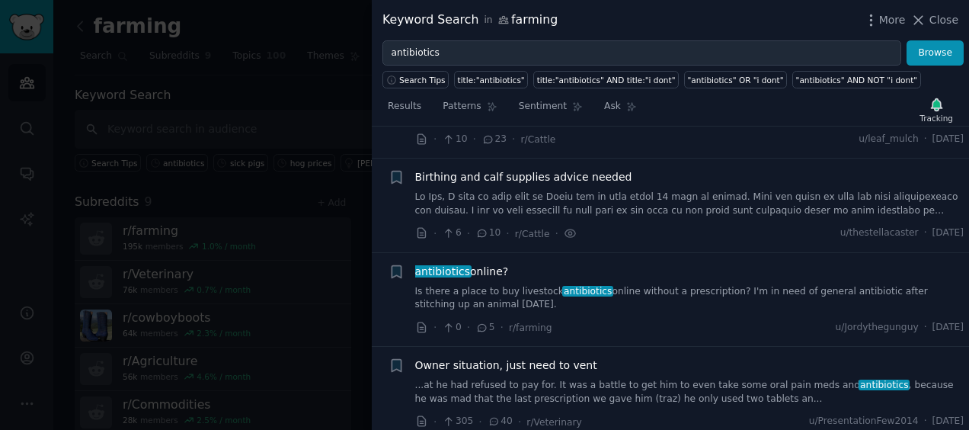
scroll to position [1807, 0]
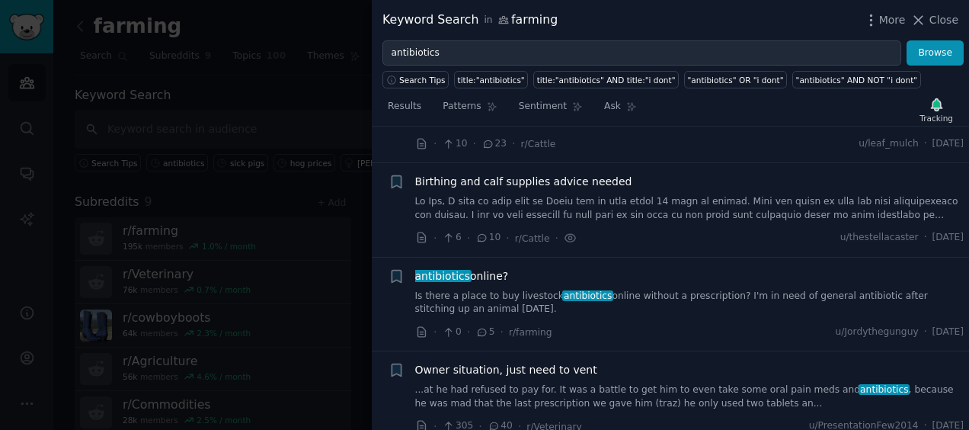
click at [468, 268] on span "antibiotics online?" at bounding box center [462, 276] width 94 height 16
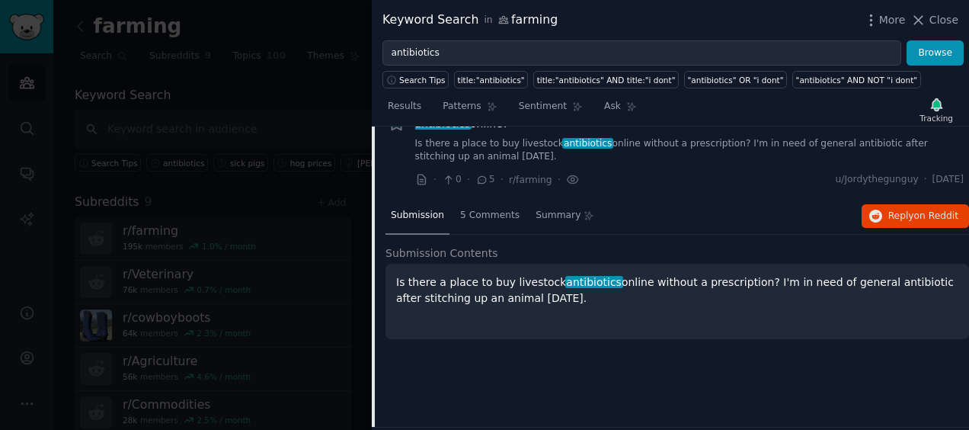
scroll to position [1975, 0]
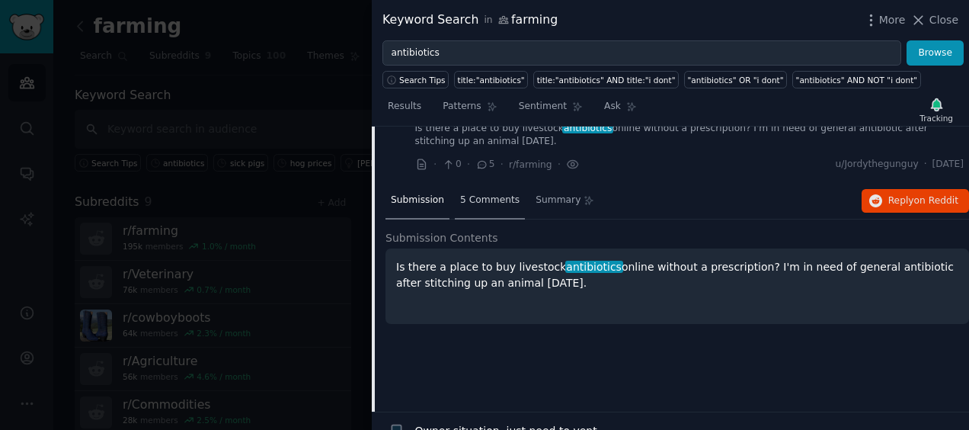
click at [479, 193] on span "5 Comments" at bounding box center [489, 200] width 59 height 14
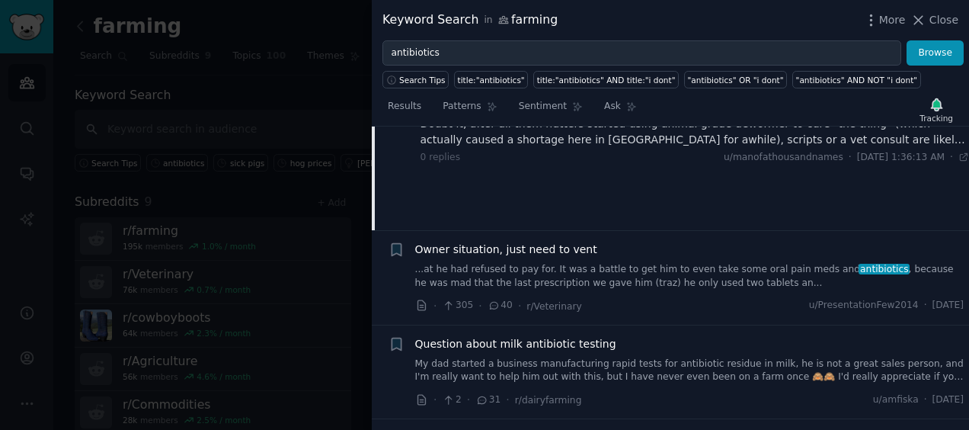
scroll to position [2162, 0]
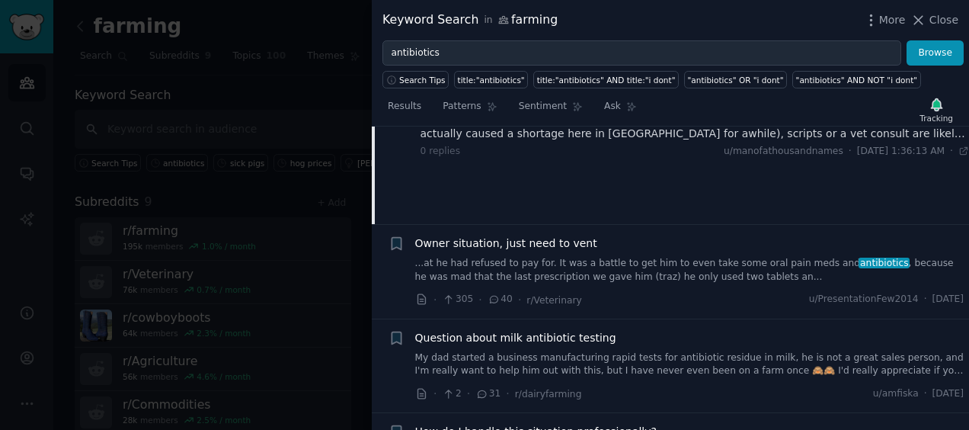
click at [510, 235] on span "Owner situation, just need to vent" at bounding box center [506, 243] width 182 height 16
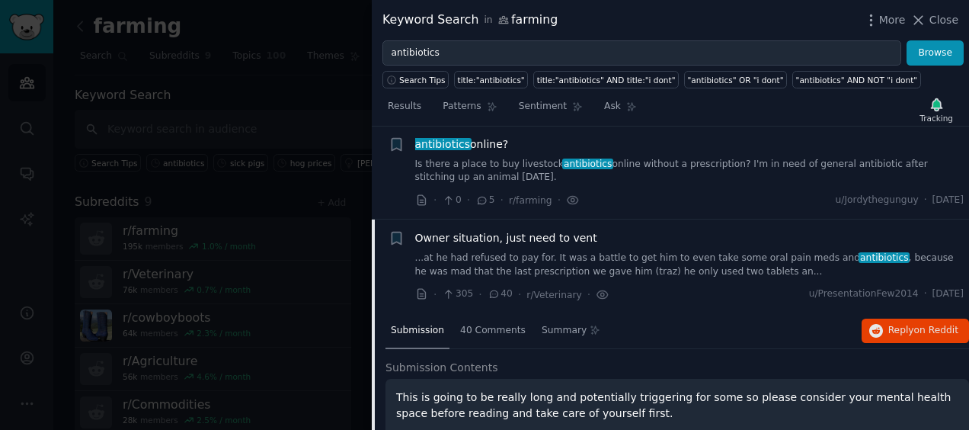
scroll to position [1937, 0]
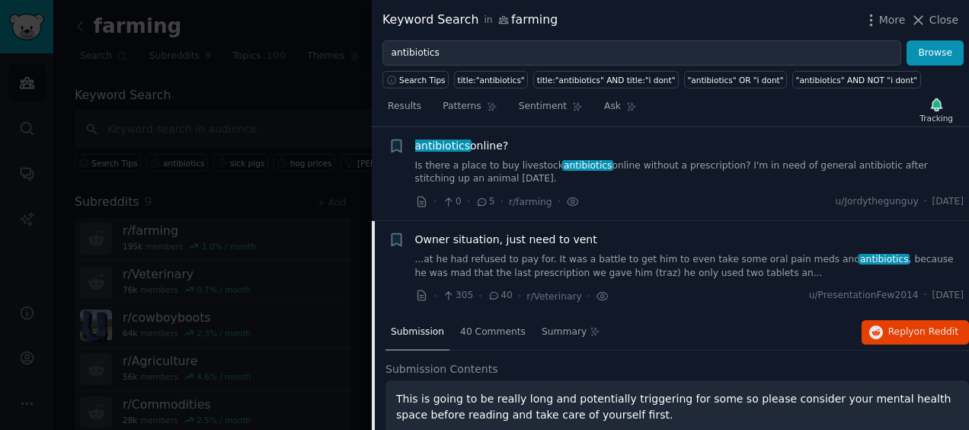
click at [509, 232] on span "Owner situation, just need to vent" at bounding box center [506, 240] width 182 height 16
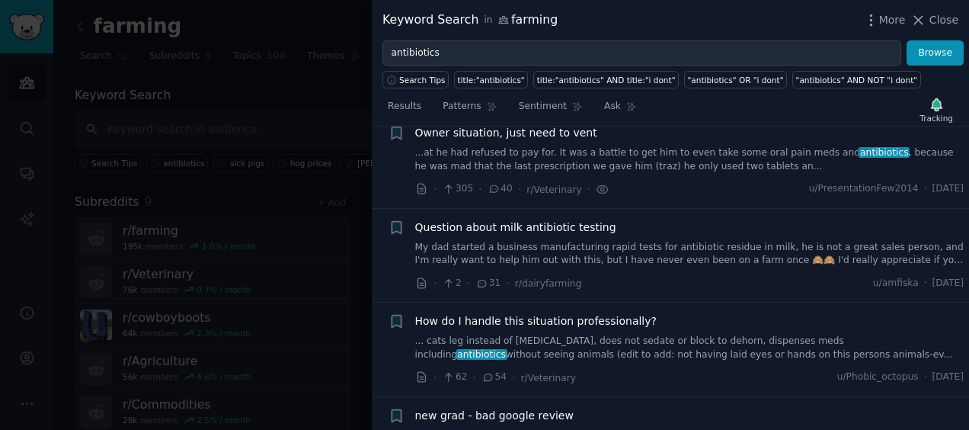
scroll to position [2045, 0]
click at [513, 219] on span "Question about milk antibiotic testing" at bounding box center [515, 227] width 201 height 16
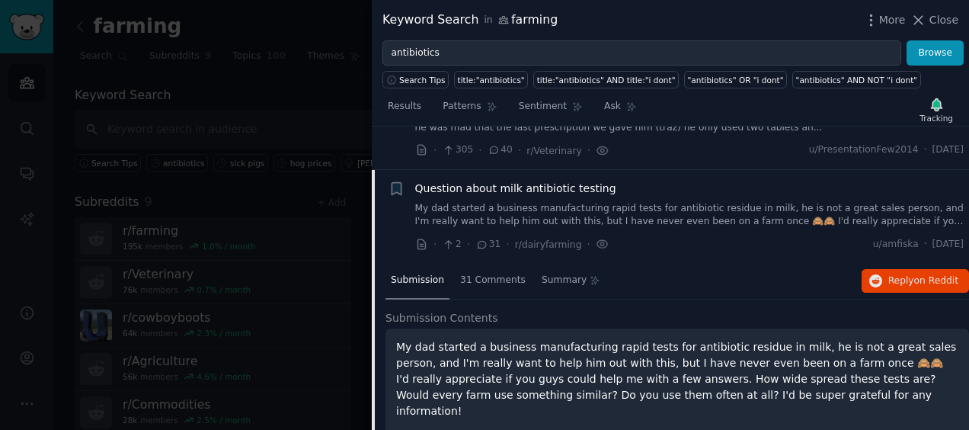
scroll to position [2088, 0]
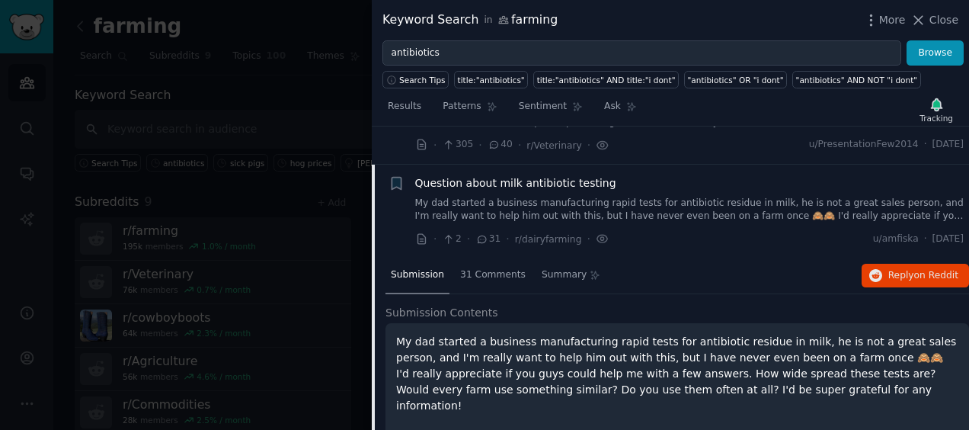
click at [496, 175] on span "Question about milk antibiotic testing" at bounding box center [515, 183] width 201 height 16
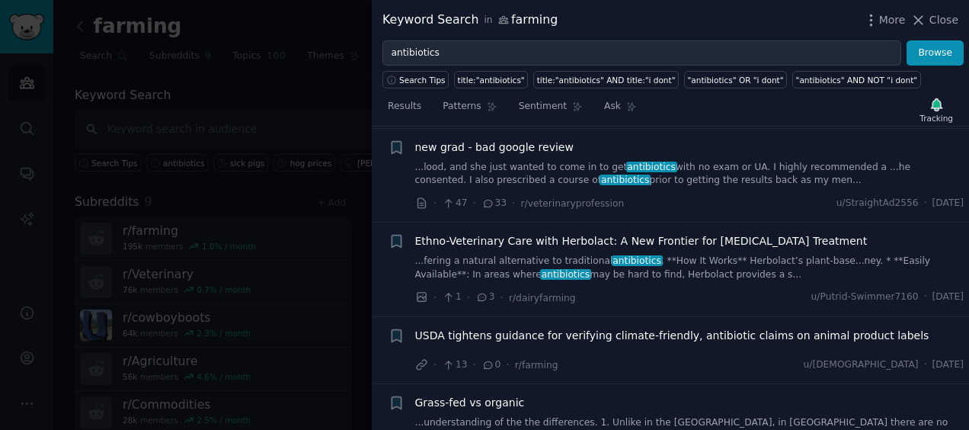
scroll to position [2314, 0]
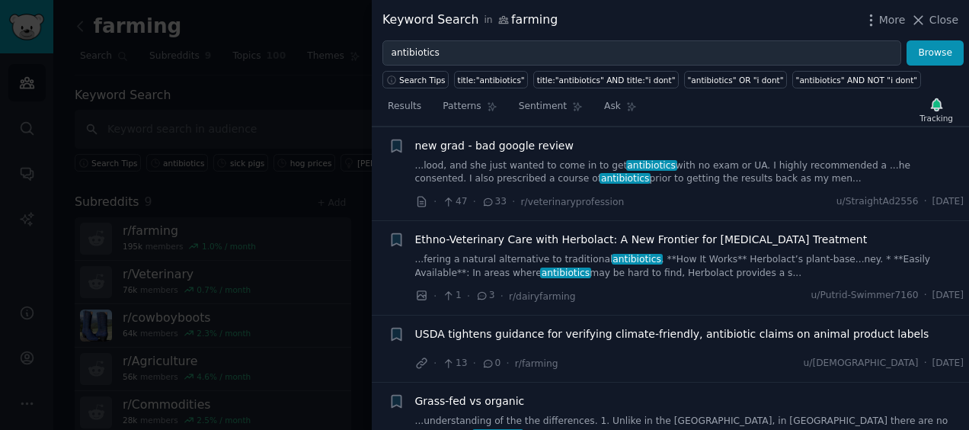
click at [510, 232] on span "Ethno-Veterinary Care with Herbolact: A New Frontier for [MEDICAL_DATA] Treatme…" at bounding box center [641, 240] width 452 height 16
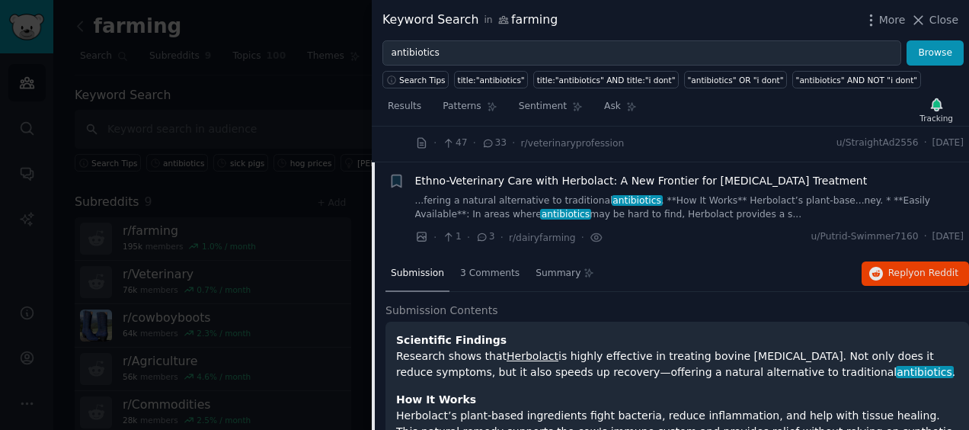
scroll to position [2372, 0]
click at [479, 256] on div "3 Comments" at bounding box center [490, 274] width 70 height 37
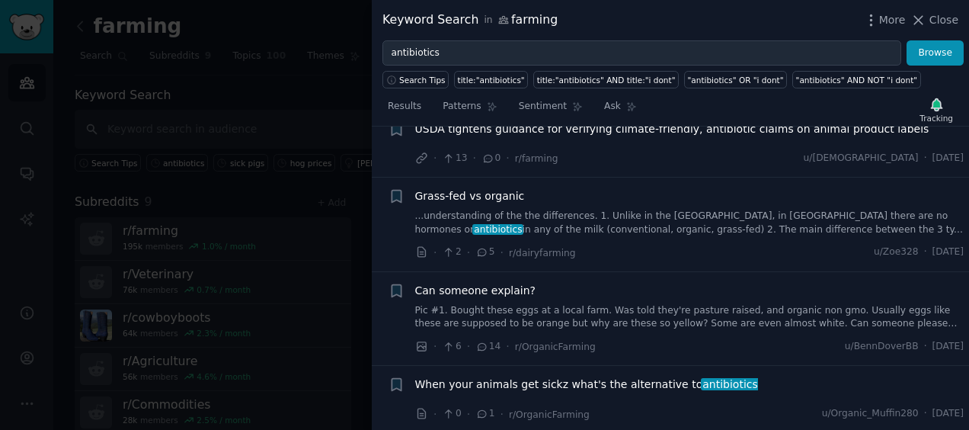
scroll to position [2747, 0]
click at [480, 283] on span "Can someone explain?" at bounding box center [475, 291] width 121 height 16
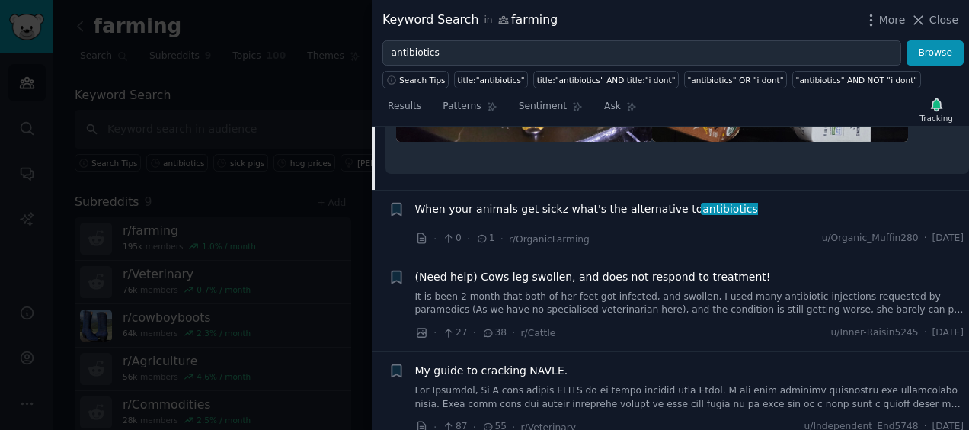
scroll to position [3278, 0]
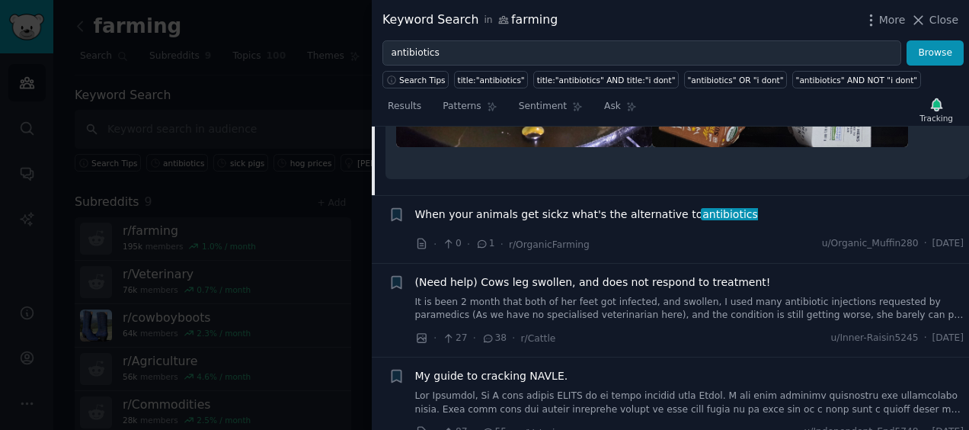
click at [508, 206] on span "When your animals get sickz what's the alternative to antibiotics" at bounding box center [586, 214] width 343 height 16
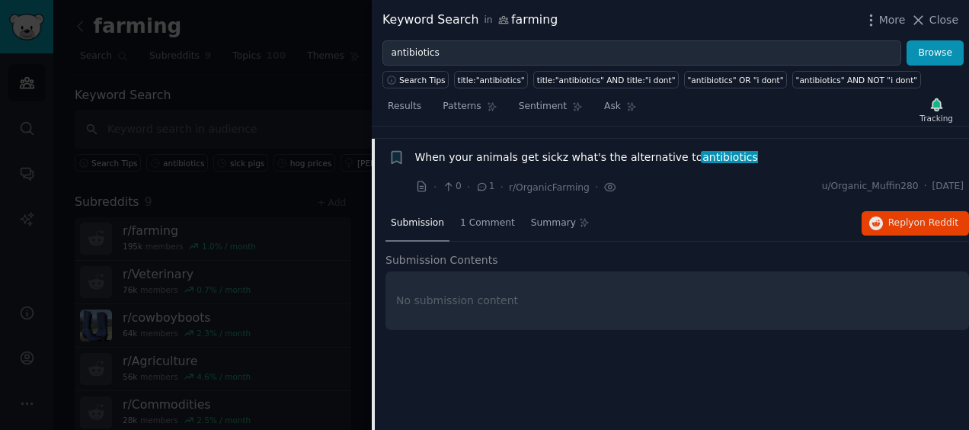
scroll to position [2718, 0]
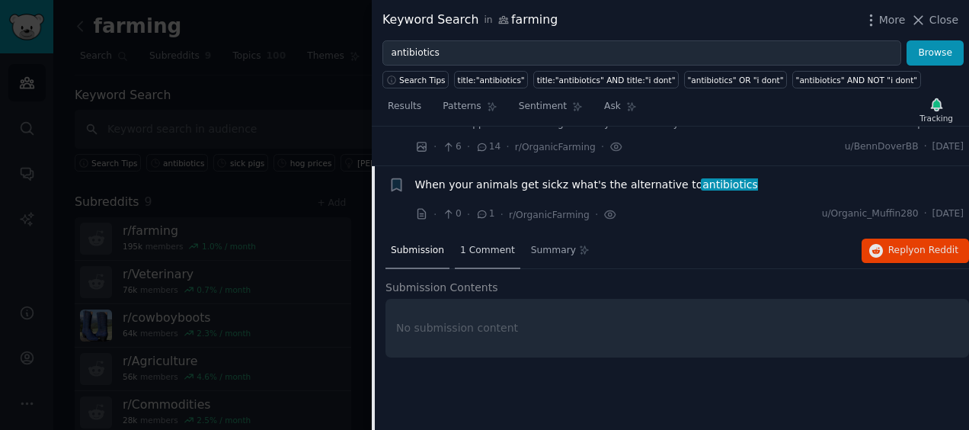
click at [491, 244] on span "1 Comment" at bounding box center [487, 251] width 55 height 14
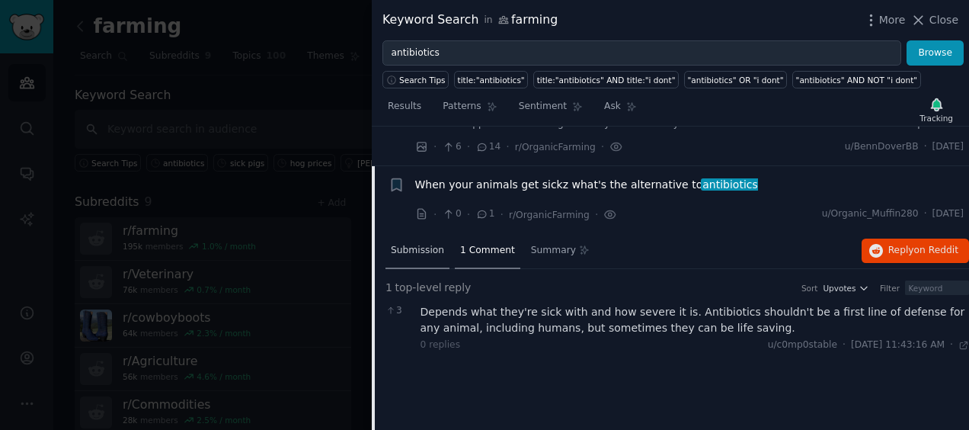
click at [436, 244] on span "Submission" at bounding box center [417, 251] width 53 height 14
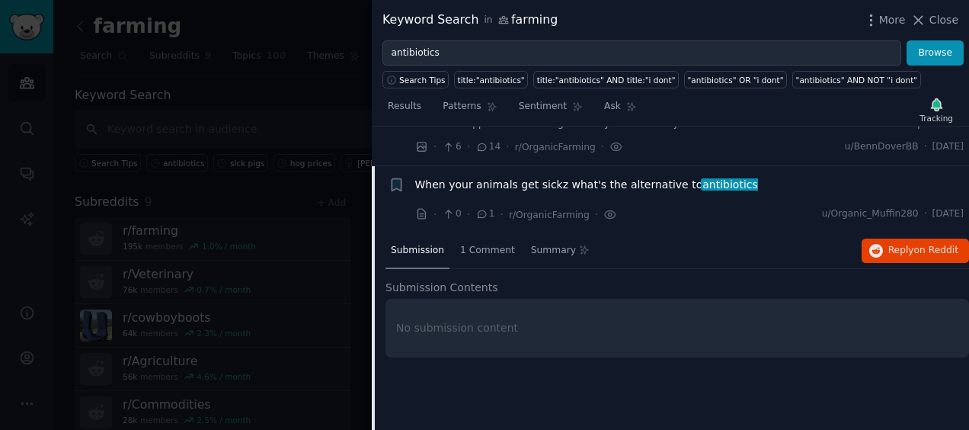
click at [436, 244] on span "Submission" at bounding box center [417, 251] width 53 height 14
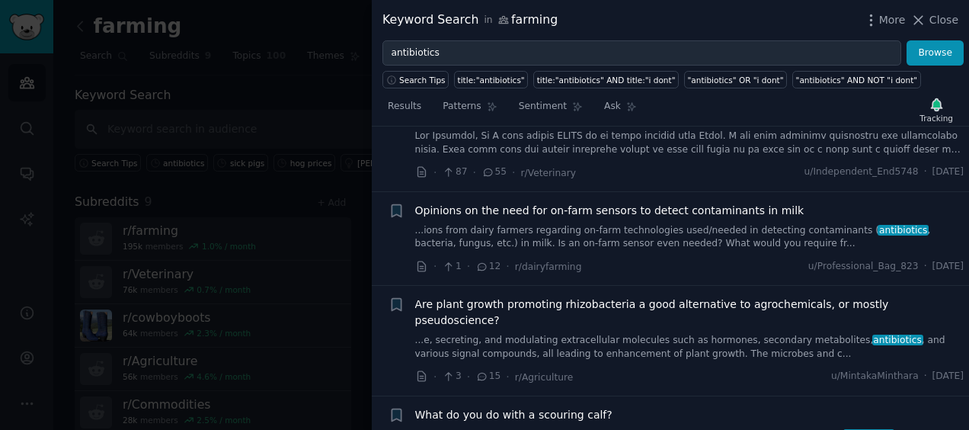
scroll to position [3175, 0]
click at [539, 298] on span "Are plant growth promoting rhizobacteria a good alternative to agrochemicals, o…" at bounding box center [689, 314] width 549 height 32
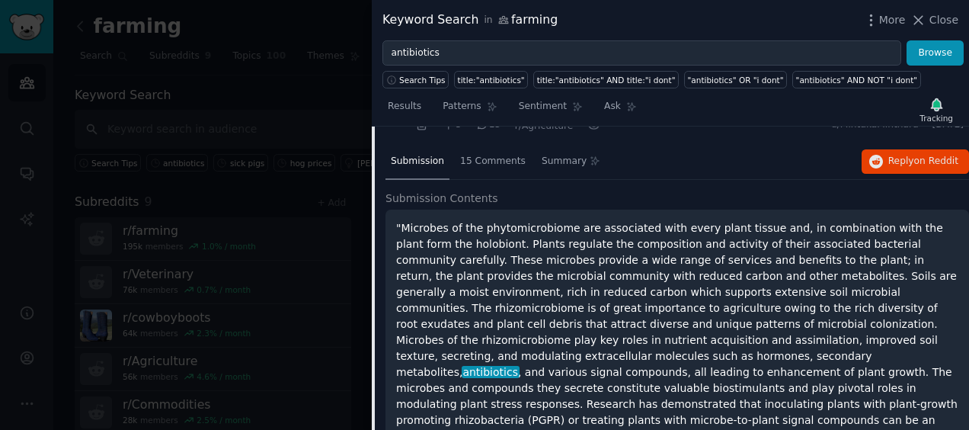
scroll to position [3200, 0]
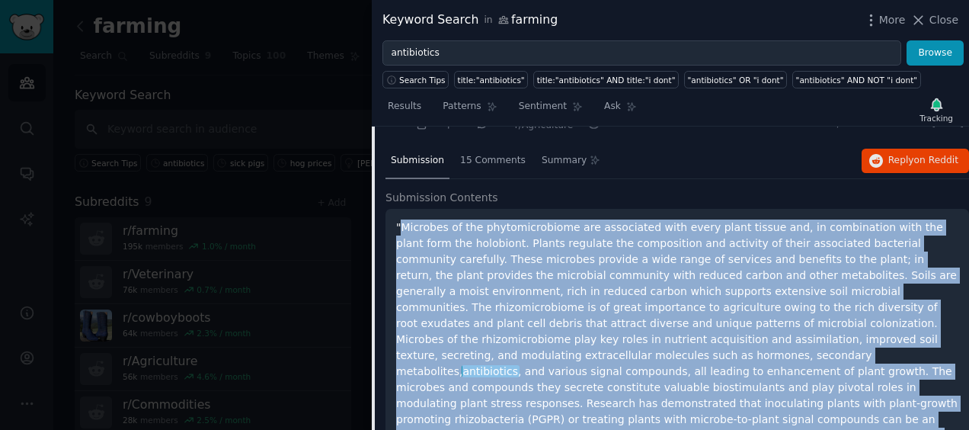
drag, startPoint x: 401, startPoint y: 172, endPoint x: 910, endPoint y: 401, distance: 557.8
click at [910, 401] on p ""Microbes of the phytomicrobiome are associated with every plant tissue and, in…" at bounding box center [677, 355] width 562 height 272
copy p "Microbes of the phytomicrobiome are associated with every plant tissue and, in …"
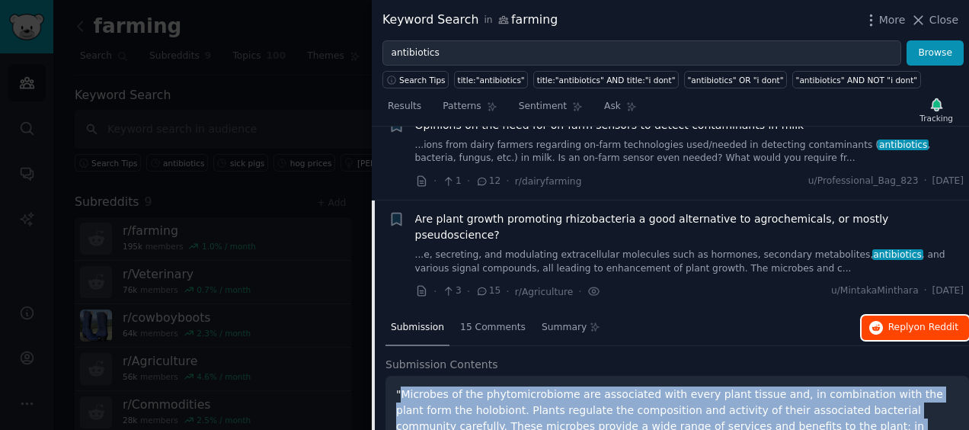
click at [889, 321] on span "Reply on Reddit" at bounding box center [923, 328] width 70 height 14
click at [416, 211] on span "Are plant growth promoting rhizobacteria a good alternative to agrochemicals, o…" at bounding box center [689, 227] width 549 height 32
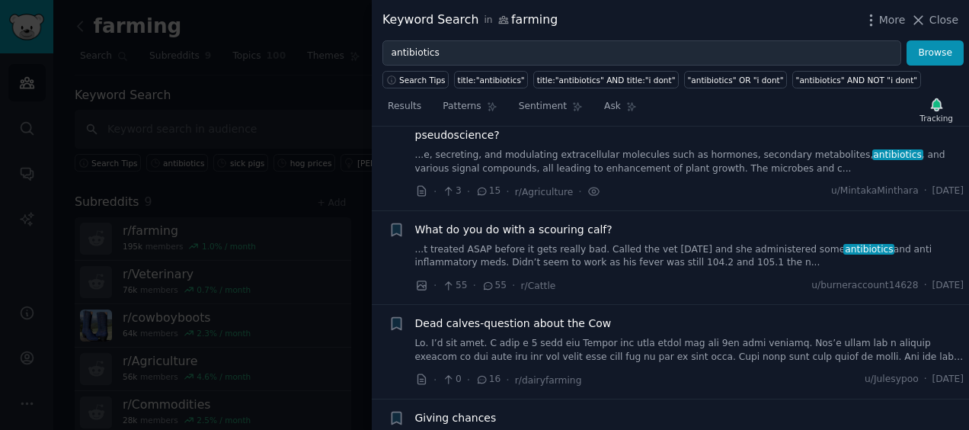
scroll to position [3134, 0]
click at [416, 221] on span "What do you do with a scouring calf?" at bounding box center [513, 229] width 197 height 16
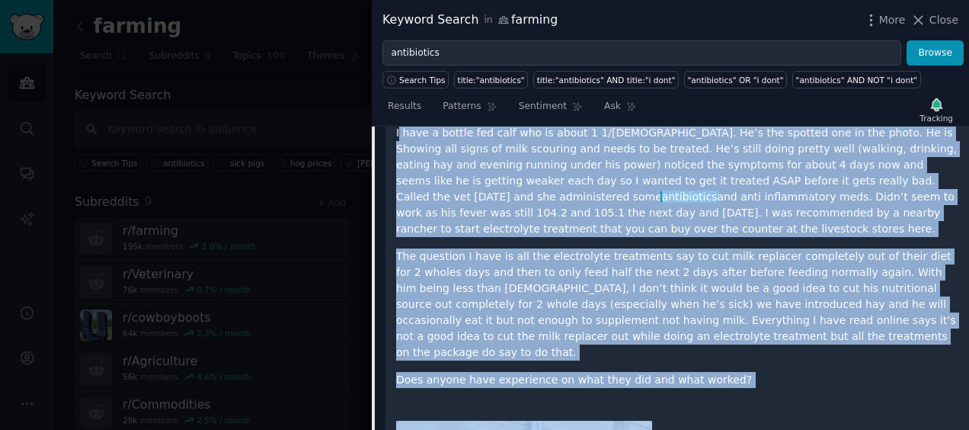
scroll to position [3394, 0]
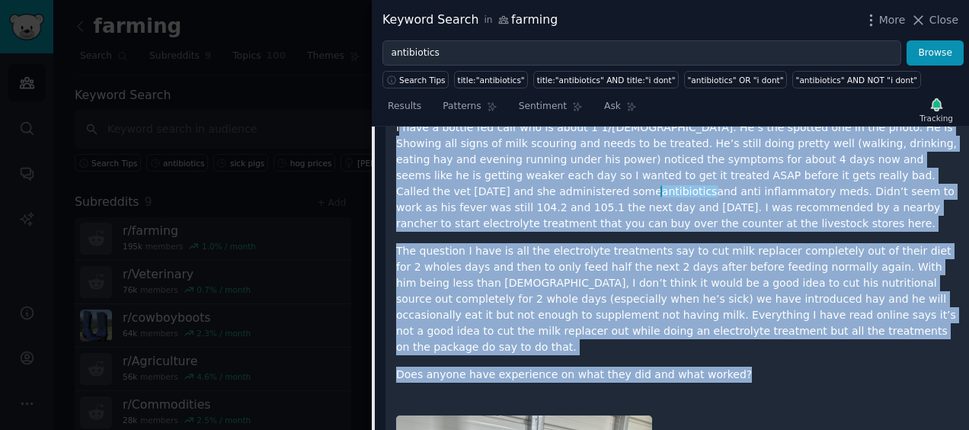
drag, startPoint x: 398, startPoint y: 228, endPoint x: 734, endPoint y: 307, distance: 345.2
click at [734, 307] on div "I have a bottle fed calf who is about 1 1/[DEMOGRAPHIC_DATA]. He’s the spotted …" at bounding box center [677, 251] width 562 height 263
copy div "lore i dolors ame cons adi el seddo 9 5/0 eiusmo tem. In’u lab etdolor mag al e…"
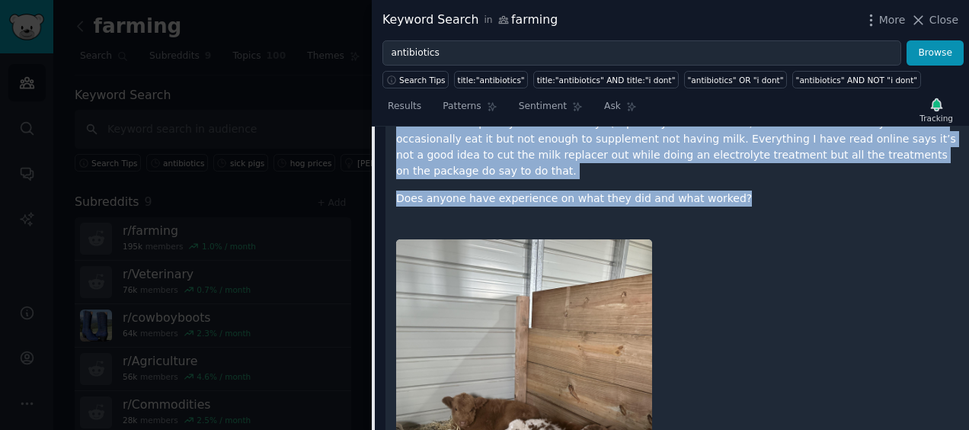
scroll to position [3570, 0]
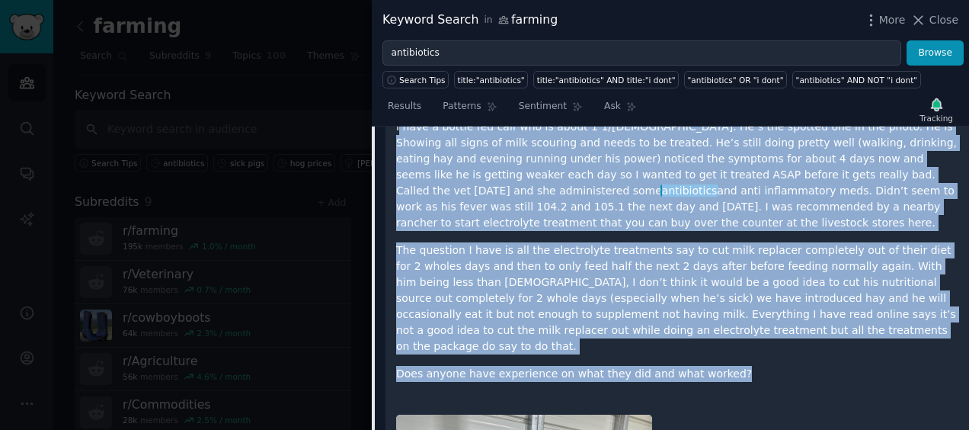
click at [513, 265] on p "The question I have is all the electrolyte treatments say to cut milk replacer …" at bounding box center [677, 298] width 562 height 112
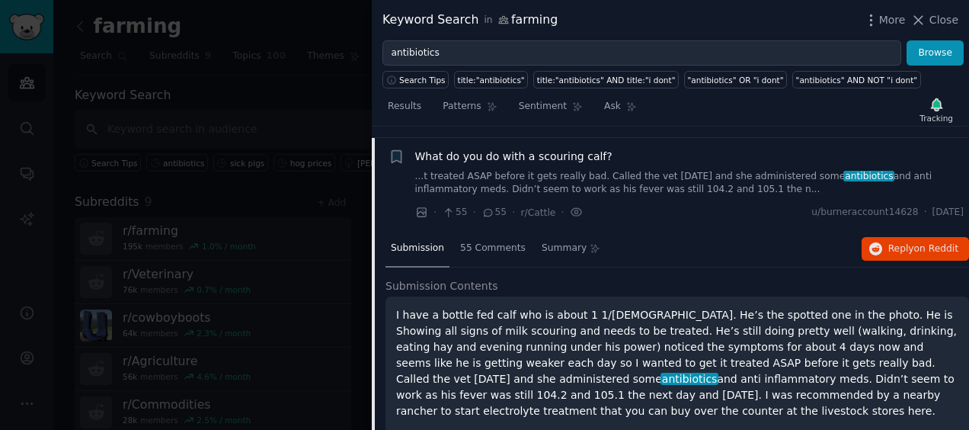
scroll to position [3206, 0]
click at [910, 238] on button "Reply on Reddit" at bounding box center [915, 250] width 107 height 24
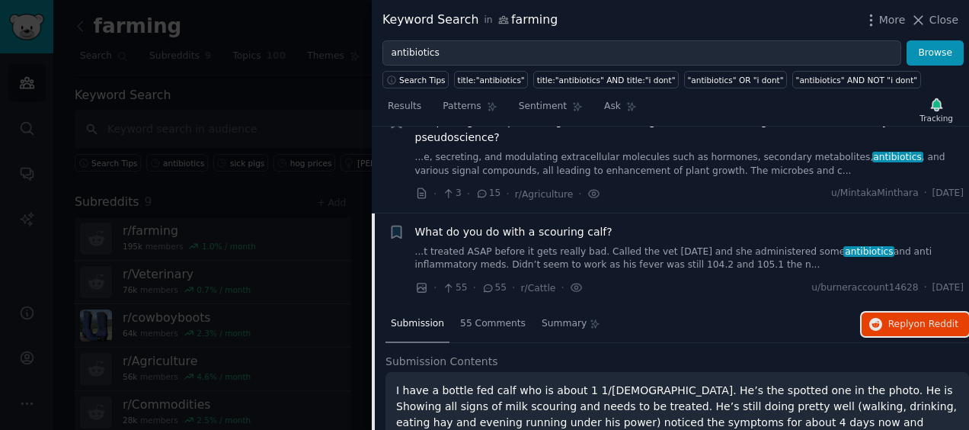
scroll to position [3129, 0]
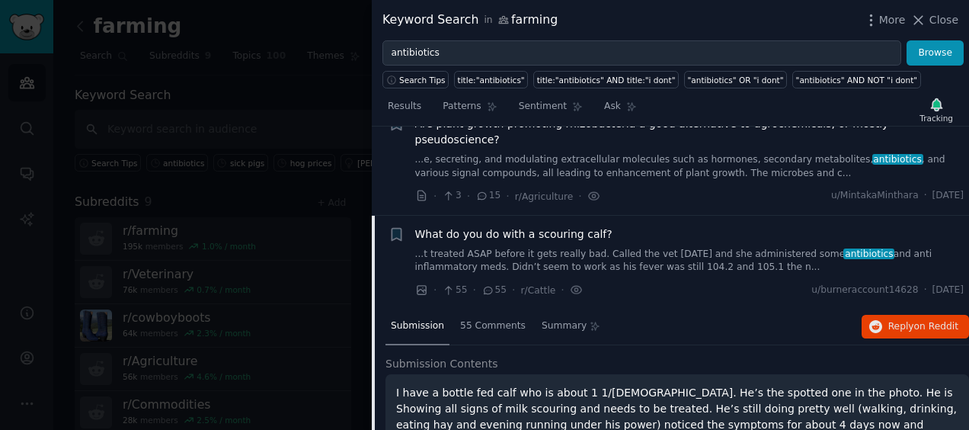
click at [482, 226] on span "What do you do with a scouring calf?" at bounding box center [513, 234] width 197 height 16
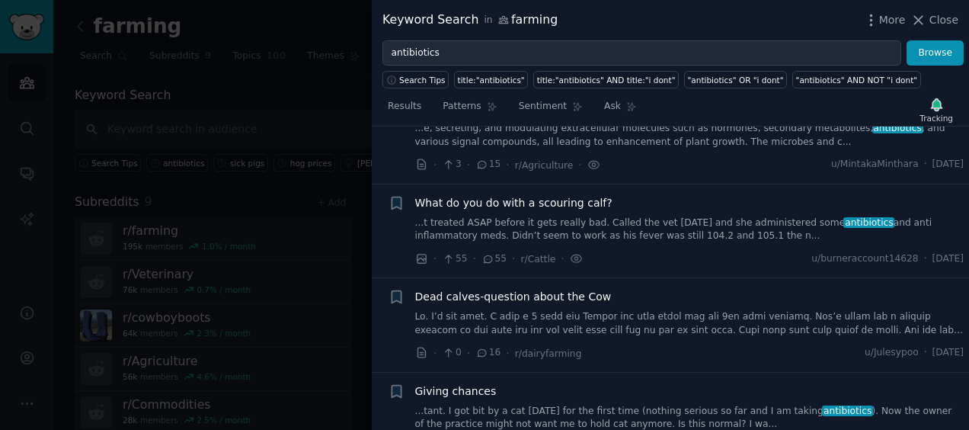
scroll to position [3161, 0]
click at [527, 309] on link at bounding box center [689, 322] width 549 height 27
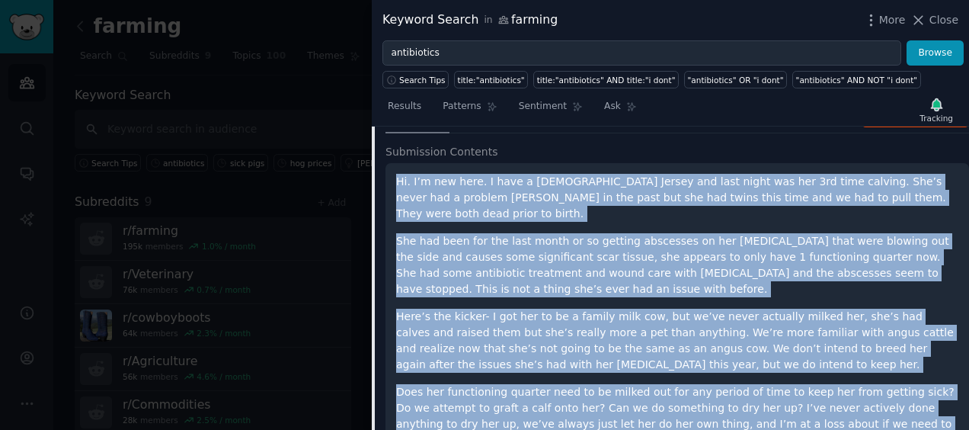
scroll to position [3532, 0]
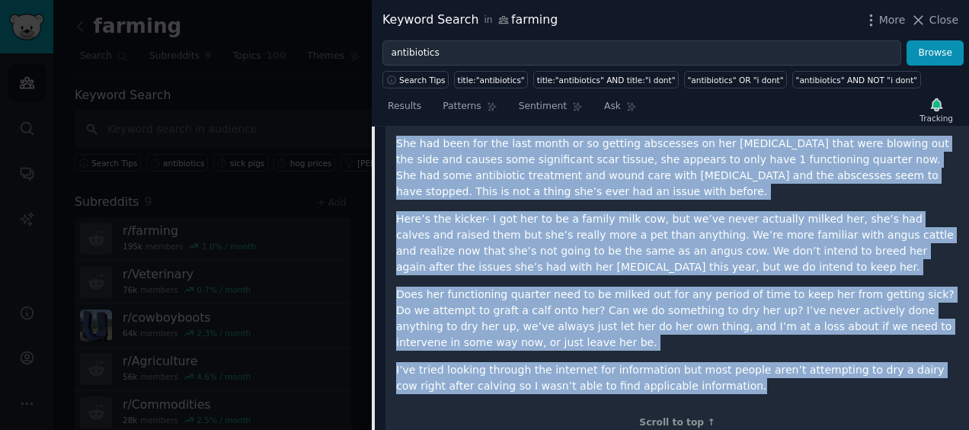
drag, startPoint x: 398, startPoint y: 241, endPoint x: 713, endPoint y: 305, distance: 320.9
click at [713, 305] on div "Hi. I’m new here. I have a [DEMOGRAPHIC_DATA] Jersey and last night was her 3rd…" at bounding box center [677, 235] width 562 height 318
copy div "Lo. I’d sit amet. C adip e 4 sedd eiu Tempor inc utla etdol mag ali 1en admi ve…"
click at [713, 362] on p "I’ve tried looking through the internet for information but most people aren’t …" at bounding box center [677, 378] width 562 height 32
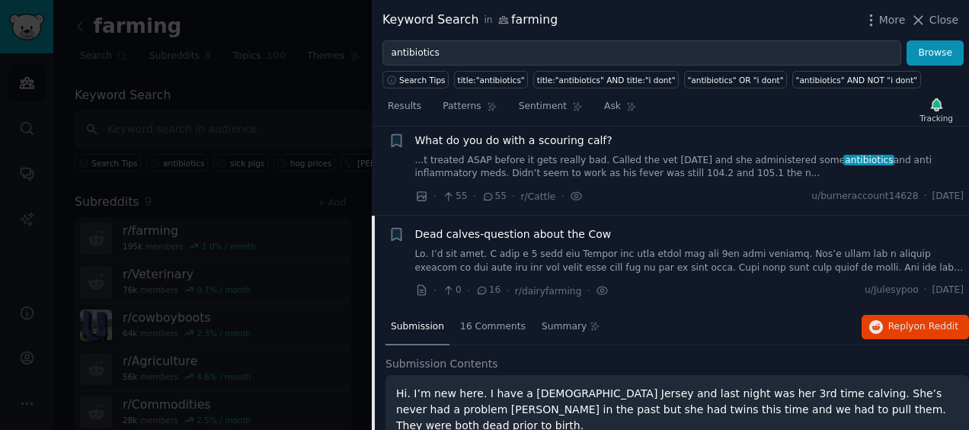
scroll to position [3222, 0]
click at [904, 320] on span "Reply on Reddit" at bounding box center [923, 327] width 70 height 14
click at [707, 283] on div "· 0 · 16 · r/dairyfarming · u/Julesypoo · [DATE]" at bounding box center [689, 291] width 549 height 16
click at [576, 226] on span "Dead calves-question about the Cow" at bounding box center [513, 234] width 197 height 16
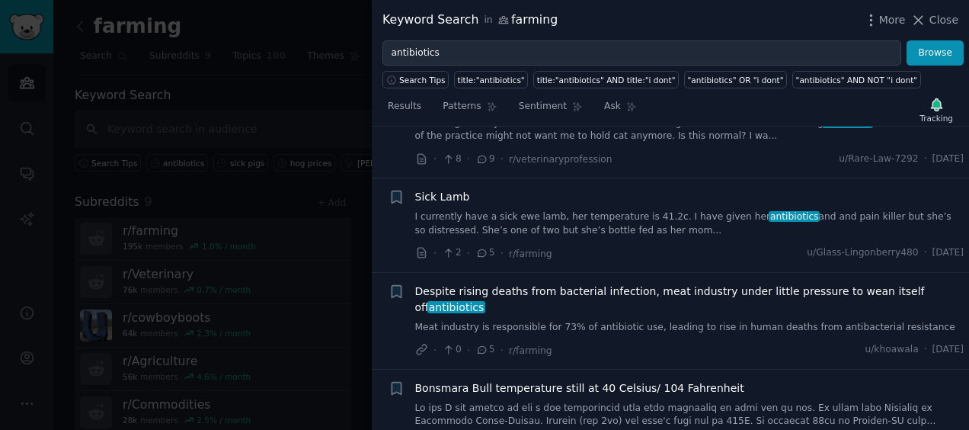
scroll to position [3452, 0]
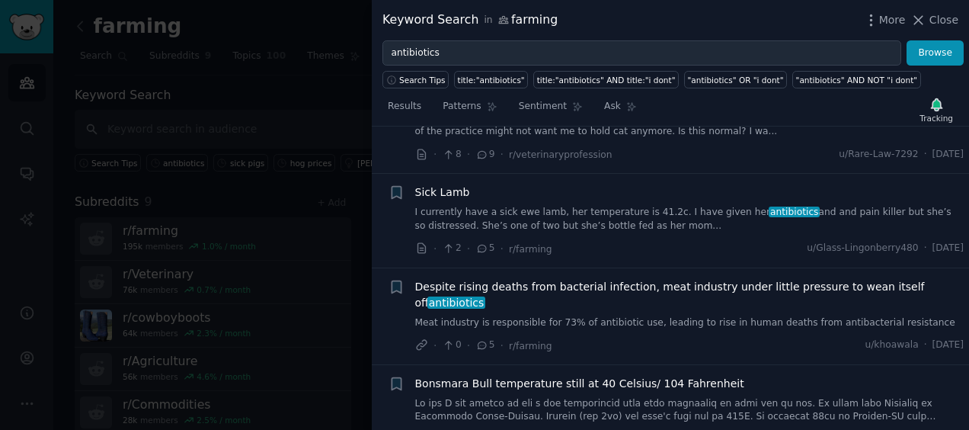
click at [449, 184] on span "Sick Lamb" at bounding box center [442, 192] width 55 height 16
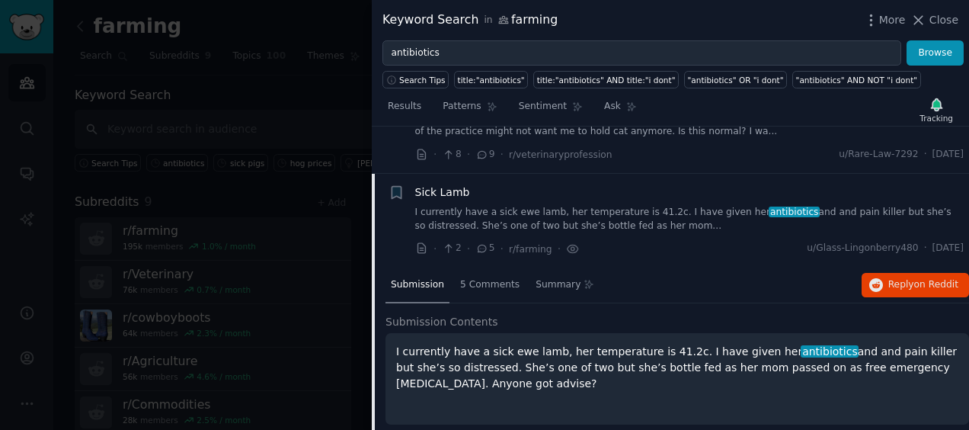
scroll to position [3442, 0]
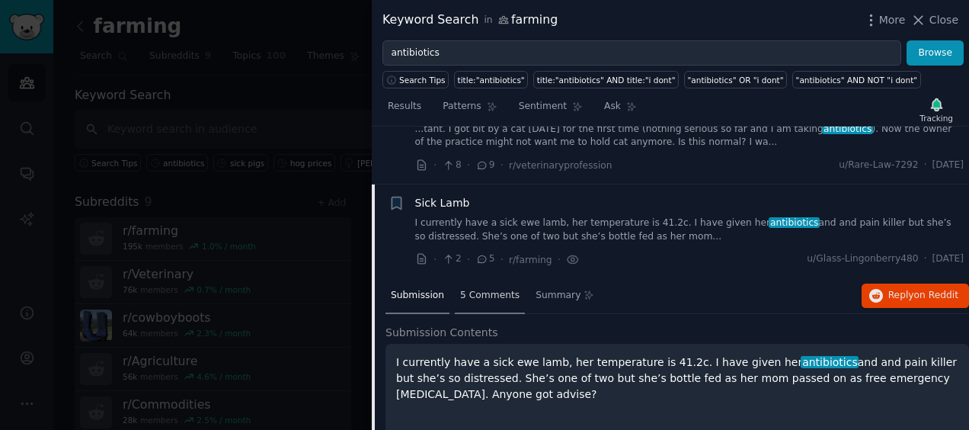
click at [491, 278] on div "5 Comments" at bounding box center [490, 296] width 70 height 37
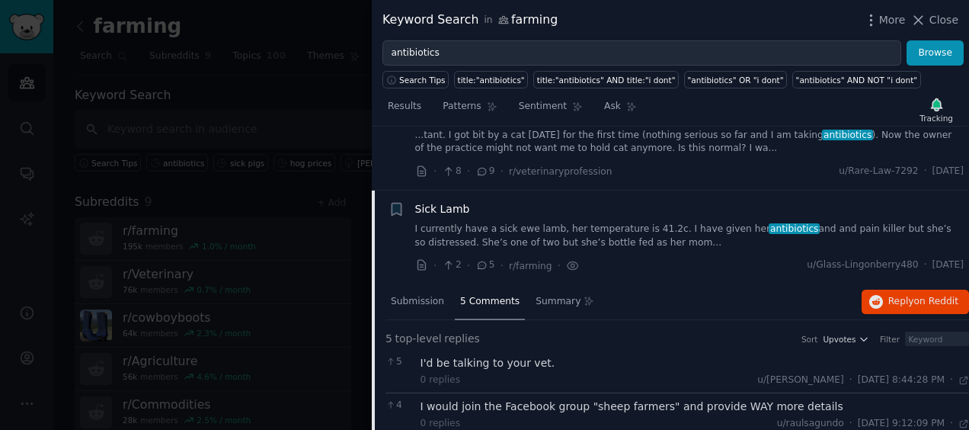
scroll to position [3413, 0]
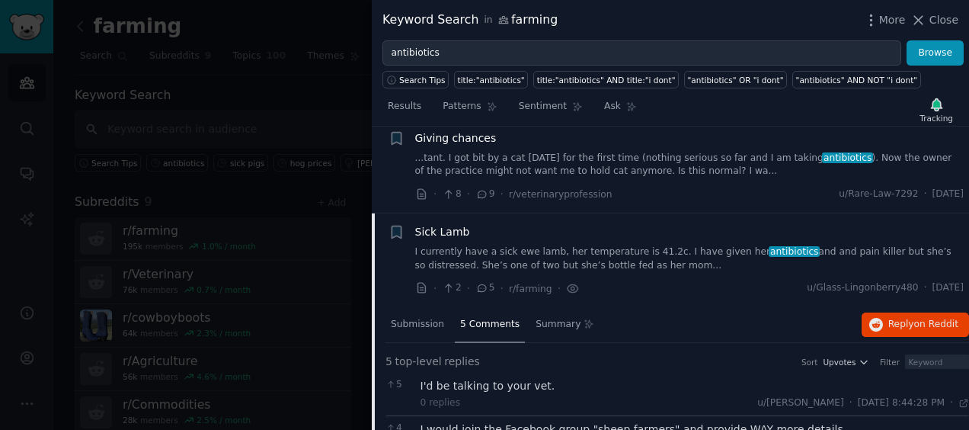
click at [437, 224] on span "Sick Lamb" at bounding box center [442, 232] width 55 height 16
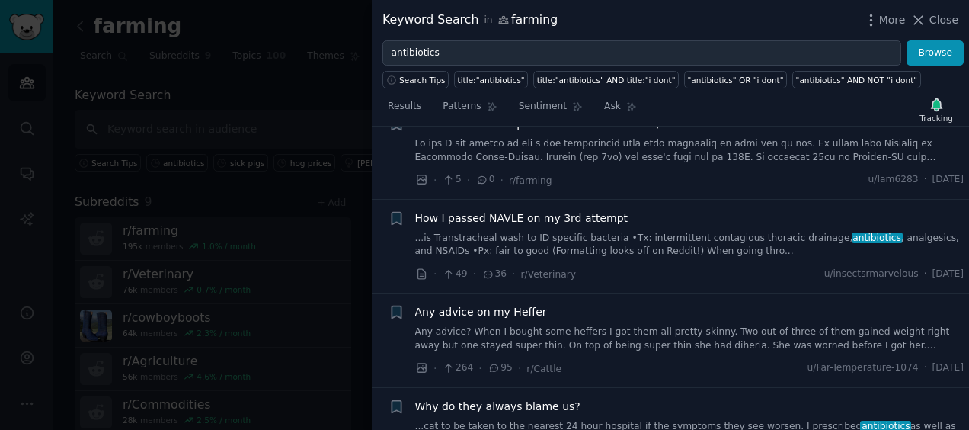
scroll to position [3806, 0]
click at [462, 304] on span "Any advice on my Heffer" at bounding box center [481, 312] width 132 height 16
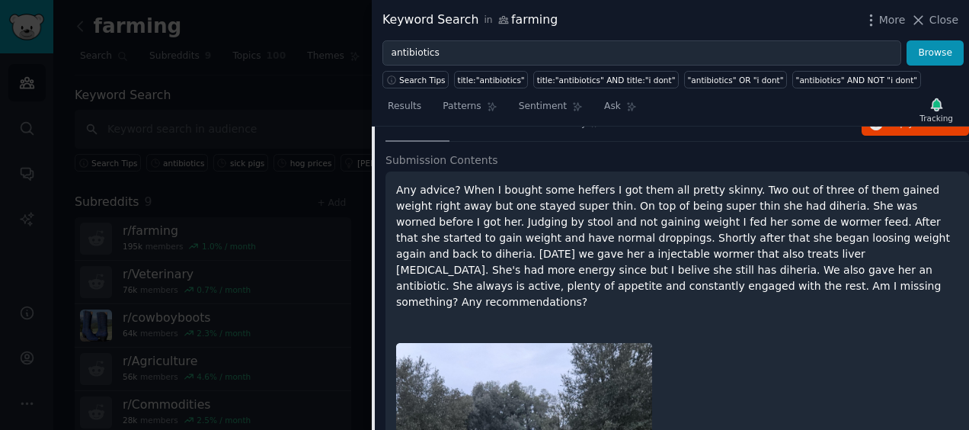
scroll to position [4032, 0]
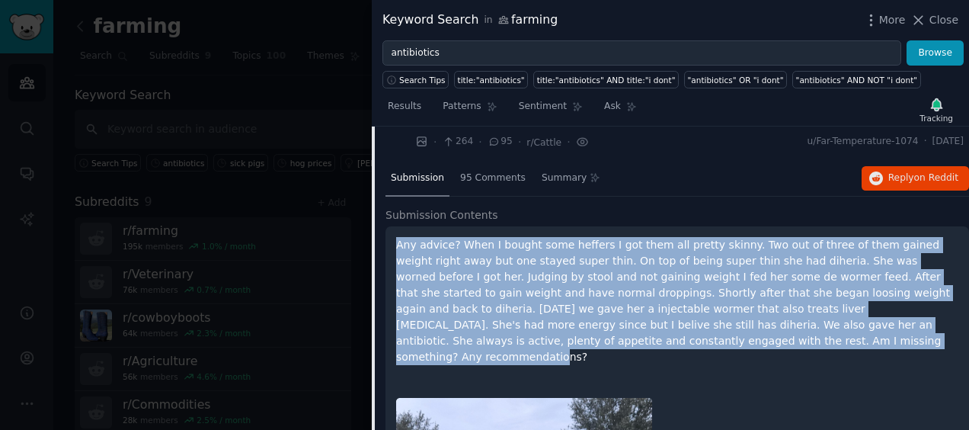
drag, startPoint x: 495, startPoint y: 264, endPoint x: 393, endPoint y: 169, distance: 139.6
copy p "Any advice? When I bought some heffers I got them all pretty skinny. Two out of…"
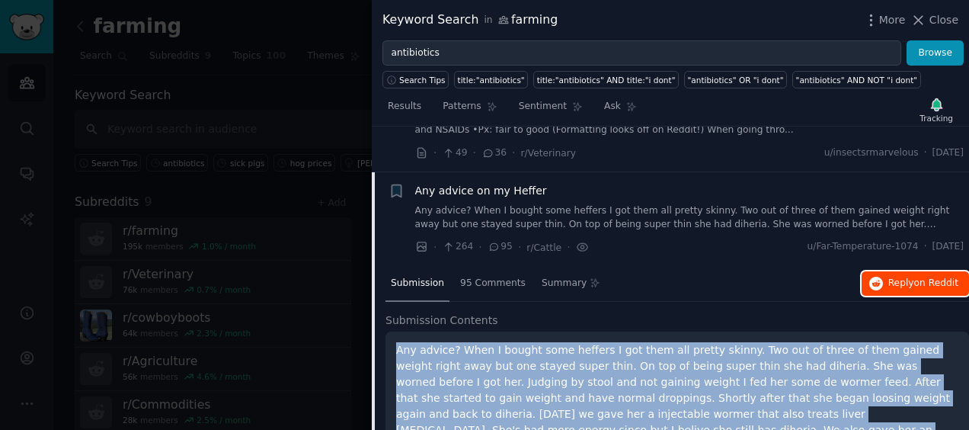
click at [939, 277] on span "on Reddit" at bounding box center [936, 282] width 44 height 11
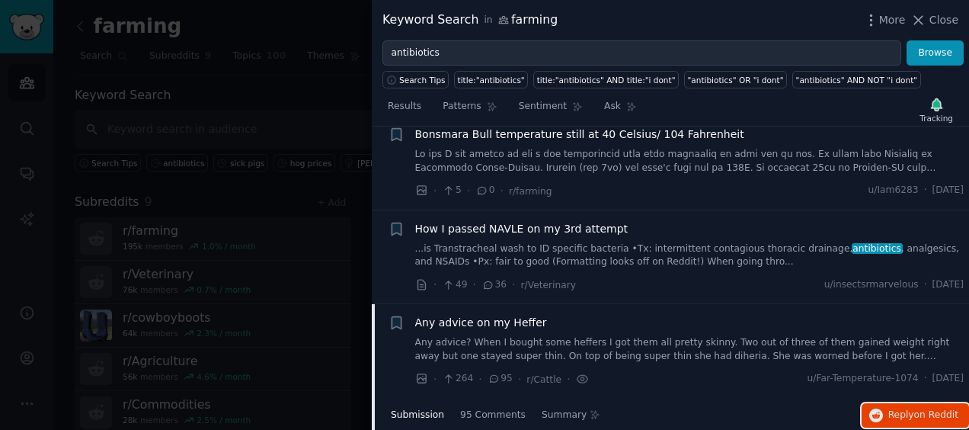
scroll to position [3790, 0]
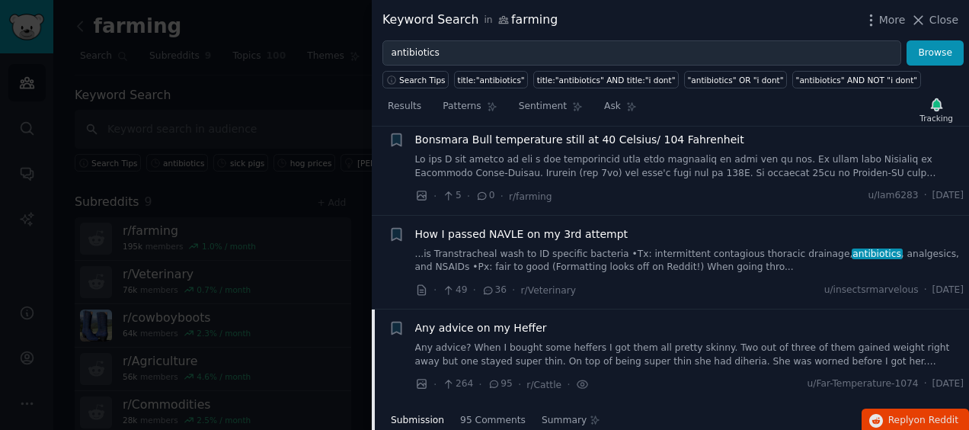
click at [520, 320] on span "Any advice on my Heffer" at bounding box center [481, 328] width 132 height 16
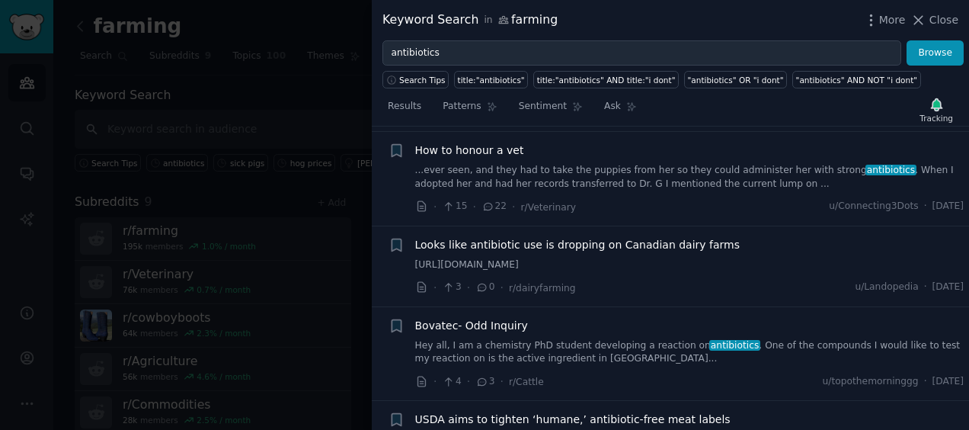
scroll to position [4344, 0]
click at [504, 317] on span "Bovatec- Odd Inquiry" at bounding box center [471, 325] width 113 height 16
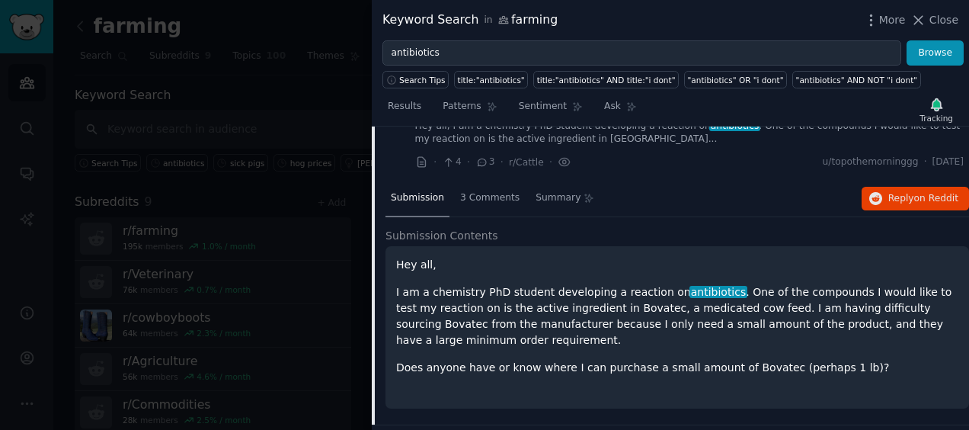
scroll to position [4394, 0]
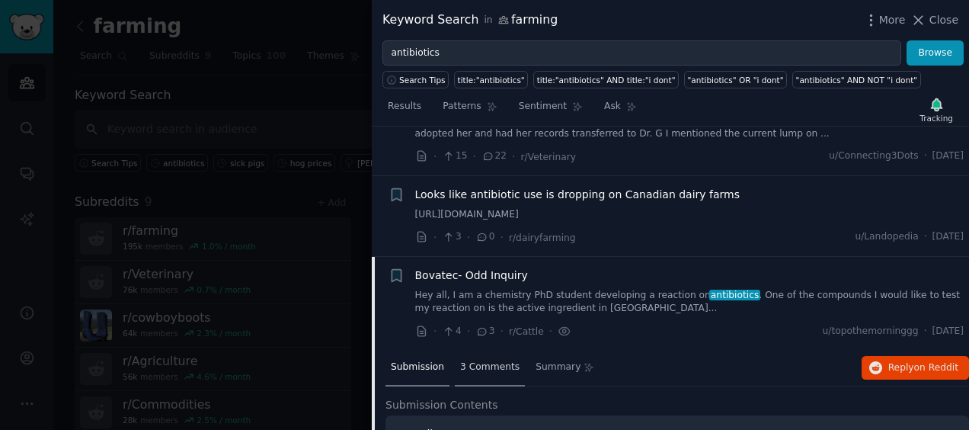
click at [491, 360] on span "3 Comments" at bounding box center [489, 367] width 59 height 14
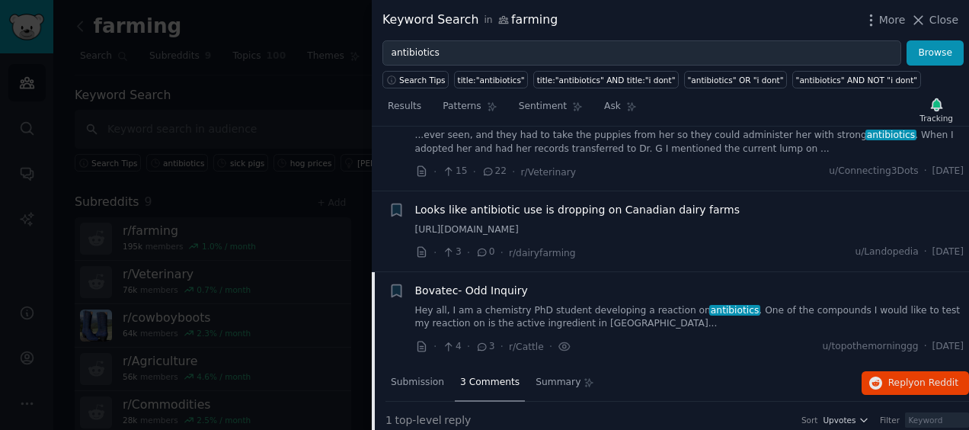
scroll to position [4379, 0]
click at [472, 283] on span "Bovatec- Odd Inquiry" at bounding box center [471, 291] width 113 height 16
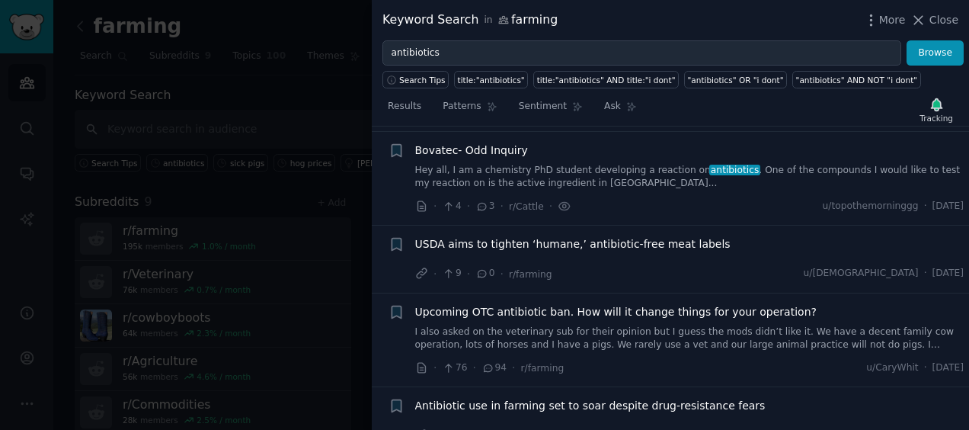
scroll to position [4519, 0]
click at [495, 304] on span "Upcoming OTC antibiotic ban. How will it change things for your operation?" at bounding box center [615, 312] width 401 height 16
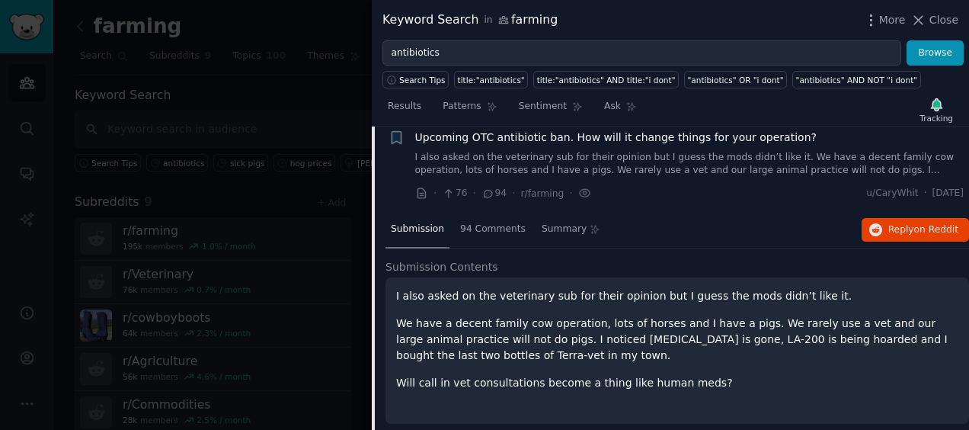
scroll to position [4694, 0]
click at [482, 211] on div "94 Comments" at bounding box center [493, 229] width 76 height 37
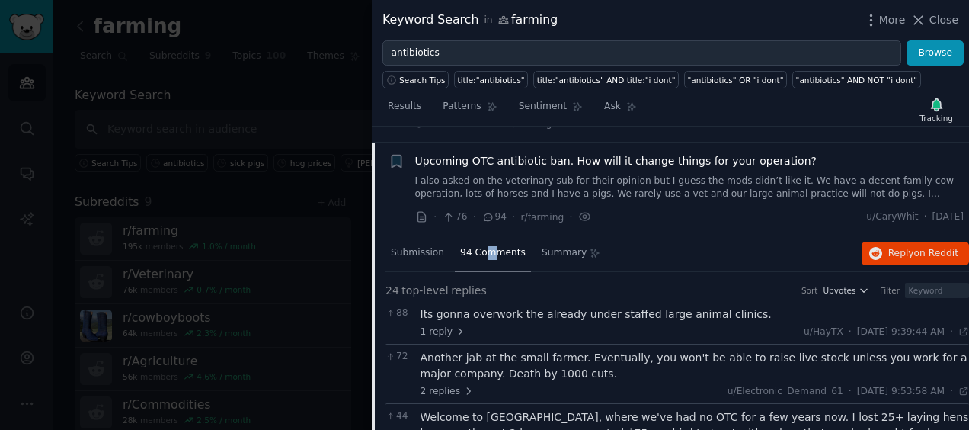
scroll to position [4667, 0]
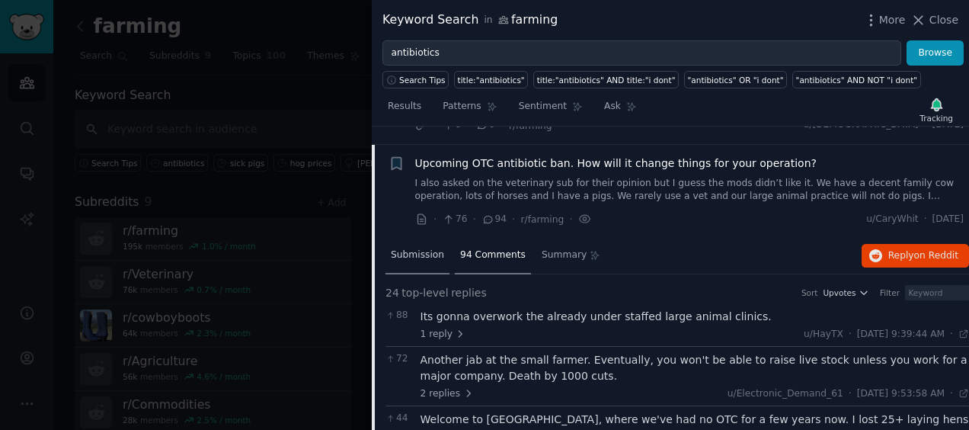
click at [397, 248] on span "Submission" at bounding box center [417, 255] width 53 height 14
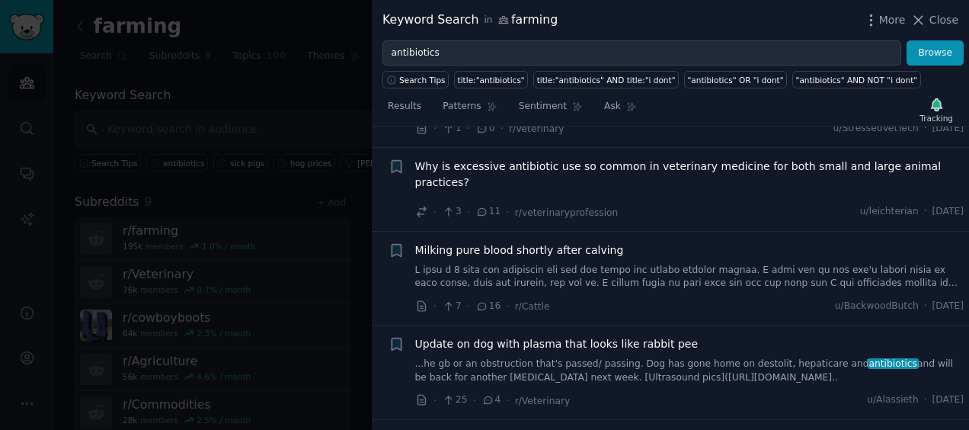
scroll to position [5335, 0]
click at [523, 243] on span "Milking pure blood shortly after calving" at bounding box center [519, 251] width 209 height 16
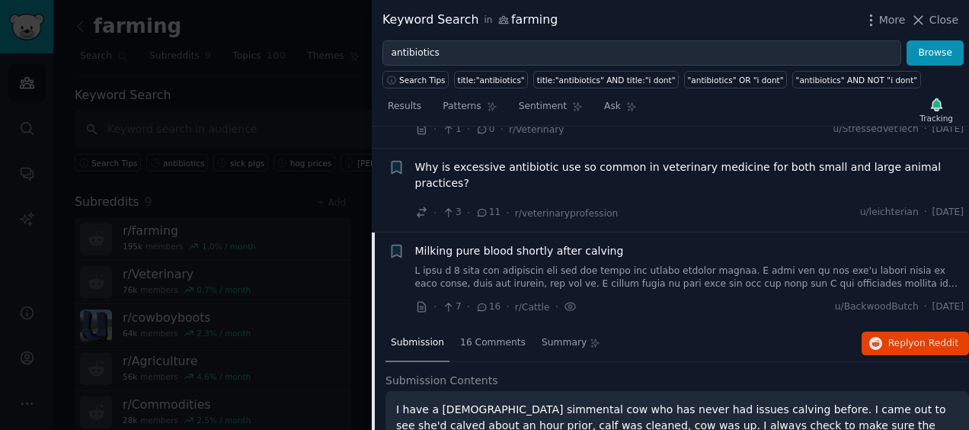
scroll to position [5118, 0]
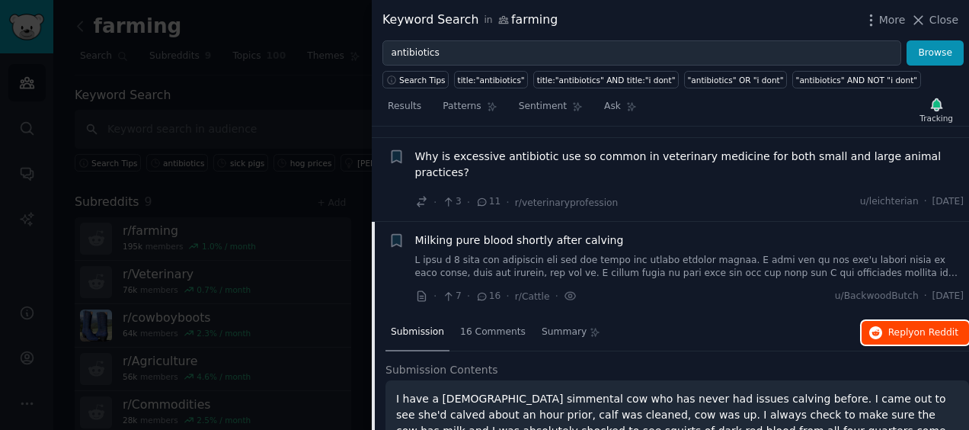
click at [893, 326] on span "Reply on Reddit" at bounding box center [923, 333] width 70 height 14
click at [821, 232] on div "Milking pure blood shortly after calving" at bounding box center [689, 240] width 549 height 16
click at [576, 232] on span "Milking pure blood shortly after calving" at bounding box center [519, 240] width 209 height 16
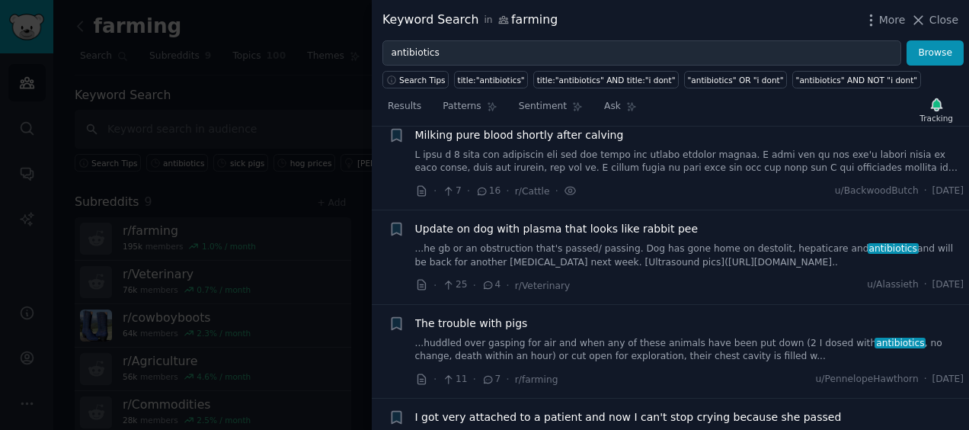
scroll to position [5236, 0]
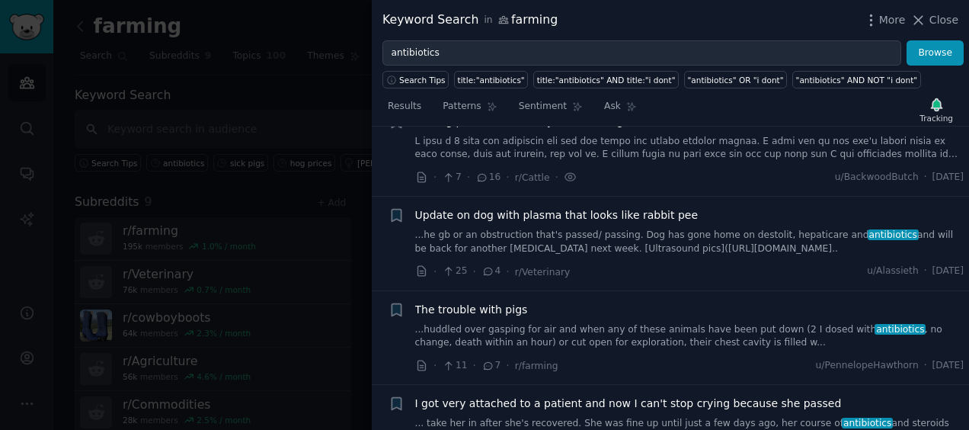
click at [478, 302] on span "The trouble with pigs" at bounding box center [471, 310] width 113 height 16
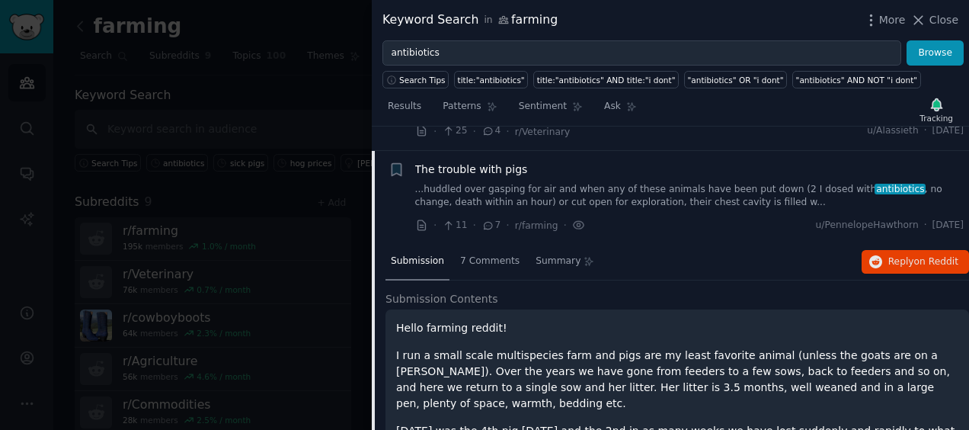
scroll to position [5374, 0]
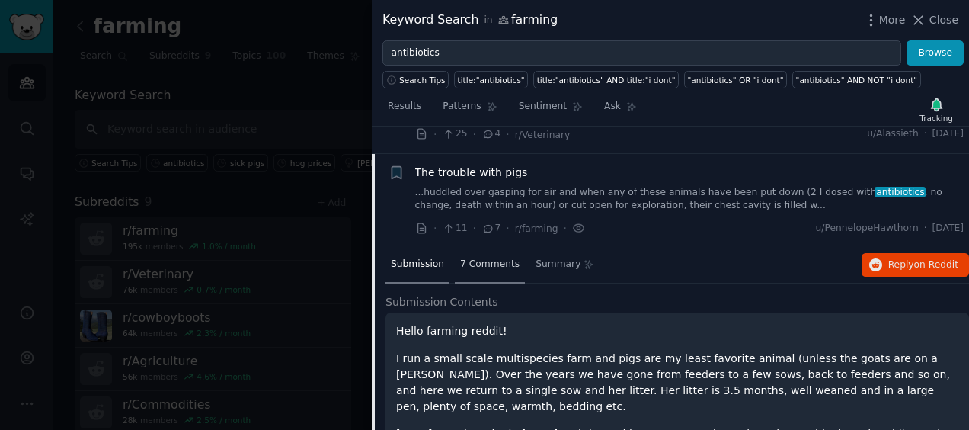
click at [477, 247] on div "7 Comments" at bounding box center [490, 265] width 70 height 37
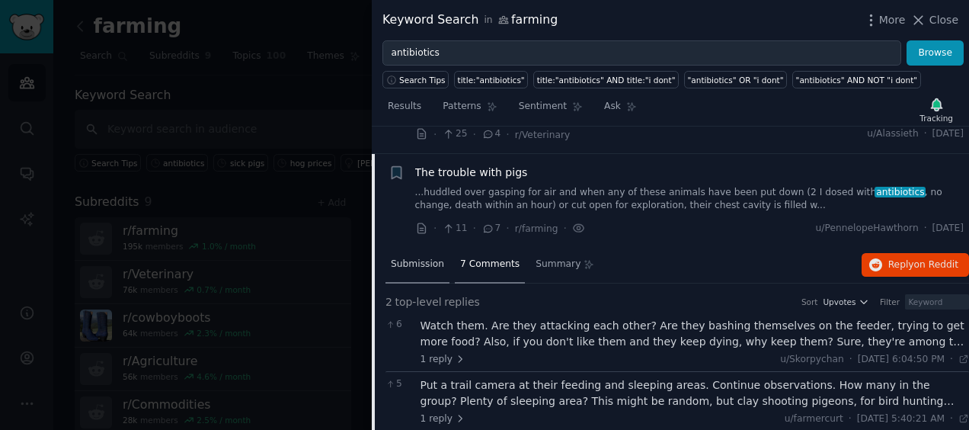
click at [421, 257] on span "Submission" at bounding box center [417, 264] width 53 height 14
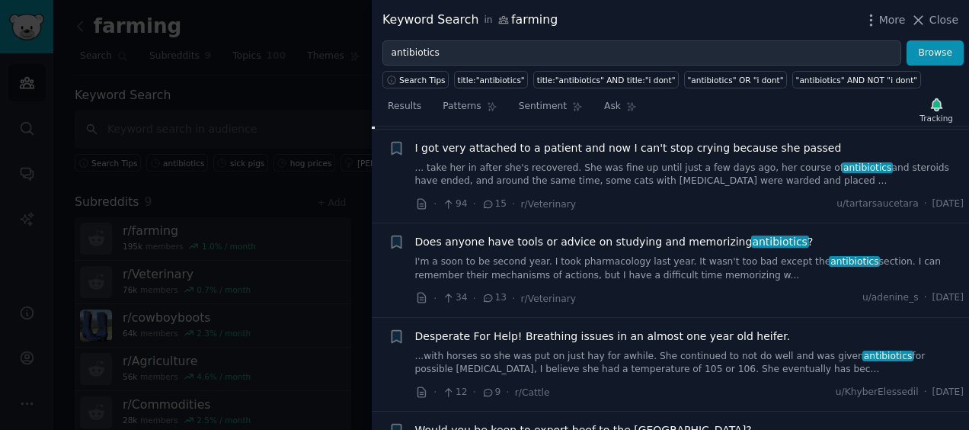
scroll to position [5918, 0]
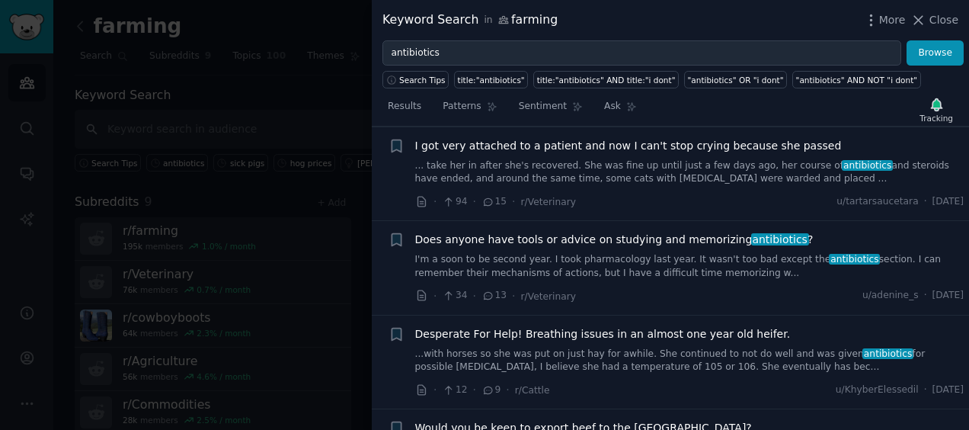
click at [488, 326] on span "Desperate For Help! Breathing issues in an almost one year old heifer." at bounding box center [603, 334] width 376 height 16
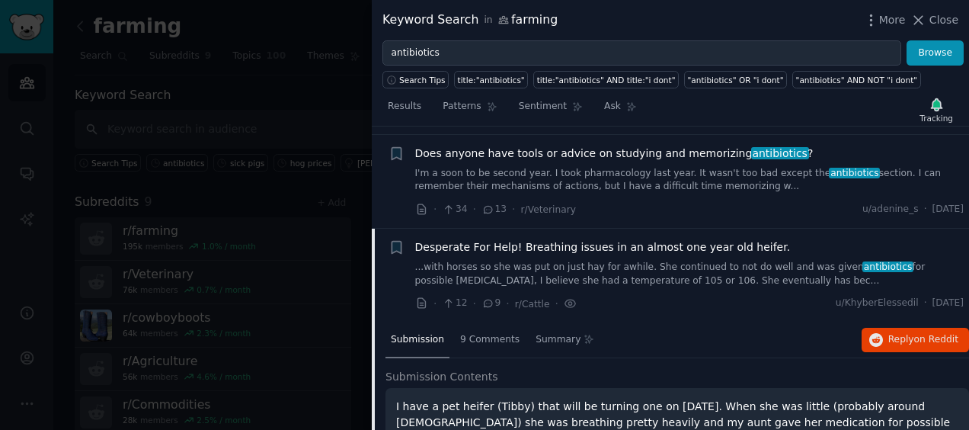
scroll to position [5587, 0]
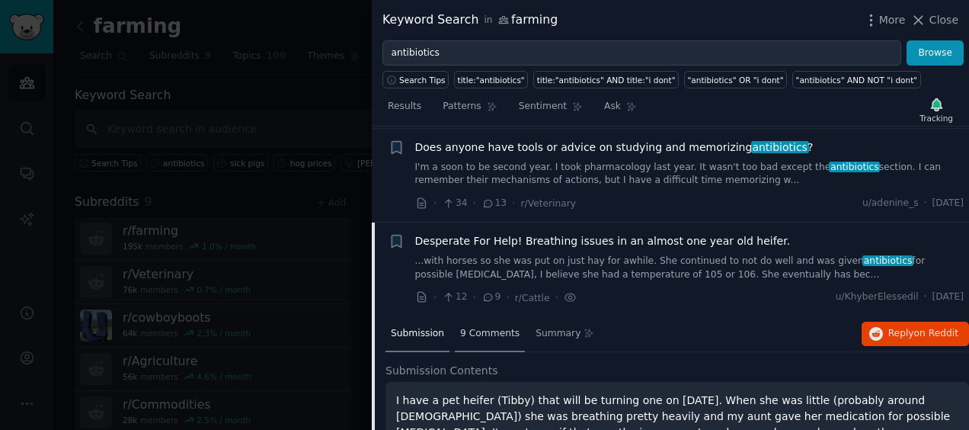
click at [484, 316] on div "9 Comments" at bounding box center [490, 334] width 70 height 37
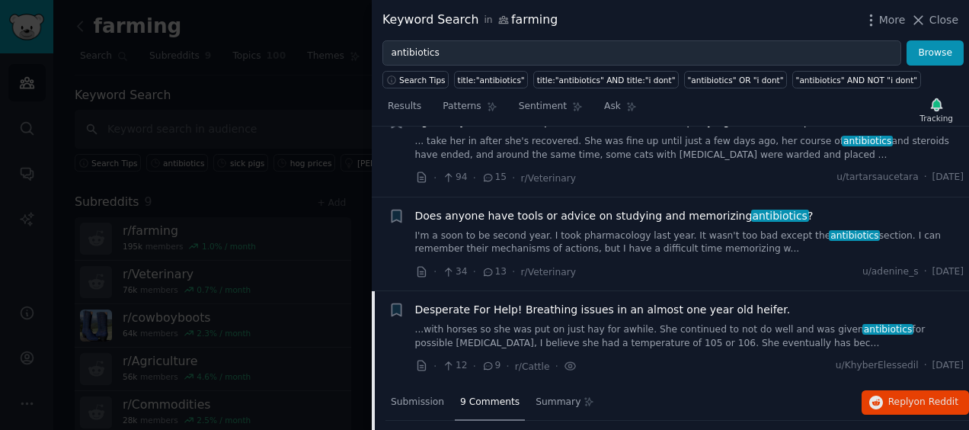
scroll to position [5517, 0]
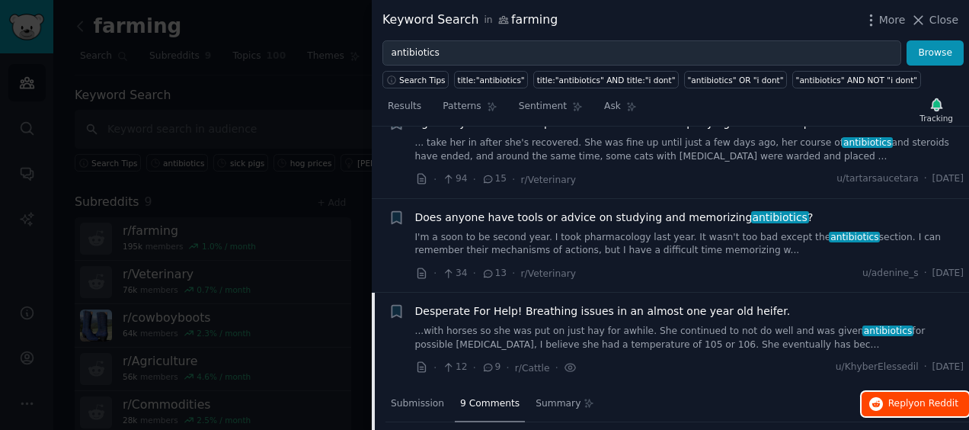
click at [875, 392] on button "Reply on Reddit" at bounding box center [915, 404] width 107 height 24
click at [519, 303] on span "Desperate For Help! Breathing issues in an almost one year old heifer." at bounding box center [603, 311] width 376 height 16
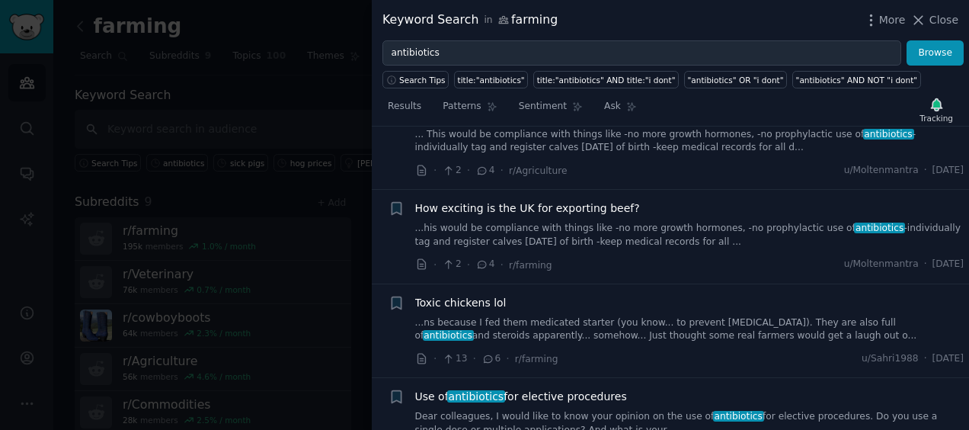
scroll to position [5809, 0]
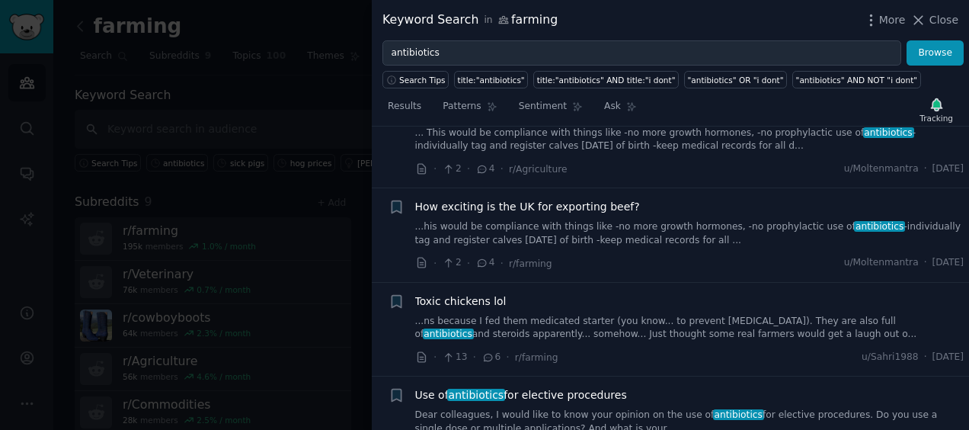
click at [472, 293] on span "Toxic chickens lol" at bounding box center [460, 301] width 91 height 16
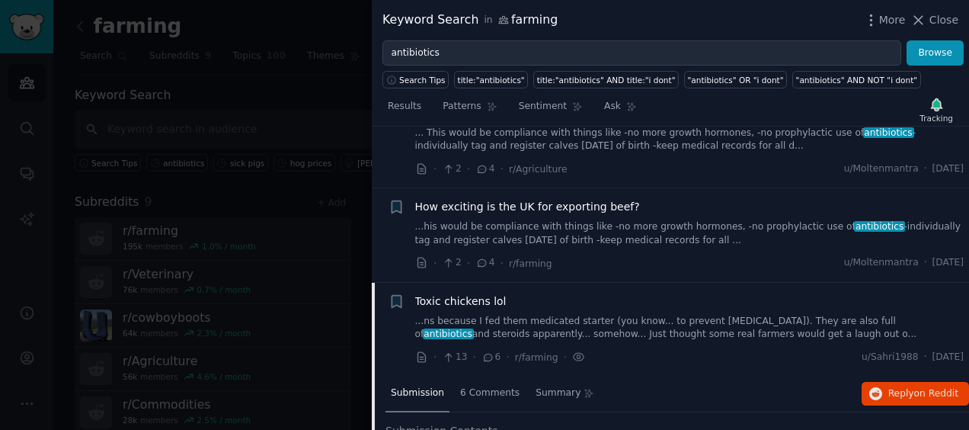
scroll to position [5869, 0]
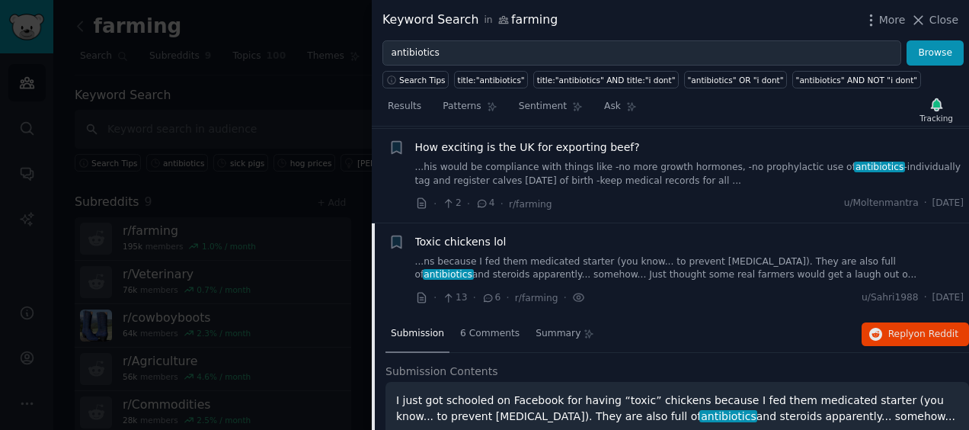
click at [437, 234] on span "Toxic chickens lol" at bounding box center [460, 242] width 91 height 16
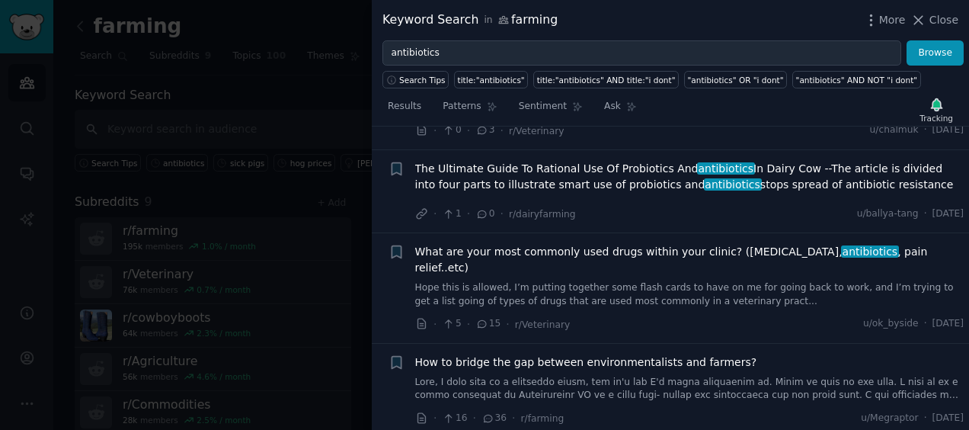
scroll to position [6142, 0]
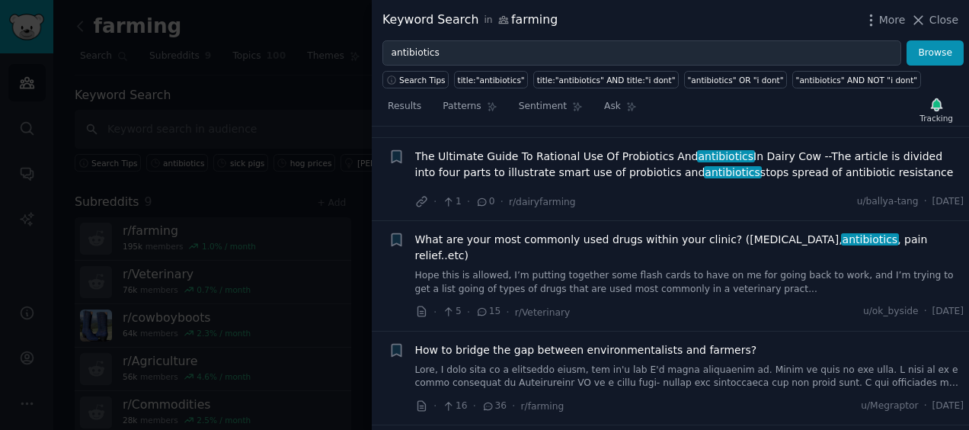
click at [581, 342] on span "How to bridge the gap between environmentalists and farmers?" at bounding box center [586, 350] width 342 height 16
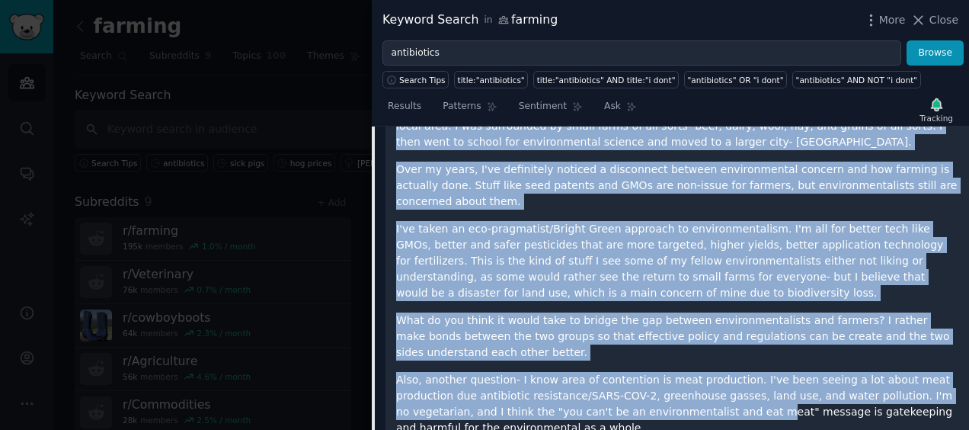
scroll to position [6576, 0]
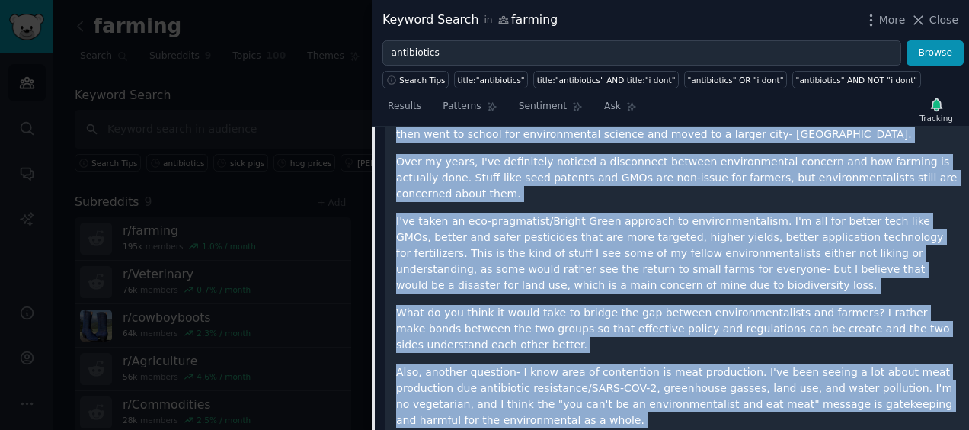
drag, startPoint x: 397, startPoint y: 168, endPoint x: 510, endPoint y: 378, distance: 238.9
click at [510, 378] on div "Okay, I know this is a sensitive topic, but it's one I'm super interested in. S…" at bounding box center [677, 293] width 562 height 452
copy div "Okay, I know this is a sensitive topic, but it's one I'm super interested in. S…"
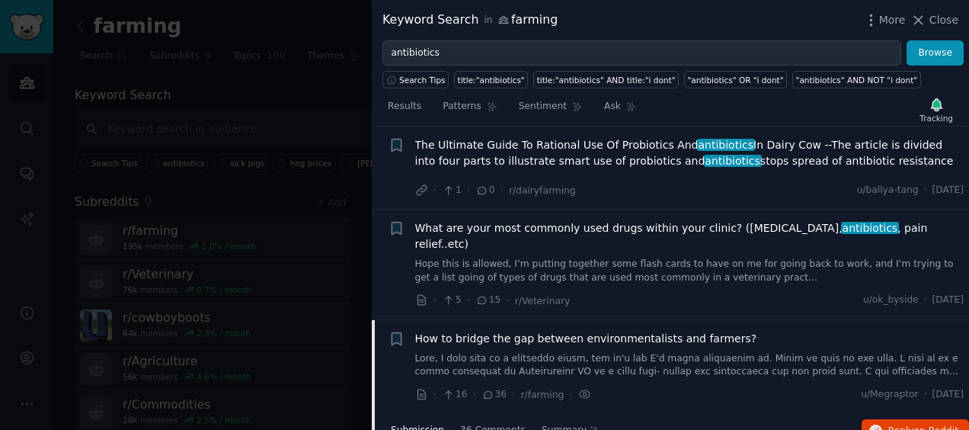
scroll to position [6151, 0]
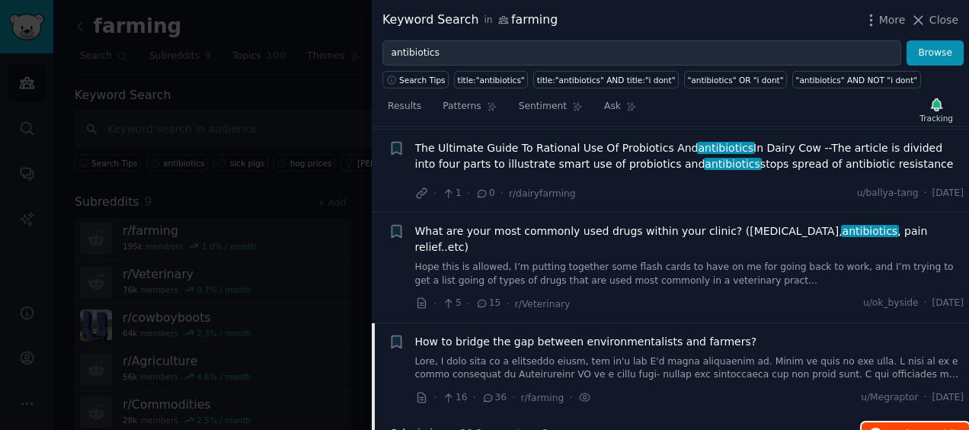
click at [895, 427] on span "Reply on Reddit" at bounding box center [923, 434] width 70 height 14
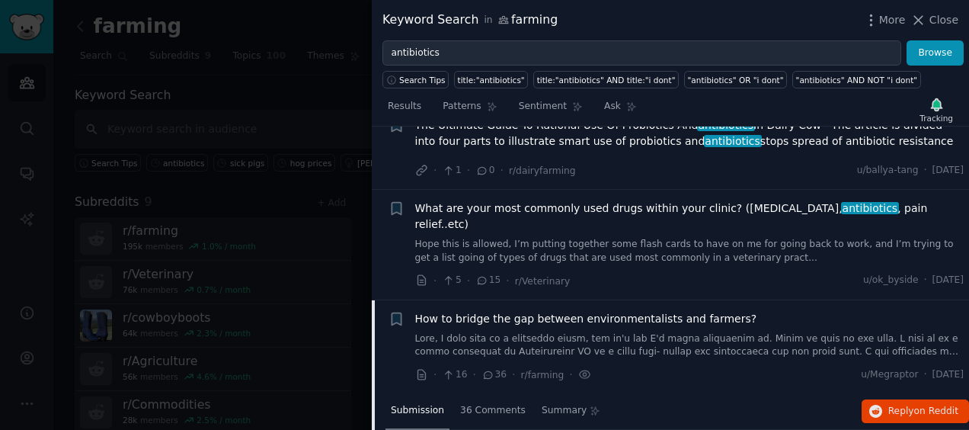
click at [496, 311] on span "How to bridge the gap between environmentalists and farmers?" at bounding box center [586, 319] width 342 height 16
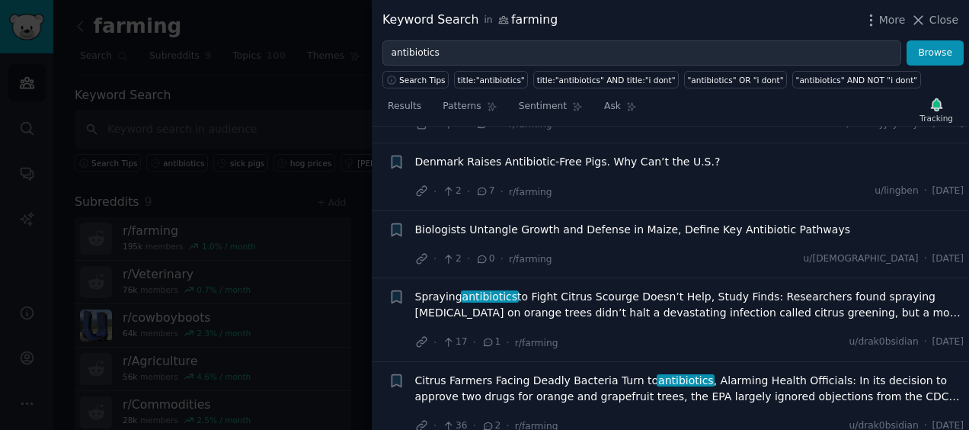
scroll to position [6612, 0]
click at [496, 289] on span "Spraying antibiotics to Fight Citrus Scourge Doesn’t Help, Study Finds: Researc…" at bounding box center [689, 305] width 549 height 32
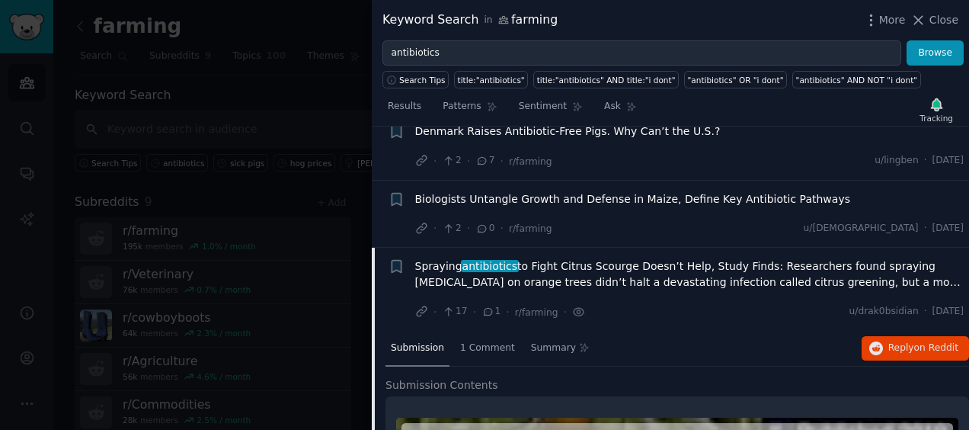
scroll to position [6563, 0]
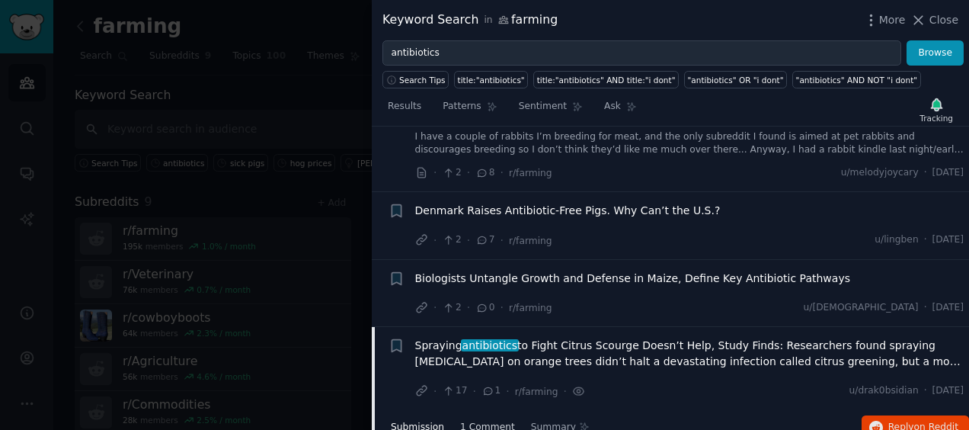
click at [465, 421] on span "1 Comment" at bounding box center [487, 428] width 55 height 14
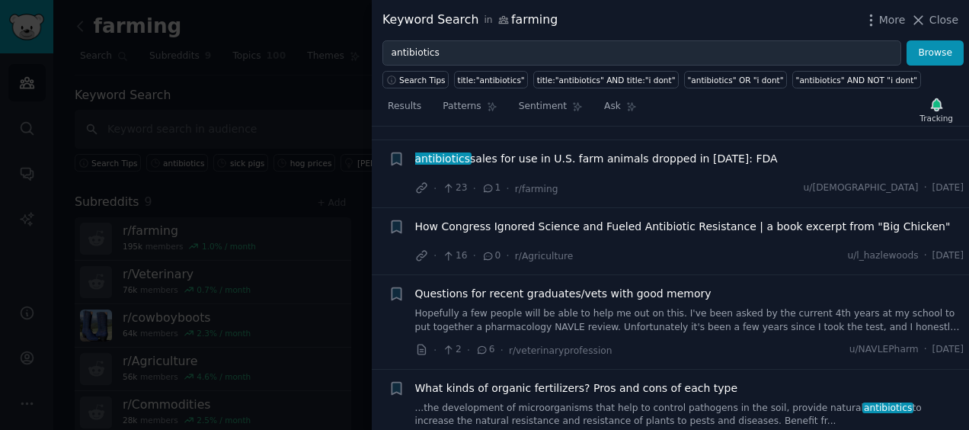
scroll to position [7956, 0]
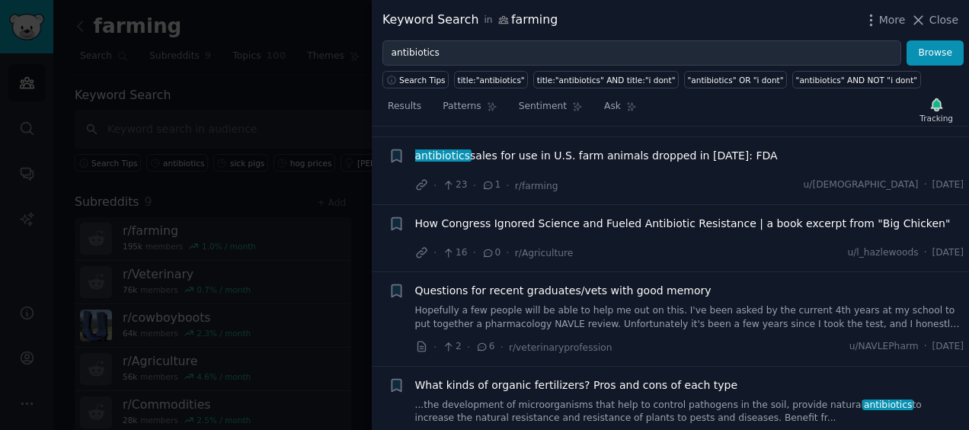
click at [483, 398] on link "...the development of microorganisms that help to control pathogens in the soil…" at bounding box center [689, 411] width 549 height 27
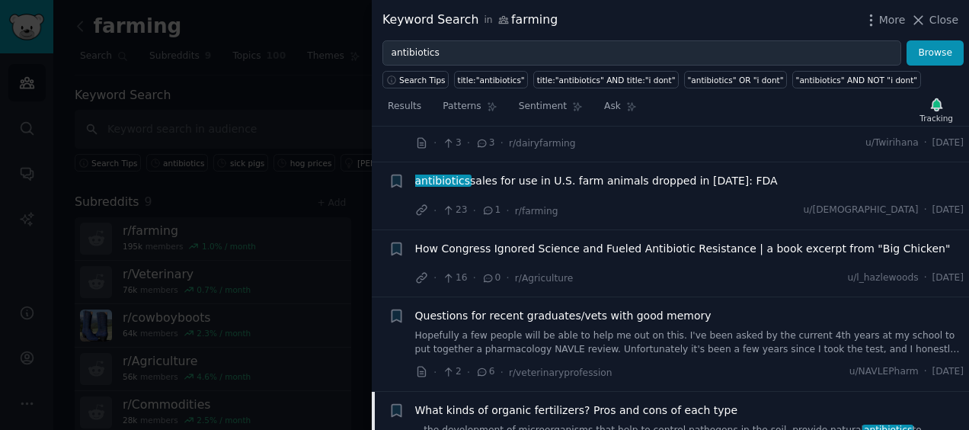
scroll to position [7703, 0]
click at [480, 401] on span "What kinds of organic fertilizers? Pros and cons of each type" at bounding box center [576, 409] width 323 height 16
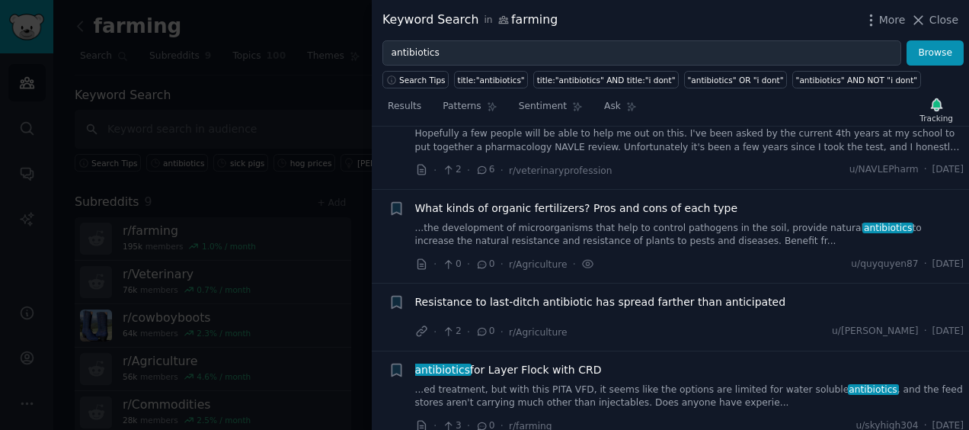
scroll to position [7905, 0]
click at [480, 382] on link "...ed treatment, but with this PITA VFD, it seems like the options are limited …" at bounding box center [689, 395] width 549 height 27
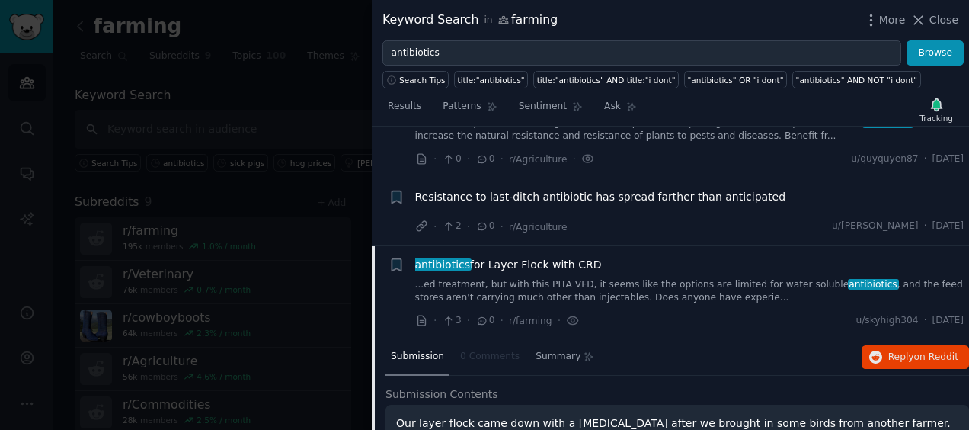
scroll to position [8082, 0]
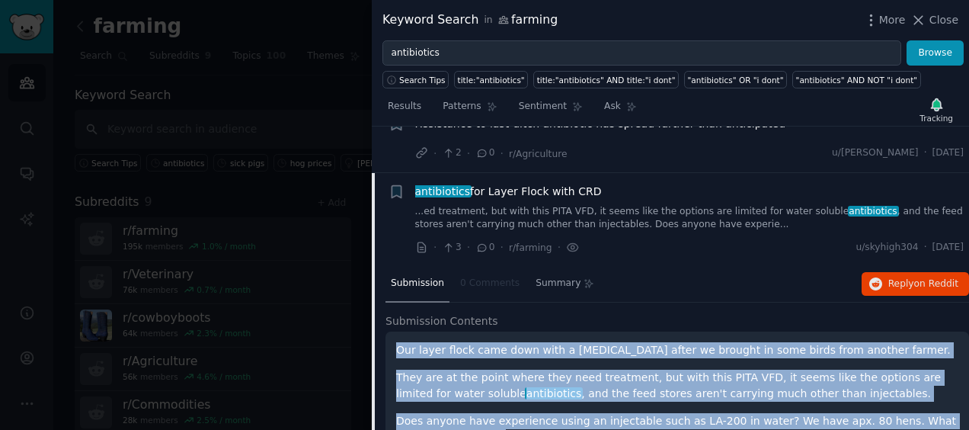
drag, startPoint x: 463, startPoint y: 321, endPoint x: 376, endPoint y: 213, distance: 138.7
click at [376, 266] on div "Submission 0 Comments Summary Reply on Reddit Submission Contents Our layer flo…" at bounding box center [670, 380] width 597 height 229
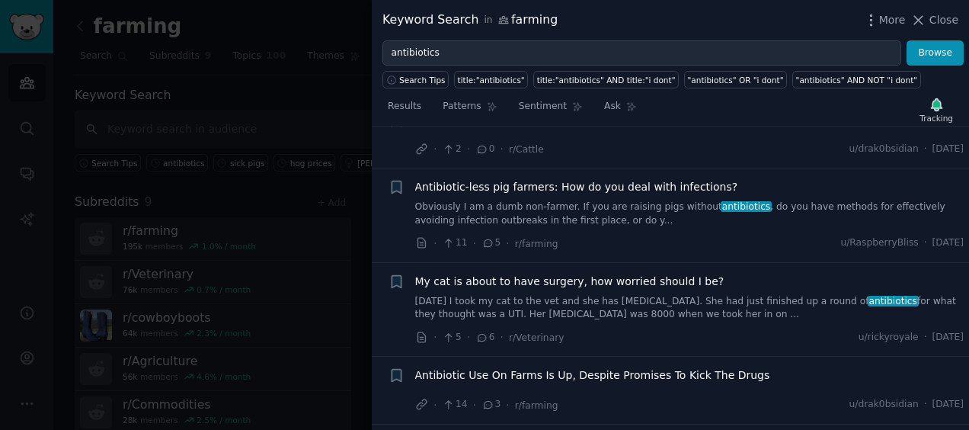
scroll to position [8712, 0]
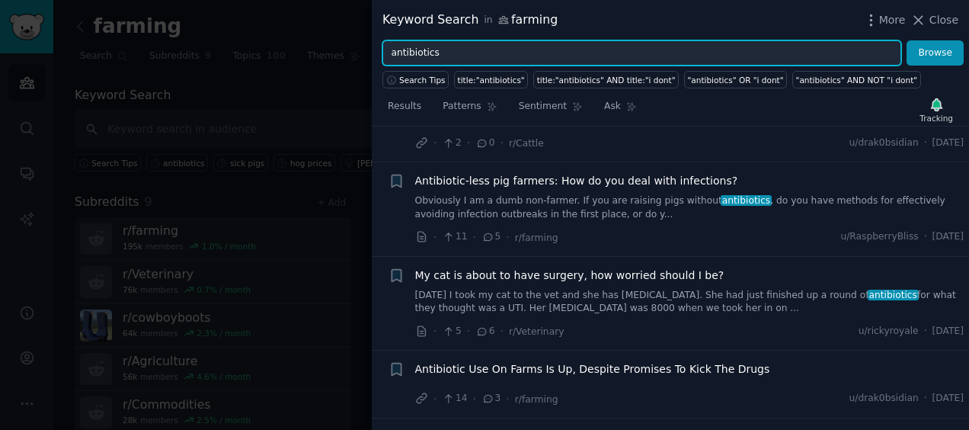
drag, startPoint x: 538, startPoint y: 43, endPoint x: 360, endPoint y: 51, distance: 178.5
click at [360, 51] on div "Keyword Search in farming More Close antibiotics Browse Search Tips title:"anti…" at bounding box center [484, 215] width 969 height 430
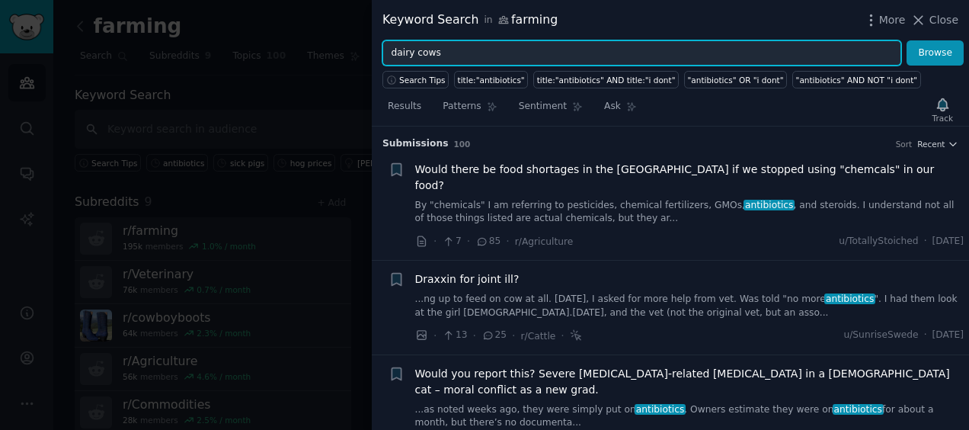
type input "dairy cows"
click at [907, 40] on button "Browse" at bounding box center [935, 53] width 57 height 26
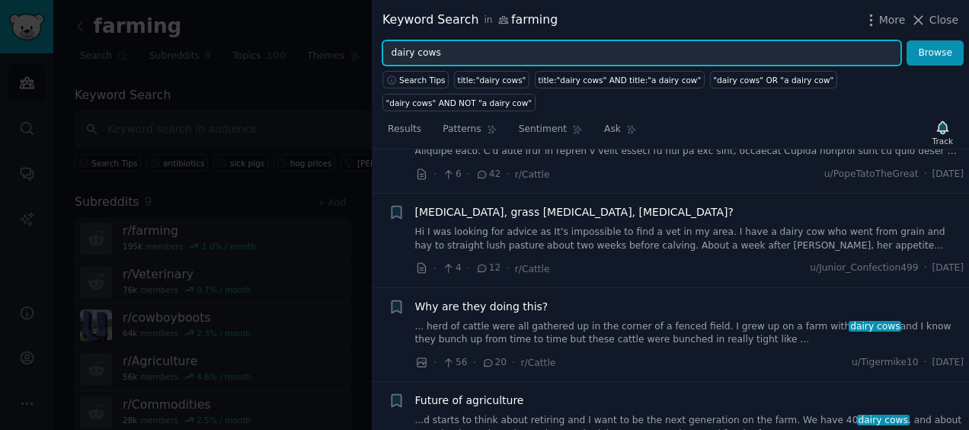
scroll to position [75, 0]
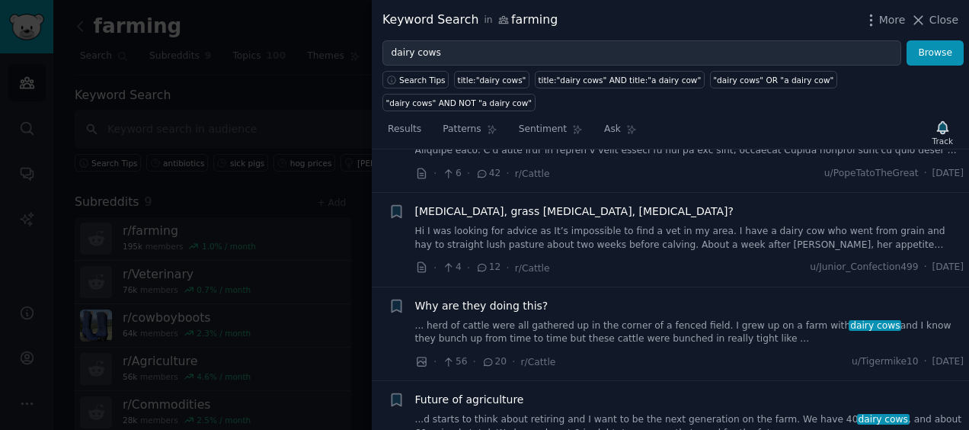
click at [450, 225] on link "Hi I was looking for advice as It’s impossible to find a vet in my area. I have…" at bounding box center [689, 238] width 549 height 27
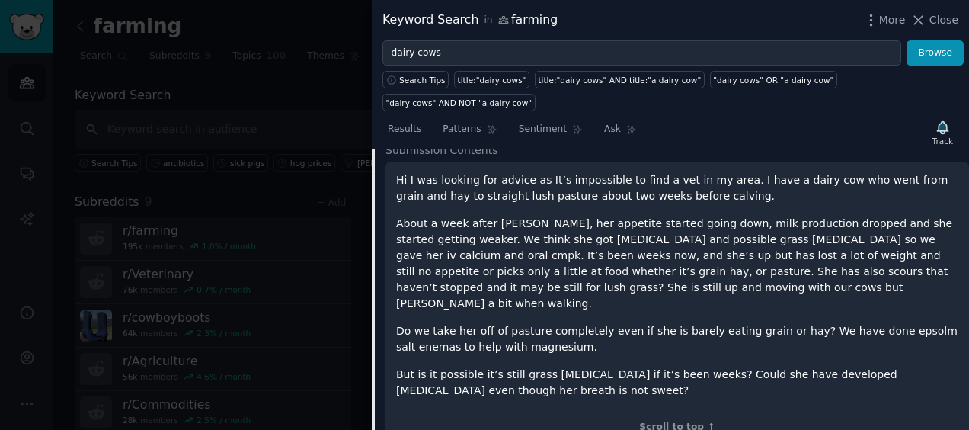
scroll to position [265, 0]
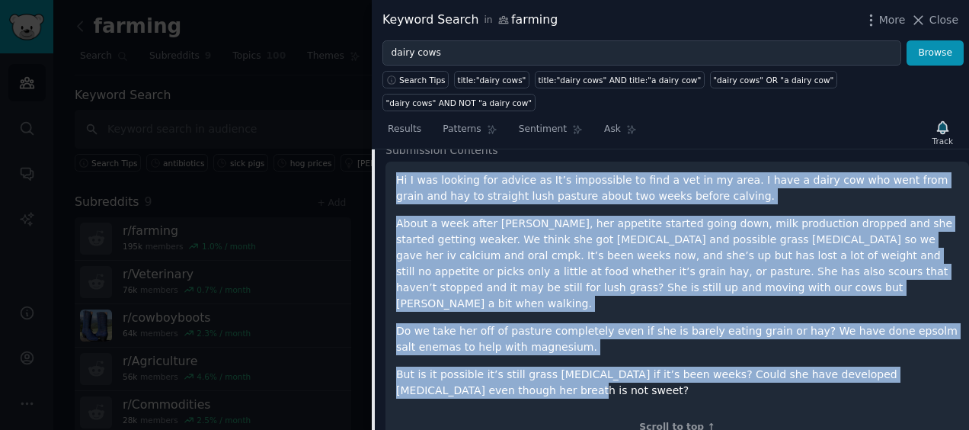
drag, startPoint x: 442, startPoint y: 337, endPoint x: 379, endPoint y: 148, distance: 199.2
click at [379, 148] on div "Submission 12 Comments Summary Reply on Reddit Submission Contents Hi I was loo…" at bounding box center [670, 278] width 597 height 365
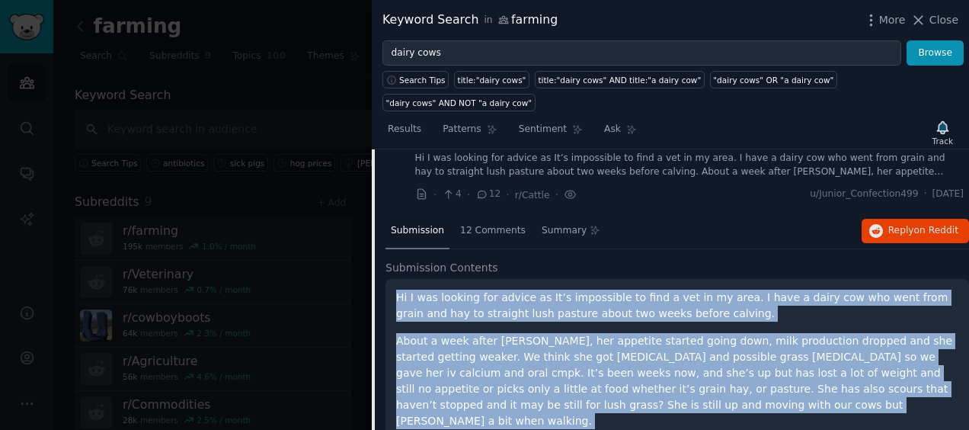
scroll to position [148, 0]
click at [911, 219] on button "Reply on Reddit" at bounding box center [915, 231] width 107 height 24
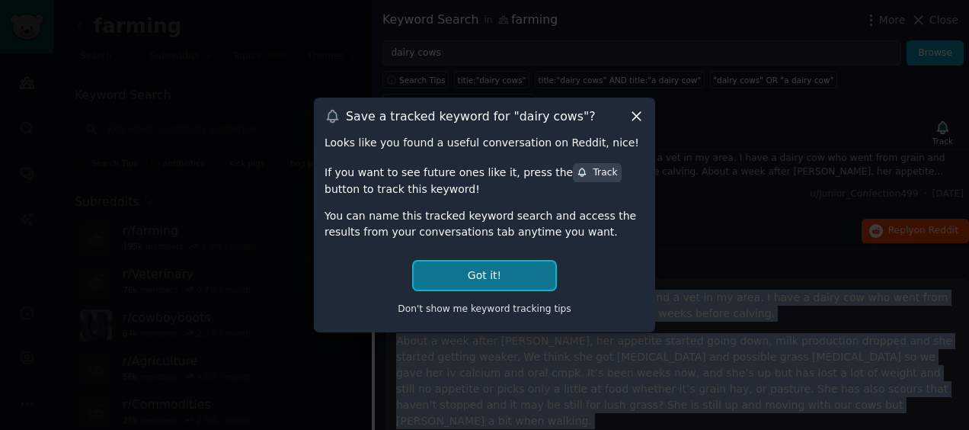
click at [495, 277] on button "Got it!" at bounding box center [485, 275] width 142 height 28
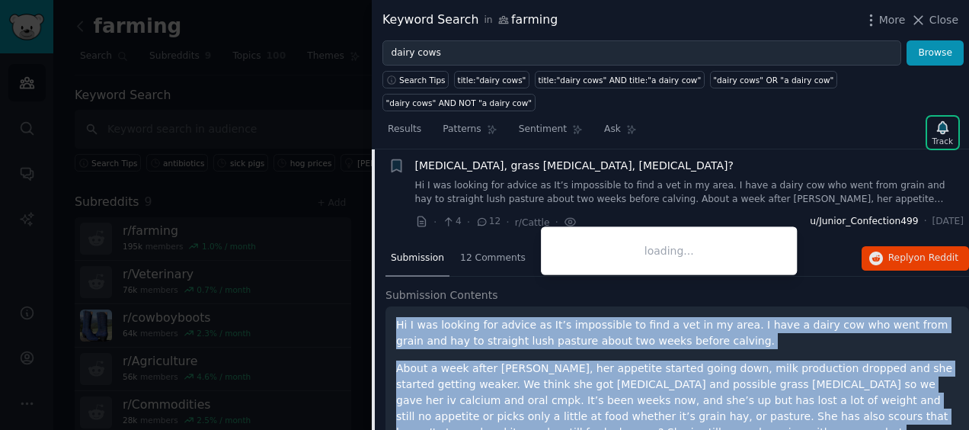
scroll to position [82, 0]
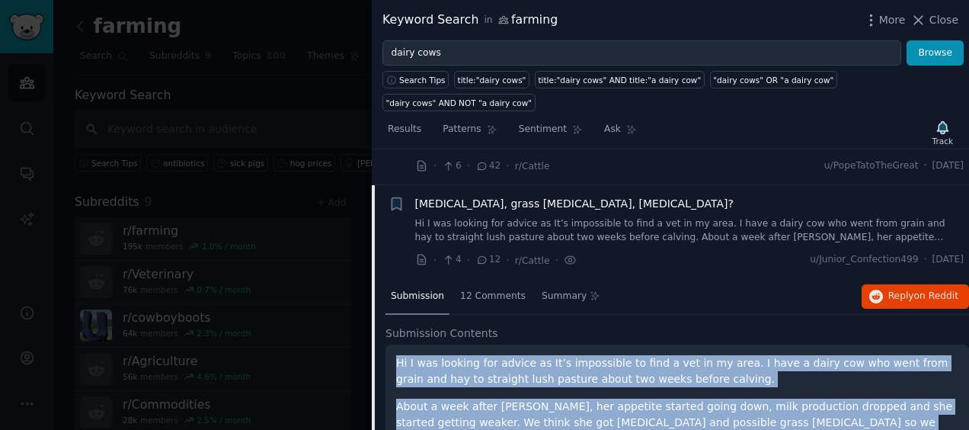
click at [436, 196] on span "[MEDICAL_DATA], grass [MEDICAL_DATA], [MEDICAL_DATA]?" at bounding box center [574, 204] width 318 height 16
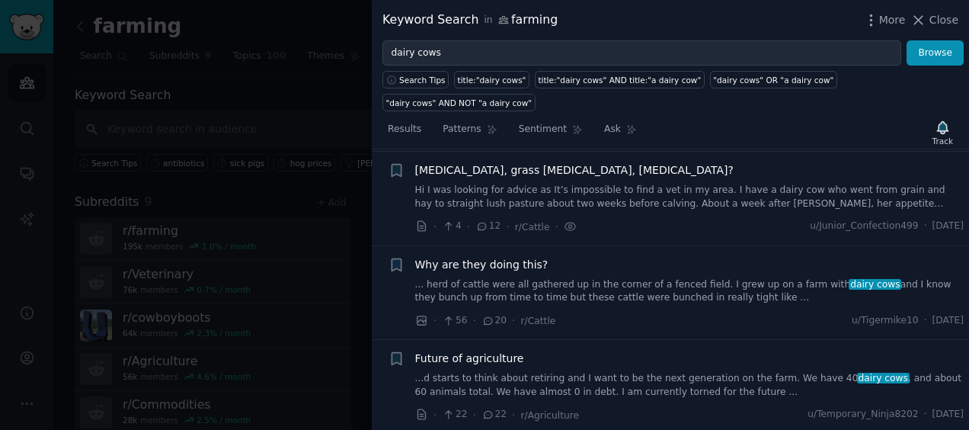
scroll to position [117, 0]
click at [466, 255] on span "Why are they doing this?" at bounding box center [481, 263] width 133 height 16
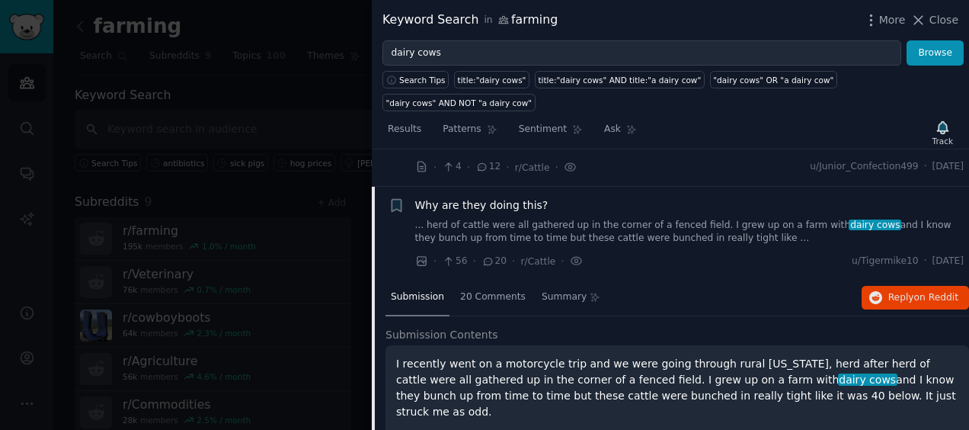
scroll to position [174, 0]
click at [489, 187] on li "+ Why are they doing this? ... herd of cattle were all gathered up in the corne…" at bounding box center [670, 234] width 597 height 94
click at [489, 198] on span "Why are they doing this?" at bounding box center [481, 206] width 133 height 16
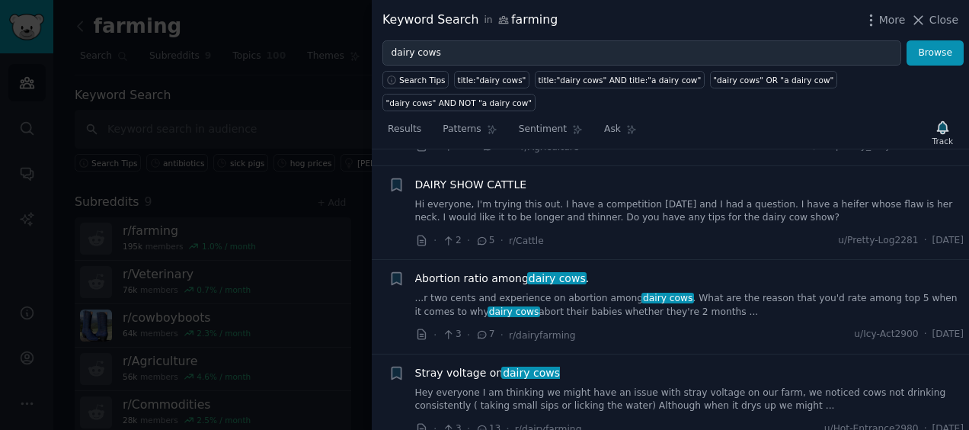
scroll to position [405, 0]
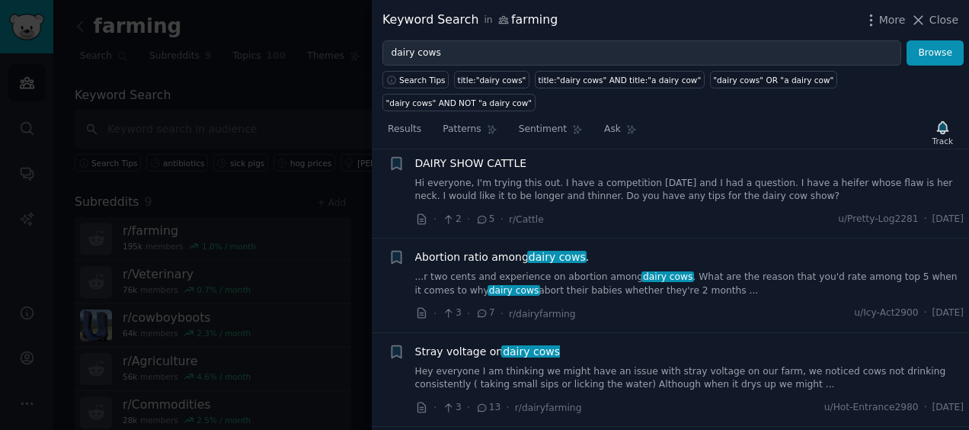
click at [484, 249] on span "Abortion ratio among dairy cows ." at bounding box center [502, 257] width 174 height 16
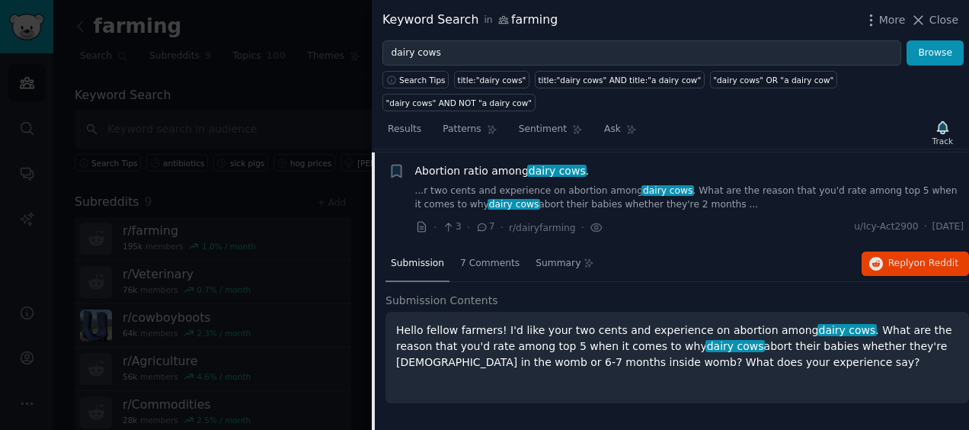
scroll to position [493, 0]
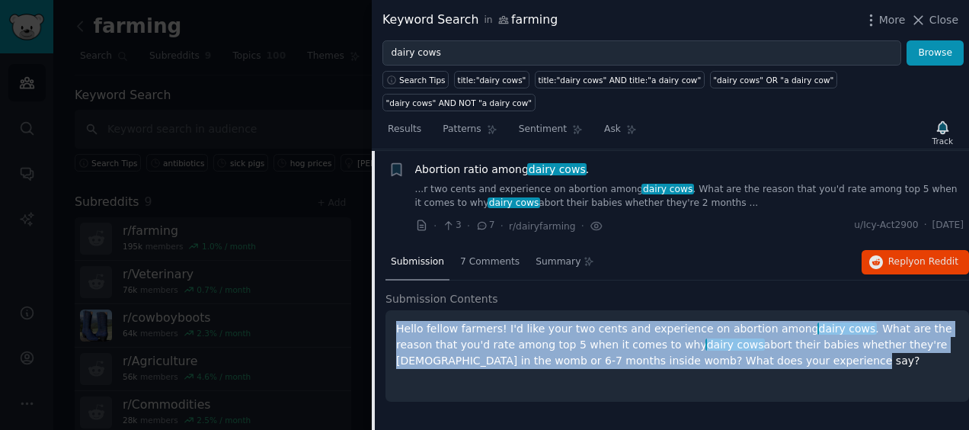
drag, startPoint x: 737, startPoint y: 337, endPoint x: 388, endPoint y: 294, distance: 352.2
click at [388, 310] on div "Hello fellow farmers! I'd like your two cents and experience on abortion among …" at bounding box center [677, 355] width 584 height 91
click at [922, 256] on span "on Reddit" at bounding box center [936, 261] width 44 height 11
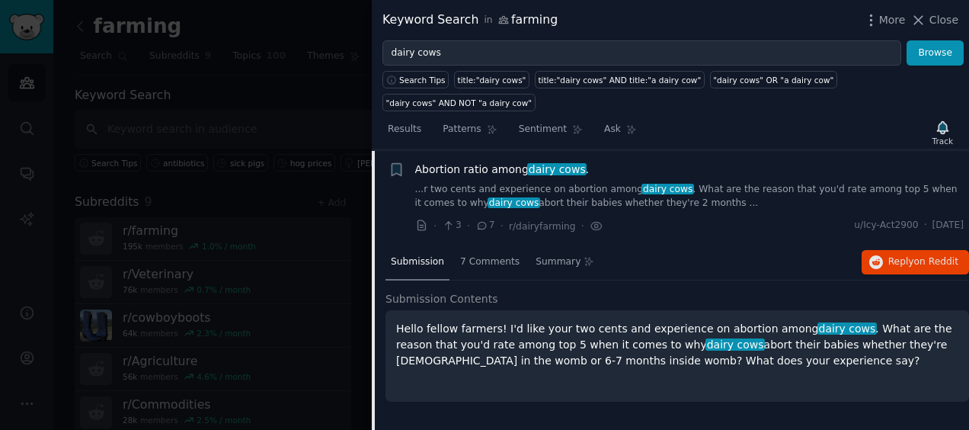
click at [806, 161] on div "Abortion ratio among dairy cows ." at bounding box center [689, 169] width 549 height 16
click at [544, 163] on span "dairy cows" at bounding box center [556, 169] width 59 height 12
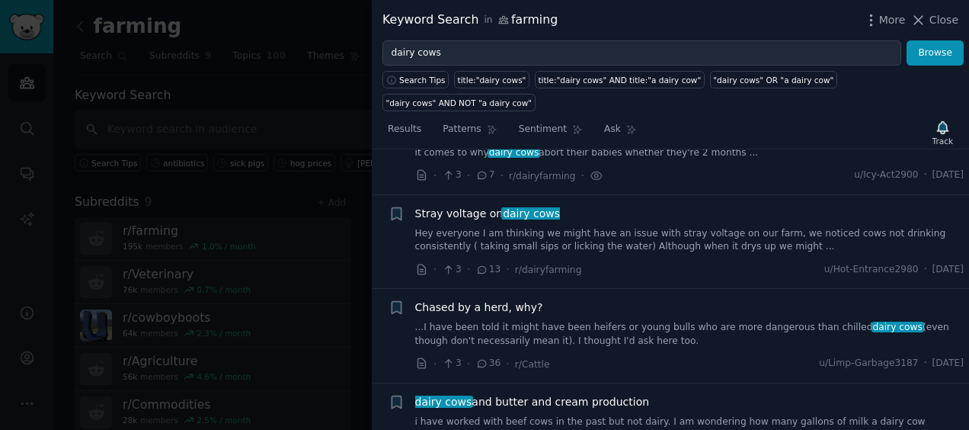
scroll to position [545, 0]
click at [542, 206] on span "dairy cows" at bounding box center [530, 212] width 59 height 12
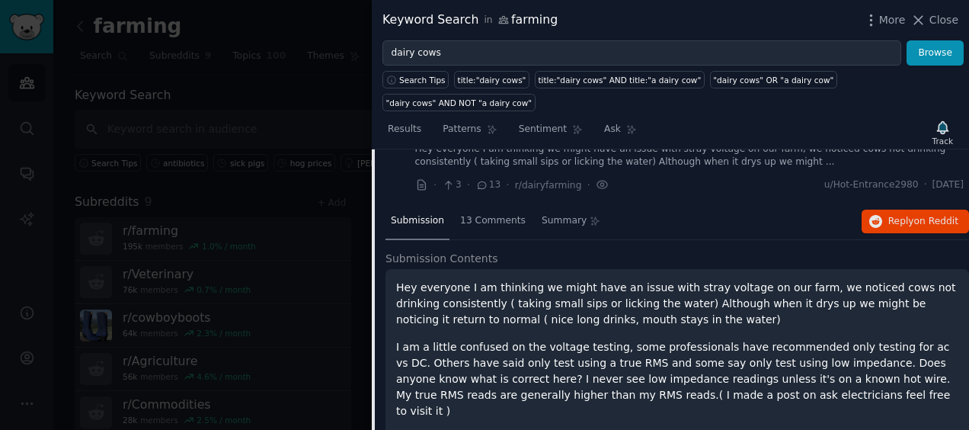
scroll to position [626, 0]
click at [481, 216] on span "13 Comments" at bounding box center [493, 223] width 66 height 14
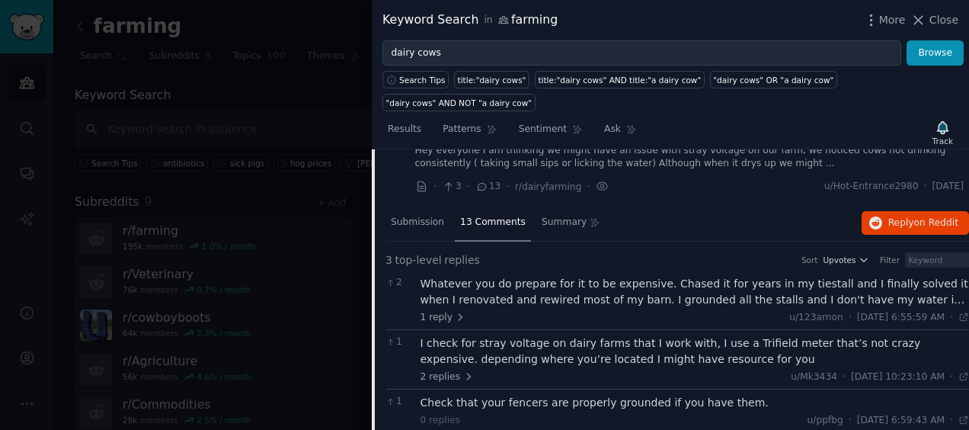
scroll to position [580, 0]
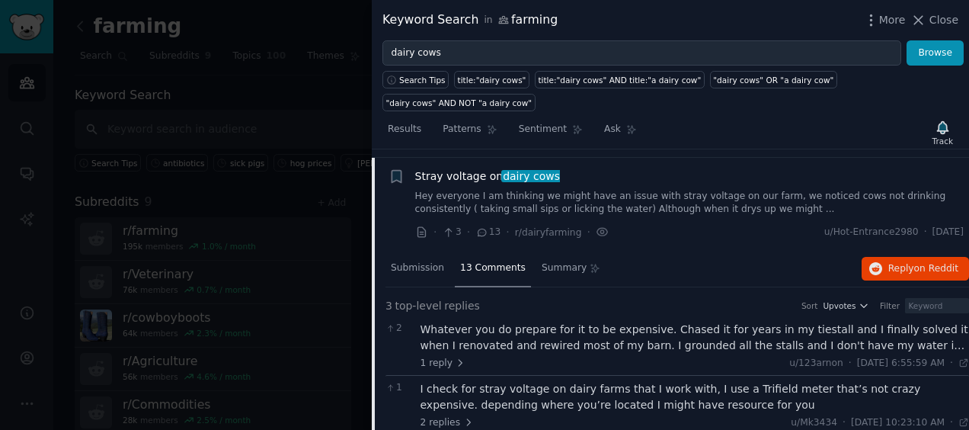
click at [479, 168] on span "Stray voltage on dairy cows" at bounding box center [487, 176] width 145 height 16
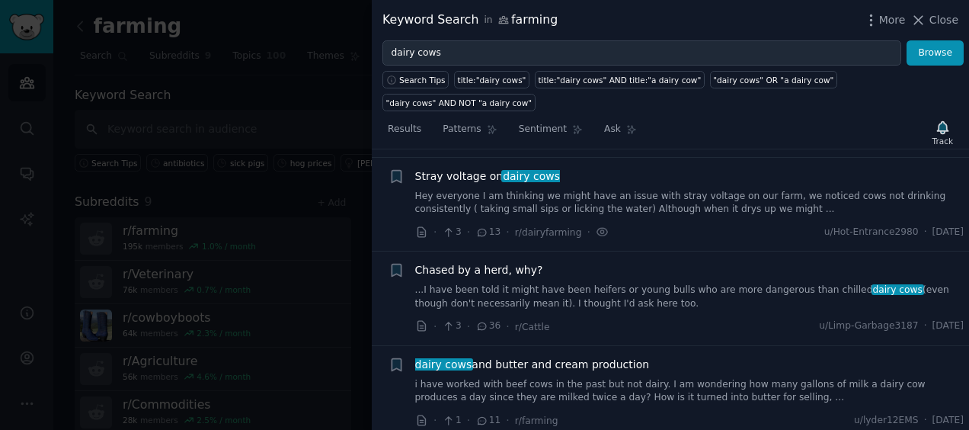
scroll to position [587, 0]
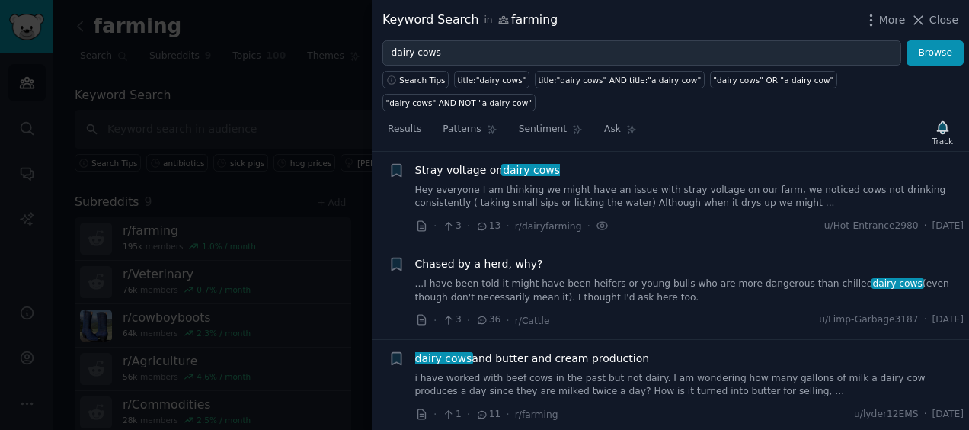
click at [481, 162] on span "Stray voltage on dairy cows" at bounding box center [487, 170] width 145 height 16
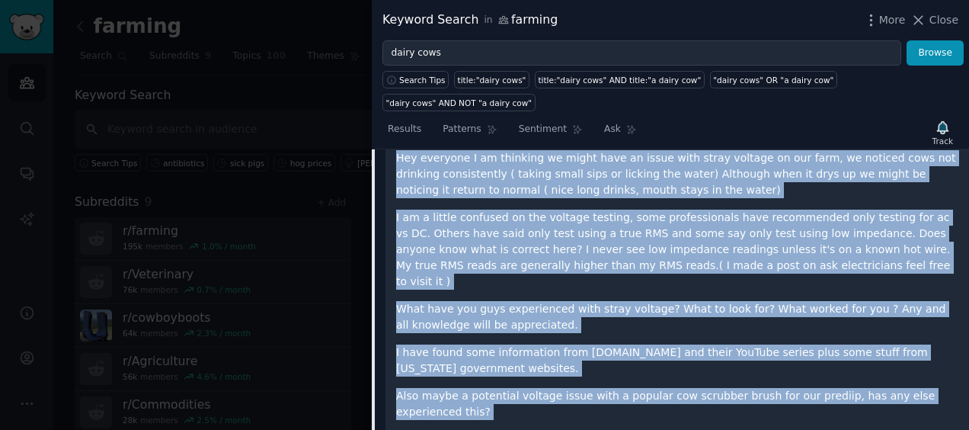
scroll to position [759, 0]
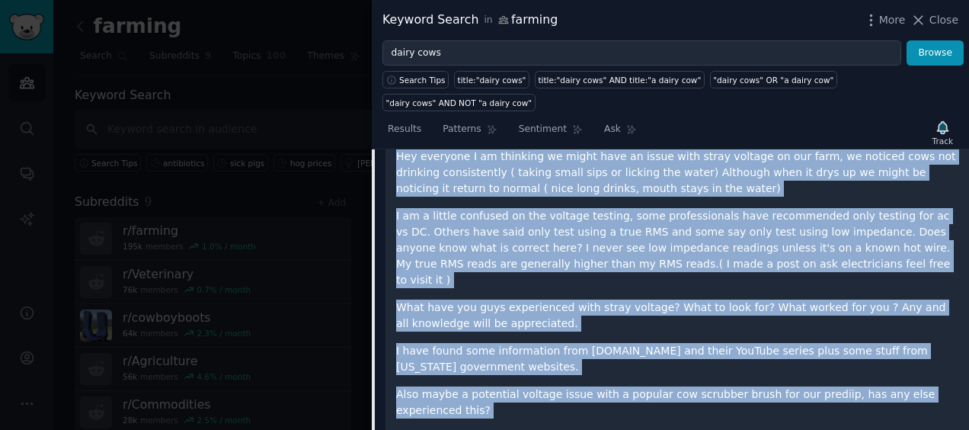
drag, startPoint x: 393, startPoint y: 270, endPoint x: 622, endPoint y: 363, distance: 247.0
click at [622, 363] on div "Hey everyone I am thinking we might have an issue with stray voltage on our far…" at bounding box center [677, 315] width 584 height 354
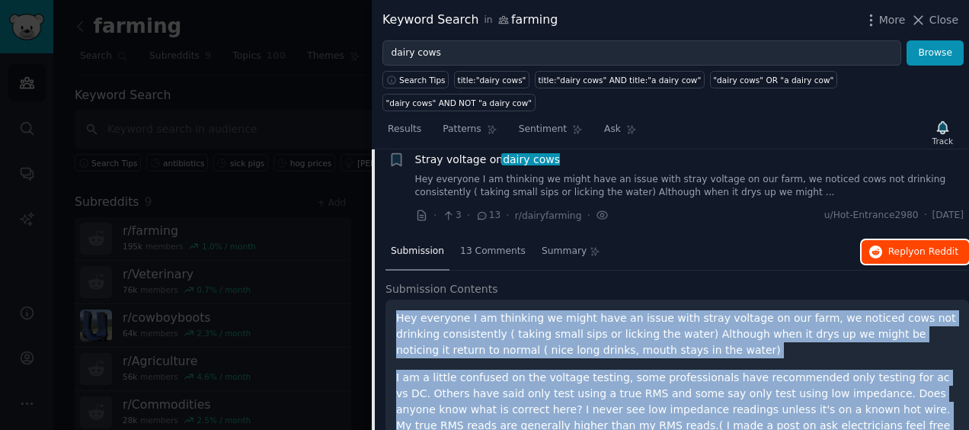
click at [928, 246] on span "on Reddit" at bounding box center [936, 251] width 44 height 11
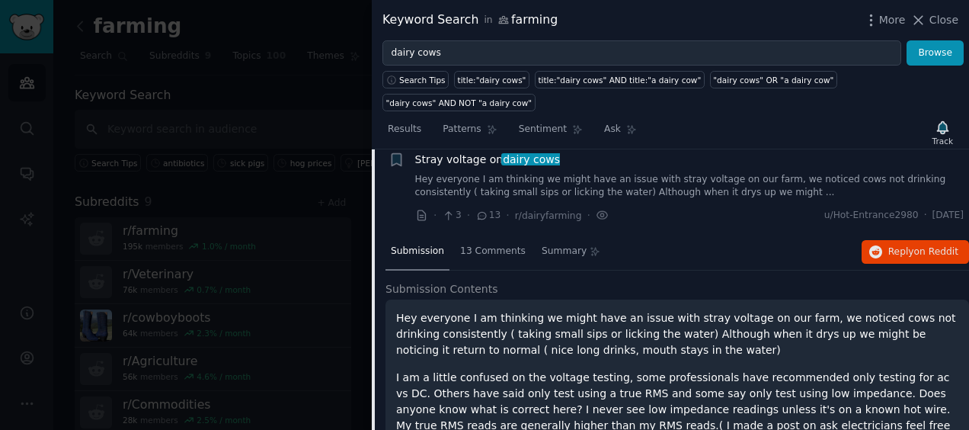
click at [577, 152] on div "Stray voltage on dairy cows Hey everyone I am thinking we might have an issue w…" at bounding box center [689, 176] width 549 height 48
click at [466, 152] on span "Stray voltage on dairy cows" at bounding box center [487, 160] width 145 height 16
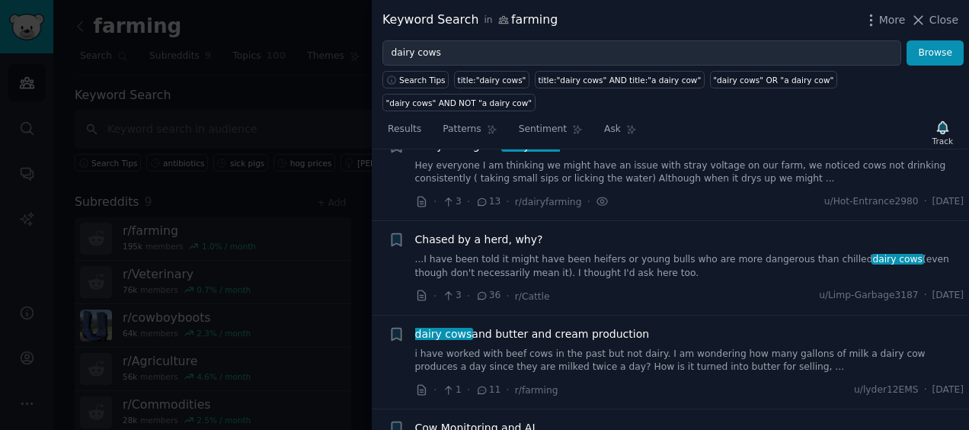
scroll to position [614, 0]
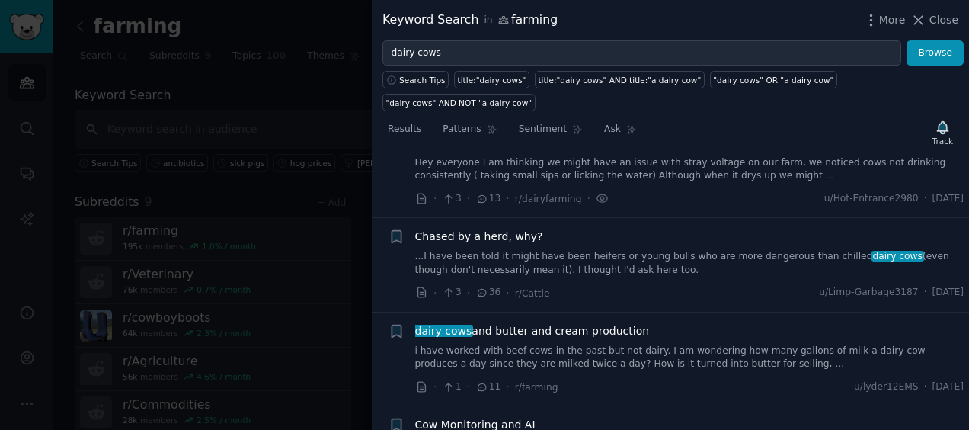
click at [555, 323] on span "dairy cows and butter and cream production" at bounding box center [532, 331] width 235 height 16
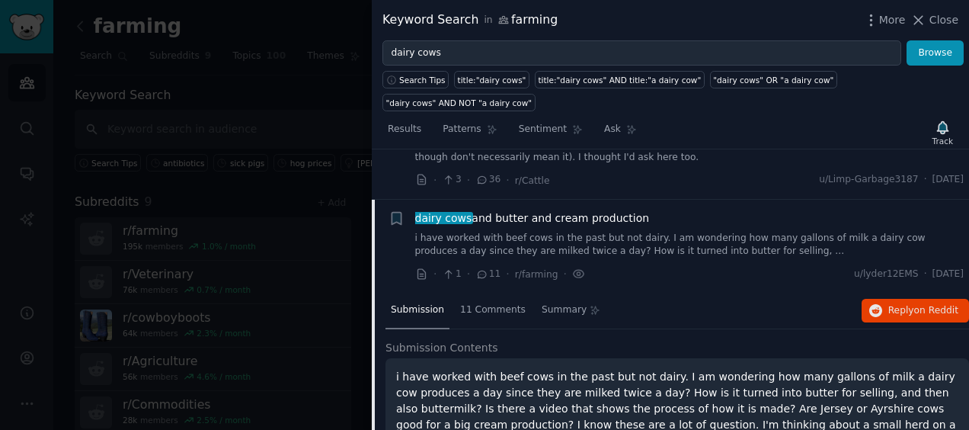
scroll to position [774, 0]
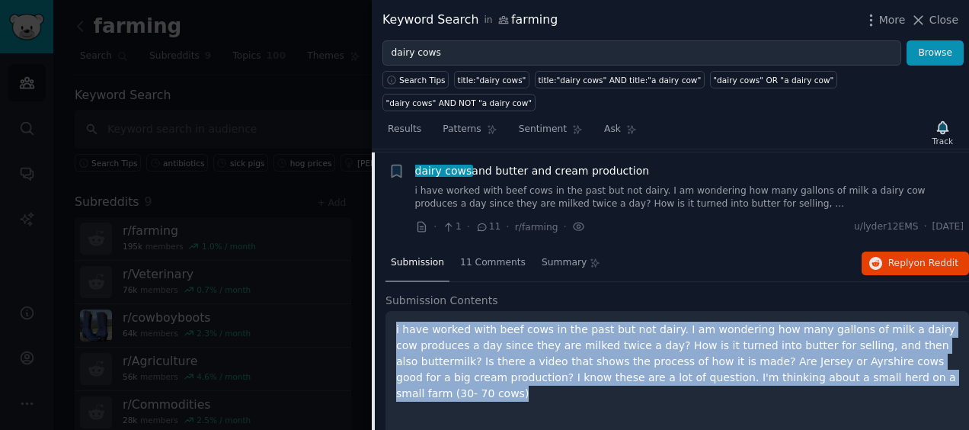
drag, startPoint x: 856, startPoint y: 352, endPoint x: 385, endPoint y: 294, distance: 474.3
click at [385, 311] on div "i have worked with beef cows in the past but not dairy. I am wondering how many…" at bounding box center [677, 372] width 584 height 123
click at [493, 163] on span "dairy cows and butter and cream production" at bounding box center [532, 171] width 235 height 16
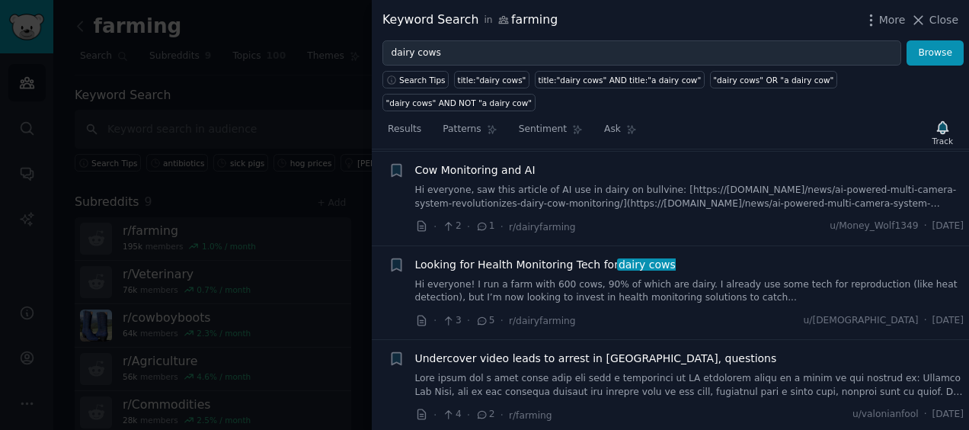
scroll to position [868, 0]
click at [486, 257] on span "Looking for Health Monitoring Tech for dairy cows" at bounding box center [545, 265] width 261 height 16
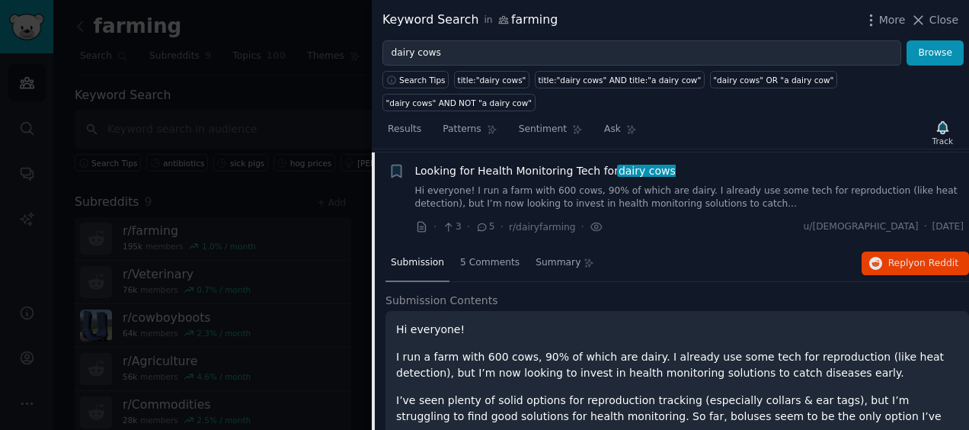
scroll to position [1098, 0]
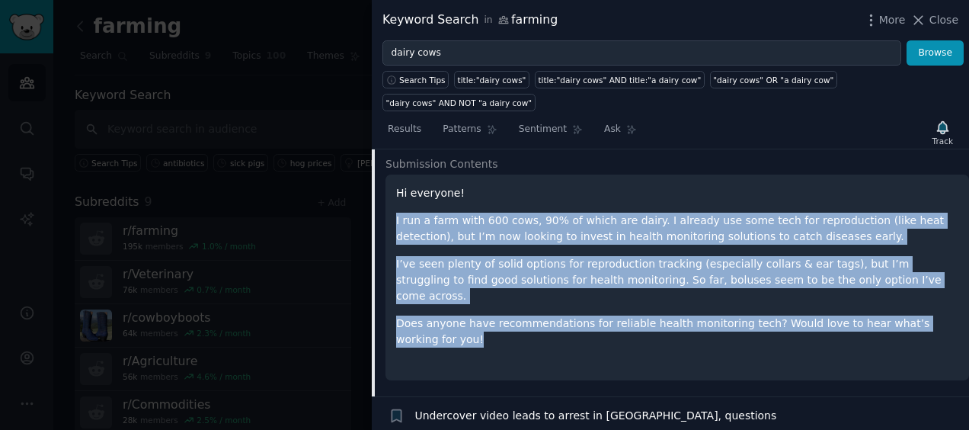
drag, startPoint x: 957, startPoint y: 283, endPoint x: 396, endPoint y: 193, distance: 567.9
click at [396, 193] on div "Hi everyone! I run a farm with 600 cows, 90% of which are dairy. I already use …" at bounding box center [677, 277] width 584 height 206
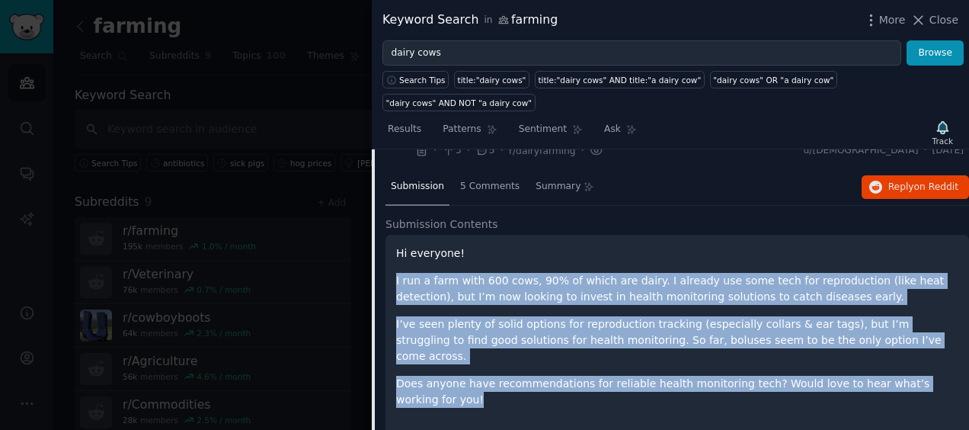
scroll to position [1038, 0]
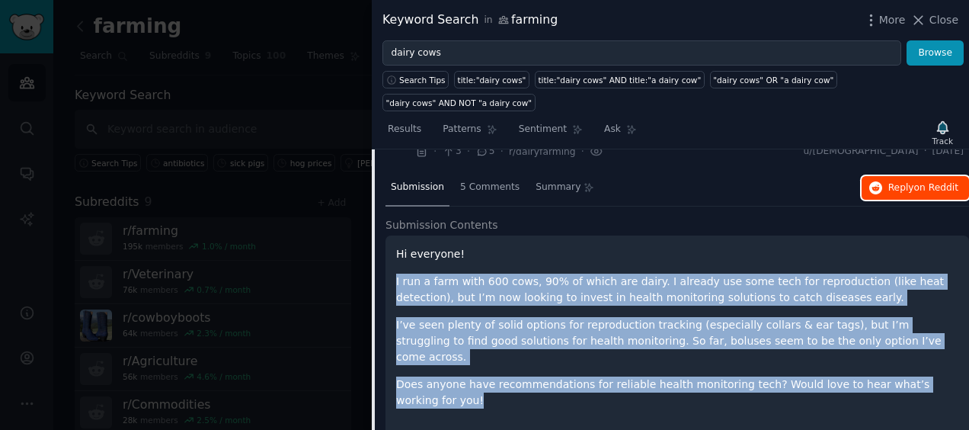
click at [894, 181] on span "Reply on Reddit" at bounding box center [923, 188] width 70 height 14
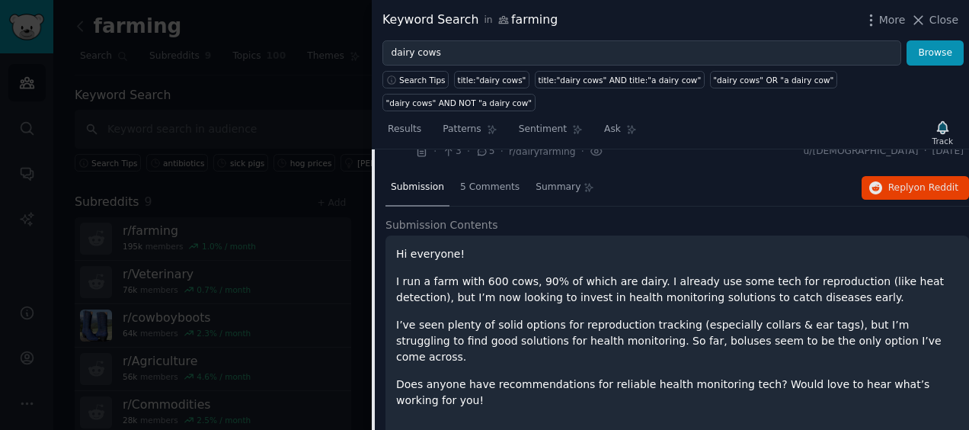
click at [680, 170] on div "Submission 5 Comments Summary Reply on Reddit" at bounding box center [677, 188] width 584 height 37
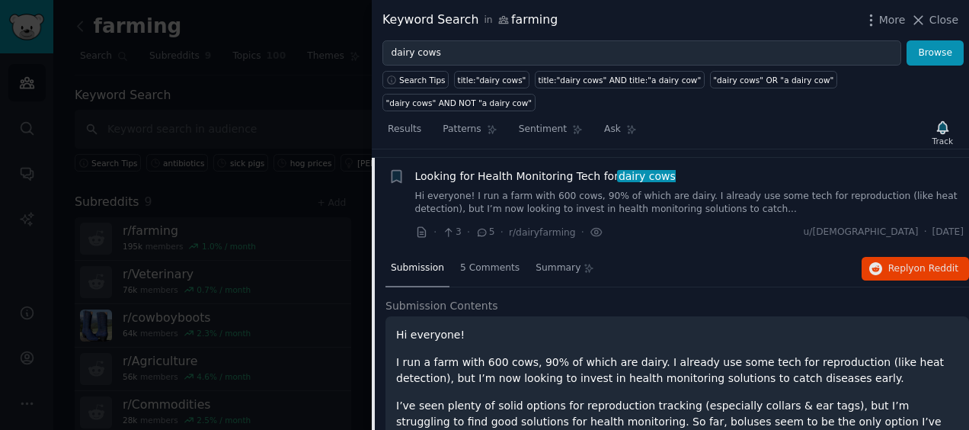
click at [459, 168] on span "Looking for Health Monitoring Tech for dairy cows" at bounding box center [545, 176] width 261 height 16
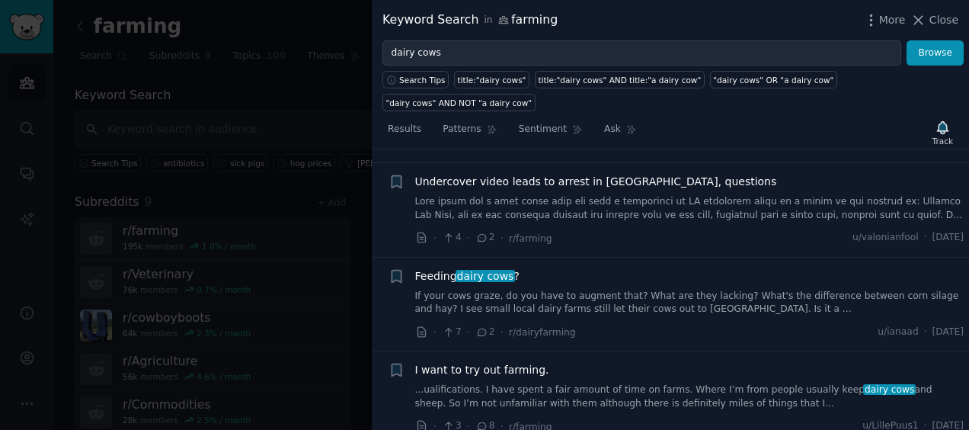
scroll to position [1056, 0]
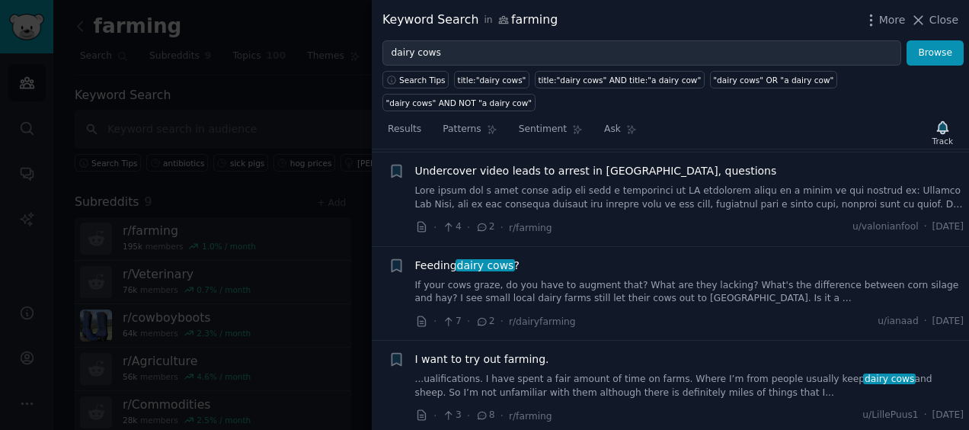
click at [490, 279] on link "If your cows graze, do you have to augment that? What are they lacking? What's …" at bounding box center [689, 292] width 549 height 27
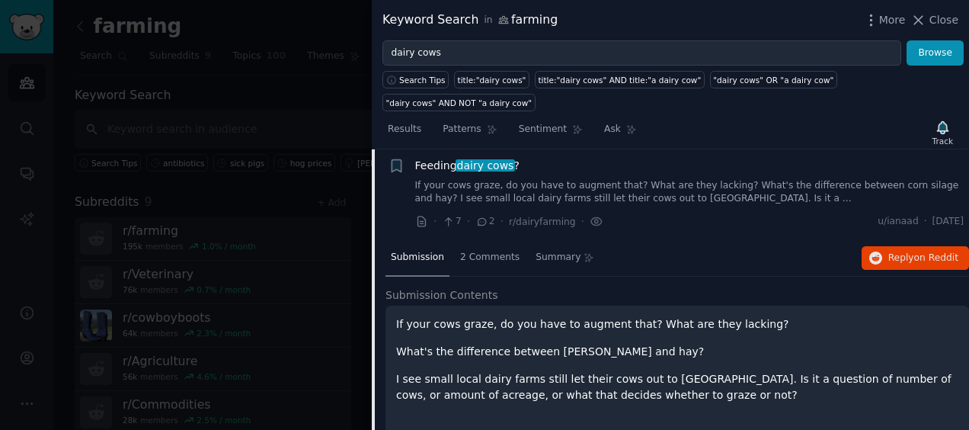
scroll to position [1151, 0]
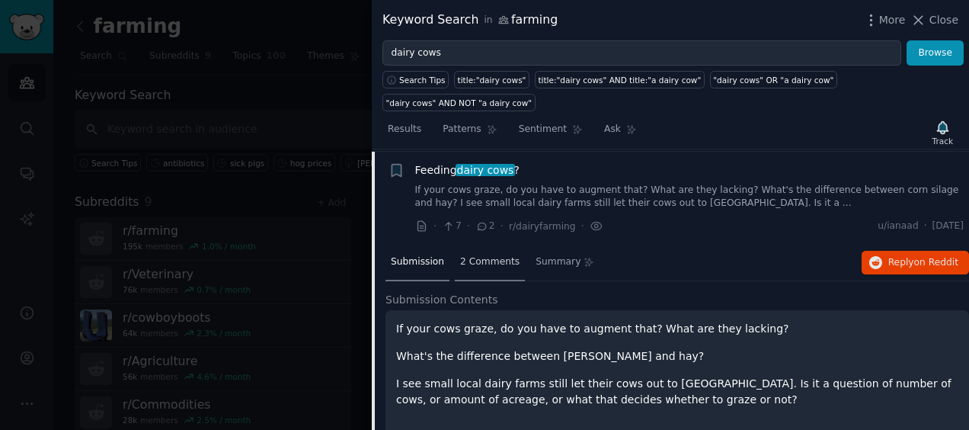
click at [488, 255] on span "2 Comments" at bounding box center [489, 262] width 59 height 14
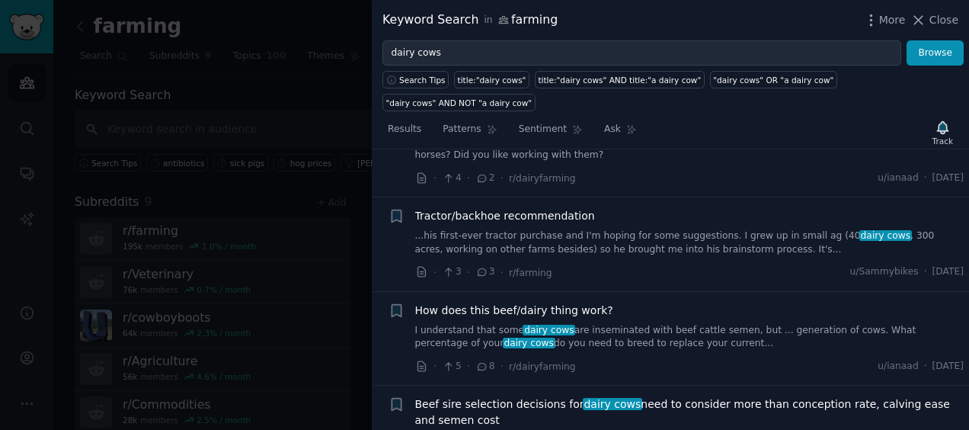
scroll to position [1643, 0]
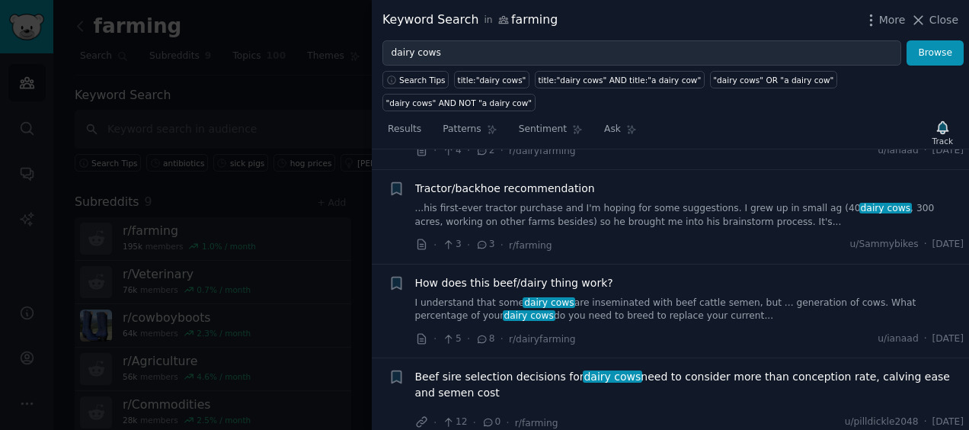
click at [487, 296] on link "I understand that some dairy cows are inseminated with beef cattle semen, but .…" at bounding box center [689, 309] width 549 height 27
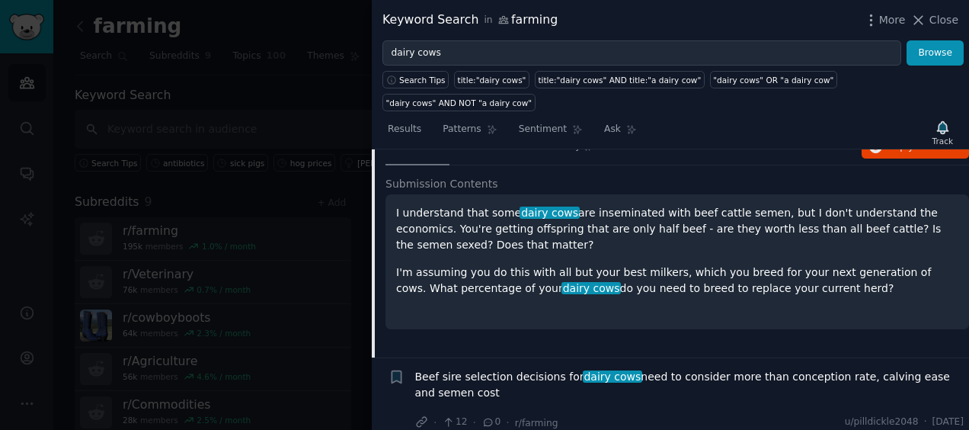
click at [487, 94] on link "I understand that some dairy cows are inseminated with beef cattle semen, but .…" at bounding box center [689, 81] width 549 height 27
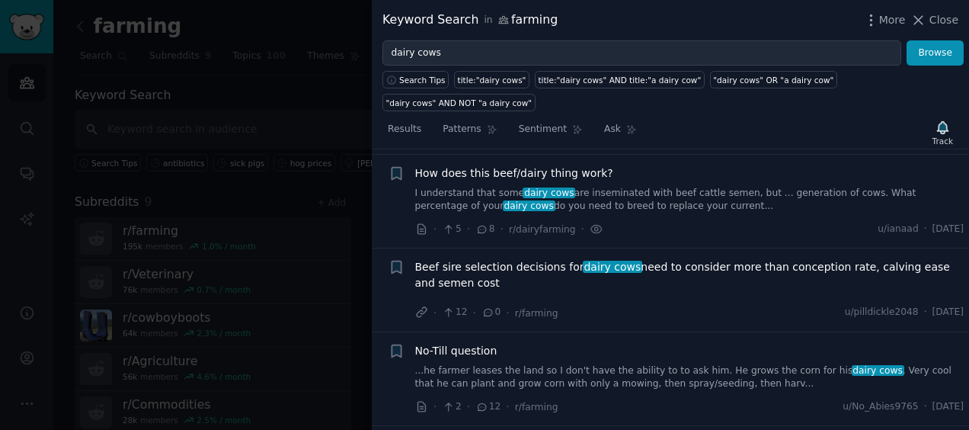
scroll to position [1525, 0]
click at [483, 186] on link "I understand that some dairy cows are inseminated with beef cattle semen, but .…" at bounding box center [689, 199] width 549 height 27
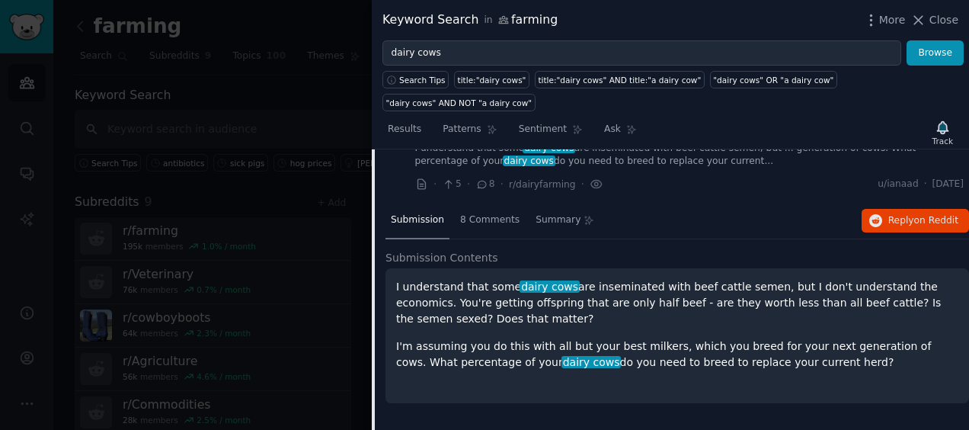
scroll to position [1549, 0]
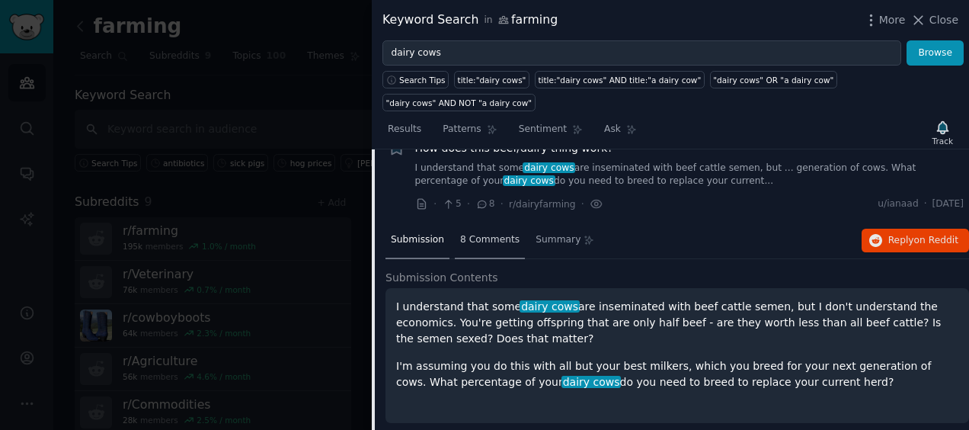
click at [488, 233] on span "8 Comments" at bounding box center [489, 240] width 59 height 14
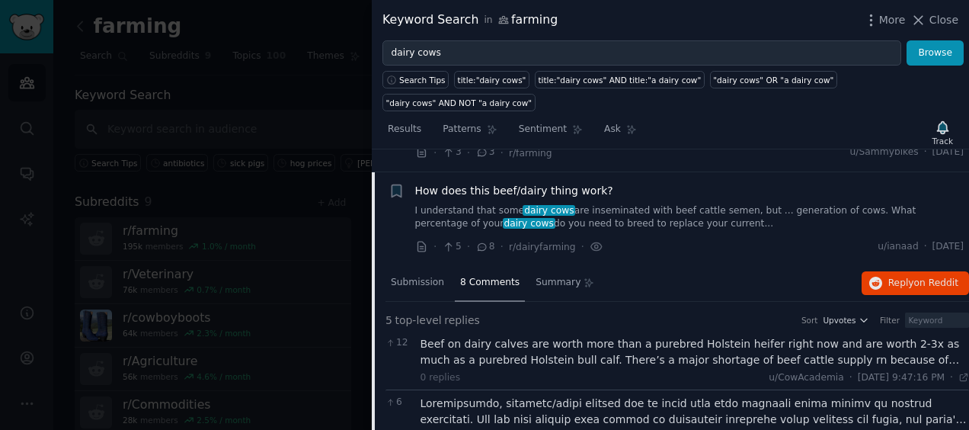
scroll to position [1496, 0]
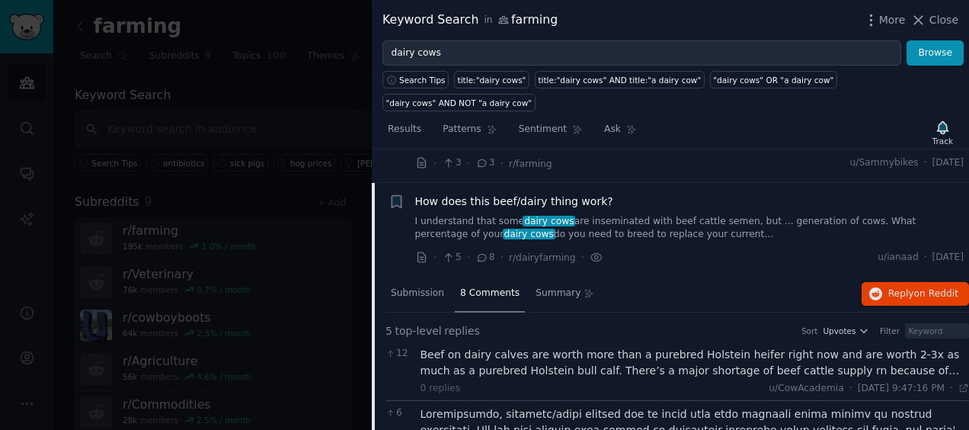
click at [513, 193] on span "How does this beef/dairy thing work?" at bounding box center [514, 201] width 198 height 16
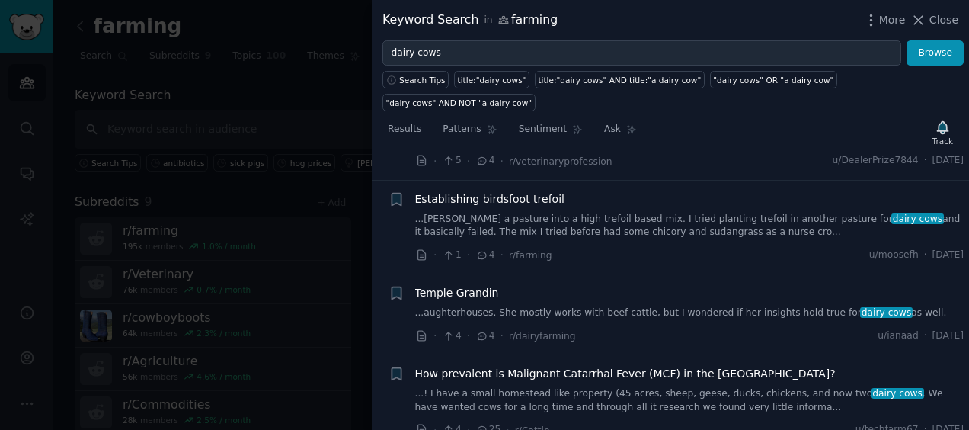
scroll to position [2180, 0]
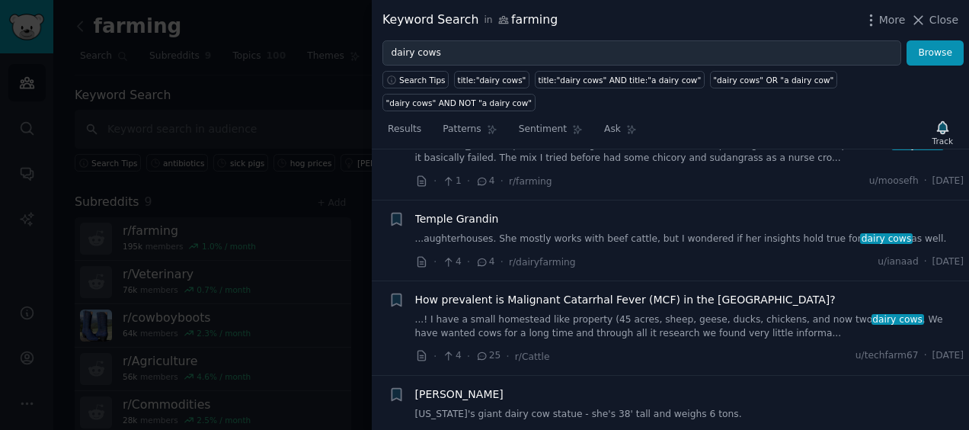
click at [509, 313] on link "...! I have a small homestead like property (45 acres, sheep, geese, ducks, chi…" at bounding box center [689, 326] width 549 height 27
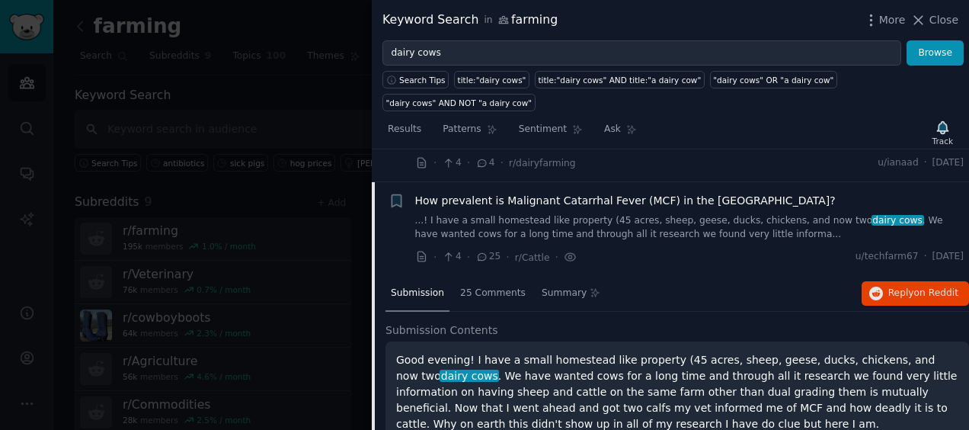
scroll to position [2278, 0]
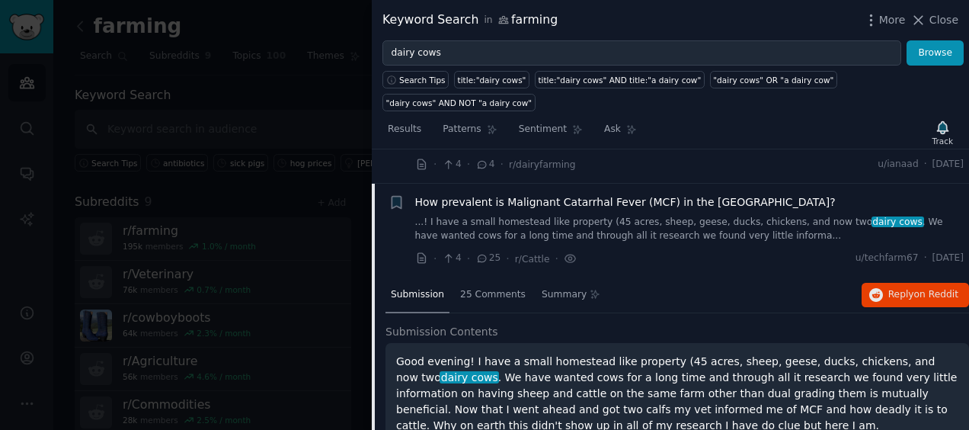
click at [500, 194] on span "How prevalent is Malignant Catarrhal Fever (MCF) in the [GEOGRAPHIC_DATA]?" at bounding box center [625, 202] width 421 height 16
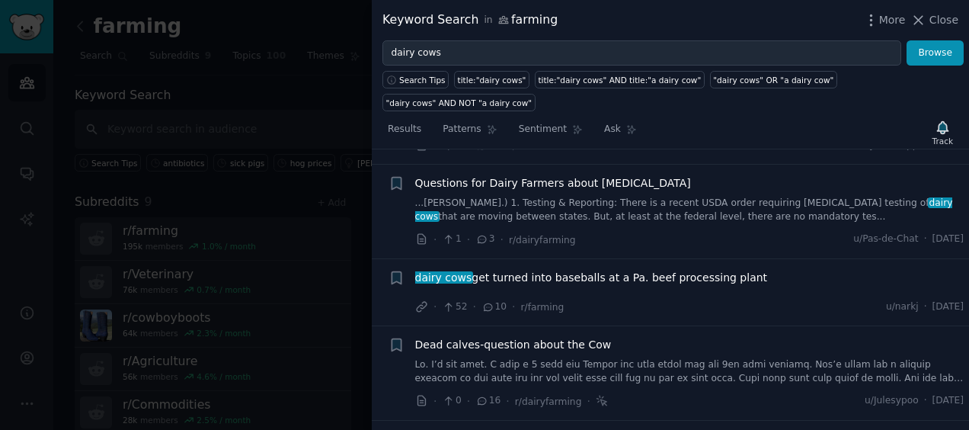
scroll to position [2625, 0]
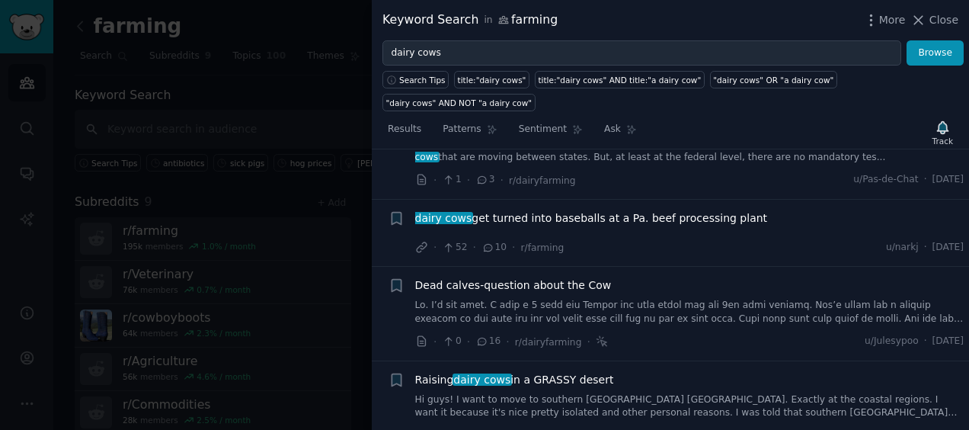
click at [521, 277] on div "Dead calves-question about the Cow" at bounding box center [689, 301] width 549 height 48
click at [515, 277] on span "Dead calves-question about the Cow" at bounding box center [513, 285] width 197 height 16
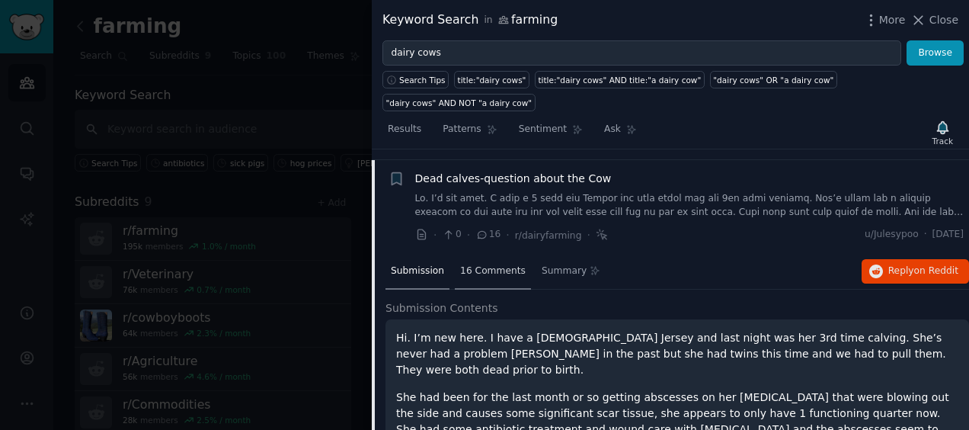
scroll to position [2731, 0]
click at [494, 171] on span "Dead calves-question about the Cow" at bounding box center [513, 179] width 197 height 16
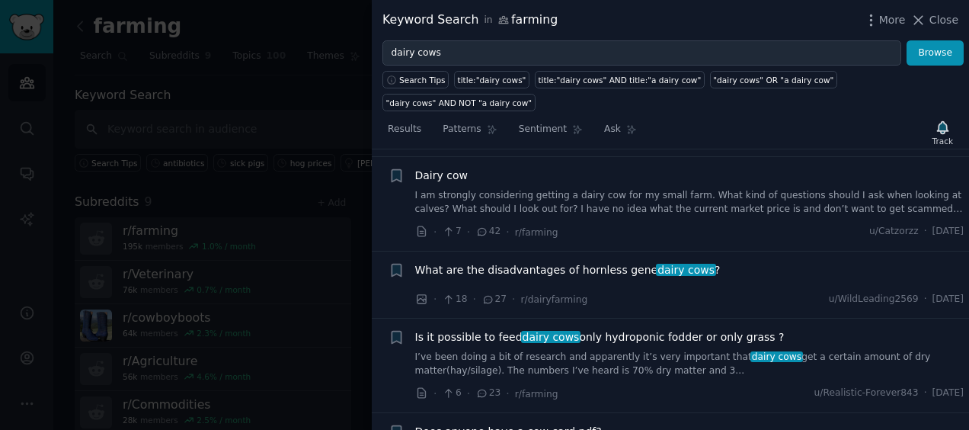
scroll to position [3559, 0]
click at [523, 261] on span "What are the disadvantages of hornless gene dairy cows ?" at bounding box center [567, 269] width 305 height 16
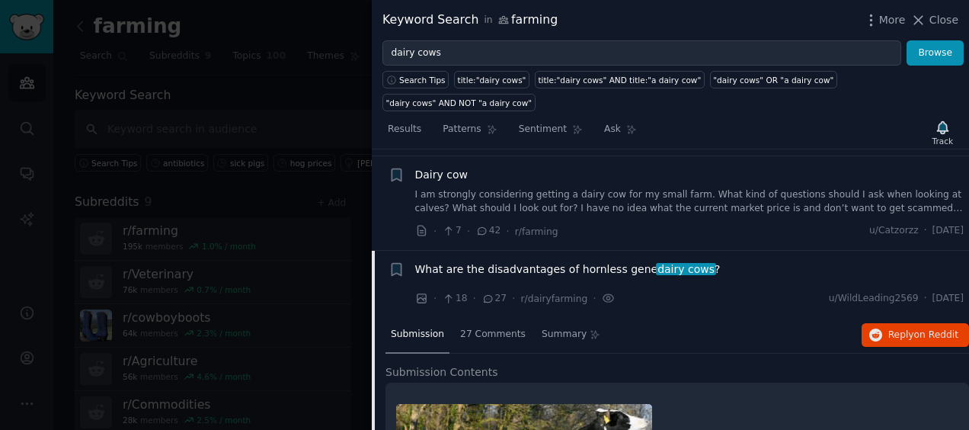
scroll to position [3634, 0]
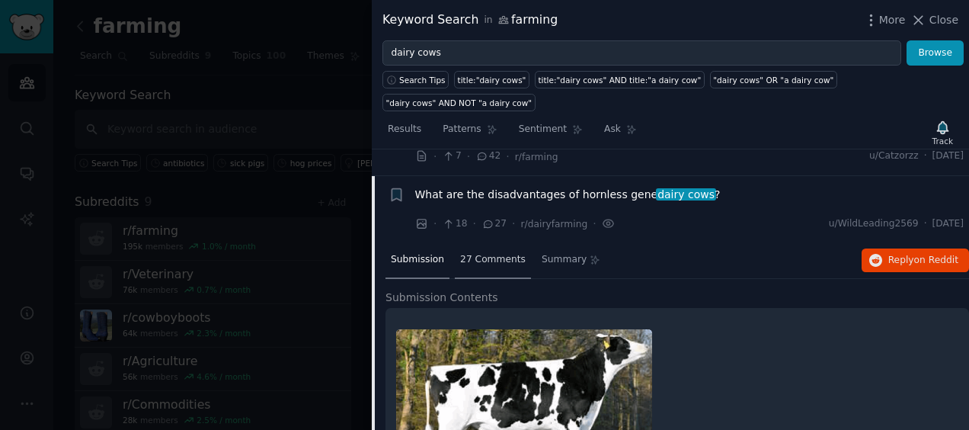
click at [469, 253] on span "27 Comments" at bounding box center [493, 260] width 66 height 14
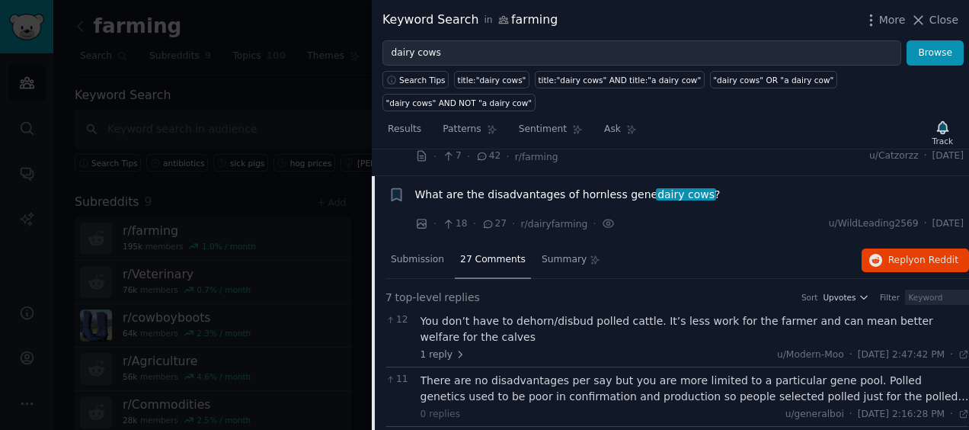
click at [499, 187] on span "What are the disadvantages of hornless gene dairy cows ?" at bounding box center [567, 195] width 305 height 16
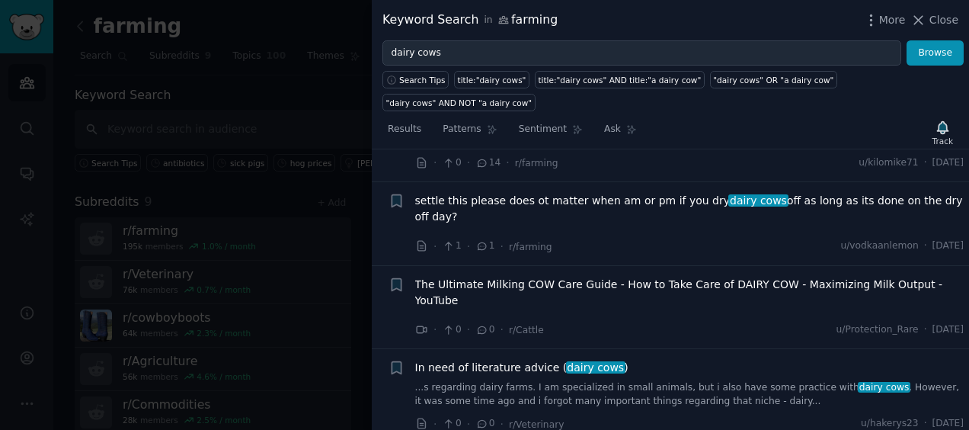
scroll to position [4524, 0]
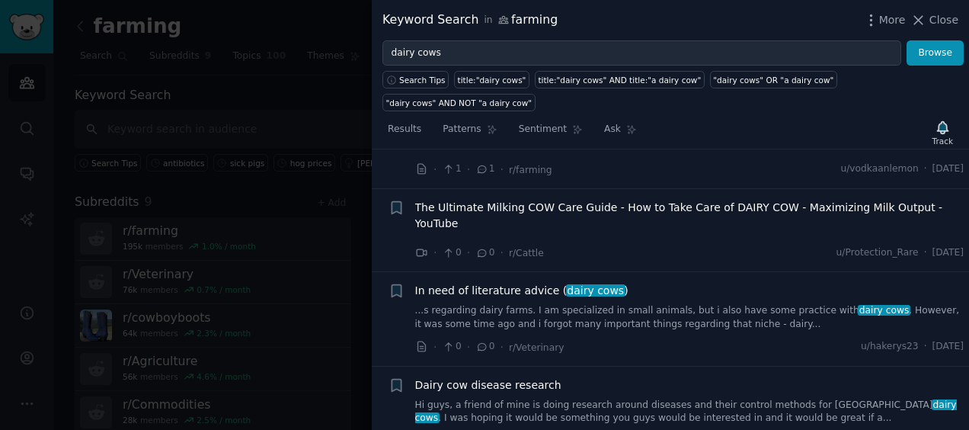
click at [478, 283] on span "In need of literature advice ( dairy cows )" at bounding box center [521, 291] width 213 height 16
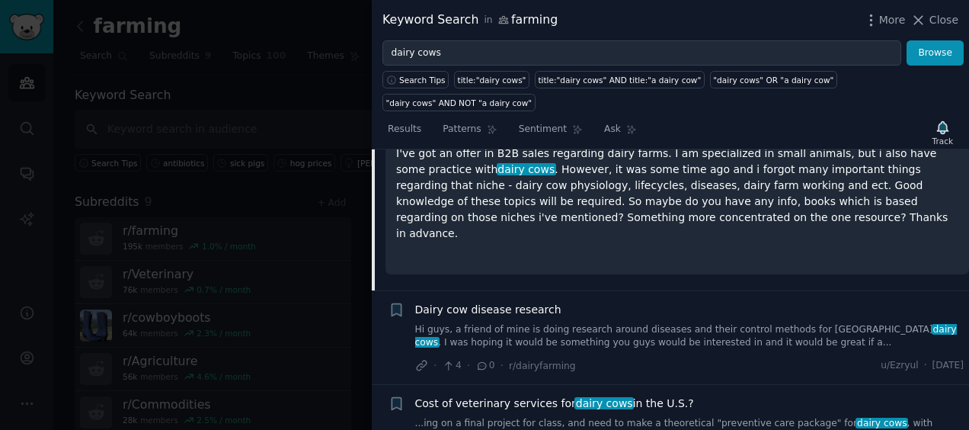
scroll to position [4850, 0]
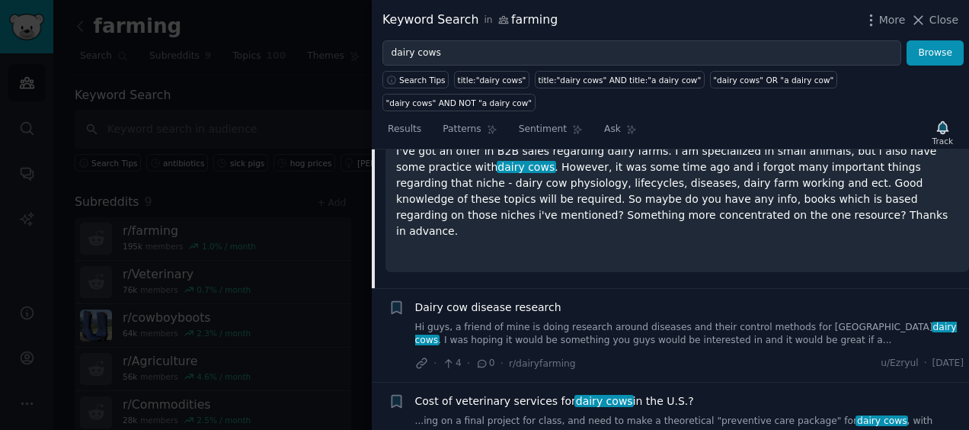
click at [515, 299] on span "Dairy cow disease research" at bounding box center [488, 307] width 146 height 16
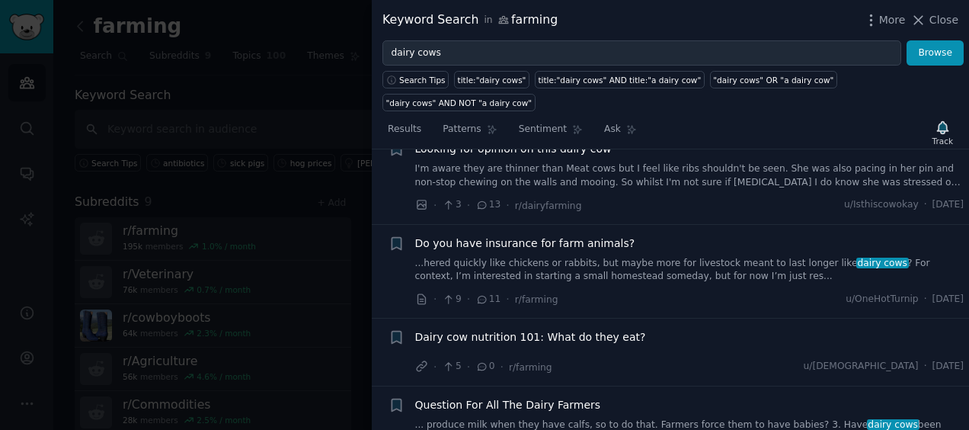
scroll to position [5550, 0]
click at [526, 385] on li "+ Question For All The Dairy Farmers ... produce milk when they have calfs, so …" at bounding box center [670, 432] width 597 height 94
click at [512, 396] on span "Question For All The Dairy Farmers" at bounding box center [508, 404] width 186 height 16
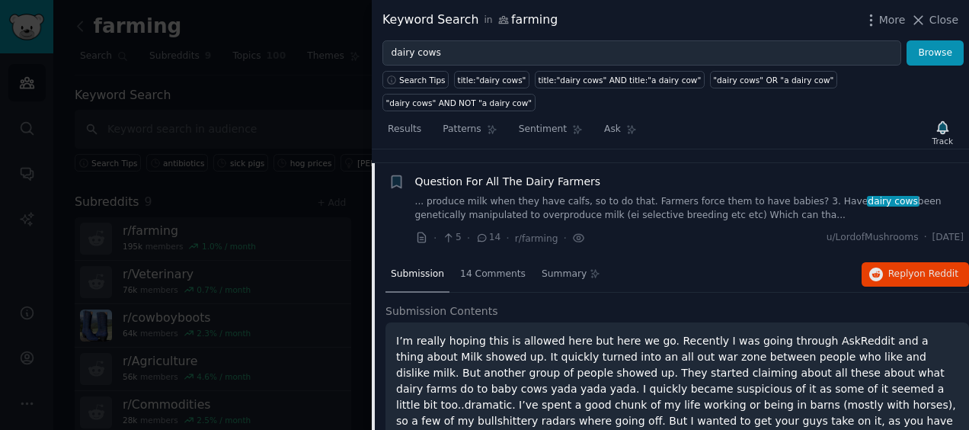
scroll to position [5523, 0]
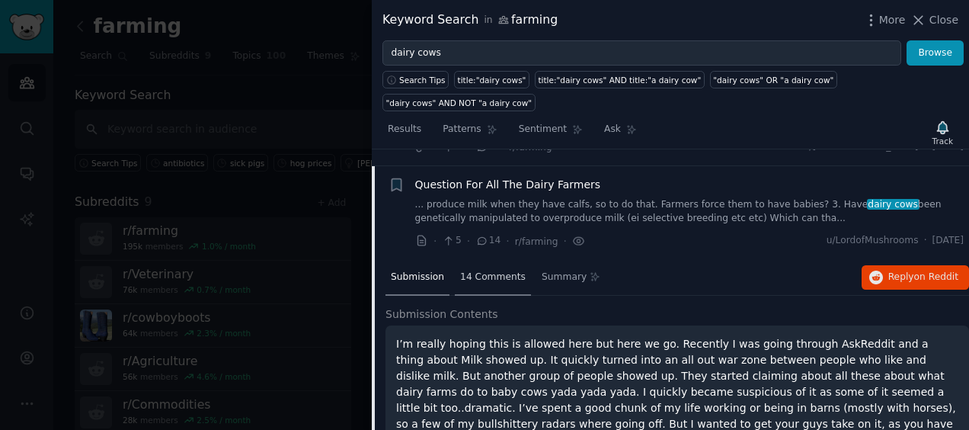
click at [489, 270] on span "14 Comments" at bounding box center [493, 277] width 66 height 14
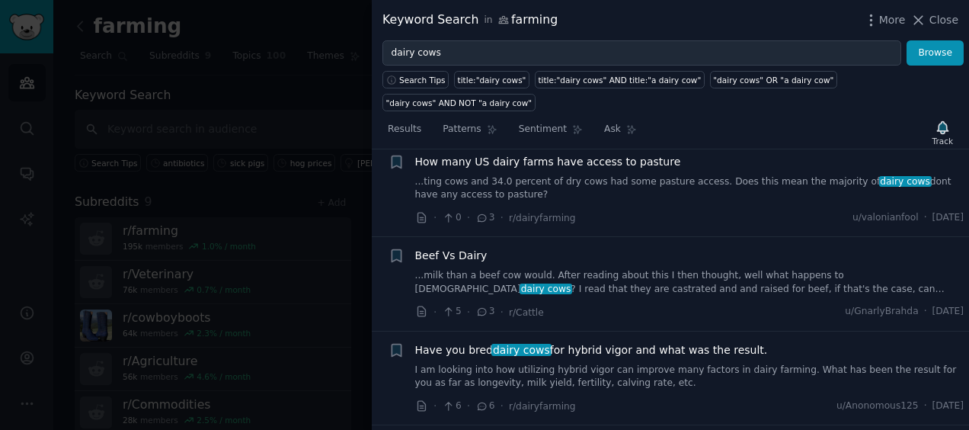
scroll to position [6612, 0]
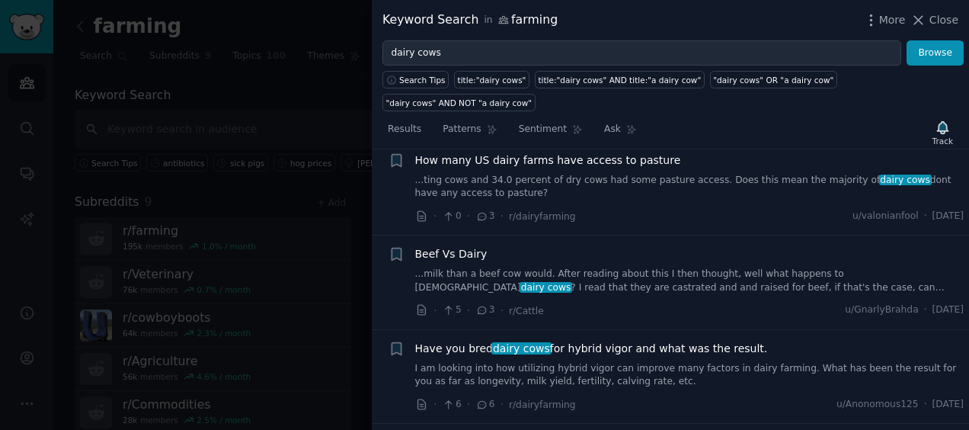
click at [626, 341] on span "Have you bred dairy cows for hybrid vigor and what was the result." at bounding box center [591, 349] width 353 height 16
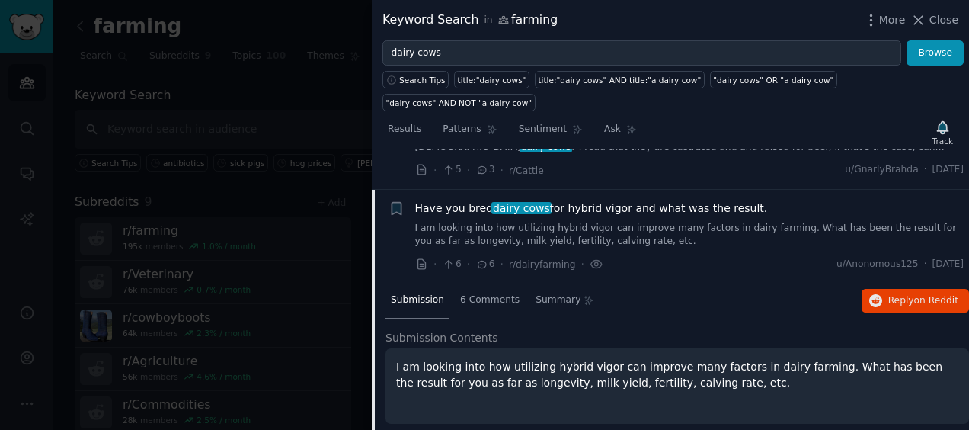
scroll to position [6202, 0]
click at [491, 282] on div "6 Comments" at bounding box center [490, 300] width 70 height 37
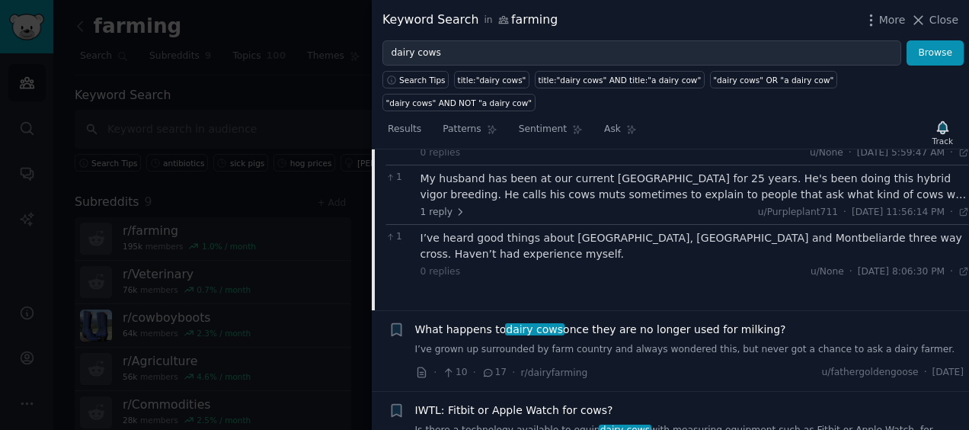
scroll to position [6445, 0]
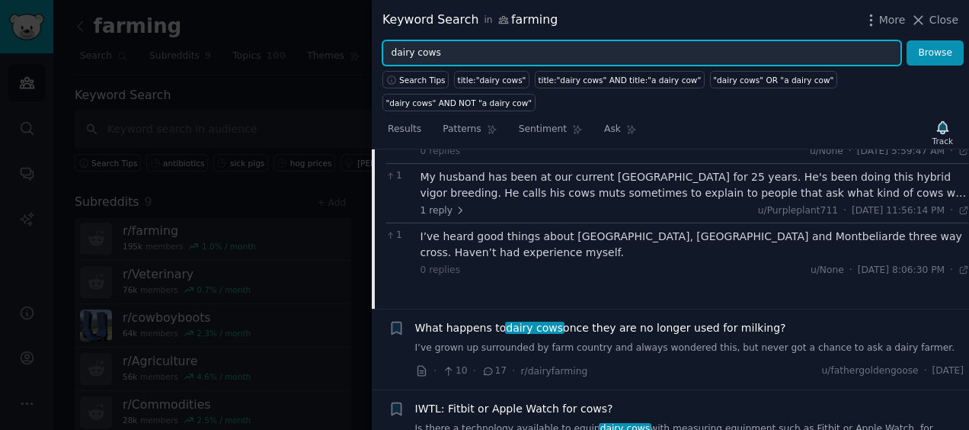
drag, startPoint x: 530, startPoint y: 55, endPoint x: 366, endPoint y: 51, distance: 164.6
click at [366, 51] on div "Keyword Search in farming More Close dairy cows Browse Search Tips title:"dairy…" at bounding box center [484, 215] width 969 height 430
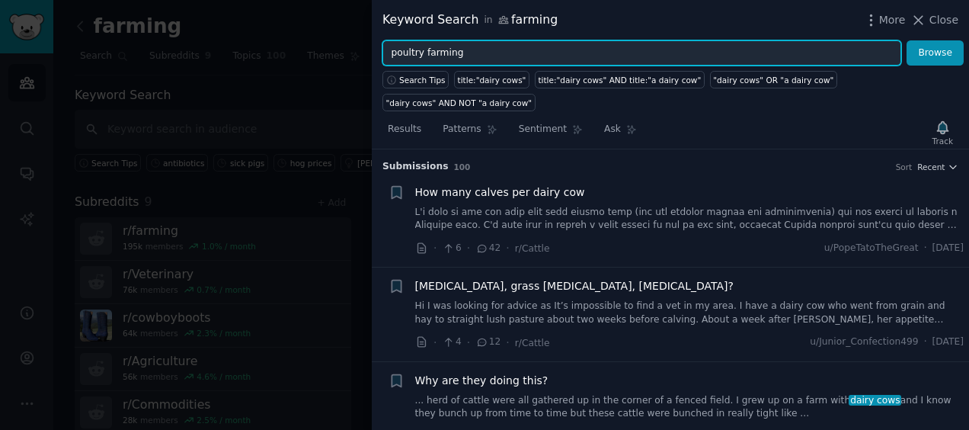
click at [907, 40] on button "Browse" at bounding box center [935, 53] width 57 height 26
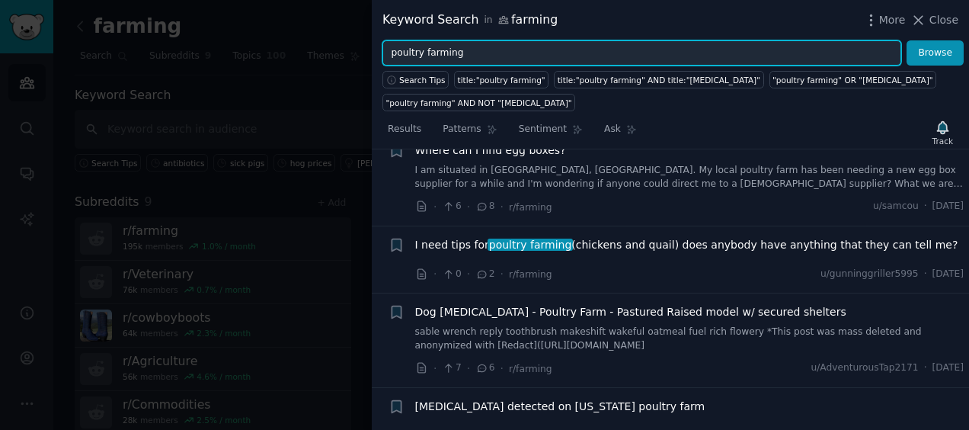
scroll to position [126, 0]
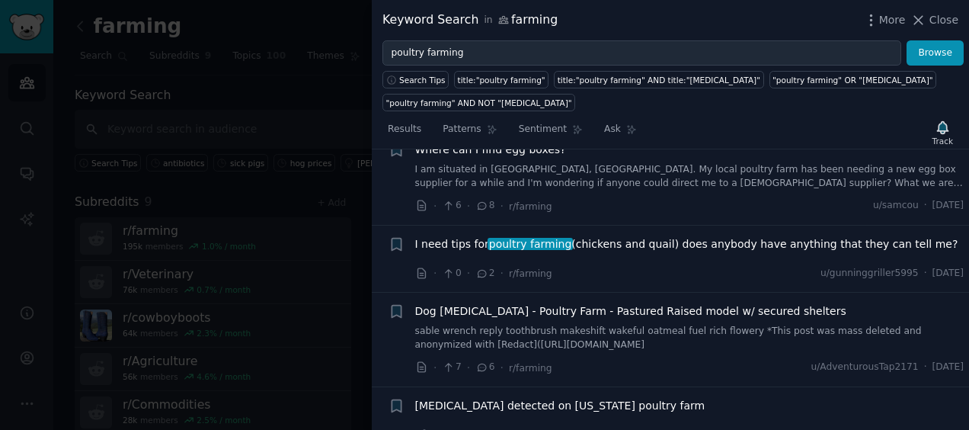
click at [610, 237] on span "I need tips for poultry farming (chickens and quail) does anybody have anything…" at bounding box center [686, 244] width 543 height 16
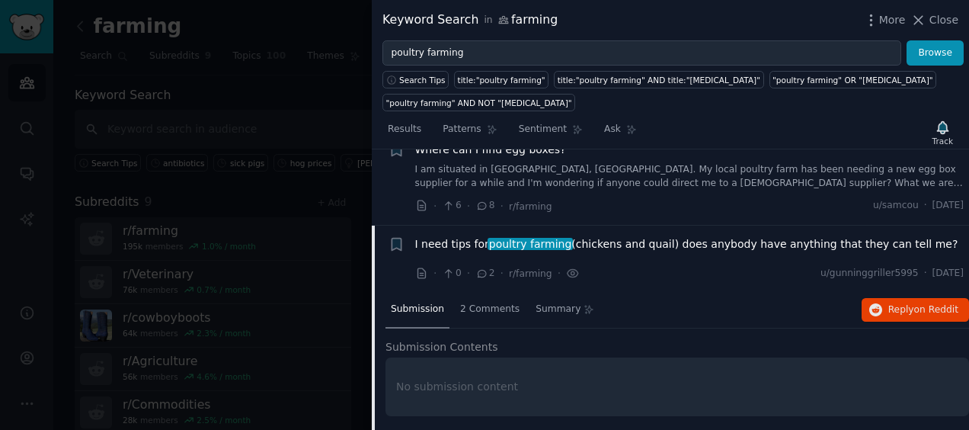
scroll to position [201, 0]
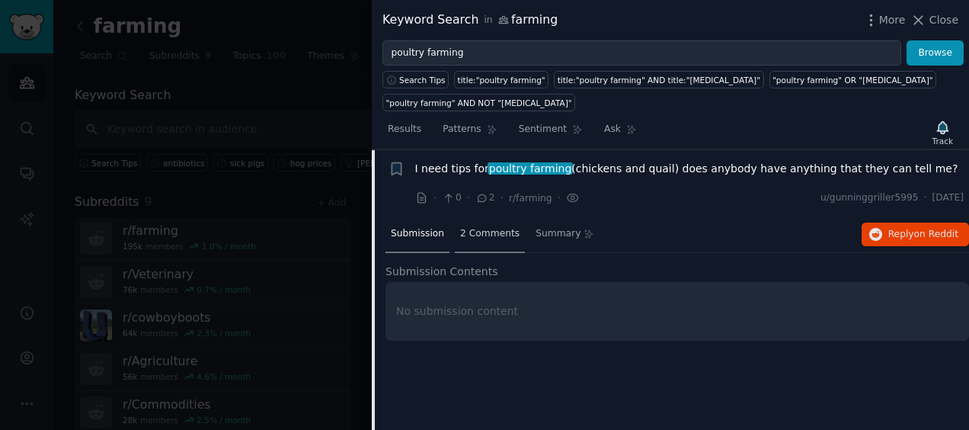
click at [496, 230] on span "2 Comments" at bounding box center [489, 234] width 59 height 14
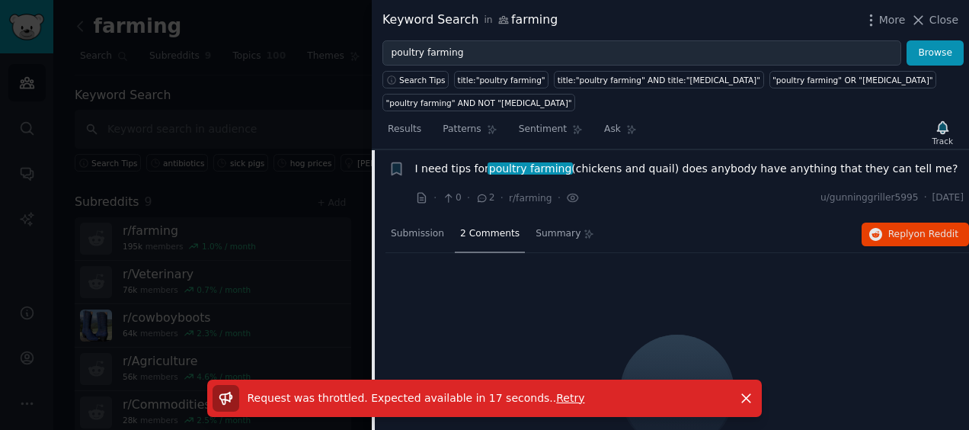
click at [624, 171] on span "I need tips for poultry farming (chickens and quail) does anybody have anything…" at bounding box center [686, 169] width 543 height 16
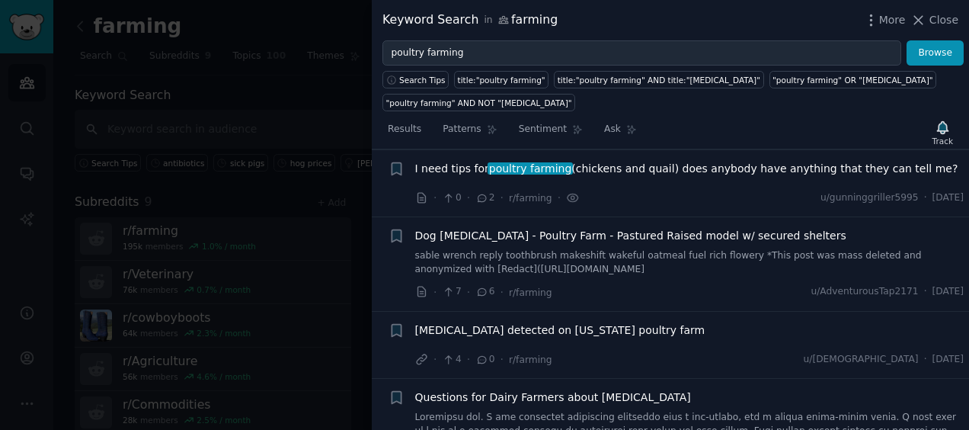
click at [624, 171] on span "I need tips for poultry farming (chickens and quail) does anybody have anything…" at bounding box center [686, 169] width 543 height 16
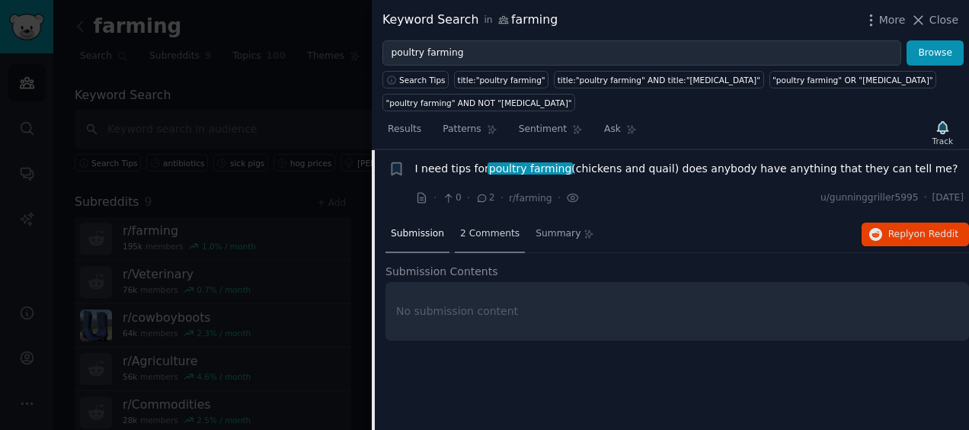
click at [468, 228] on span "2 Comments" at bounding box center [489, 234] width 59 height 14
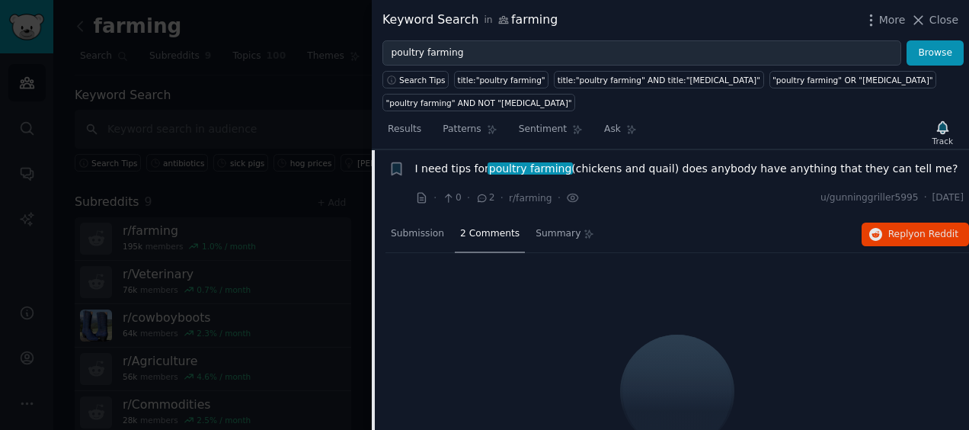
click at [451, 171] on span "I need tips for poultry farming (chickens and quail) does anybody have anything…" at bounding box center [686, 169] width 543 height 16
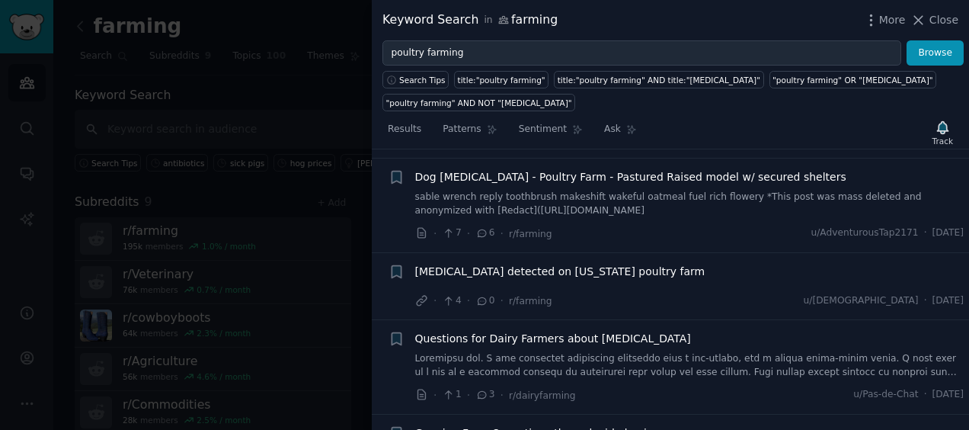
scroll to position [261, 0]
click at [555, 267] on span "[MEDICAL_DATA] detected on [US_STATE] poultry farm" at bounding box center [560, 271] width 290 height 16
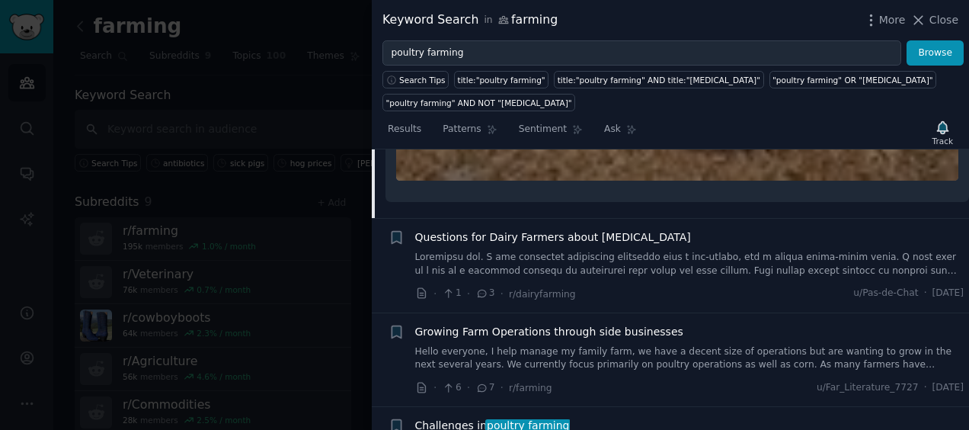
scroll to position [1111, 0]
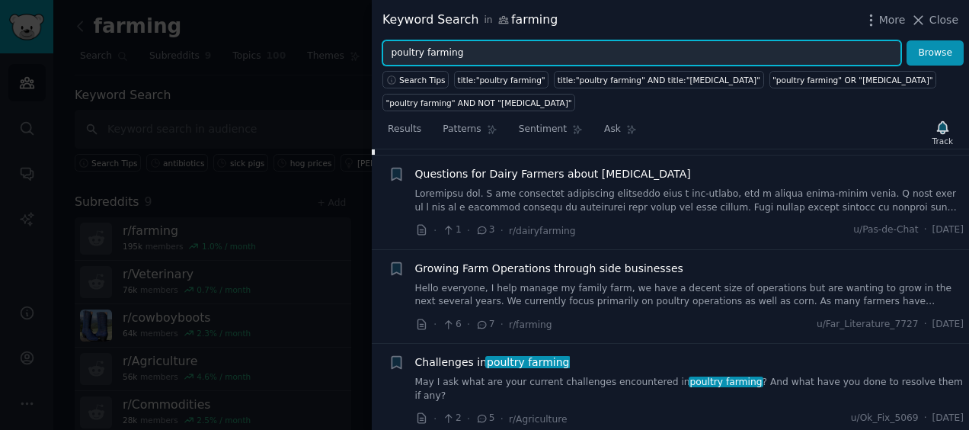
drag, startPoint x: 526, startPoint y: 55, endPoint x: 373, endPoint y: 55, distance: 152.4
click at [373, 55] on div "poultry farming Browse" at bounding box center [670, 53] width 597 height 26
type input "i hate"
click at [907, 40] on button "Browse" at bounding box center [935, 53] width 57 height 26
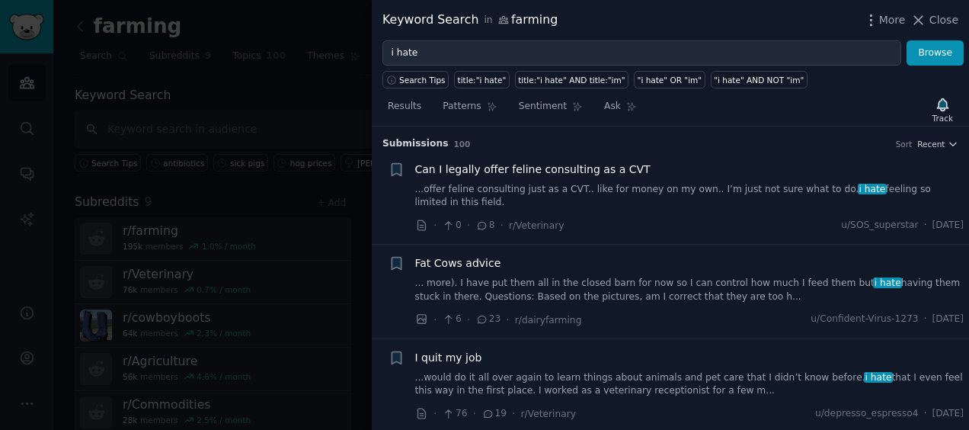
click at [568, 283] on link "... more). I have put them all in the closed barn for now so I can control how …" at bounding box center [689, 290] width 549 height 27
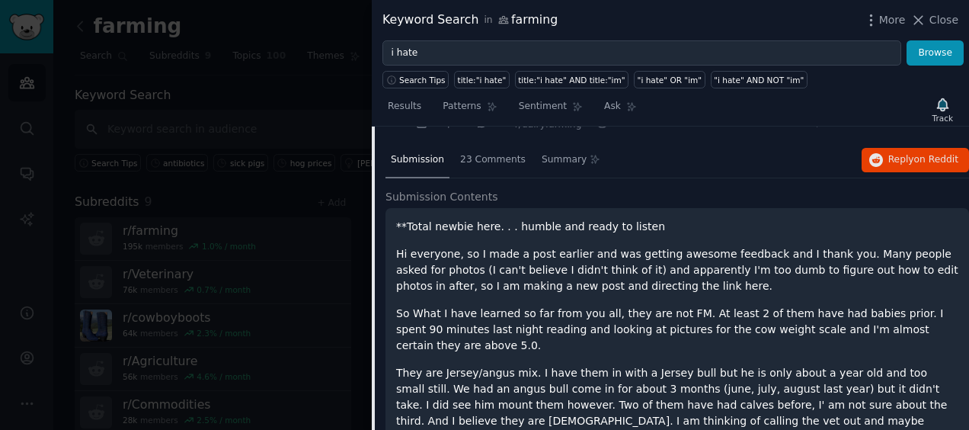
scroll to position [126, 0]
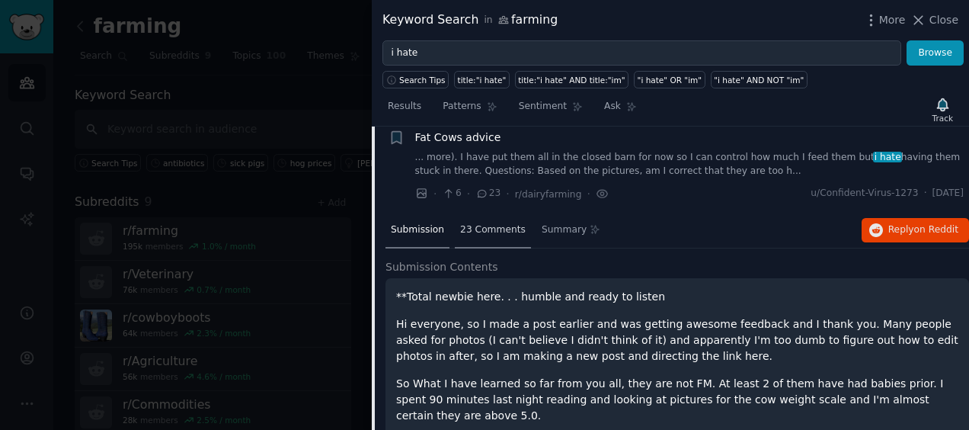
click at [495, 223] on span "23 Comments" at bounding box center [493, 230] width 66 height 14
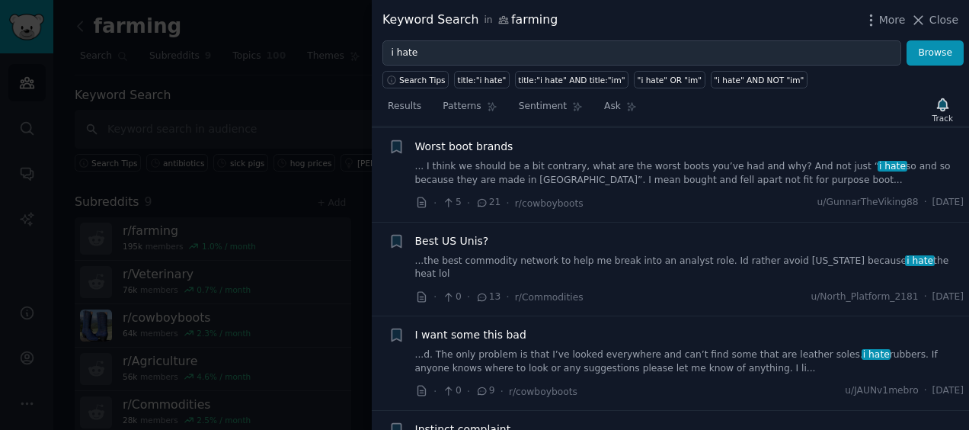
scroll to position [1318, 0]
click at [288, 204] on div at bounding box center [484, 215] width 969 height 430
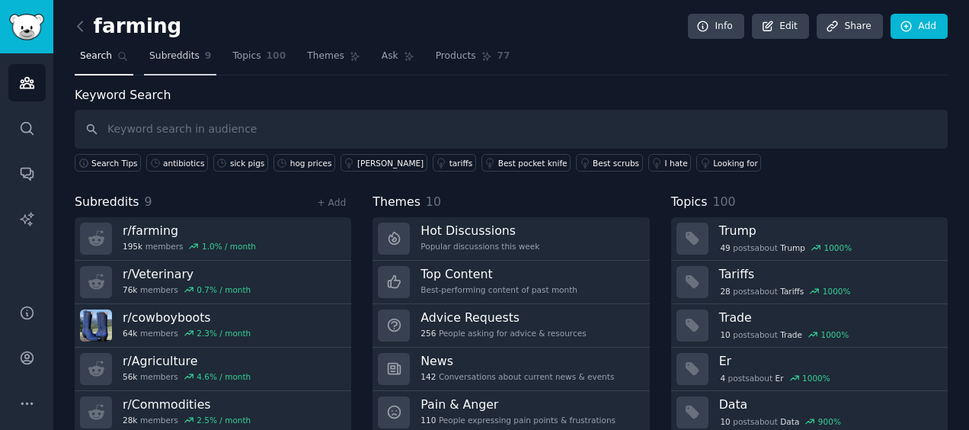
click at [178, 56] on span "Subreddits" at bounding box center [174, 57] width 50 height 14
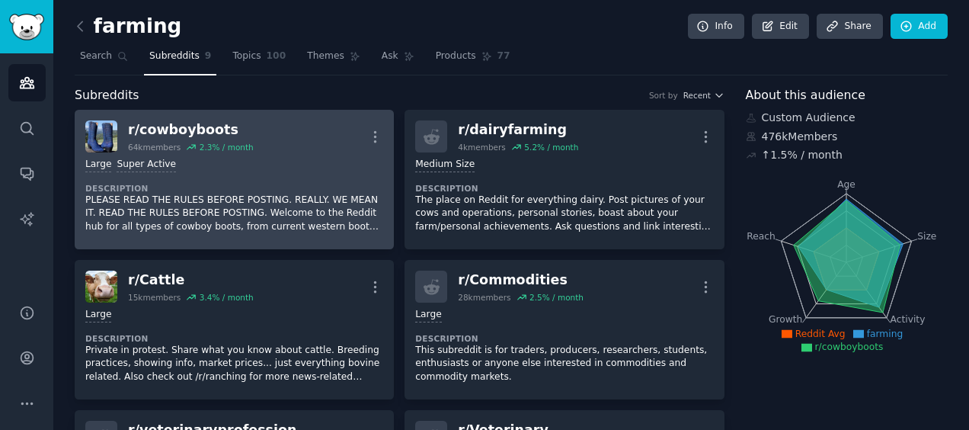
click at [384, 129] on link "r/ cowboyboots 64k members 2.3 % / month More Large Super Active Description PL…" at bounding box center [234, 179] width 319 height 139
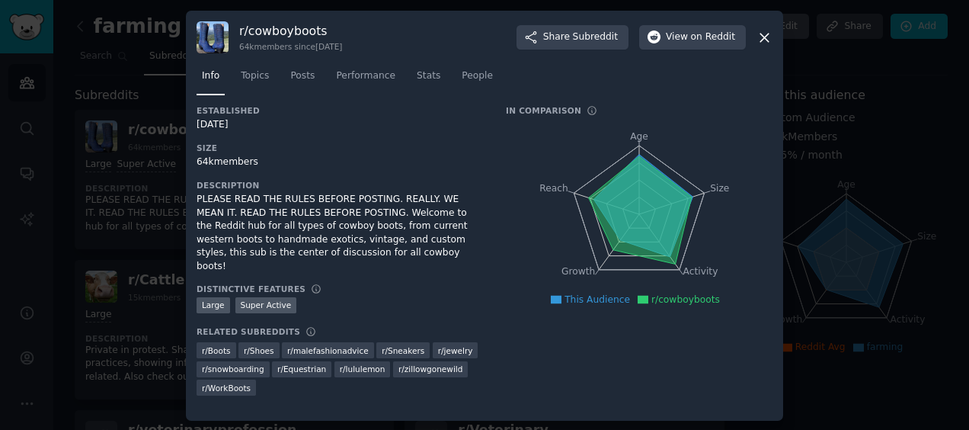
click at [760, 34] on icon at bounding box center [764, 38] width 8 height 8
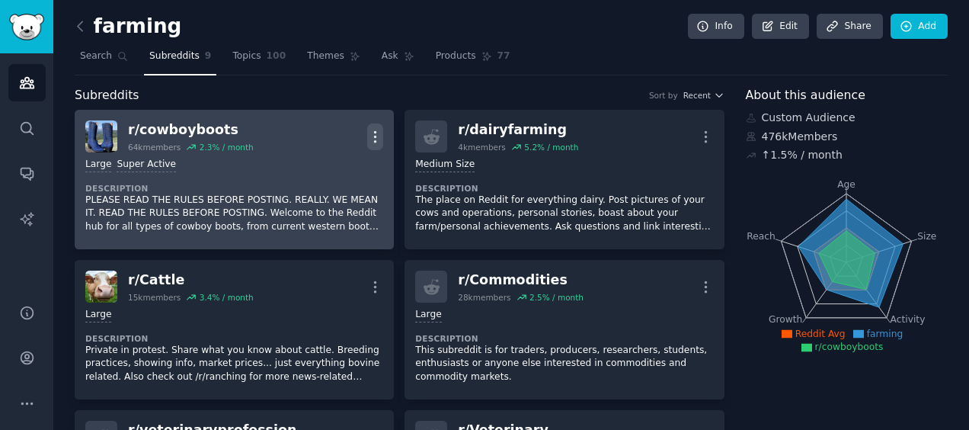
click at [375, 130] on icon "button" at bounding box center [375, 137] width 16 height 16
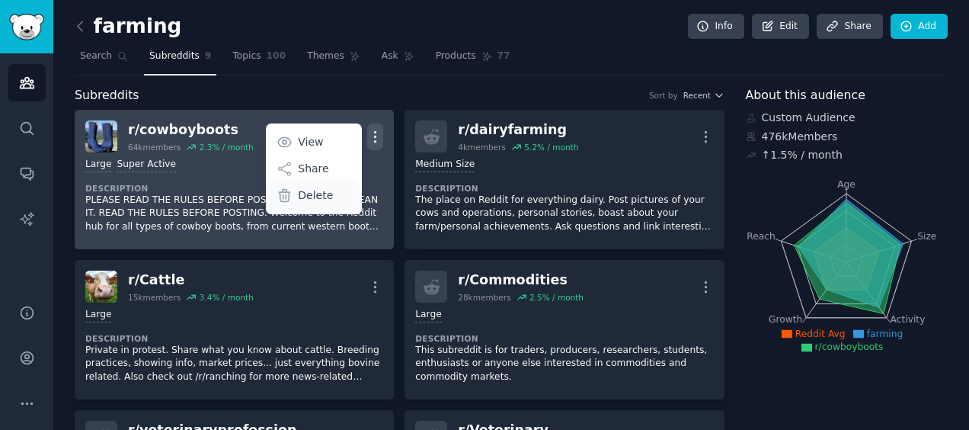
click at [309, 197] on p "Delete" at bounding box center [315, 195] width 35 height 16
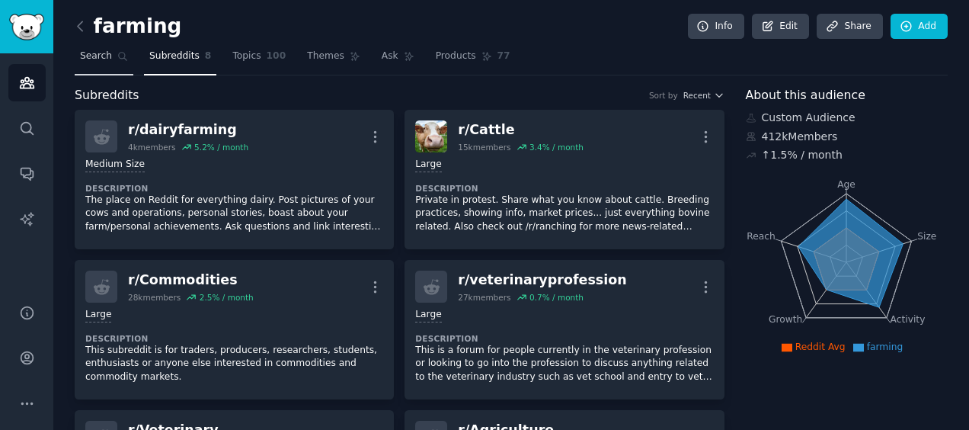
click at [97, 51] on span "Search" at bounding box center [96, 57] width 32 height 14
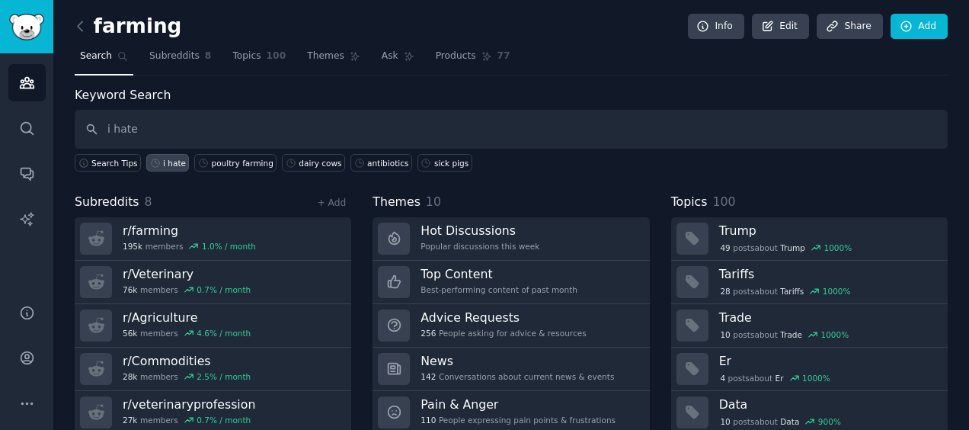
type input "i hate"
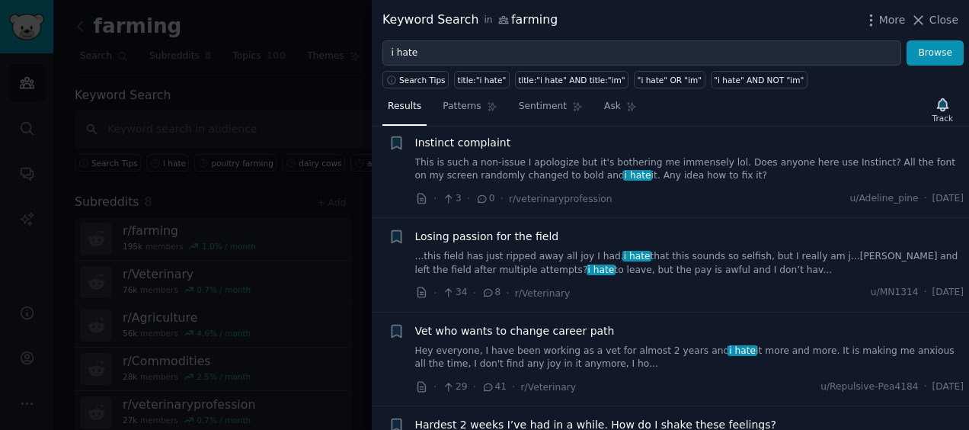
scroll to position [807, 0]
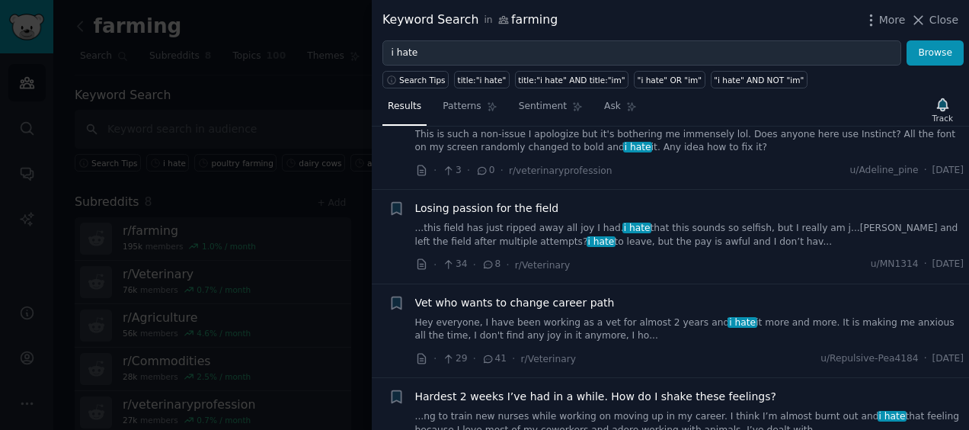
click at [308, 187] on div at bounding box center [484, 215] width 969 height 430
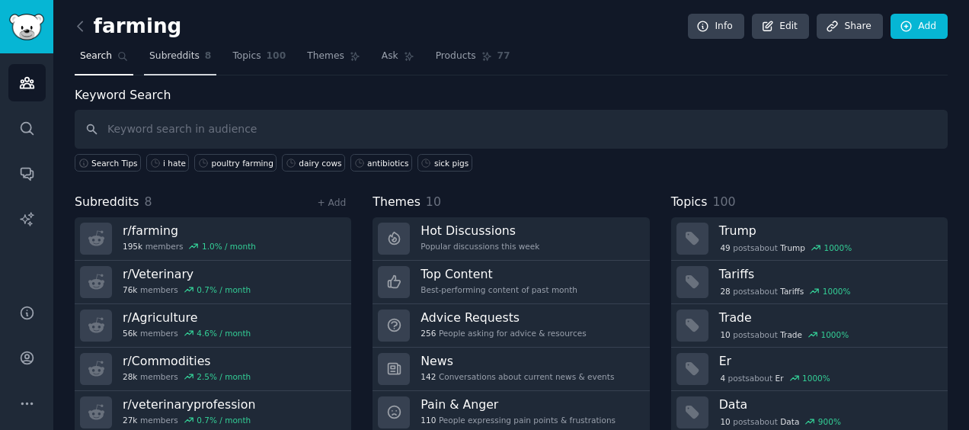
click at [175, 53] on span "Subreddits" at bounding box center [174, 57] width 50 height 14
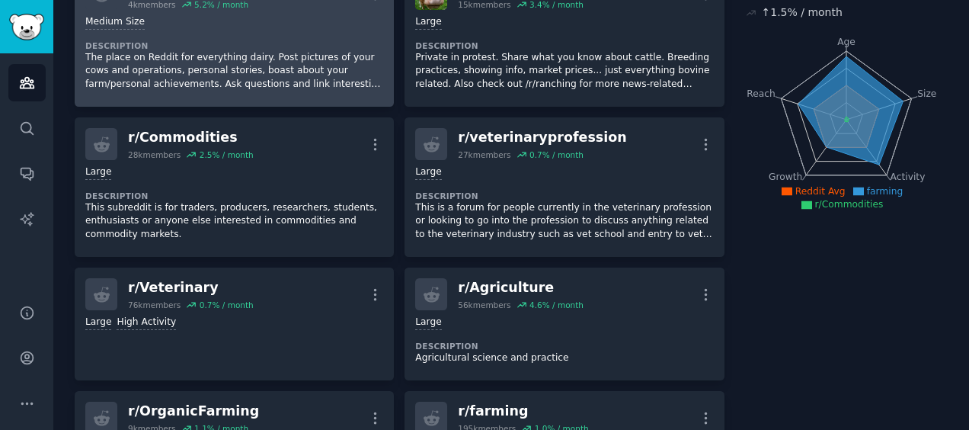
scroll to position [154, 0]
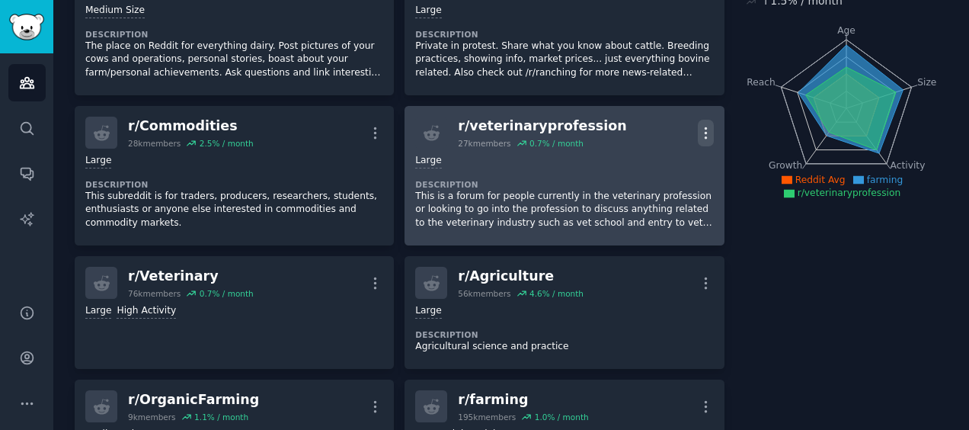
click at [705, 131] on icon "button" at bounding box center [706, 133] width 16 height 16
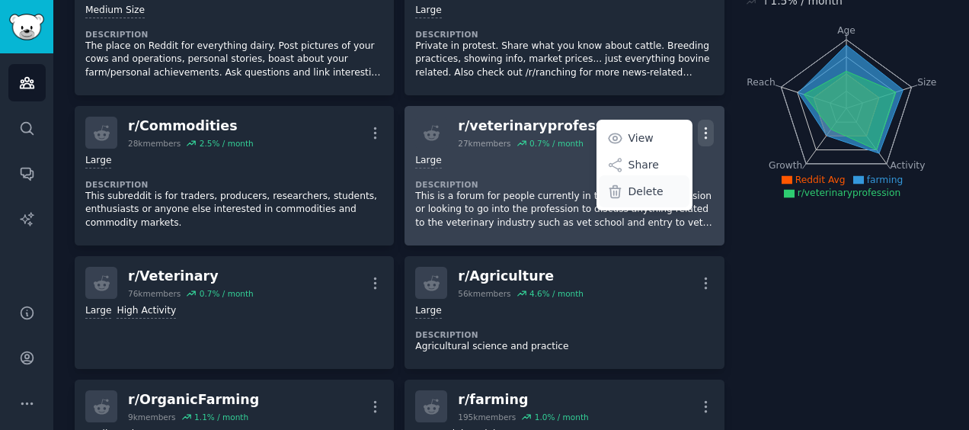
click at [663, 184] on div "Delete" at bounding box center [644, 191] width 91 height 32
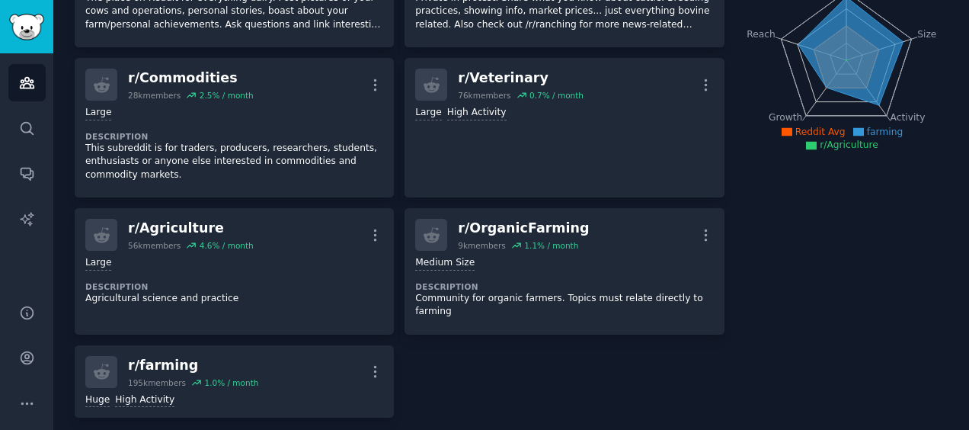
scroll to position [213, 0]
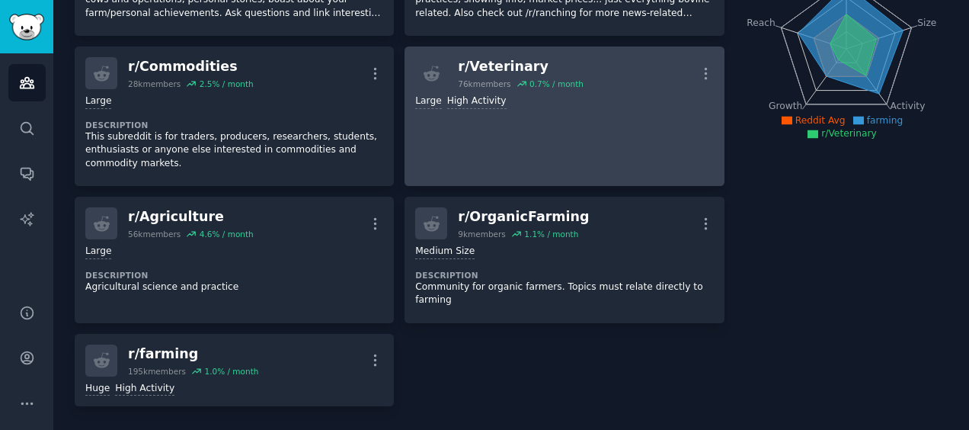
click at [694, 70] on div "r/ Veterinary 76k members 0.7 % / month More" at bounding box center [564, 73] width 298 height 32
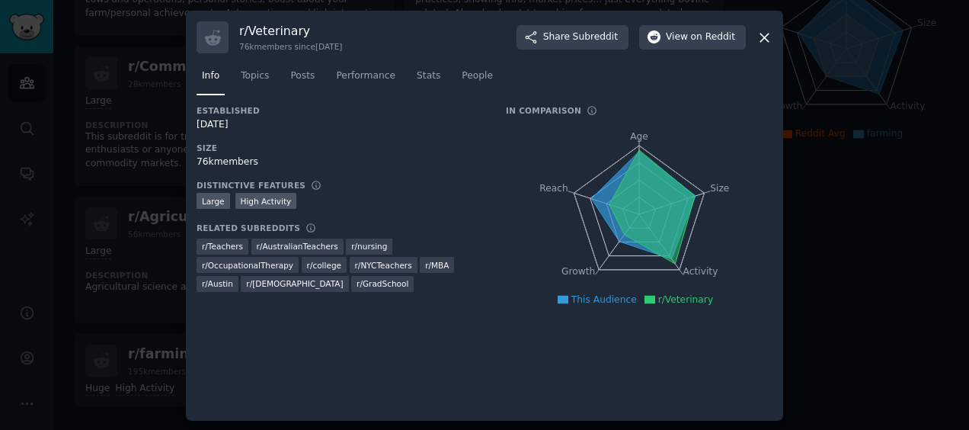
click at [763, 38] on icon at bounding box center [764, 38] width 8 height 8
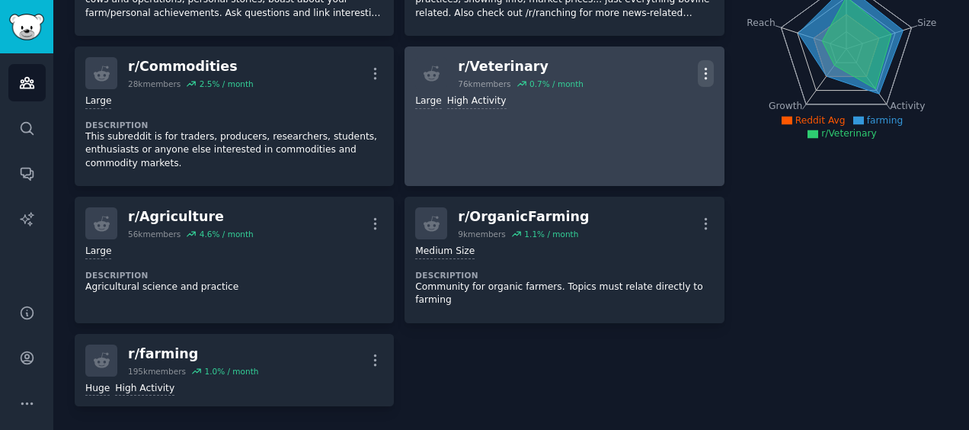
click at [705, 62] on button "More" at bounding box center [706, 73] width 16 height 27
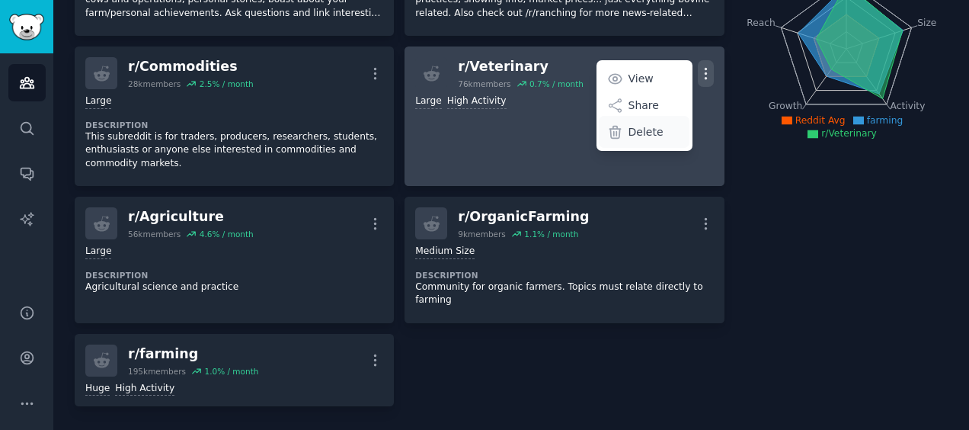
click at [663, 123] on div "Delete" at bounding box center [644, 132] width 91 height 32
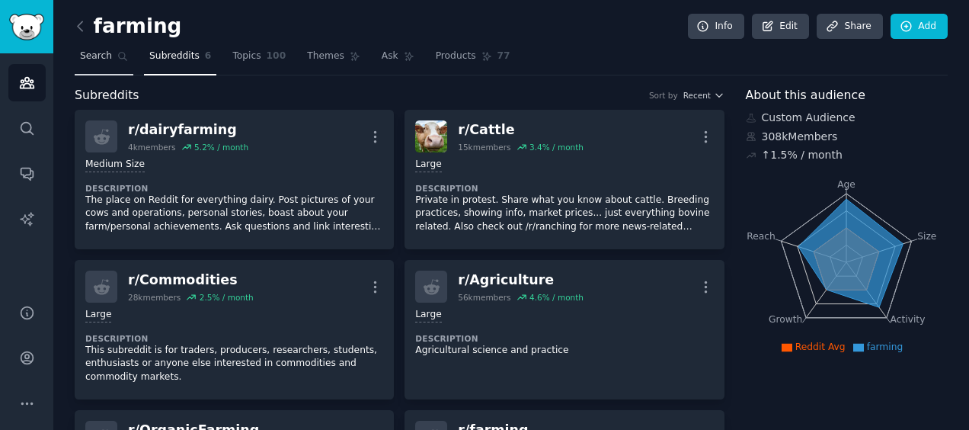
click at [88, 50] on span "Search" at bounding box center [96, 57] width 32 height 14
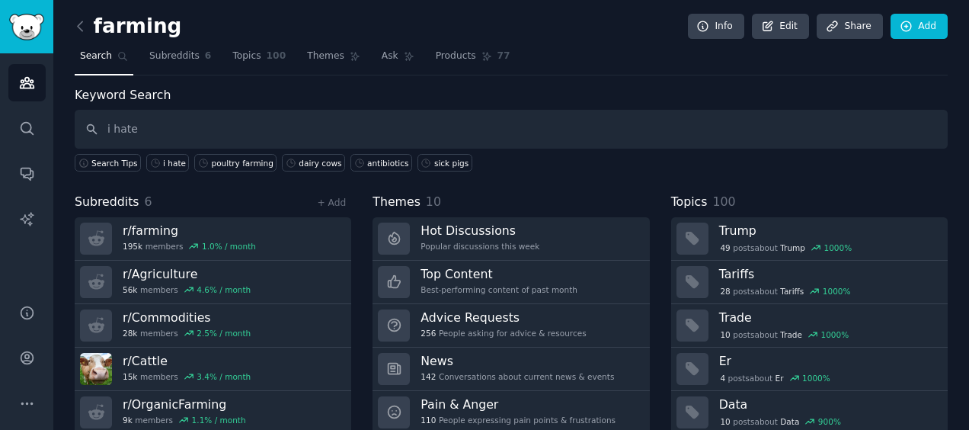
type input "i hate"
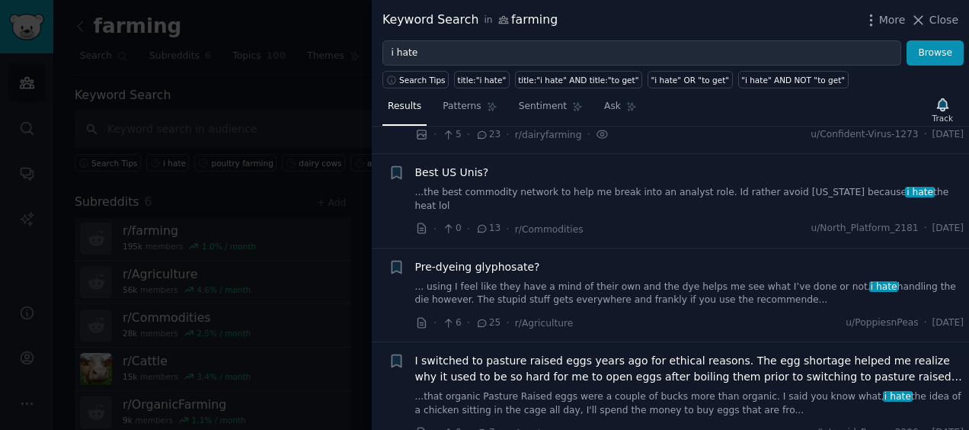
scroll to position [93, 0]
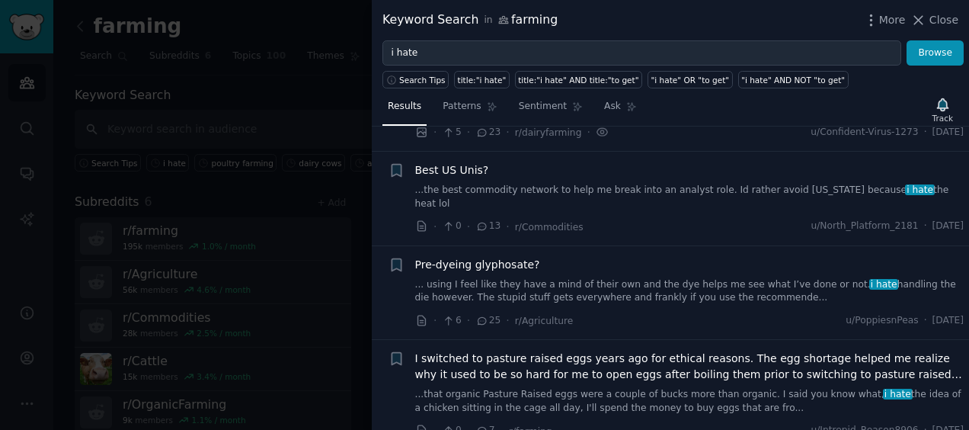
click at [574, 278] on link "... using I feel like they have a mind of their own and the dye helps me see wh…" at bounding box center [689, 291] width 549 height 27
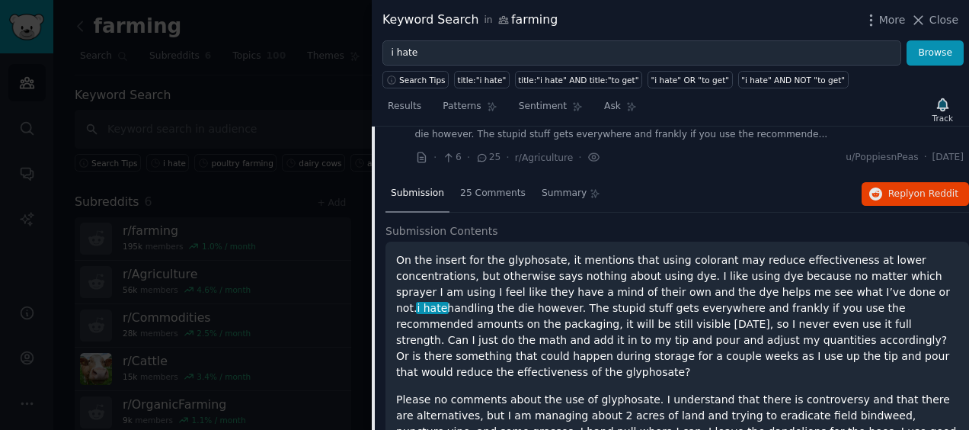
scroll to position [306, 0]
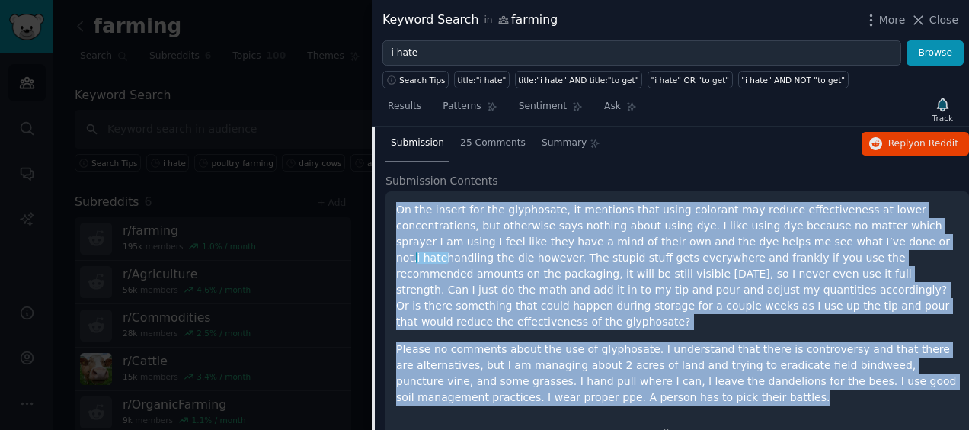
drag, startPoint x: 616, startPoint y: 366, endPoint x: 389, endPoint y: 200, distance: 280.8
click at [389, 200] on div "On the insert for the glyphosate, it mentions that using colorant may reduce ef…" at bounding box center [677, 321] width 584 height 261
copy div "On the insert for the glyphosate, it mentions that using colorant may reduce ef…"
click at [903, 137] on span "Reply on Reddit" at bounding box center [923, 144] width 70 height 14
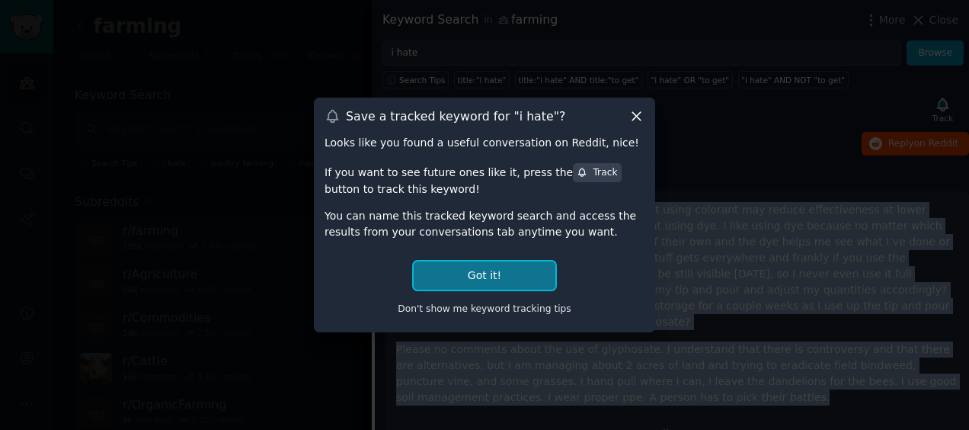
click at [513, 269] on button "Got it!" at bounding box center [485, 275] width 142 height 28
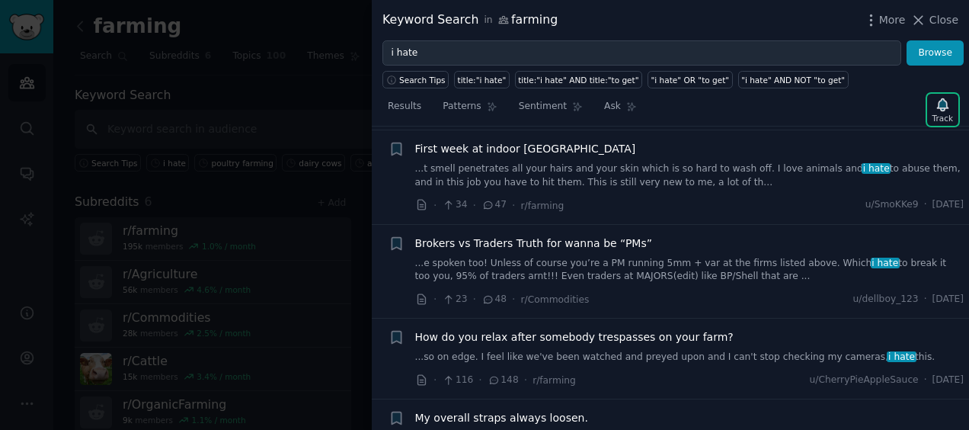
scroll to position [756, 0]
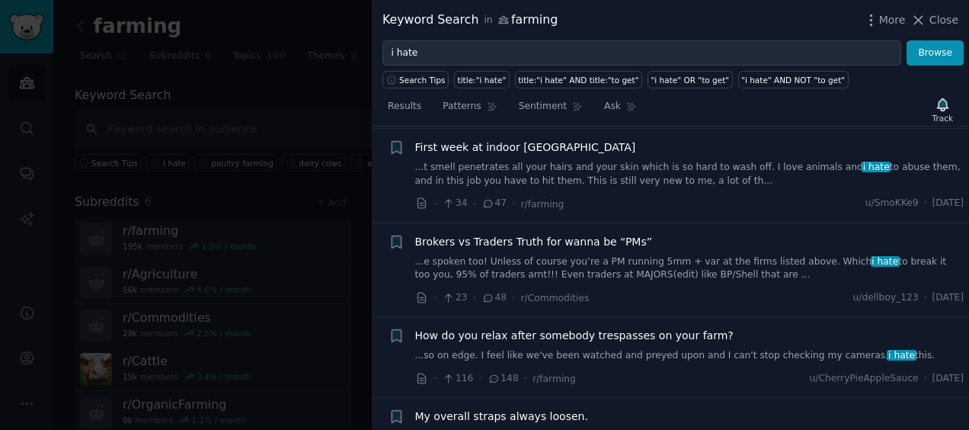
click at [582, 234] on span "Brokers vs Traders Truth for wanna be “PMs”" at bounding box center [533, 242] width 237 height 16
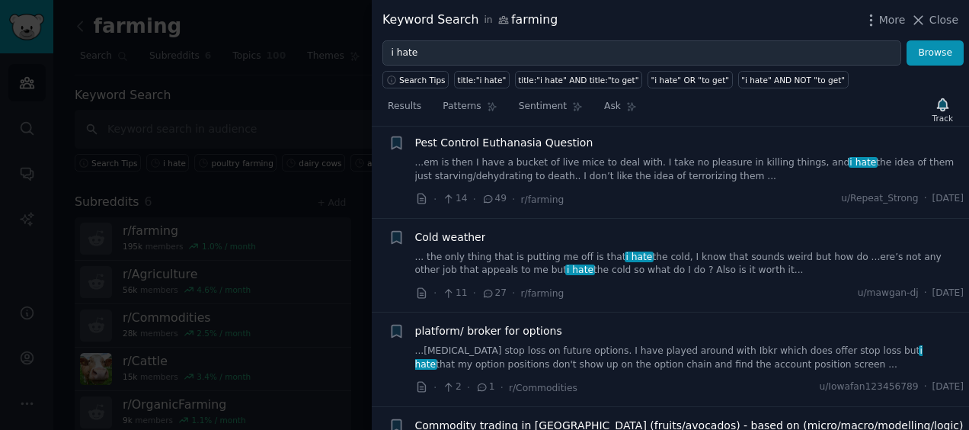
scroll to position [1231, 0]
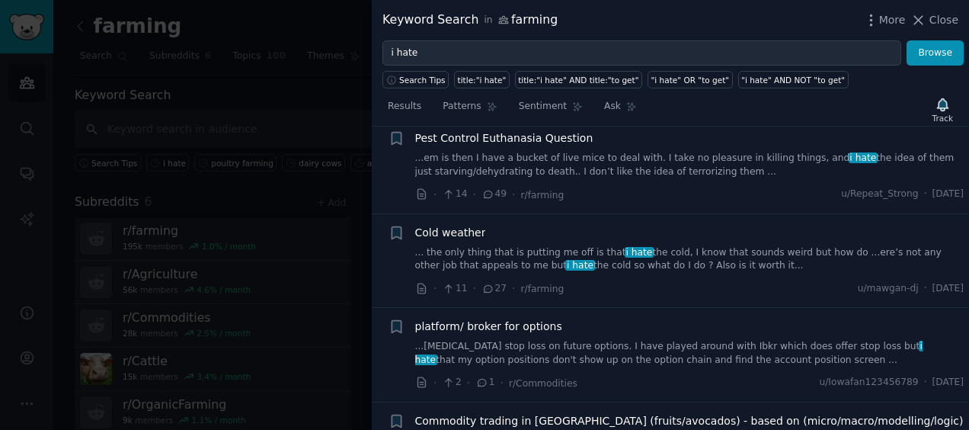
click at [480, 225] on div "Cold weather" at bounding box center [689, 233] width 549 height 16
click at [450, 225] on span "Cold weather" at bounding box center [450, 233] width 71 height 16
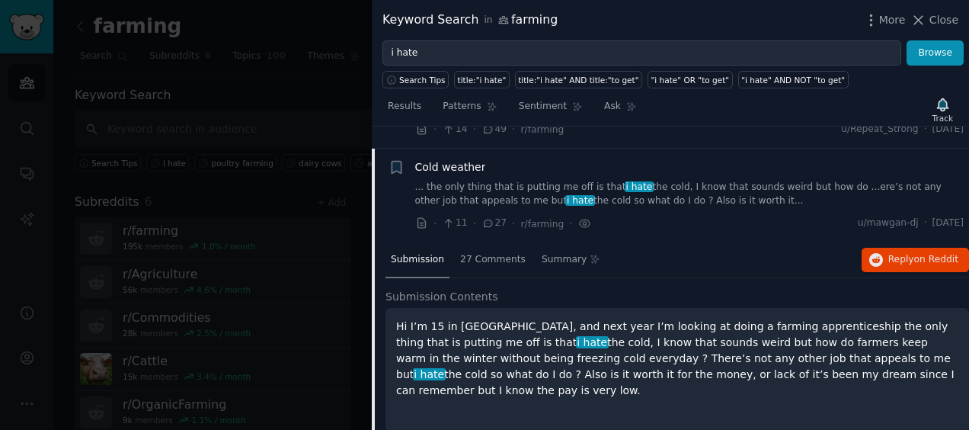
scroll to position [836, 0]
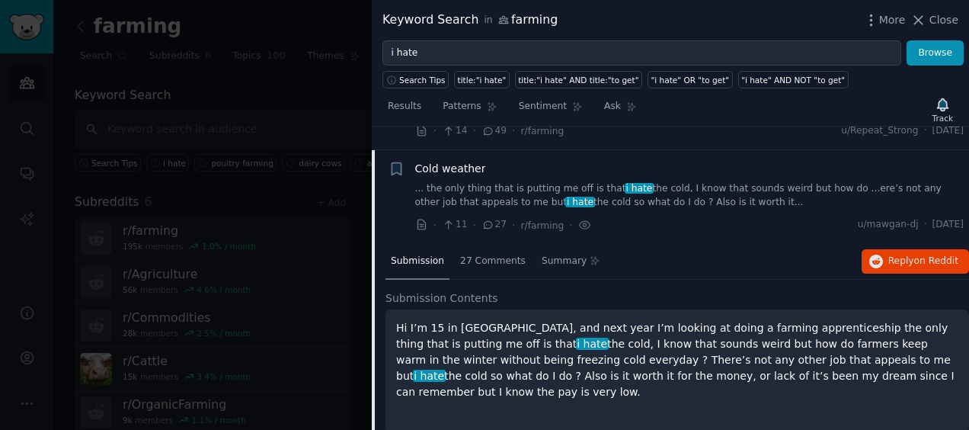
click at [457, 161] on span "Cold weather" at bounding box center [450, 169] width 71 height 16
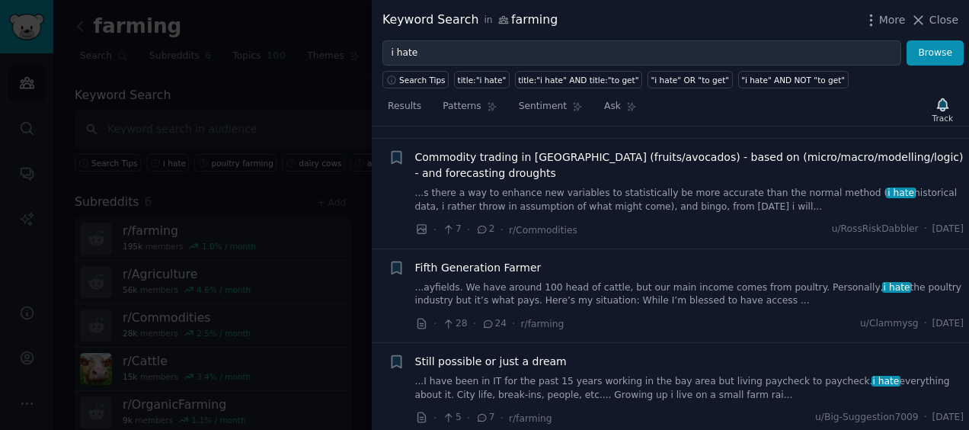
scroll to position [1073, 0]
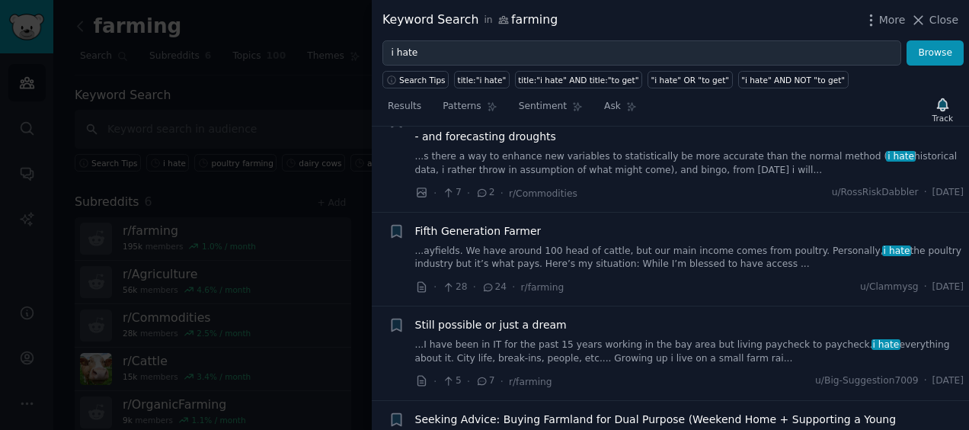
click at [475, 223] on span "Fifth Generation Farmer" at bounding box center [478, 231] width 126 height 16
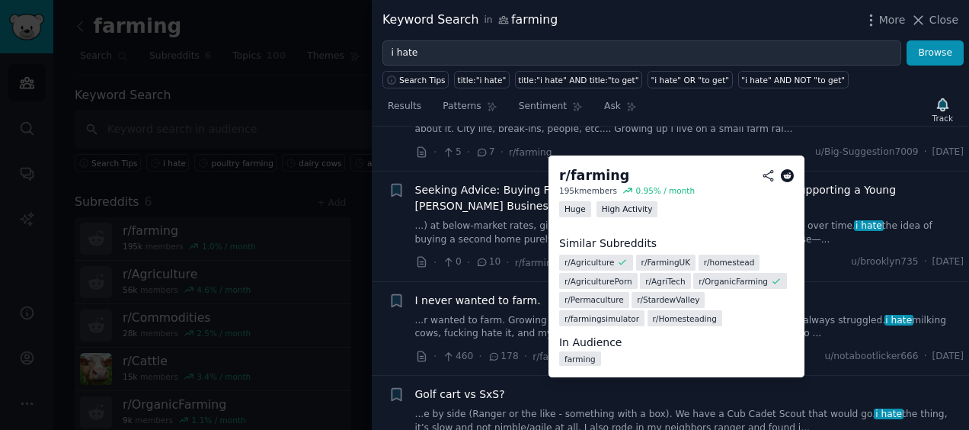
scroll to position [1982, 0]
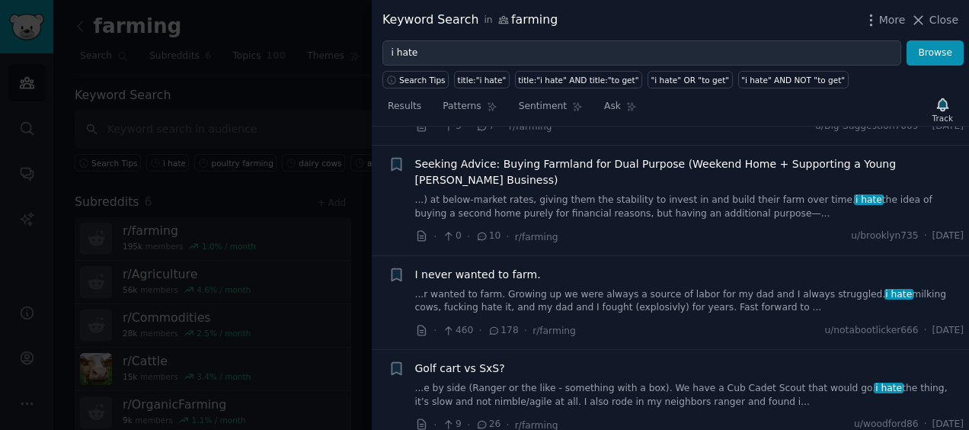
click at [498, 267] on span "I never wanted to farm." at bounding box center [478, 275] width 126 height 16
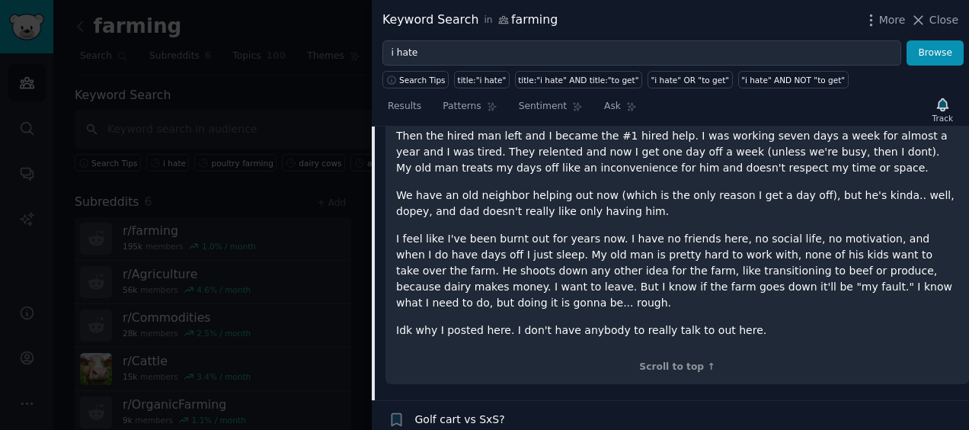
scroll to position [1729, 0]
drag, startPoint x: 511, startPoint y: 268, endPoint x: 468, endPoint y: 277, distance: 44.2
click at [468, 321] on p "Idk why I posted here. I don't have anybody to really talk to out here." at bounding box center [677, 329] width 562 height 16
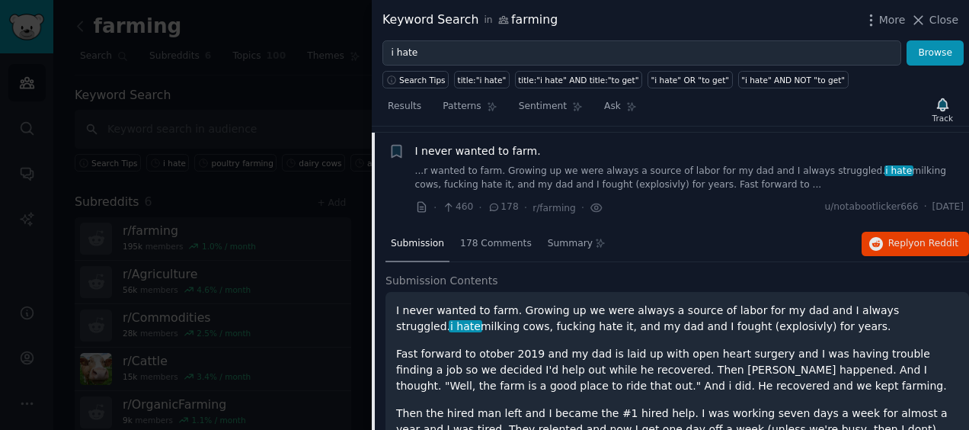
scroll to position [1437, 0]
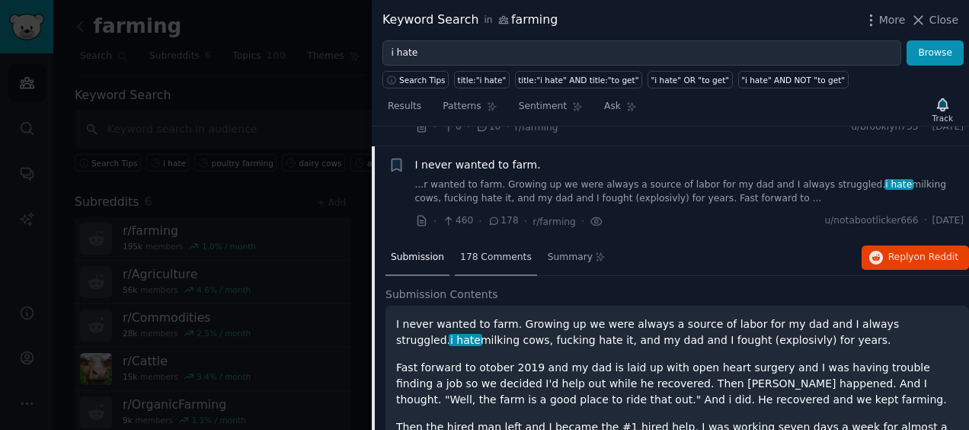
click at [477, 251] on span "178 Comments" at bounding box center [496, 258] width 72 height 14
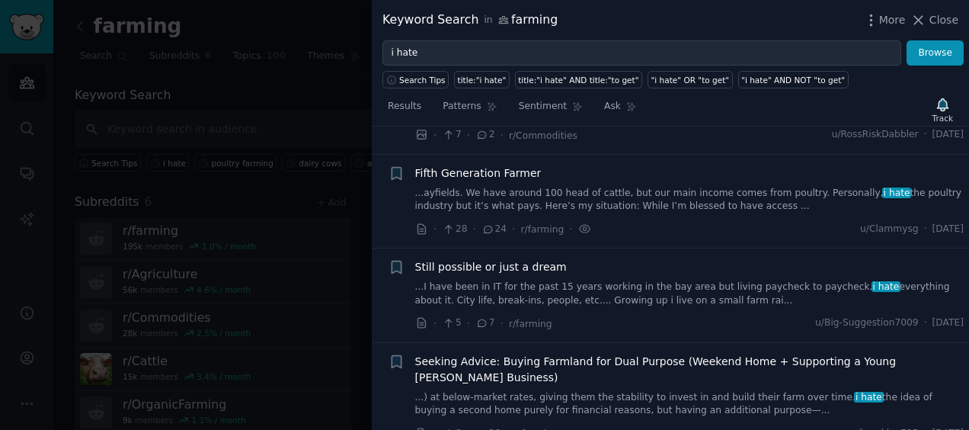
scroll to position [1164, 0]
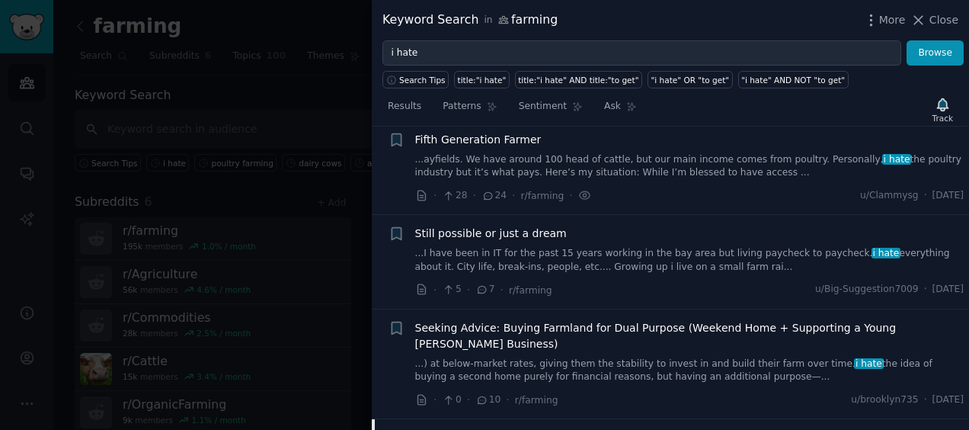
click at [456, 429] on span "I never wanted to farm." at bounding box center [478, 438] width 126 height 16
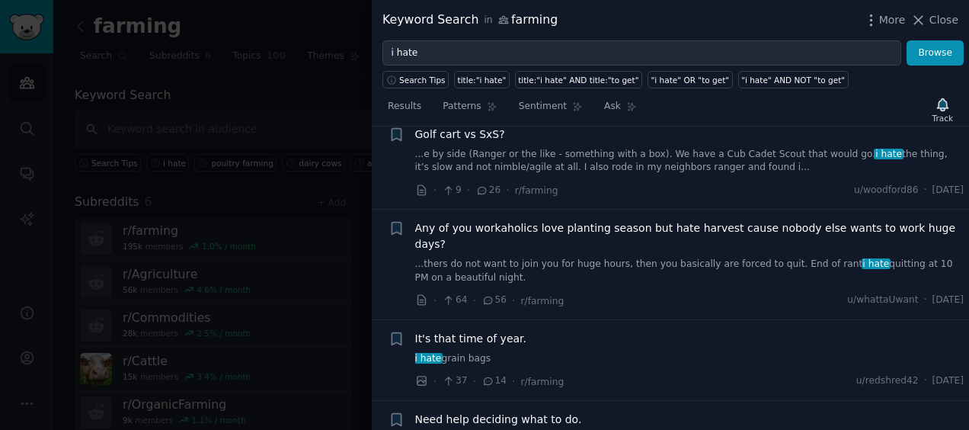
scroll to position [1562, 0]
click at [501, 331] on span "It's that time of year." at bounding box center [471, 339] width 112 height 16
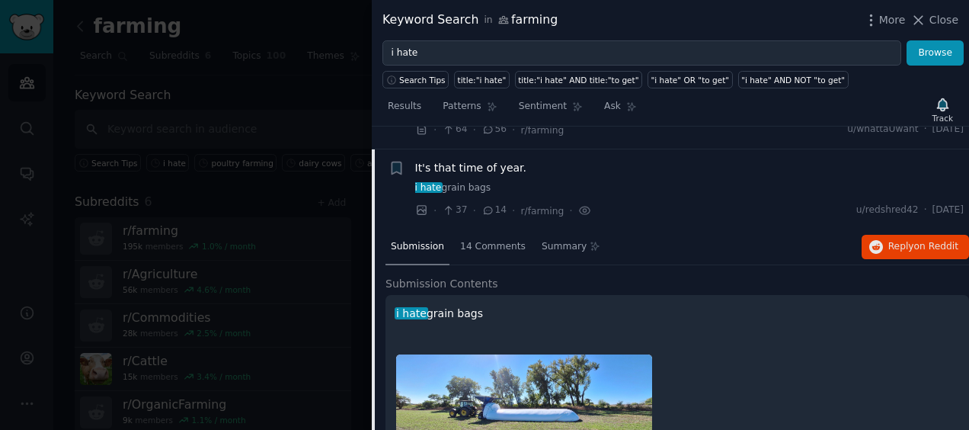
scroll to position [1732, 0]
click at [469, 241] on span "14 Comments" at bounding box center [493, 248] width 66 height 14
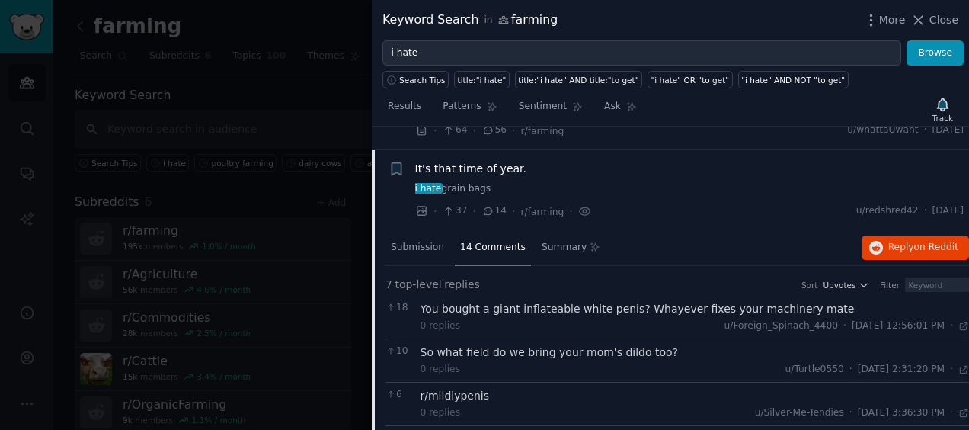
click at [469, 182] on link "i hate grain bags" at bounding box center [689, 189] width 549 height 14
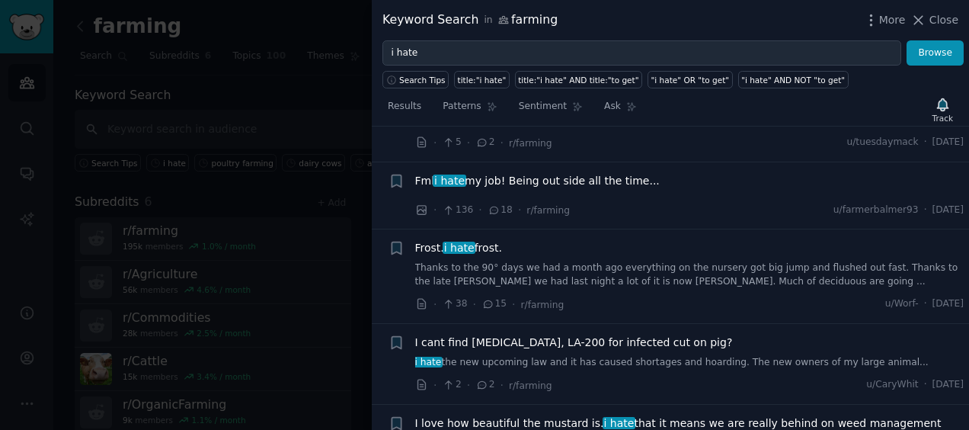
scroll to position [3494, 0]
click at [485, 239] on span "Frost. i hate frost." at bounding box center [458, 247] width 87 height 16
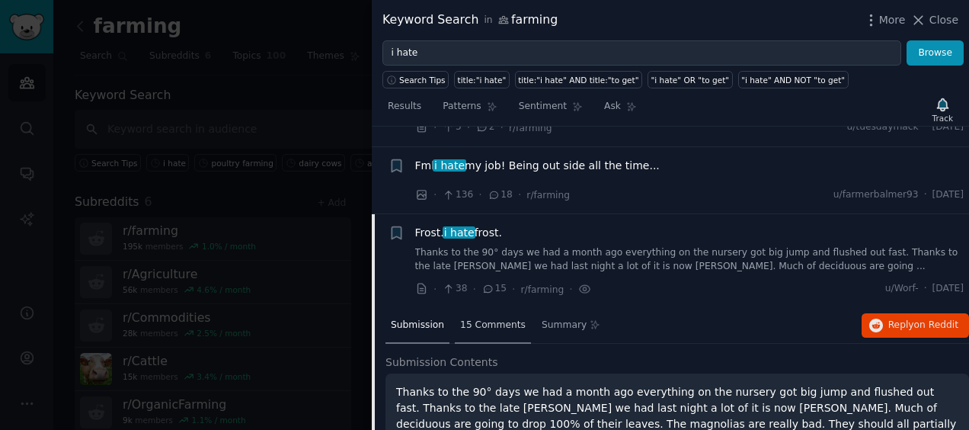
scroll to position [3497, 0]
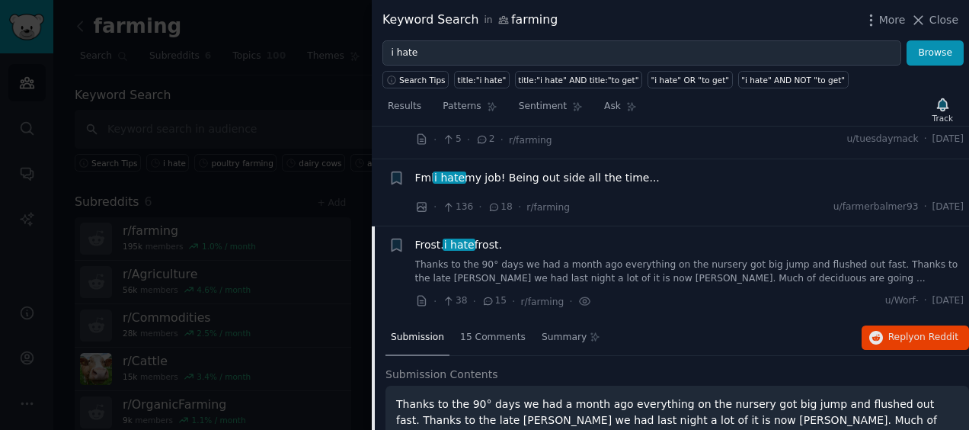
click at [476, 237] on span "Frost. i hate frost." at bounding box center [458, 245] width 87 height 16
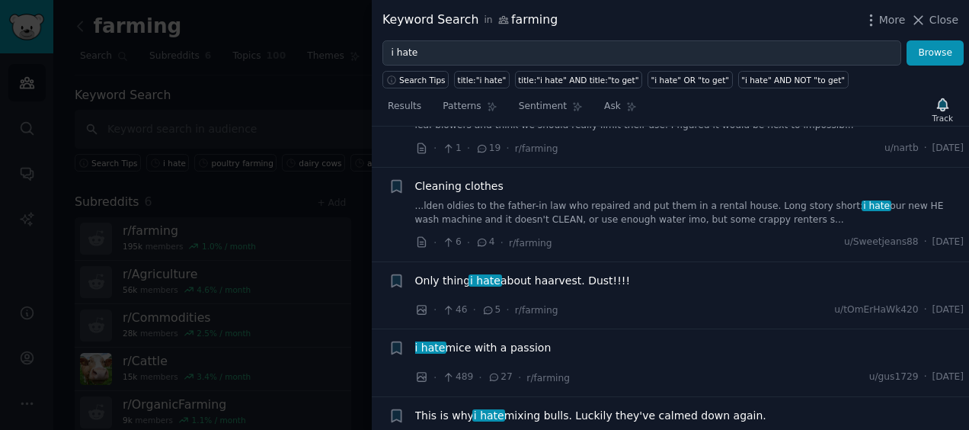
scroll to position [4845, 0]
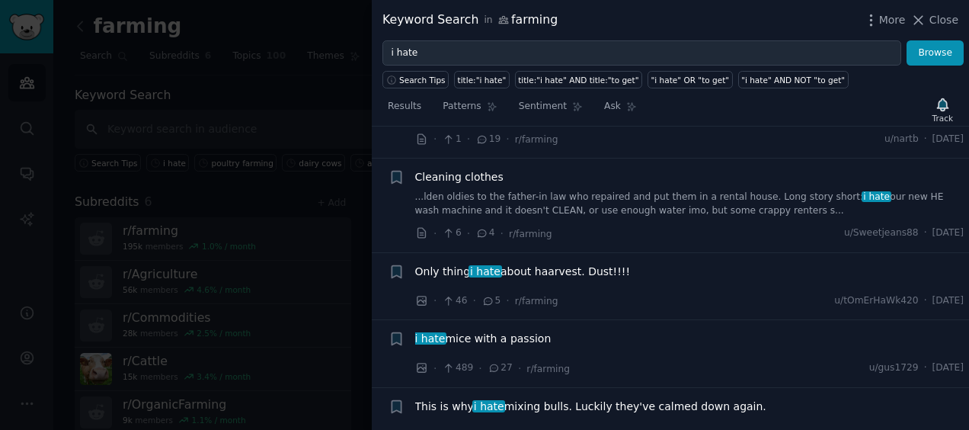
click at [476, 225] on div "· 6 · 4 · r/farming" at bounding box center [483, 233] width 137 height 16
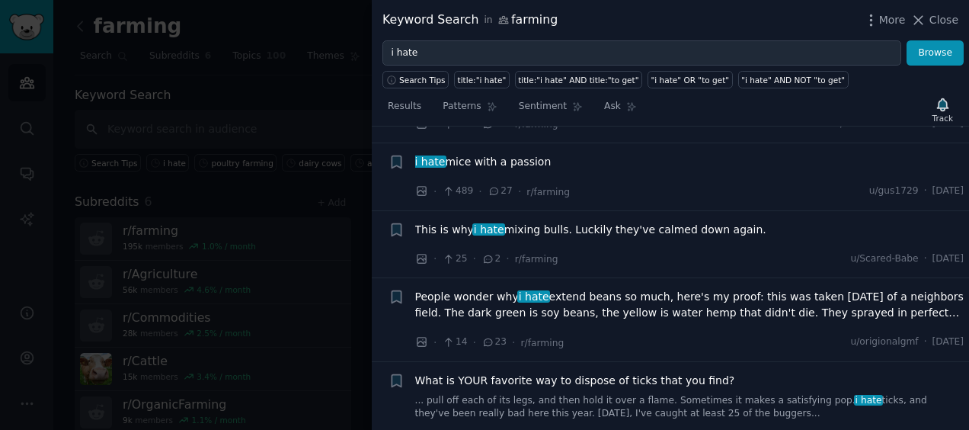
scroll to position [5023, 0]
click at [504, 287] on span "People wonder why i hate extend beans so much, here's my proof: this was taken …" at bounding box center [689, 303] width 549 height 32
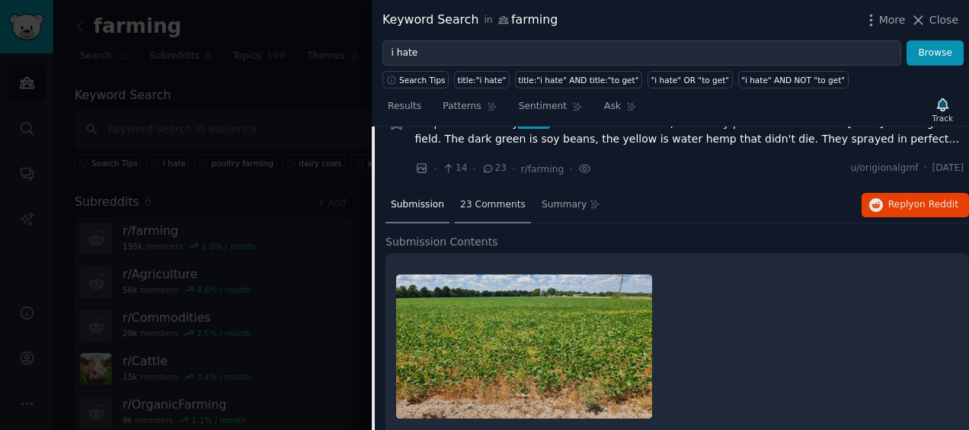
scroll to position [5125, 0]
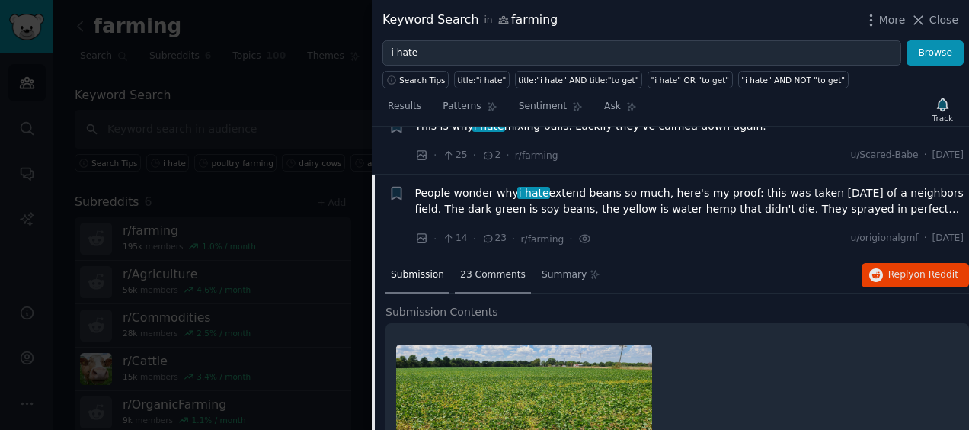
click at [477, 268] on span "23 Comments" at bounding box center [493, 275] width 66 height 14
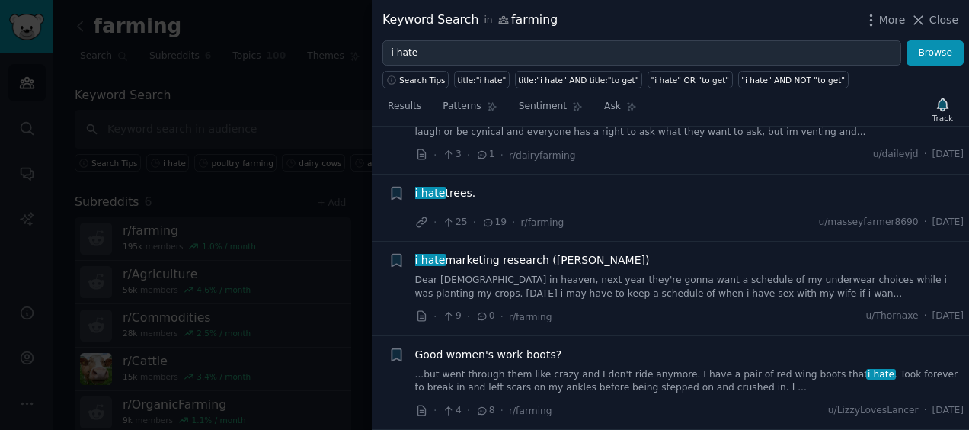
scroll to position [6673, 0]
click at [496, 252] on span "i hate marketing research (Doane)" at bounding box center [532, 260] width 235 height 16
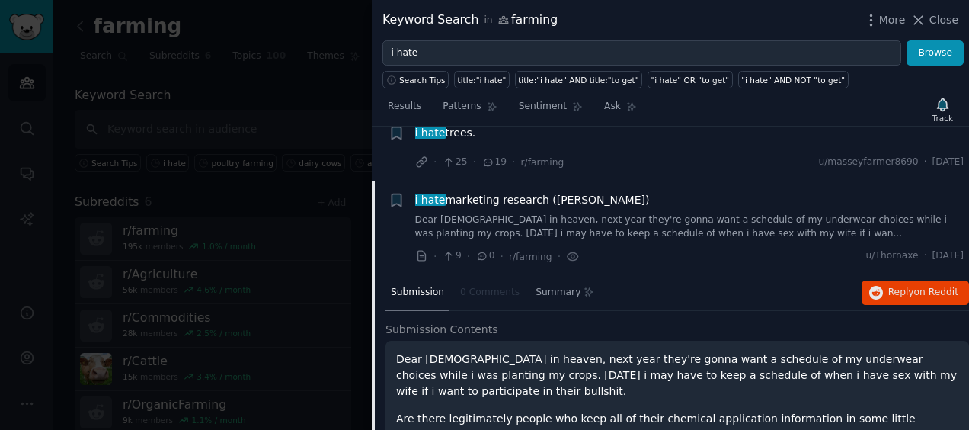
scroll to position [6440, 0]
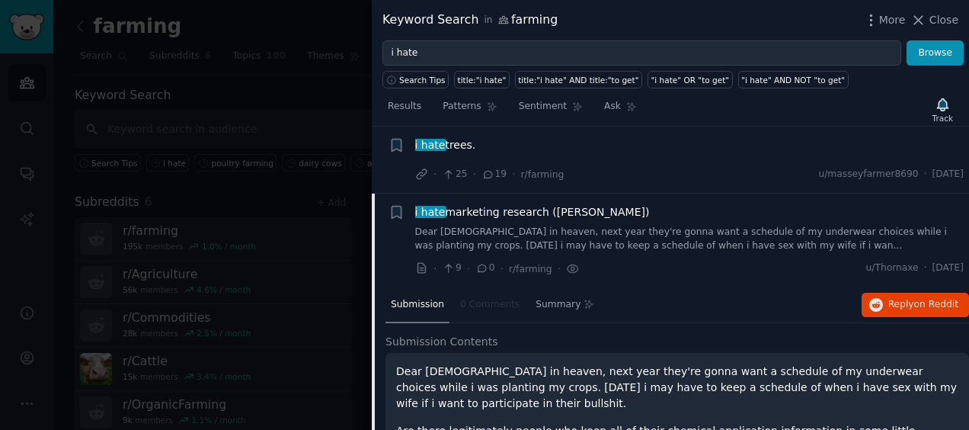
click at [452, 204] on span "i hate marketing research (Doane)" at bounding box center [532, 212] width 235 height 16
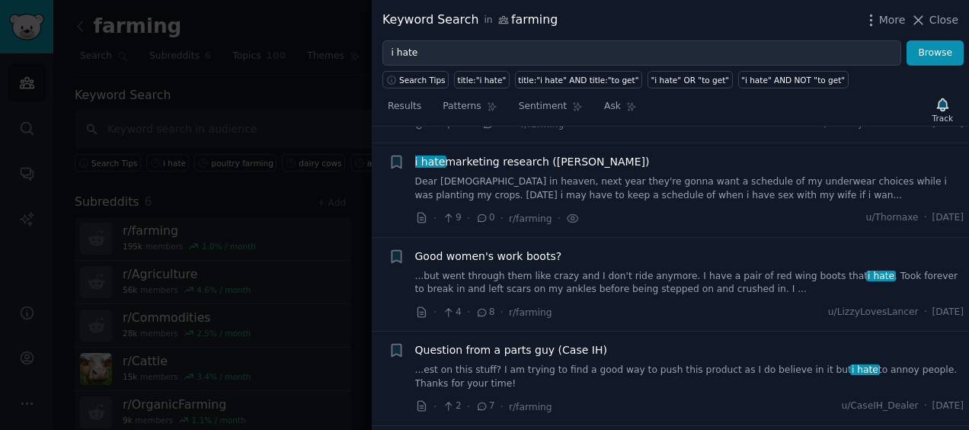
scroll to position [6501, 0]
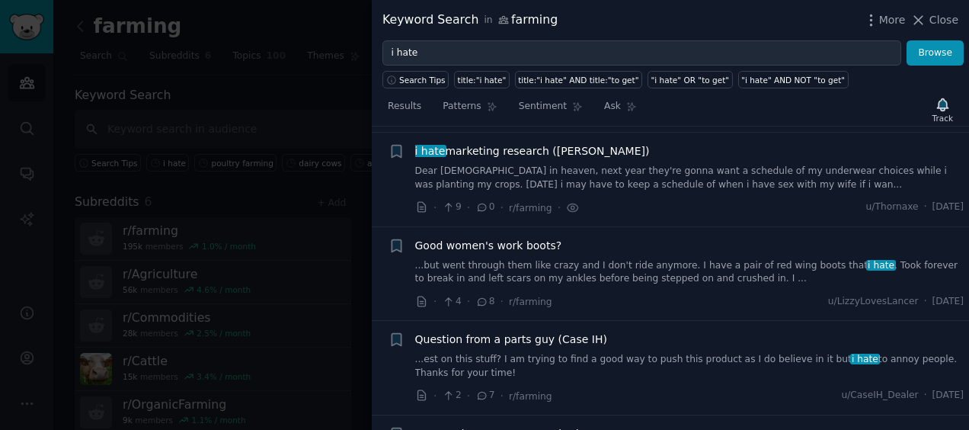
click at [481, 426] on span "Best Soybeans we've ever had" at bounding box center [497, 434] width 164 height 16
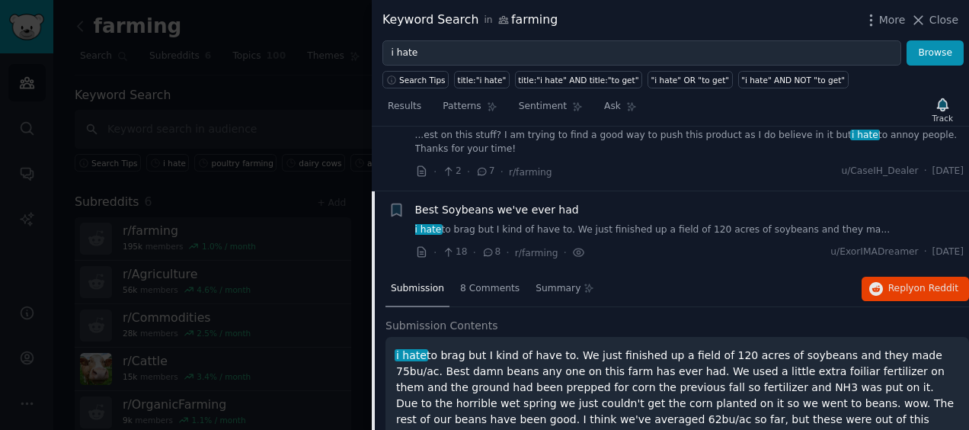
scroll to position [6733, 0]
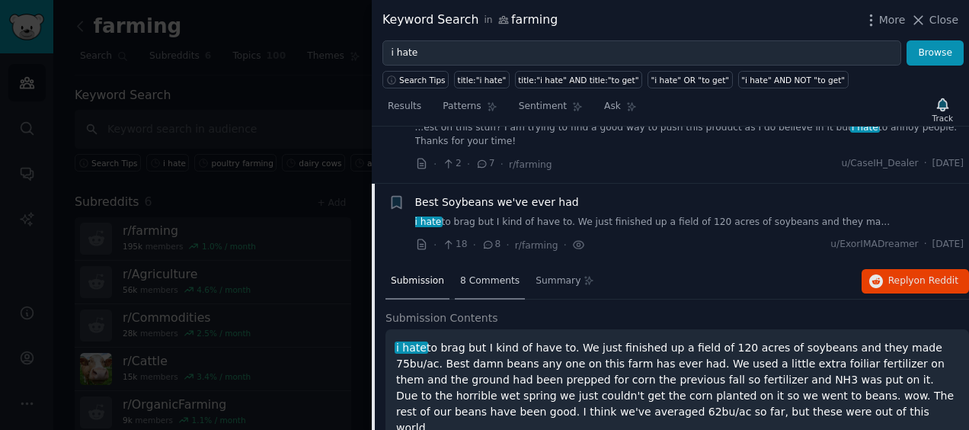
click at [487, 264] on div "8 Comments" at bounding box center [490, 282] width 70 height 37
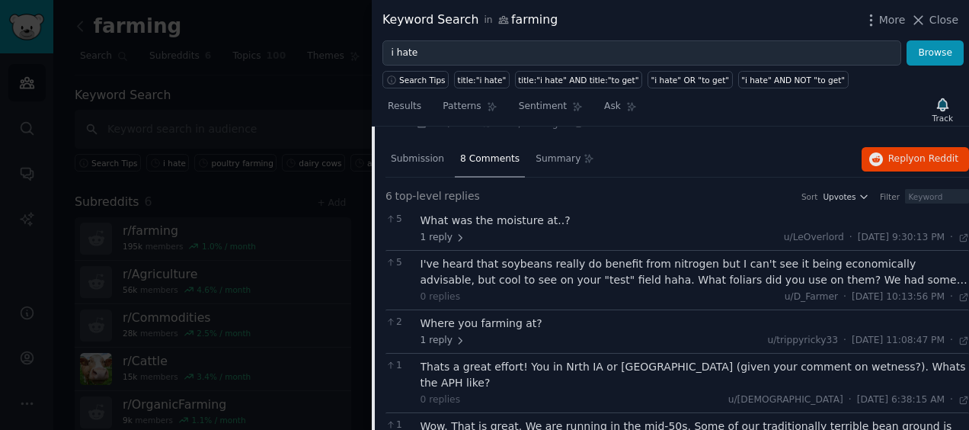
scroll to position [6879, 0]
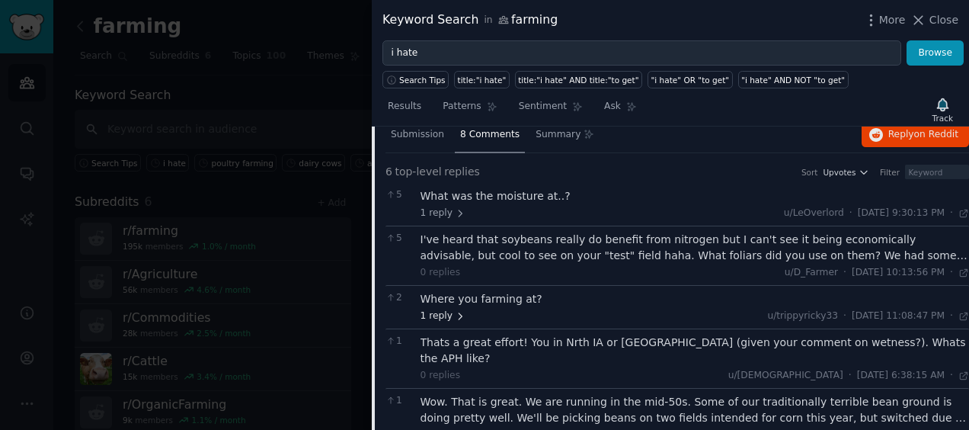
click at [446, 309] on span "1 reply" at bounding box center [444, 316] width 46 height 14
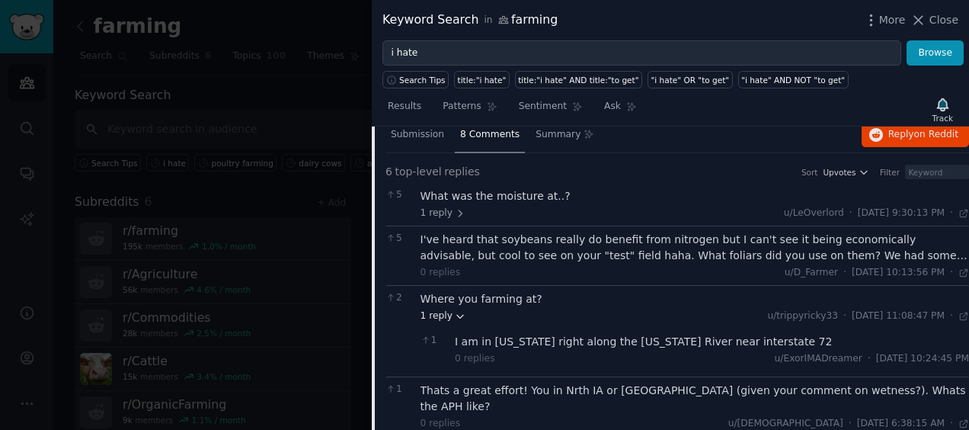
scroll to position [6931, 0]
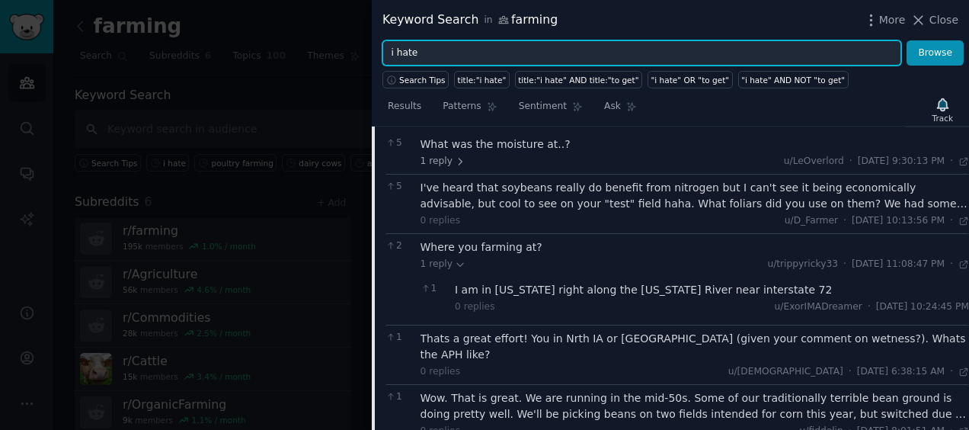
drag, startPoint x: 439, startPoint y: 47, endPoint x: 387, endPoint y: 52, distance: 52.0
click at [387, 52] on input "i hate" at bounding box center [641, 53] width 519 height 26
type input "\"
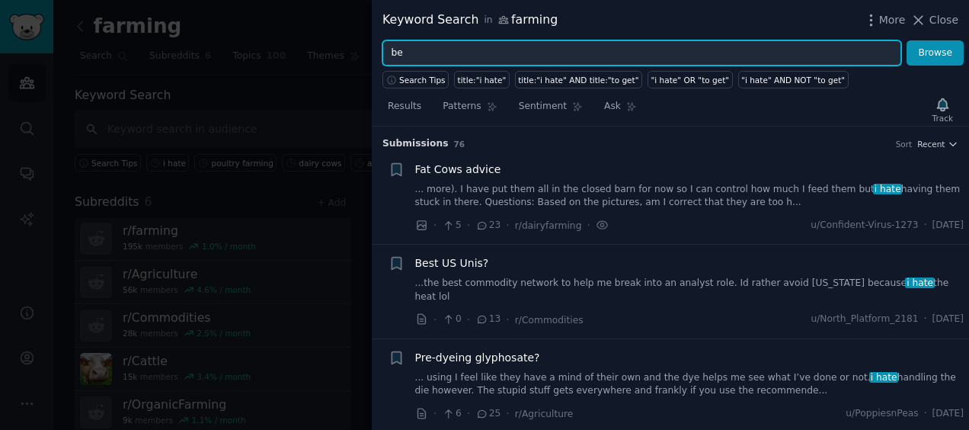
type input "b"
type input "corn"
click at [907, 40] on button "Browse" at bounding box center [935, 53] width 57 height 26
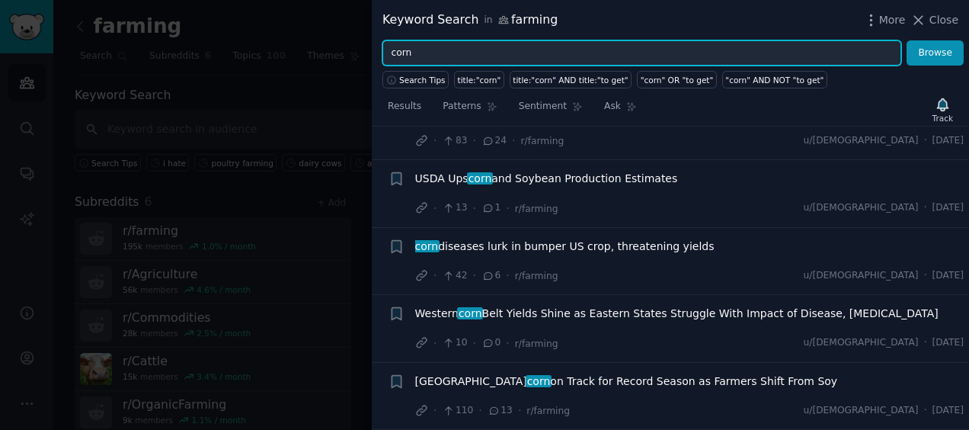
scroll to position [193, 0]
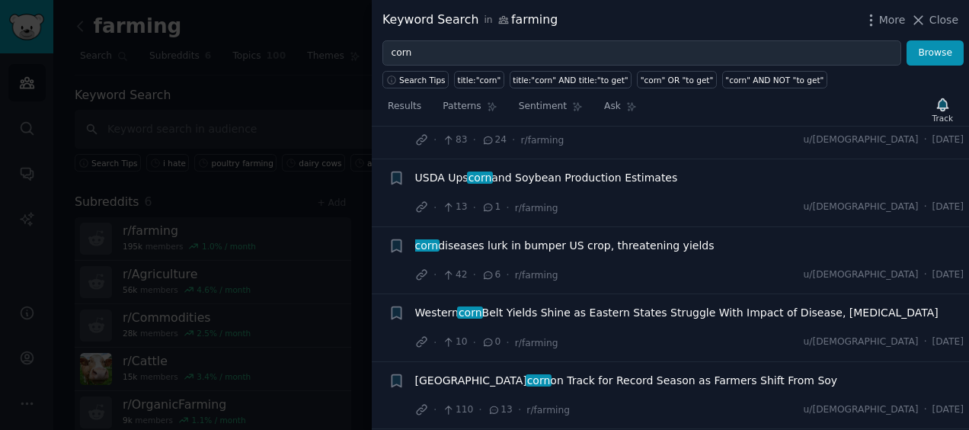
click at [520, 241] on span "corn diseases lurk in bumper US crop, threatening yields" at bounding box center [564, 246] width 299 height 16
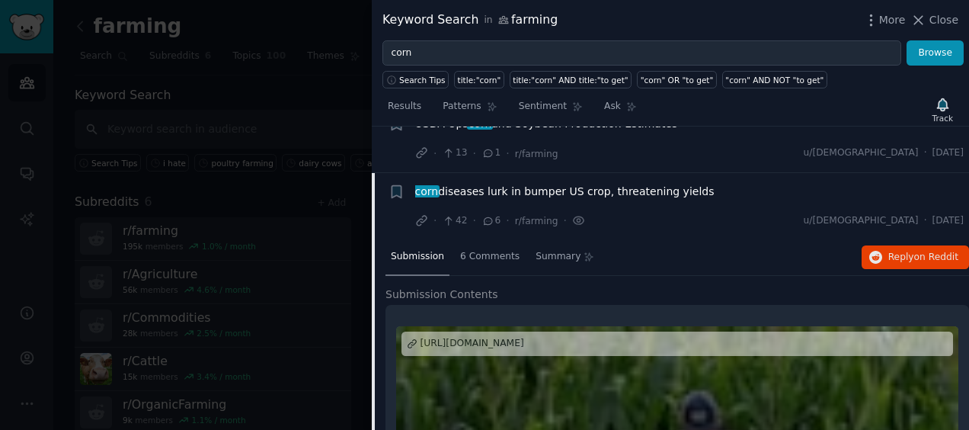
click at [510, 187] on span "corn diseases lurk in bumper US crop, threatening yields" at bounding box center [564, 192] width 299 height 16
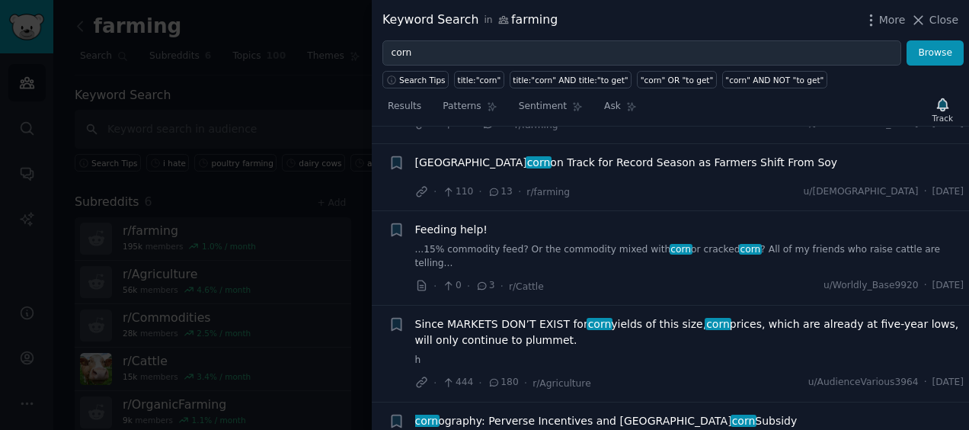
scroll to position [413, 0]
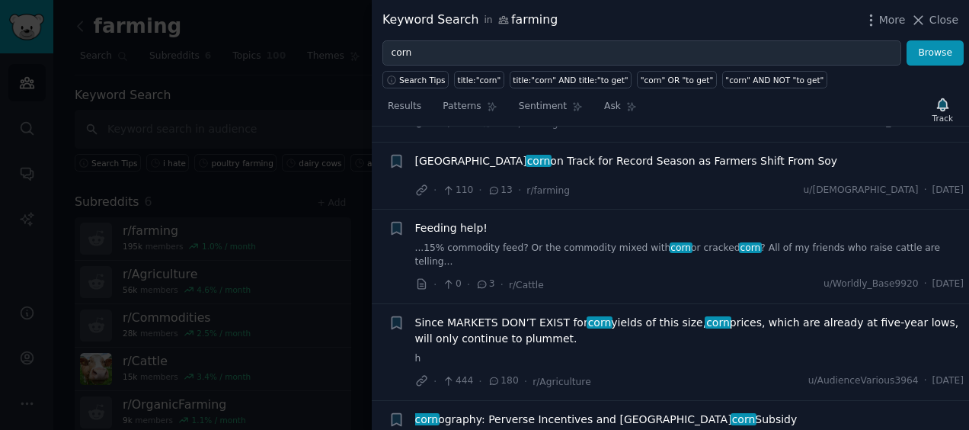
click at [463, 221] on span "Feeding help!" at bounding box center [451, 228] width 72 height 16
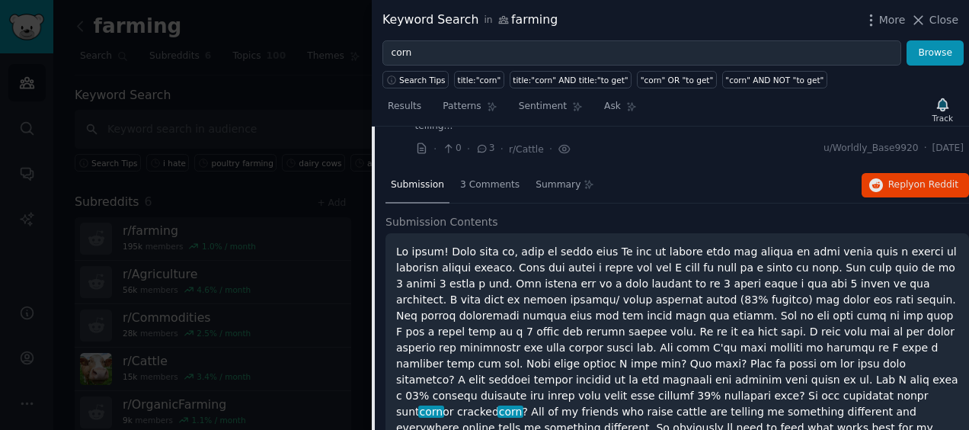
scroll to position [577, 0]
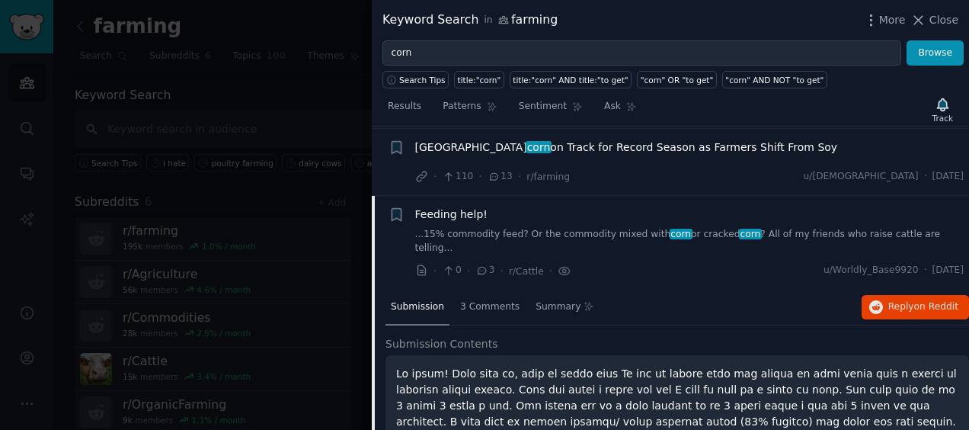
click at [464, 209] on span "Feeding help!" at bounding box center [451, 214] width 72 height 16
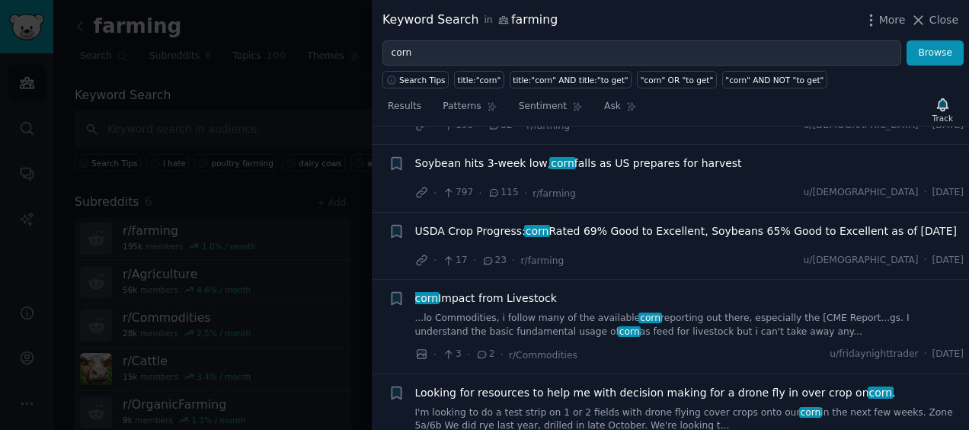
scroll to position [902, 0]
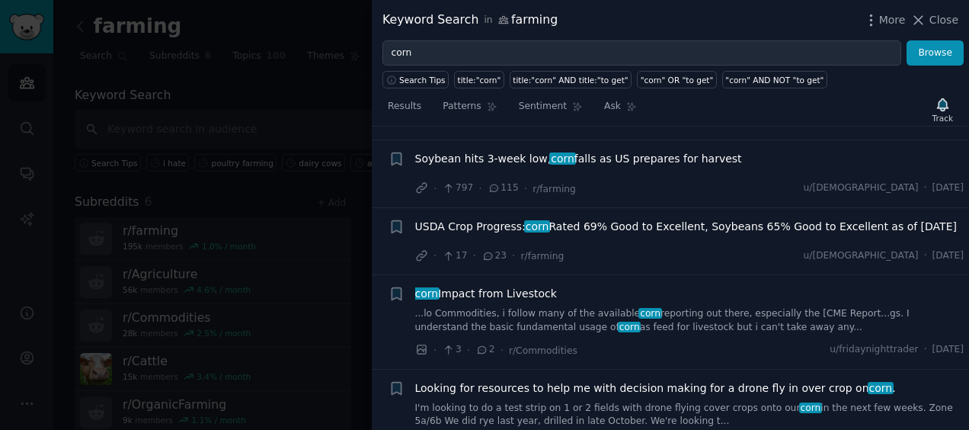
click at [484, 286] on span "corn Impact from Livestock" at bounding box center [486, 294] width 142 height 16
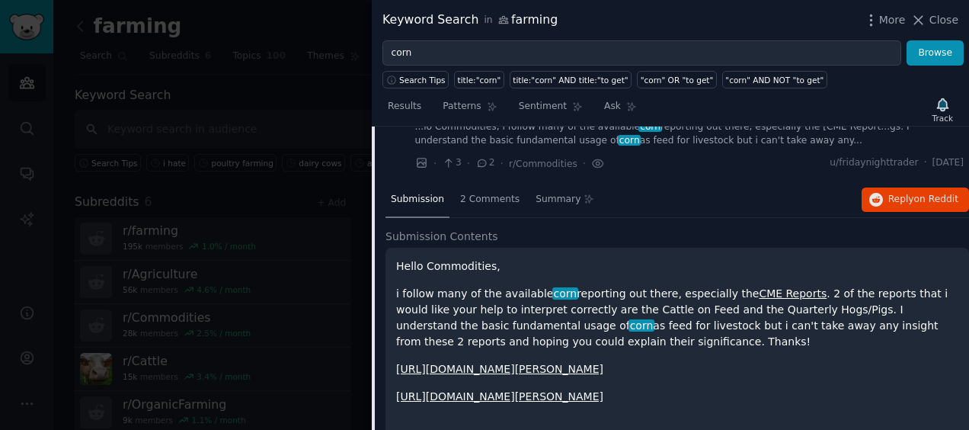
scroll to position [1087, 0]
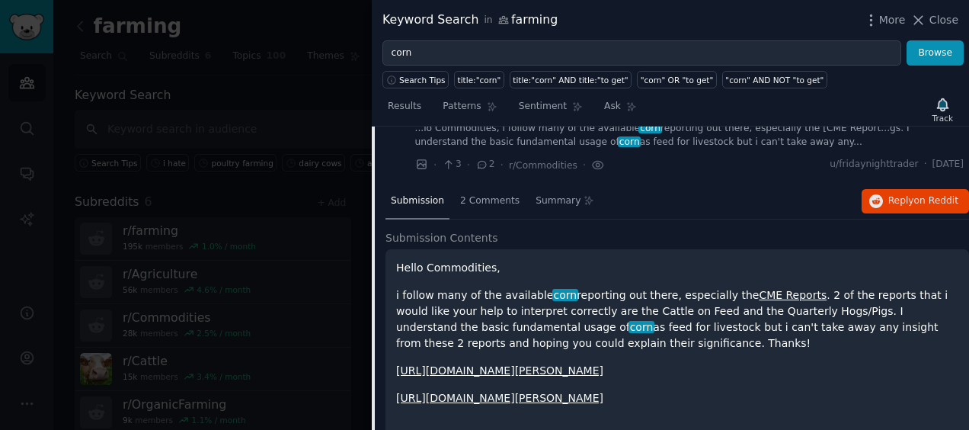
click at [594, 184] on div "Submission 2 Comments Summary Reply on Reddit" at bounding box center [677, 202] width 584 height 37
click at [424, 194] on span "Submission" at bounding box center [417, 201] width 53 height 14
drag, startPoint x: 608, startPoint y: 315, endPoint x: 384, endPoint y: 229, distance: 240.2
copy div "Hello Commodities, i follow many of the available corn reporting out there, esp…"
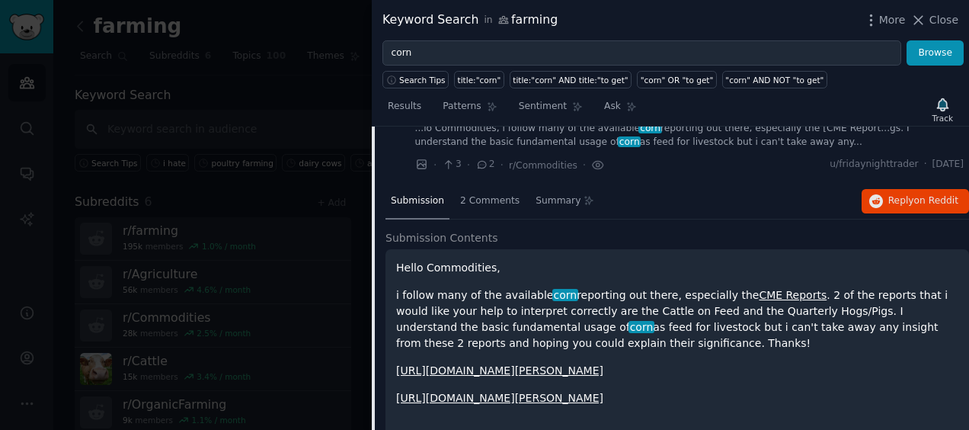
click at [859, 184] on div "Submission 2 Comments Summary Reply on Reddit" at bounding box center [677, 202] width 584 height 37
click at [879, 194] on icon "button" at bounding box center [876, 201] width 14 height 14
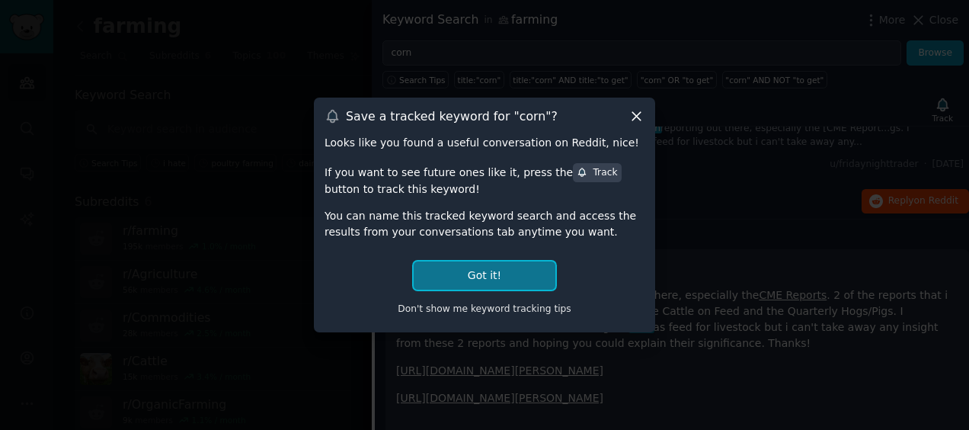
click at [477, 274] on button "Got it!" at bounding box center [485, 275] width 142 height 28
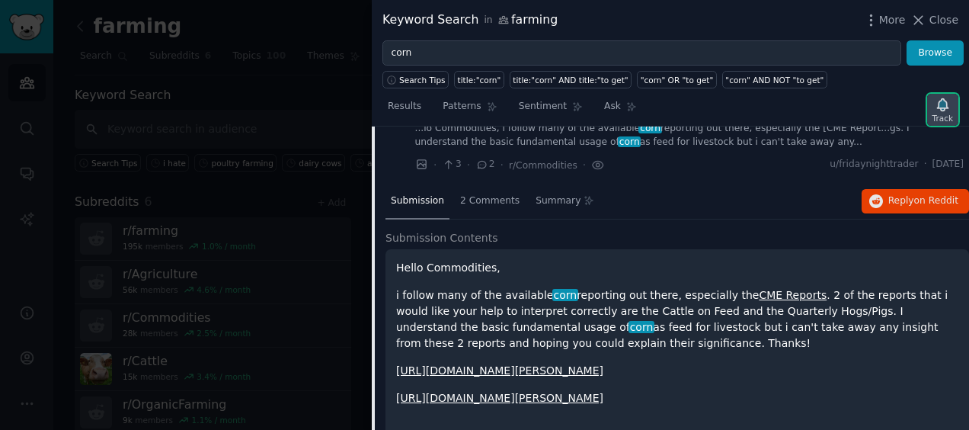
click at [936, 98] on icon "button" at bounding box center [943, 105] width 16 height 16
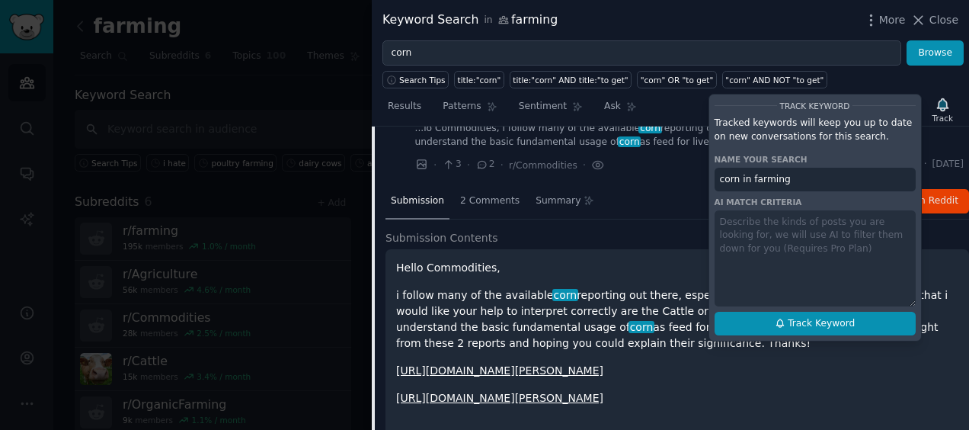
click at [781, 318] on icon at bounding box center [780, 323] width 11 height 11
type input "corn in farming"
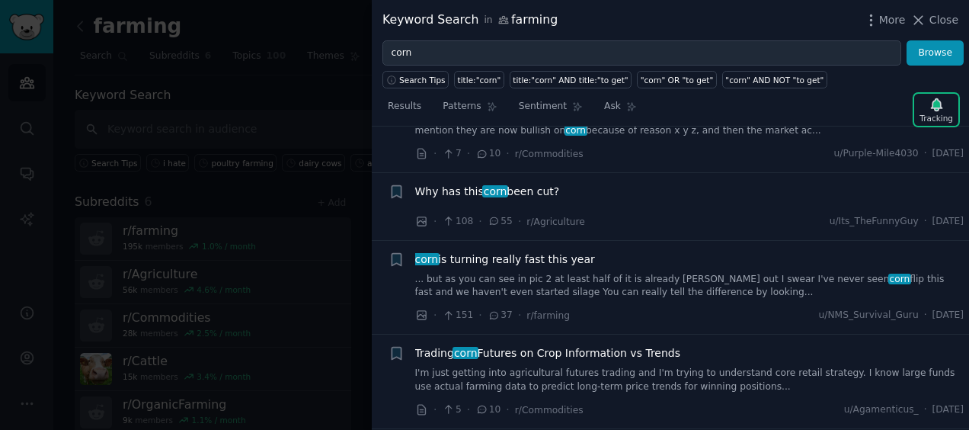
scroll to position [1815, 0]
click at [597, 282] on link "... but as you can see in pic 2 at least half of it is already browning out I s…" at bounding box center [689, 285] width 549 height 27
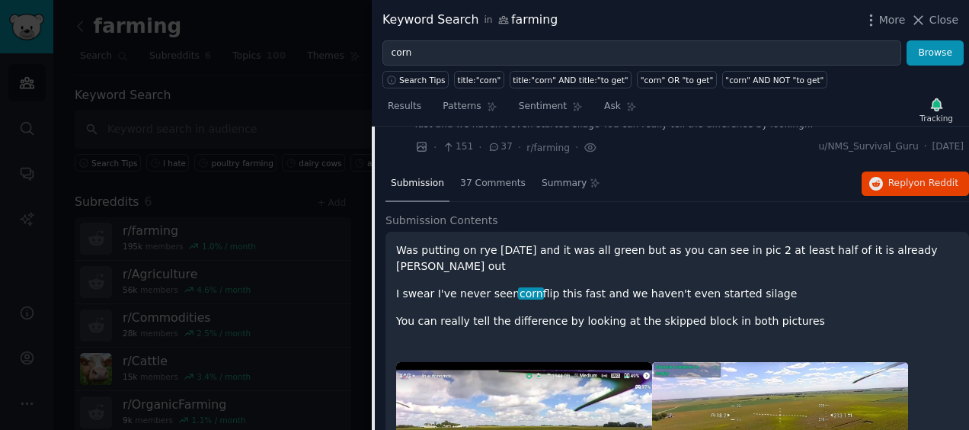
scroll to position [1451, 0]
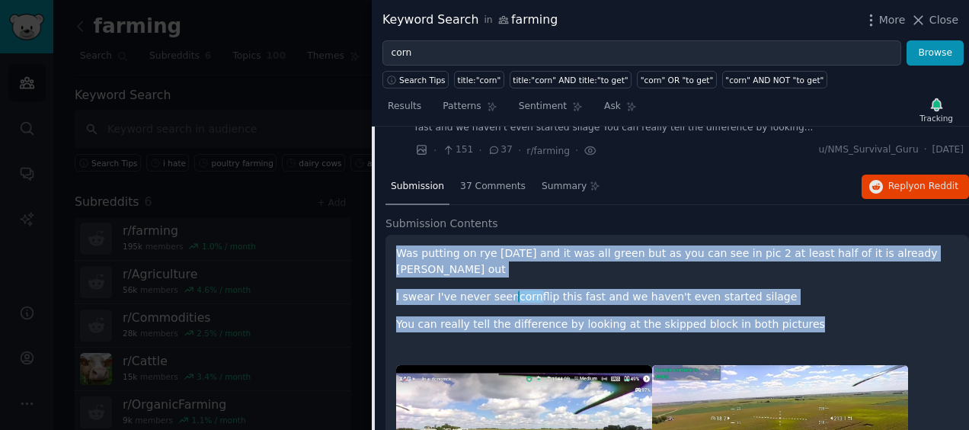
drag, startPoint x: 811, startPoint y: 270, endPoint x: 396, endPoint y: 211, distance: 418.6
click at [396, 235] on div "Was putting on rye 5 days ago and it was all green but as you can see in pic 2 …" at bounding box center [677, 396] width 584 height 322
copy div "Was putting on rye 5 days ago and it was all green but as you can see in pic 2 …"
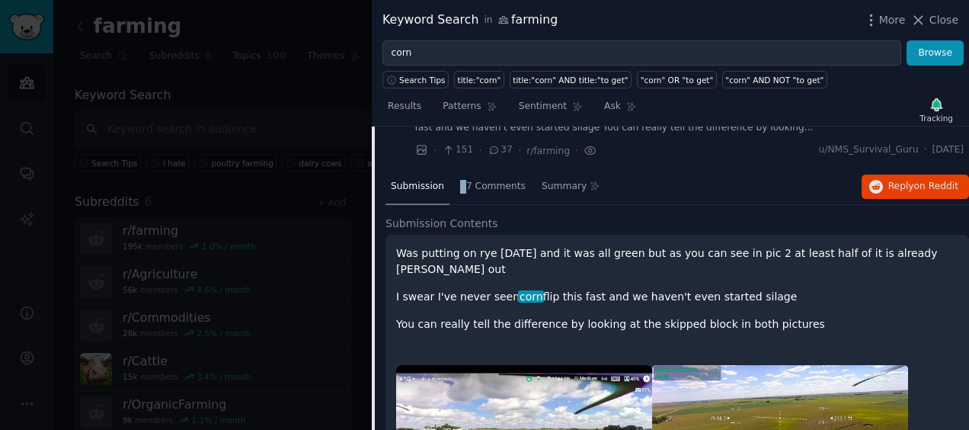
drag, startPoint x: 460, startPoint y: 157, endPoint x: 441, endPoint y: 149, distance: 20.5
click at [441, 169] on nav "Submission 37 Comments Summary" at bounding box center [495, 187] width 220 height 37
drag, startPoint x: 441, startPoint y: 149, endPoint x: 469, endPoint y: 157, distance: 29.2
click at [469, 180] on span "37 Comments" at bounding box center [493, 187] width 66 height 14
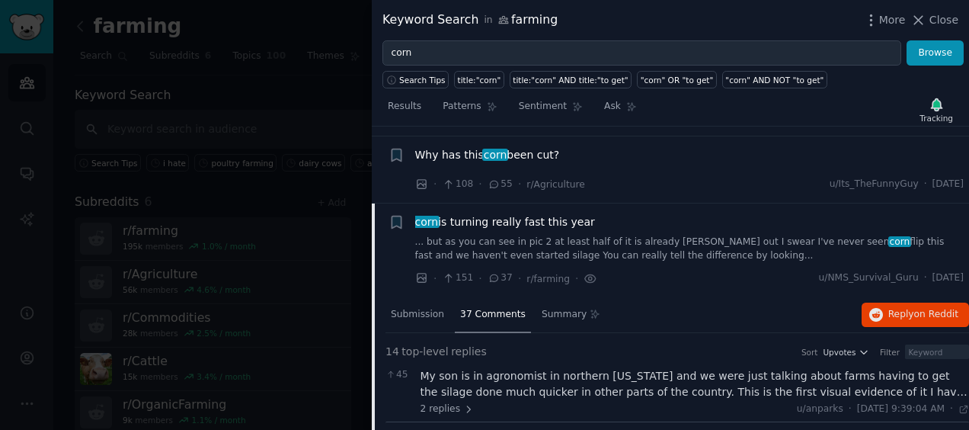
scroll to position [1320, 0]
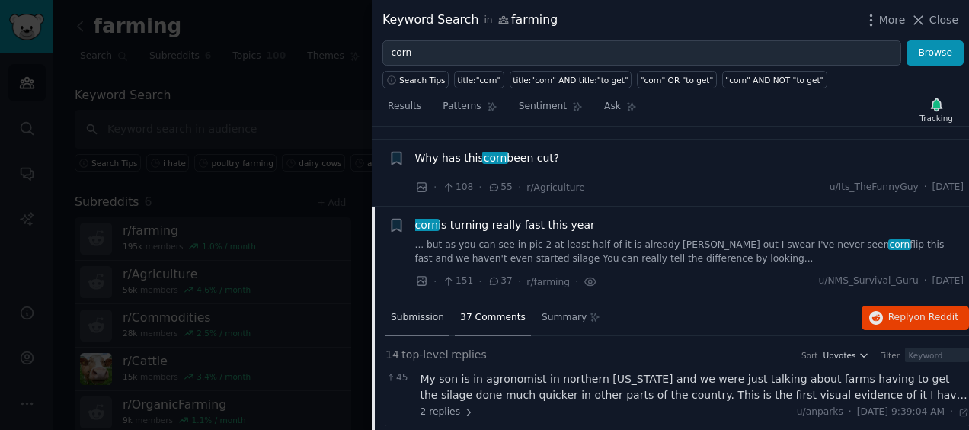
click at [410, 311] on span "Submission" at bounding box center [417, 318] width 53 height 14
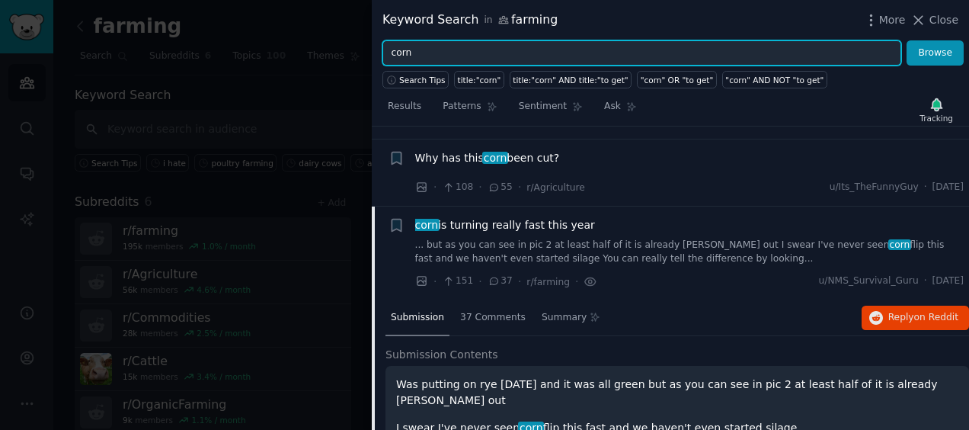
click at [623, 53] on input "corn" at bounding box center [641, 53] width 519 height 26
type input "c"
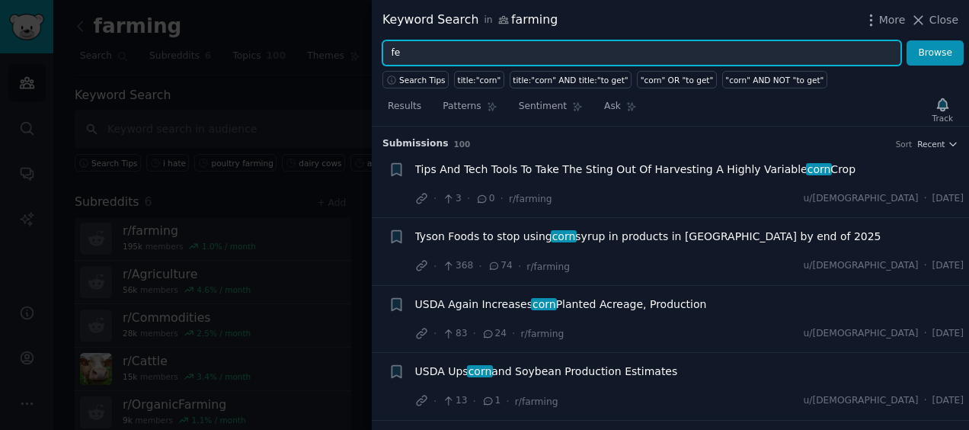
type input "f"
click at [623, 53] on input "text" at bounding box center [641, 53] width 519 height 26
click at [907, 40] on button "Browse" at bounding box center [935, 53] width 57 height 26
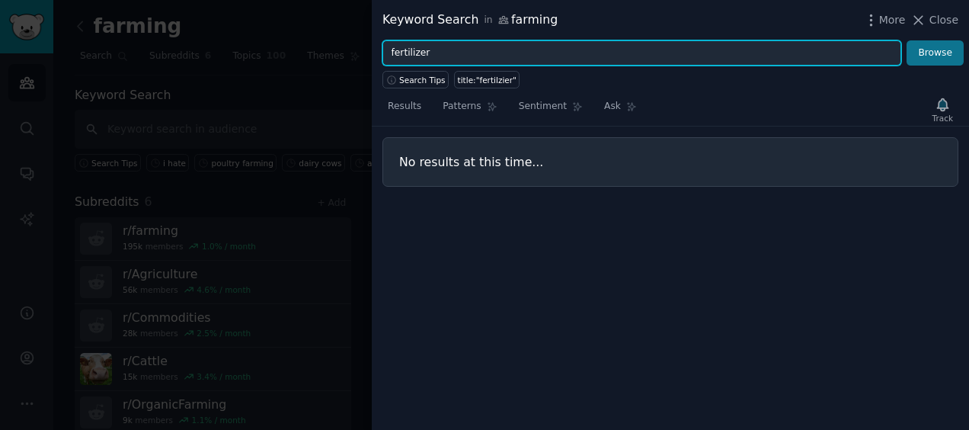
type input "fertilizer"
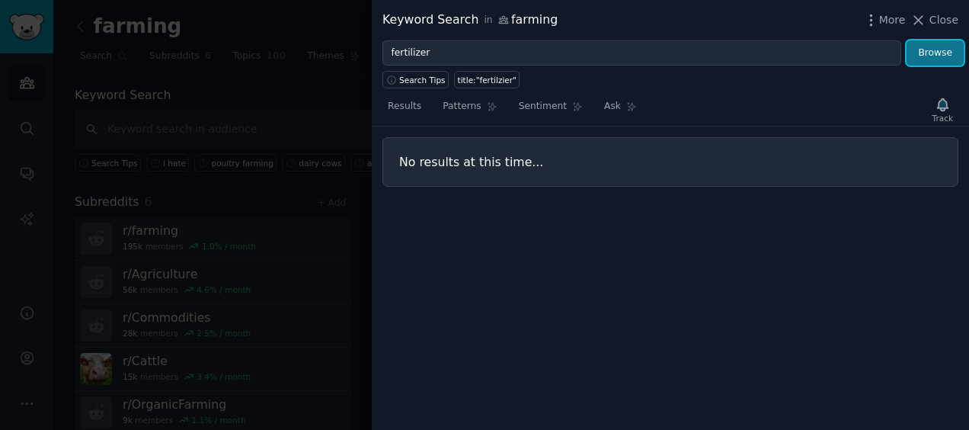
click at [932, 56] on button "Browse" at bounding box center [935, 53] width 57 height 26
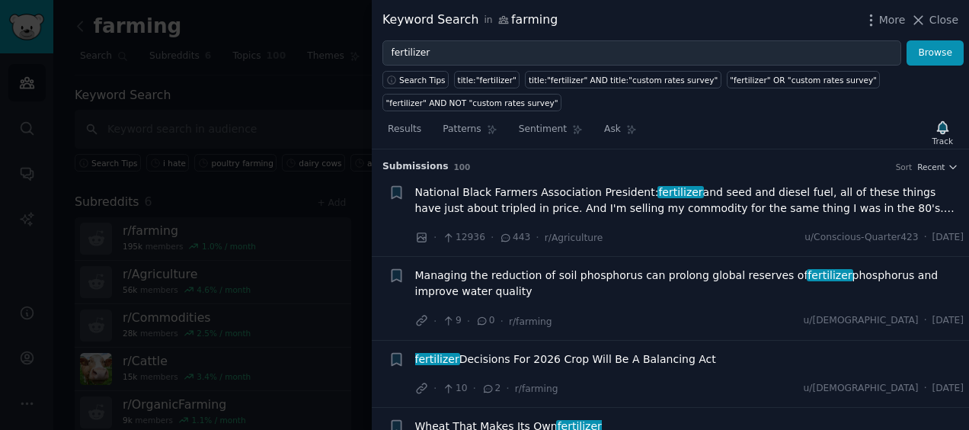
click at [516, 207] on span "National Black Farmers Association President: fertilizer and seed and diesel fu…" at bounding box center [689, 200] width 549 height 32
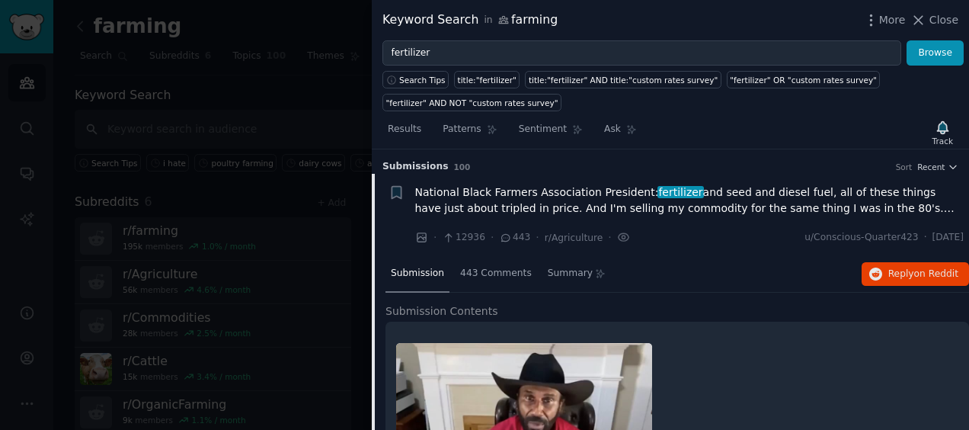
click at [516, 207] on span "National Black Farmers Association President: fertilizer and seed and diesel fu…" at bounding box center [689, 200] width 549 height 32
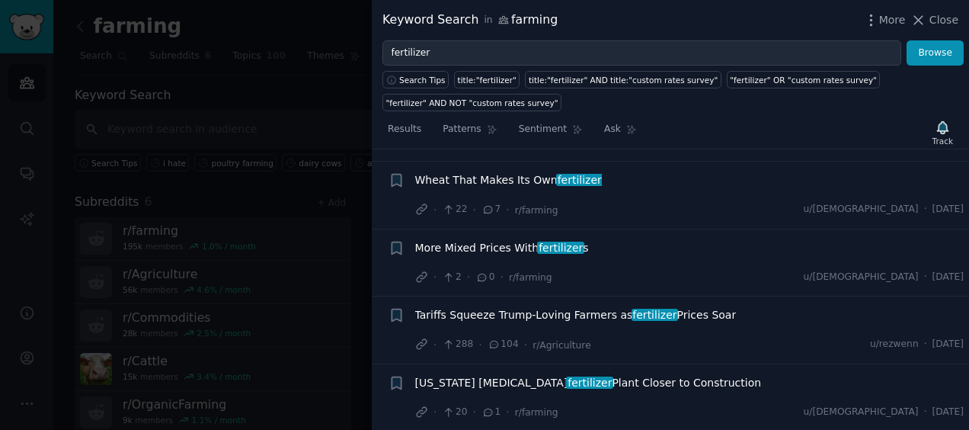
scroll to position [247, 0]
click at [483, 178] on span "Wheat That Makes Its Own fertilizer" at bounding box center [508, 179] width 187 height 16
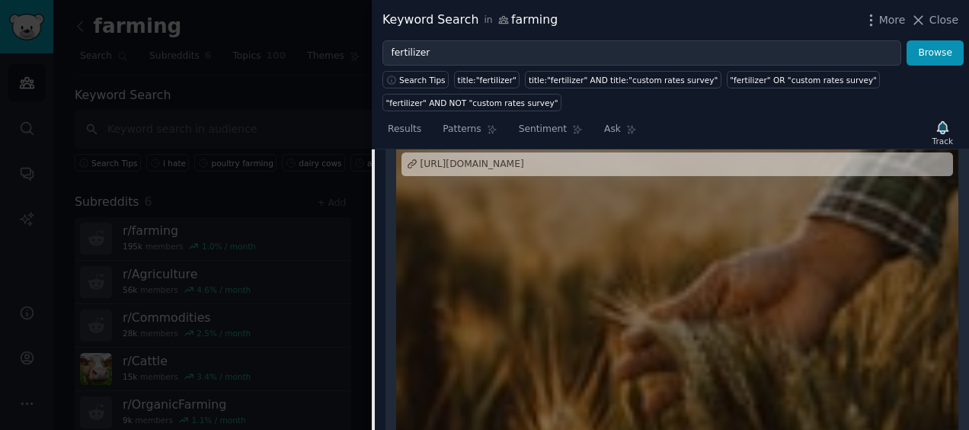
scroll to position [324, 0]
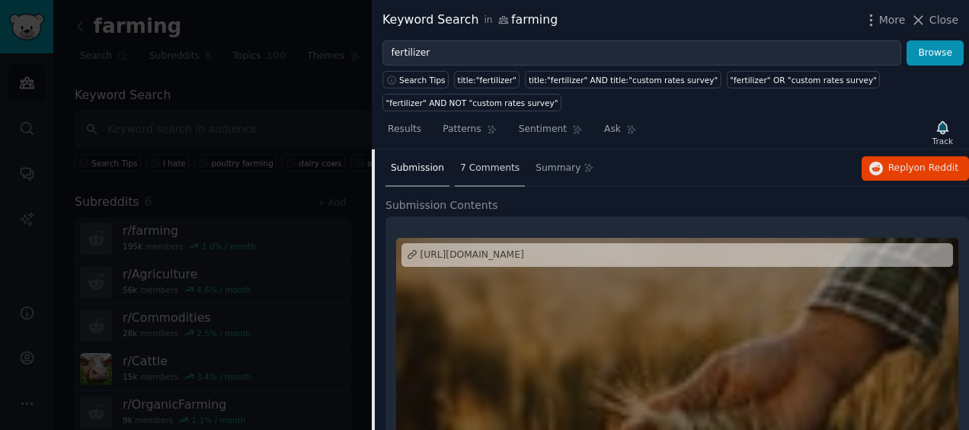
click at [478, 165] on span "7 Comments" at bounding box center [489, 168] width 59 height 14
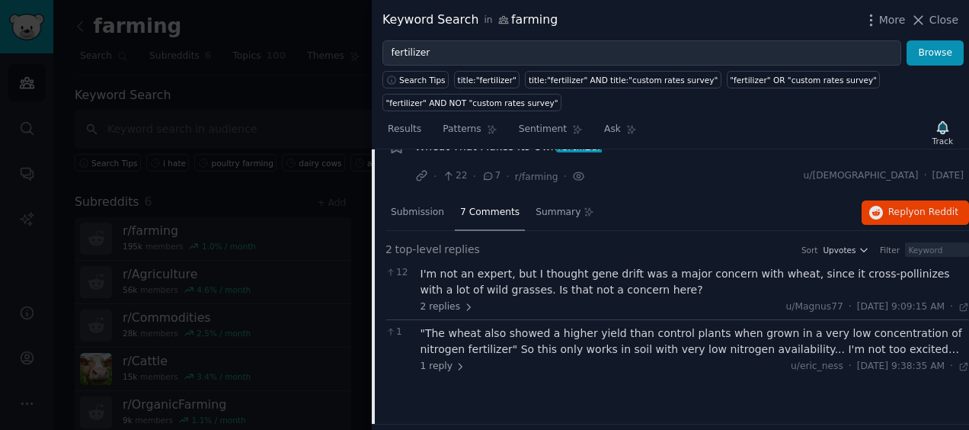
scroll to position [276, 0]
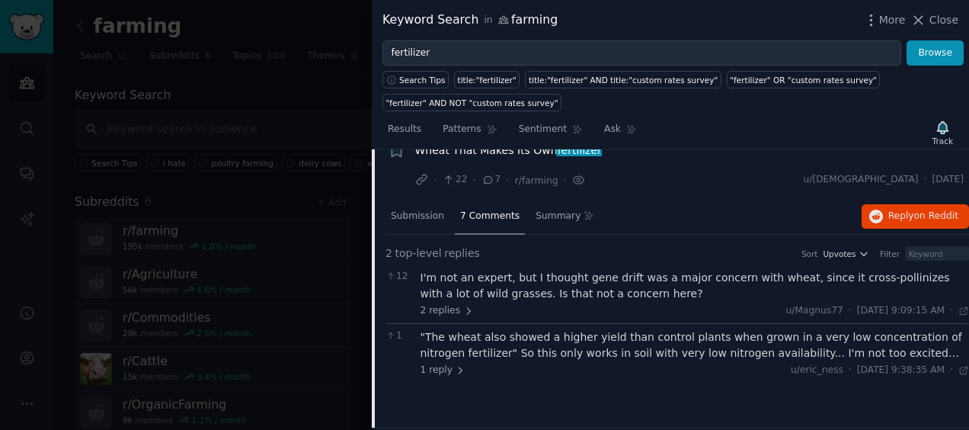
click at [463, 209] on span "7 Comments" at bounding box center [489, 216] width 59 height 14
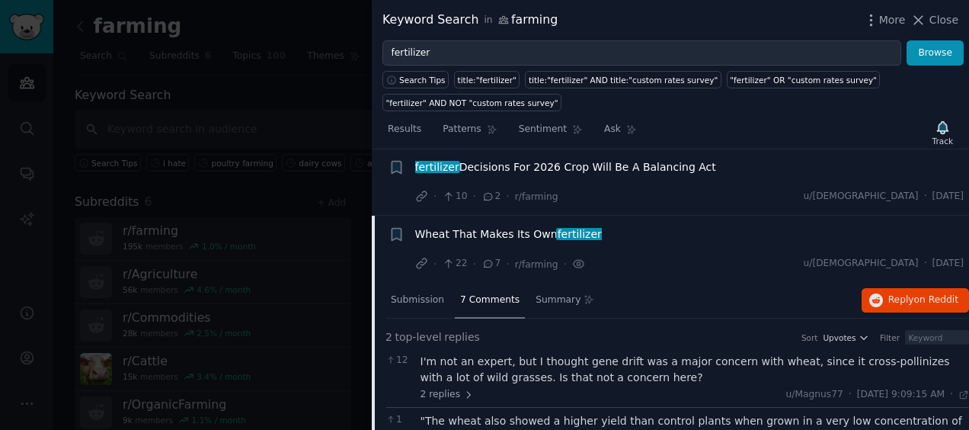
click at [465, 239] on span "Wheat That Makes Its Own fertilizer" at bounding box center [508, 234] width 187 height 16
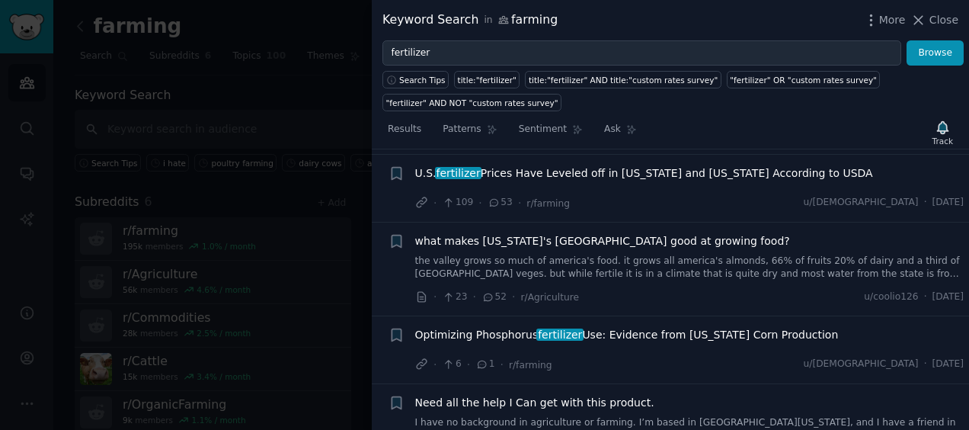
scroll to position [533, 0]
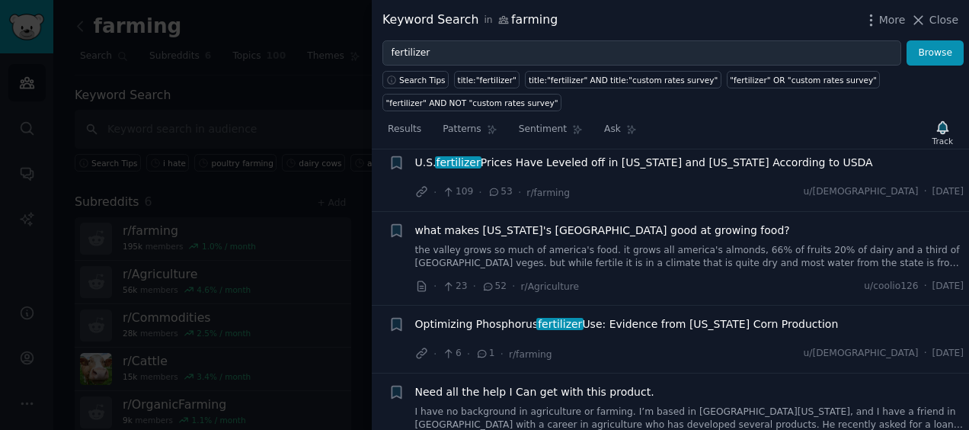
click at [569, 229] on span "what makes california's central valley good at growing food?" at bounding box center [602, 230] width 375 height 16
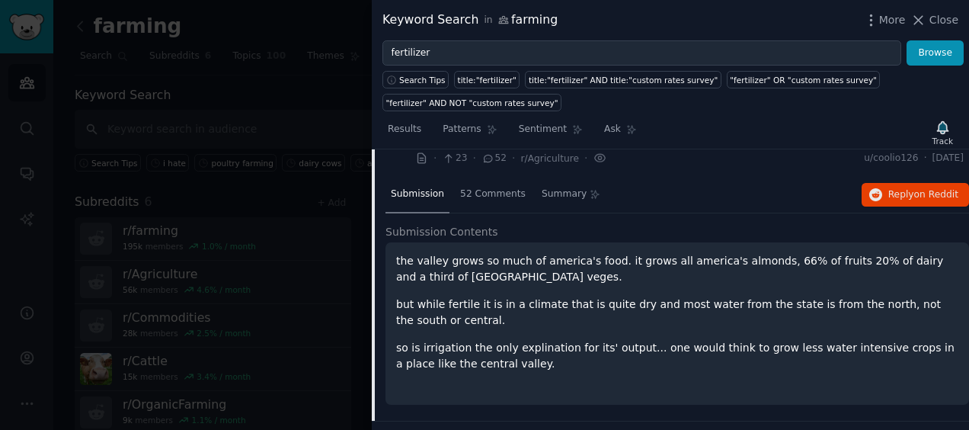
scroll to position [672, 0]
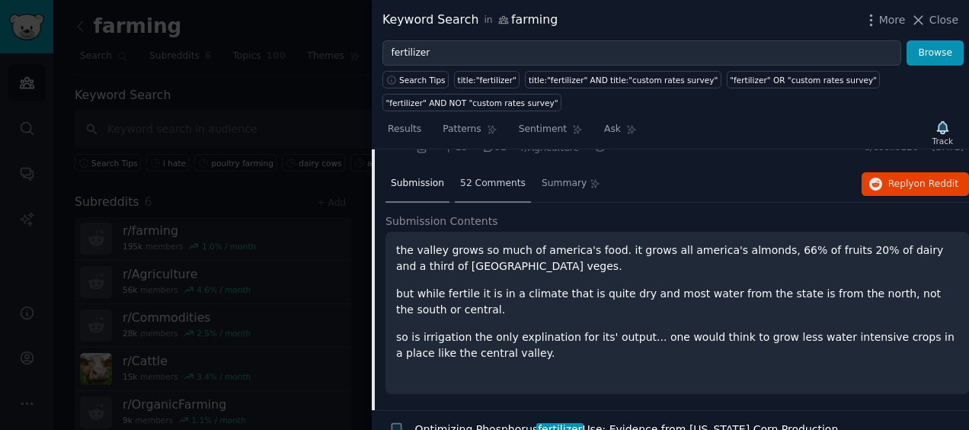
click at [504, 184] on span "52 Comments" at bounding box center [493, 184] width 66 height 14
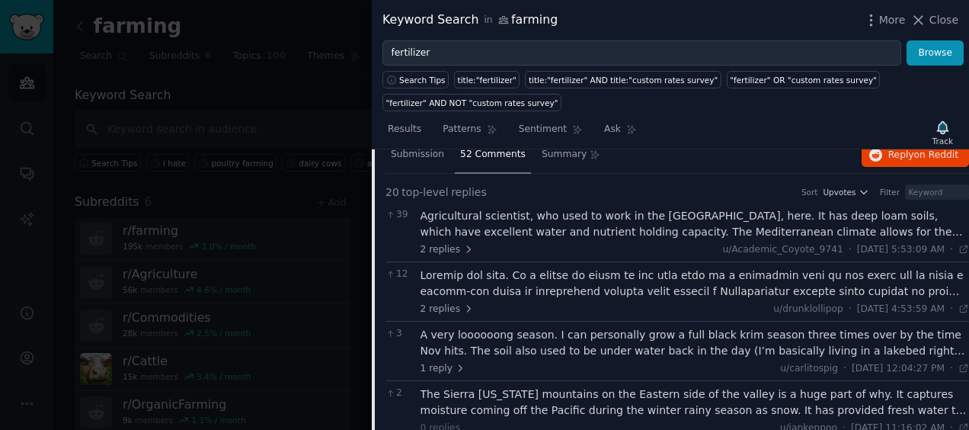
scroll to position [658, 0]
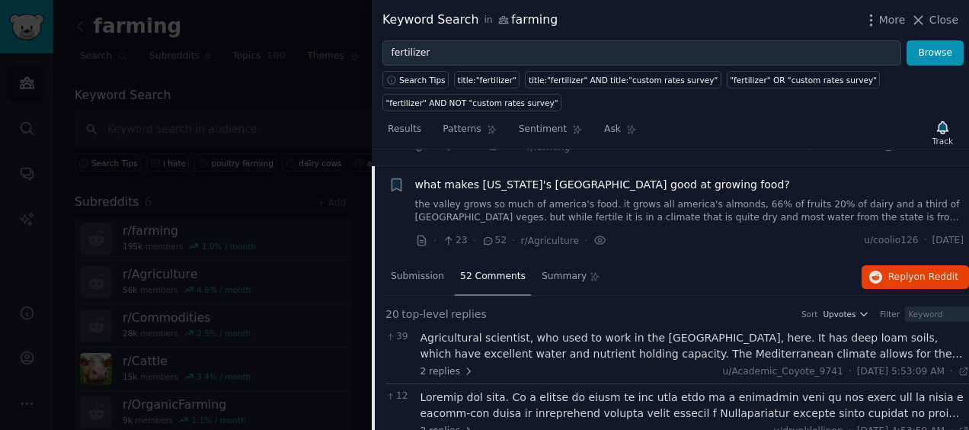
click at [452, 177] on span "what makes california's central valley good at growing food?" at bounding box center [602, 185] width 375 height 16
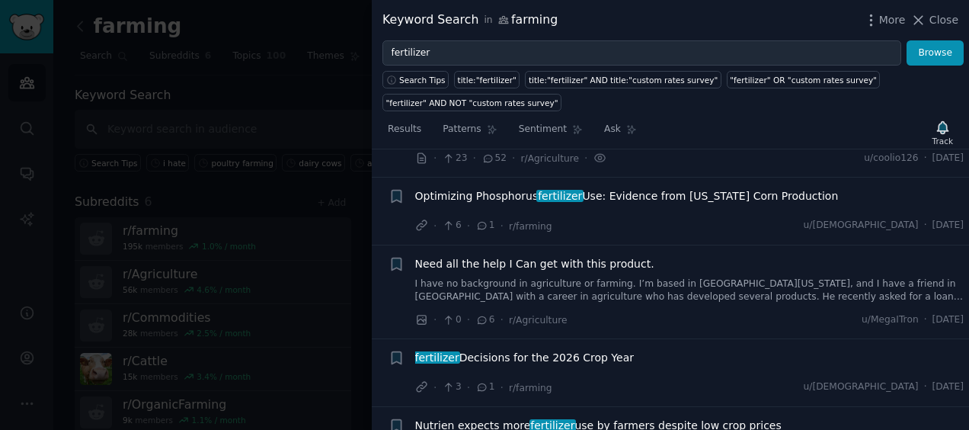
scroll to position [669, 0]
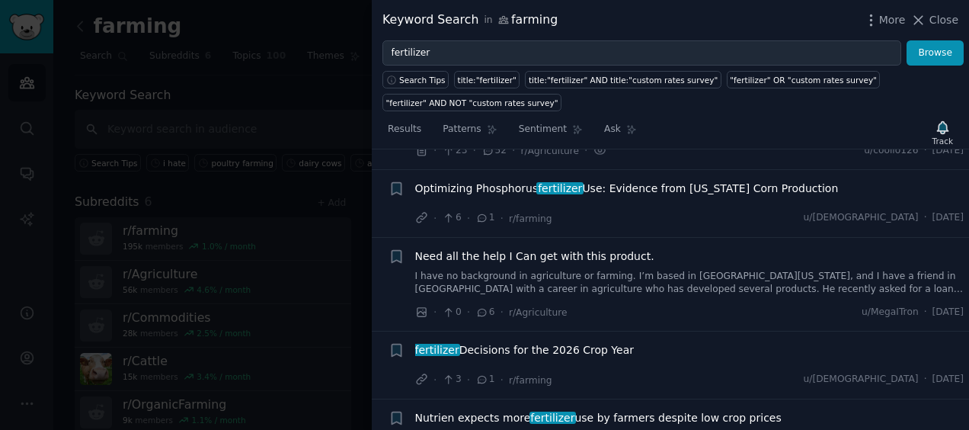
click at [474, 257] on span "Need all the help I Can get with this product." at bounding box center [534, 256] width 239 height 16
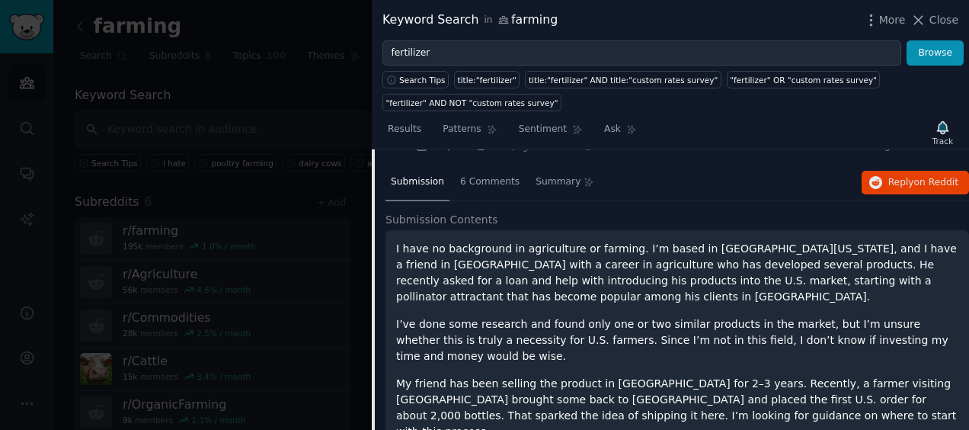
scroll to position [833, 0]
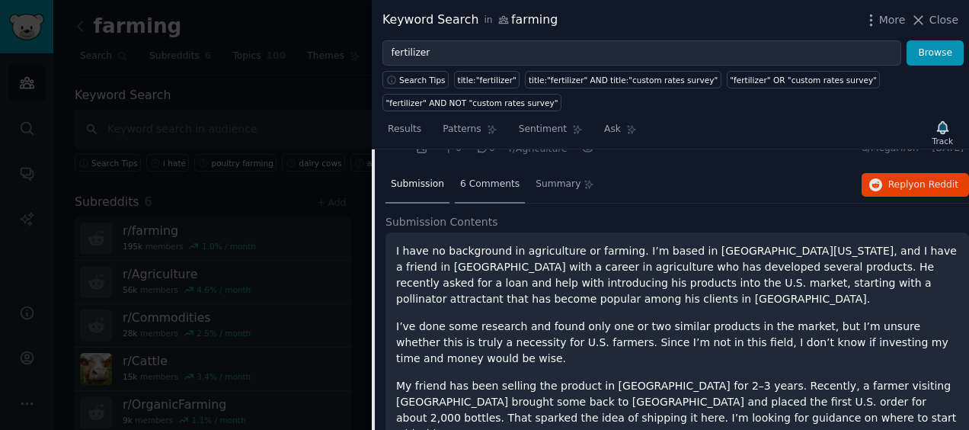
click at [476, 181] on span "6 Comments" at bounding box center [489, 184] width 59 height 14
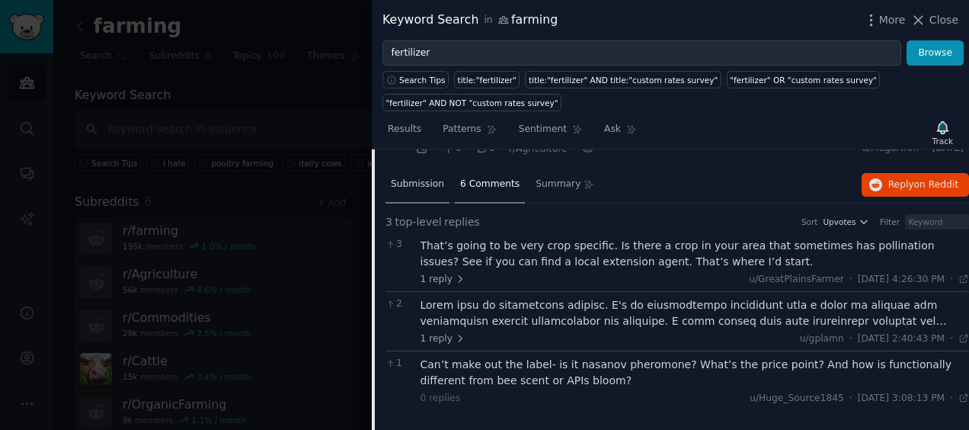
click at [428, 177] on span "Submission" at bounding box center [417, 184] width 53 height 14
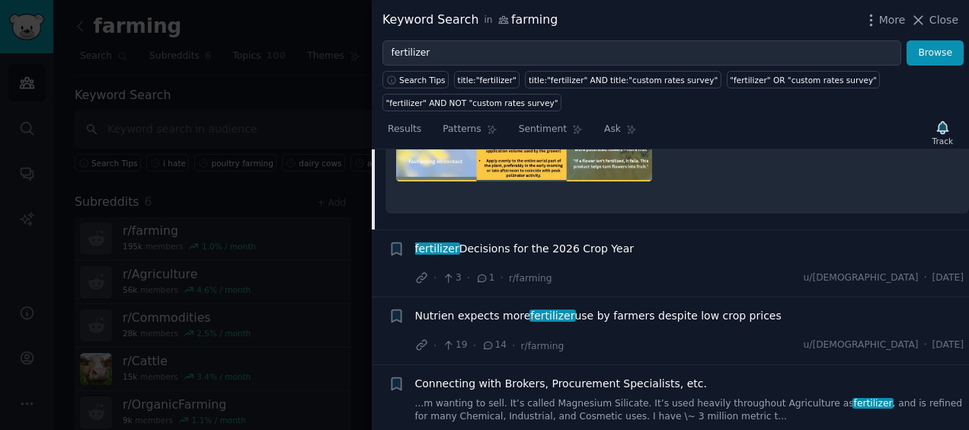
scroll to position [1552, 0]
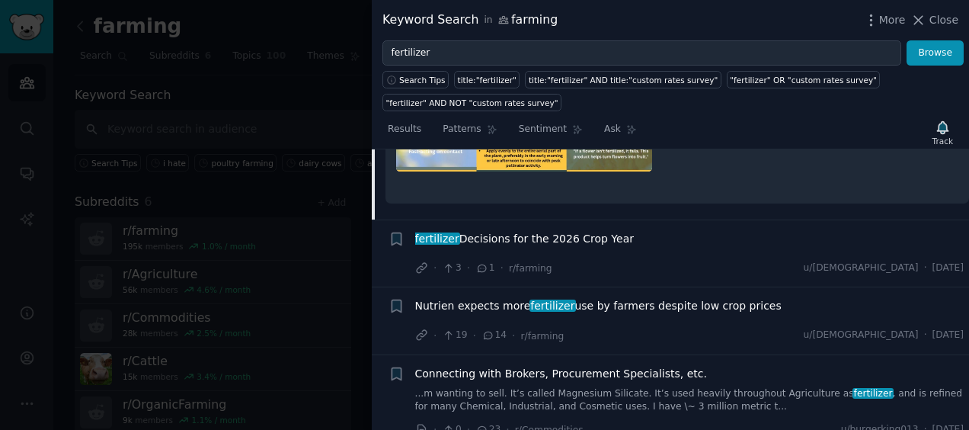
click at [494, 231] on span "fertilizer Decisions for the 2026 Crop Year" at bounding box center [524, 239] width 219 height 16
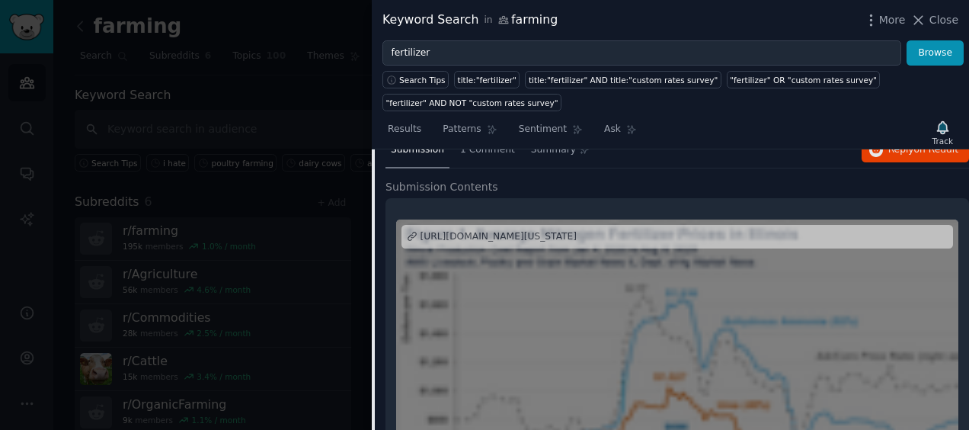
scroll to position [880, 0]
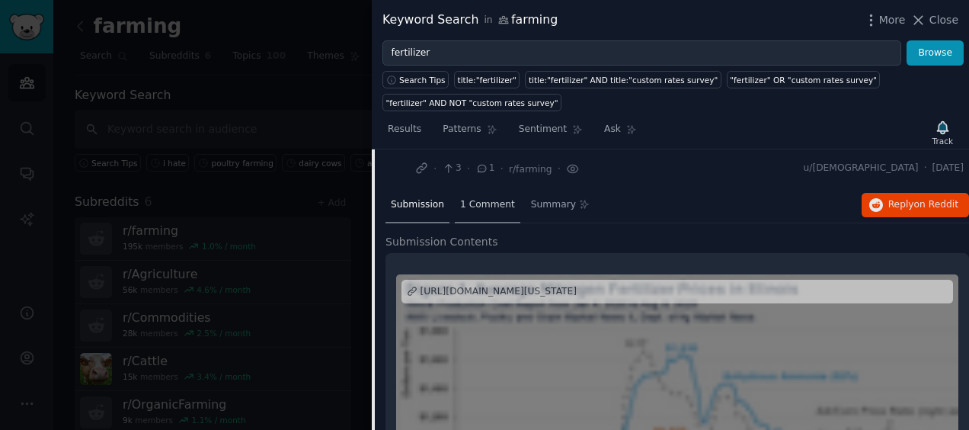
click at [480, 198] on span "1 Comment" at bounding box center [487, 205] width 55 height 14
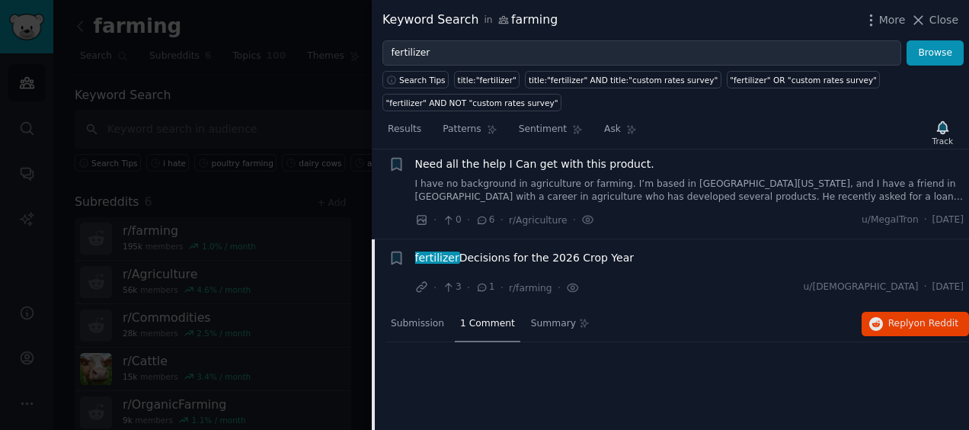
scroll to position [758, 0]
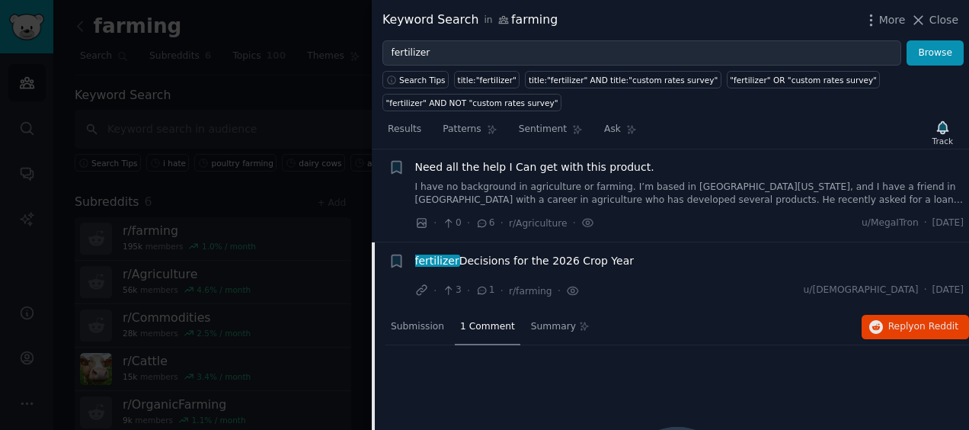
click at [498, 254] on span "fertilizer Decisions for the 2026 Crop Year" at bounding box center [524, 261] width 219 height 16
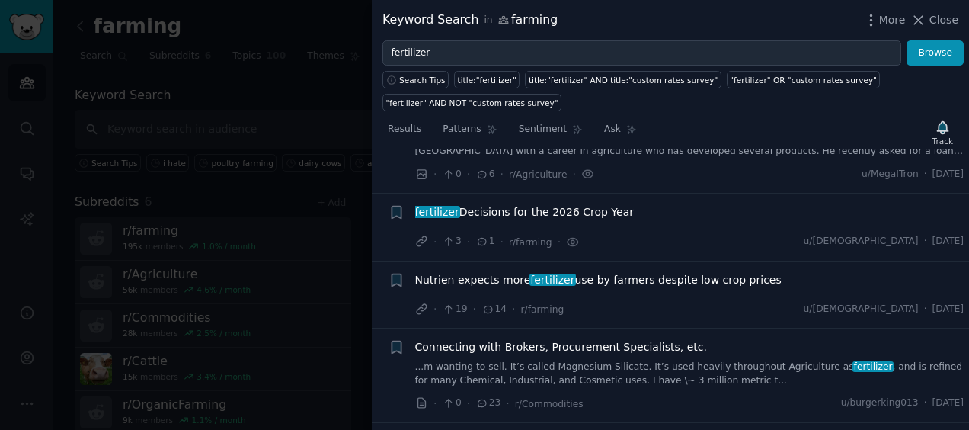
scroll to position [848, 0]
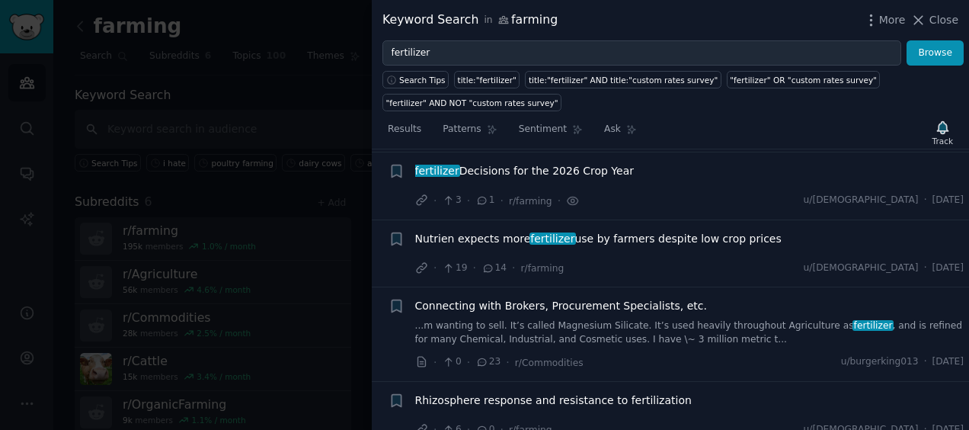
click at [477, 196] on icon at bounding box center [482, 200] width 14 height 11
click at [500, 171] on span "fertilizer Decisions for the 2026 Crop Year" at bounding box center [524, 171] width 219 height 16
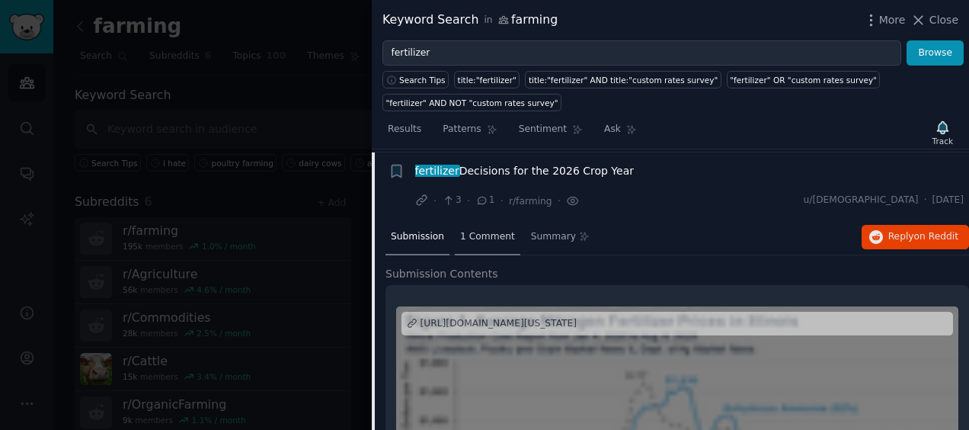
click at [475, 232] on span "1 Comment" at bounding box center [487, 237] width 55 height 14
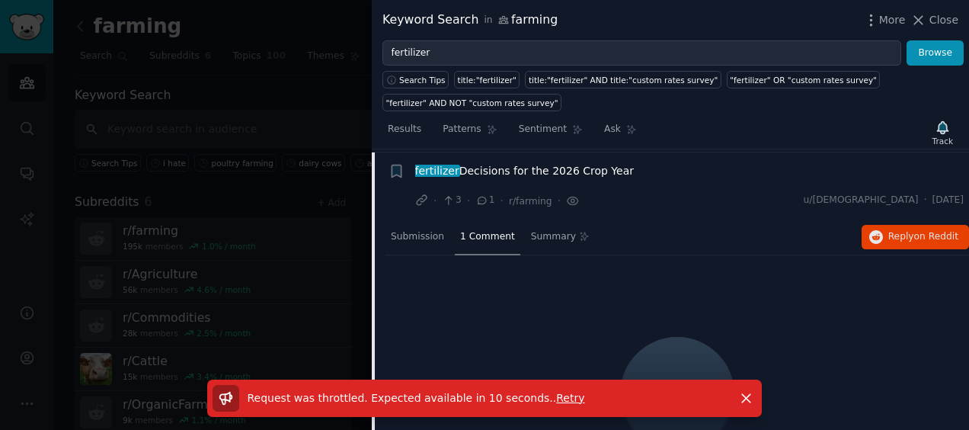
click at [489, 168] on span "fertilizer Decisions for the 2026 Crop Year" at bounding box center [524, 171] width 219 height 16
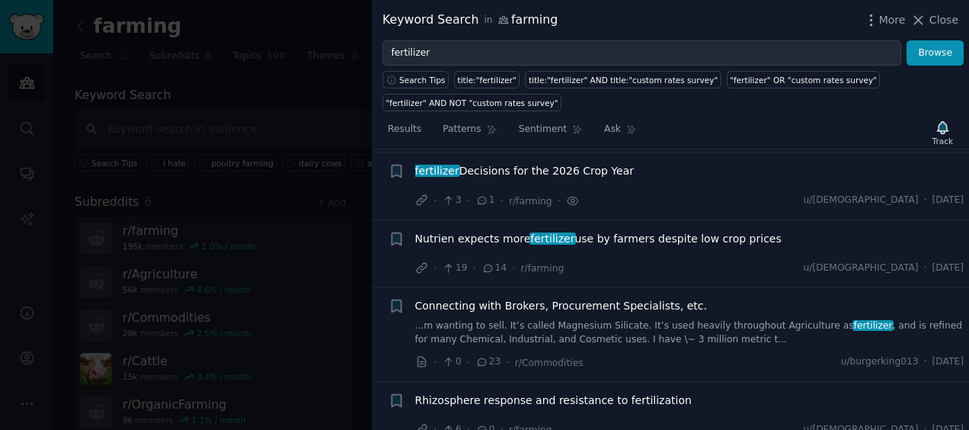
click at [507, 240] on span "Nutrien expects more fertilizer use by farmers despite low crop prices" at bounding box center [598, 239] width 366 height 16
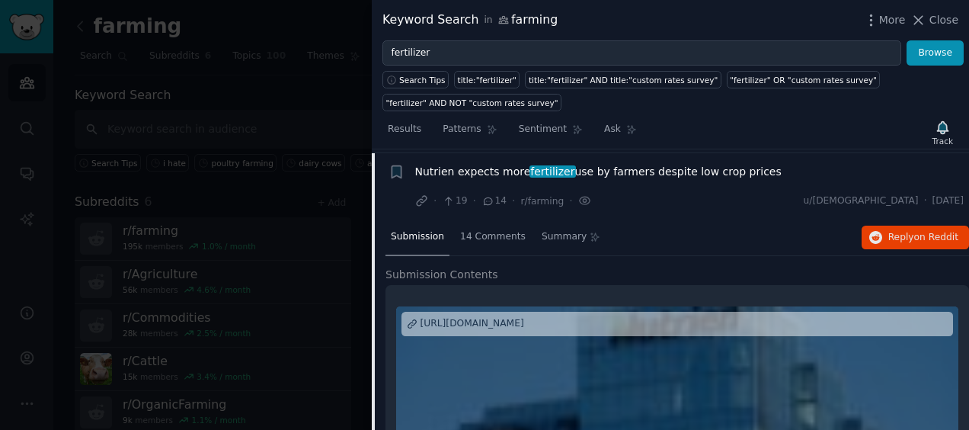
scroll to position [918, 0]
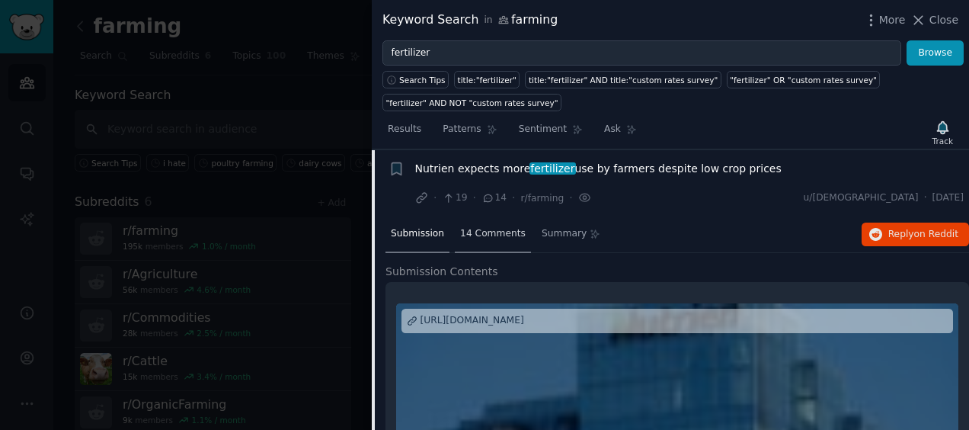
click at [484, 228] on span "14 Comments" at bounding box center [493, 234] width 66 height 14
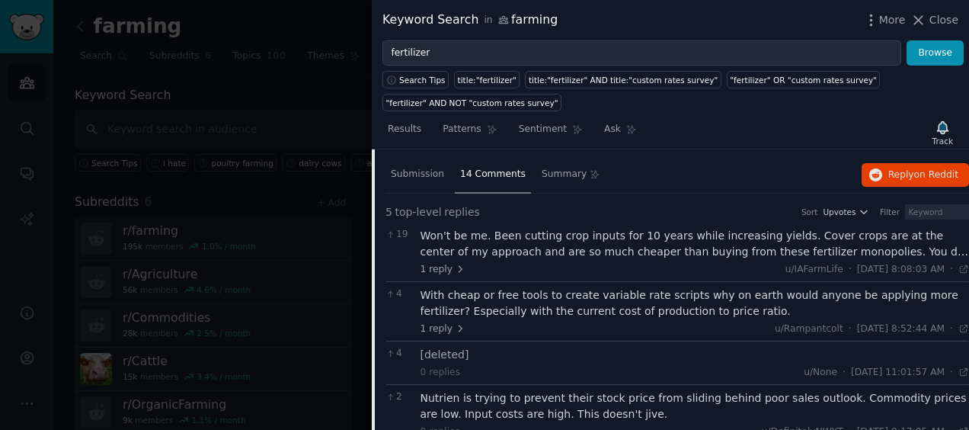
scroll to position [980, 0]
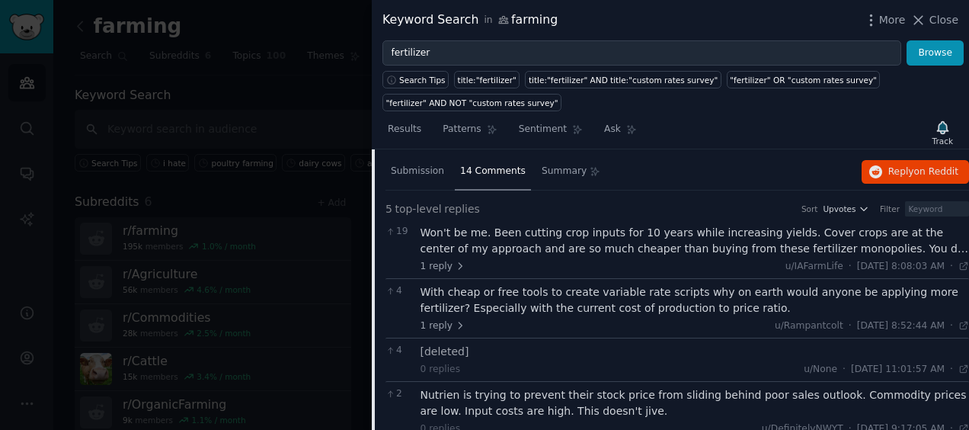
click at [485, 225] on div "Won't be me. Been cutting crop inputs for 10 years while increasing yields. Cov…" at bounding box center [695, 241] width 549 height 32
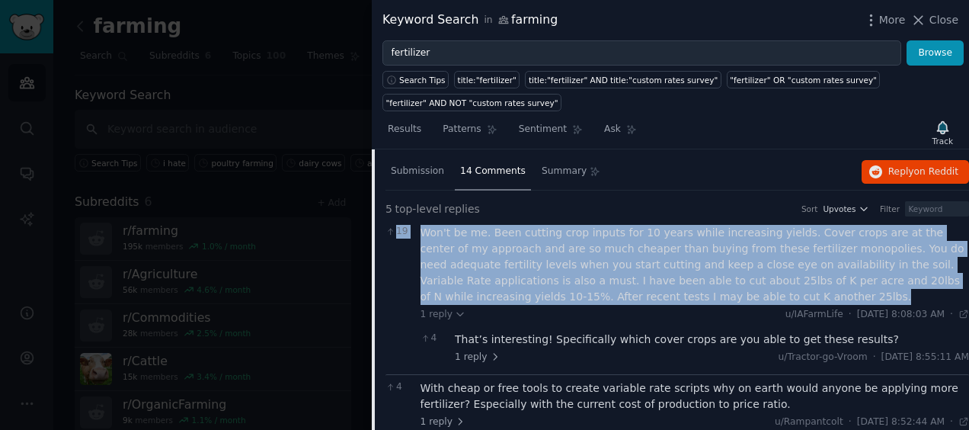
drag, startPoint x: 628, startPoint y: 294, endPoint x: 410, endPoint y: 229, distance: 228.2
click at [410, 229] on div "19 Won't be me. Been cutting crop inputs for 10 years while increasing yields. …" at bounding box center [677, 296] width 584 height 155
copy div "19 Won't be me. Been cutting crop inputs for 10 years while increasing yields. …"
click at [879, 160] on button "Reply on Reddit" at bounding box center [915, 172] width 107 height 24
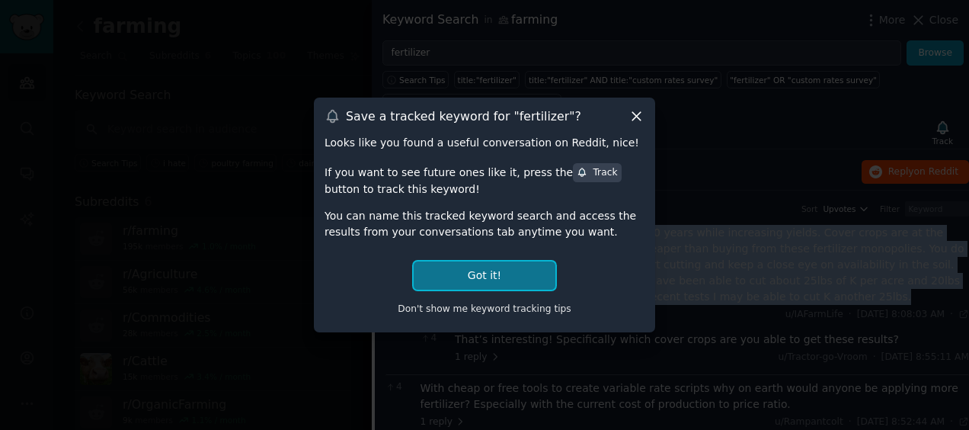
click at [494, 264] on button "Got it!" at bounding box center [485, 275] width 142 height 28
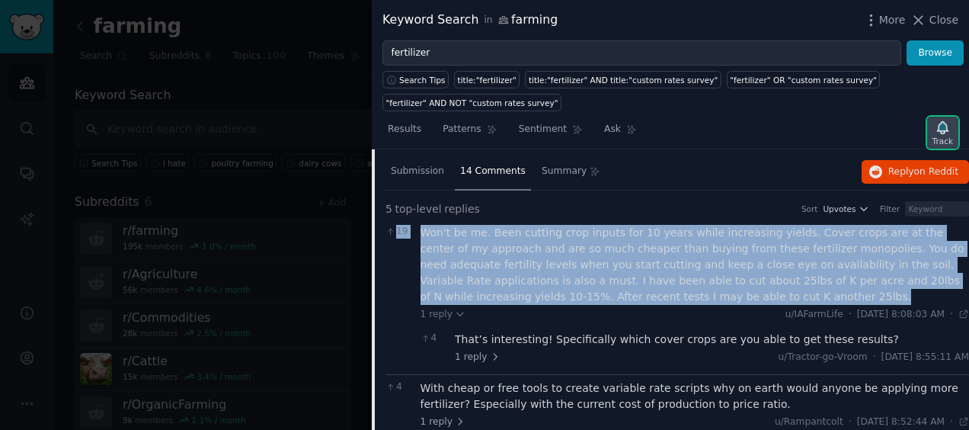
click at [942, 136] on div "Track" at bounding box center [942, 141] width 21 height 11
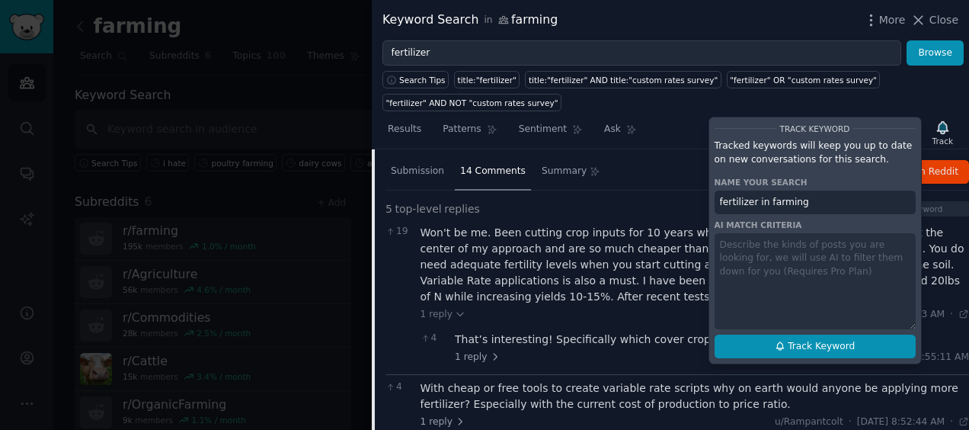
click at [833, 340] on span "Track Keyword" at bounding box center [821, 347] width 67 height 14
type input "fertilizer in farming"
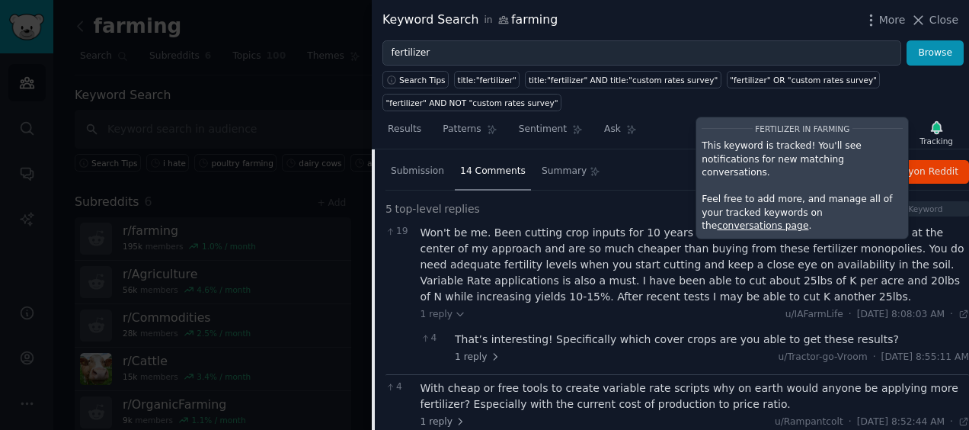
click at [590, 308] on div "1 reply u/IAFarmLife · Fri 8/8/2025, 8:08:03 AM Fri 8/8/2025 ·" at bounding box center [695, 315] width 549 height 14
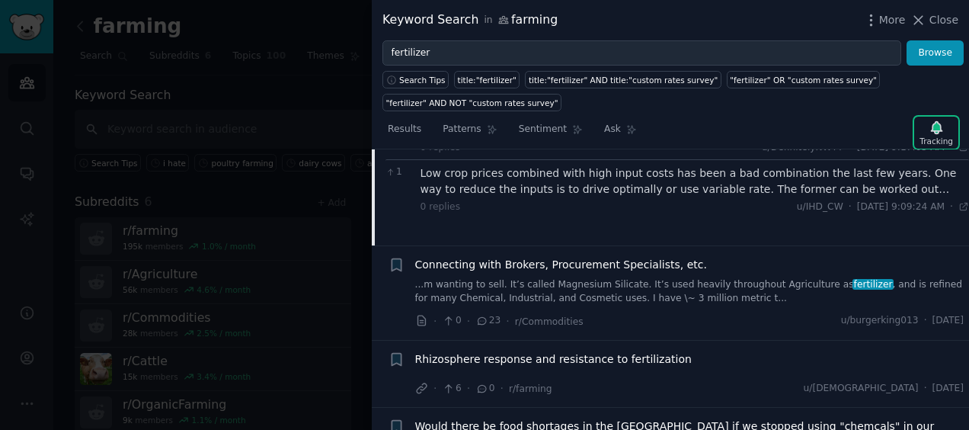
scroll to position [1358, 0]
click at [590, 305] on div "Connecting with Brokers, Procurement Specialists, etc. ...m wanting to sell. It…" at bounding box center [689, 292] width 549 height 72
click at [582, 286] on link "...m wanting to sell. It’s called Magnesium Silicate. It’s used heavily through…" at bounding box center [689, 290] width 549 height 27
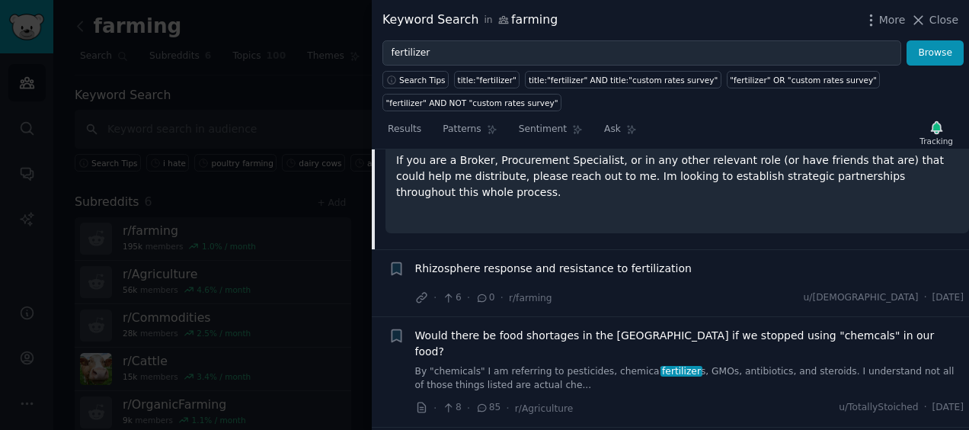
scroll to position [1277, 0]
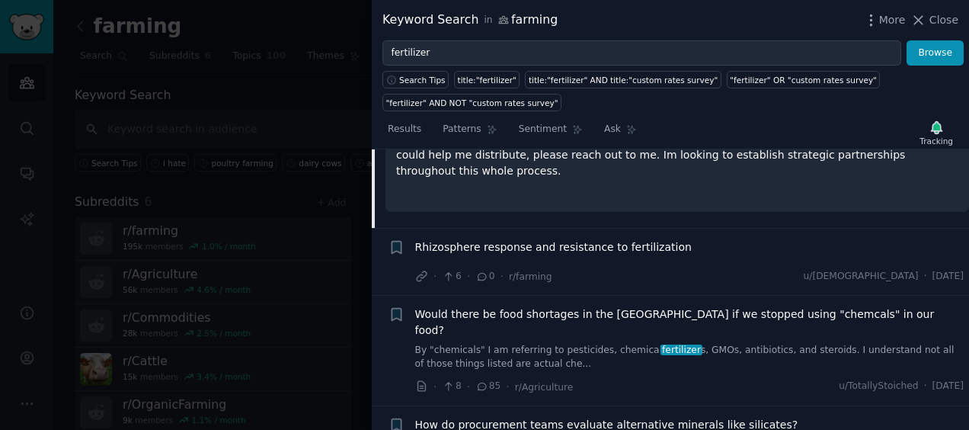
click at [543, 239] on span "Rhizosphere response and resistance to fertilization" at bounding box center [553, 247] width 277 height 16
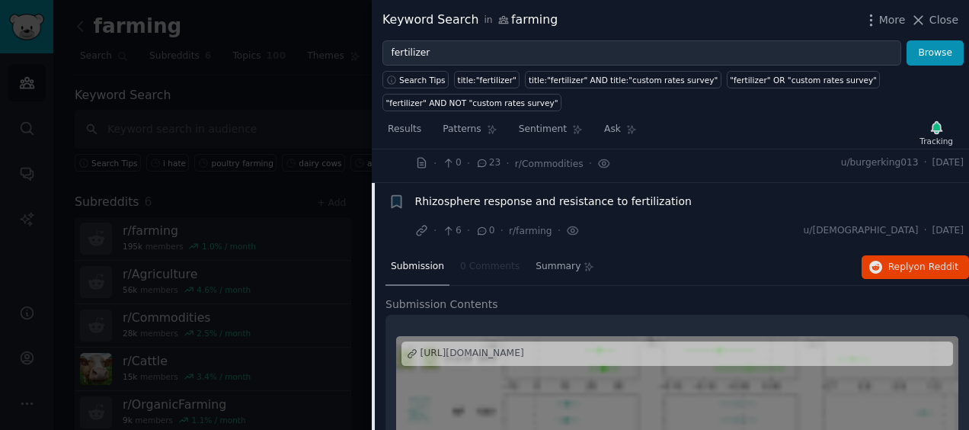
scroll to position [1045, 0]
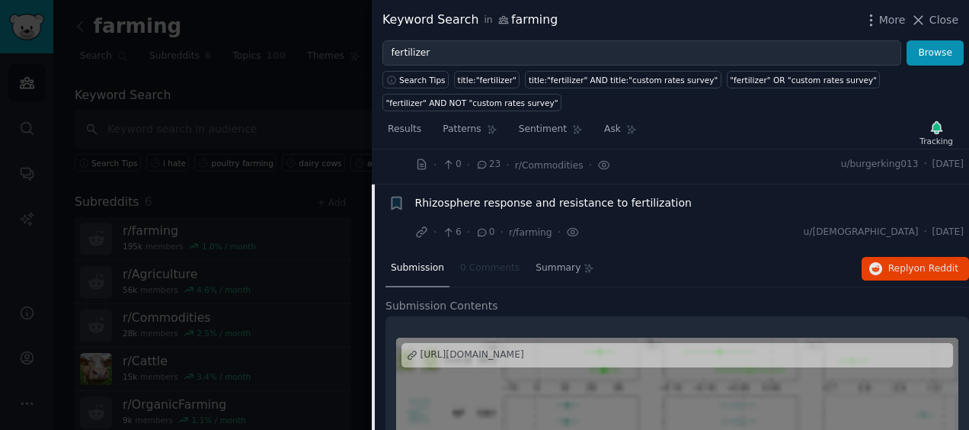
click at [547, 195] on span "Rhizosphere response and resistance to fertilization" at bounding box center [553, 203] width 277 height 16
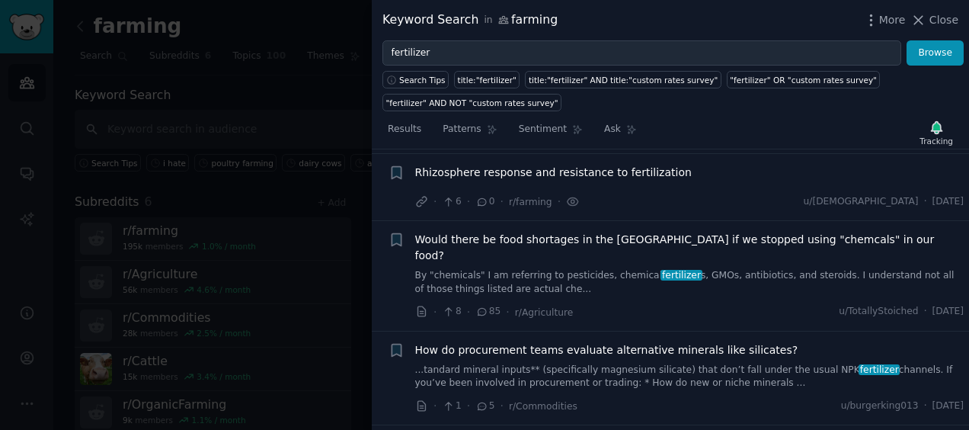
scroll to position [1117, 0]
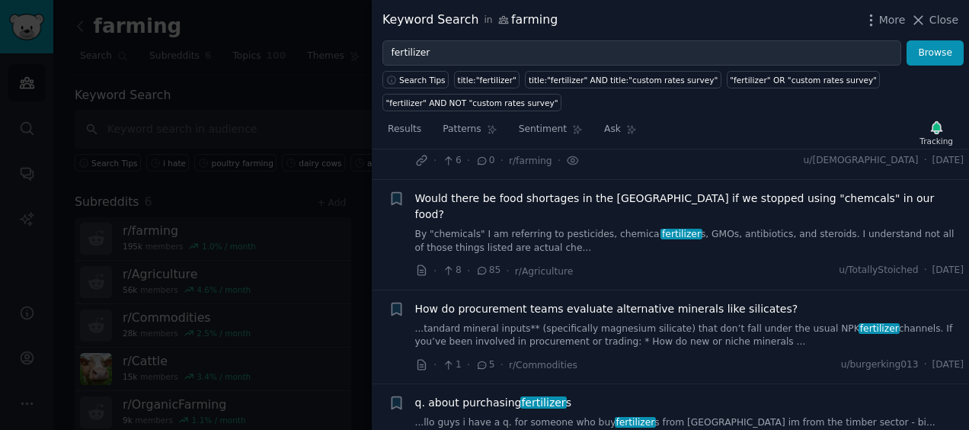
click at [547, 193] on span "Would there be food shortages in the [GEOGRAPHIC_DATA] if we stopped using "che…" at bounding box center [689, 206] width 549 height 32
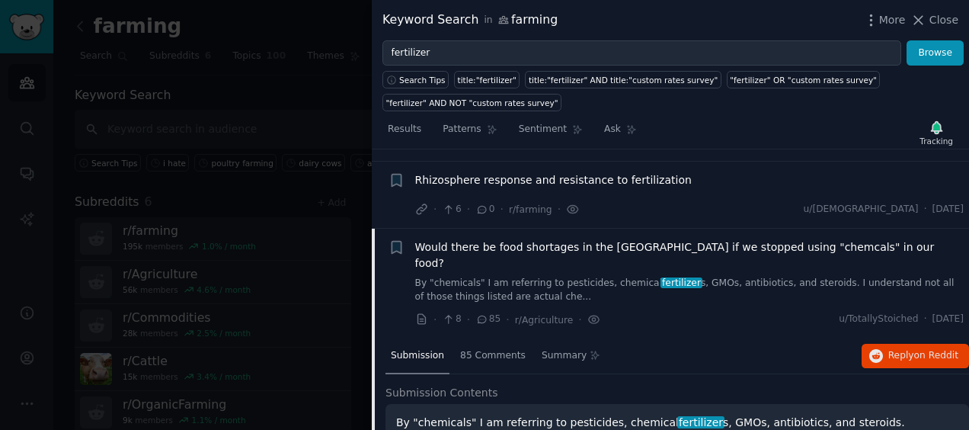
scroll to position [1067, 0]
click at [473, 350] on span "85 Comments" at bounding box center [493, 357] width 66 height 14
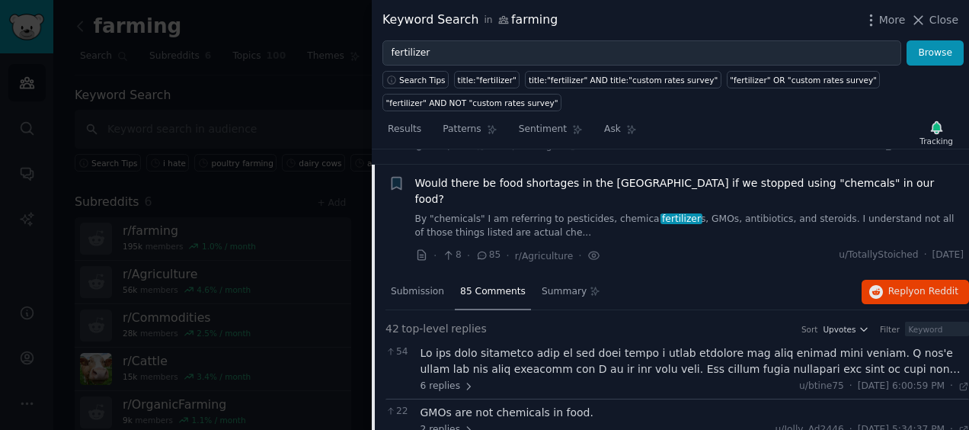
scroll to position [1131, 0]
click at [510, 180] on span "Would there be food shortages in the [GEOGRAPHIC_DATA] if we stopped using "che…" at bounding box center [689, 192] width 549 height 32
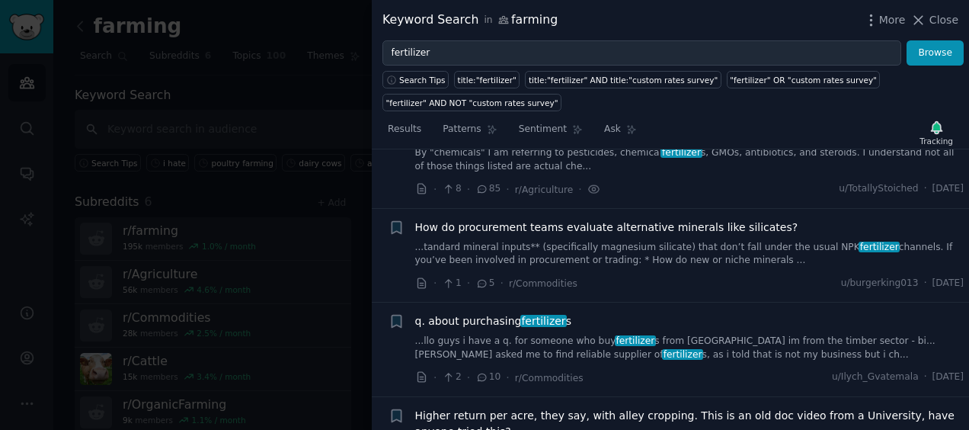
scroll to position [1199, 0]
click at [510, 219] on span "How do procurement teams evaluate alternative minerals like silicates?" at bounding box center [606, 227] width 383 height 16
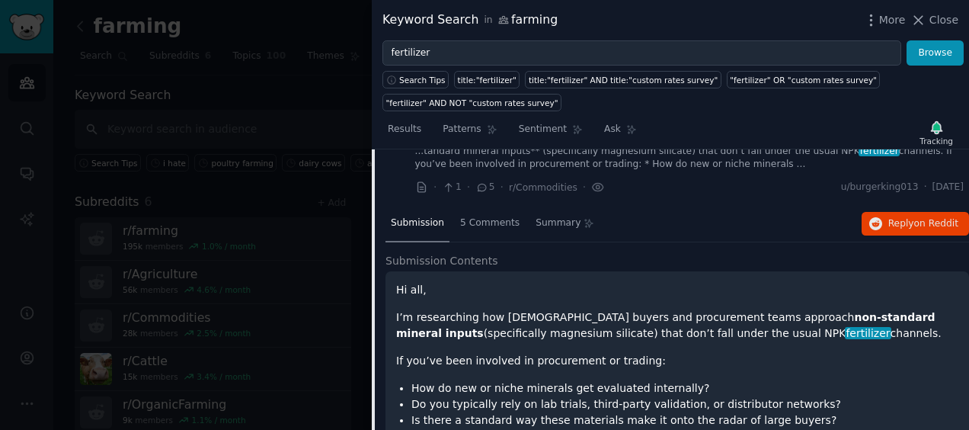
scroll to position [1284, 0]
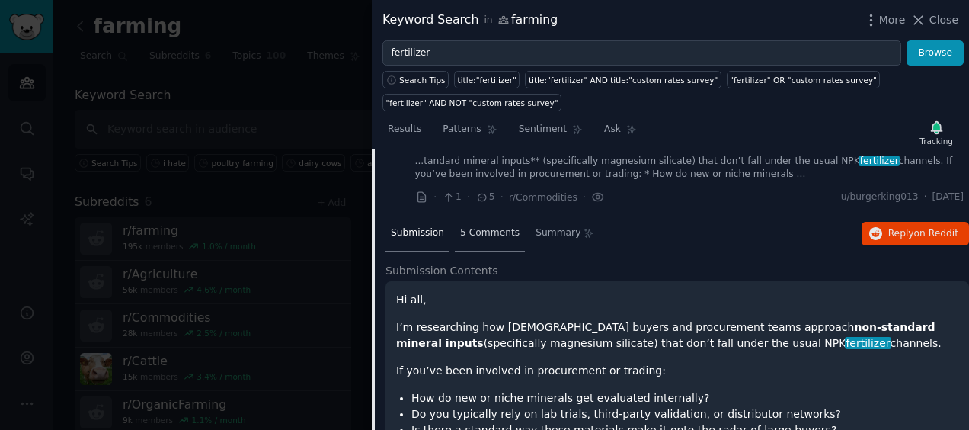
click at [489, 216] on div "5 Comments" at bounding box center [490, 234] width 70 height 37
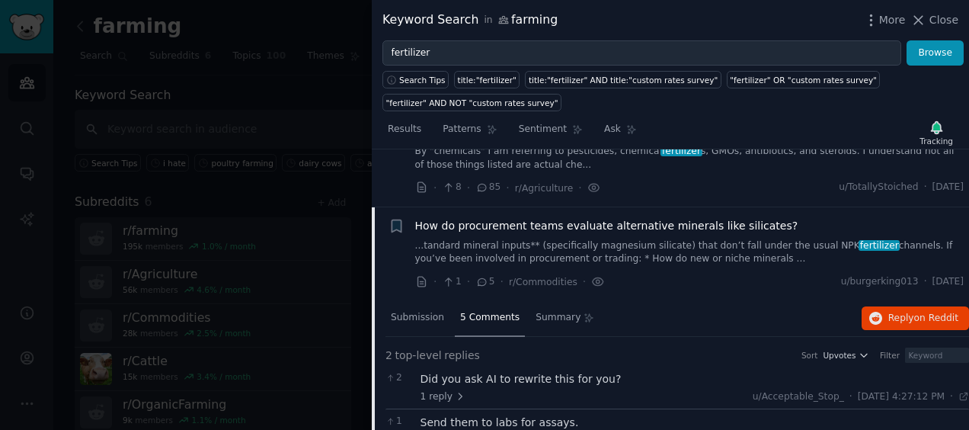
scroll to position [1199, 0]
click at [489, 219] on span "How do procurement teams evaluate alternative minerals like silicates?" at bounding box center [606, 227] width 383 height 16
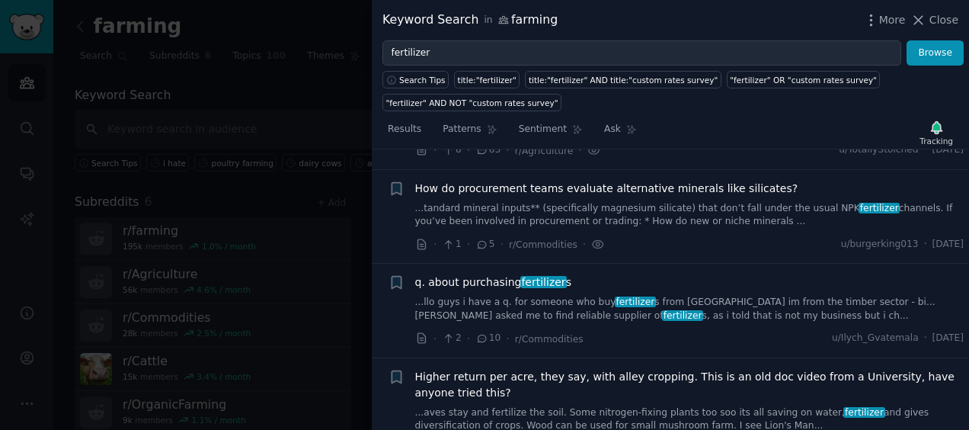
scroll to position [1300, 0]
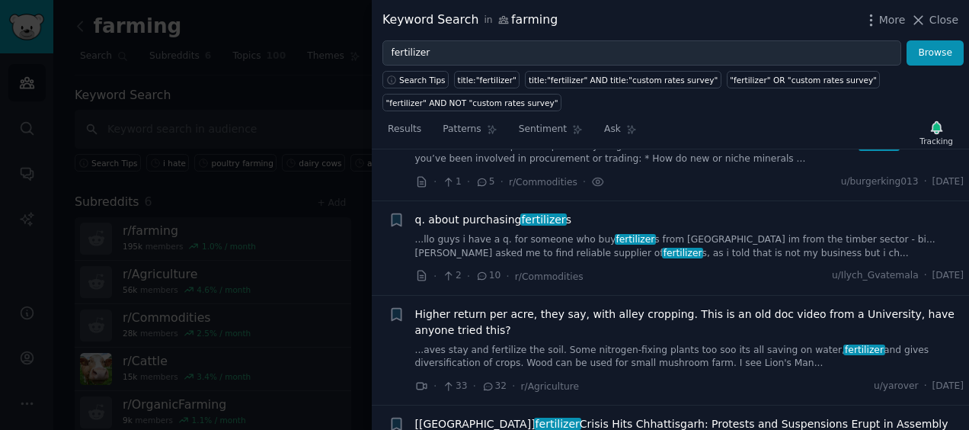
click at [489, 212] on span "q. about purchasing fertilizer s" at bounding box center [493, 220] width 156 height 16
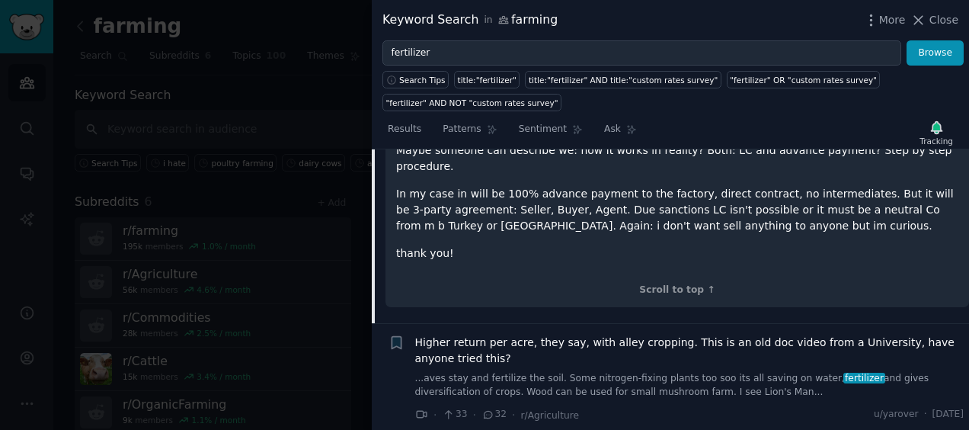
scroll to position [2081, 0]
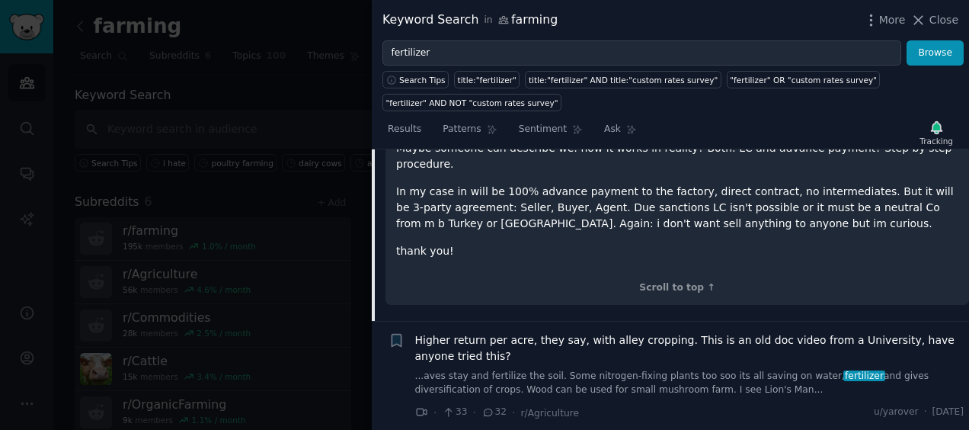
click at [617, 332] on span "Higher return per acre, they say, with alley cropping. This is an old doc video…" at bounding box center [689, 348] width 549 height 32
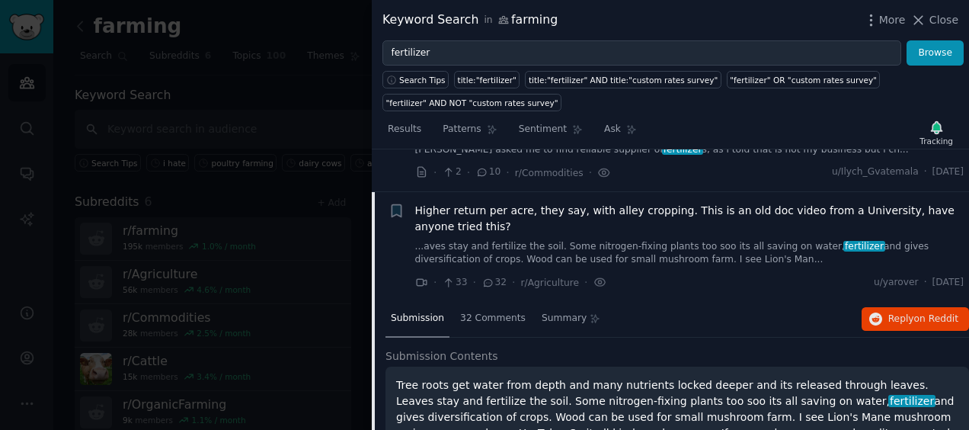
scroll to position [1403, 0]
click at [485, 203] on span "Higher return per acre, they say, with alley cropping. This is an old doc video…" at bounding box center [689, 219] width 549 height 32
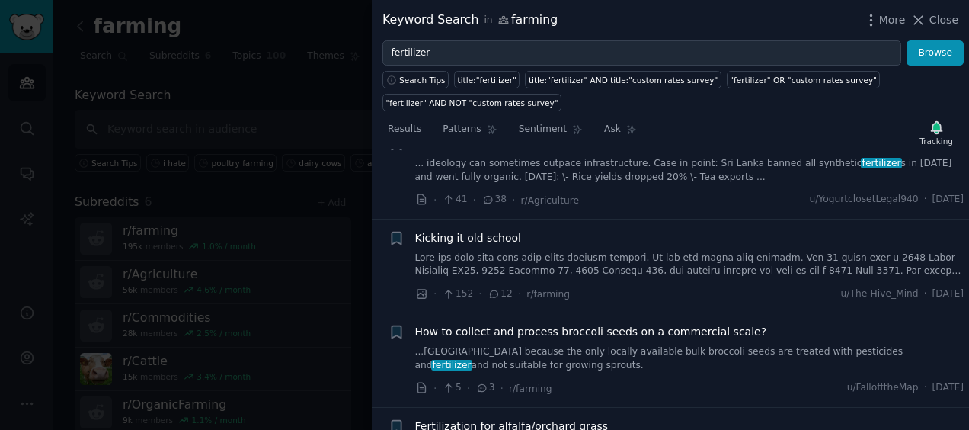
scroll to position [1894, 0]
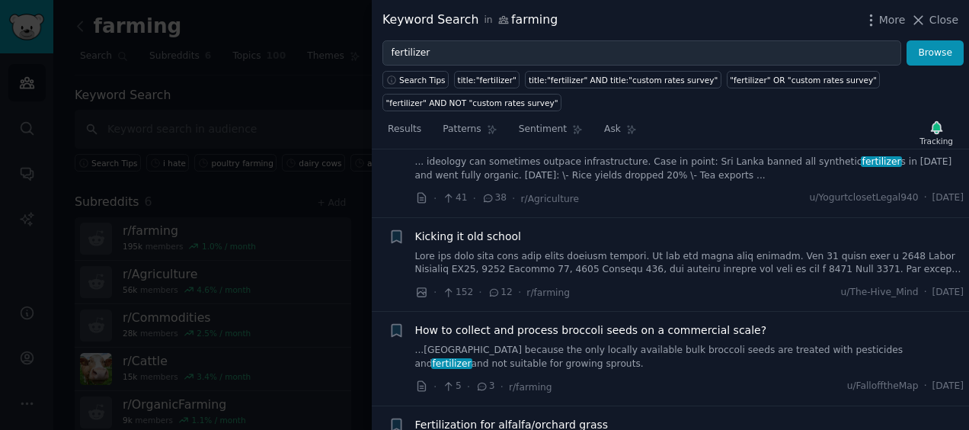
click at [493, 229] on span "Kicking it old school" at bounding box center [468, 237] width 106 height 16
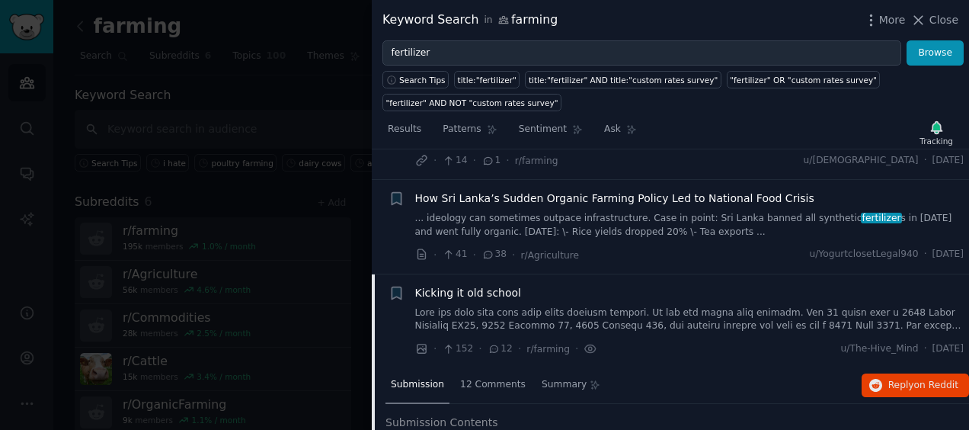
scroll to position [1837, 0]
click at [465, 286] on span "Kicking it old school" at bounding box center [468, 294] width 106 height 16
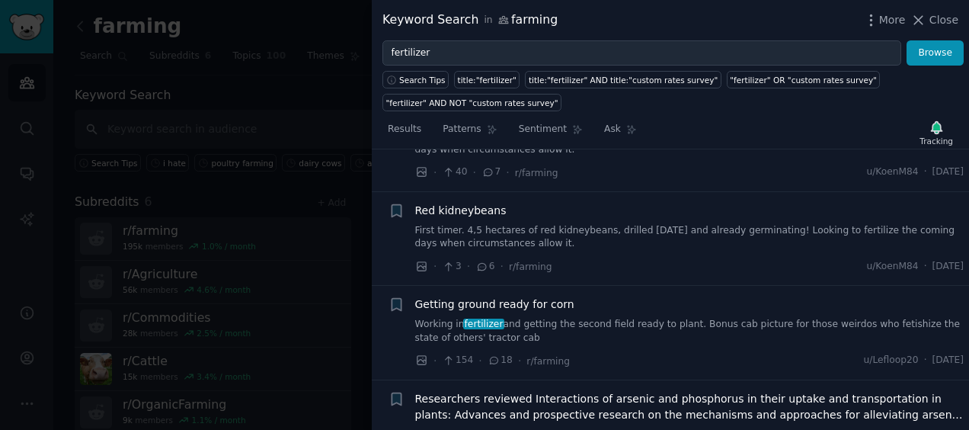
scroll to position [2799, 0]
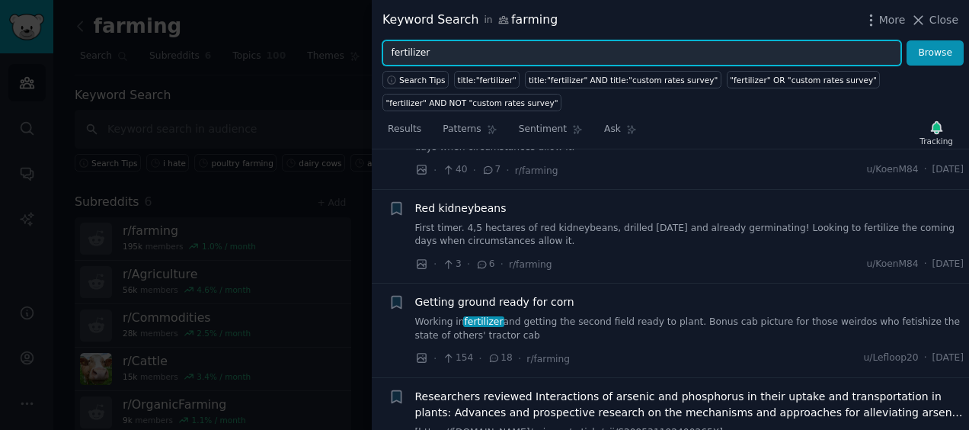
drag, startPoint x: 494, startPoint y: 56, endPoint x: 359, endPoint y: 55, distance: 134.8
click at [359, 55] on div "Keyword Search in farming More Close fertilizer Browse Search Tips title:"ferti…" at bounding box center [484, 215] width 969 height 430
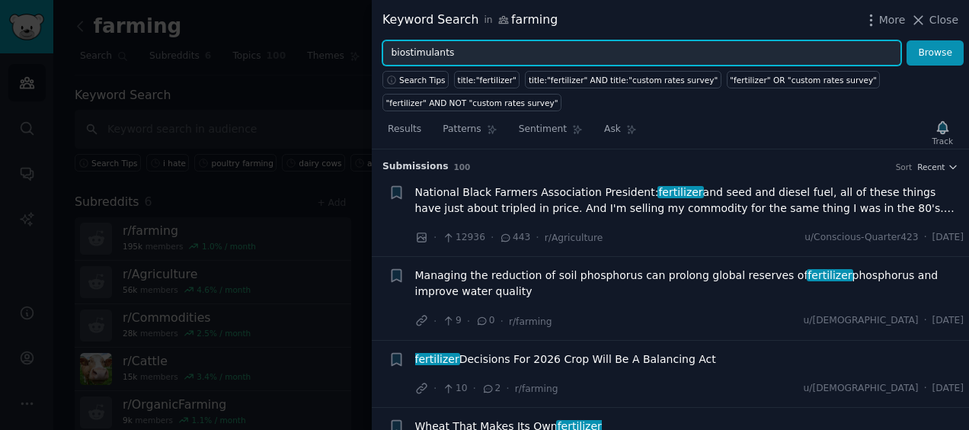
type input "biostimulants"
click at [907, 40] on button "Browse" at bounding box center [935, 53] width 57 height 26
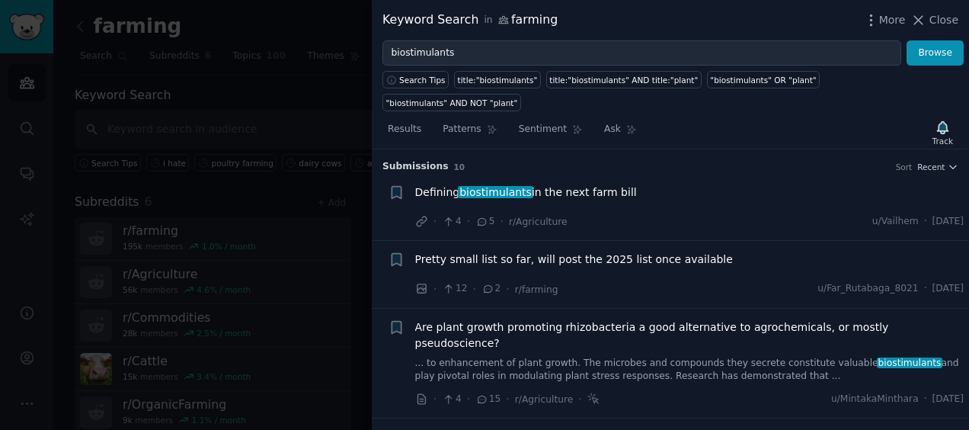
click at [565, 184] on span "Defining biostimulants in the next farm bill" at bounding box center [526, 192] width 222 height 16
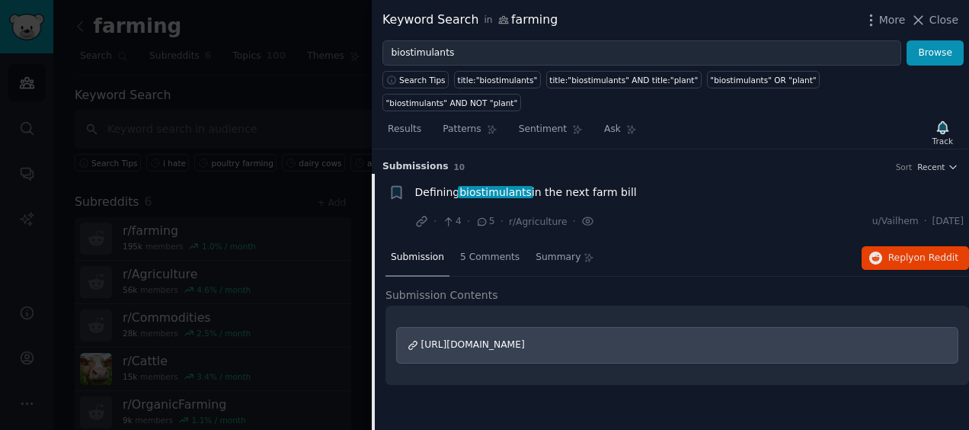
scroll to position [24, 0]
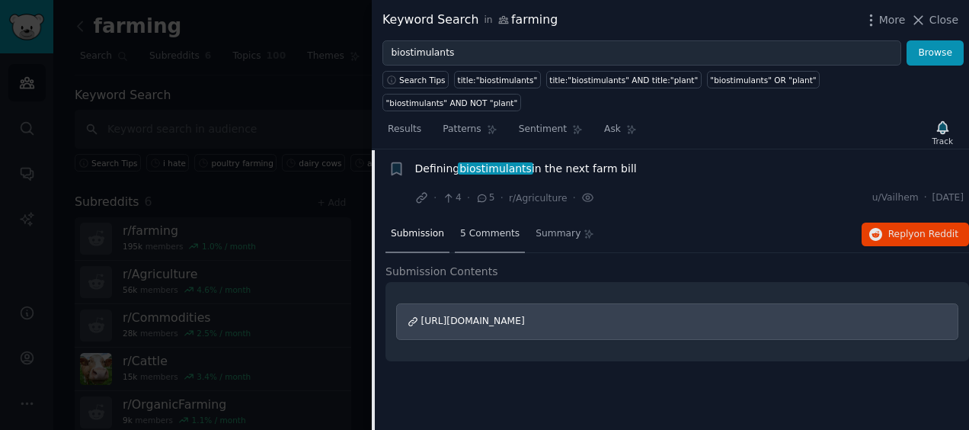
click at [468, 217] on div "5 Comments" at bounding box center [490, 234] width 70 height 37
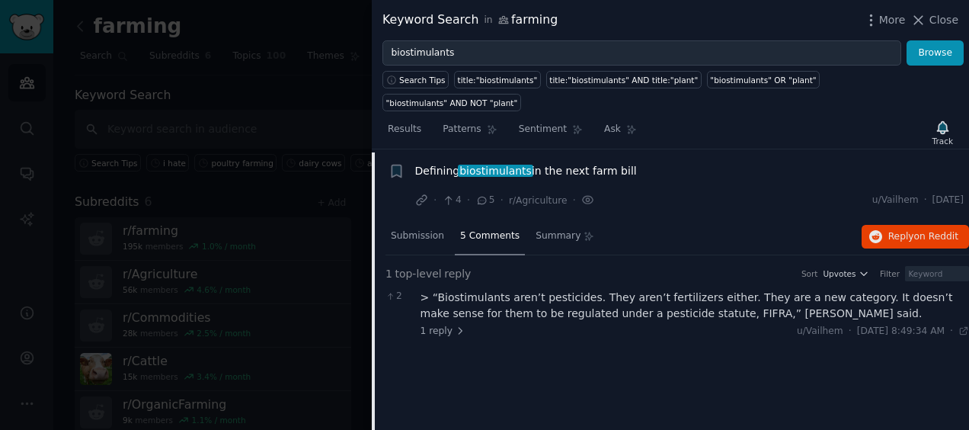
scroll to position [19, 0]
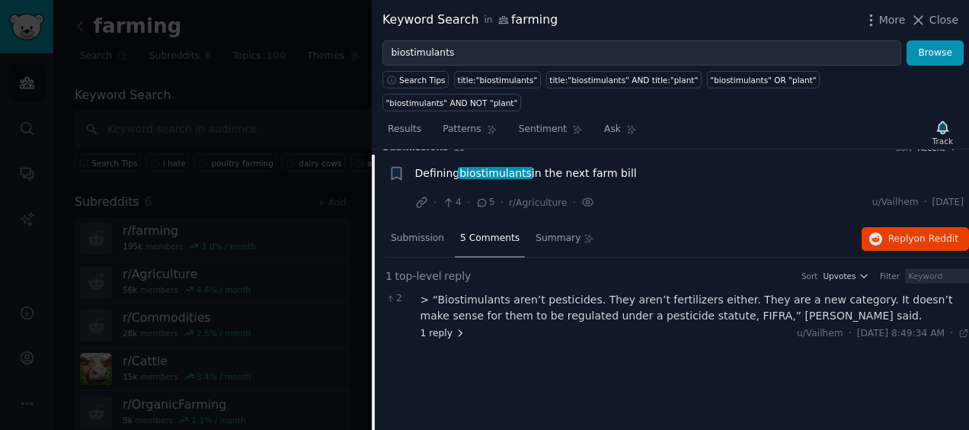
click at [439, 327] on span "1 reply" at bounding box center [444, 334] width 46 height 14
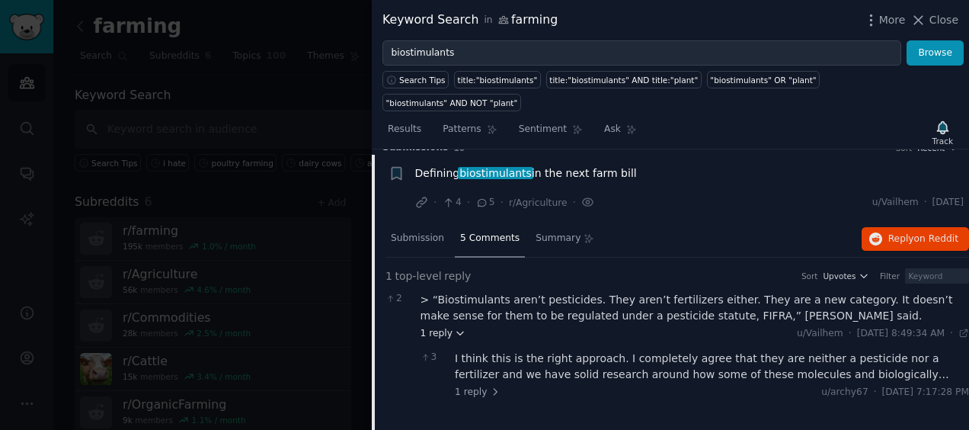
scroll to position [2, 0]
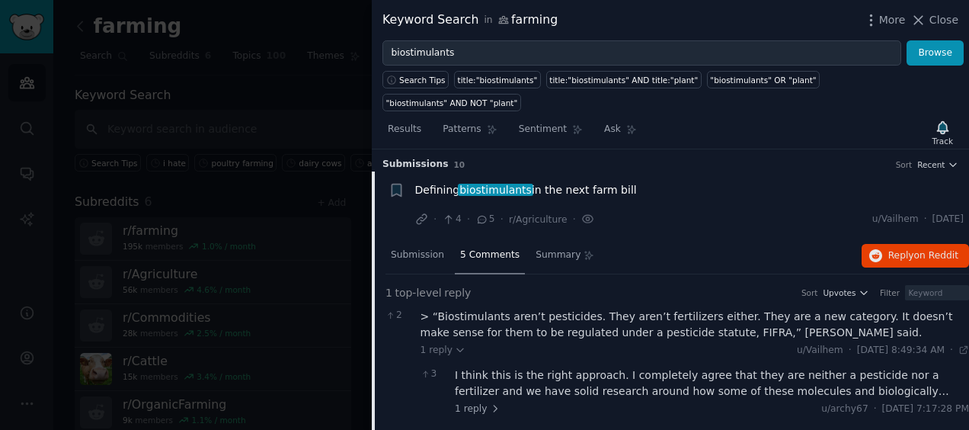
click at [481, 184] on span "biostimulants" at bounding box center [495, 190] width 75 height 12
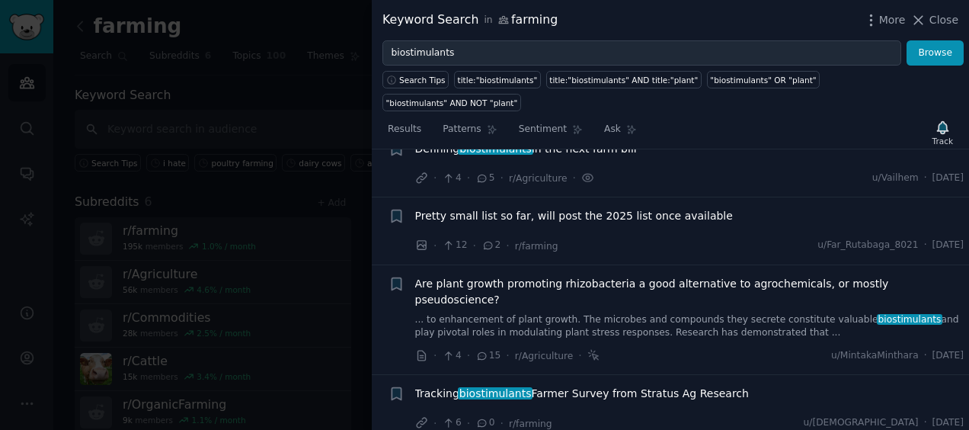
scroll to position [44, 0]
click at [515, 275] on span "Are plant growth promoting rhizobacteria a good alternative to agrochemicals, o…" at bounding box center [689, 291] width 549 height 32
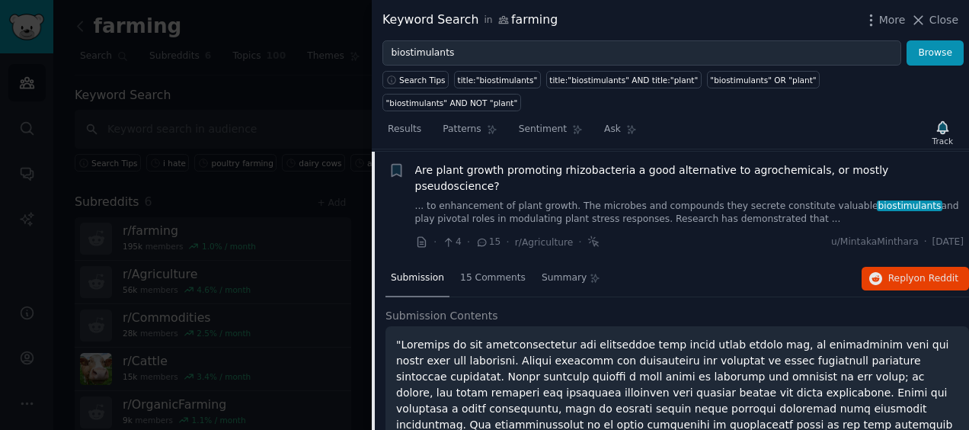
scroll to position [158, 0]
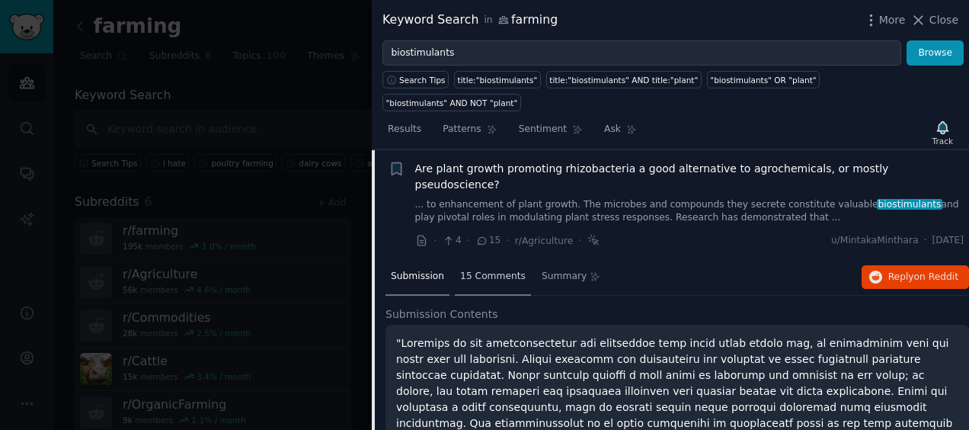
click at [499, 270] on span "15 Comments" at bounding box center [493, 277] width 66 height 14
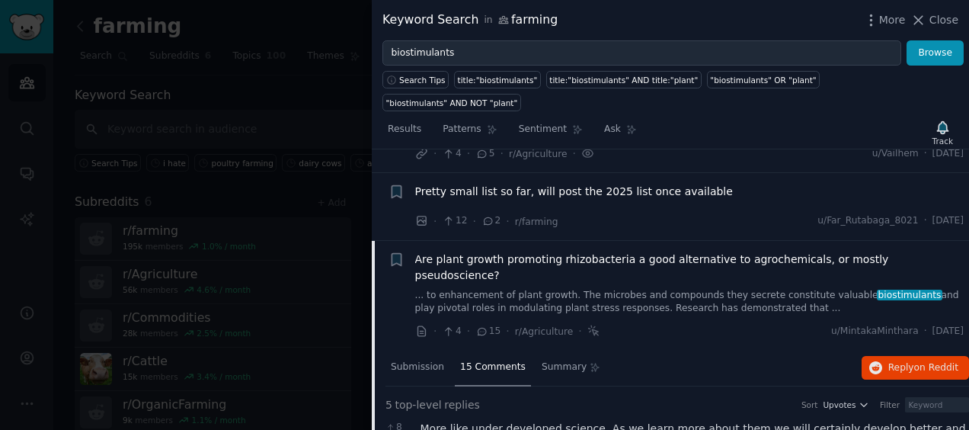
scroll to position [67, 0]
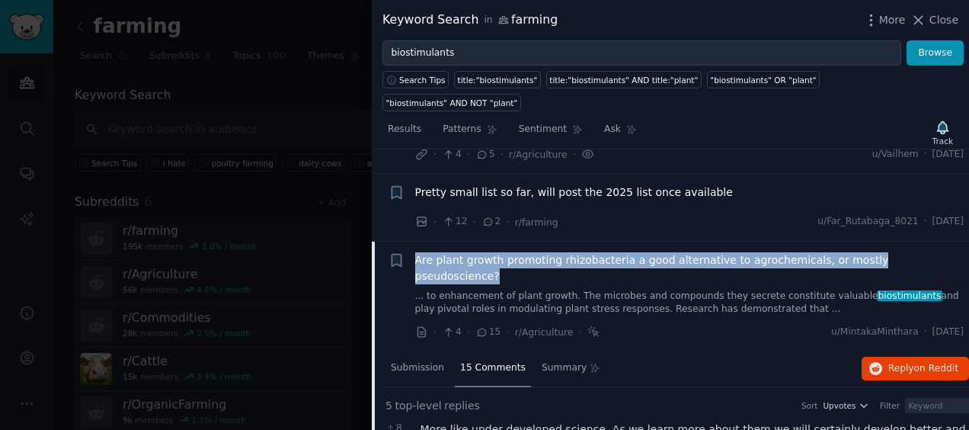
drag, startPoint x: 411, startPoint y: 235, endPoint x: 938, endPoint y: 236, distance: 526.4
click at [938, 252] on div "+ Are plant growth promoting rhizobacteria a good alternative to agrochemicals,…" at bounding box center [677, 296] width 576 height 88
copy span "Are plant growth promoting rhizobacteria a good alternative to agrochemicals, o…"
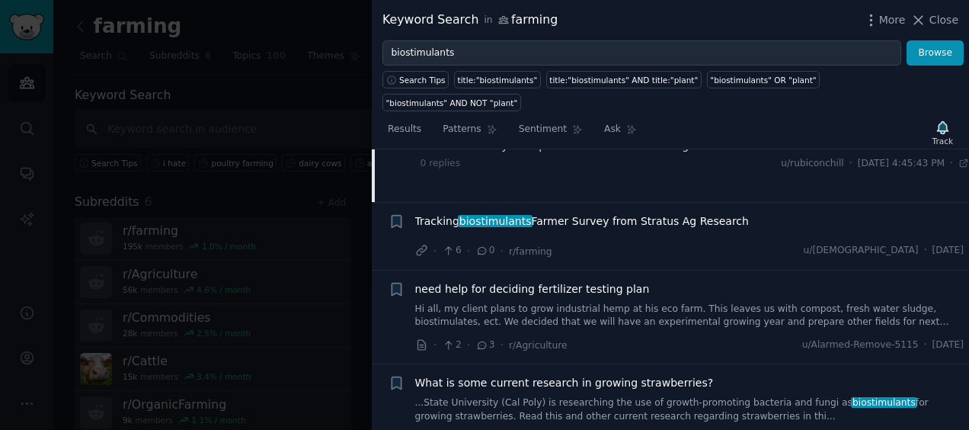
scroll to position [590, 0]
click at [603, 280] on span "need help for deciding fertilizer testing plan" at bounding box center [532, 288] width 235 height 16
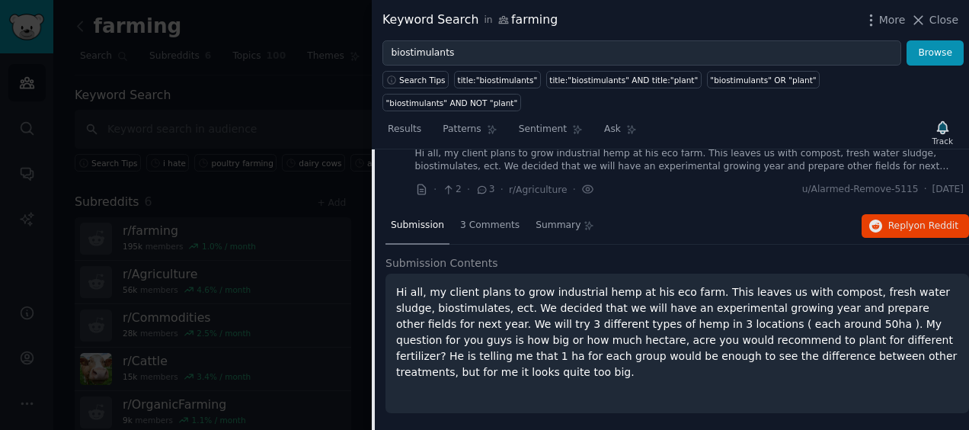
scroll to position [373, 0]
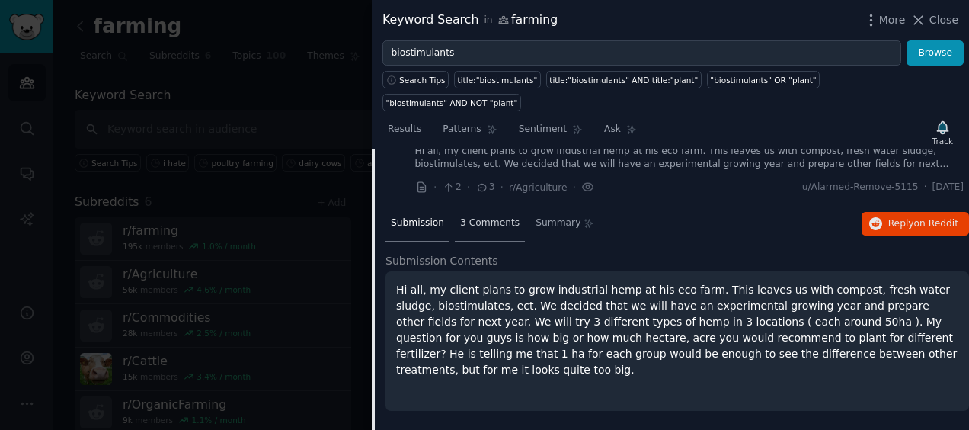
click at [481, 216] on span "3 Comments" at bounding box center [489, 223] width 59 height 14
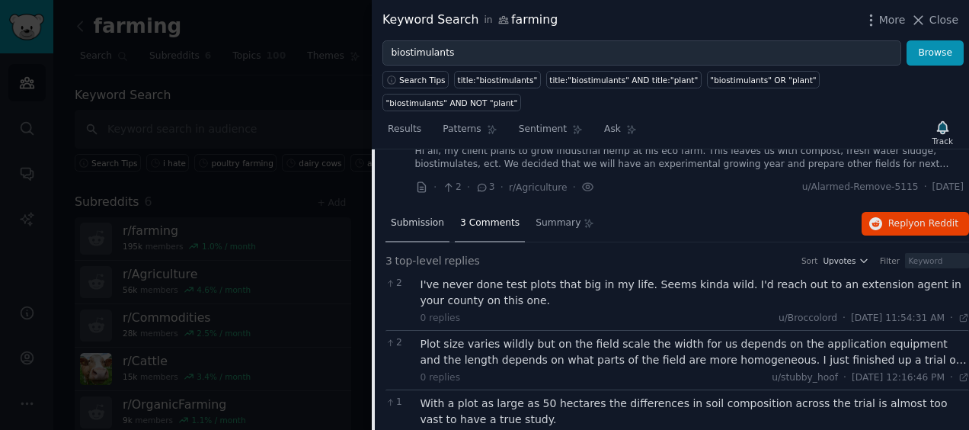
click at [411, 216] on span "Submission" at bounding box center [417, 223] width 53 height 14
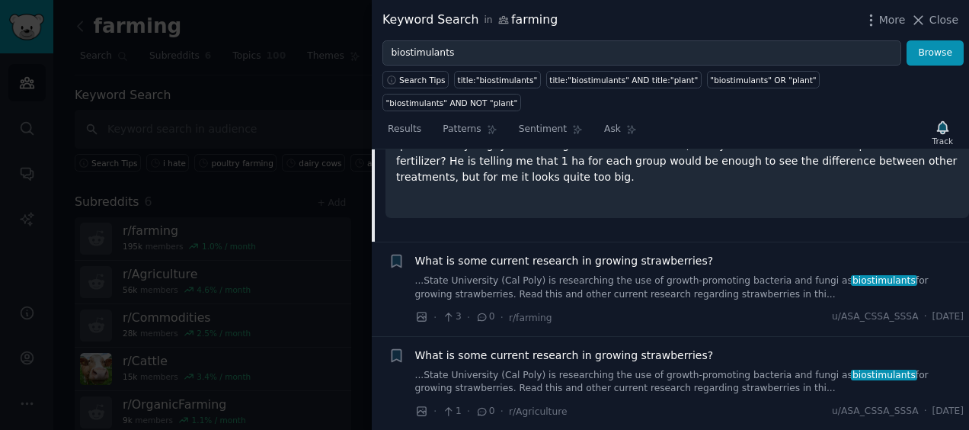
scroll to position [567, 0]
click at [587, 273] on link "...State University (Cal Poly) is researching the use of growth-promoting bacte…" at bounding box center [689, 286] width 549 height 27
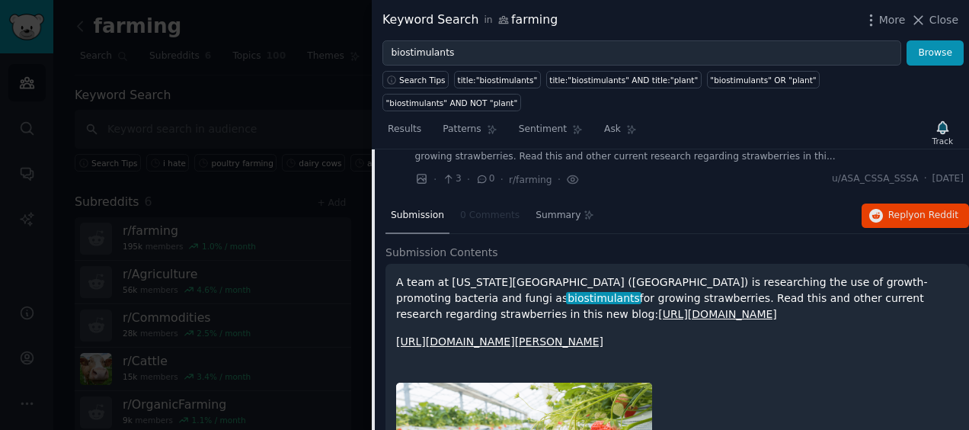
scroll to position [477, 0]
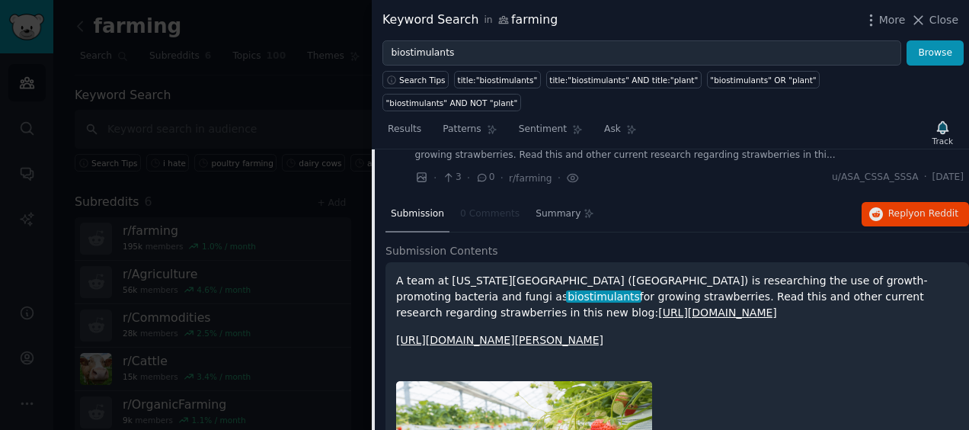
click at [417, 207] on span "Submission" at bounding box center [417, 214] width 53 height 14
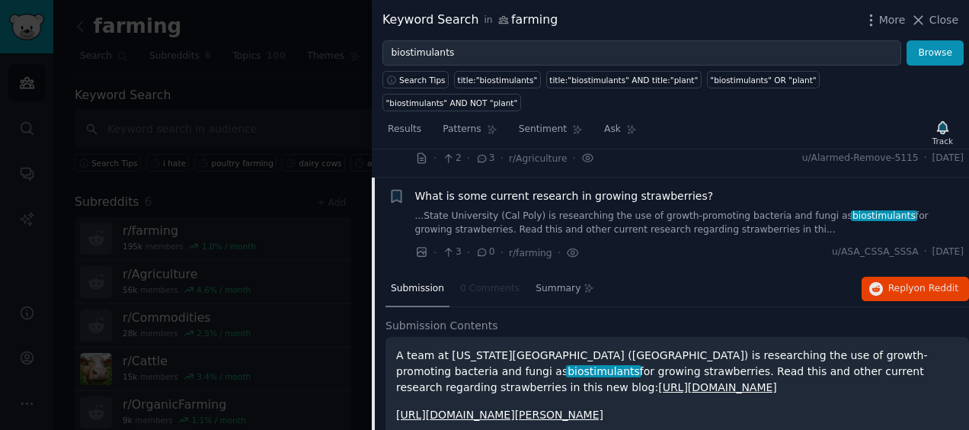
scroll to position [395, 0]
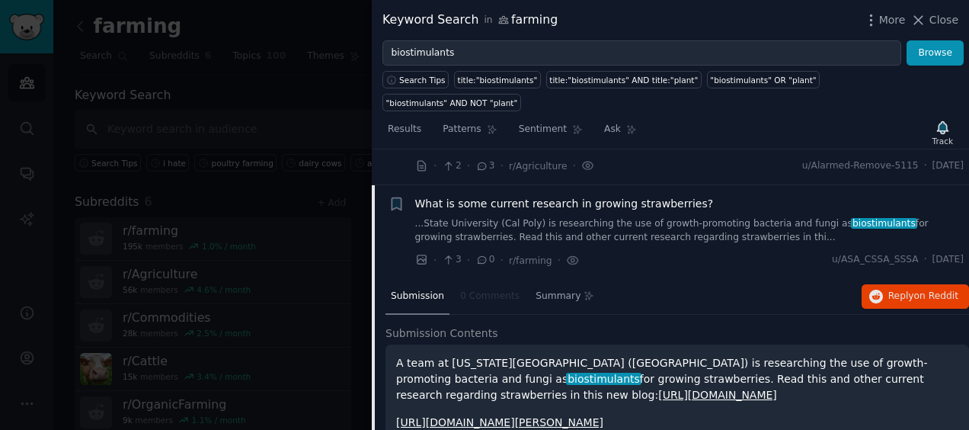
click at [435, 196] on span "What is some current research in growing strawberries?" at bounding box center [564, 204] width 299 height 16
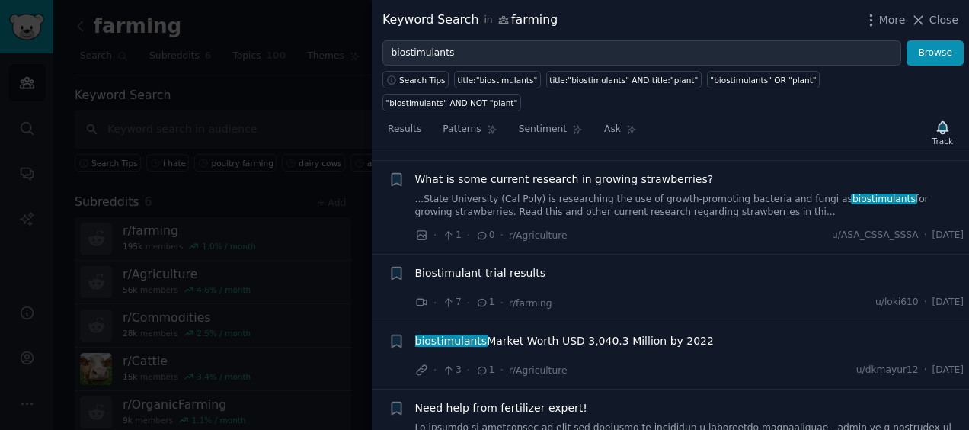
scroll to position [524, 0]
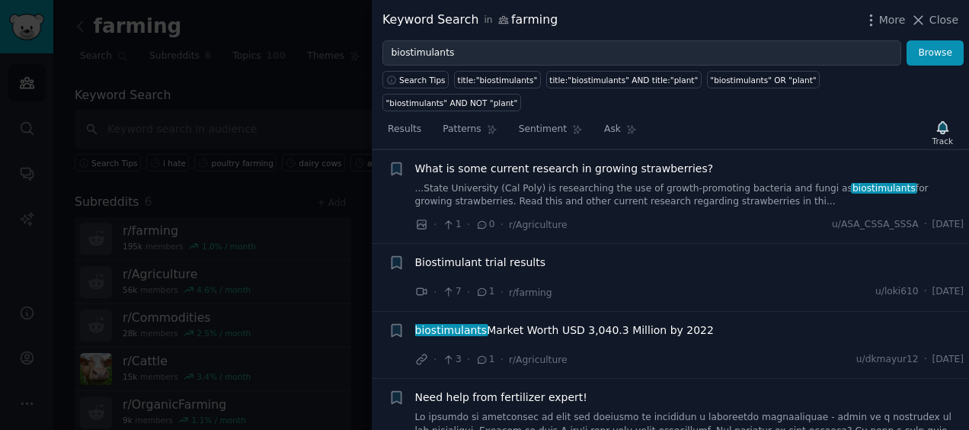
click at [456, 254] on span "Biostimulant trial results" at bounding box center [480, 262] width 130 height 16
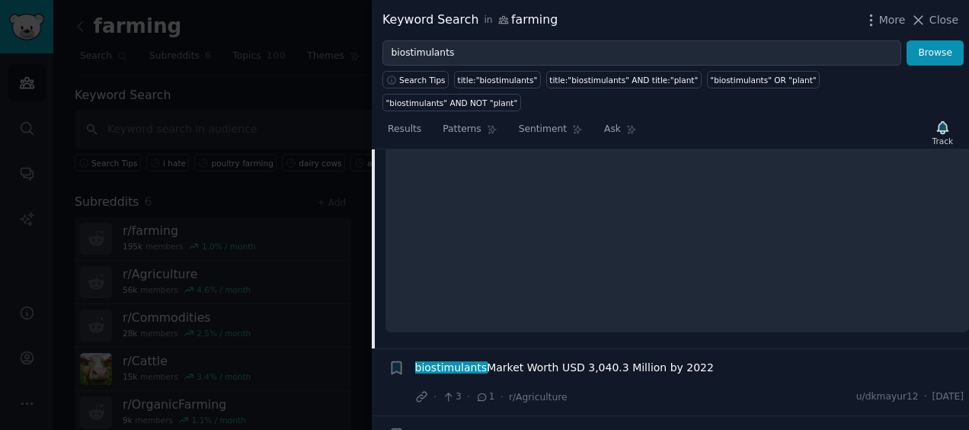
scroll to position [588, 0]
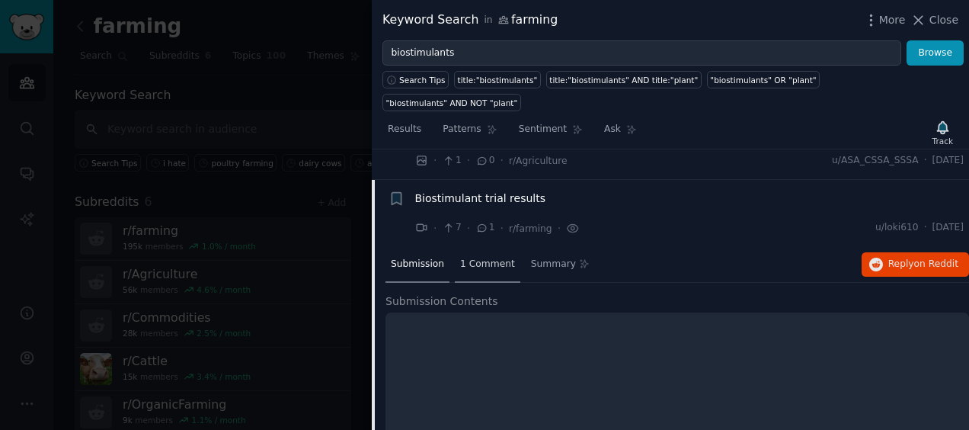
click at [482, 247] on div "1 Comment" at bounding box center [488, 265] width 66 height 37
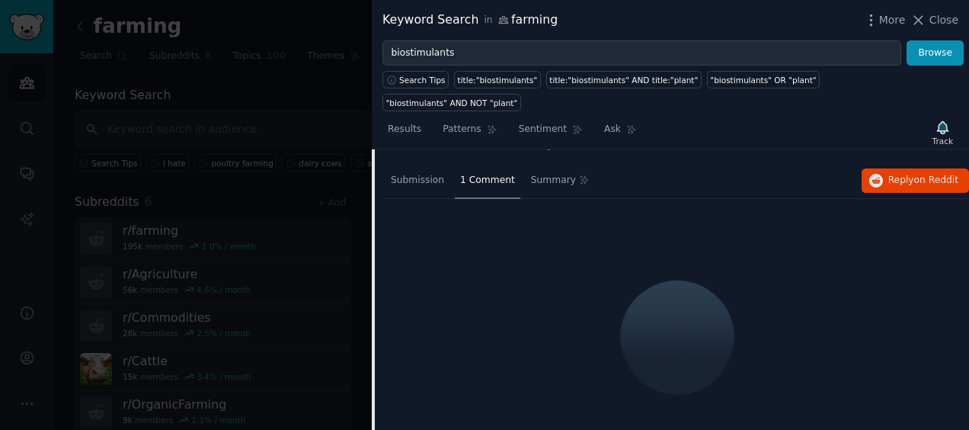
scroll to position [567, 0]
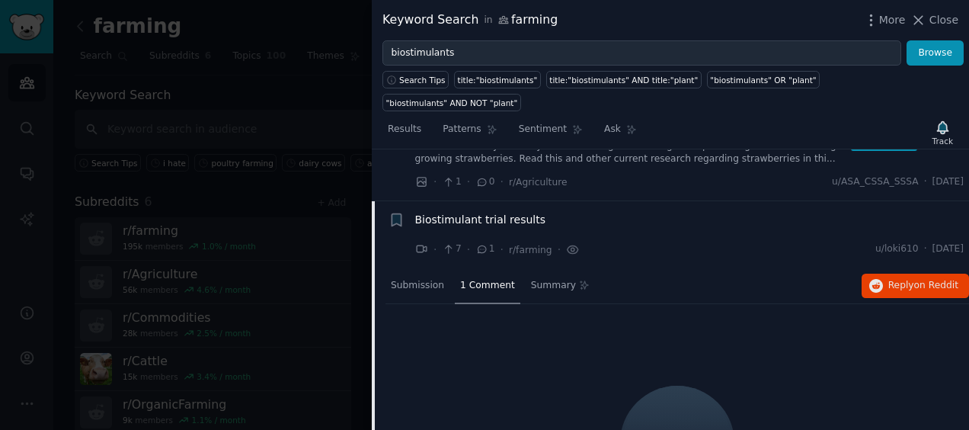
click at [475, 212] on span "Biostimulant trial results" at bounding box center [480, 220] width 130 height 16
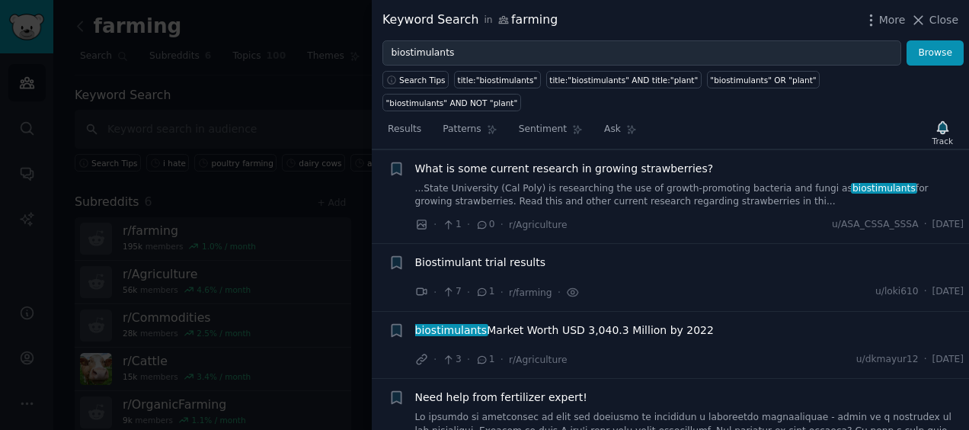
click at [504, 389] on span "Need help from fertilizer expert!" at bounding box center [501, 397] width 172 height 16
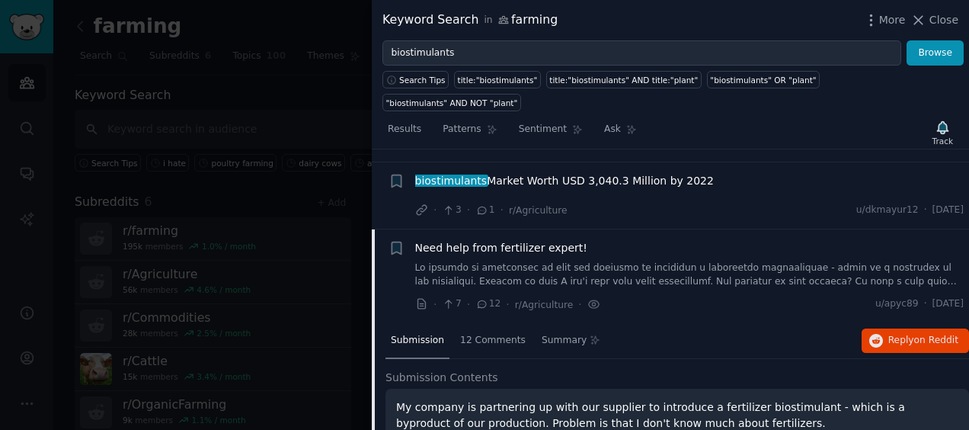
scroll to position [673, 0]
click at [488, 334] on span "12 Comments" at bounding box center [493, 341] width 66 height 14
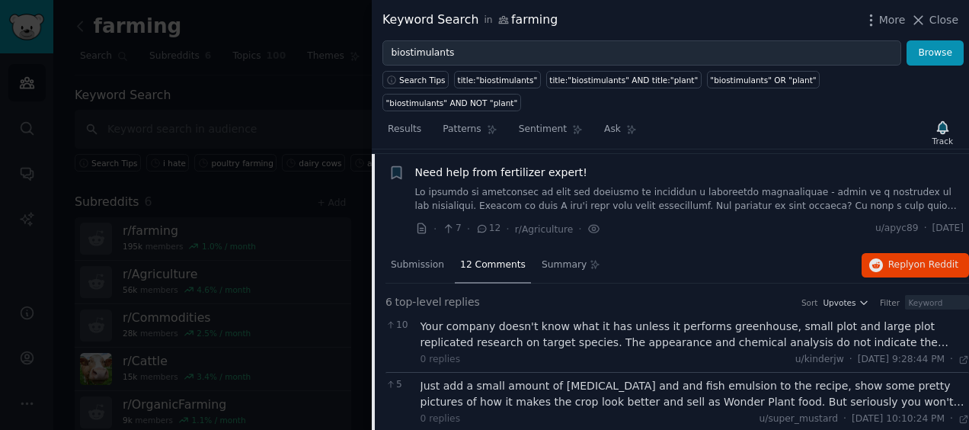
scroll to position [600, 0]
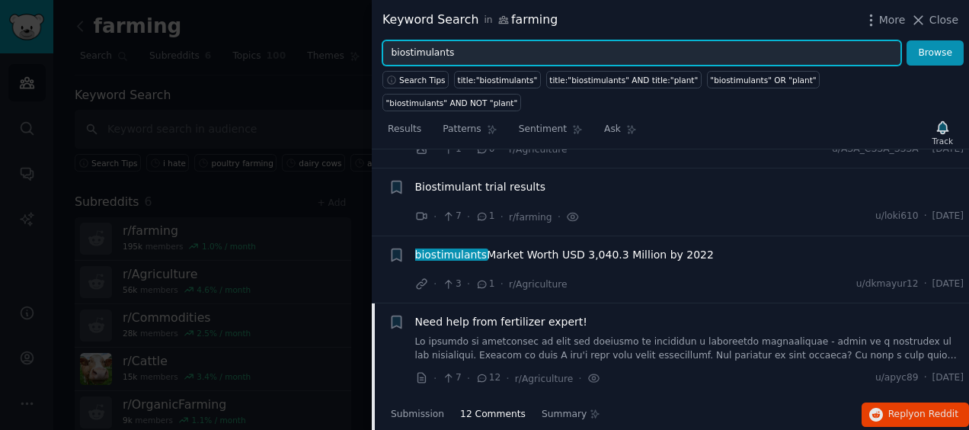
drag, startPoint x: 466, startPoint y: 59, endPoint x: 364, endPoint y: 55, distance: 102.2
click at [364, 55] on div "Keyword Search in farming More Close biostimulants Browse Search Tips title:"bi…" at bounding box center [484, 215] width 969 height 430
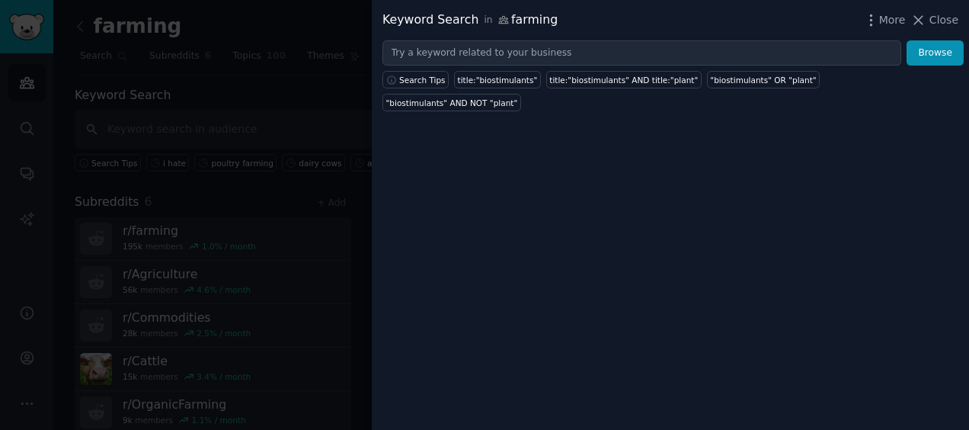
click at [364, 55] on div at bounding box center [484, 215] width 969 height 430
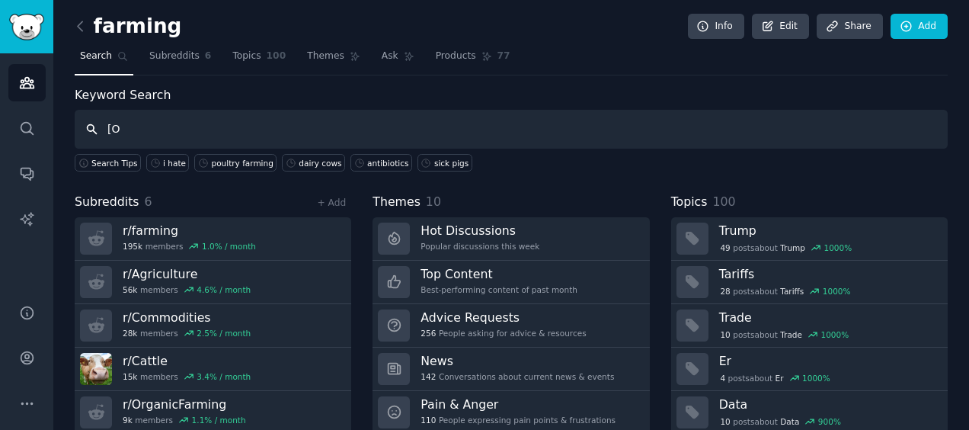
type input "["
type input "poultry"
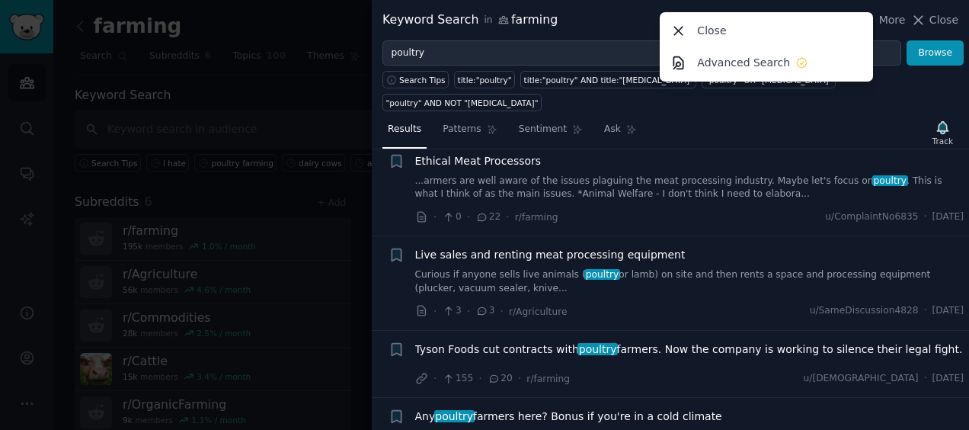
scroll to position [1846, 0]
click at [624, 408] on div "Any poultry farmers here? Bonus if you're in a cold climate ...great too :) I'm…" at bounding box center [689, 432] width 549 height 48
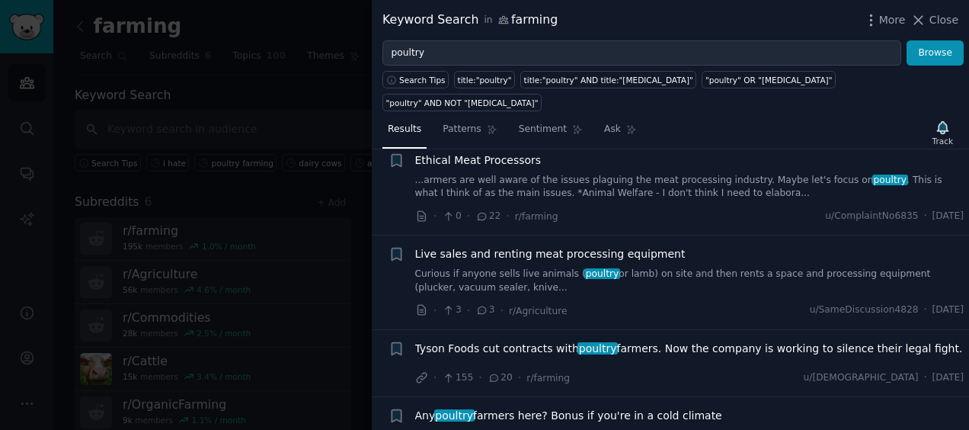
click at [621, 408] on span "Any poultry farmers here? Bonus if you're in a cold climate" at bounding box center [568, 416] width 307 height 16
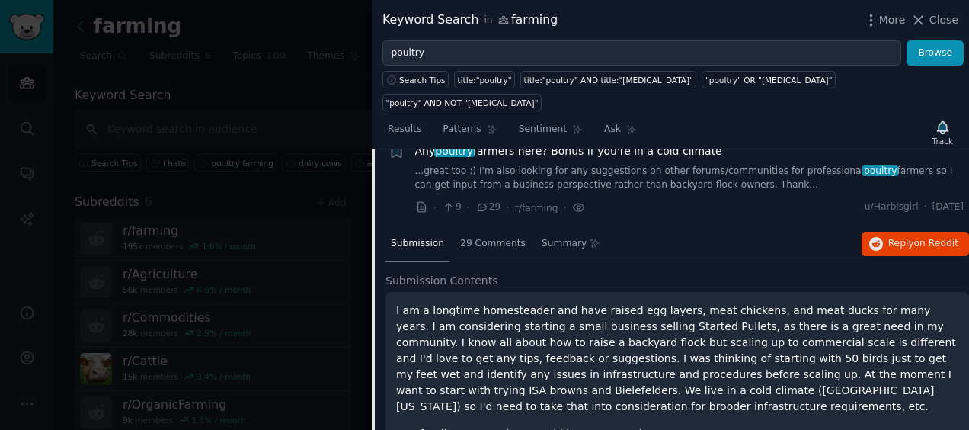
scroll to position [2111, 0]
click at [478, 236] on span "29 Comments" at bounding box center [493, 243] width 66 height 14
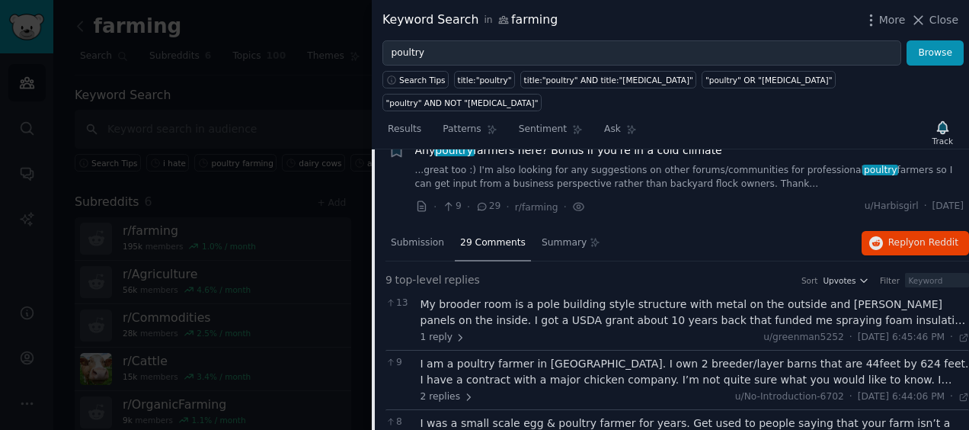
click at [544, 356] on div "I am a poultry farmer in MN. I own 2 breeder/layer barns that are 44feet by 624…" at bounding box center [695, 372] width 549 height 32
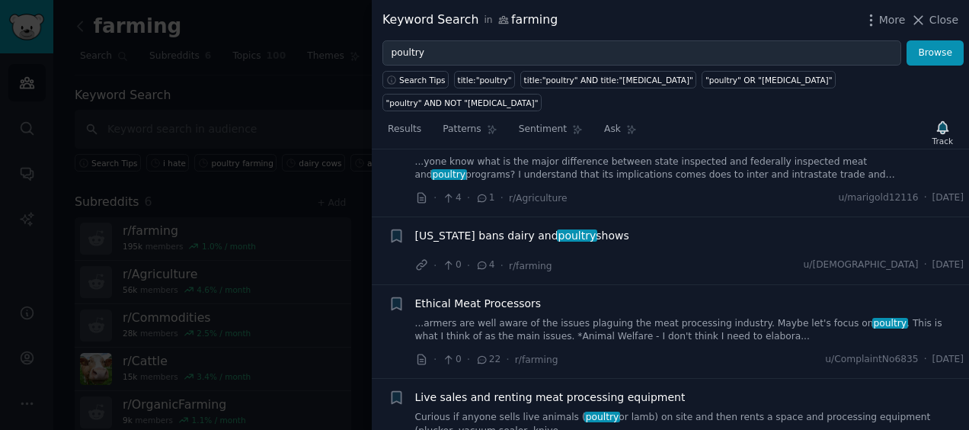
scroll to position [1849, 0]
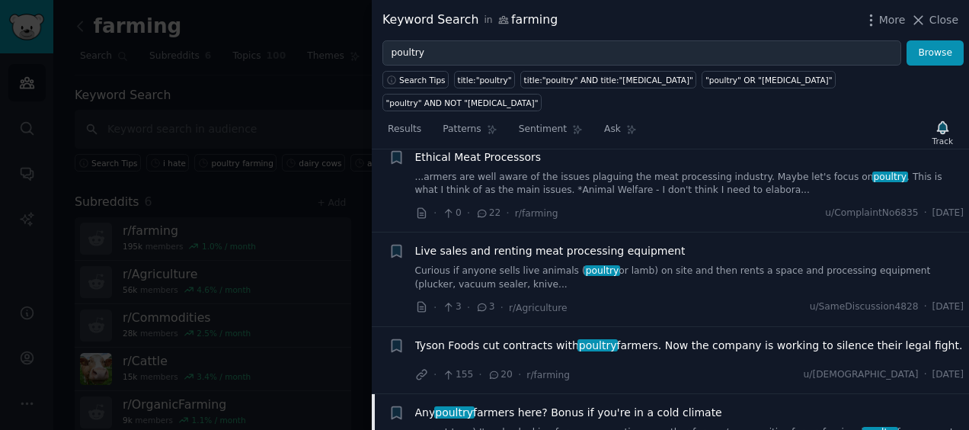
click at [513, 405] on span "Any poultry farmers here? Bonus if you're in a cold climate" at bounding box center [568, 413] width 307 height 16
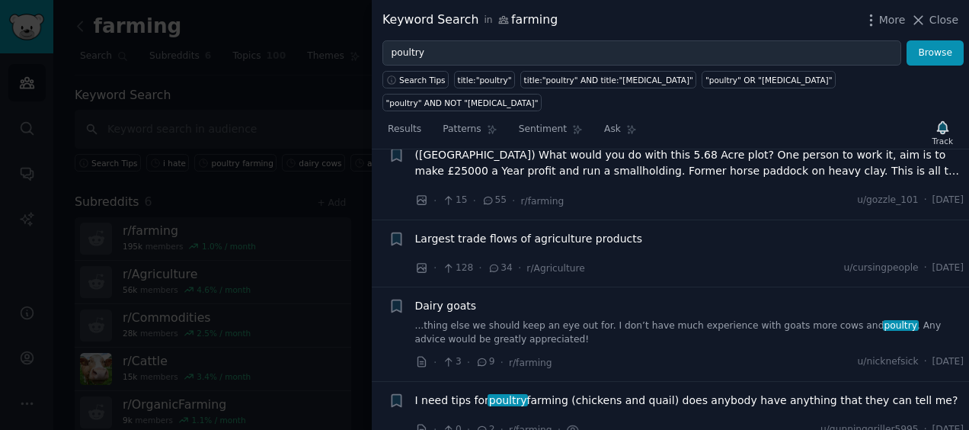
scroll to position [2665, 0]
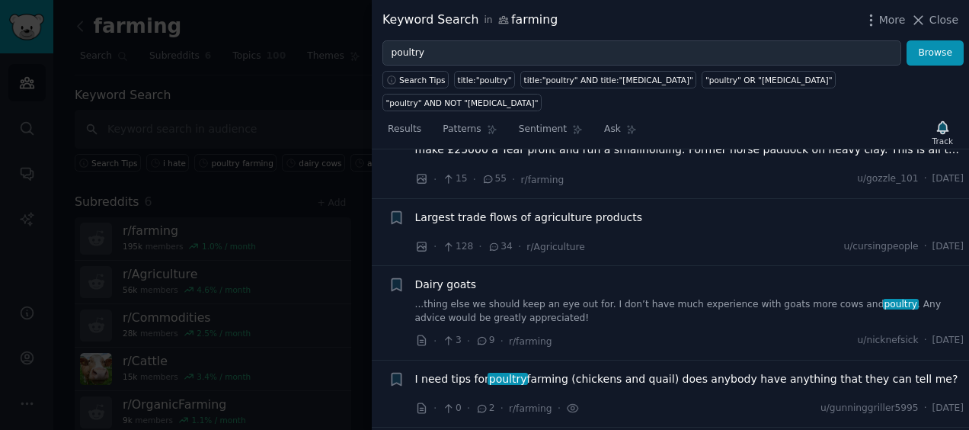
click at [482, 371] on span "I need tips for poultry farming (chickens and quail) does anybody have anything…" at bounding box center [686, 379] width 543 height 16
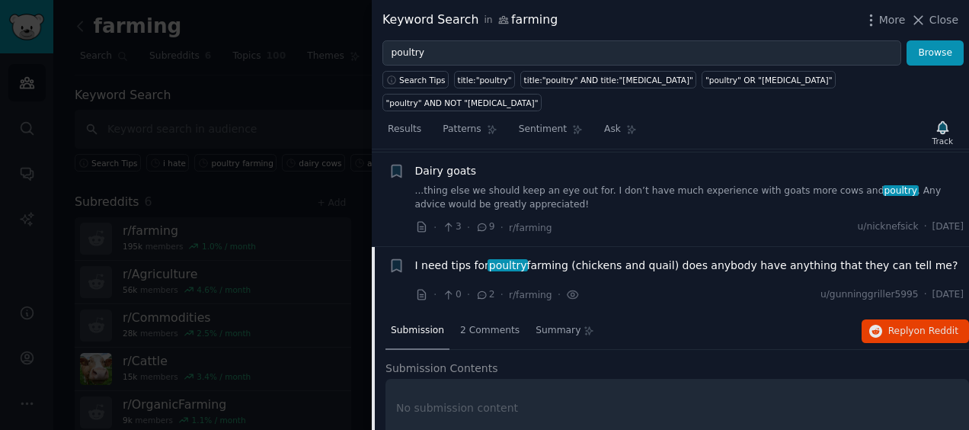
scroll to position [2788, 0]
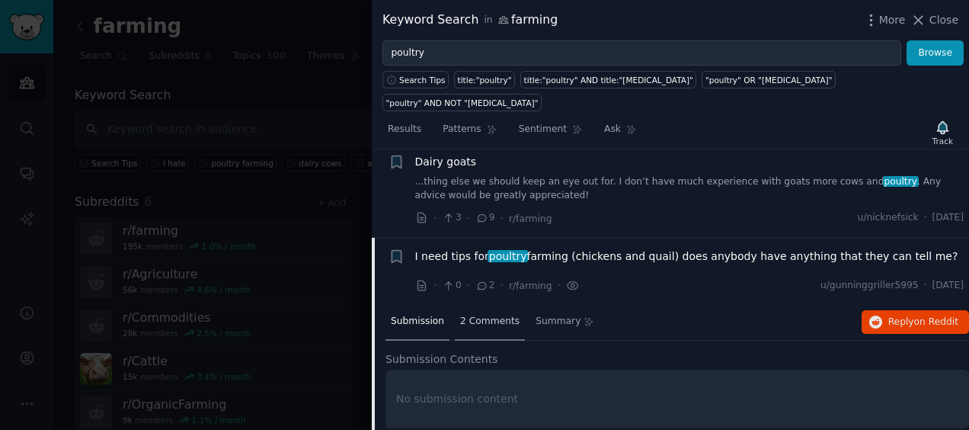
click at [483, 315] on span "2 Comments" at bounding box center [489, 322] width 59 height 14
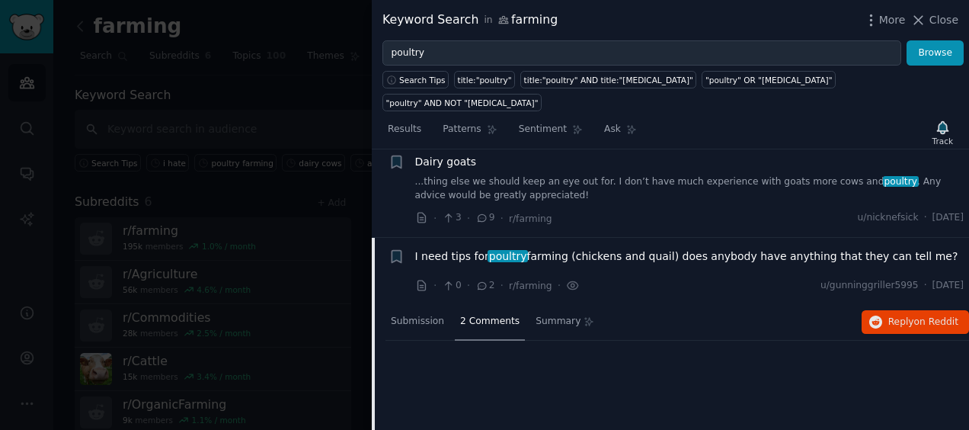
click at [483, 315] on span "2 Comments" at bounding box center [489, 322] width 59 height 14
click at [488, 250] on span "poultry" at bounding box center [508, 256] width 40 height 12
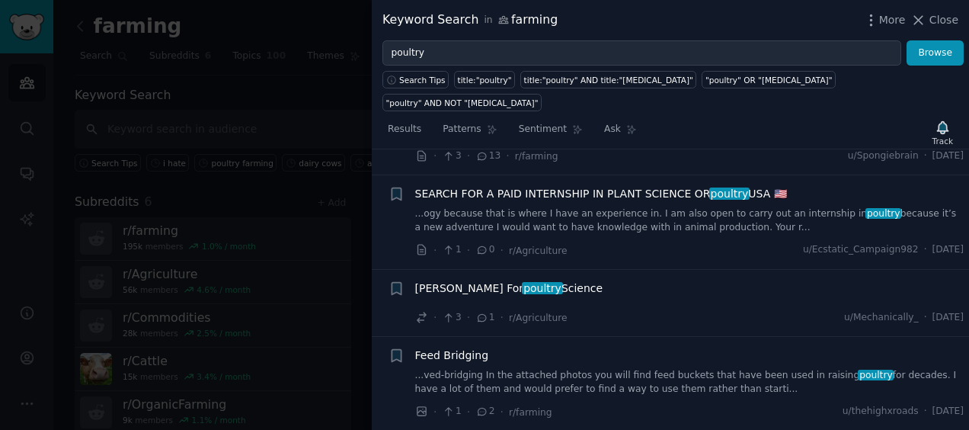
scroll to position [3123, 0]
click at [457, 346] on span "Feed Bridging" at bounding box center [452, 354] width 74 height 16
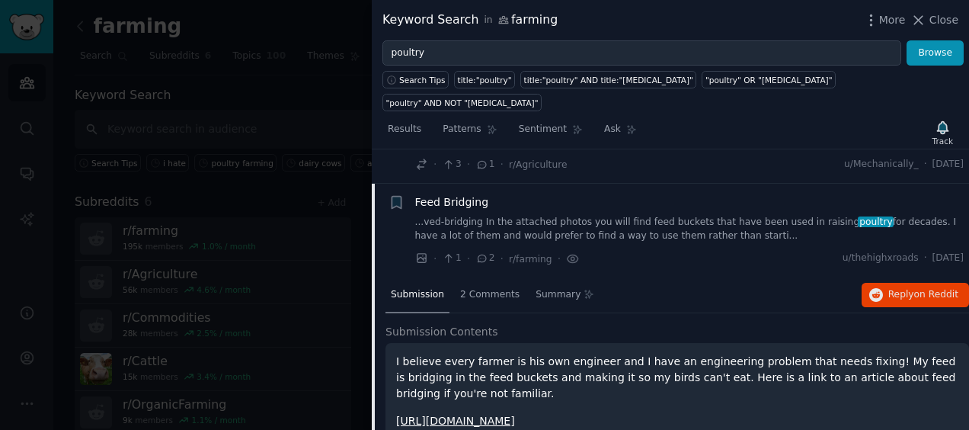
scroll to position [3274, 0]
click at [481, 289] on span "2 Comments" at bounding box center [489, 296] width 59 height 14
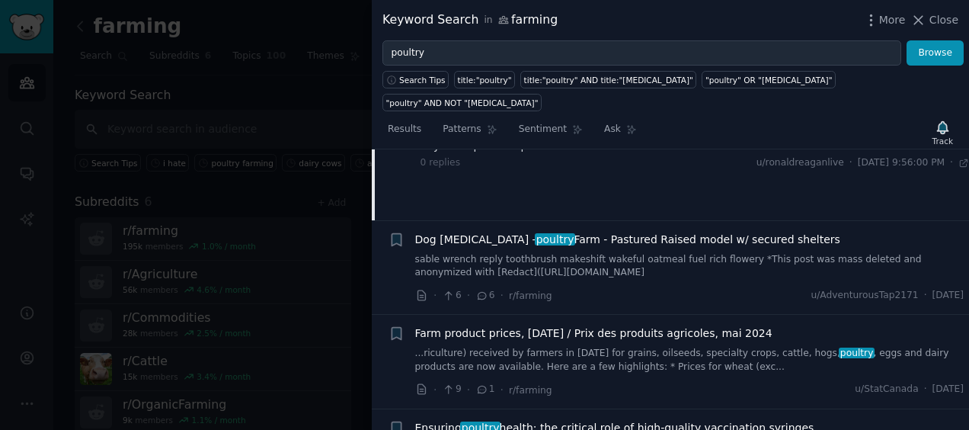
scroll to position [3564, 0]
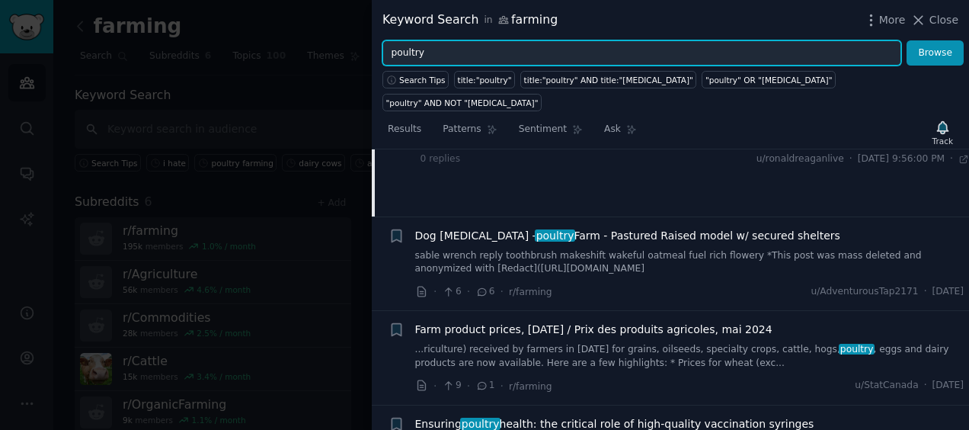
drag, startPoint x: 445, startPoint y: 52, endPoint x: 375, endPoint y: 54, distance: 70.1
click at [375, 54] on div "poultry Browse" at bounding box center [670, 53] width 597 height 26
click at [907, 40] on button "Browse" at bounding box center [935, 53] width 57 height 26
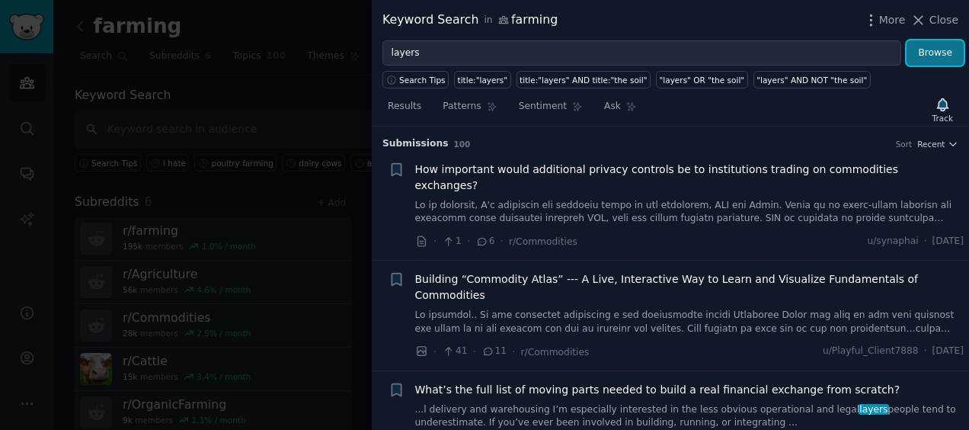
click at [934, 40] on button "Browse" at bounding box center [935, 53] width 57 height 26
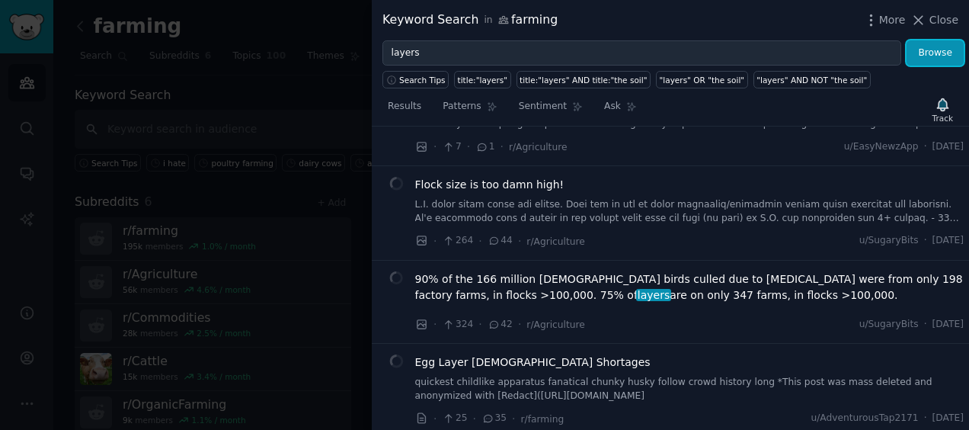
scroll to position [776, 0]
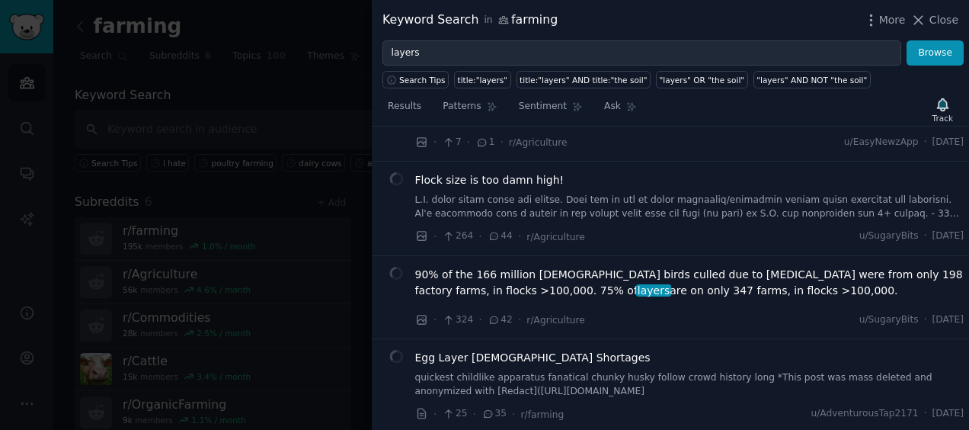
click at [584, 267] on span "90% of the 166 million U.S. birds culled due to bird flu were from only 198 fac…" at bounding box center [689, 283] width 549 height 32
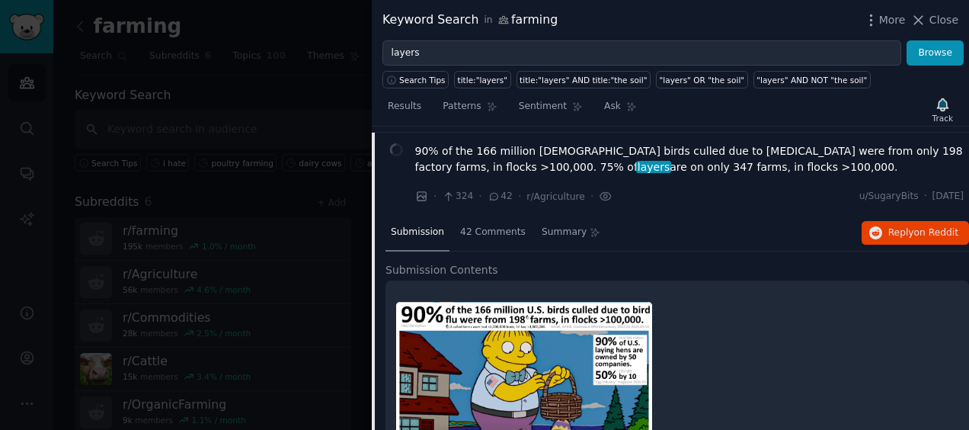
scroll to position [900, 0]
click at [475, 225] on span "42 Comments" at bounding box center [493, 232] width 66 height 14
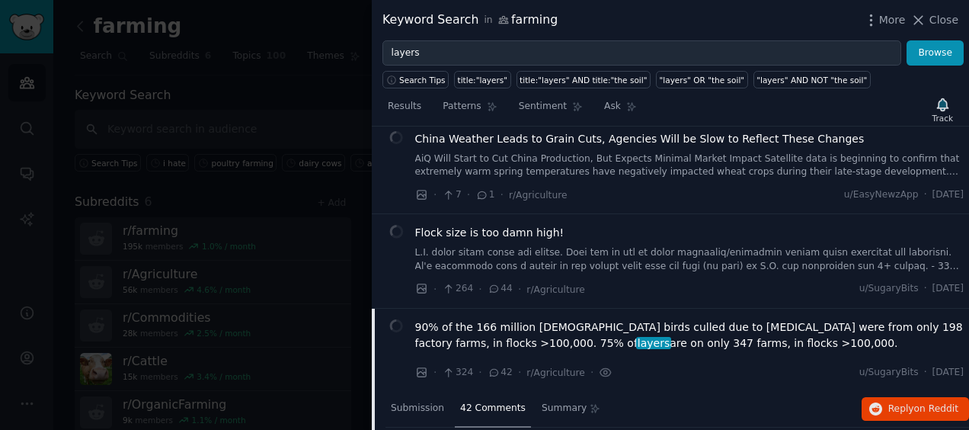
scroll to position [679, 0]
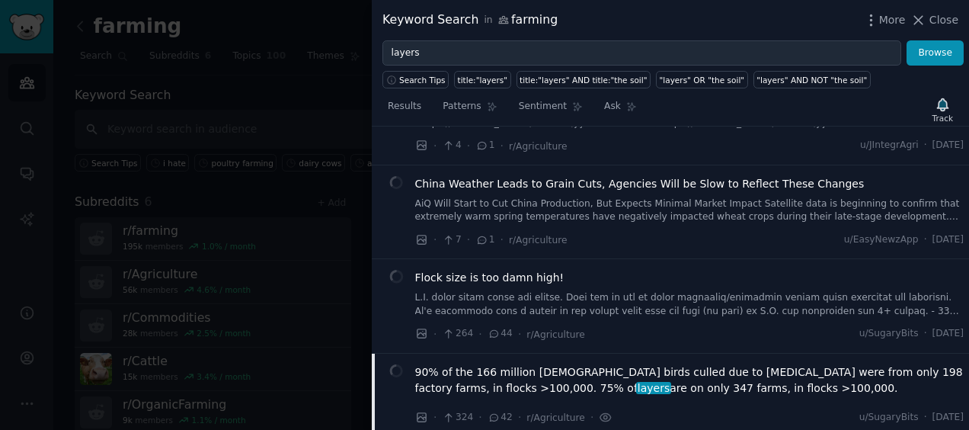
click at [484, 364] on span "90% of the 166 million U.S. birds culled due to bird flu were from only 198 fac…" at bounding box center [689, 380] width 549 height 32
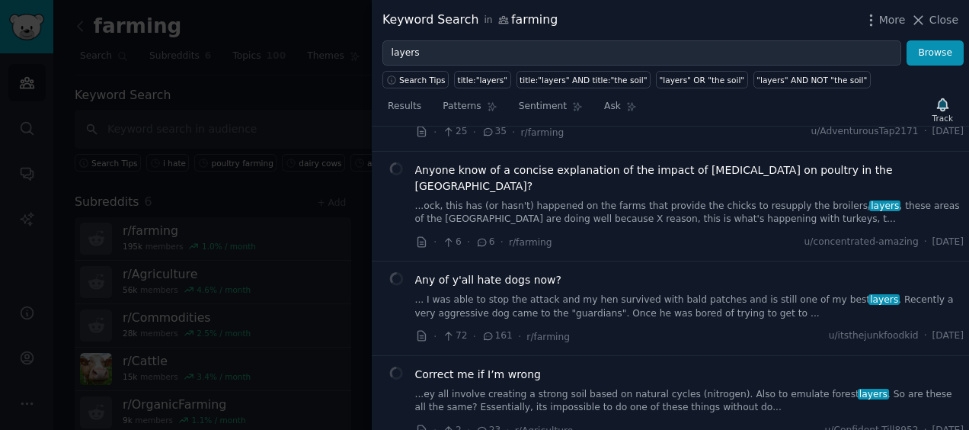
scroll to position [1082, 0]
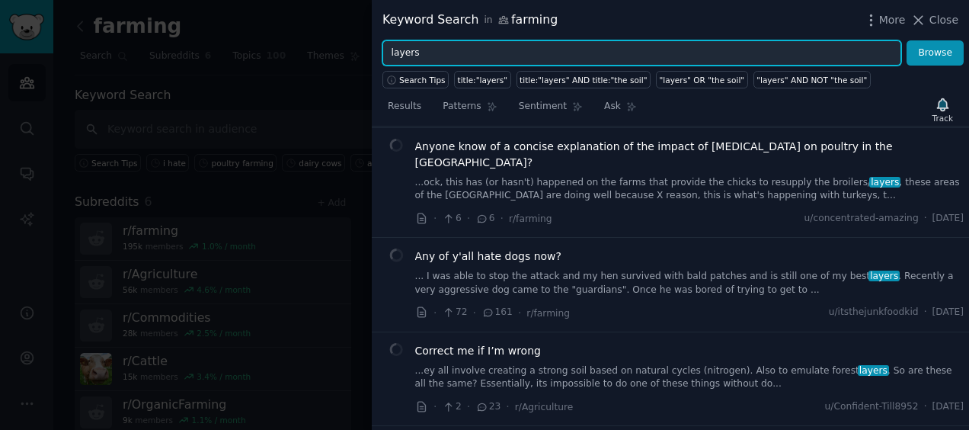
drag, startPoint x: 465, startPoint y: 56, endPoint x: 378, endPoint y: 59, distance: 86.9
click at [378, 59] on div "layers Browse" at bounding box center [670, 53] width 597 height 26
type input "broilers"
click at [907, 40] on button "Browse" at bounding box center [935, 53] width 57 height 26
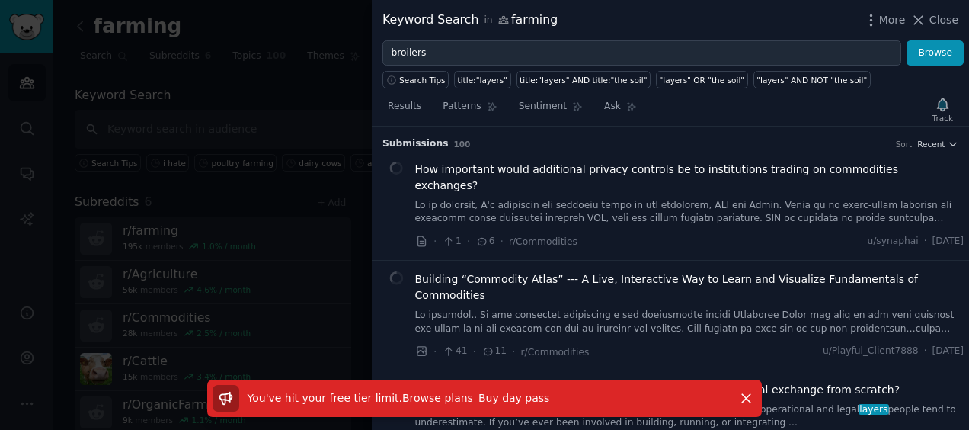
click at [424, 396] on link "Browse plans" at bounding box center [437, 398] width 71 height 12
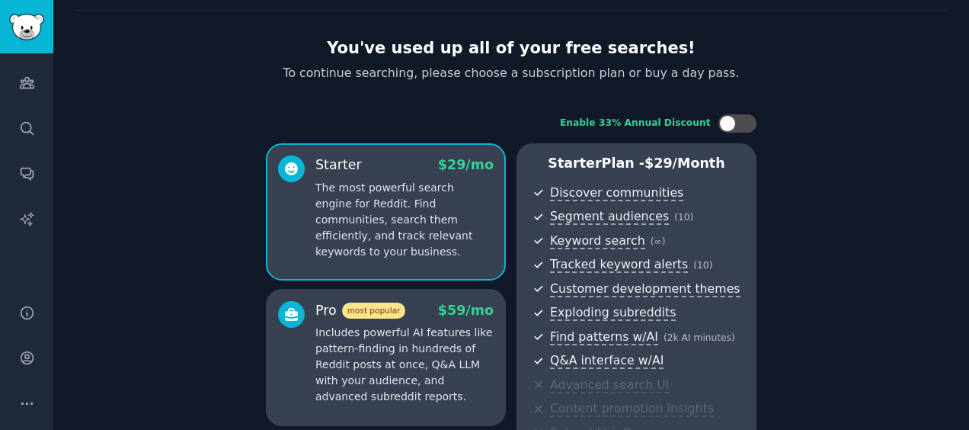
scroll to position [48, 0]
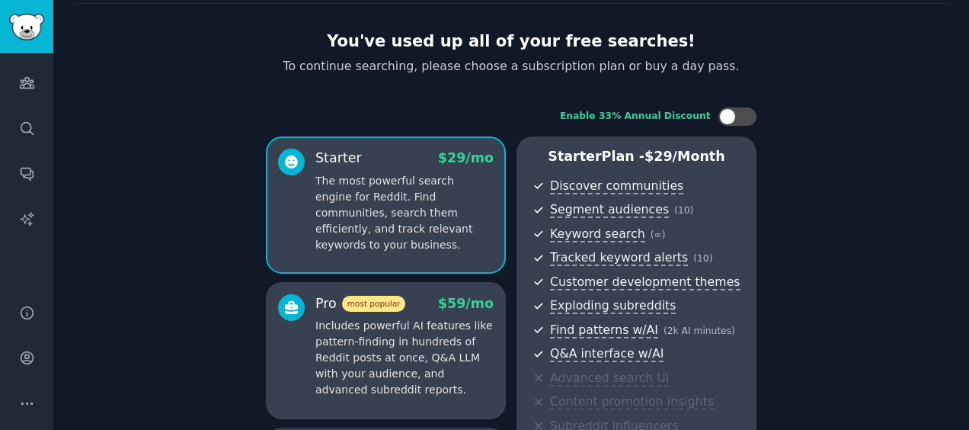
click at [329, 332] on p "Includes powerful AI features like pattern-finding in hundreds of Reddit posts …" at bounding box center [404, 358] width 178 height 80
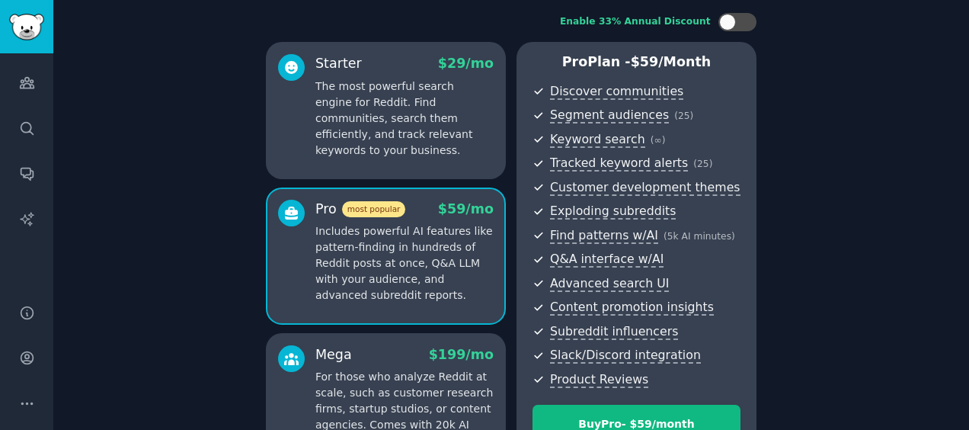
scroll to position [140, 0]
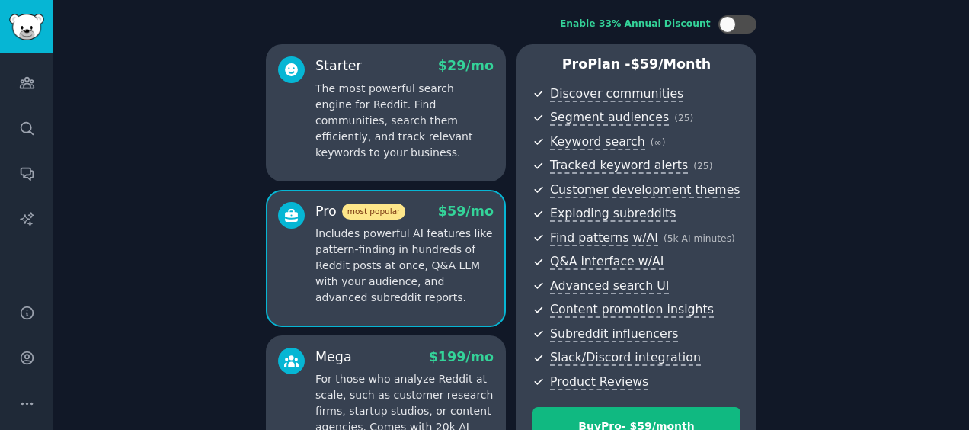
click at [424, 133] on p "The most powerful search engine for Reddit. Find communities, search them effic…" at bounding box center [404, 121] width 178 height 80
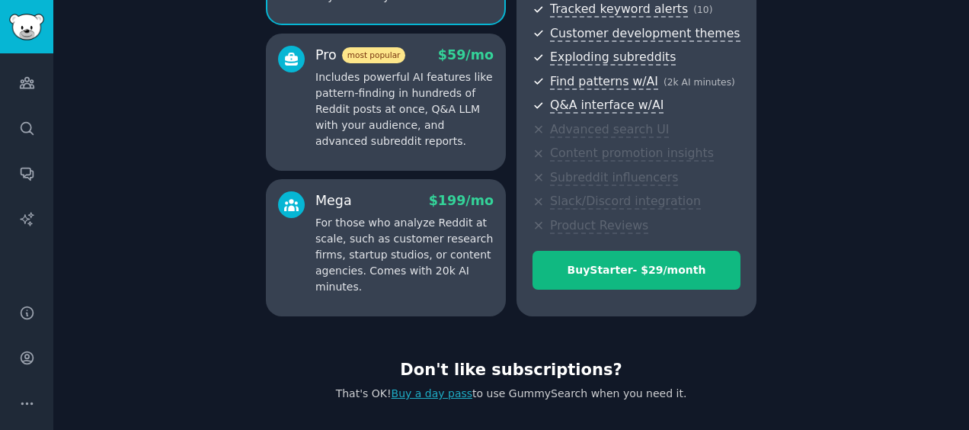
scroll to position [335, 0]
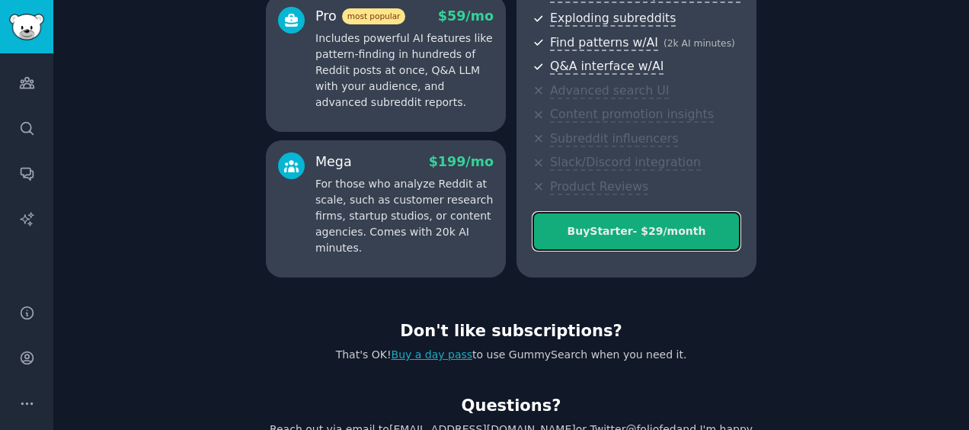
click at [597, 233] on div "Buy Starter - $ 29 /month" at bounding box center [636, 231] width 206 height 16
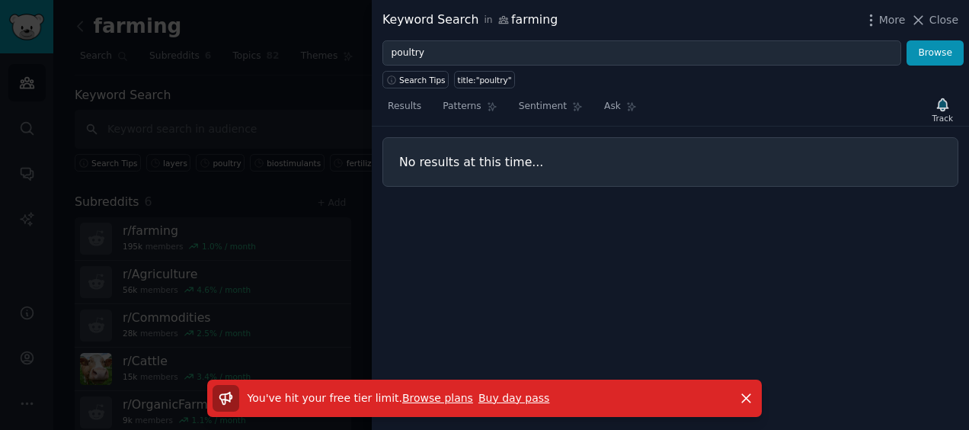
click at [132, 198] on div at bounding box center [484, 215] width 969 height 430
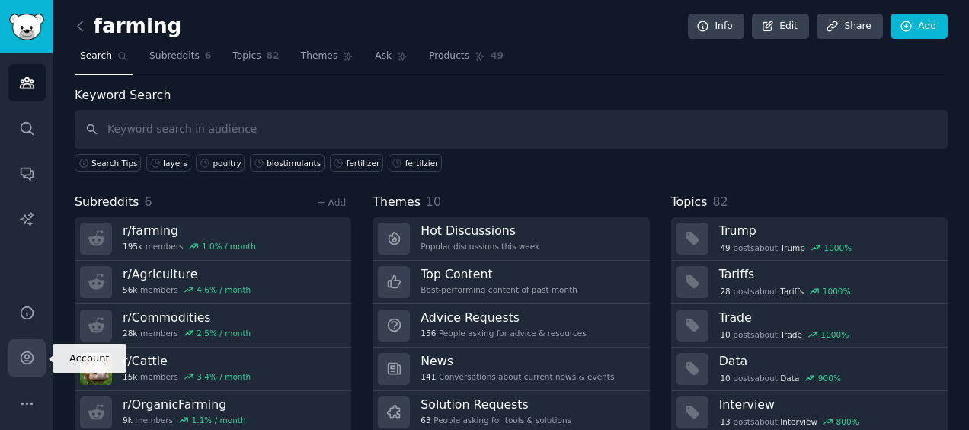
click at [27, 353] on icon "Sidebar" at bounding box center [27, 358] width 12 height 12
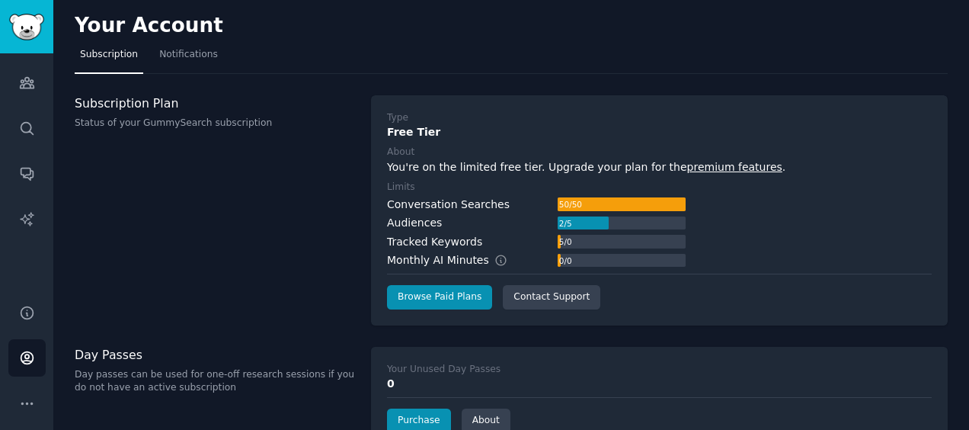
scroll to position [108, 0]
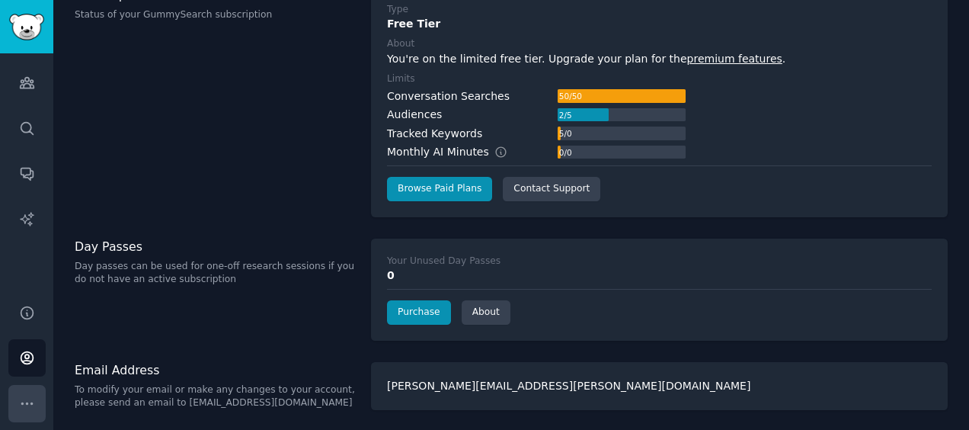
click at [18, 398] on button "More" at bounding box center [26, 403] width 37 height 37
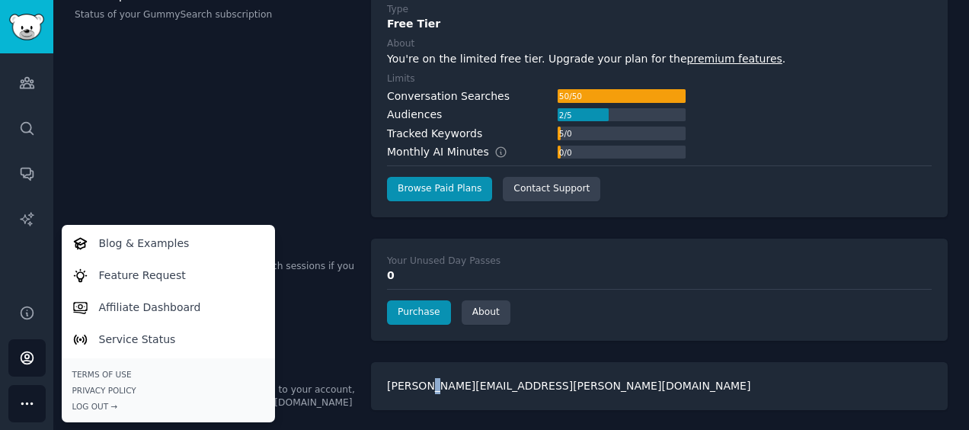
click at [424, 396] on div "sara.degroat@ralcoagriculture.com" at bounding box center [659, 386] width 577 height 48
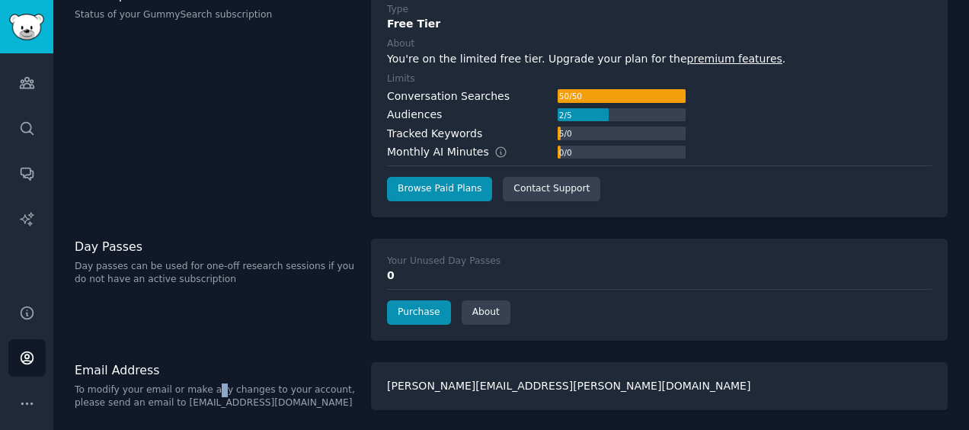
click at [196, 380] on div "Email Address To modify your email or make any changes to your account, please …" at bounding box center [215, 386] width 280 height 48
click at [27, 402] on icon "Sidebar" at bounding box center [26, 403] width 11 height 2
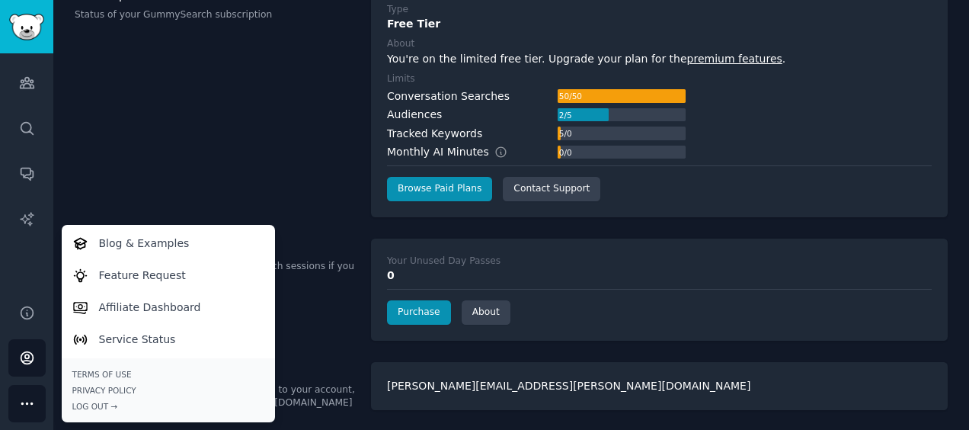
click at [89, 399] on div "Terms of Use Privacy Policy Log Out →" at bounding box center [168, 390] width 192 height 43
click at [89, 404] on div "Log Out →" at bounding box center [168, 406] width 192 height 11
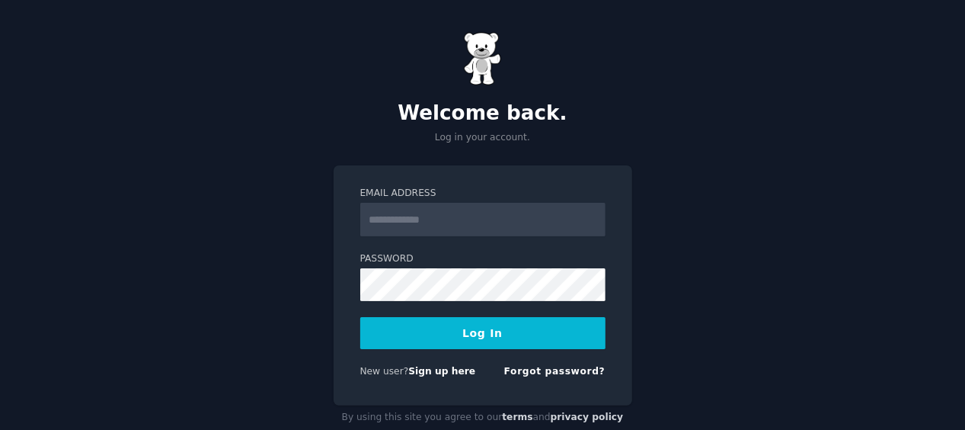
type input "**********"
click at [360, 301] on div at bounding box center [360, 301] width 0 height 0
